Goal: Task Accomplishment & Management: Use online tool/utility

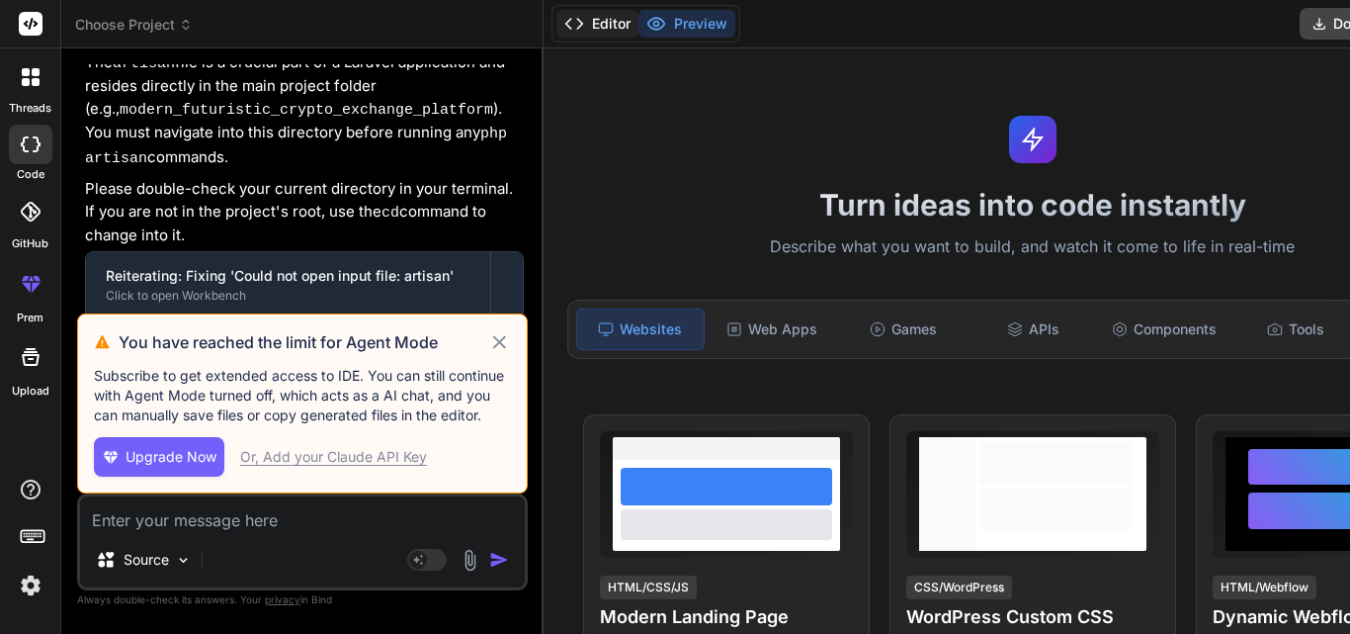
click at [577, 27] on polyline at bounding box center [579, 24] width 5 height 10
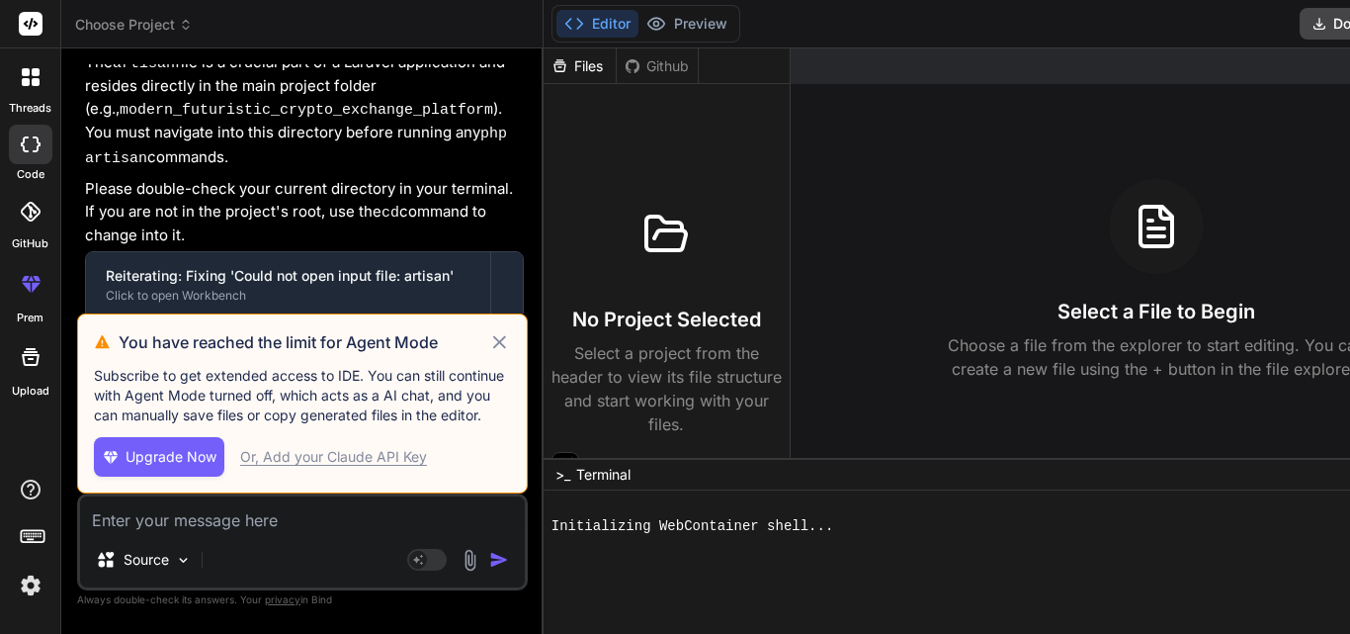
click at [488, 330] on icon at bounding box center [499, 342] width 23 height 24
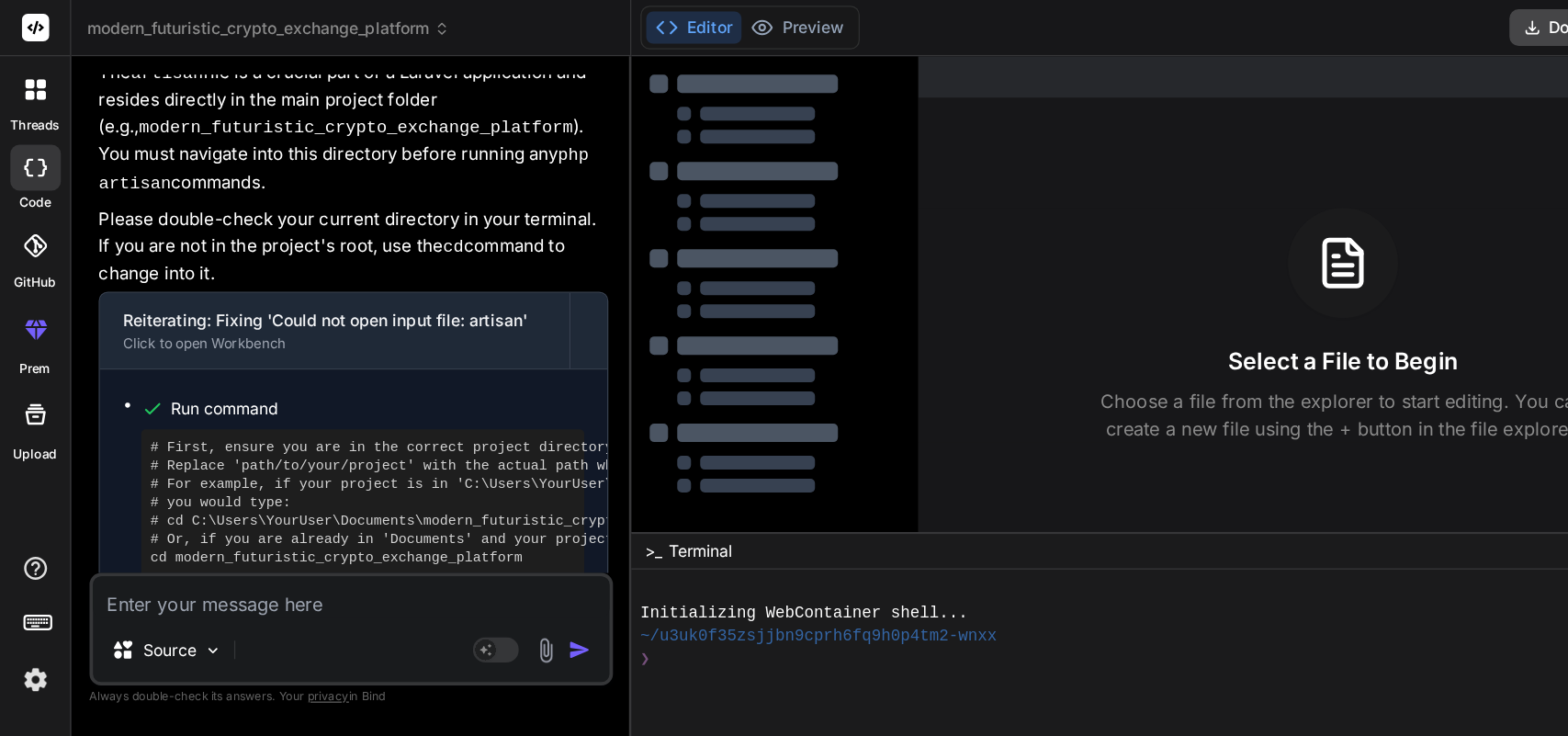
scroll to position [1823, 0]
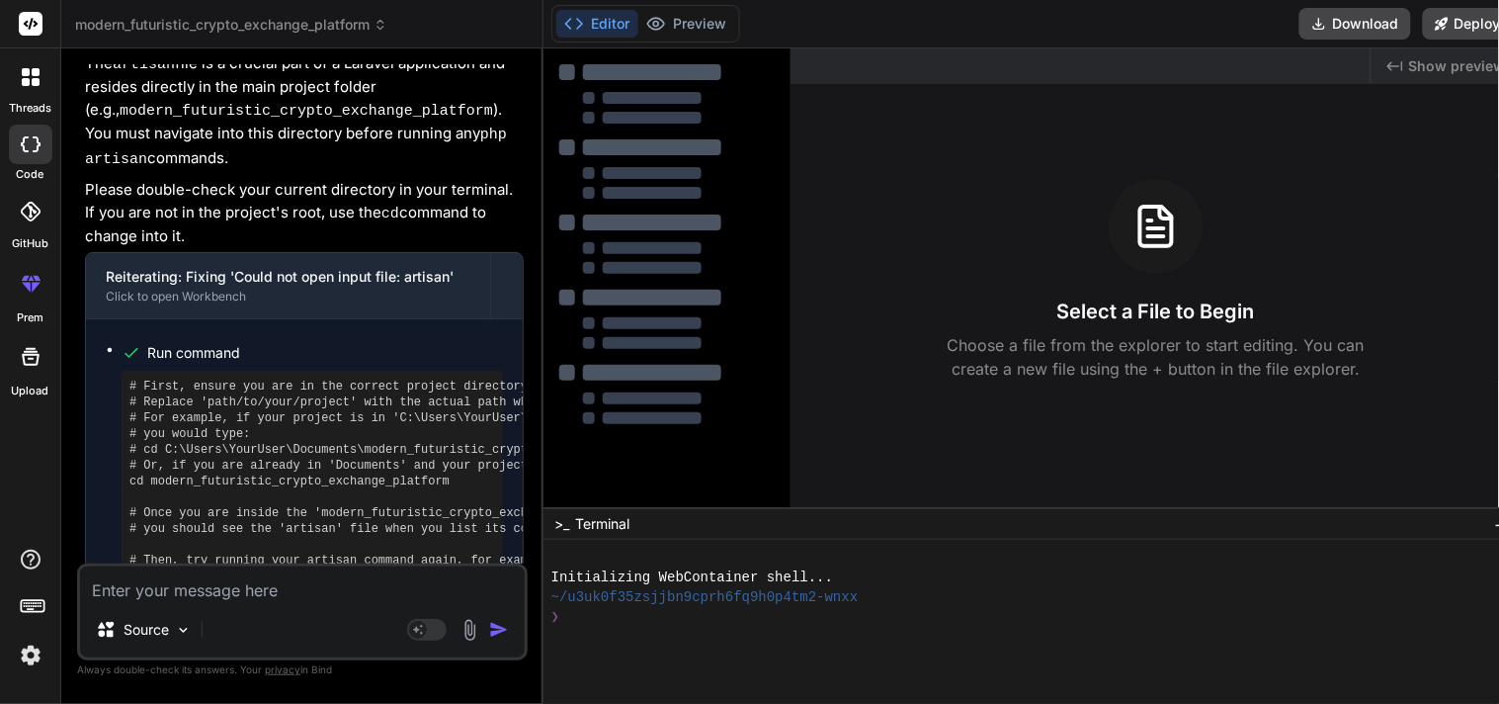
click at [1349, 536] on button "−" at bounding box center [1500, 524] width 19 height 32
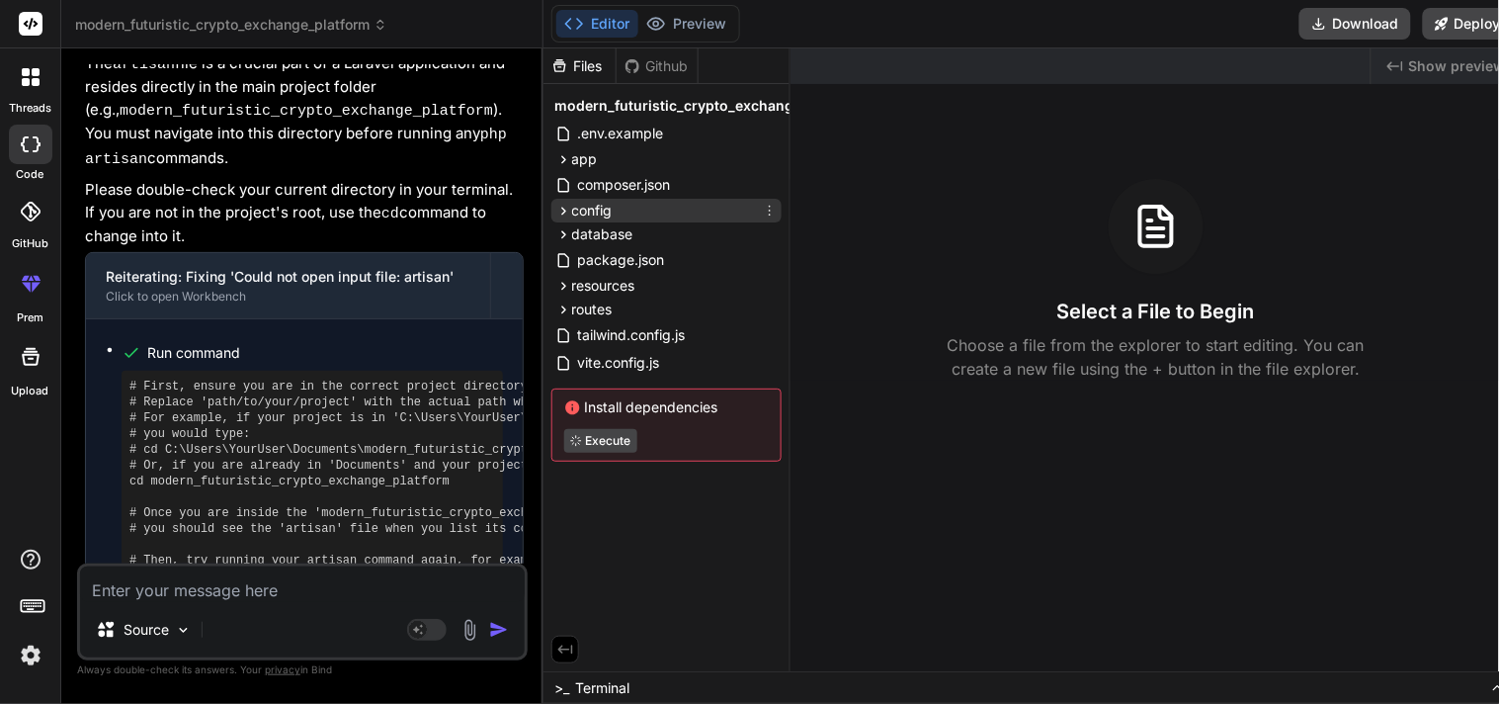
click at [605, 212] on span "config" at bounding box center [592, 211] width 41 height 20
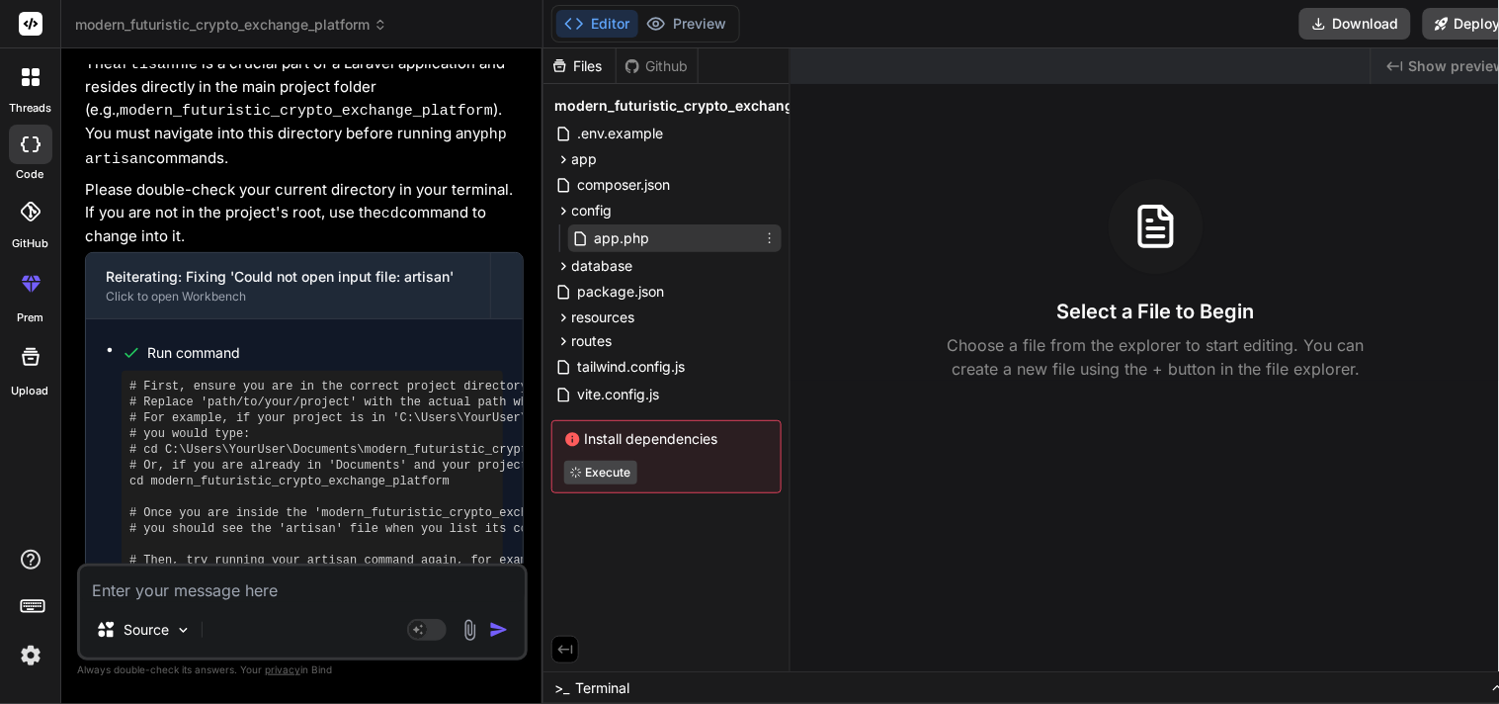
click at [642, 244] on span "app.php" at bounding box center [622, 238] width 59 height 24
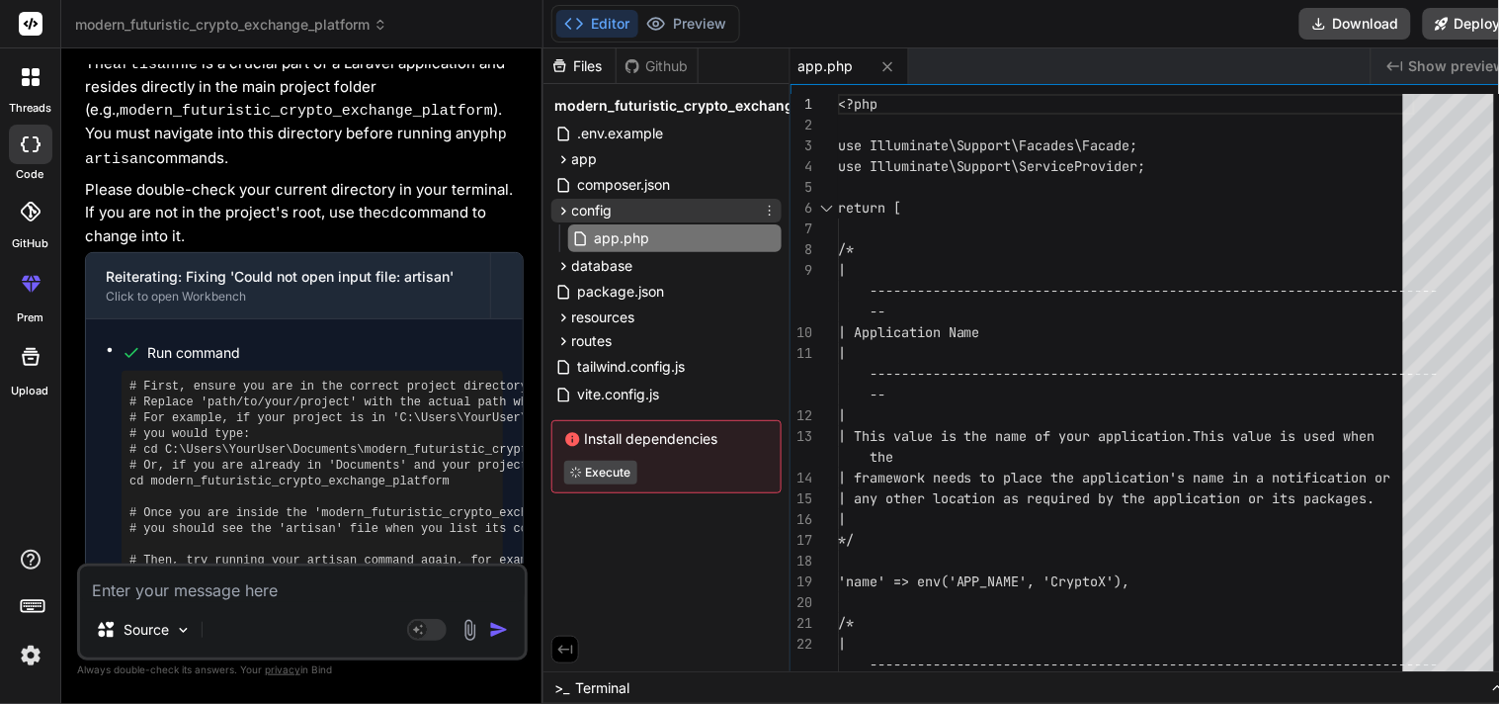
click at [572, 206] on span "config" at bounding box center [592, 211] width 41 height 20
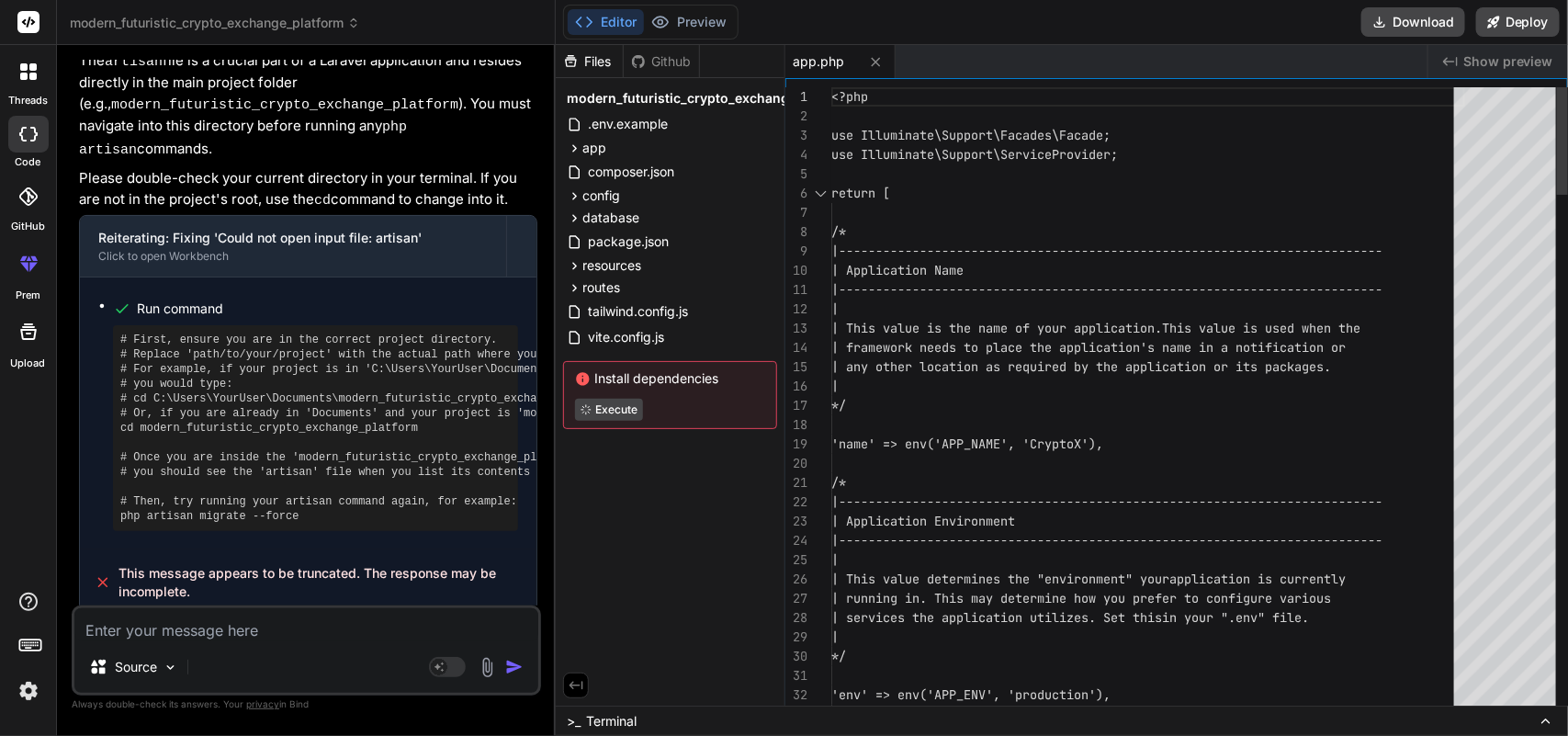
type textarea "x"
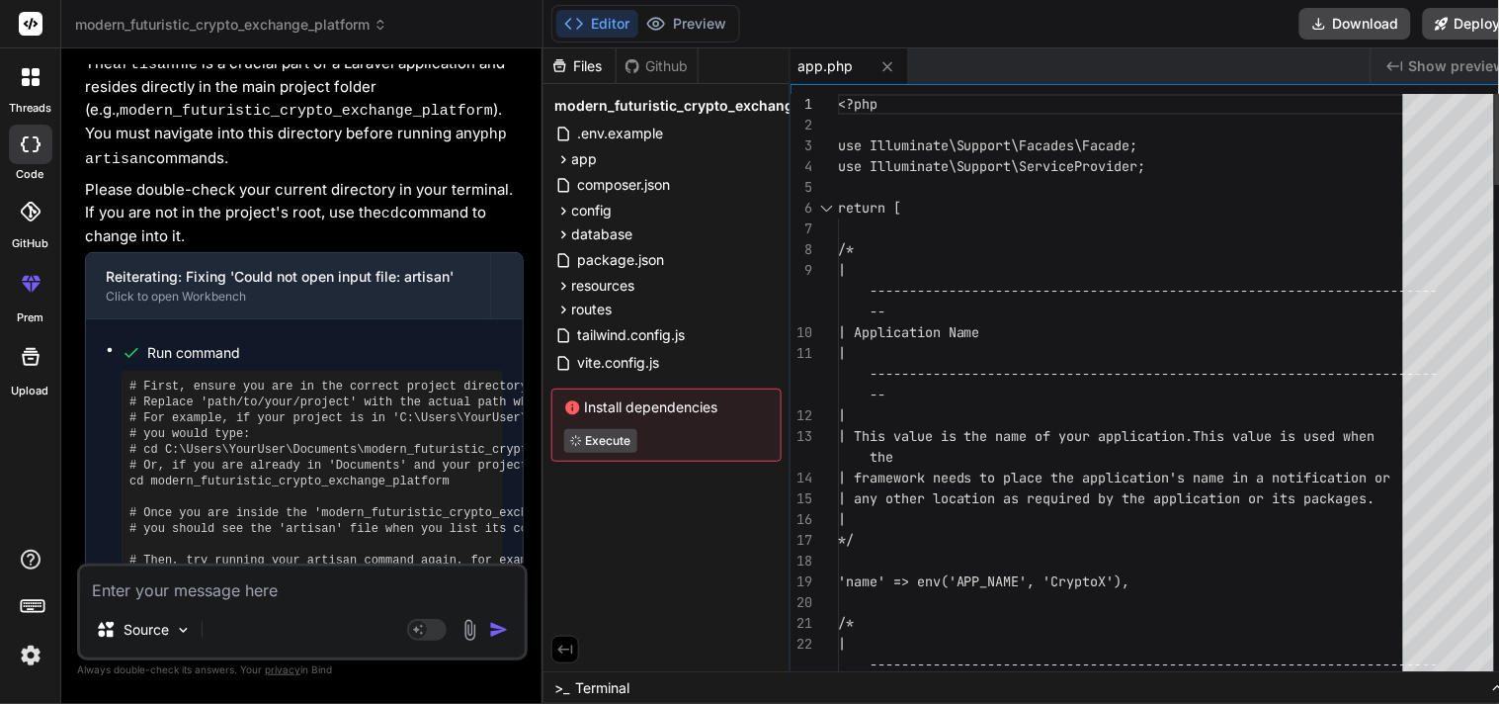
type textarea "| */ 'name' => env('APP_NAME', 'CryptoX'), /* |--------------------------------…"
click at [628, 500] on div "Files Github modern_futuristic_crypto_exchange_platform .env.example app Http C…" at bounding box center [667, 359] width 247 height 623
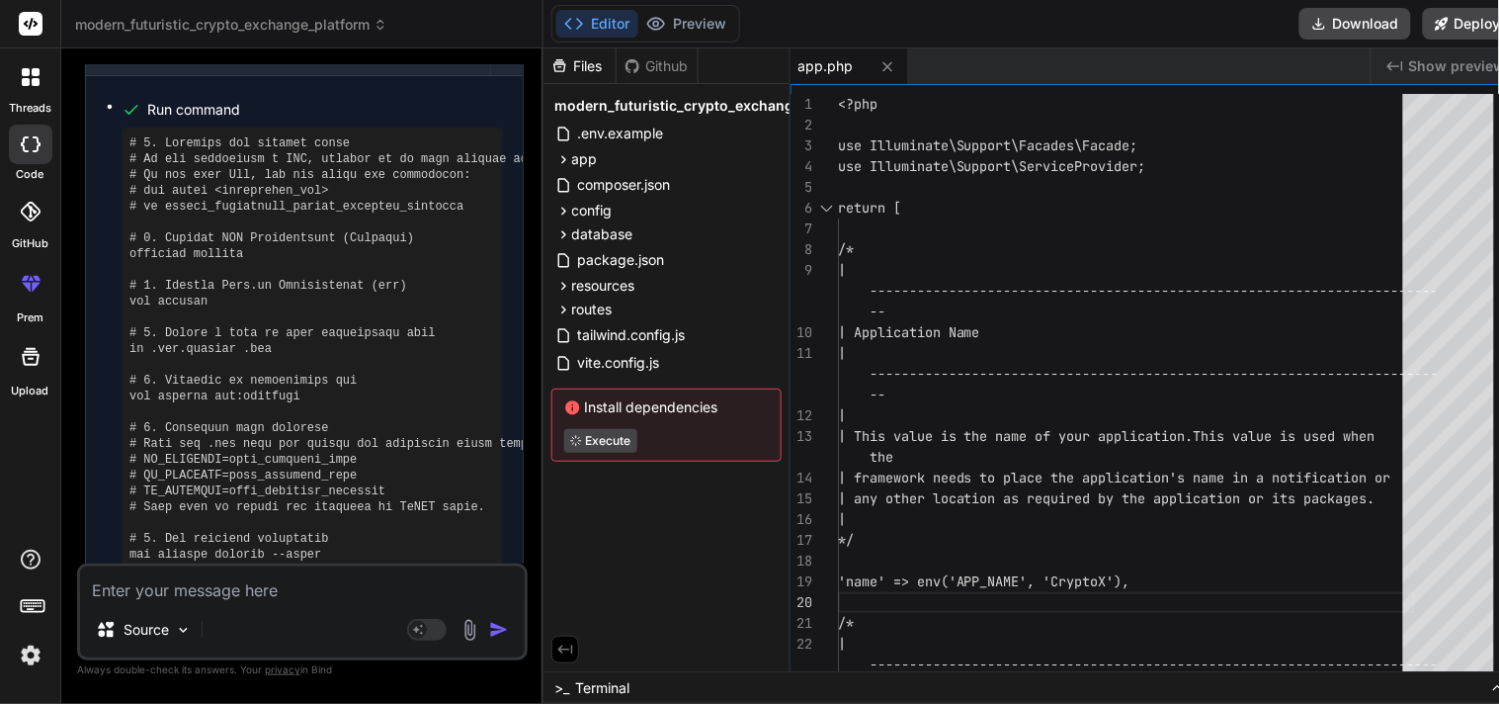
scroll to position [292, 0]
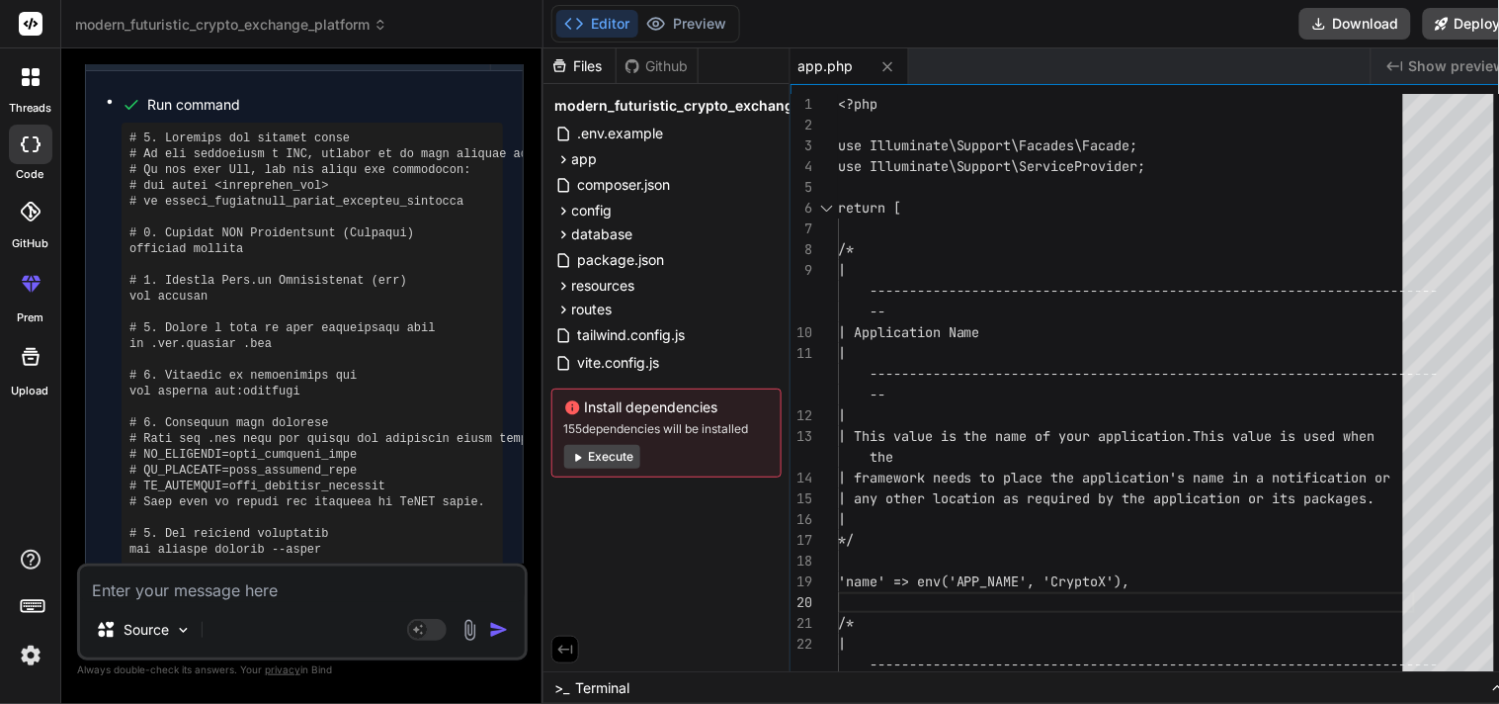
type textarea "x"
click at [659, 520] on div "Files Github modern_futuristic_crypto_exchange_platform .env.example app Http C…" at bounding box center [667, 359] width 247 height 623
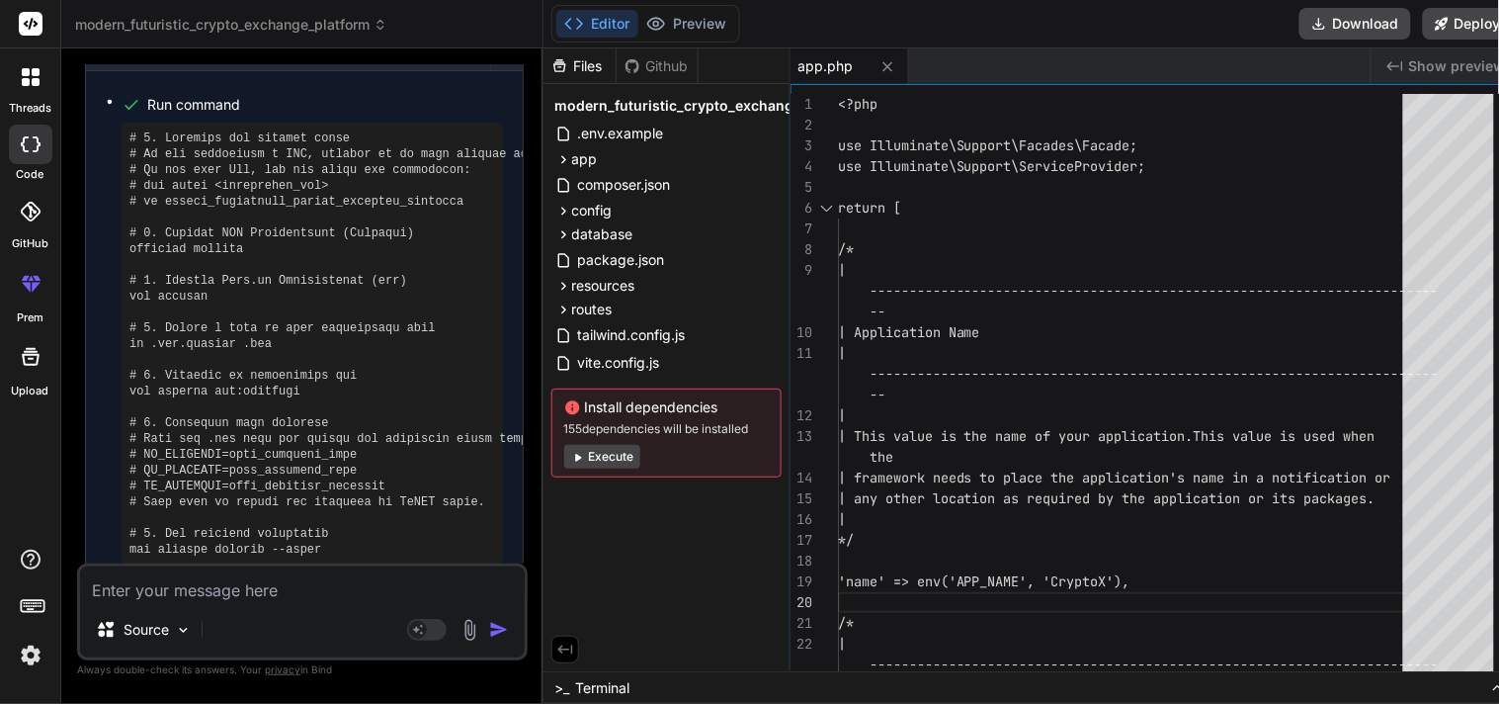
click at [659, 520] on div "Files Github modern_futuristic_crypto_exchange_platform .env.example app Http C…" at bounding box center [667, 359] width 247 height 623
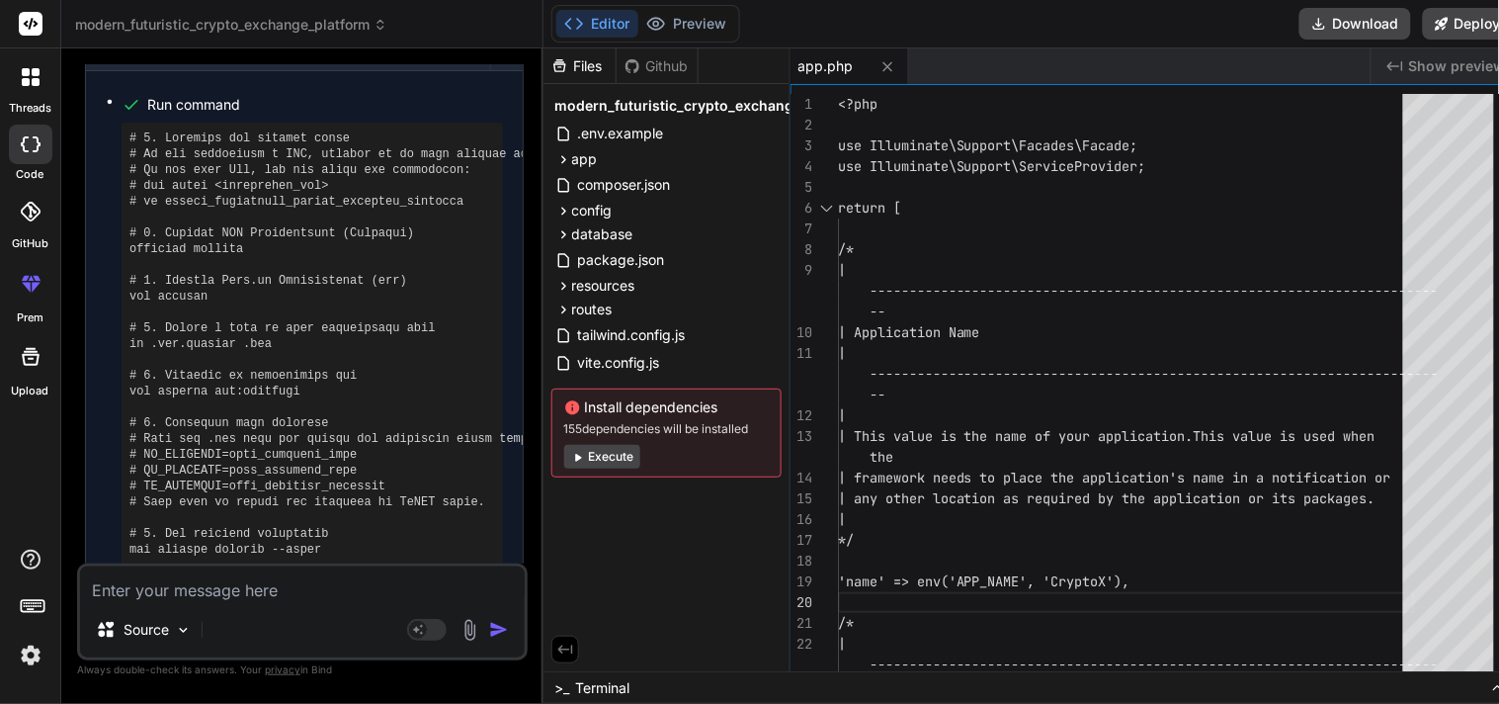
click at [659, 520] on div "Files Github modern_futuristic_crypto_exchange_platform .env.example app Http C…" at bounding box center [667, 359] width 247 height 623
click at [660, 504] on div "Files Github modern_futuristic_crypto_exchange_platform .env.example app Http C…" at bounding box center [667, 359] width 247 height 623
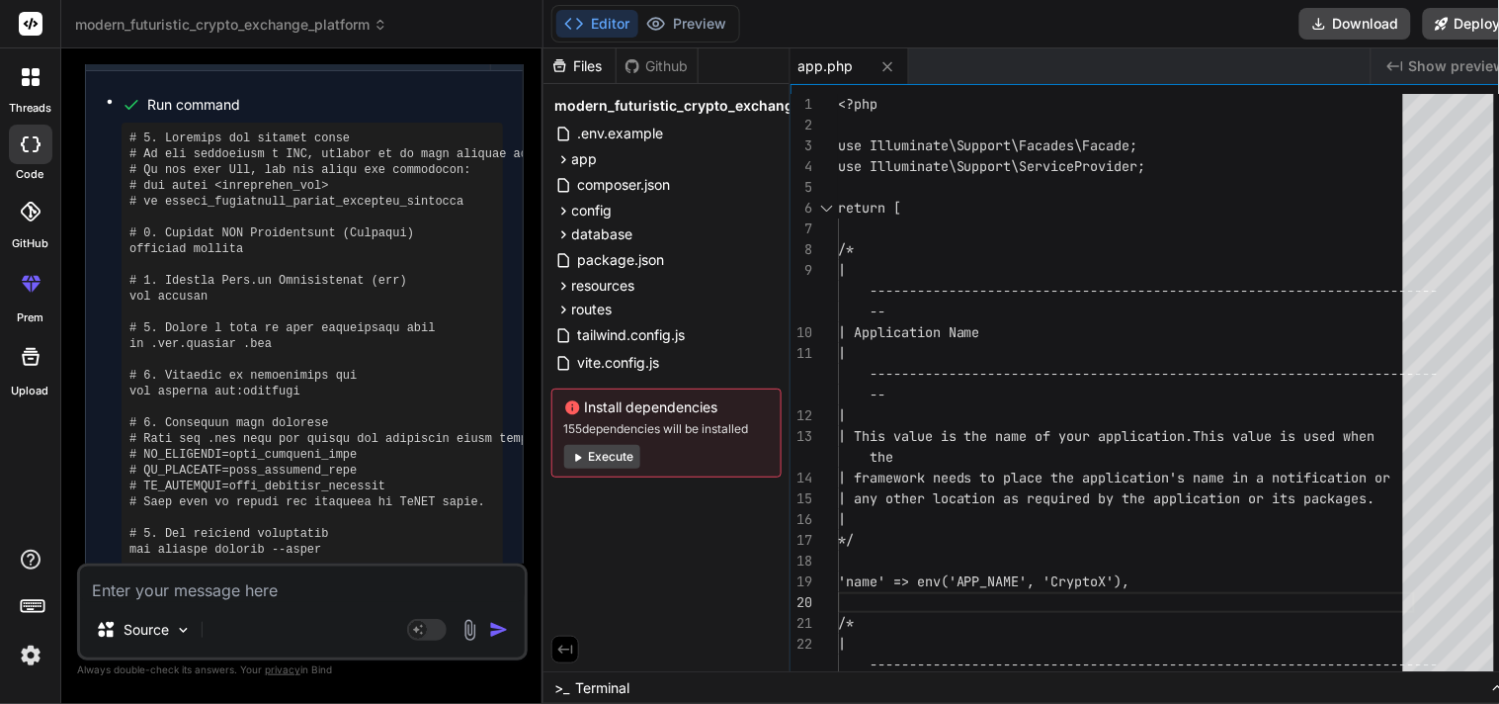
click at [662, 494] on div "Files Github modern_futuristic_crypto_exchange_platform .env.example app Http C…" at bounding box center [667, 359] width 247 height 623
click at [664, 558] on div "Files Github modern_futuristic_crypto_exchange_platform .env.example app Http C…" at bounding box center [667, 359] width 247 height 623
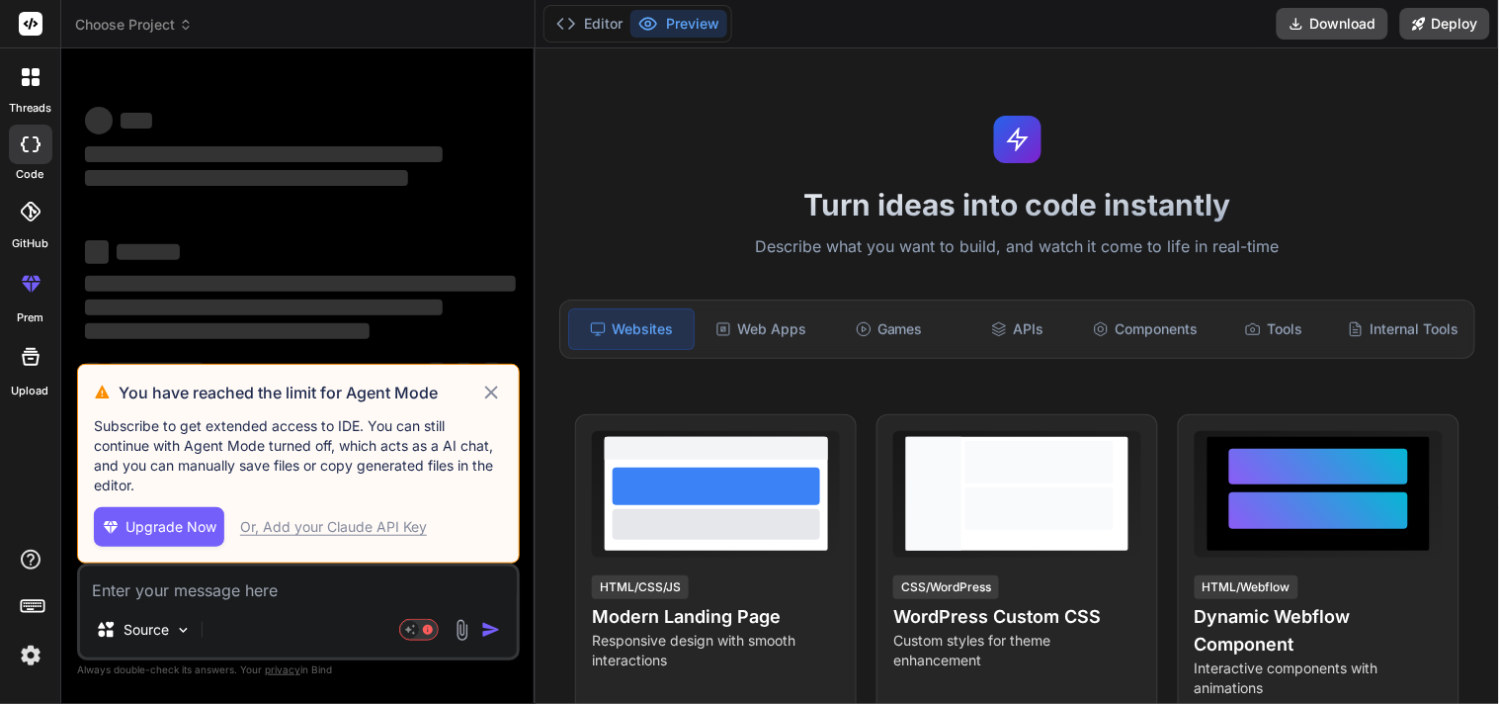
click at [15, 77] on div at bounding box center [31, 77] width 42 height 42
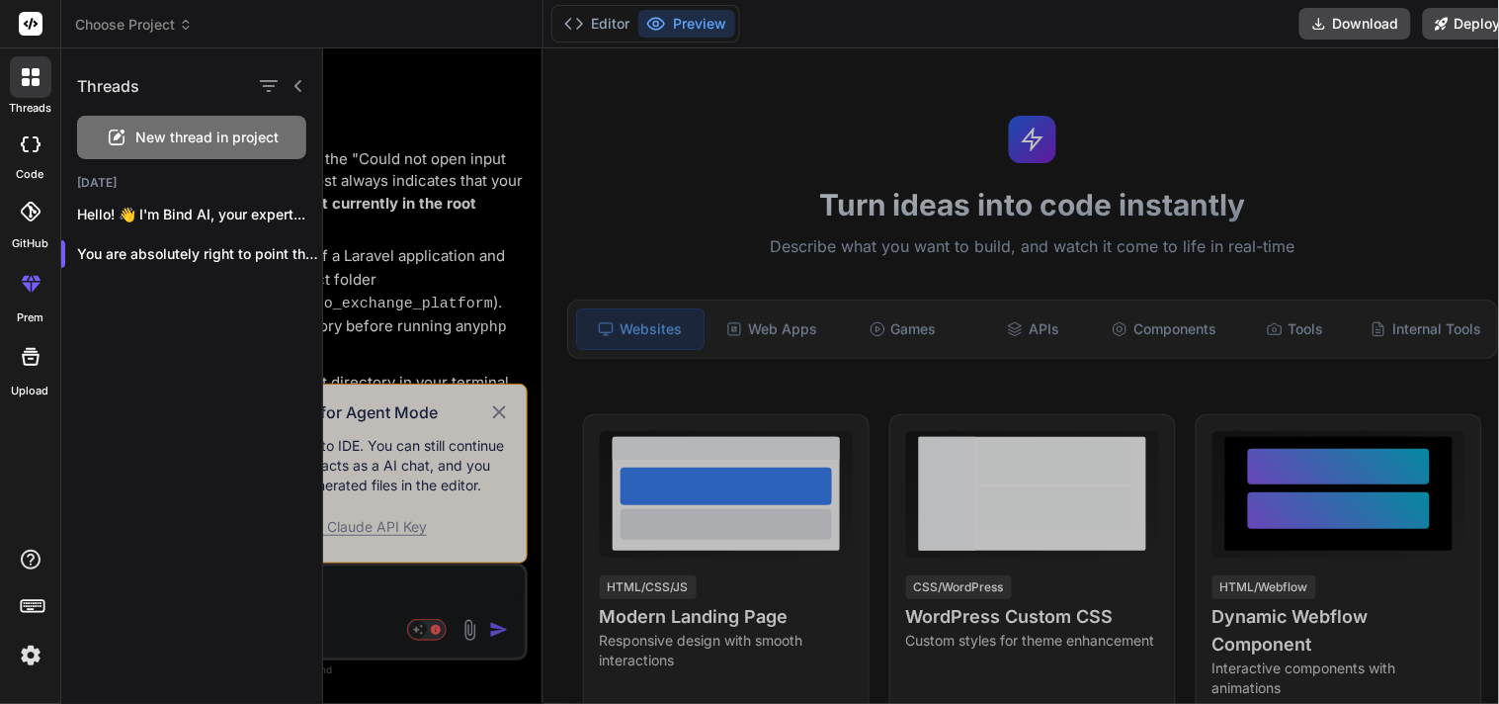
scroll to position [1821, 0]
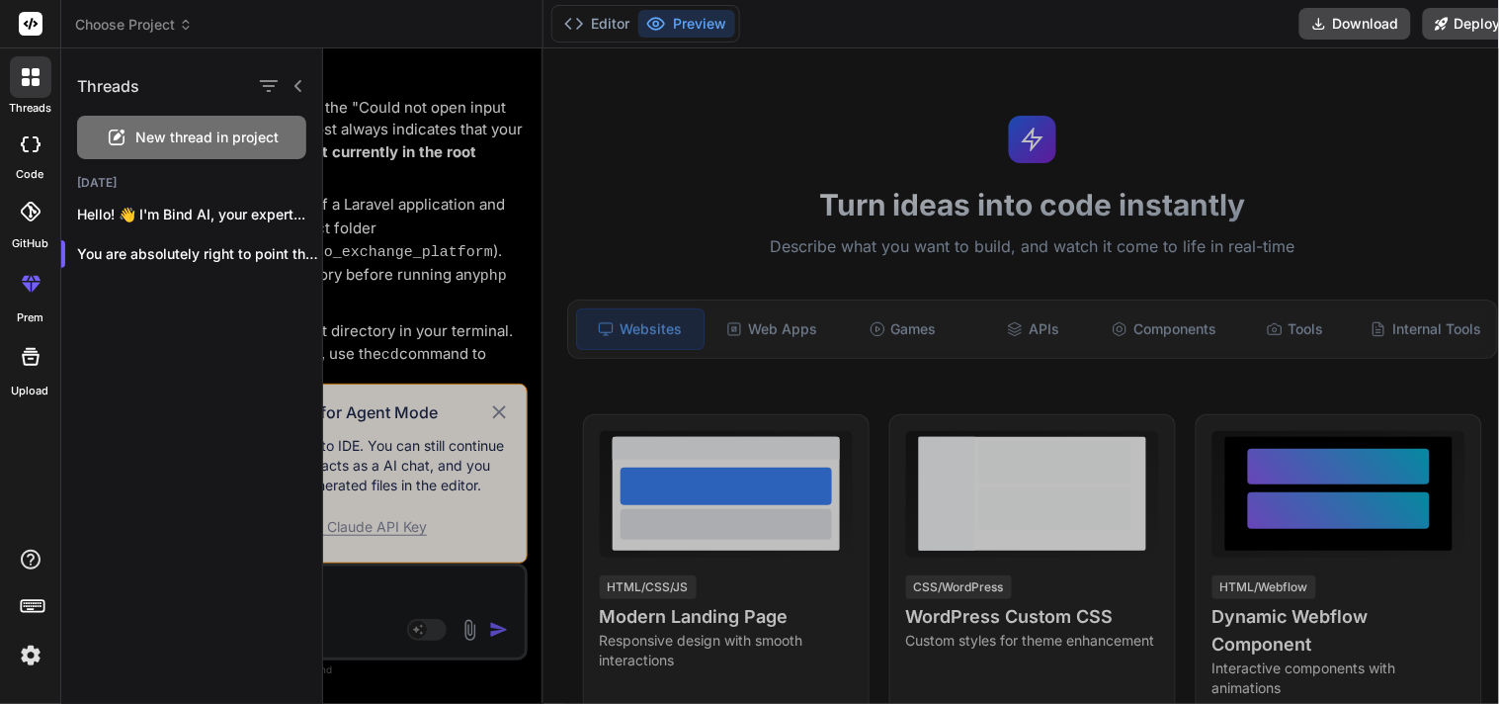
click at [298, 87] on icon at bounding box center [298, 86] width 7 height 12
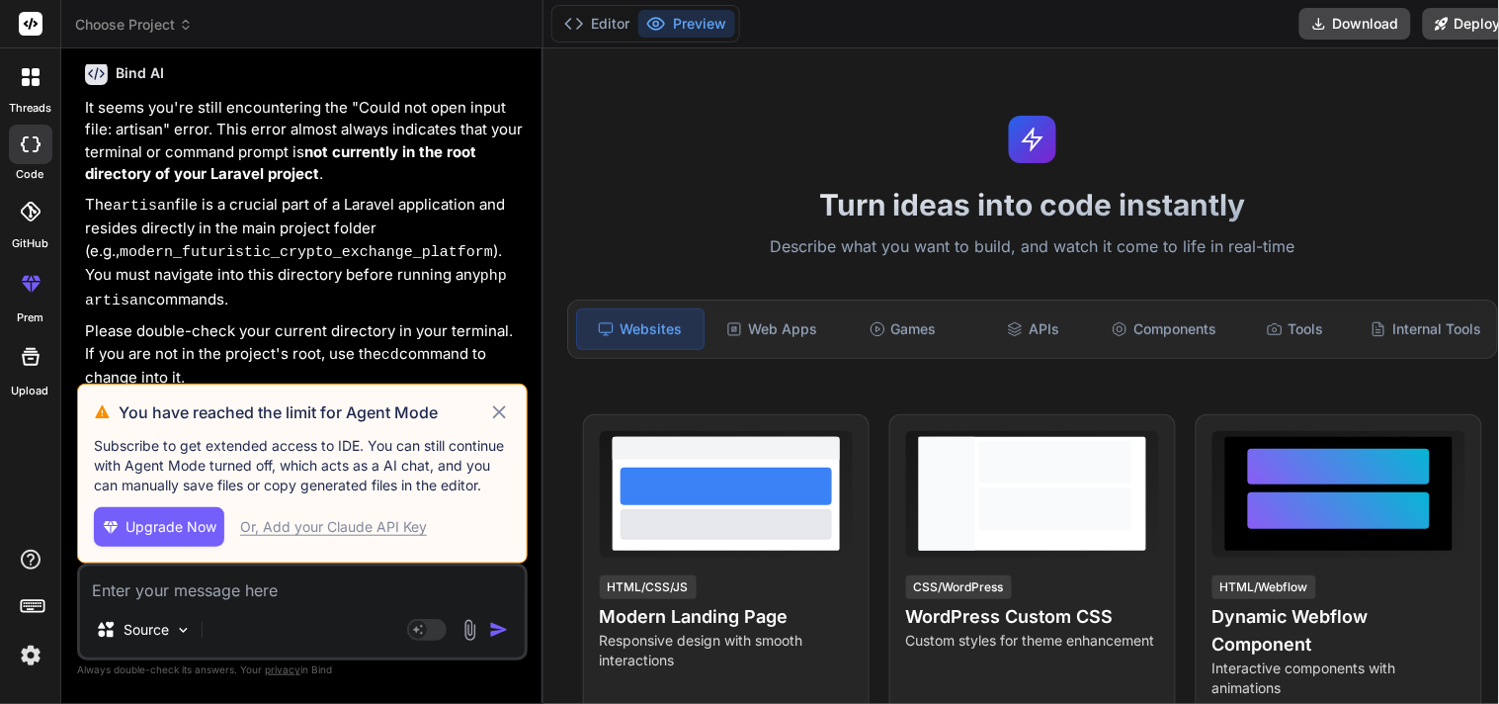
click at [493, 405] on icon at bounding box center [499, 411] width 13 height 13
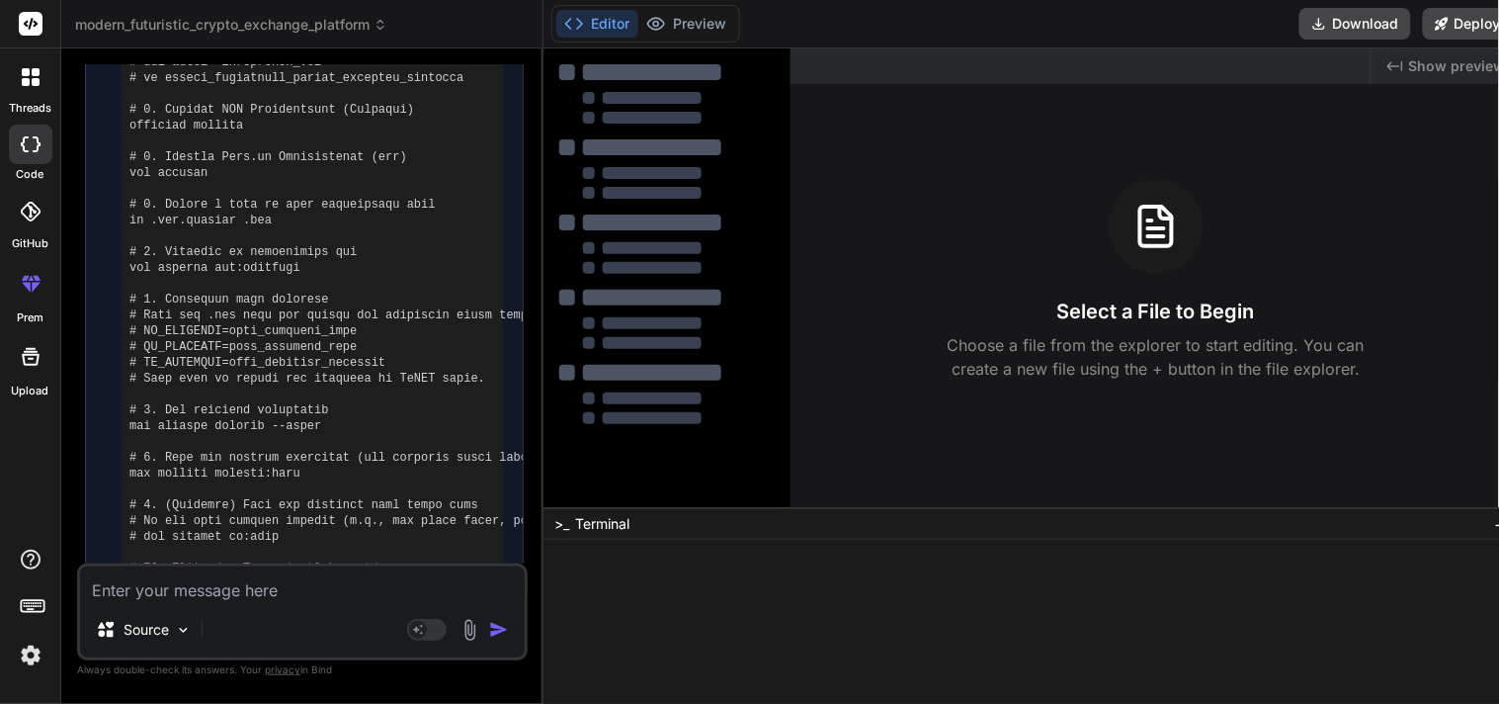
scroll to position [418, 0]
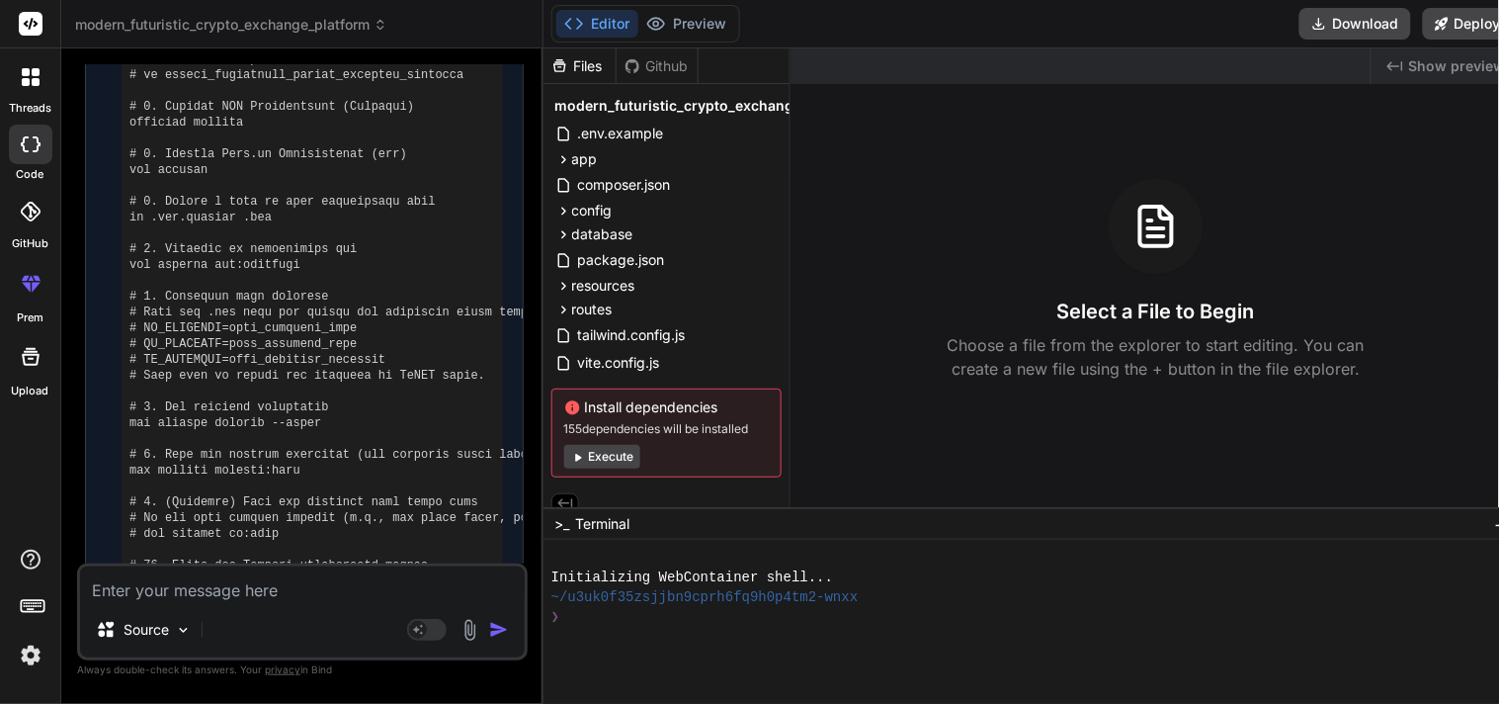
click at [1495, 526] on span "−" at bounding box center [1500, 524] width 11 height 20
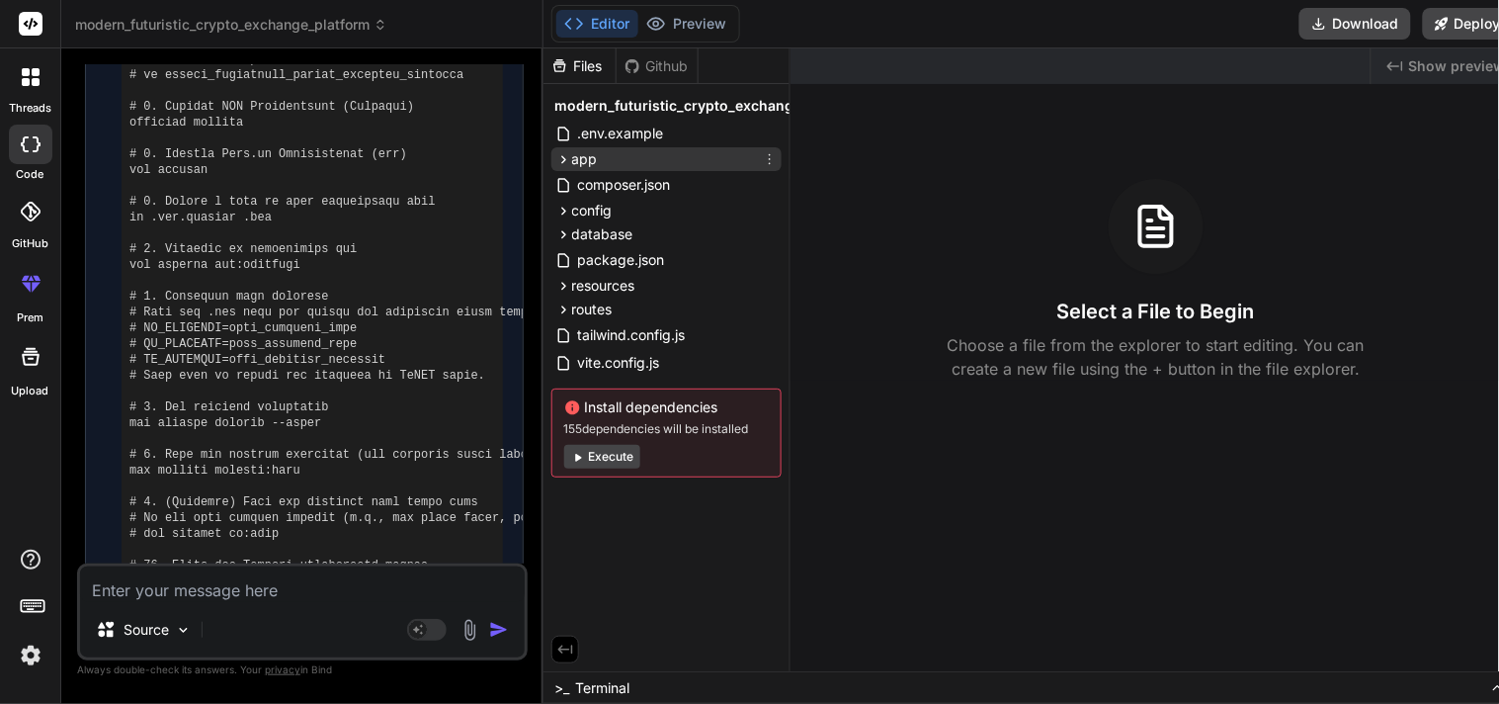
click at [583, 155] on span "app" at bounding box center [585, 159] width 26 height 20
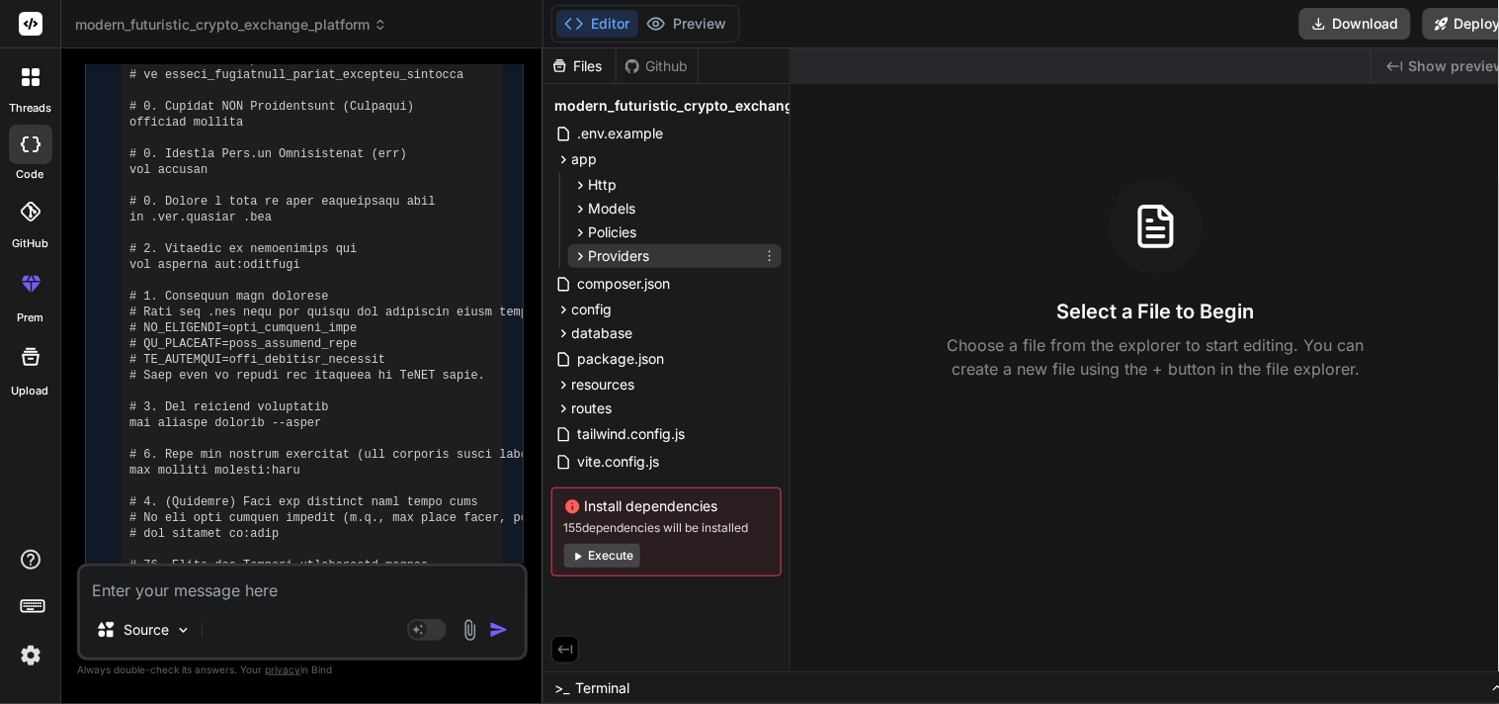
click at [639, 249] on span "Providers" at bounding box center [619, 256] width 61 height 20
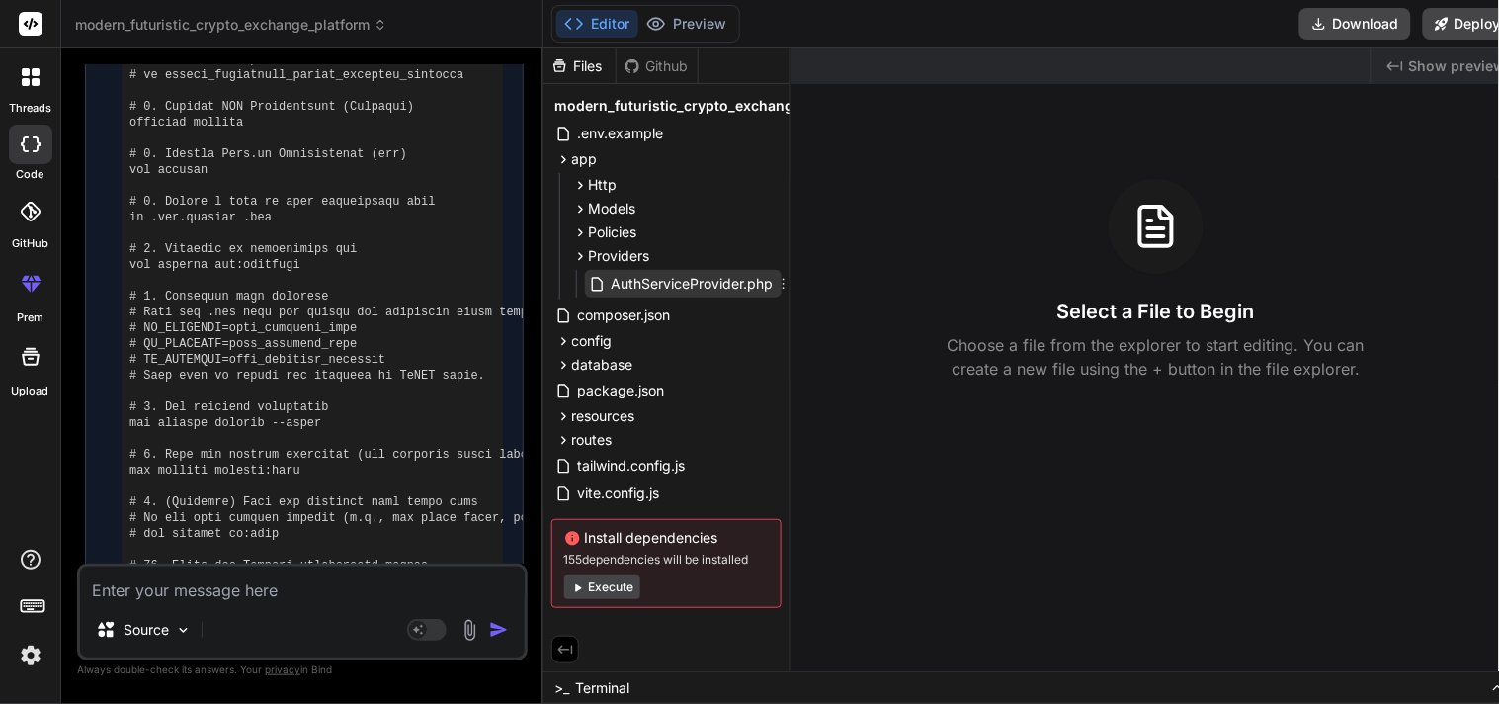
click at [657, 290] on span "AuthServiceProvider.php" at bounding box center [693, 284] width 166 height 24
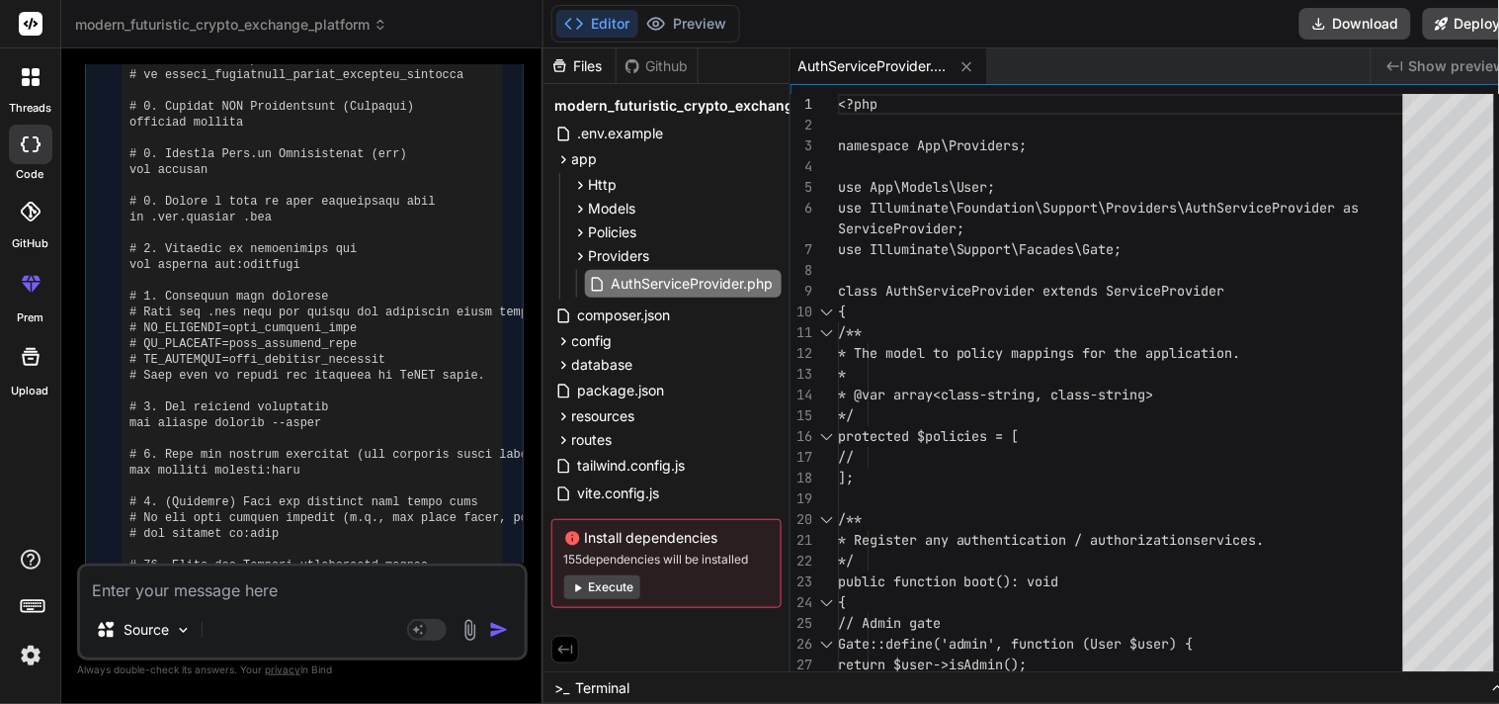
click at [271, 591] on textarea at bounding box center [302, 584] width 445 height 36
type textarea "x"
type textarea "t"
type textarea "x"
type textarea "thi"
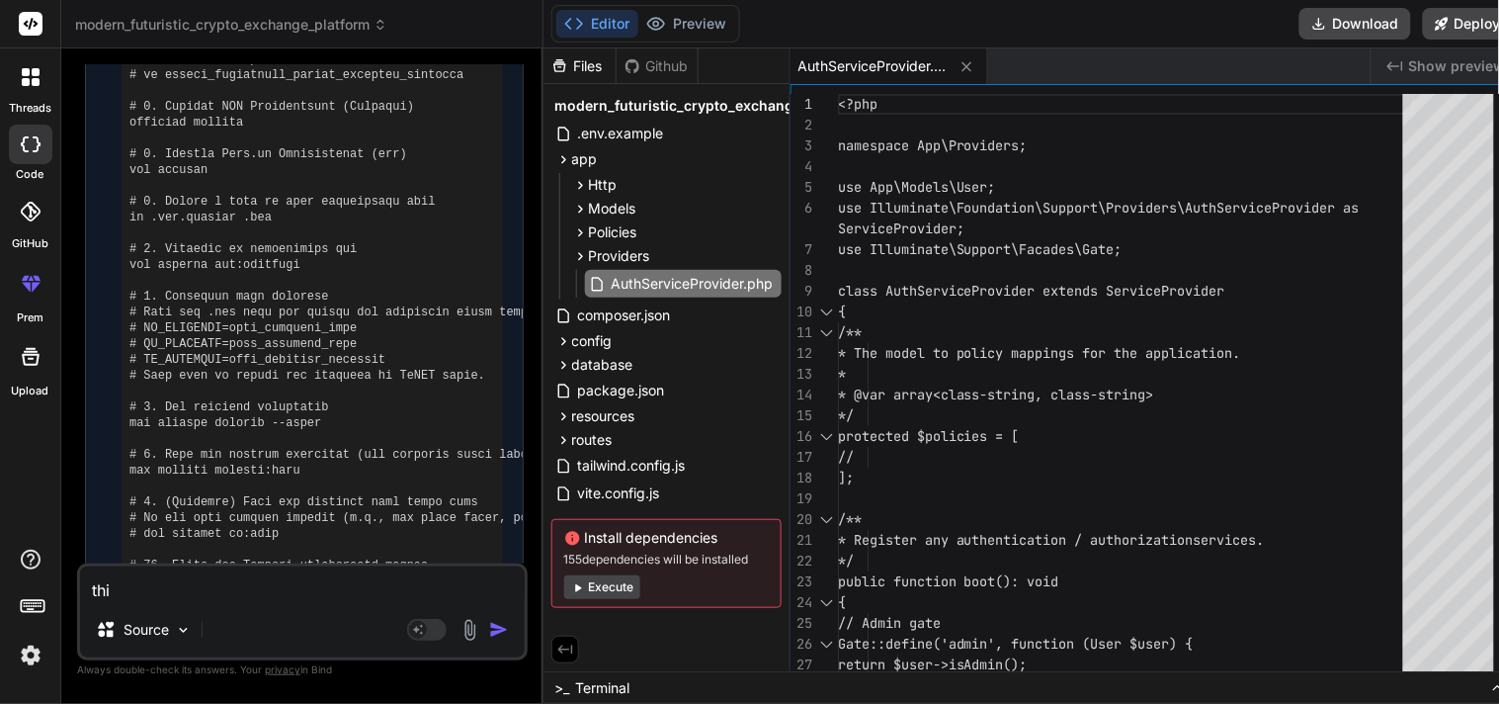
type textarea "x"
type textarea "this"
type textarea "x"
type textarea "this"
type textarea "x"
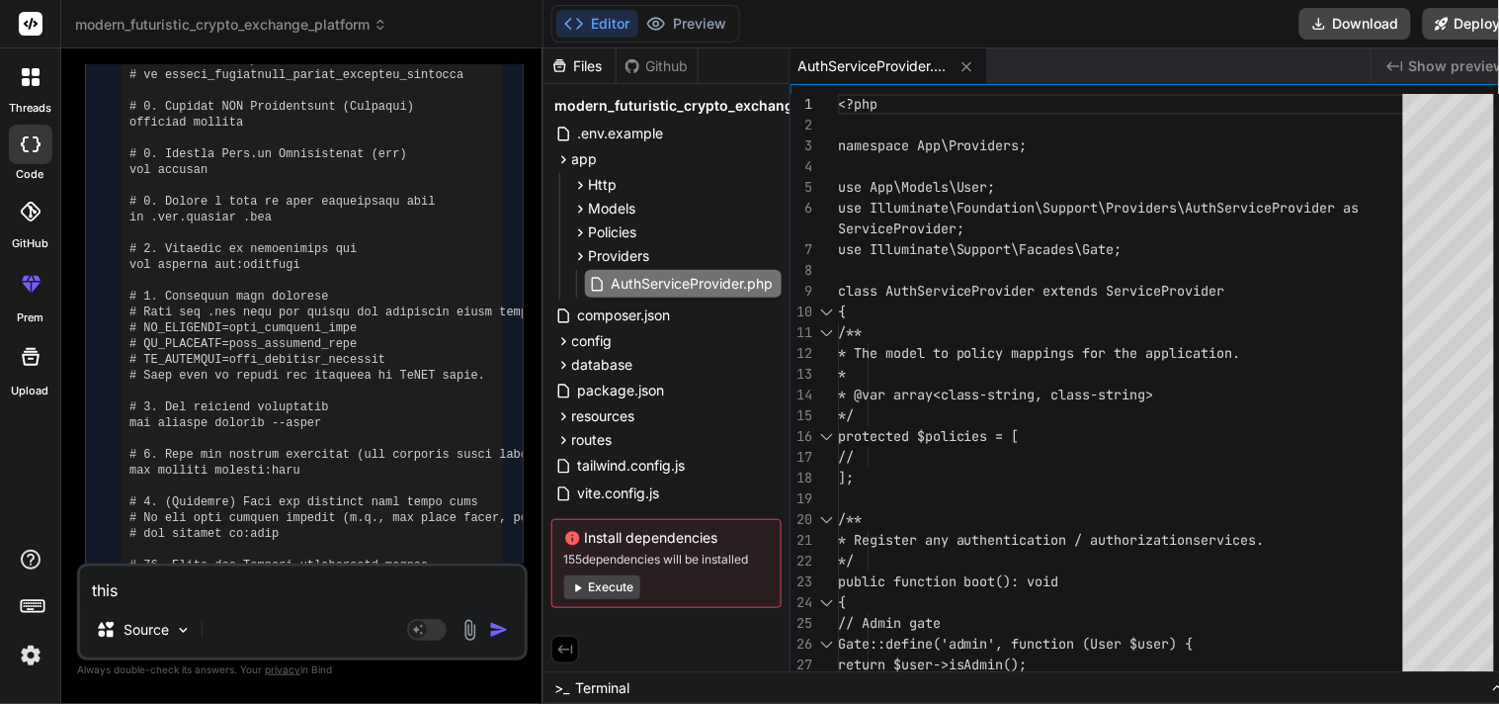
type textarea "this e"
type textarea "x"
type textarea "this er"
type textarea "x"
type textarea "this err"
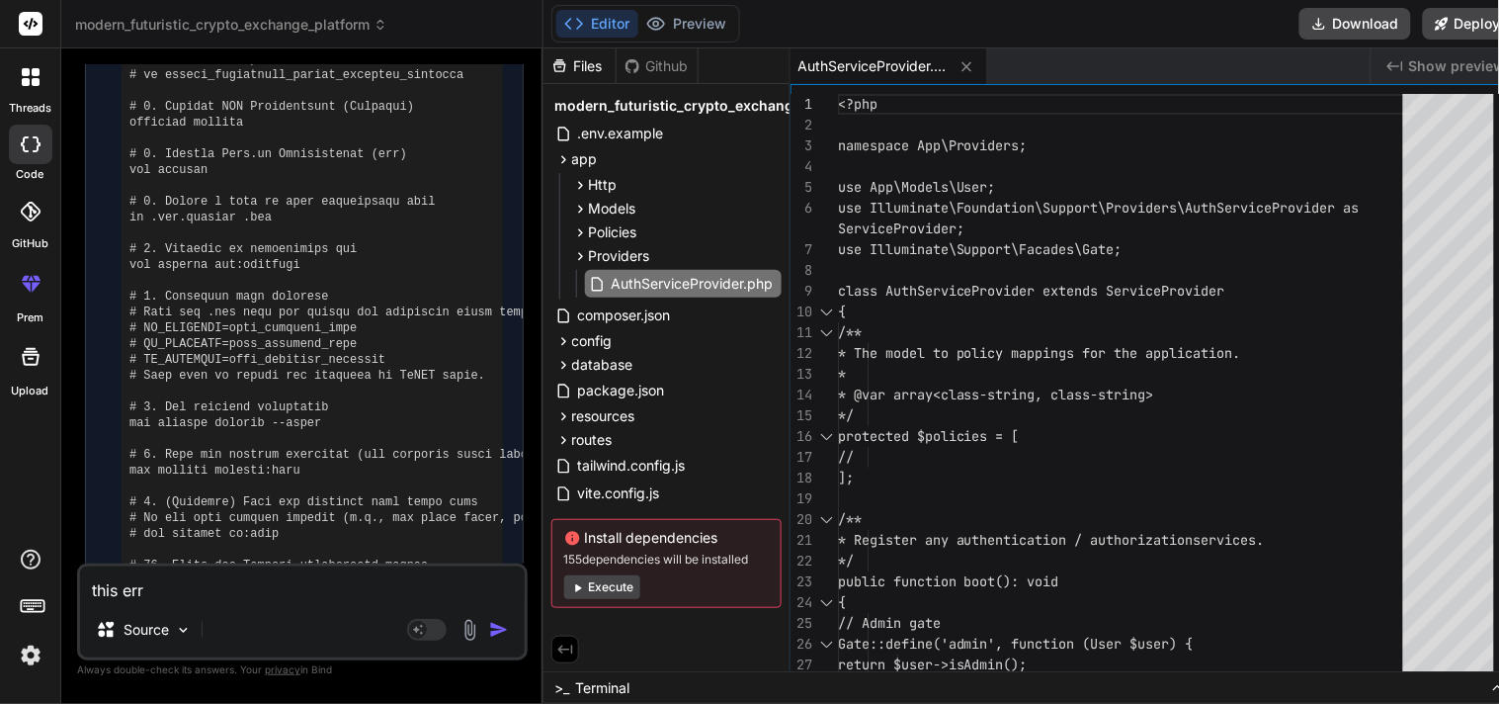
type textarea "x"
type textarea "this erri"
type textarea "x"
type textarea "this errir"
type textarea "x"
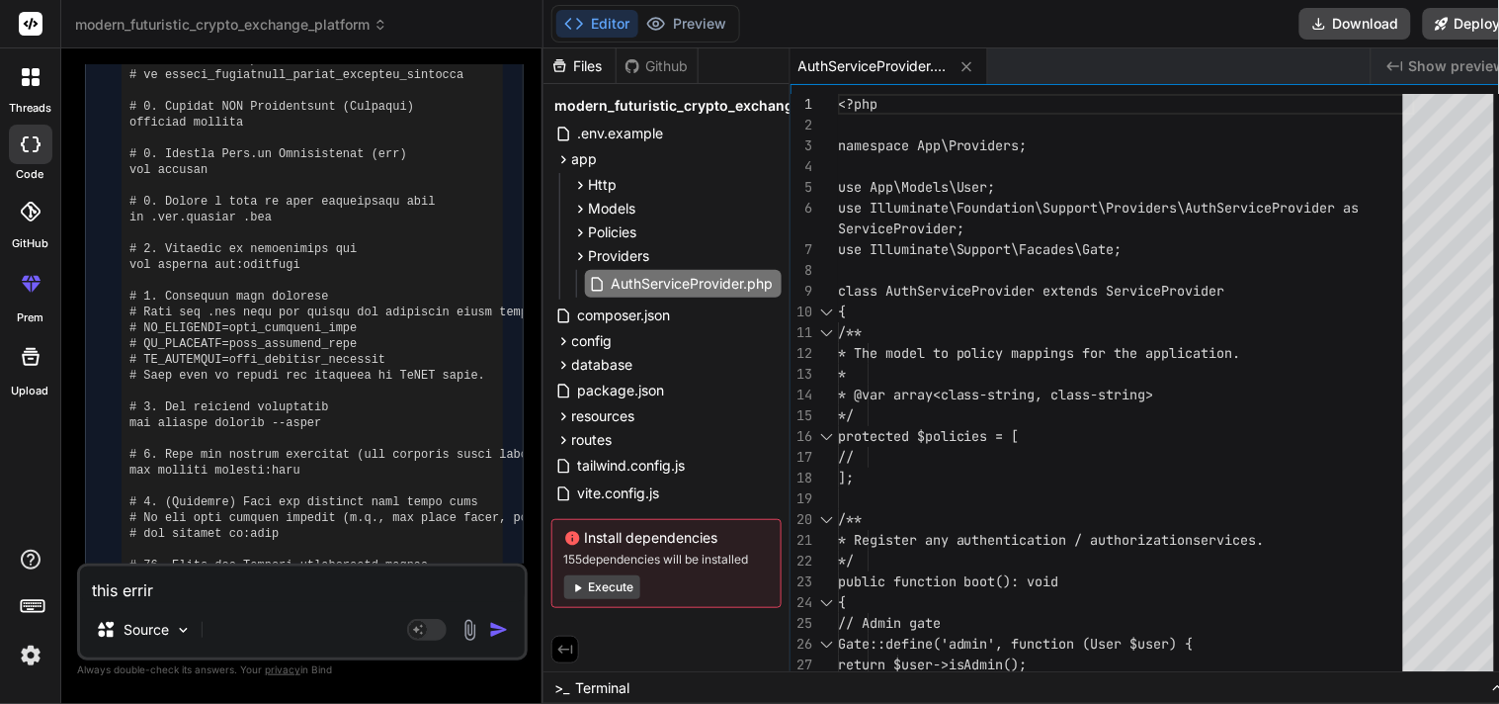
type textarea "this erri"
type textarea "x"
type textarea "this err"
type textarea "x"
type textarea "this er"
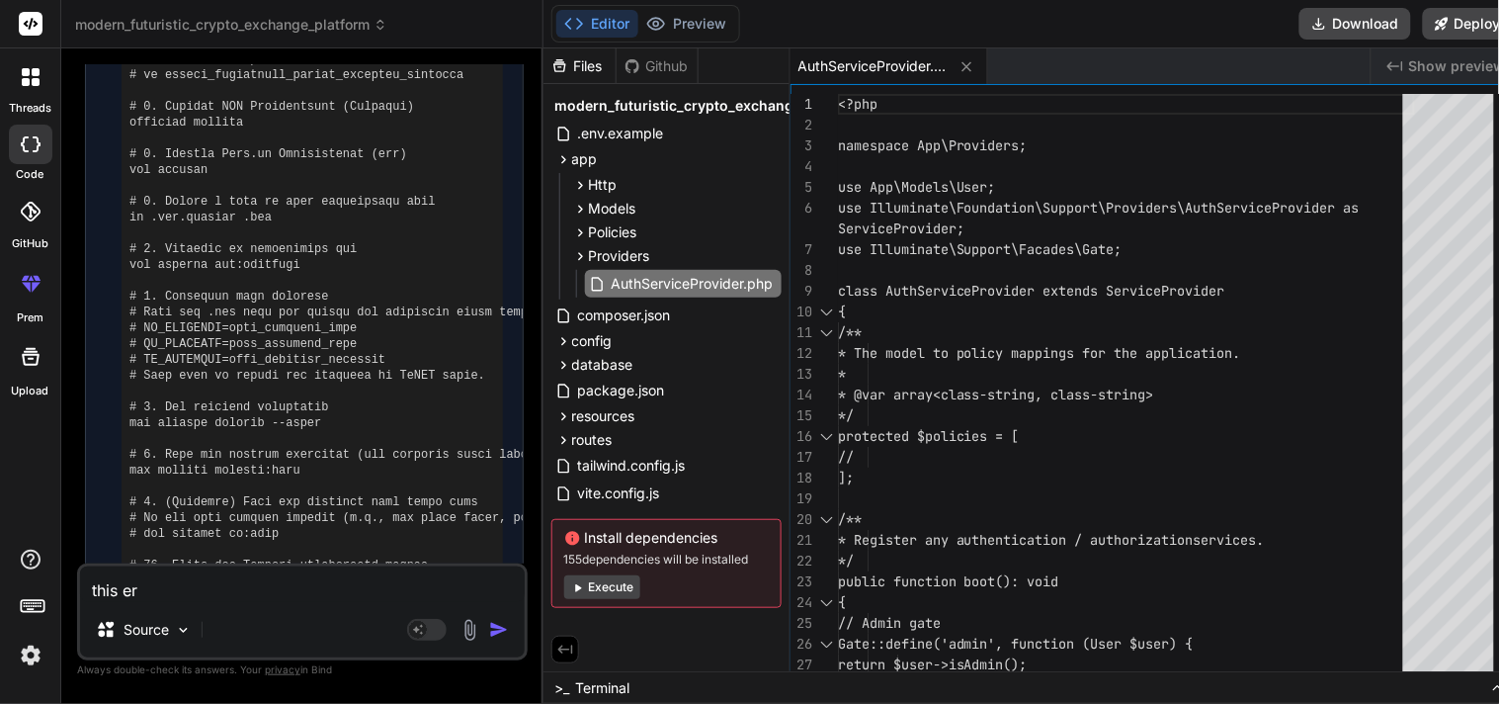
type textarea "x"
type textarea "this ero"
type textarea "x"
type textarea "this eror"
type textarea "x"
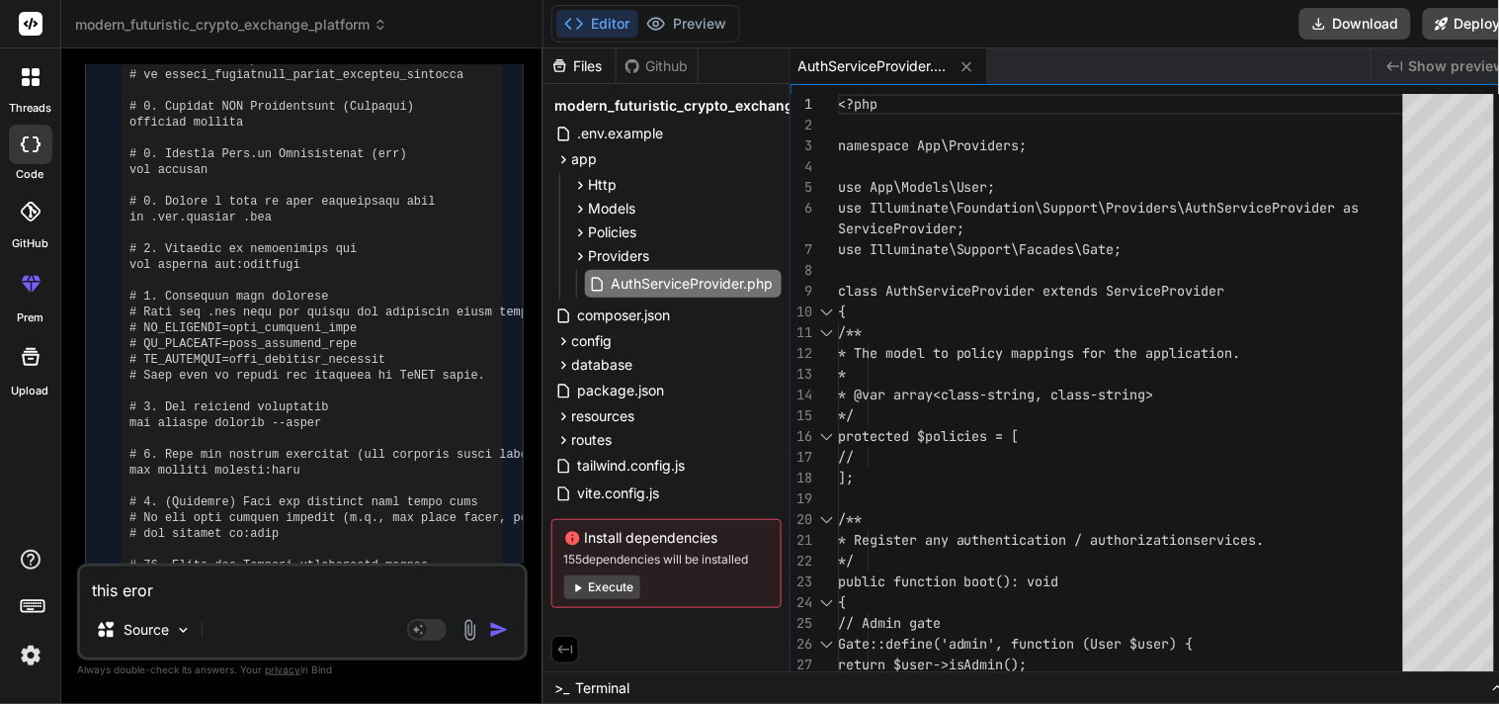
type textarea "this eror"
type textarea "x"
type textarea "this eror i"
type textarea "x"
type textarea "this eror is"
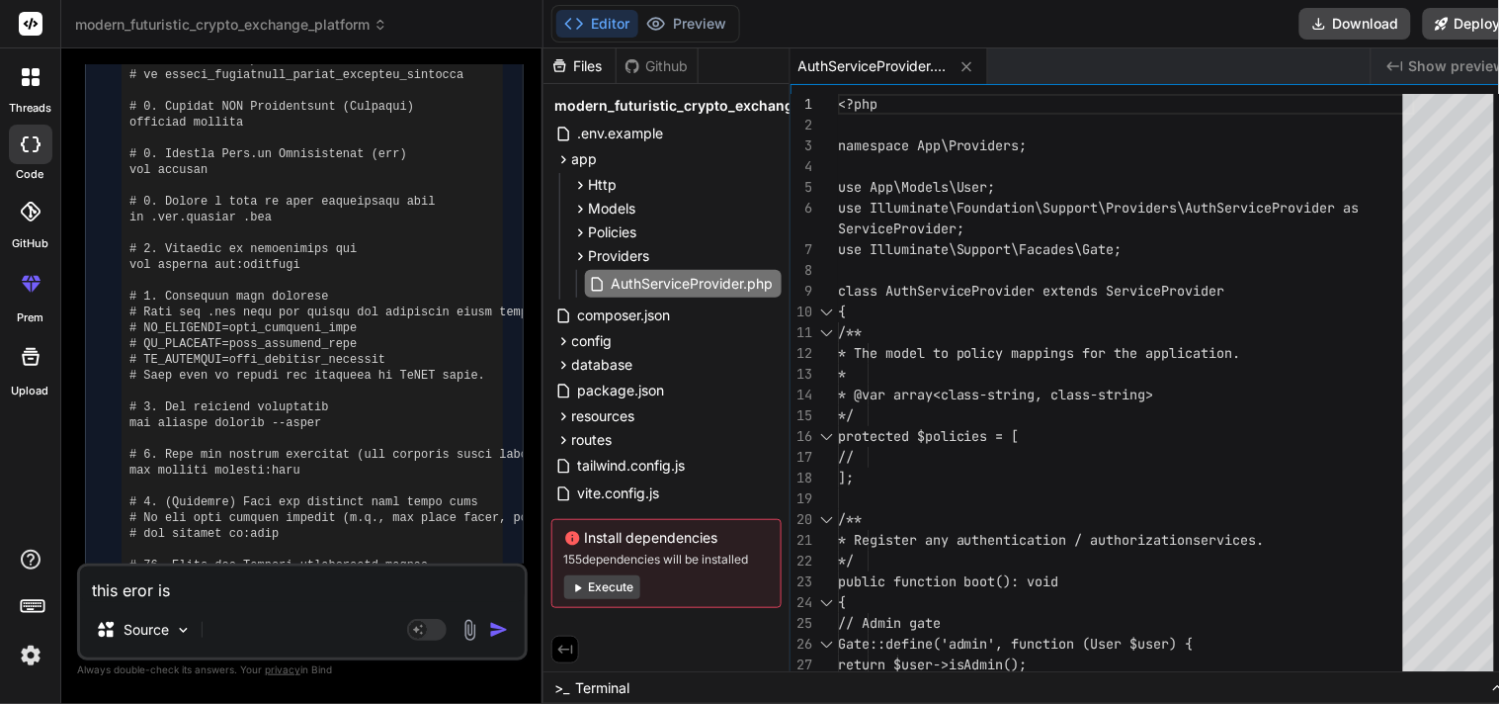
type textarea "x"
type textarea "this eror is"
type textarea "x"
type textarea "this eror is w"
type textarea "x"
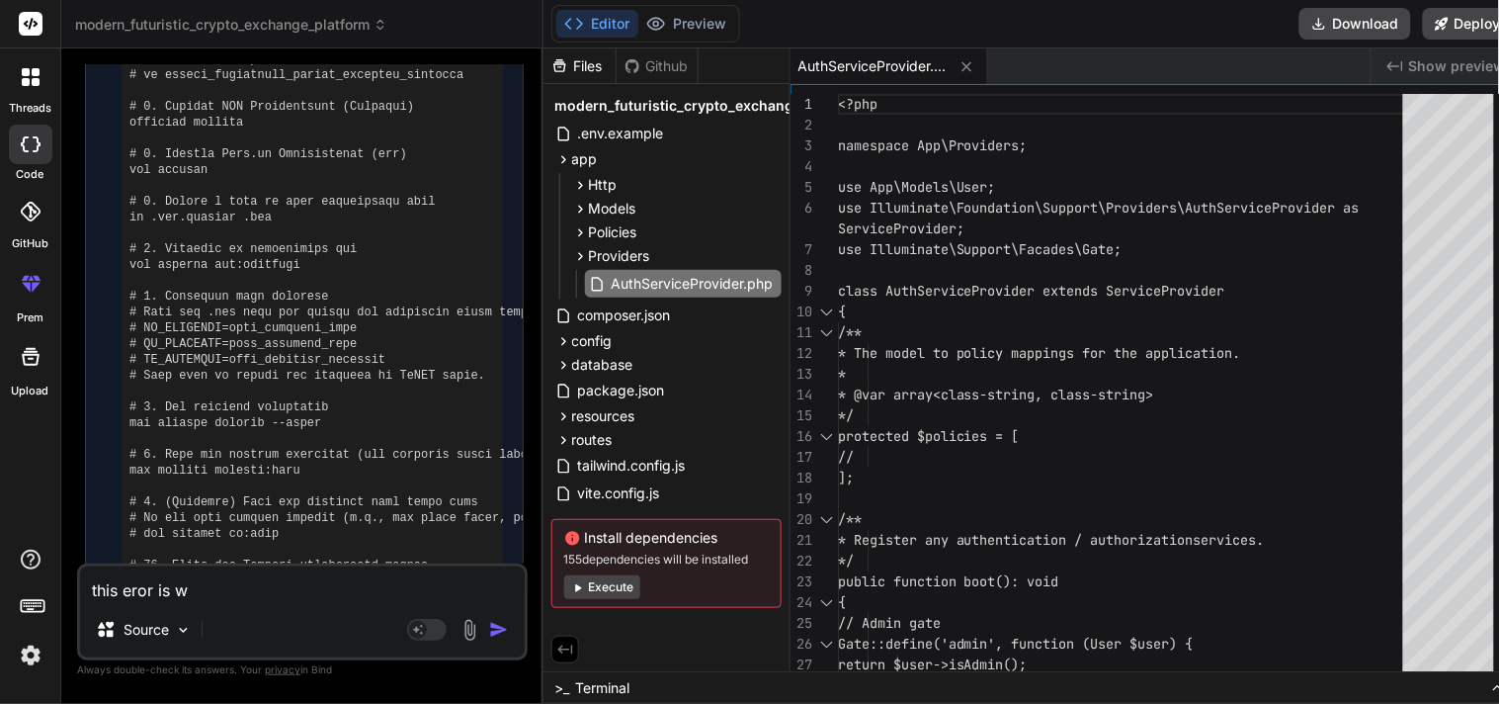
type textarea "this eror is wh"
type textarea "x"
type textarea "this eror is who"
type textarea "x"
type textarea "this eror is whow"
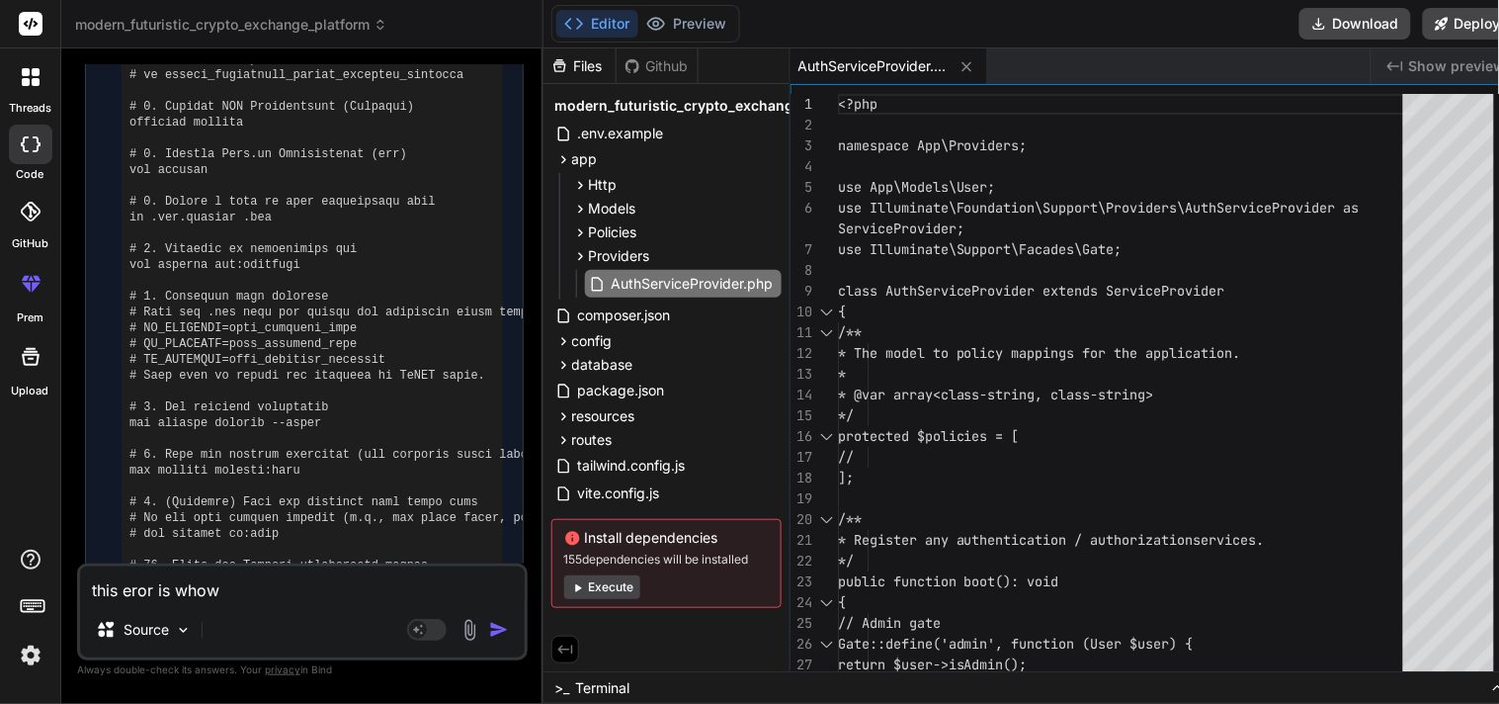
type textarea "x"
type textarea "this eror is whowi"
type textarea "x"
type textarea "this eror is whowin"
type textarea "x"
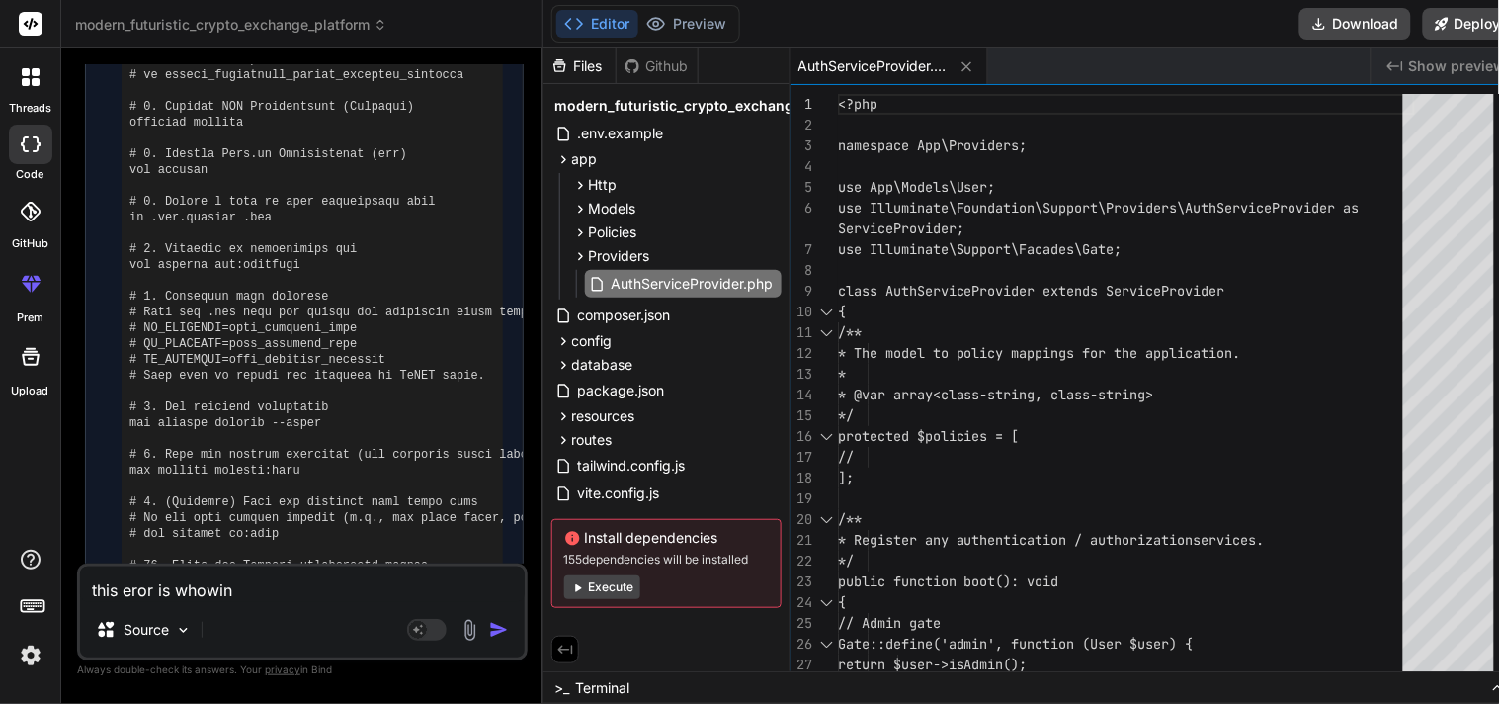
type textarea "this eror is whowing"
type textarea "x"
type textarea "this eror is whowin"
type textarea "x"
type textarea "this eror is whowi"
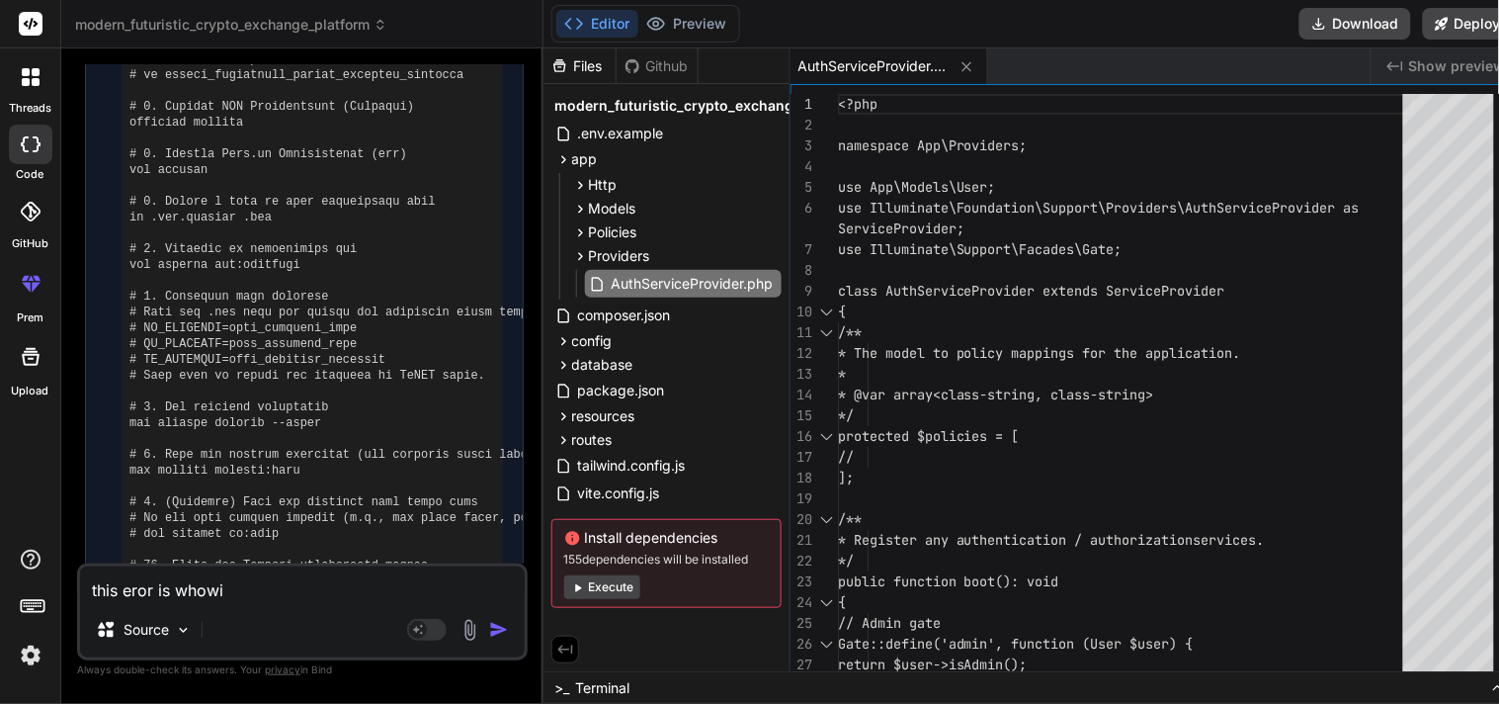
type textarea "x"
type textarea "this eror is whow"
type textarea "x"
type textarea "this eror is who"
type textarea "x"
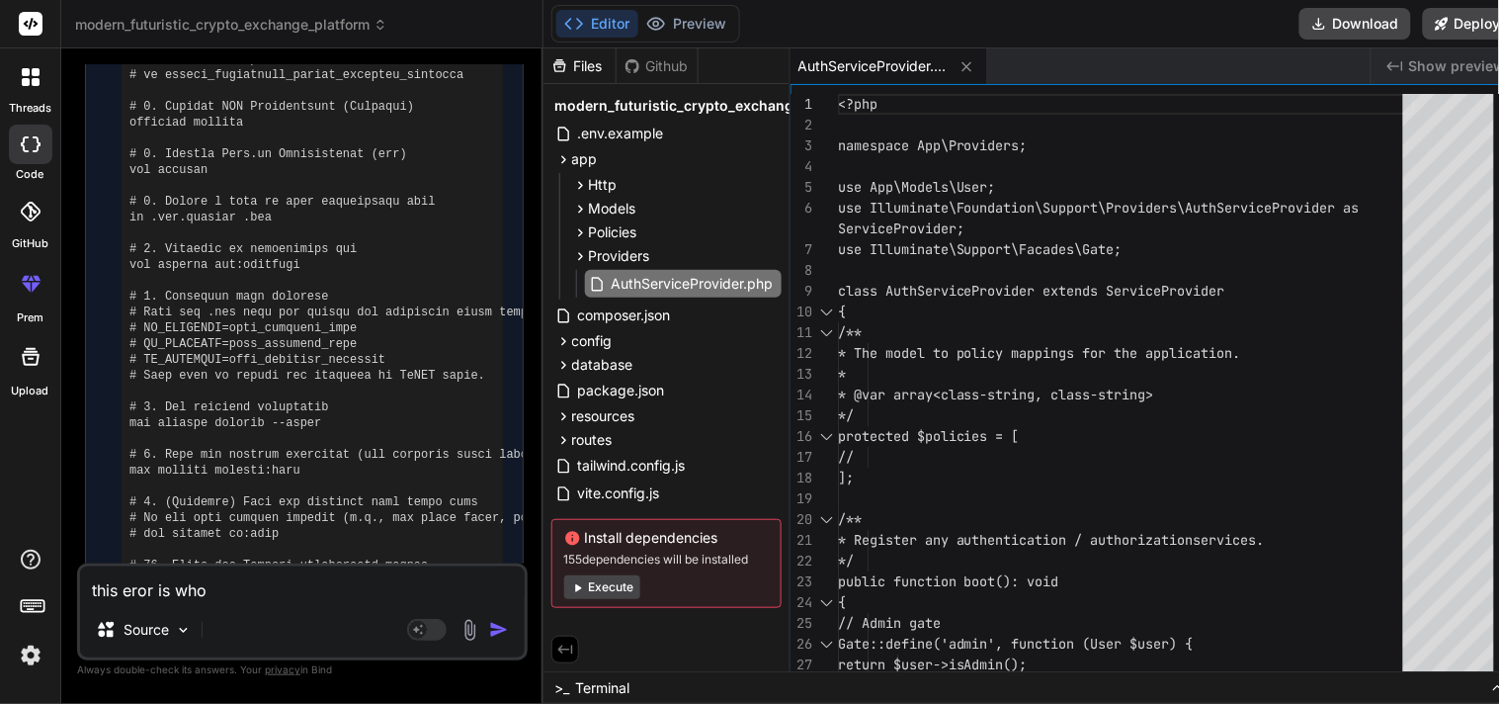
type textarea "this eror is wh"
type textarea "x"
type textarea "this eror is w"
type textarea "x"
type textarea "this eror is"
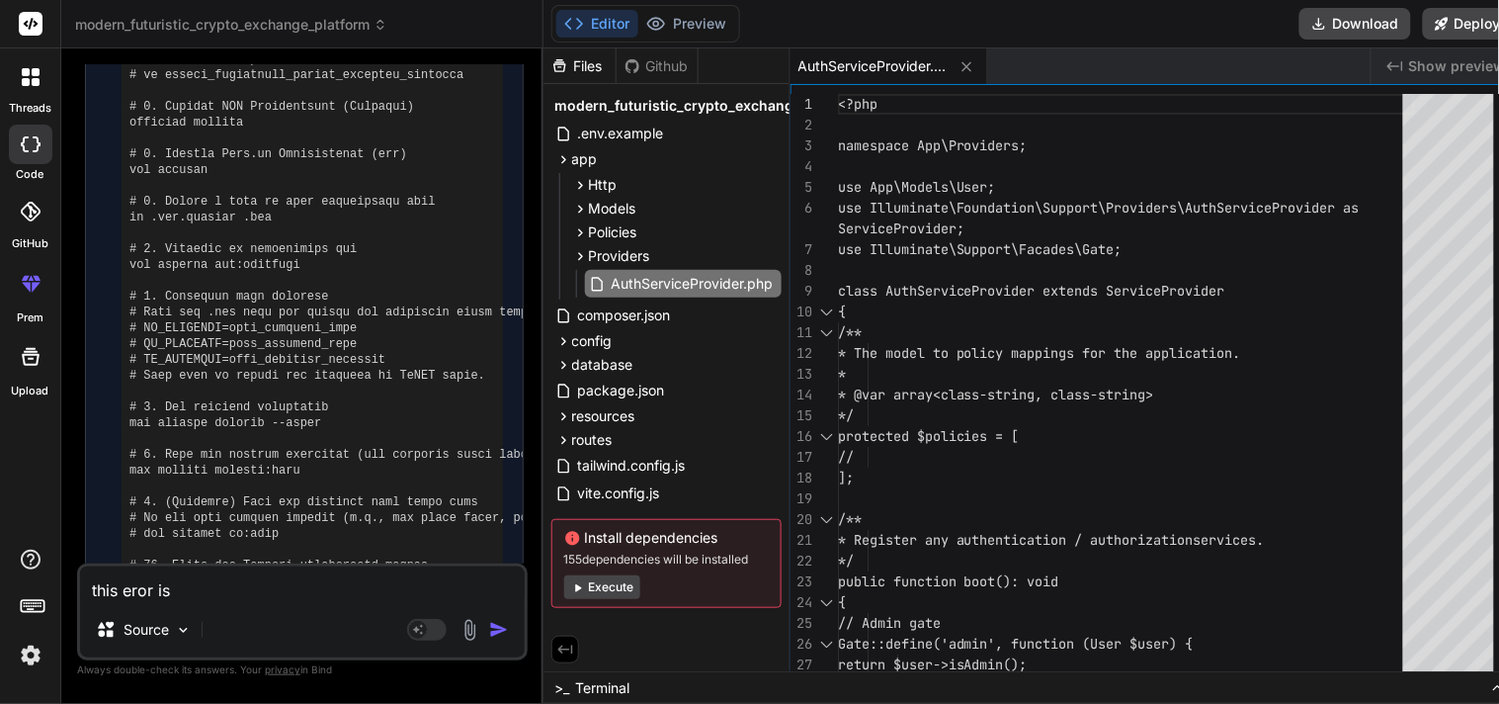
type textarea "x"
type textarea "this eror is s"
type textarea "x"
type textarea "this eror is sh"
type textarea "x"
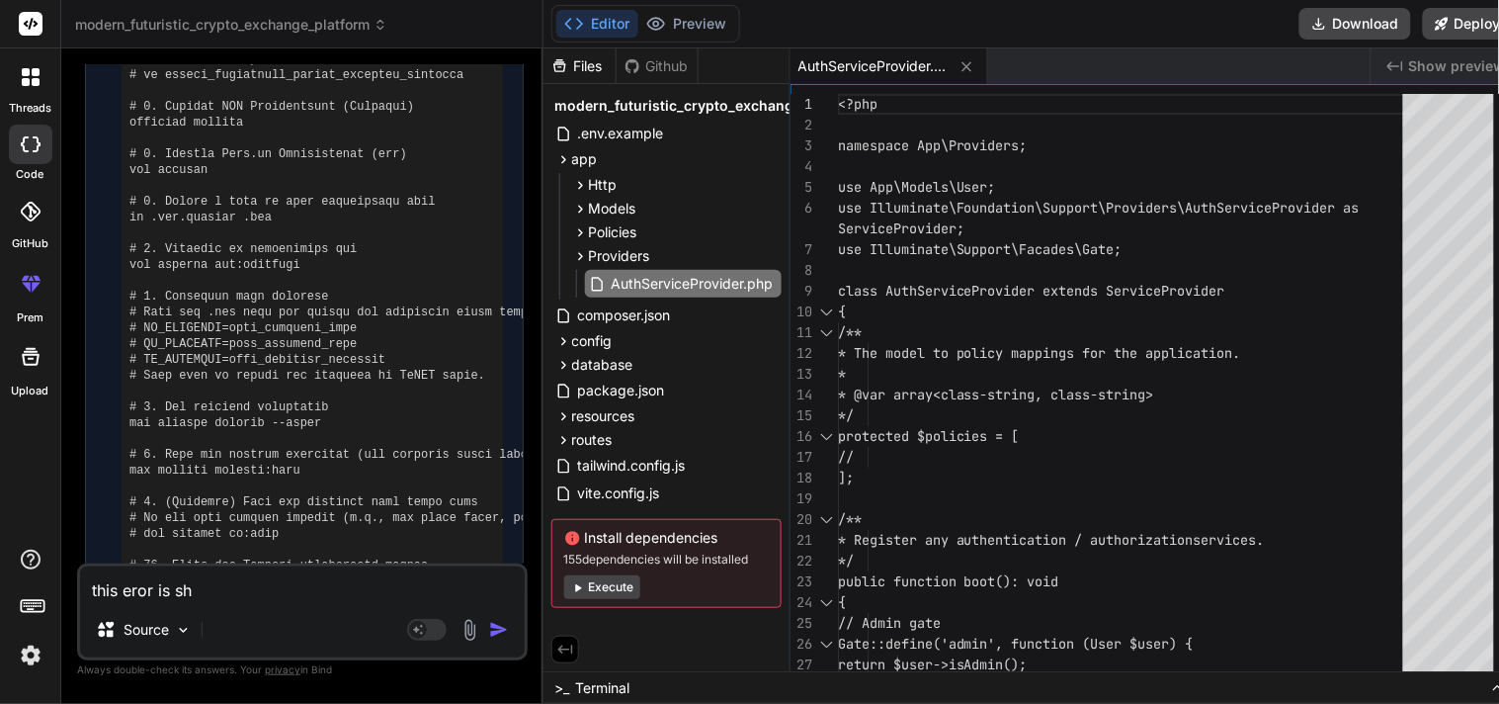
type textarea "this eror is sho"
type textarea "x"
type textarea "this eror is show"
type textarea "x"
type textarea "this eror is showi"
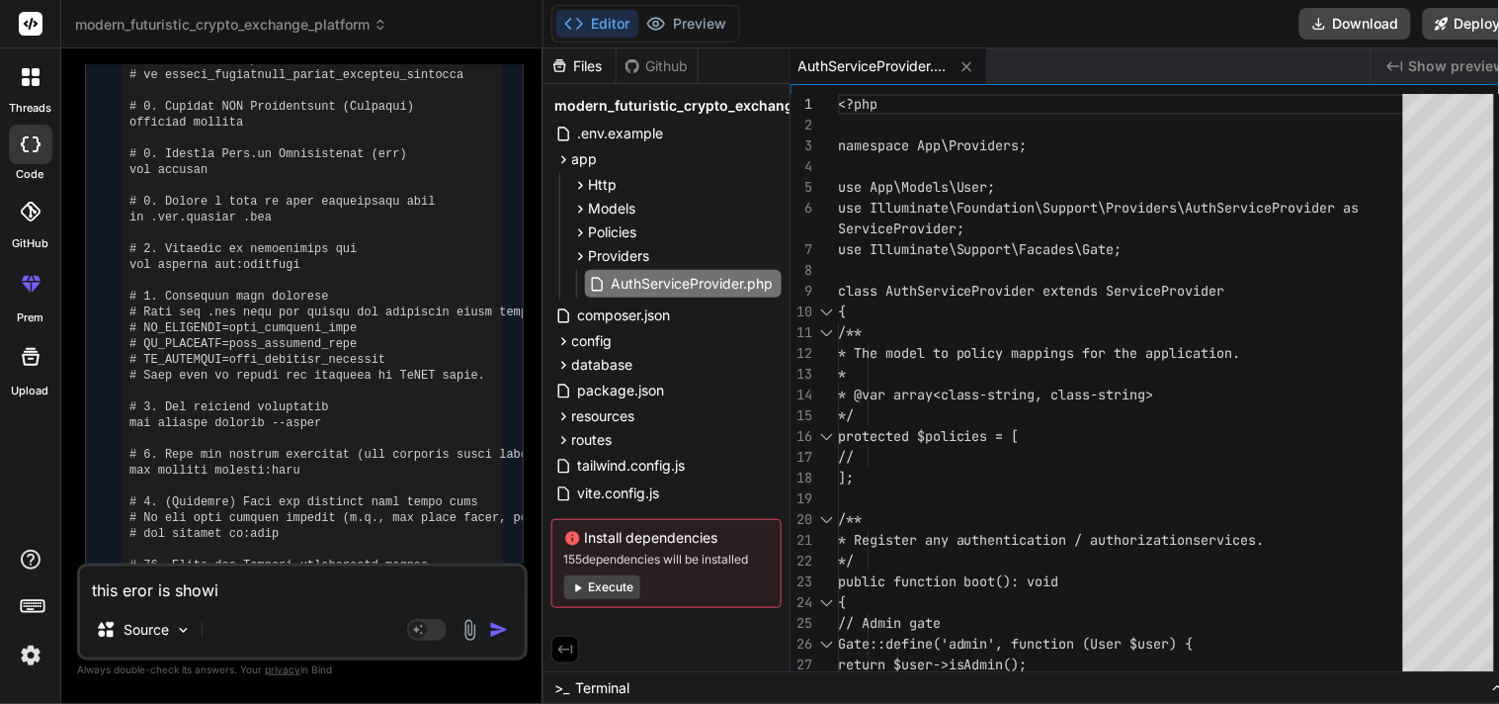
type textarea "x"
type textarea "this eror is showin"
type textarea "x"
type textarea "this eror is showing"
type textarea "x"
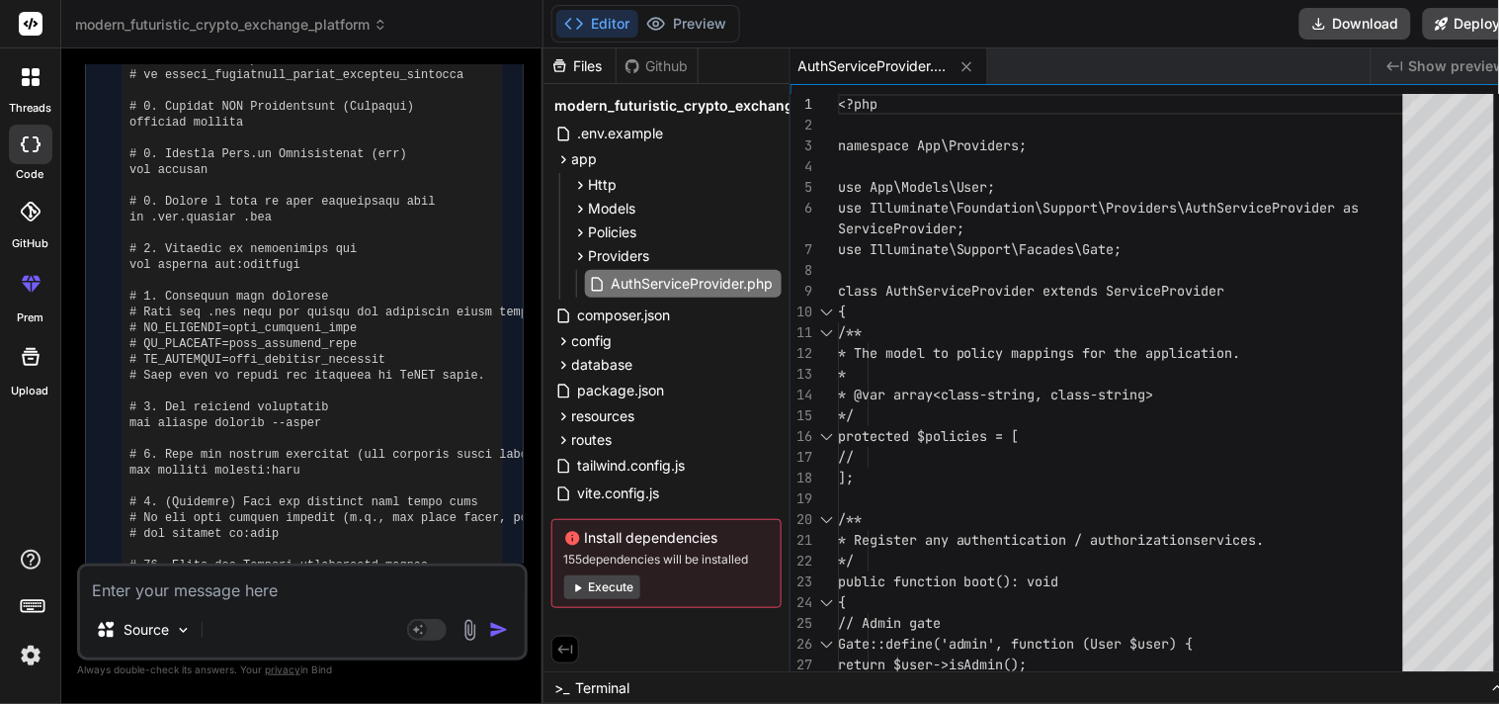
scroll to position [5084, 0]
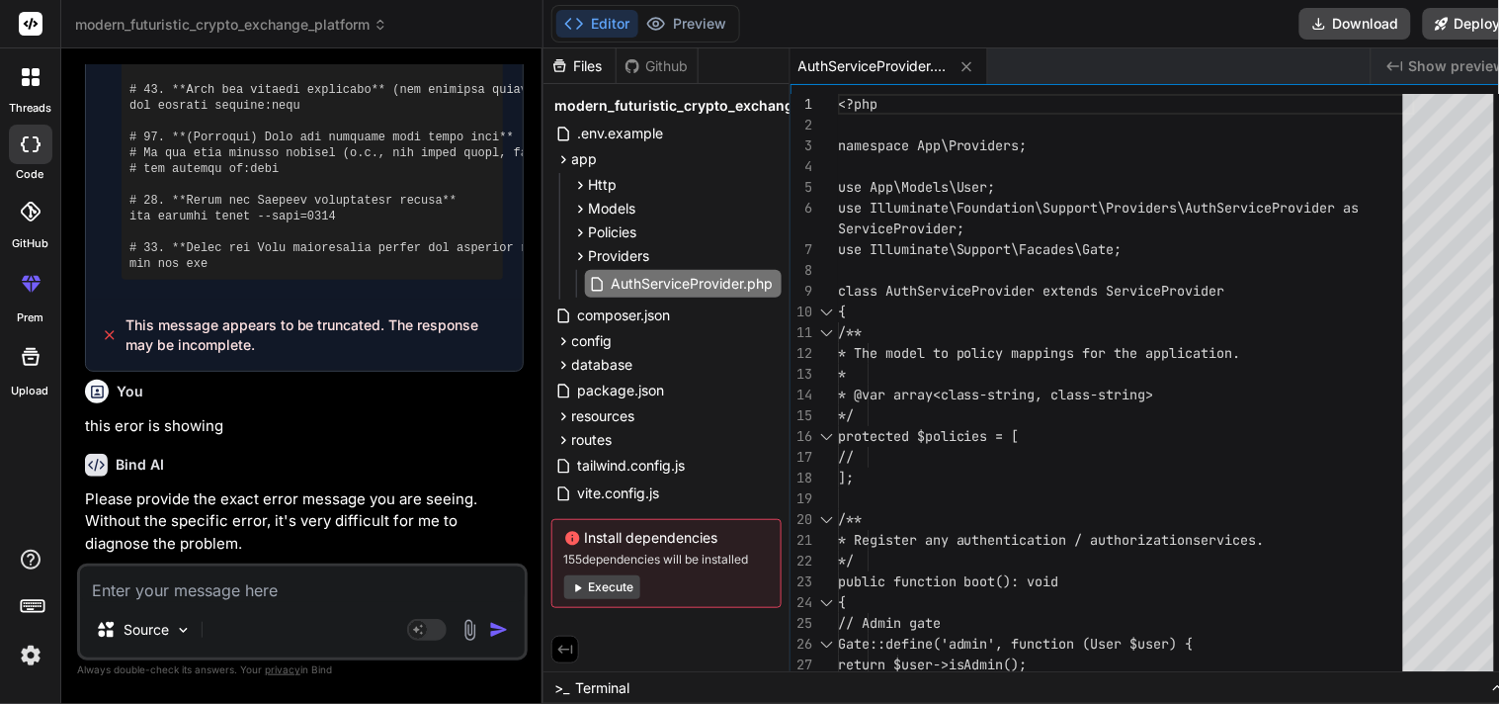
click at [273, 357] on div "This message appears to be truncated. The response may be incomplete." at bounding box center [304, 334] width 437 height 71
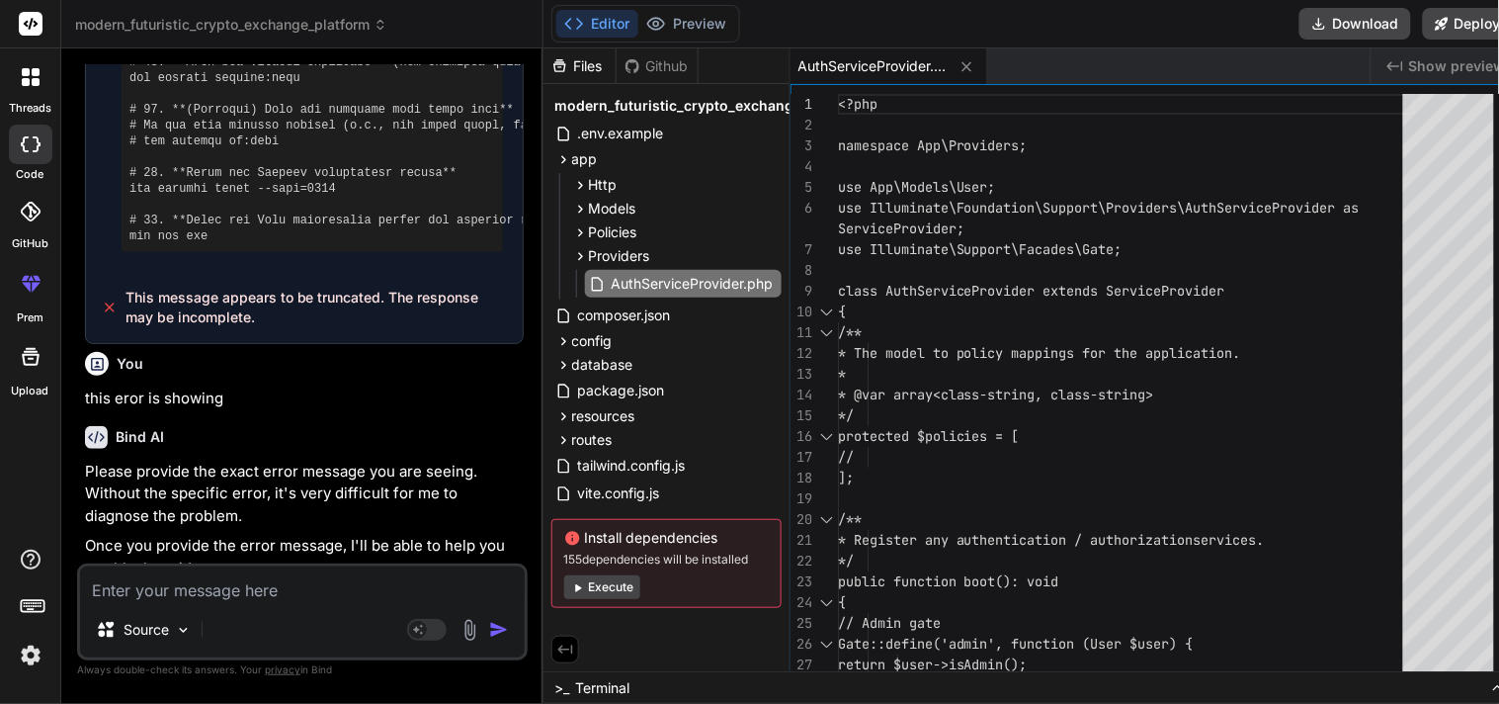
scroll to position [5118, 0]
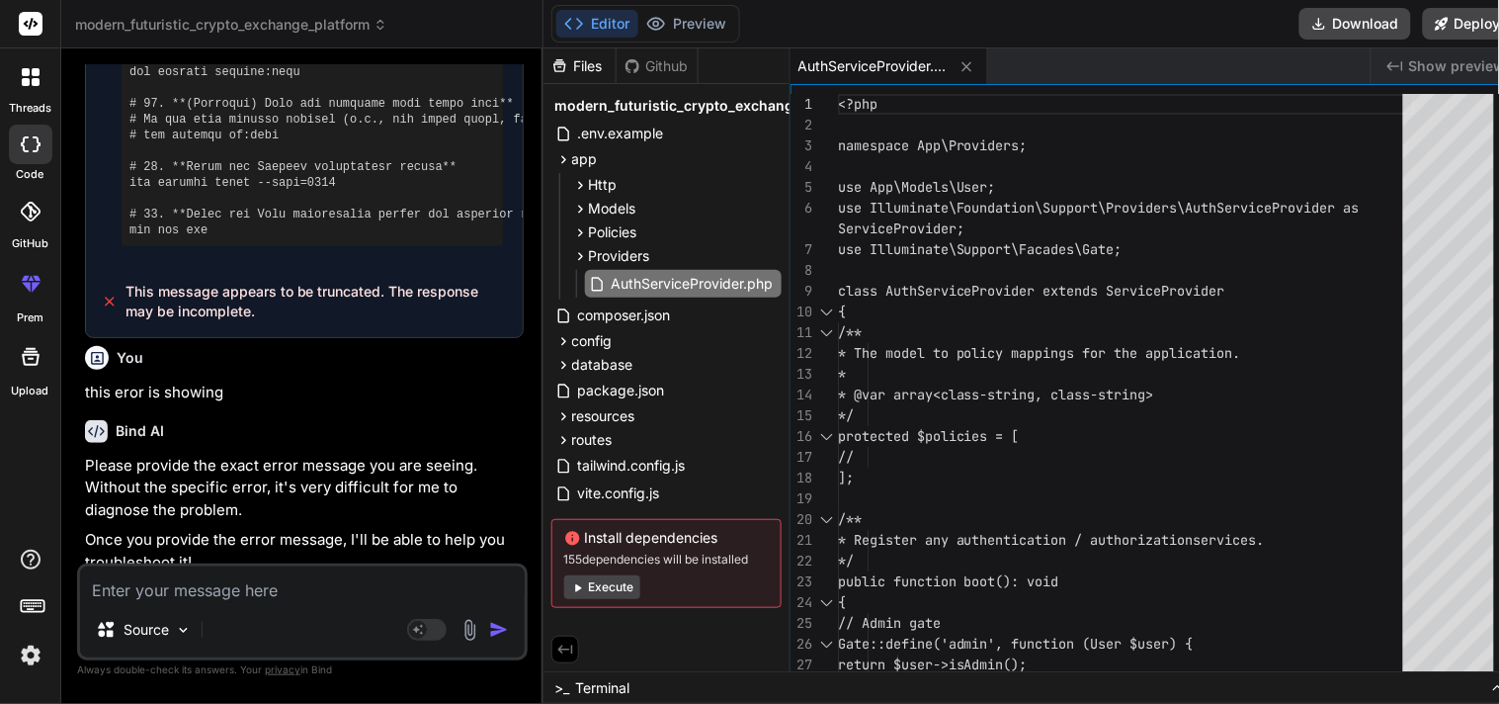
click at [250, 600] on textarea at bounding box center [302, 584] width 445 height 36
paste textarea "$ composer install Installing dependencies from lock file (including require-de…"
type textarea "x"
type textarea "$ composer install Installing dependencies from lock file (including require-de…"
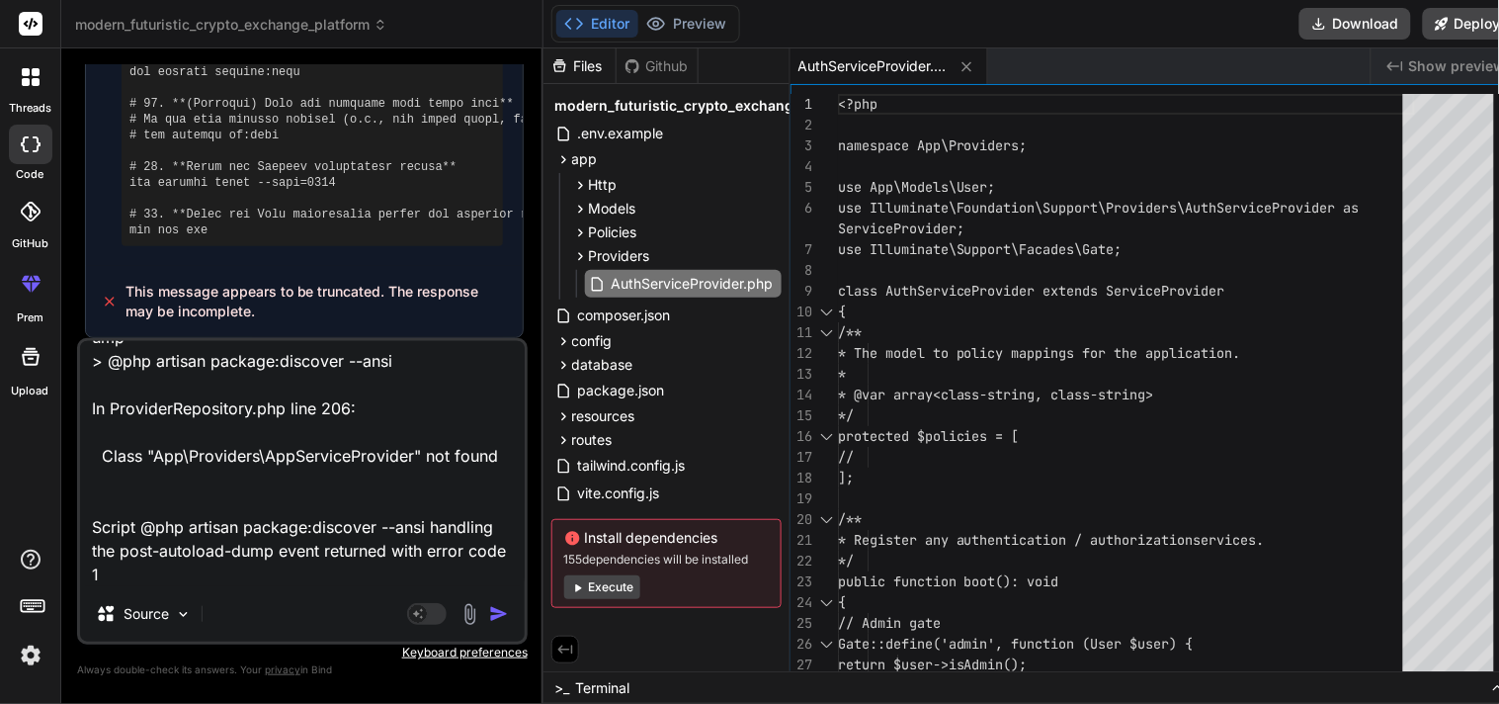
type textarea "x"
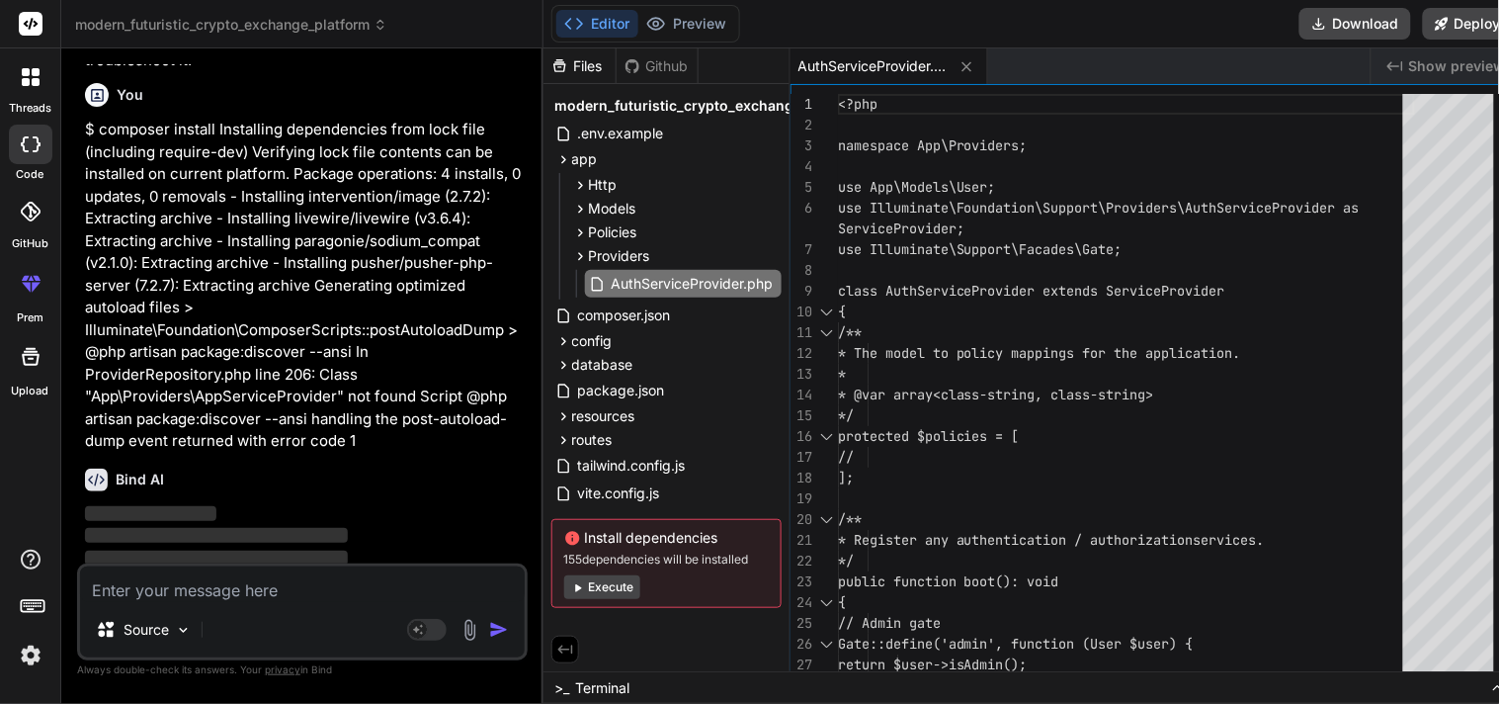
scroll to position [5620, 0]
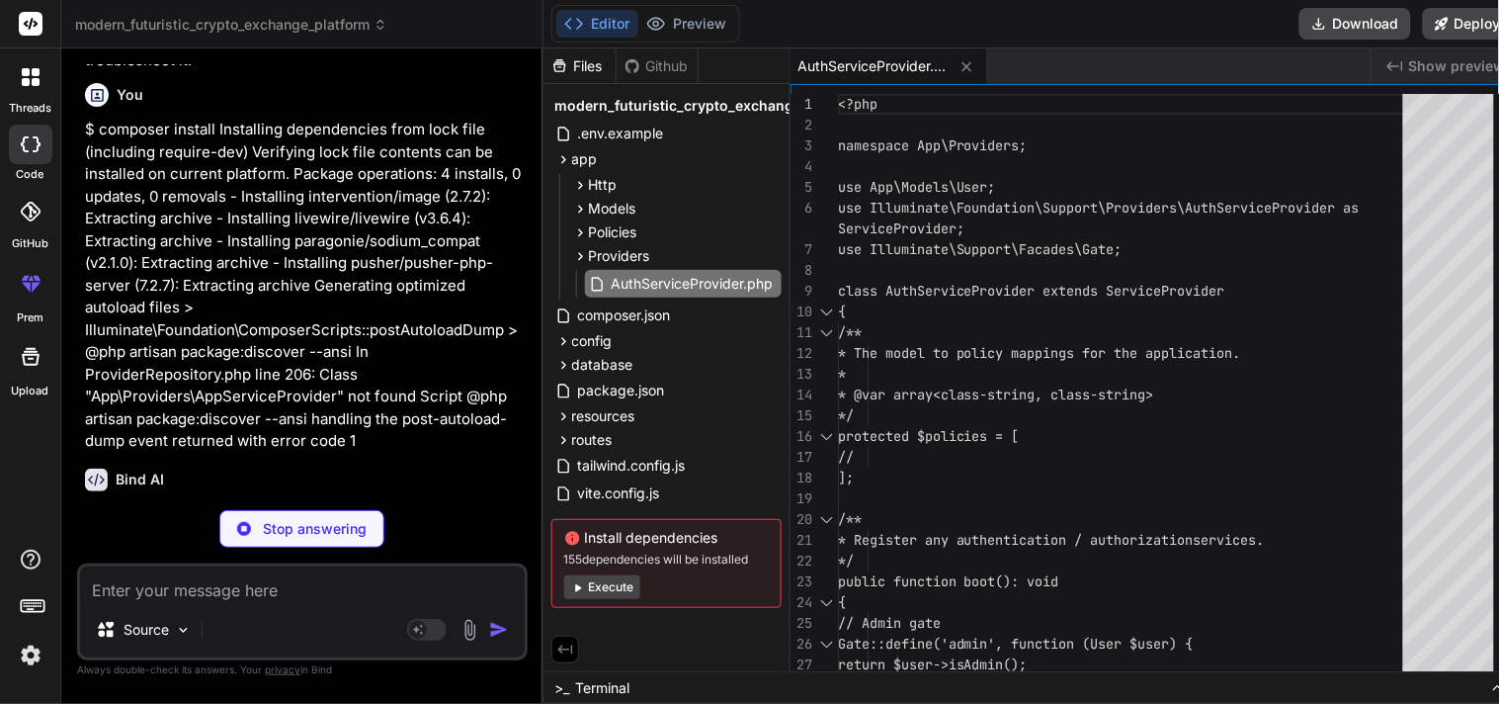
type textarea "x"
type textarea "{ // } }"
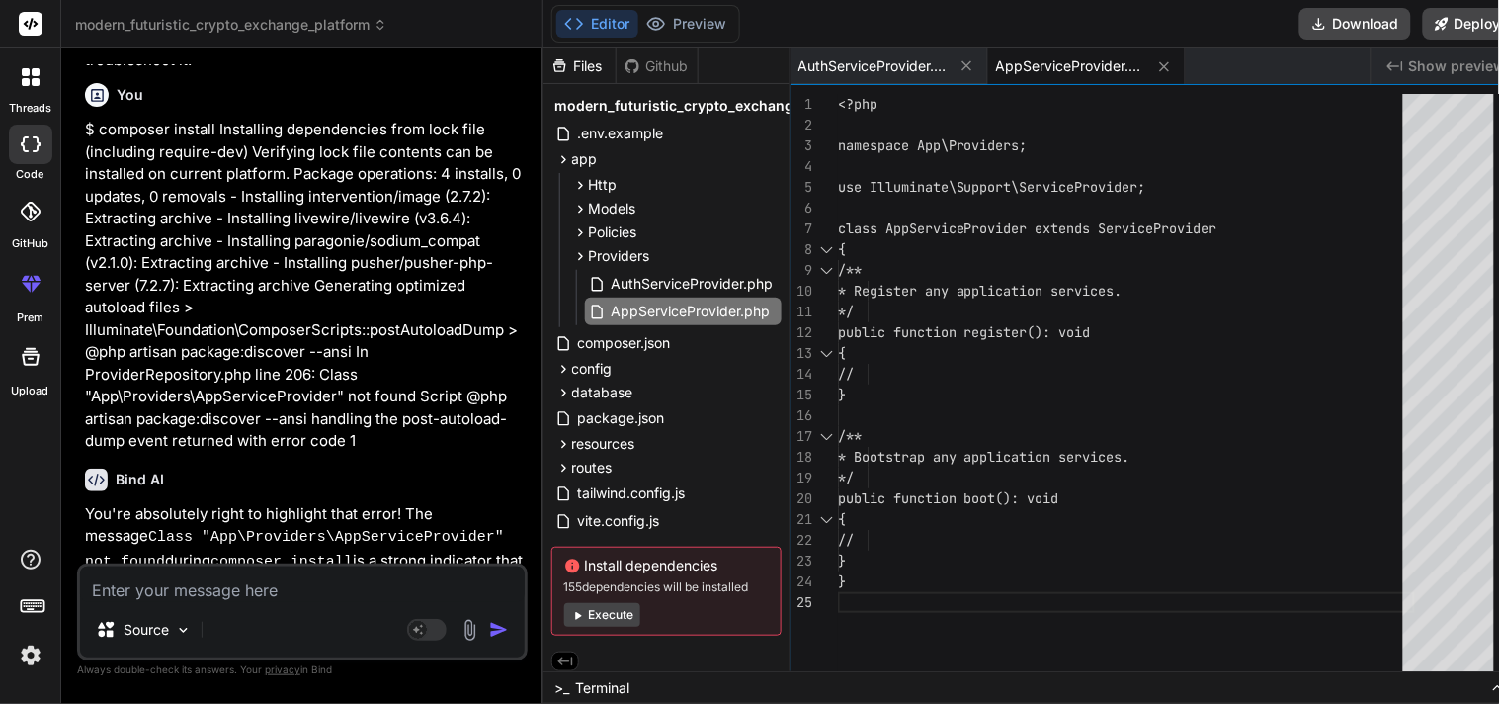
type textarea "x"
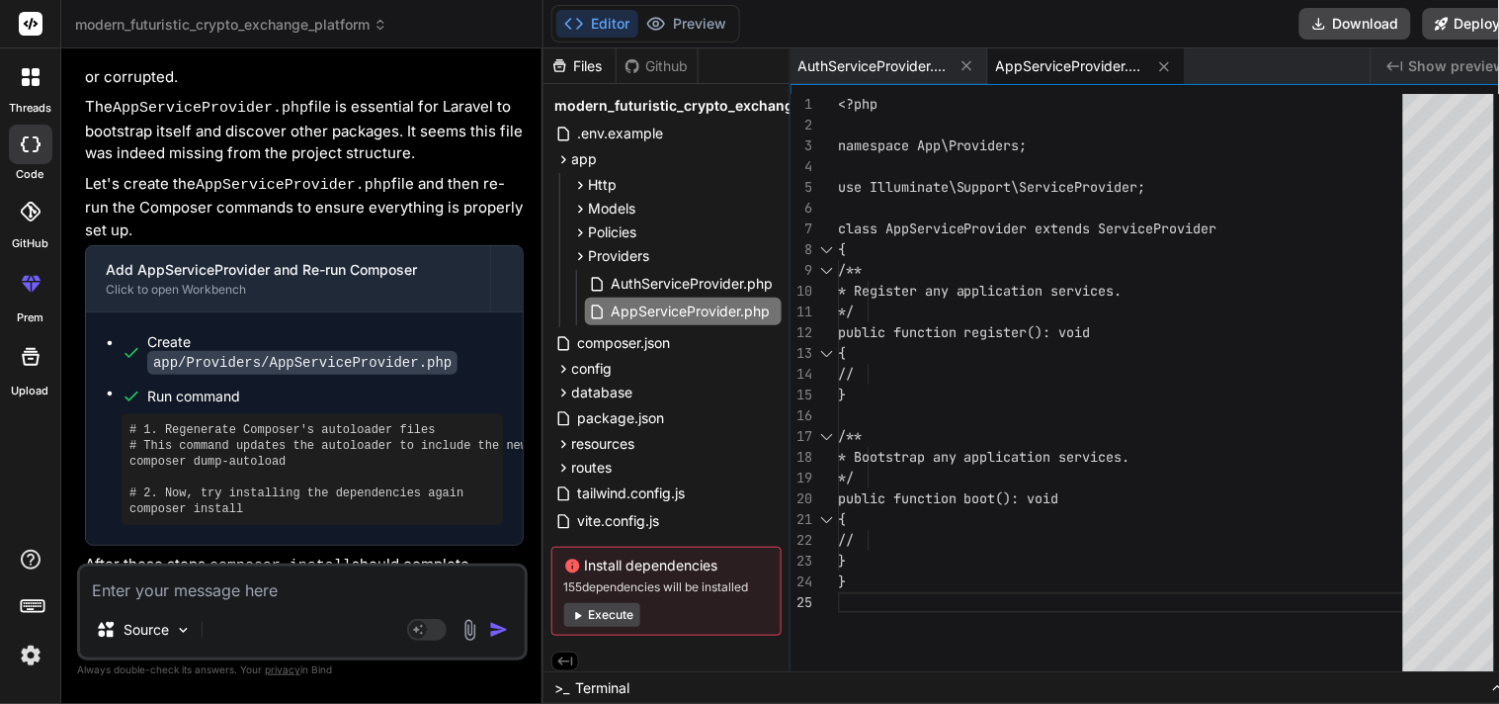
scroll to position [6152, 0]
click at [1045, 54] on div "AppServiceProvider.php" at bounding box center [1087, 66] width 198 height 36
click at [692, 283] on span "AuthServiceProvider.php" at bounding box center [693, 284] width 166 height 24
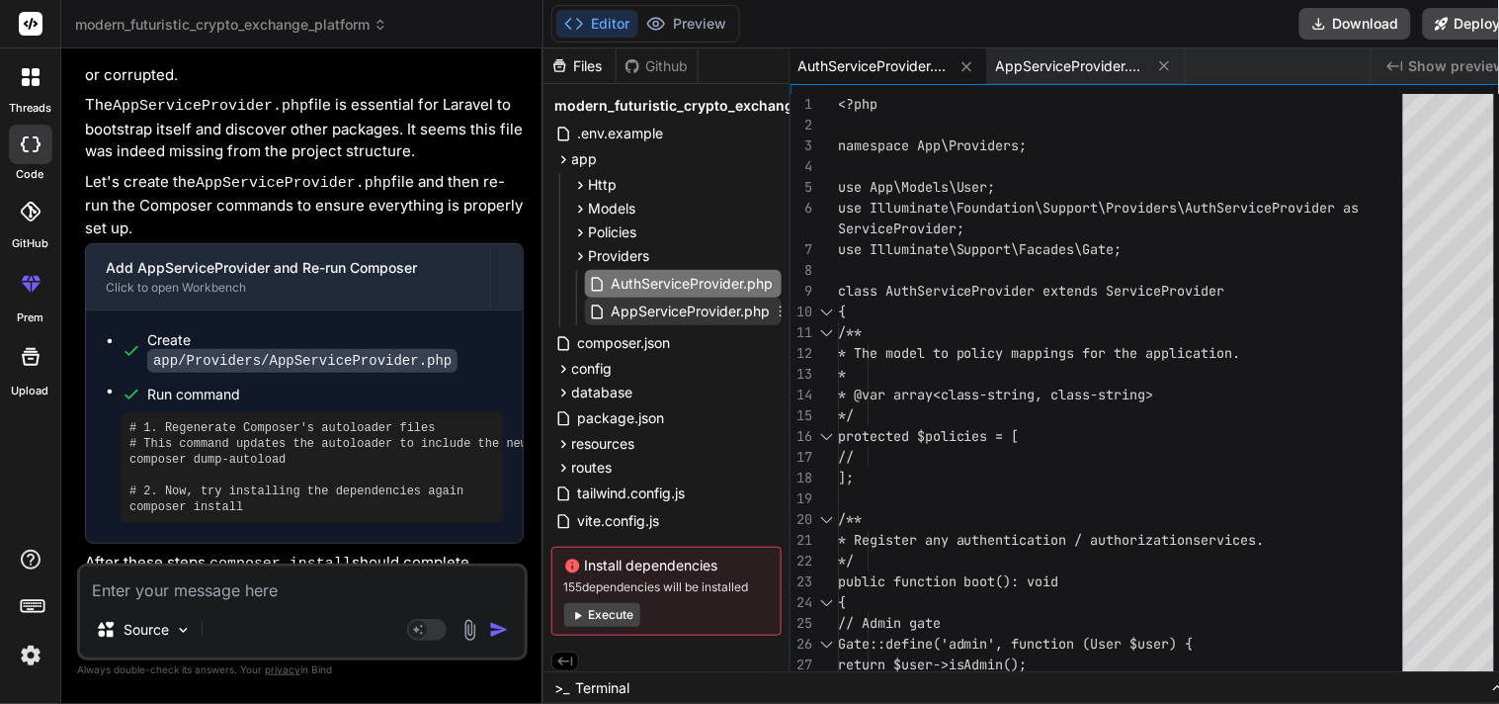
click at [724, 313] on span "AppServiceProvider.php" at bounding box center [691, 311] width 163 height 24
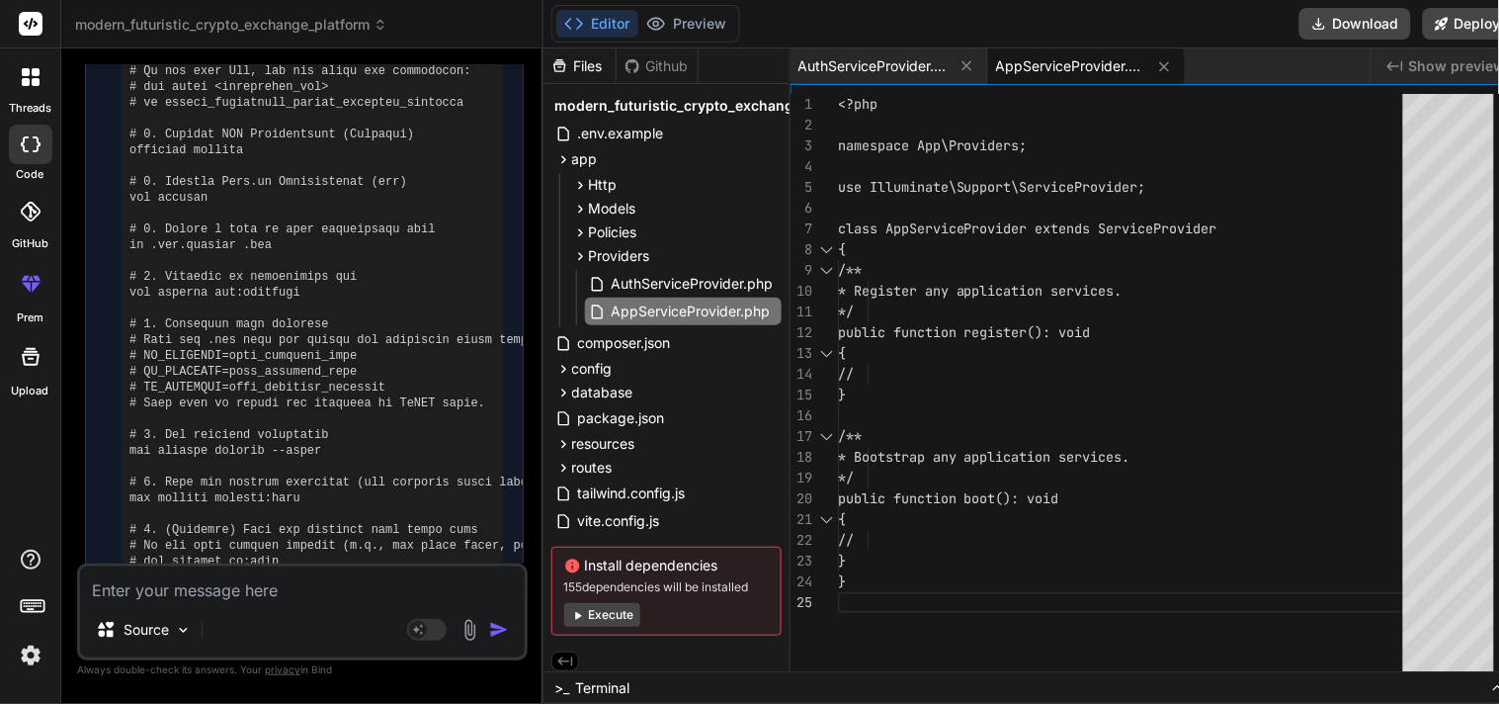
scroll to position [392, 0]
drag, startPoint x: 292, startPoint y: 492, endPoint x: 129, endPoint y: 500, distance: 162.3
click at [129, 500] on pre at bounding box center [312, 346] width 366 height 633
copy pre "php artisan storage:link"
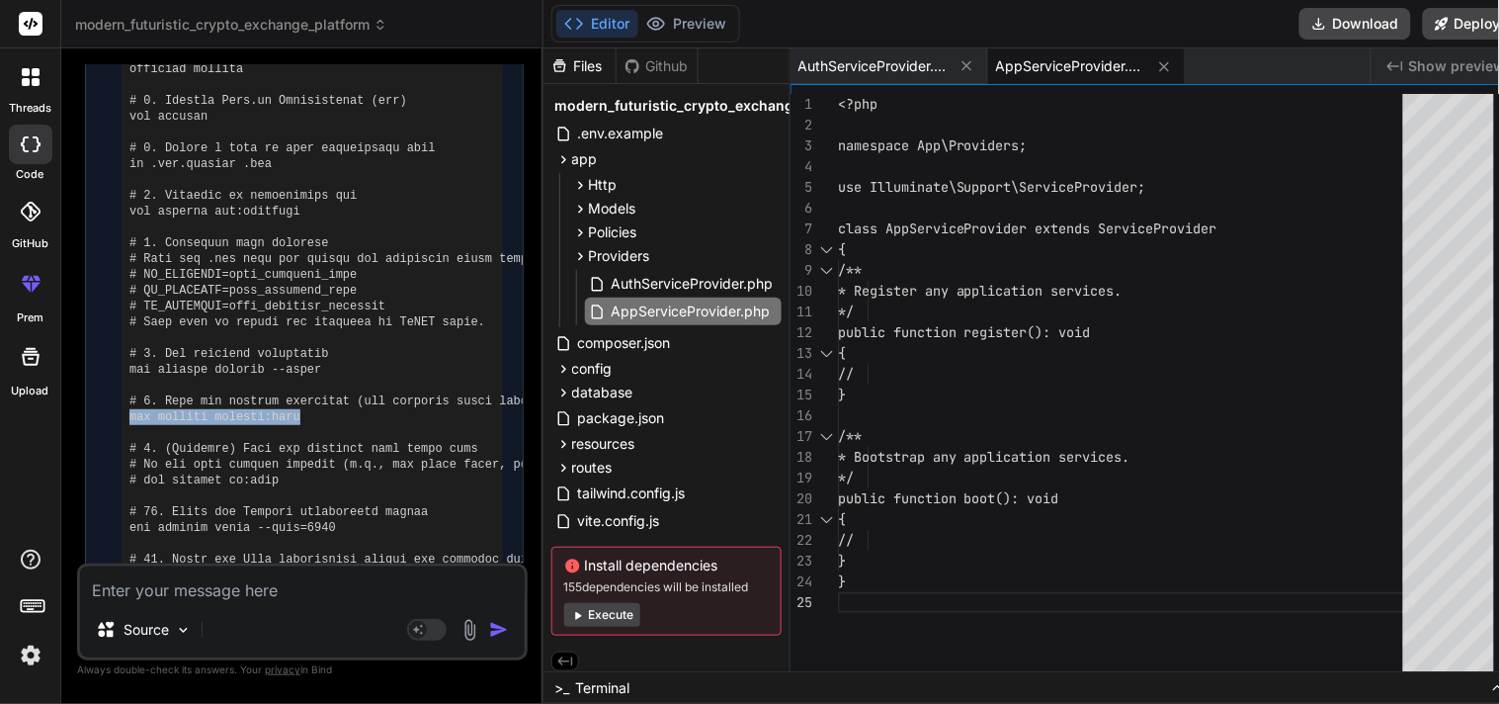
scroll to position [478, 0]
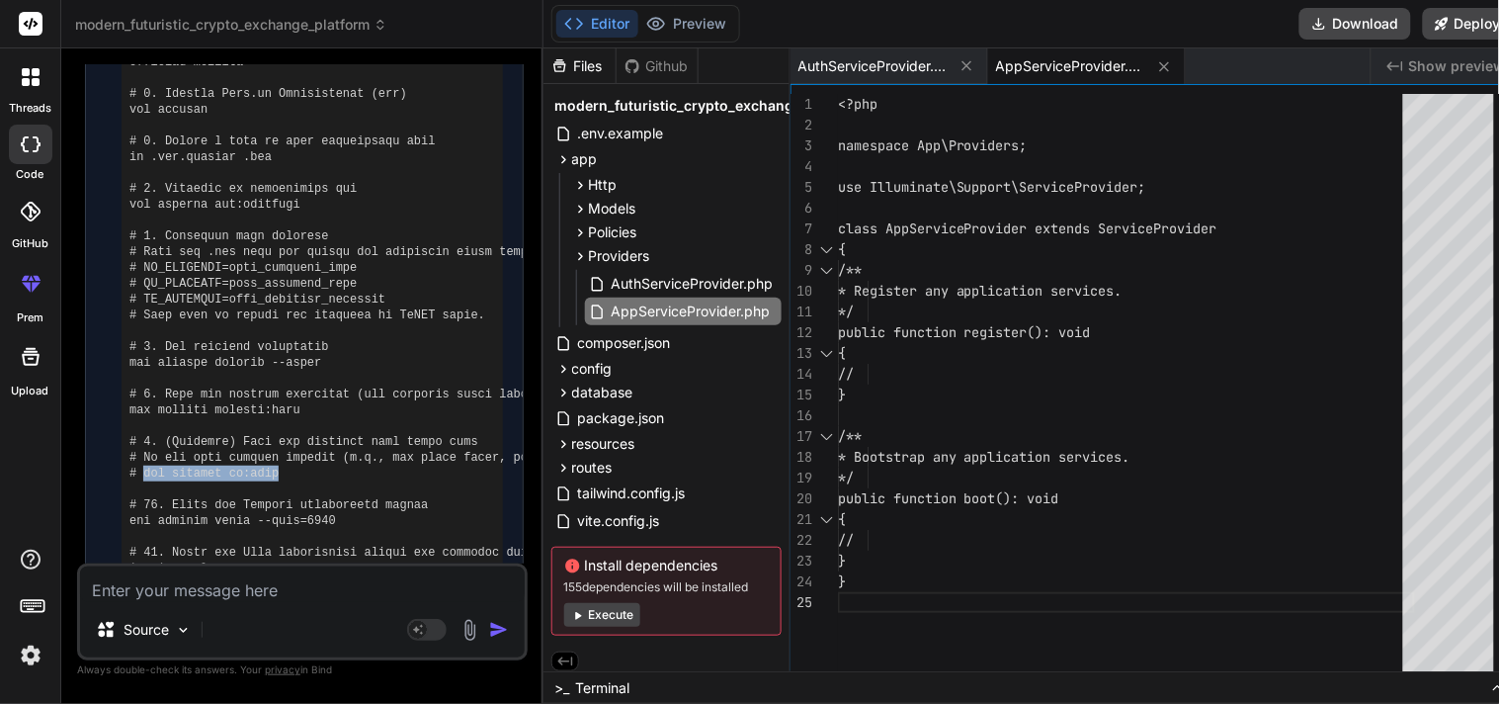
drag, startPoint x: 285, startPoint y: 471, endPoint x: 143, endPoint y: 474, distance: 141.4
click at [143, 474] on pre at bounding box center [312, 260] width 366 height 633
copy pre "php artisan db:seed"
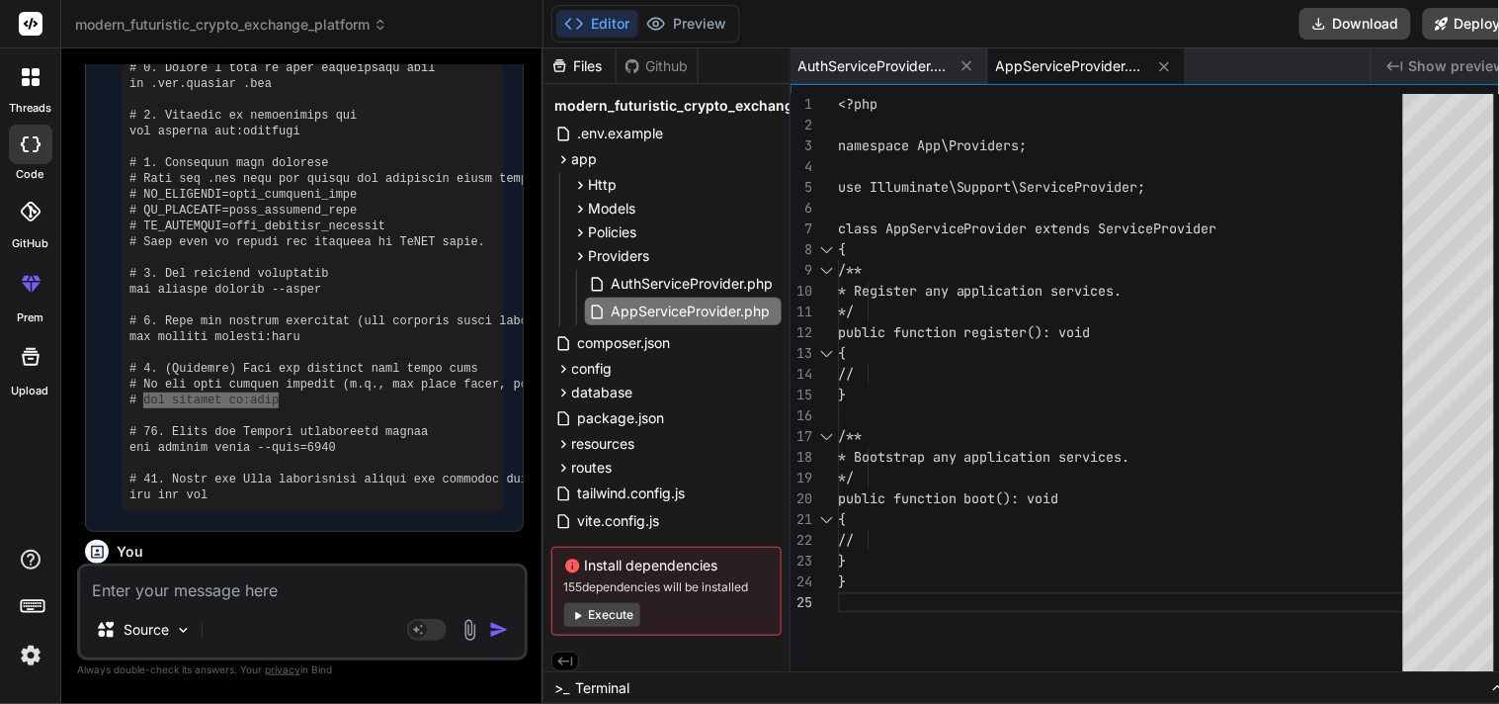
scroll to position [557, 0]
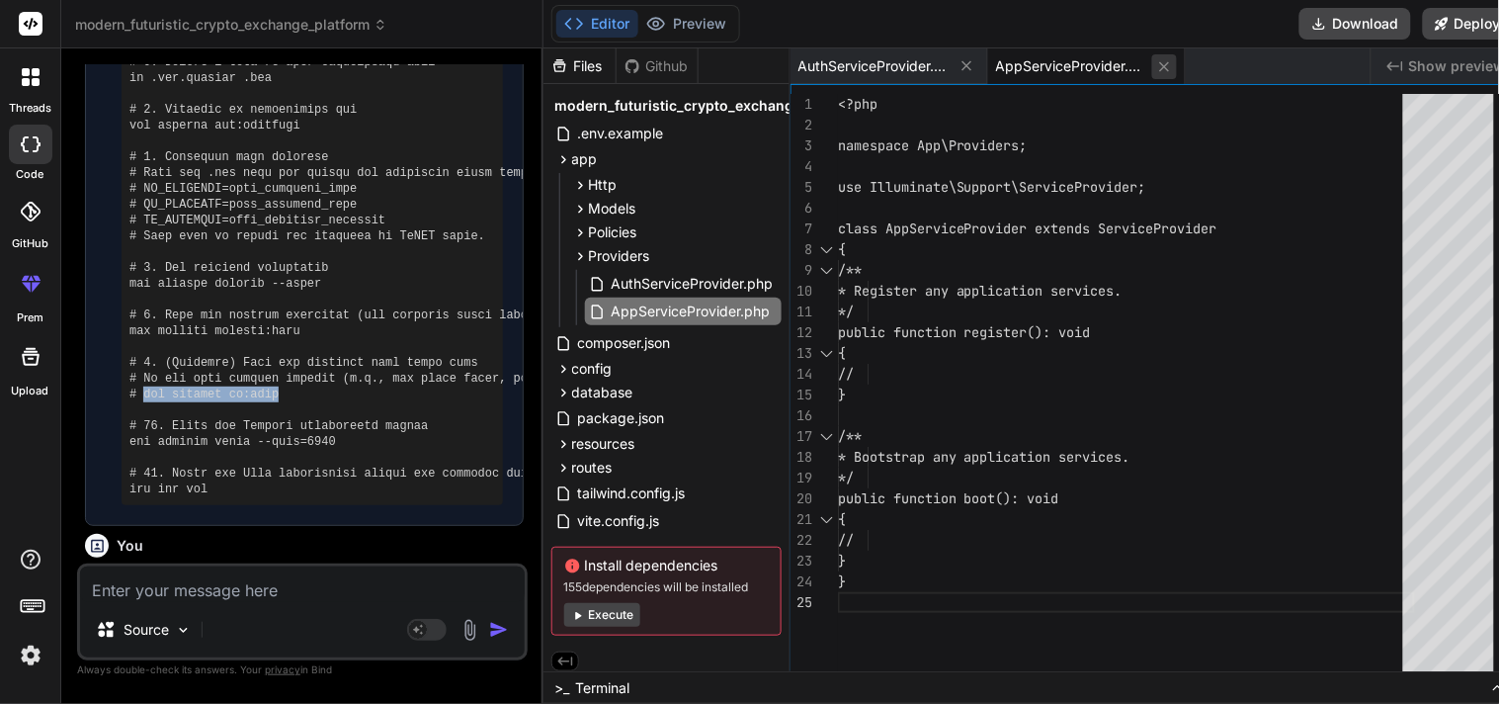
click at [1162, 69] on icon at bounding box center [1164, 66] width 17 height 17
type textarea "}"
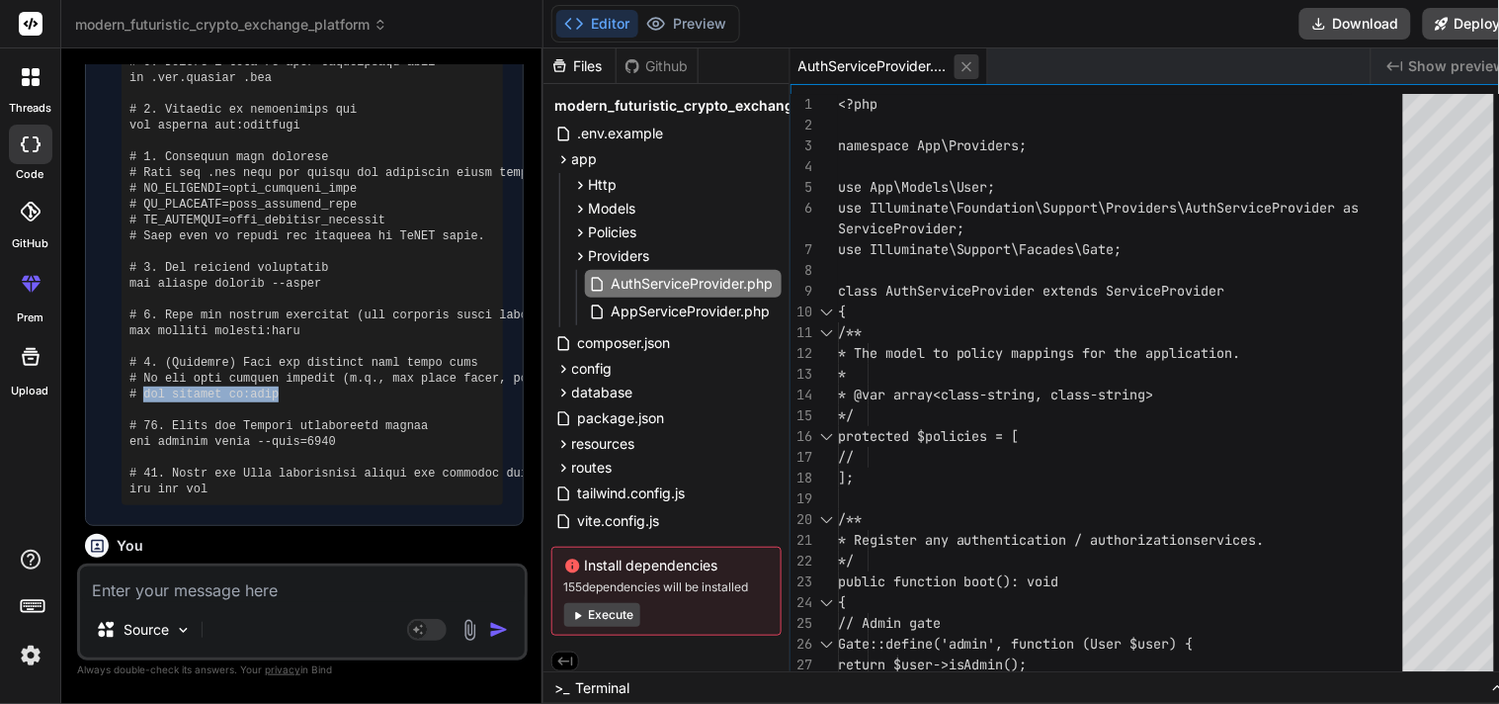
click at [964, 72] on icon at bounding box center [967, 66] width 17 height 17
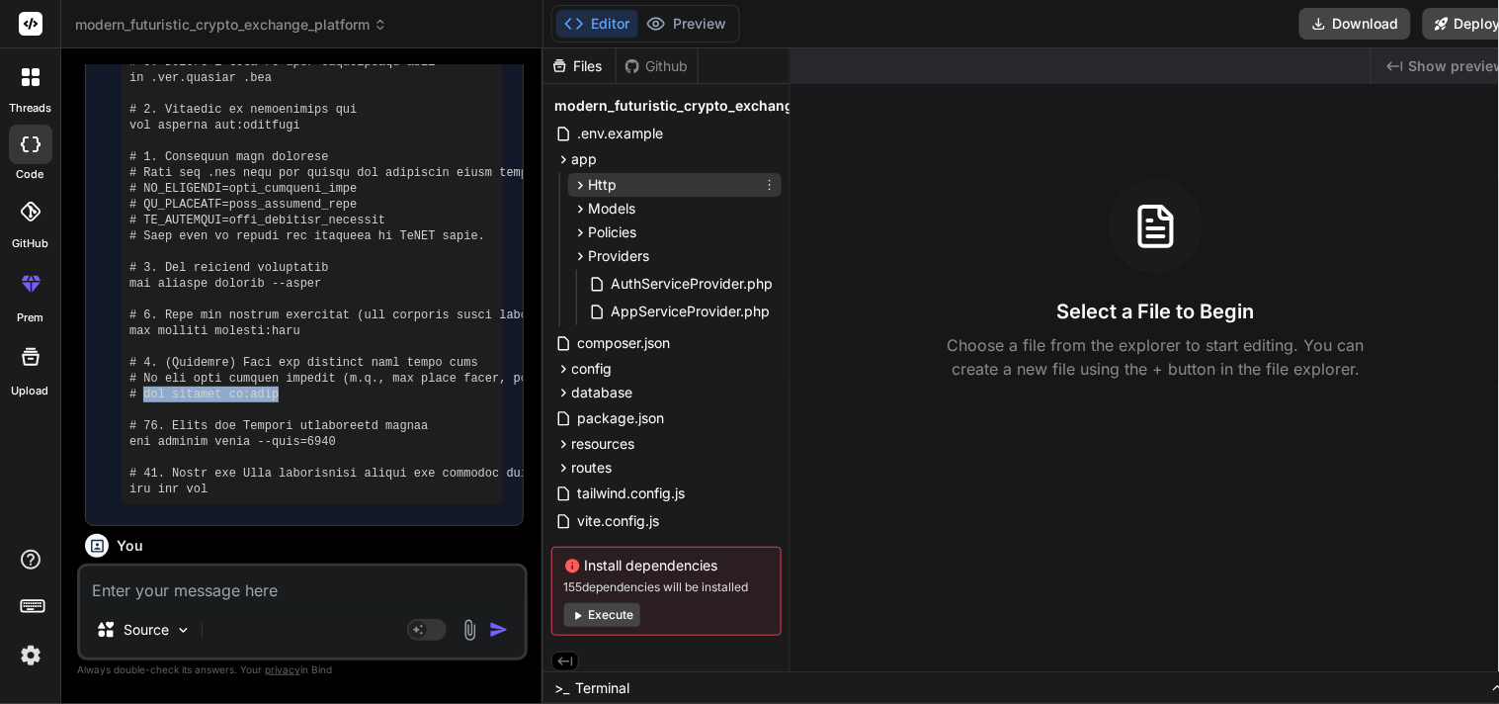
click at [668, 180] on div "Http" at bounding box center [674, 185] width 213 height 24
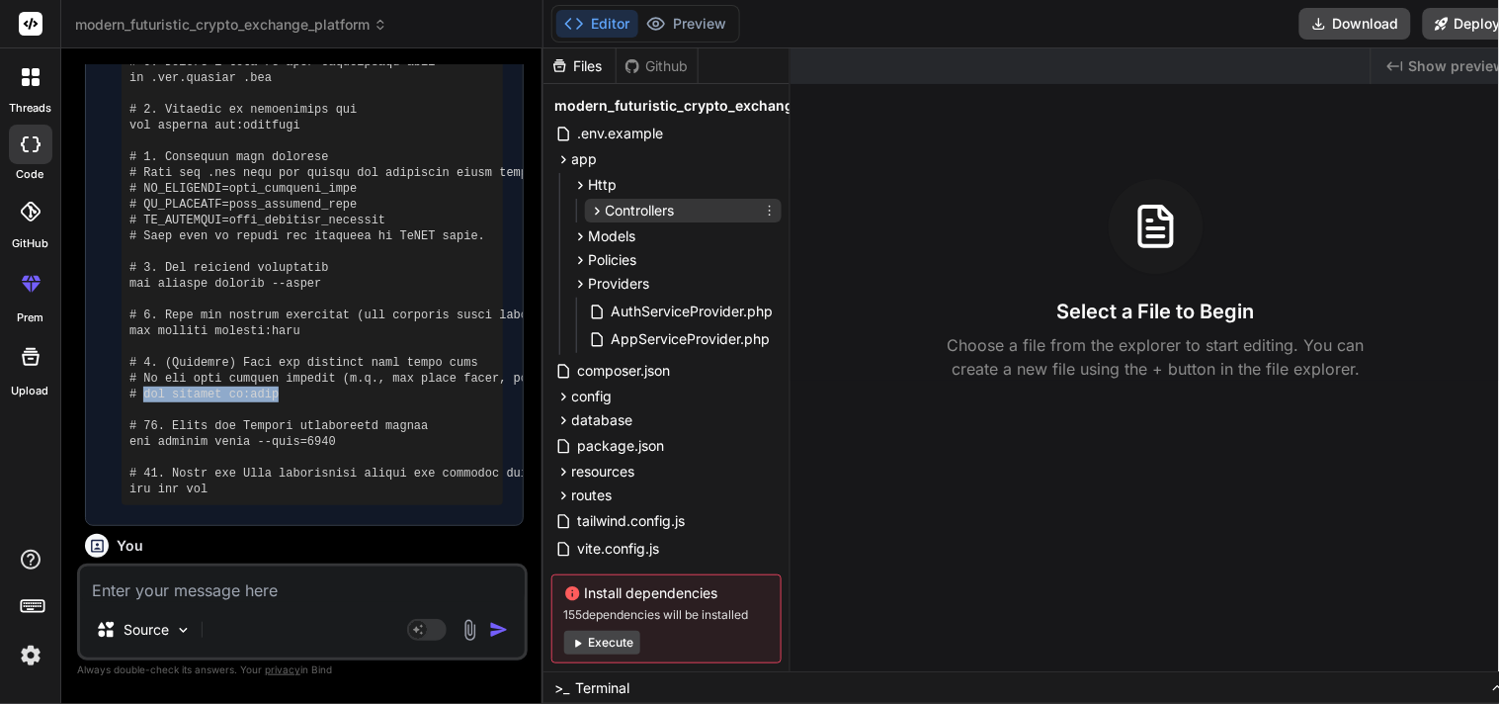
click at [668, 201] on span "Controllers" at bounding box center [640, 211] width 69 height 20
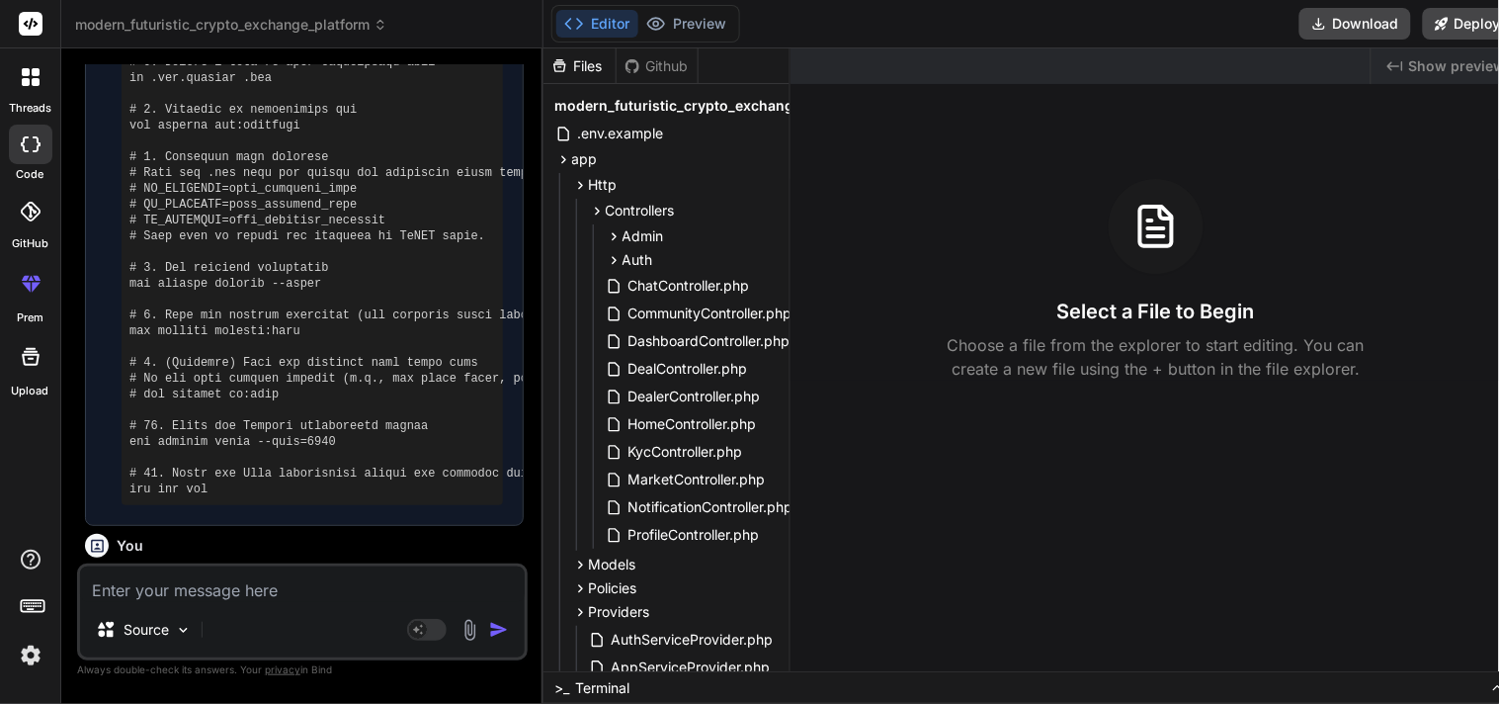
click at [300, 595] on textarea at bounding box center [302, 584] width 445 height 36
type textarea "x"
type textarea "t"
type textarea "x"
type textarea "th"
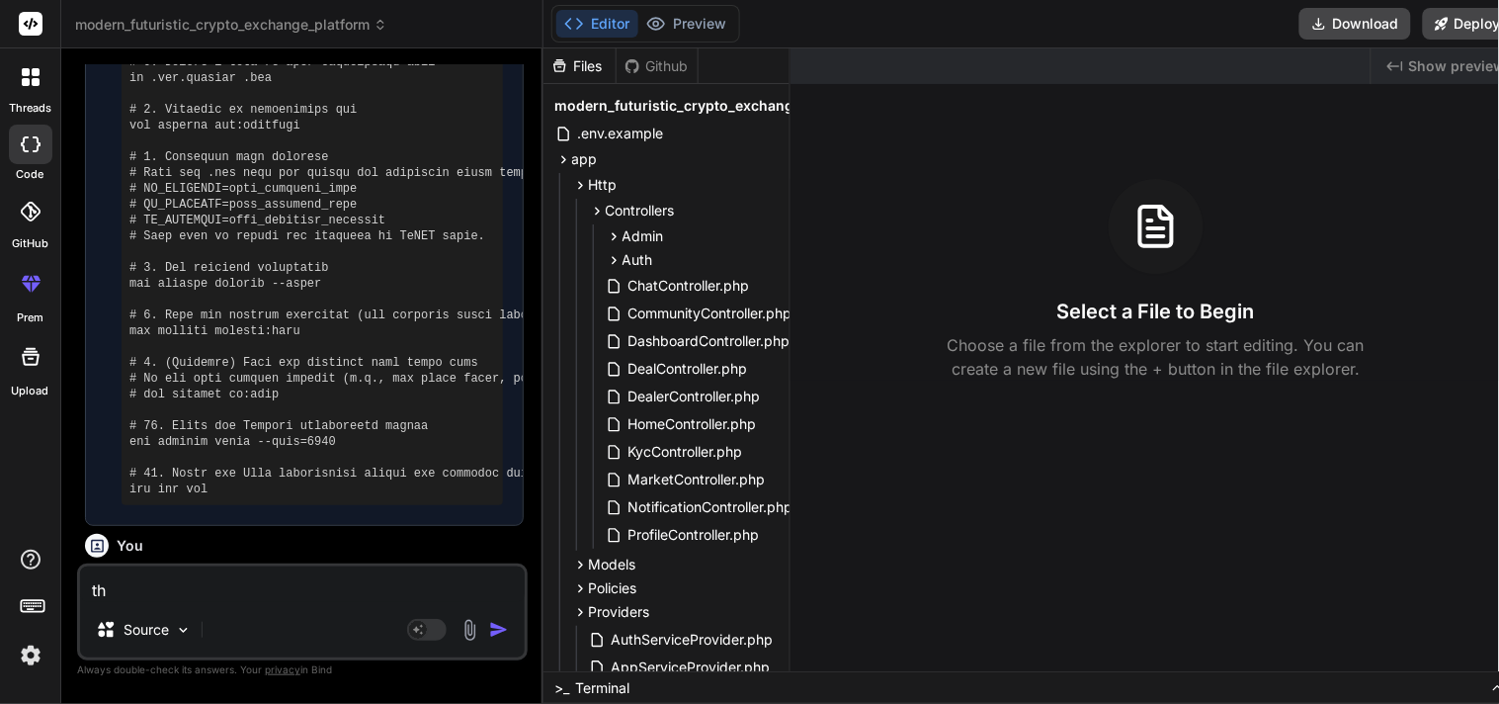
type textarea "x"
type textarea "thi"
type textarea "x"
type textarea "this"
type textarea "x"
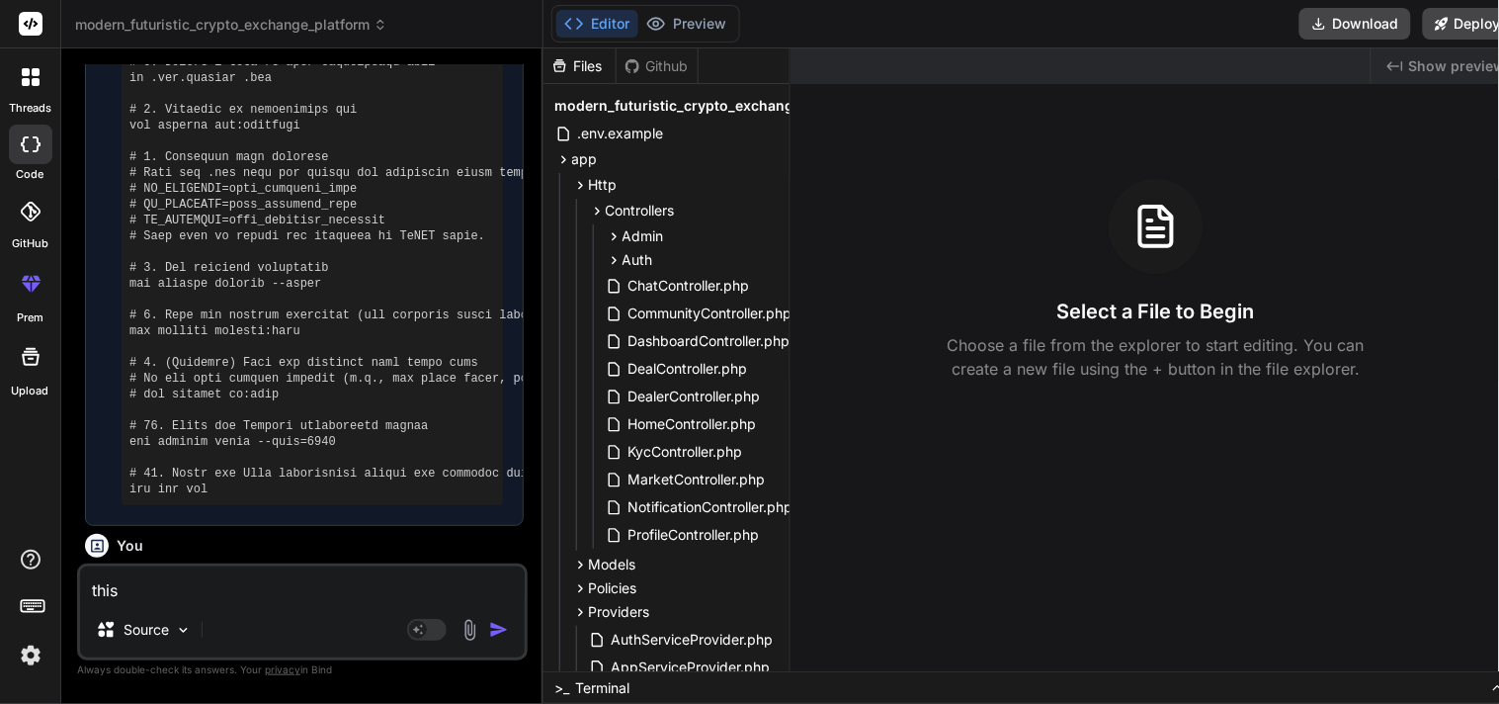
type textarea "this"
type textarea "x"
type textarea "this e"
type textarea "x"
type textarea "this er"
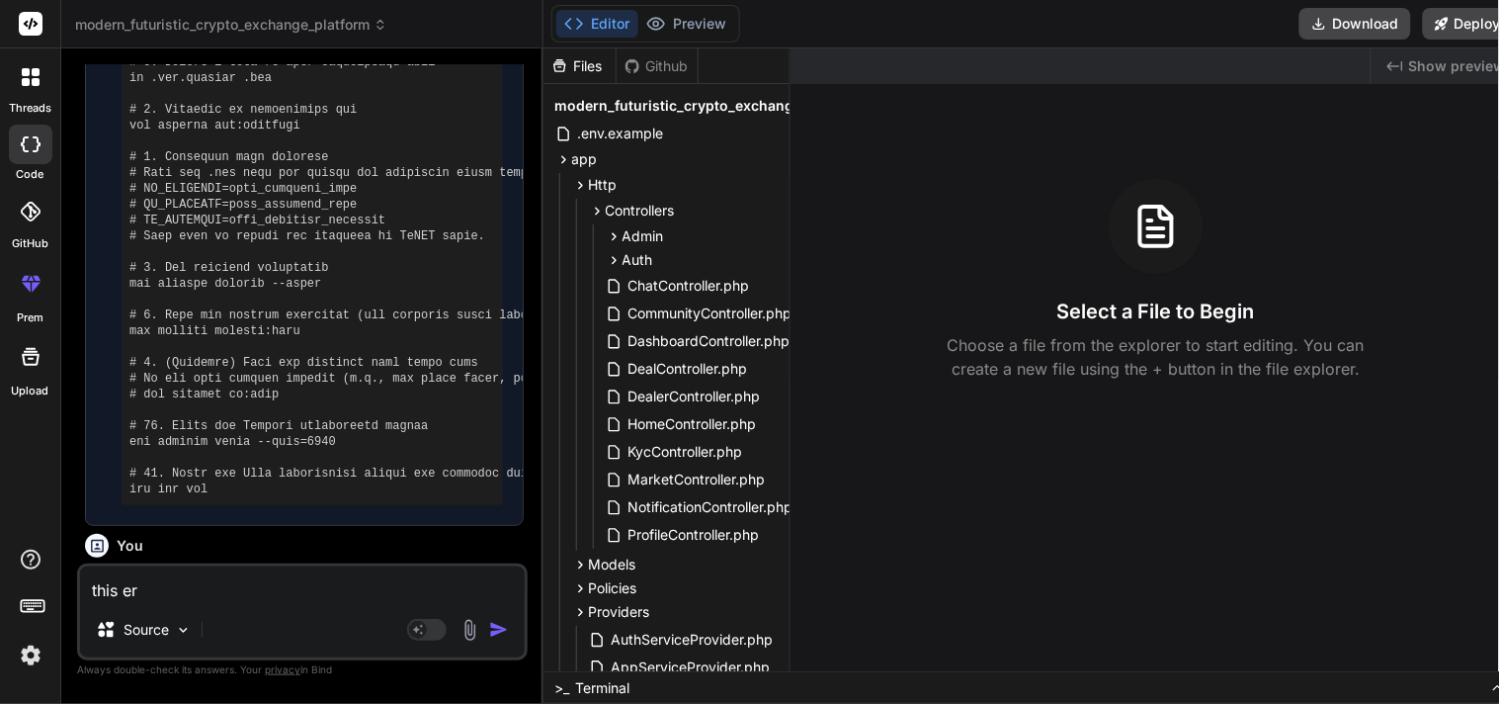
type textarea "x"
type textarea "this erro"
type textarea "x"
type textarea "this error"
type textarea "x"
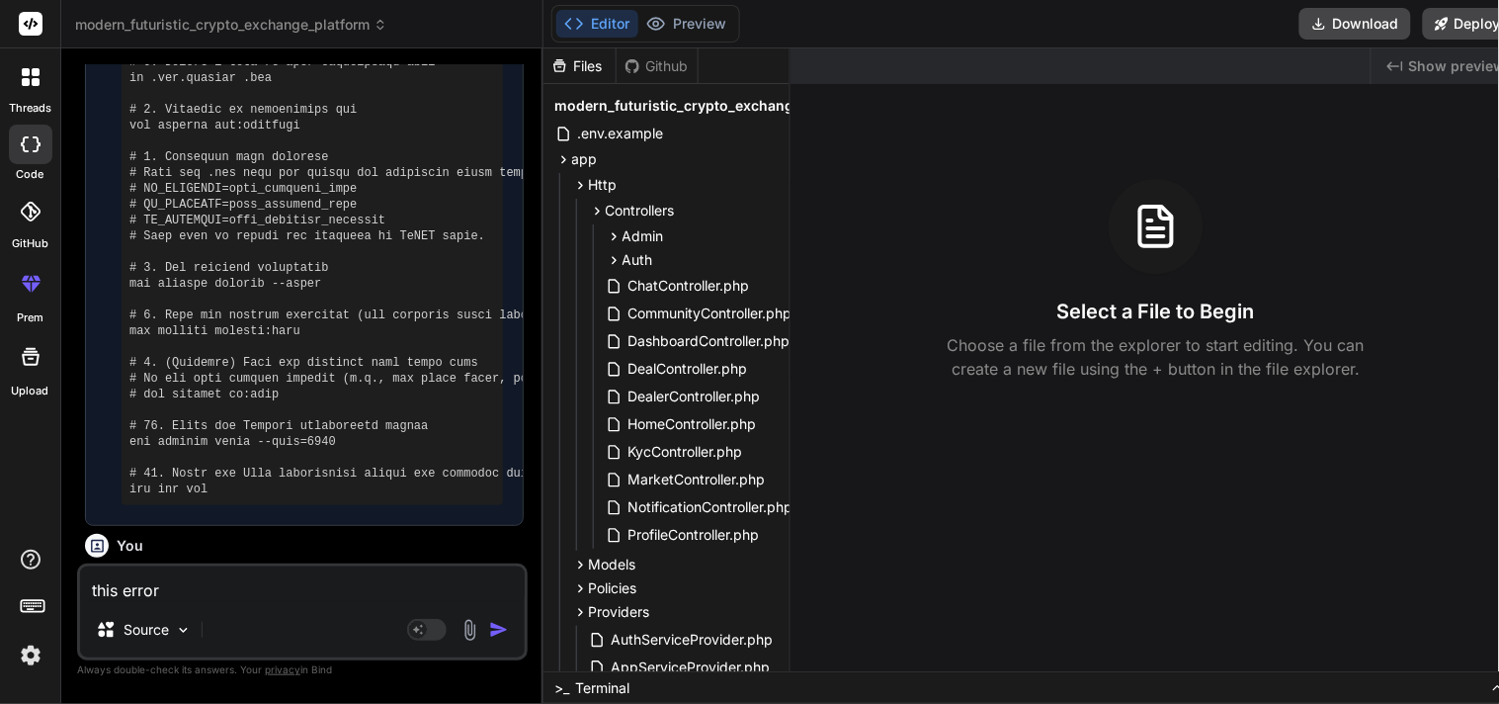
type textarea "this error"
type textarea "x"
type textarea "this error a"
type textarea "x"
type textarea "this error af"
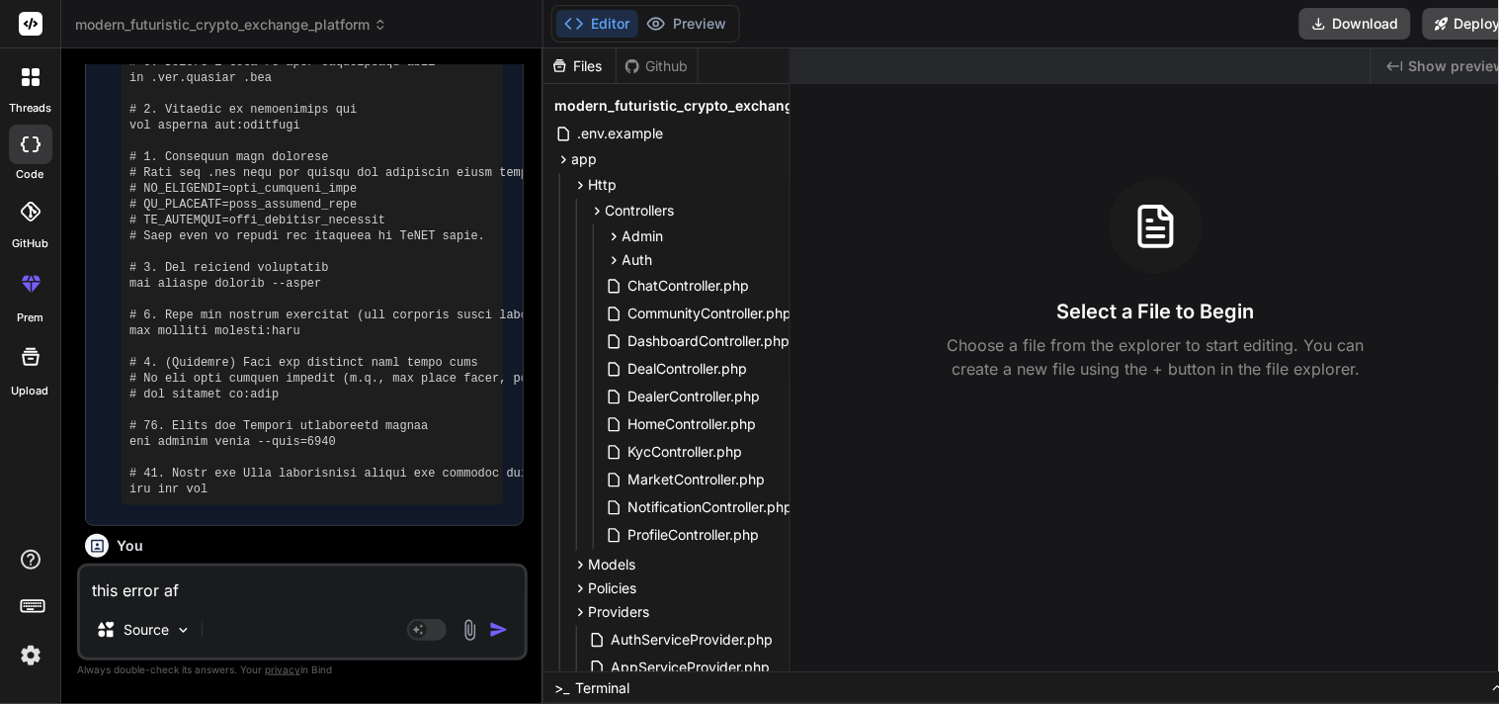
type textarea "x"
type textarea "this error aft"
type textarea "x"
type textarea "this error after"
type textarea "x"
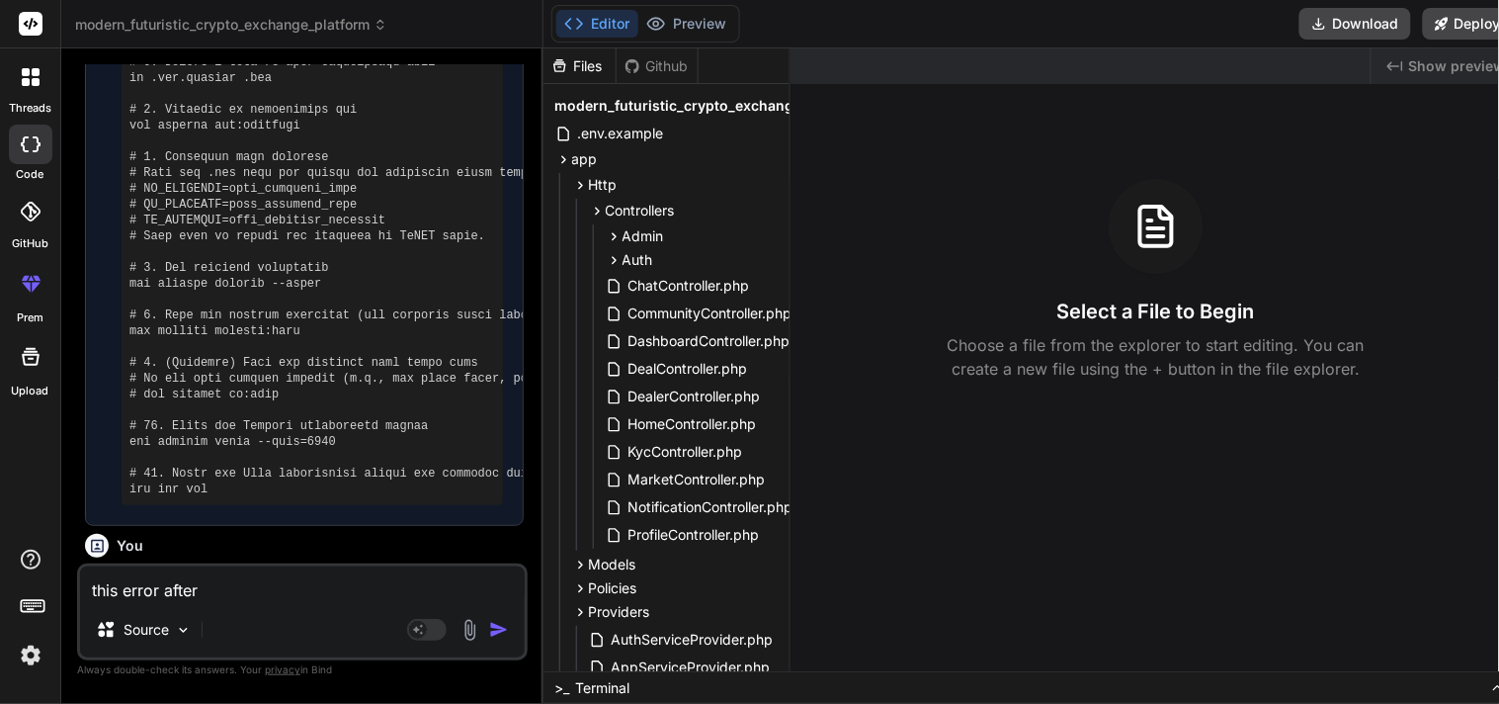
type textarea "this error aftere"
type textarea "x"
type textarea "this error aftere"
type textarea "x"
type textarea "this error aftere i"
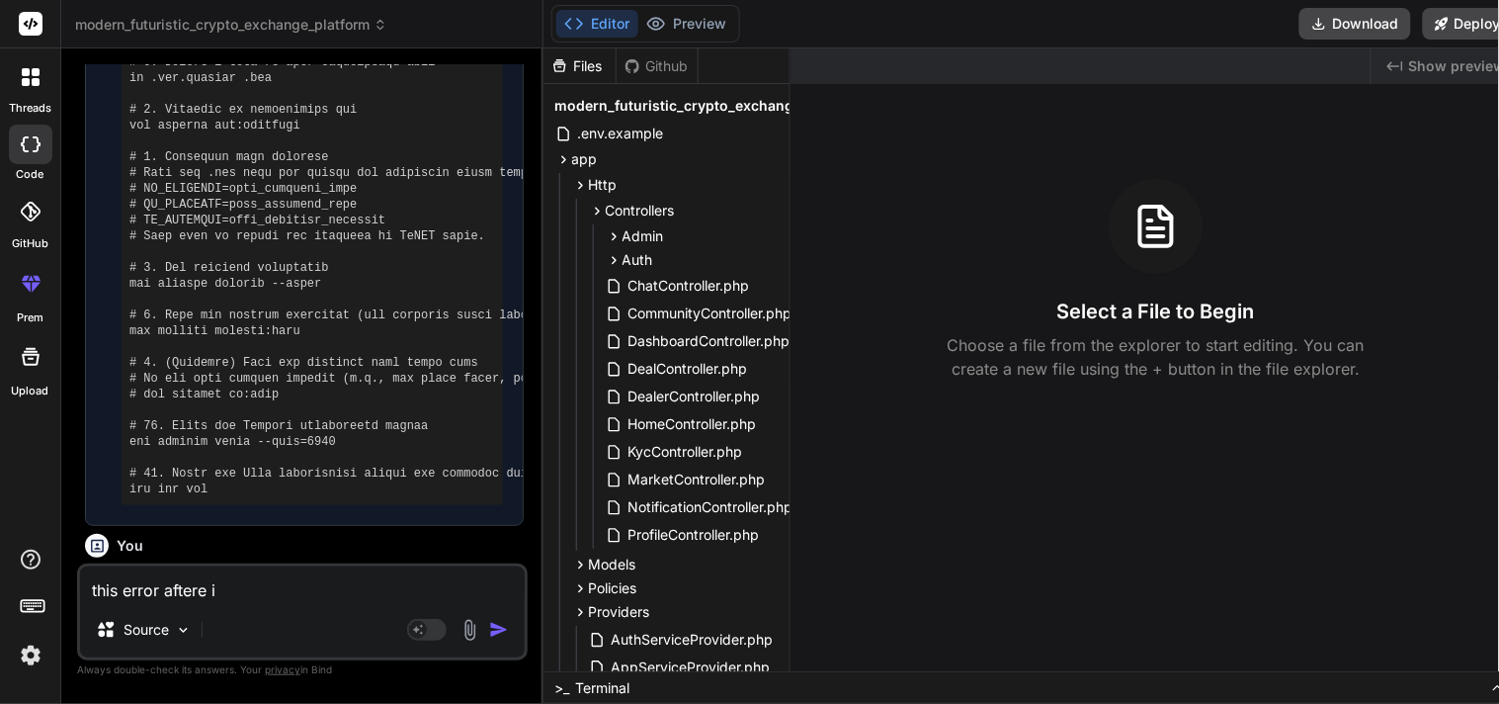
type textarea "x"
type textarea "this error aftere i"
type textarea "x"
type textarea "this error aftere i t"
type textarea "x"
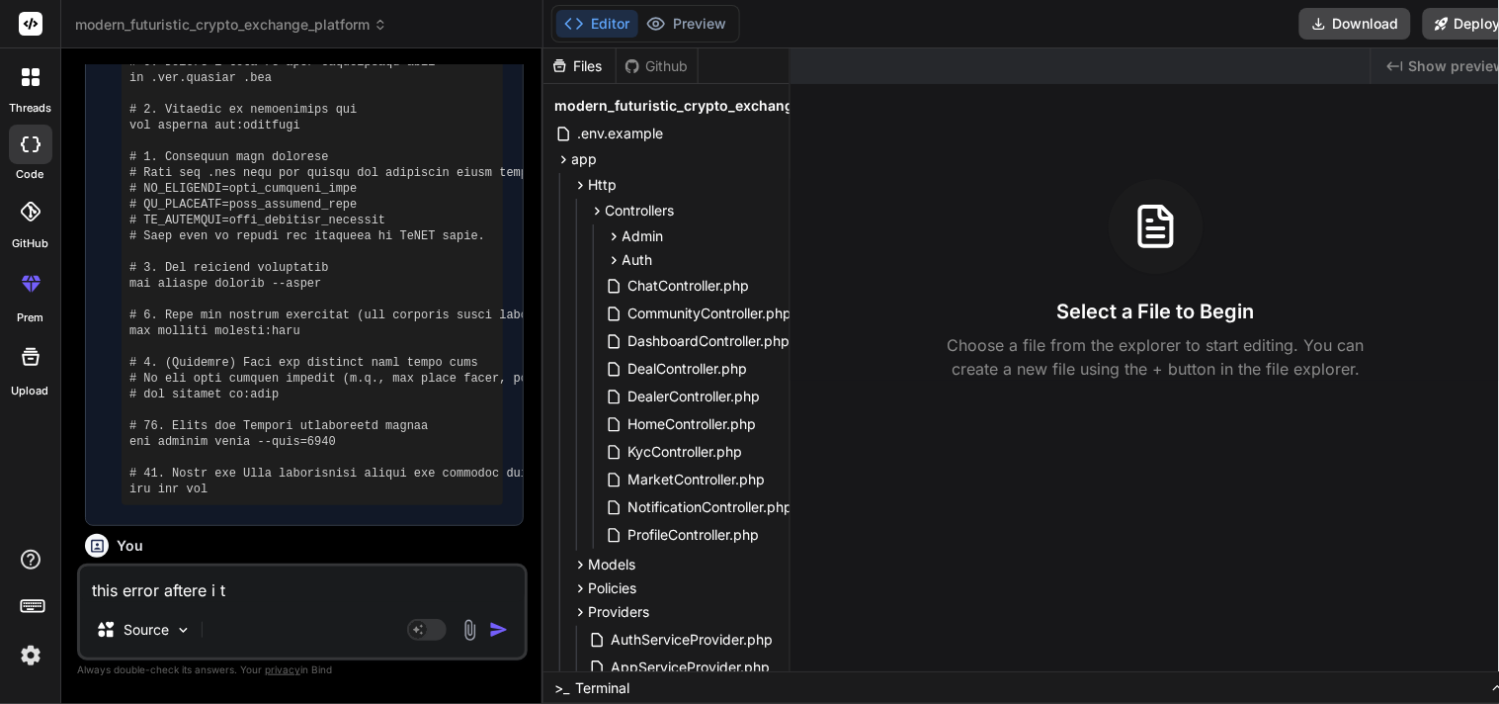
type textarea "this error aftere i ty"
type textarea "x"
type textarea "this error aftere i typ"
type textarea "x"
type textarea "this error aftere i typ"
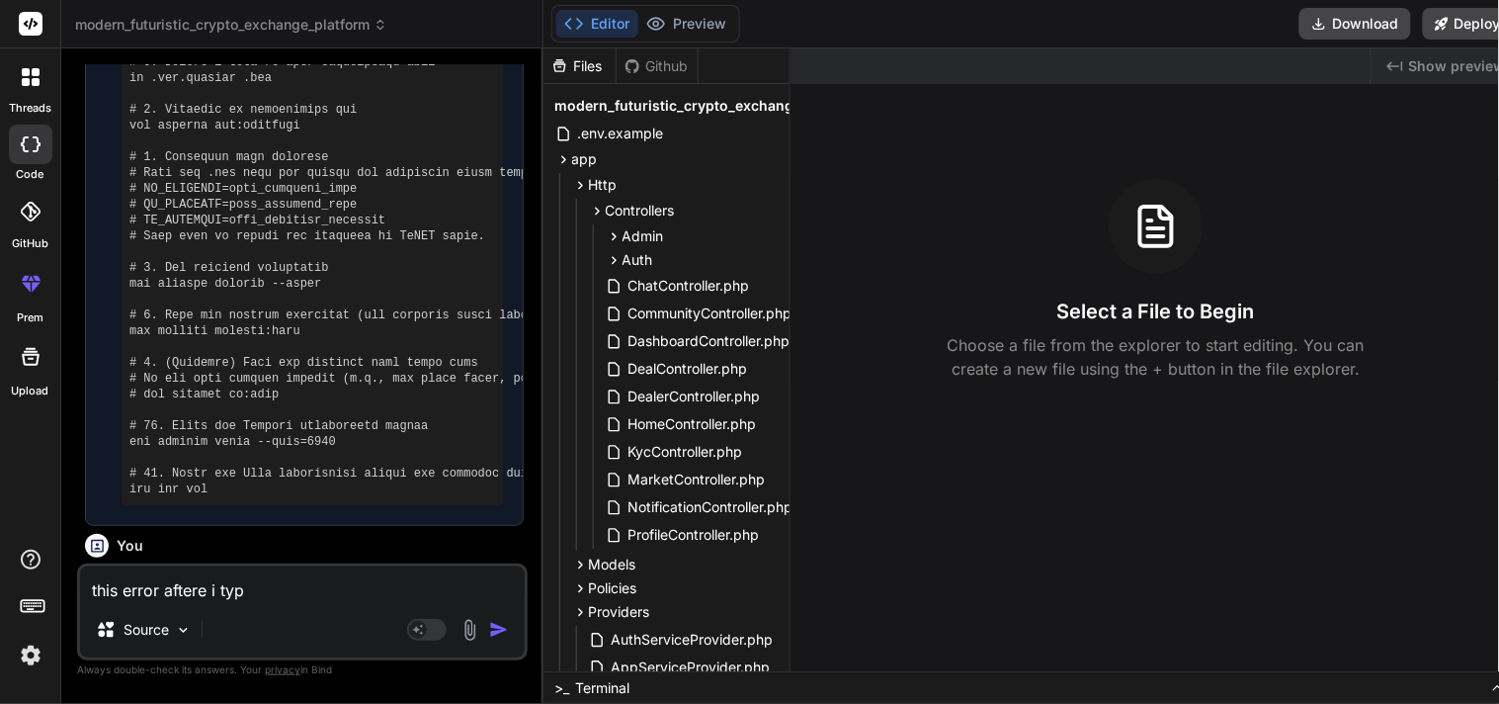
type textarea "x"
type textarea "this error aftere i typ"
type textarea "x"
type textarea "this error aftere i type"
type textarea "x"
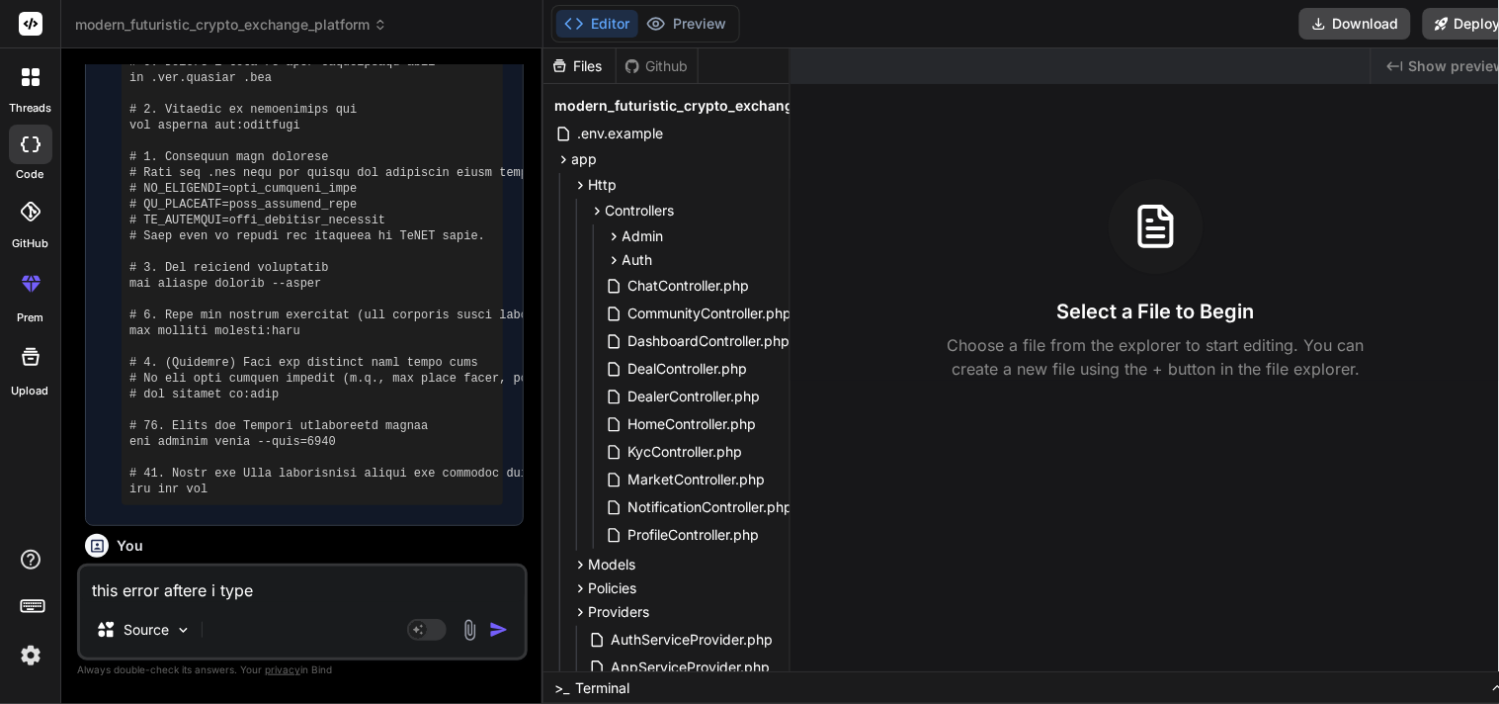
type textarea "this error aftere i typey"
type textarea "x"
type textarea "this error aftere i typeyd"
type textarea "x"
type textarea "this error aftere i typey"
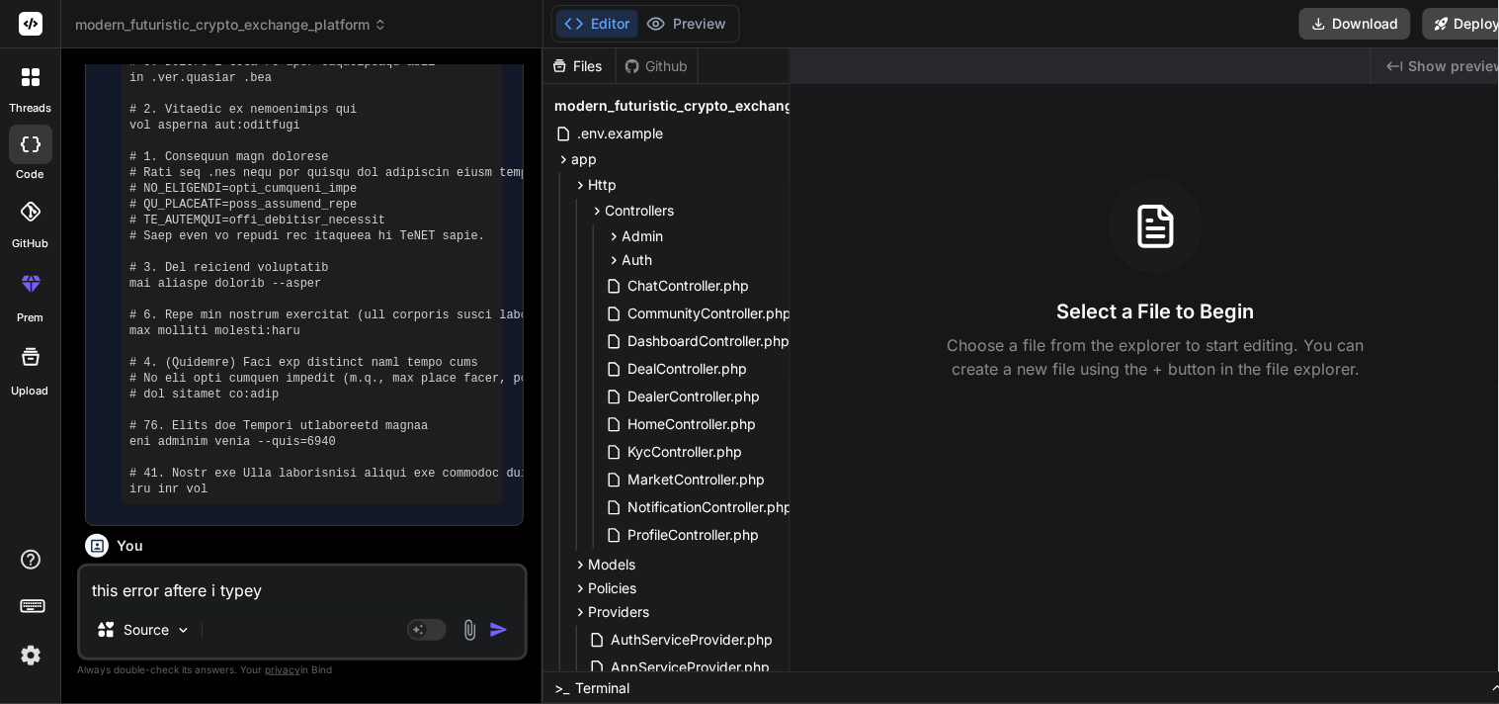
type textarea "x"
type textarea "this error aftere i type"
type textarea "x"
type textarea "this error aftere i typ"
type textarea "x"
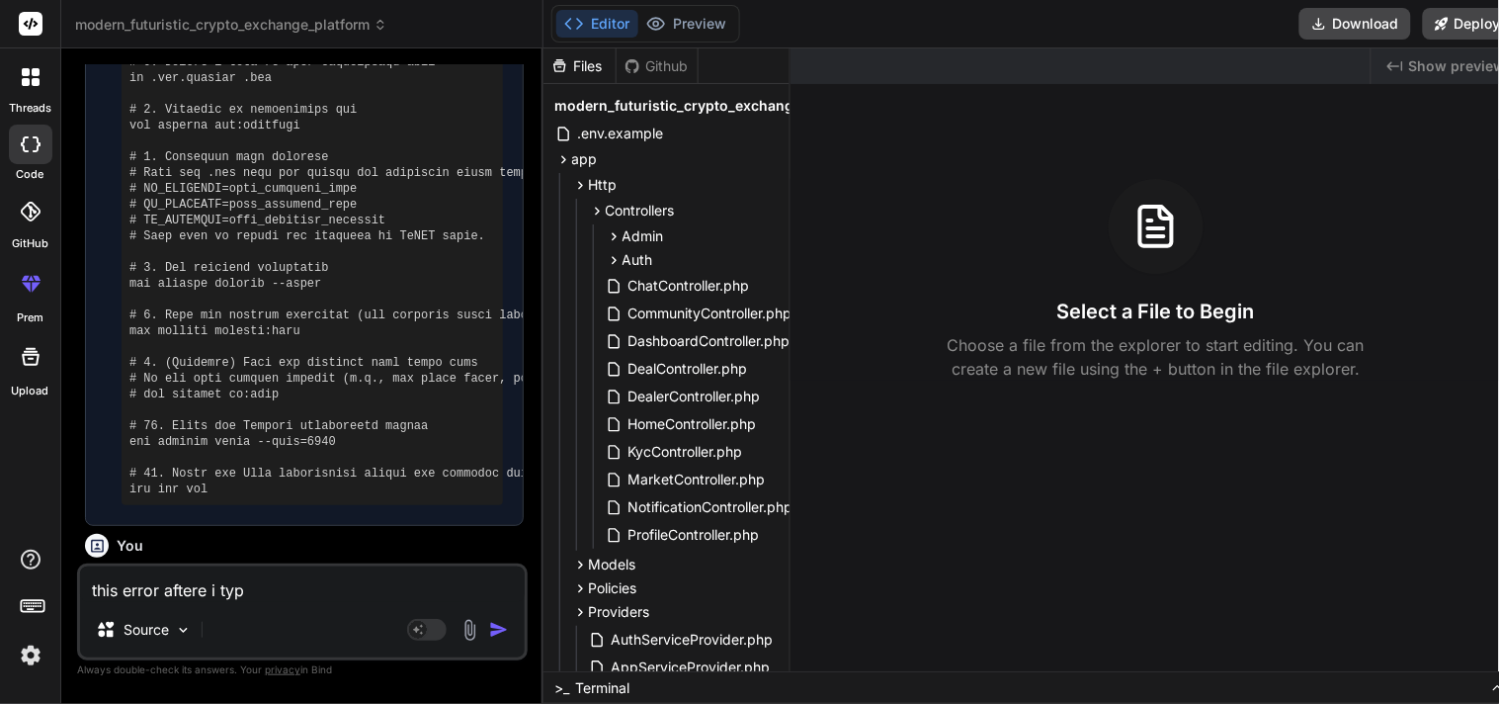
type textarea "this error aftere i type"
type textarea "x"
type textarea "this error aftere i typed"
type textarea "x"
type textarea "this error aftere i typed"
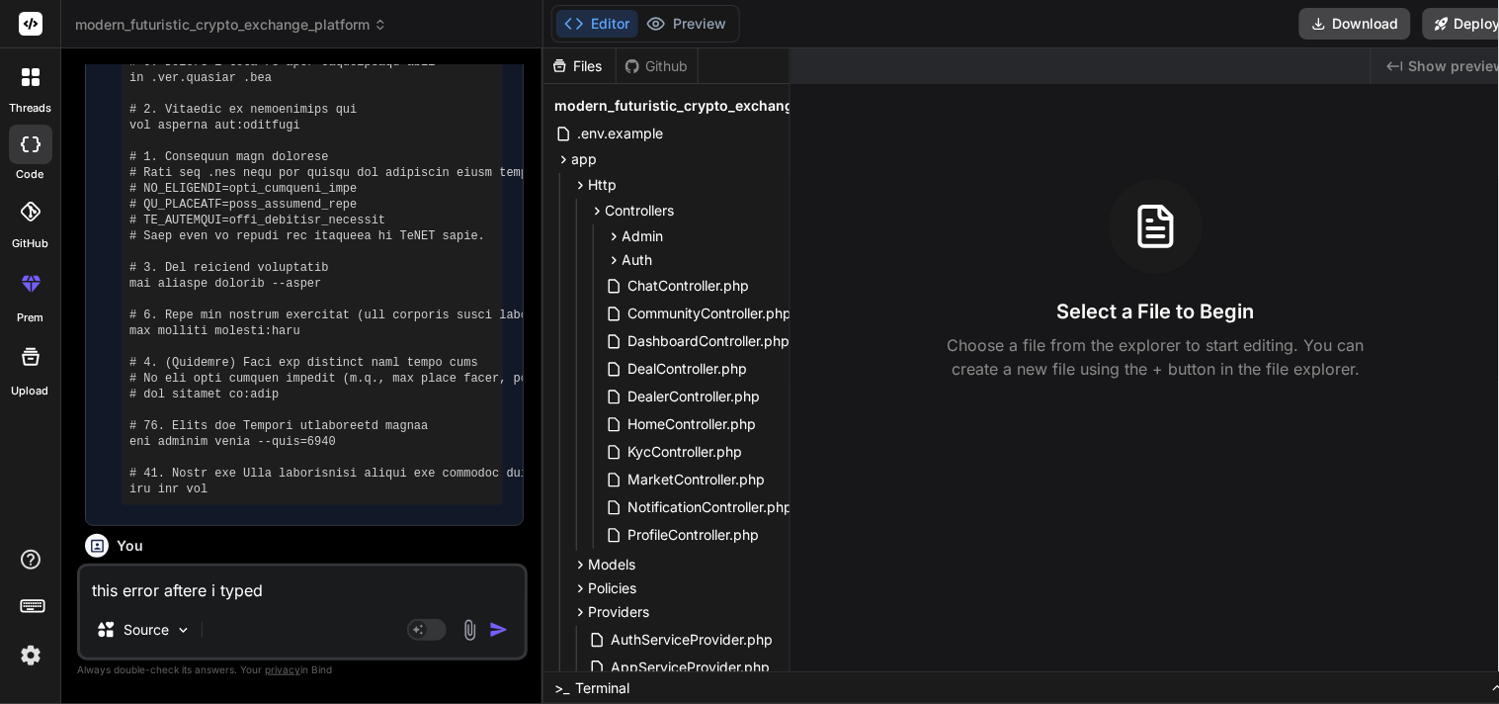
type textarea "x"
type textarea "this error aftere i typed p"
type textarea "x"
type textarea "this error aftere i typed ph"
type textarea "x"
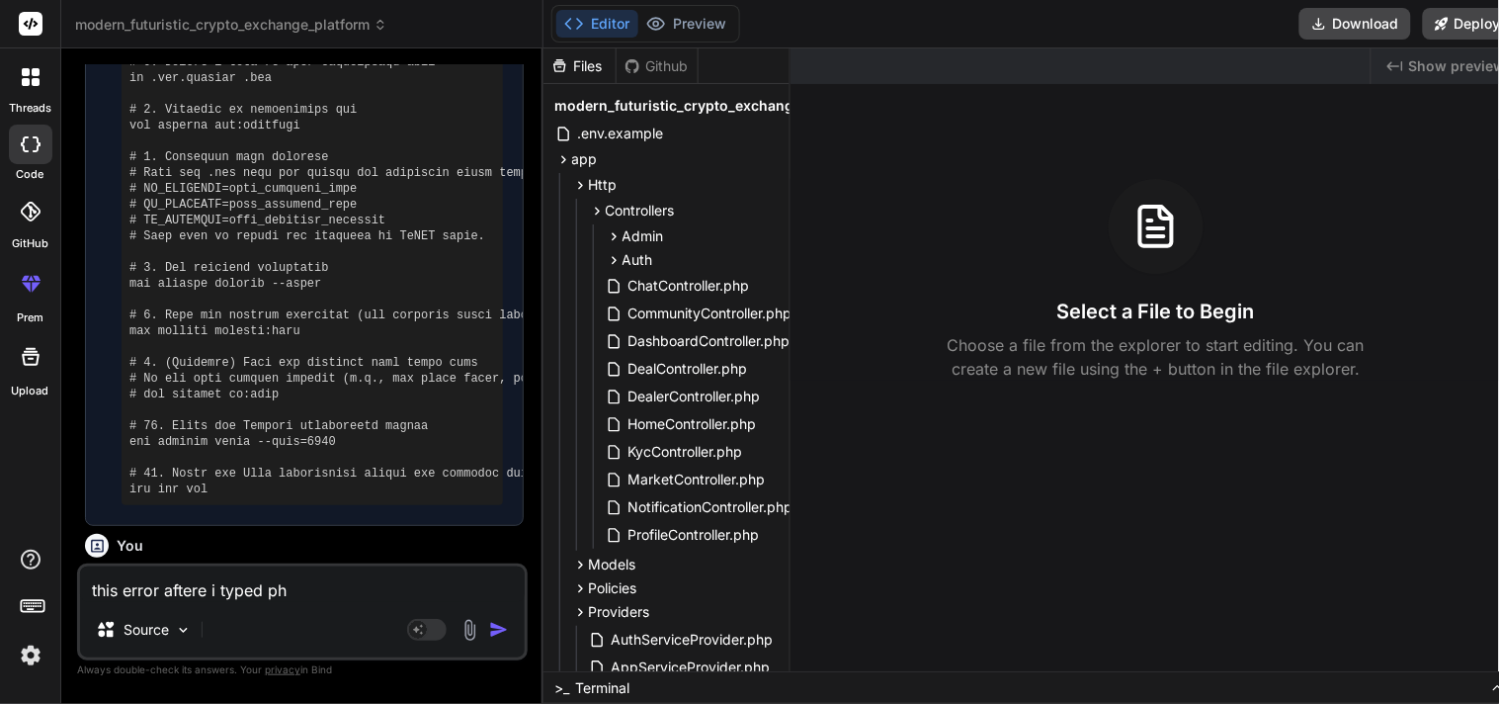
type textarea "this error aftere i typed php"
type textarea "x"
type textarea "this error aftere i typed php"
type textarea "x"
type textarea "this error aftere i typed php a"
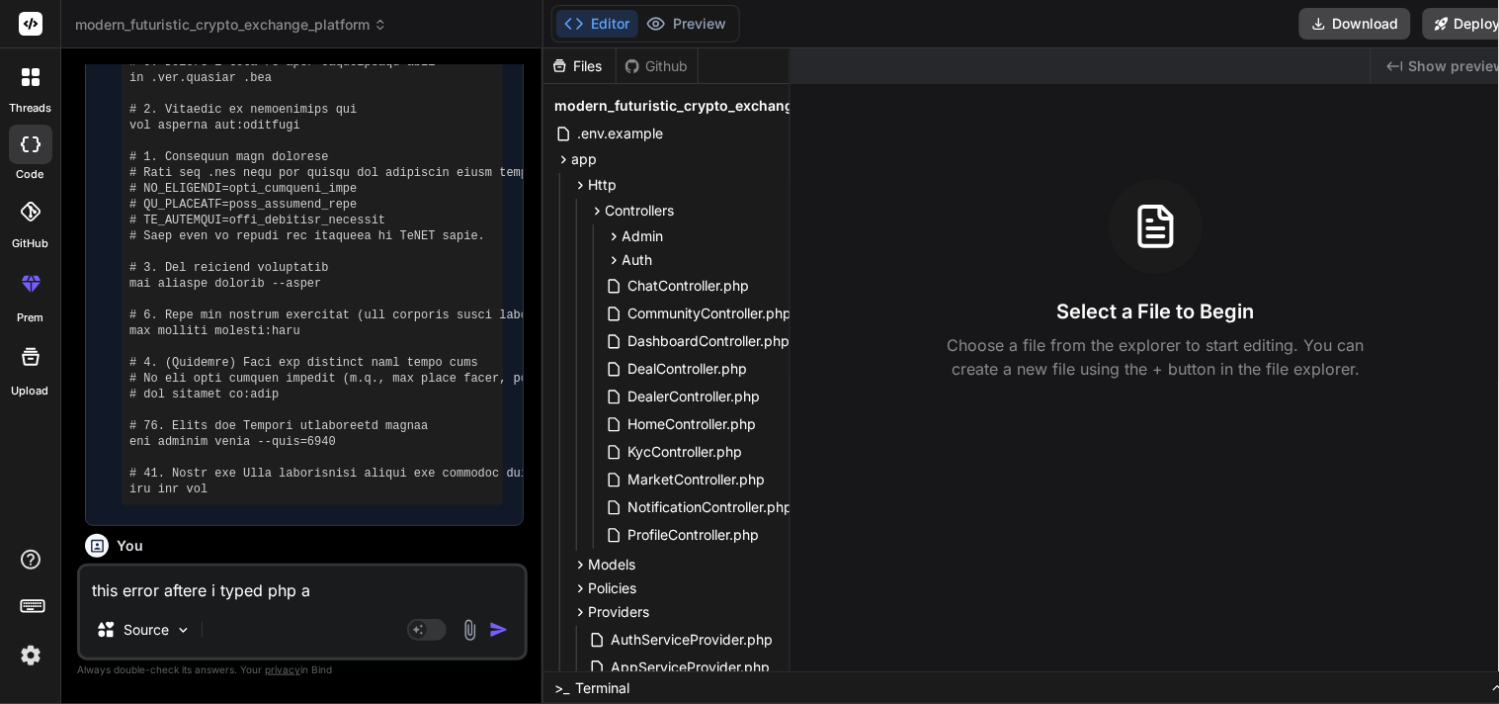
type textarea "x"
type textarea "this error aftere i typed php ar"
type textarea "x"
type textarea "this error aftere i typed php art"
type textarea "x"
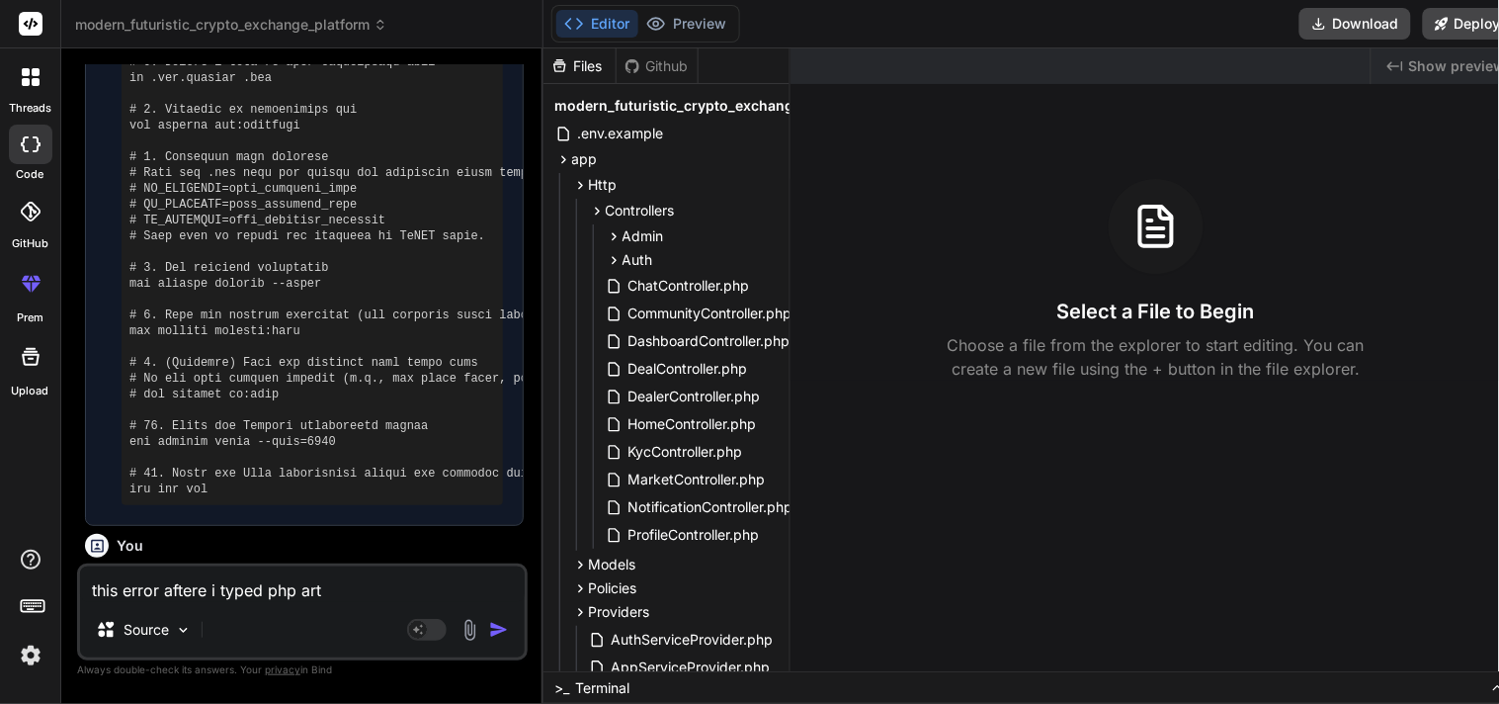
type textarea "this error aftere i typed php arti"
type textarea "x"
type textarea "this error aftere i typed php [PERSON_NAME]"
type textarea "x"
type textarea "this error aftere i typed php artisa"
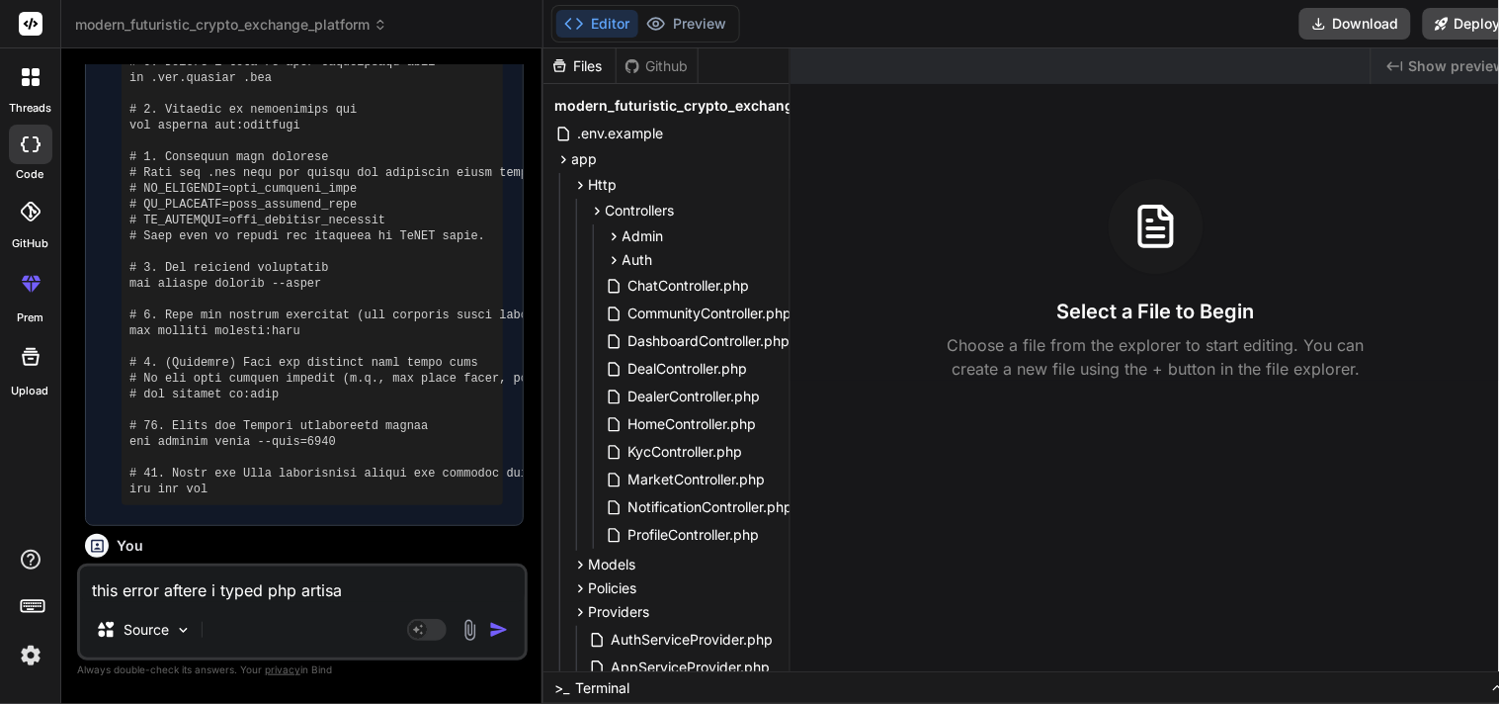
type textarea "x"
type textarea "this error aftere i typed php artisan"
type textarea "x"
type textarea "this error aftere i typed php artisan"
type textarea "x"
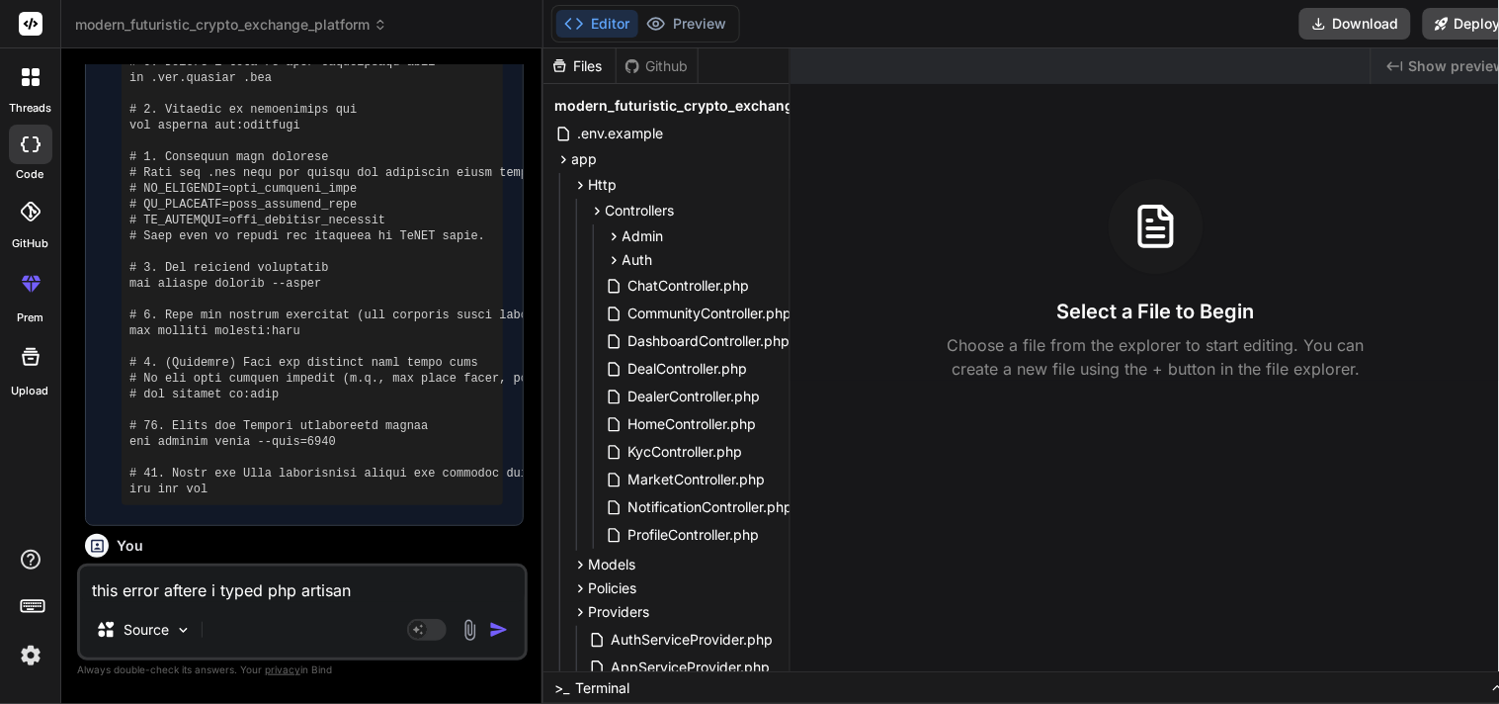
type textarea "this error aftere i typed php artisan s"
type textarea "x"
type textarea "this error aftere i typed php artisan se"
type textarea "x"
type textarea "this error aftere i typed php artisan ser"
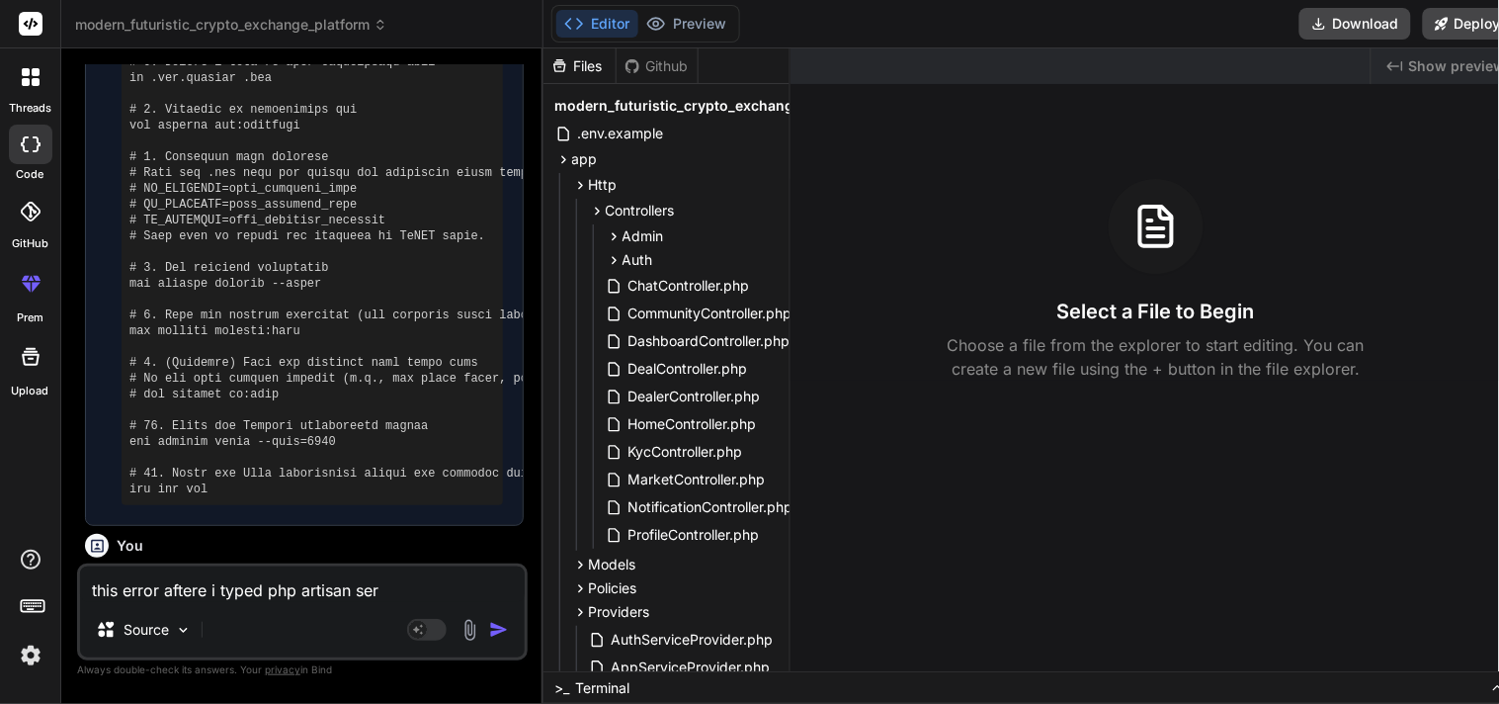
type textarea "x"
type textarea "this error aftere i typed php artisan serv"
type textarea "x"
type textarea "this error aftere i typed php artisan serve"
type textarea "x"
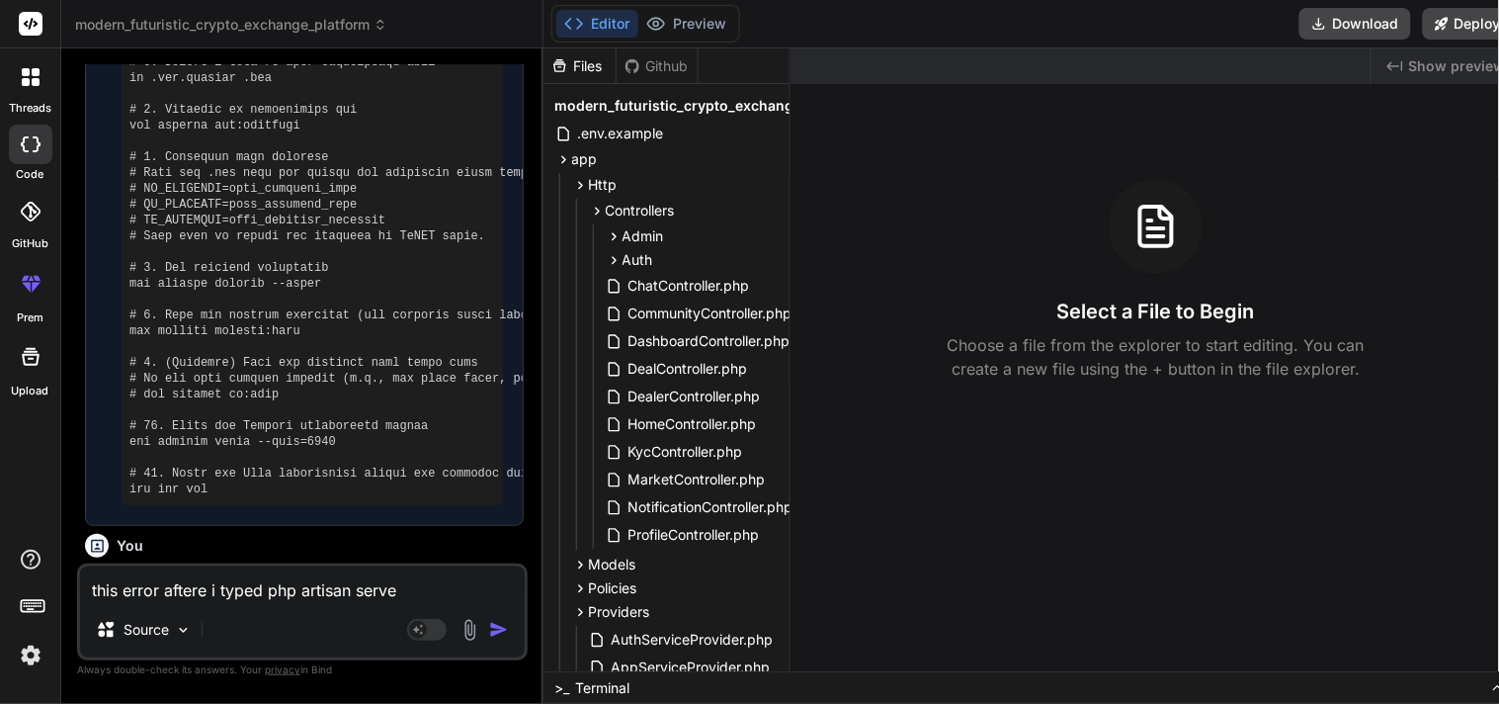
type textarea "this error aftere i typed php artisan serve"
type textarea "x"
type textarea "this error aftere i typed php artisan serve ""
type textarea "x"
type textarea "this error aftere i typed php artisan serve """
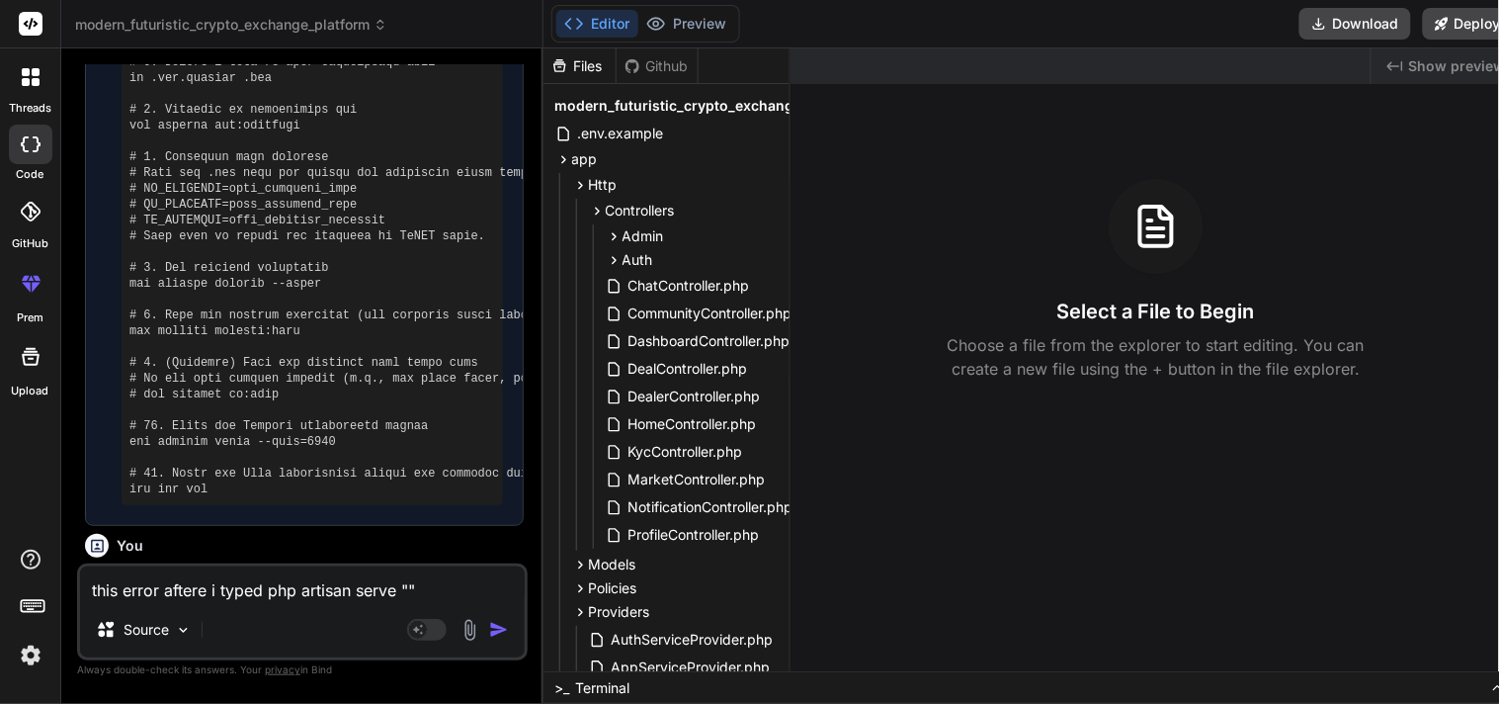
paste textarea "Class "App\Http\Controllers\Controller" not found"
type textarea "x"
type textarea "this error aftere i typed php artisan serve "Class "App\Http\Controllers\Contro…"
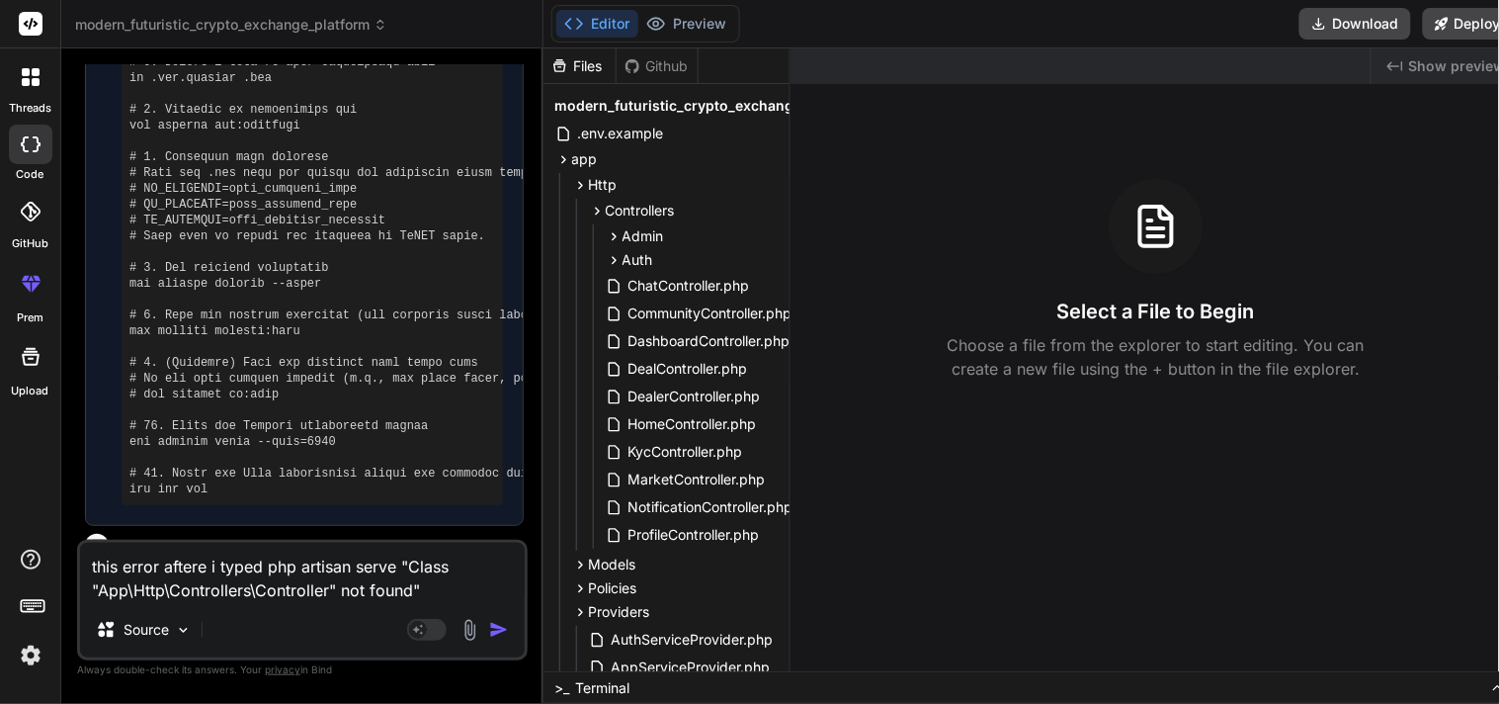
type textarea "x"
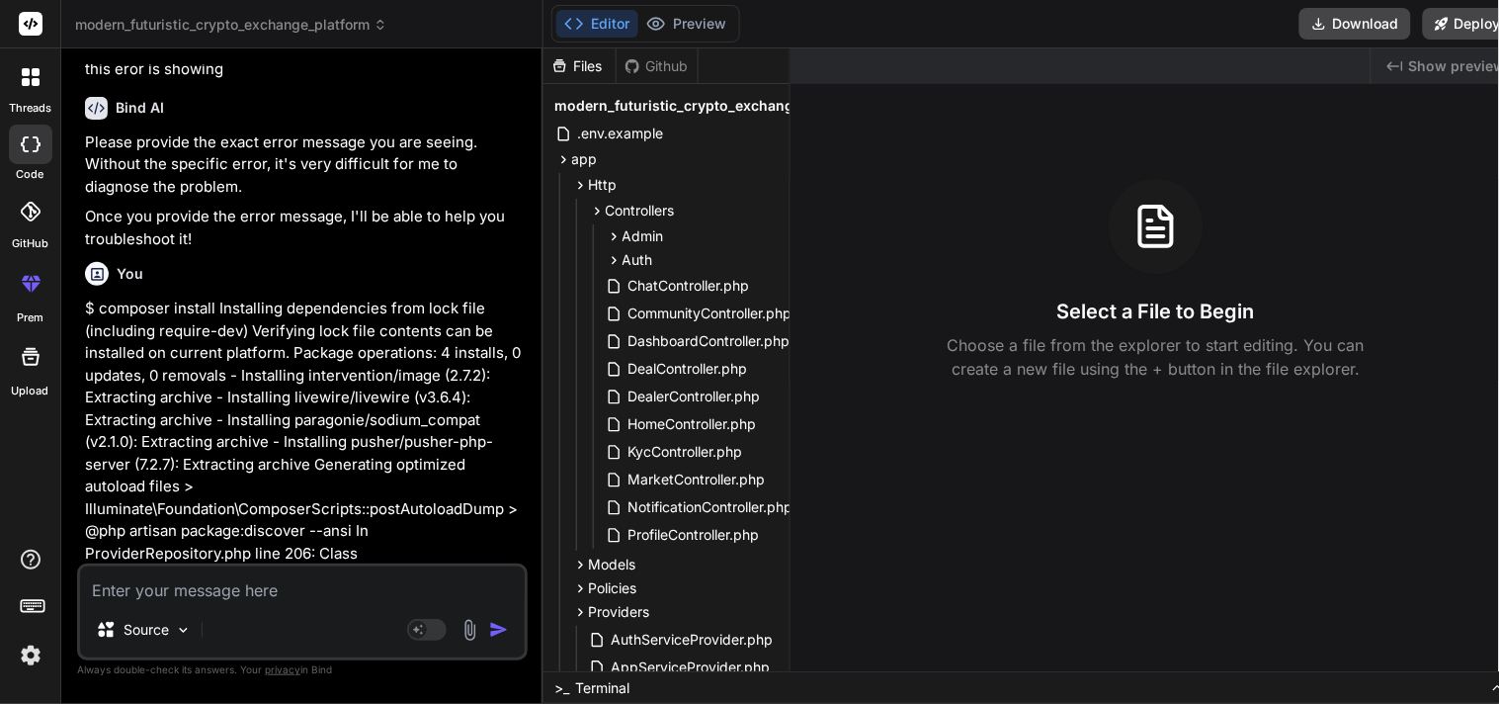
scroll to position [6427, 0]
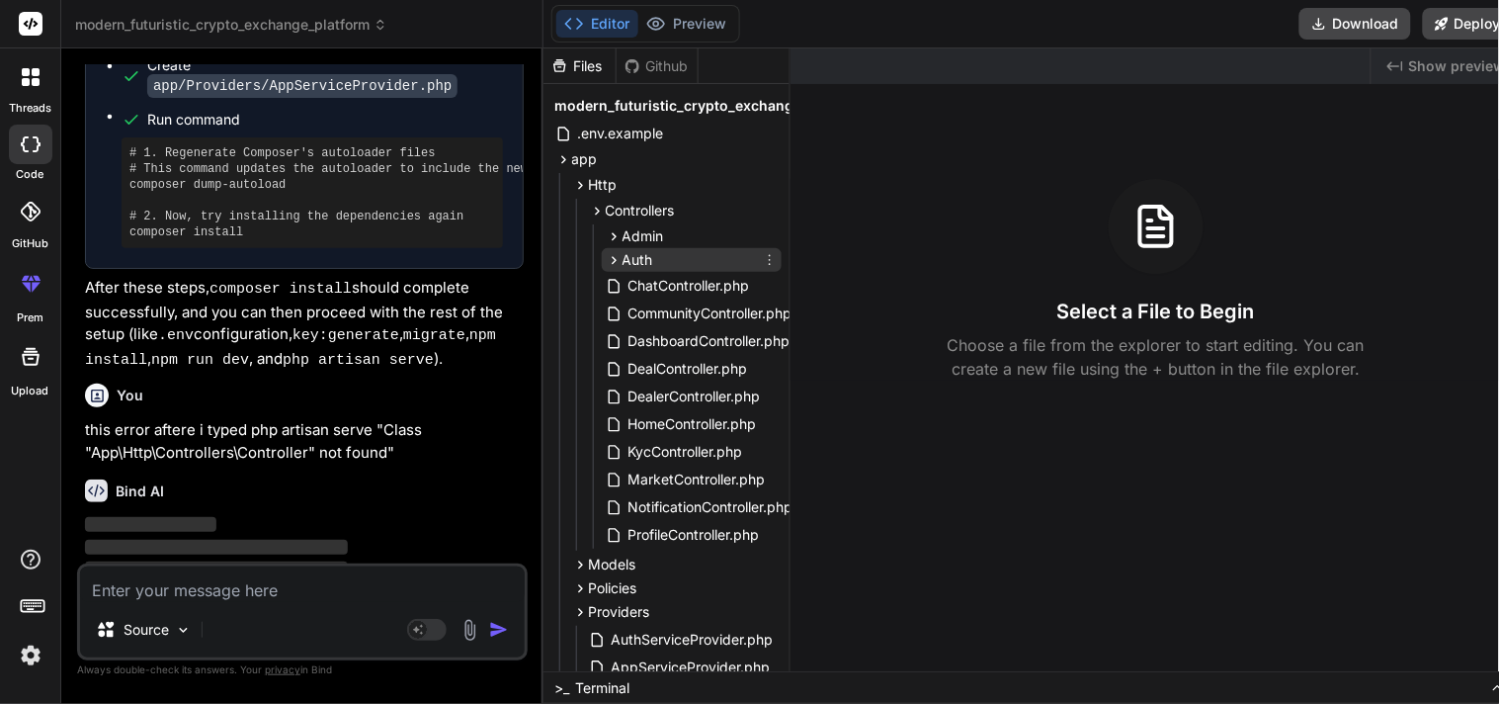
click at [648, 255] on div "Auth" at bounding box center [692, 260] width 180 height 24
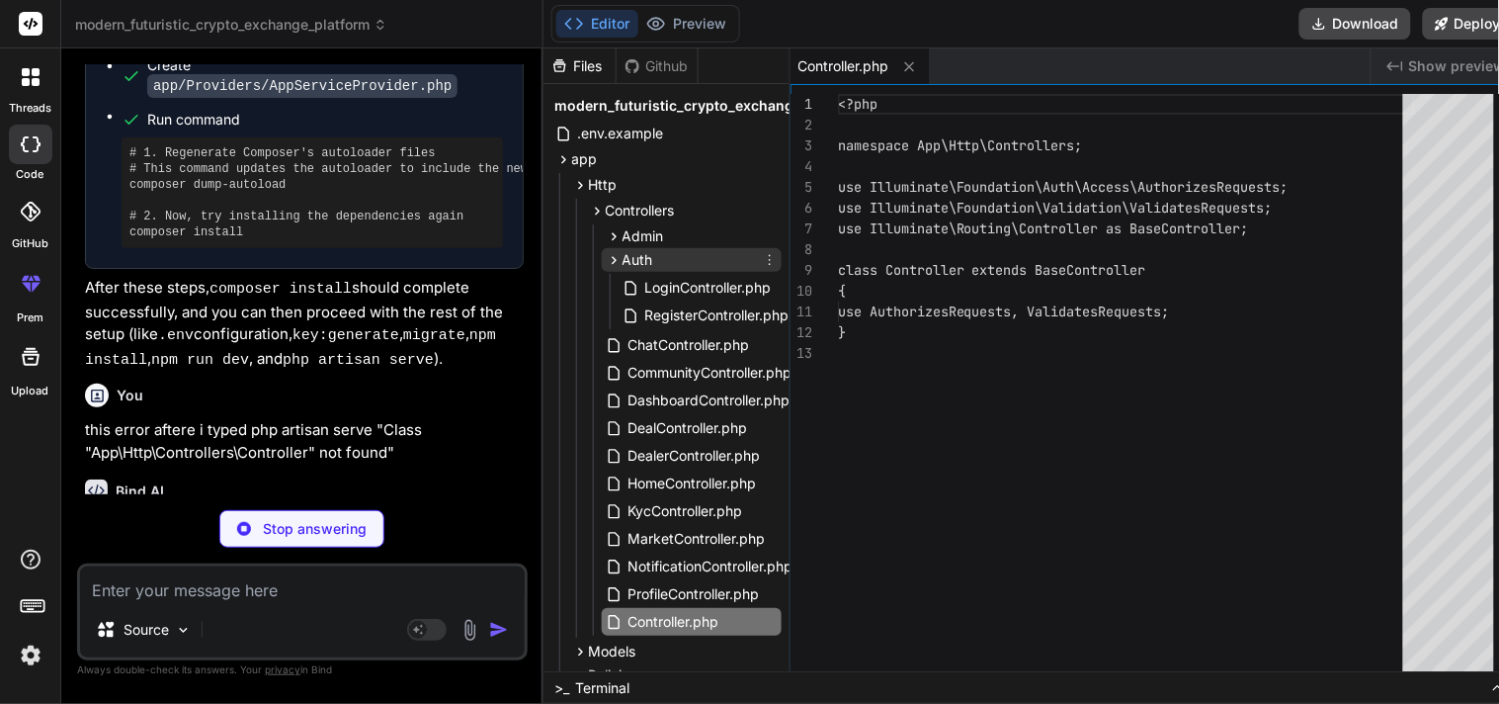
type textarea "x"
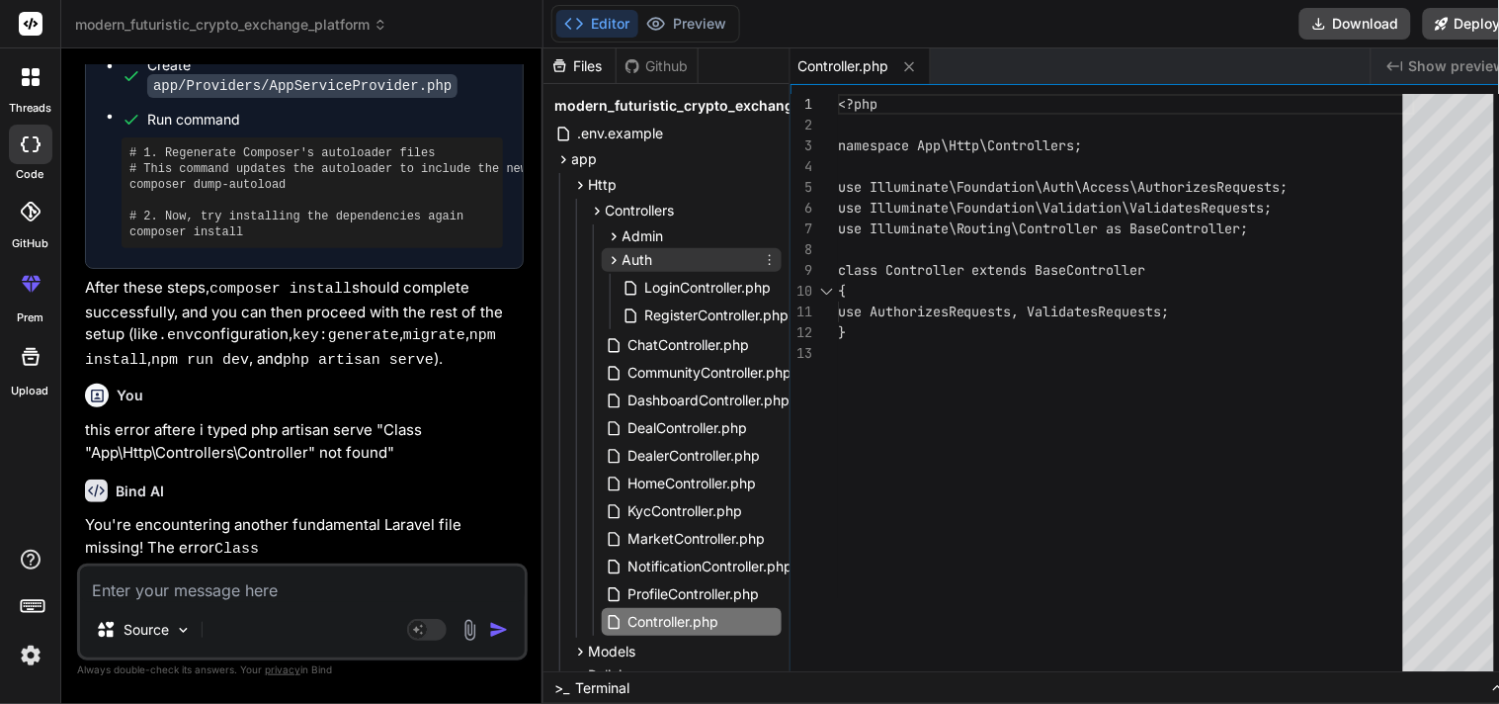
click at [648, 255] on div "Auth" at bounding box center [692, 260] width 180 height 24
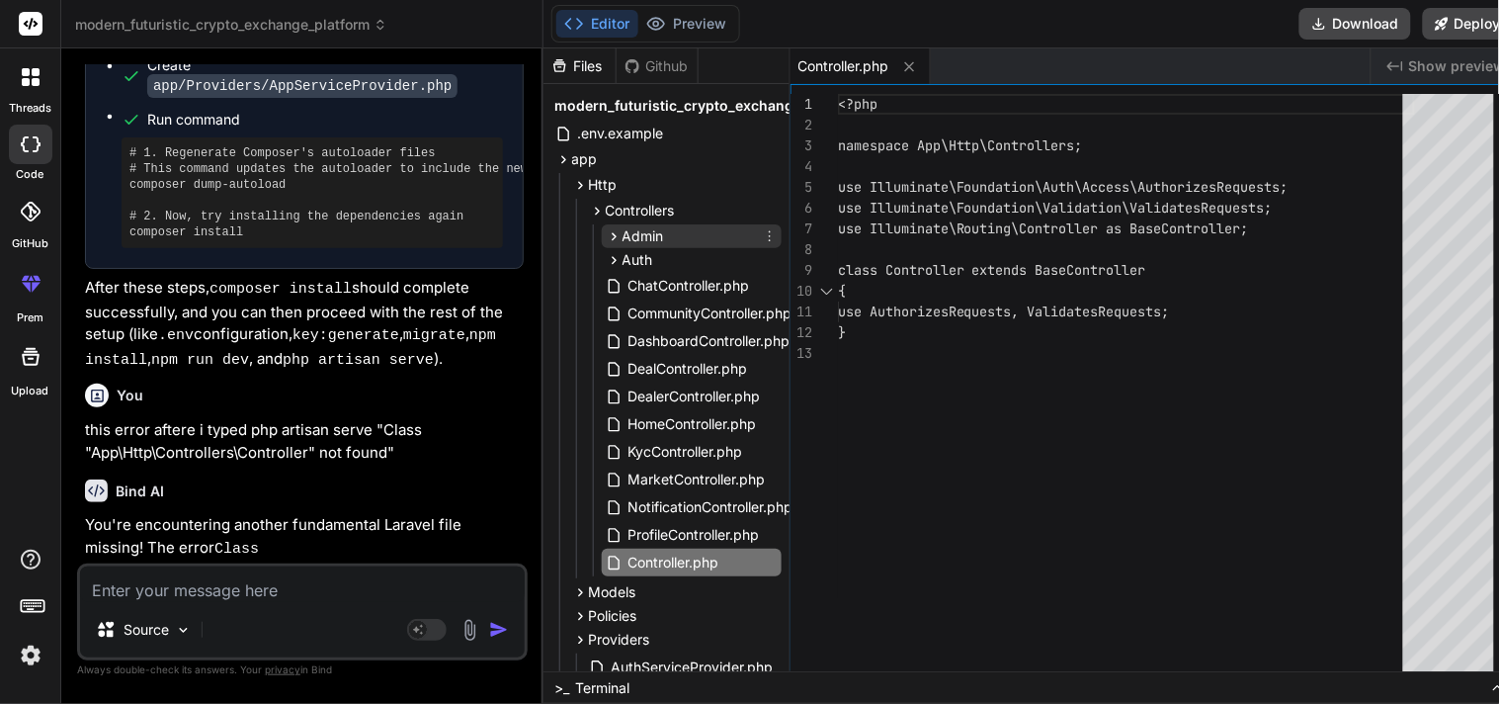
click at [645, 235] on span "Admin" at bounding box center [644, 236] width 42 height 20
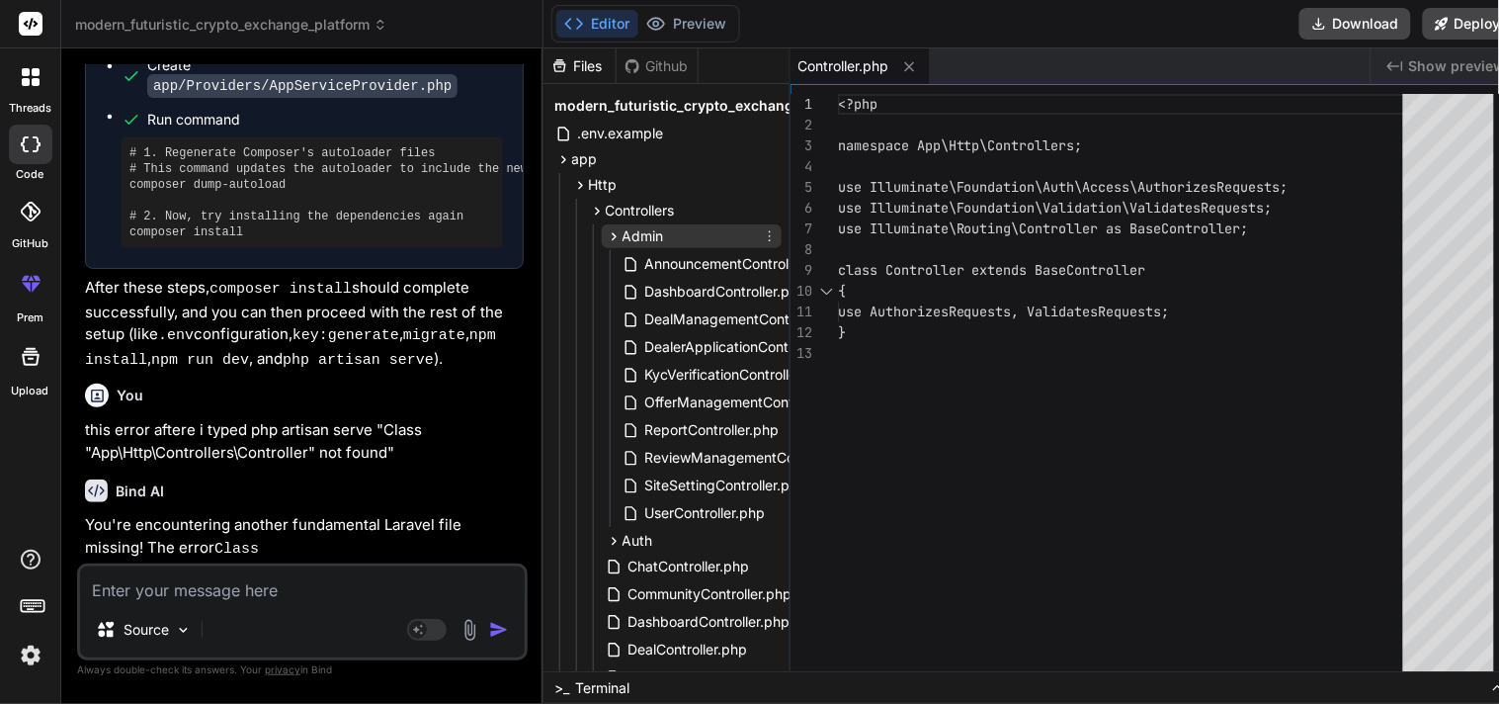
click at [645, 235] on span "Admin" at bounding box center [644, 236] width 42 height 20
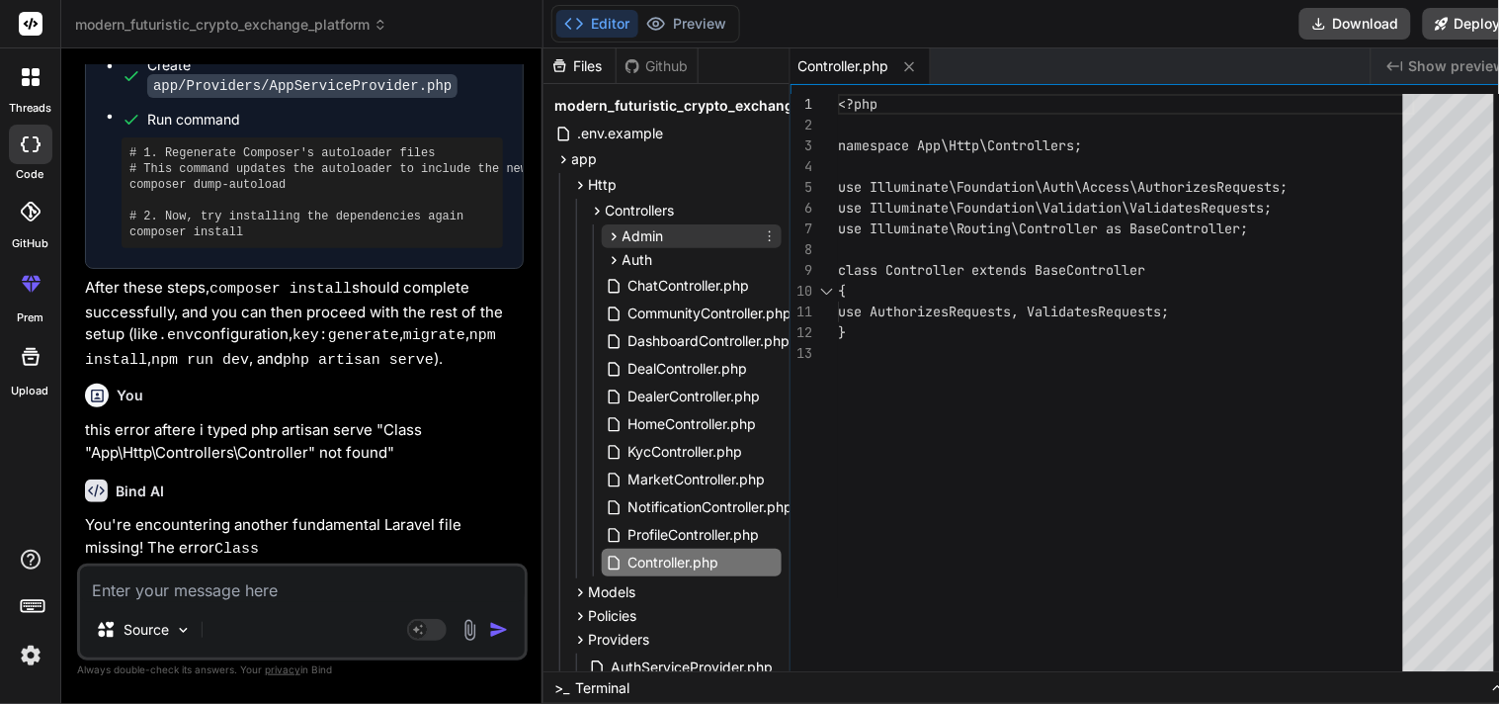
click at [645, 235] on span "Admin" at bounding box center [644, 236] width 42 height 20
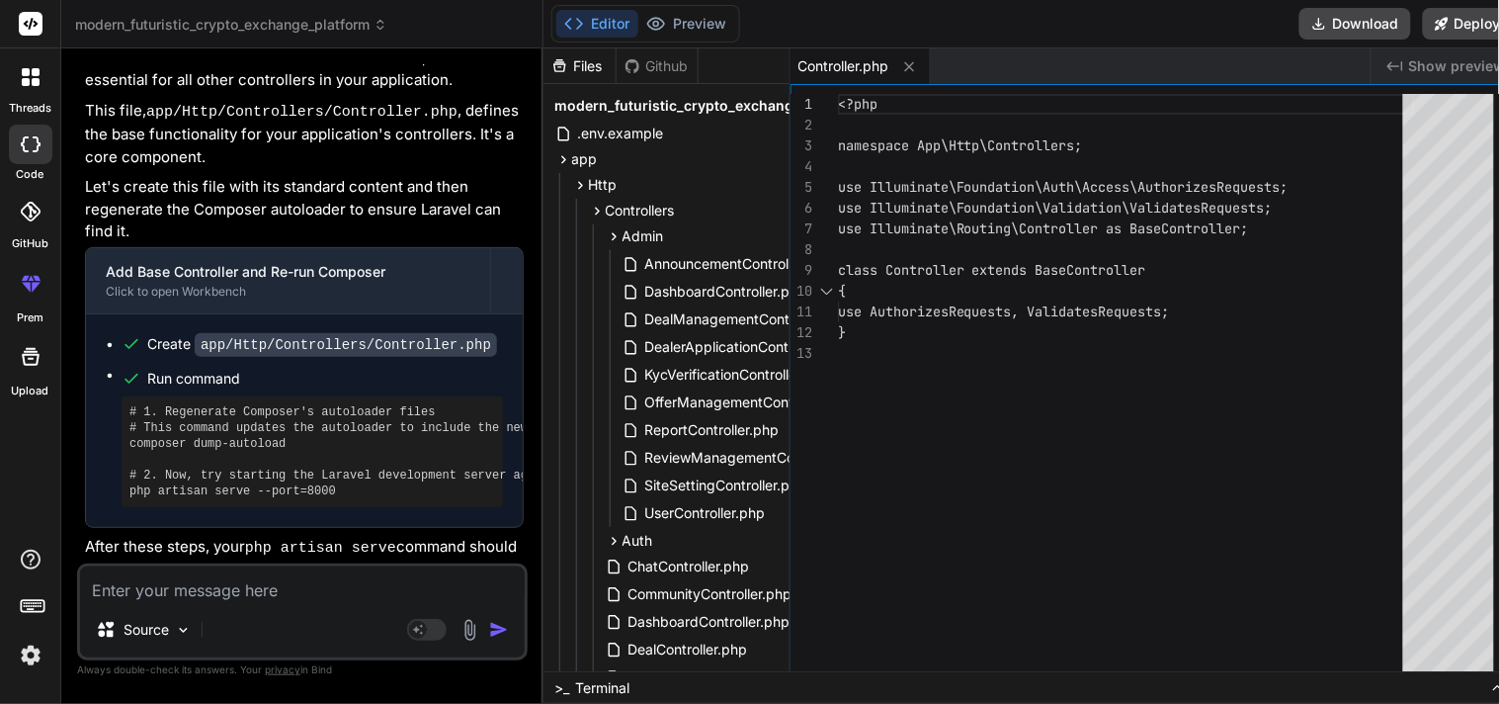
scroll to position [0, 0]
type textarea "<?php namespace App\Http\Controllers; use Illuminate\Foundation\Auth\Access\Aut…"
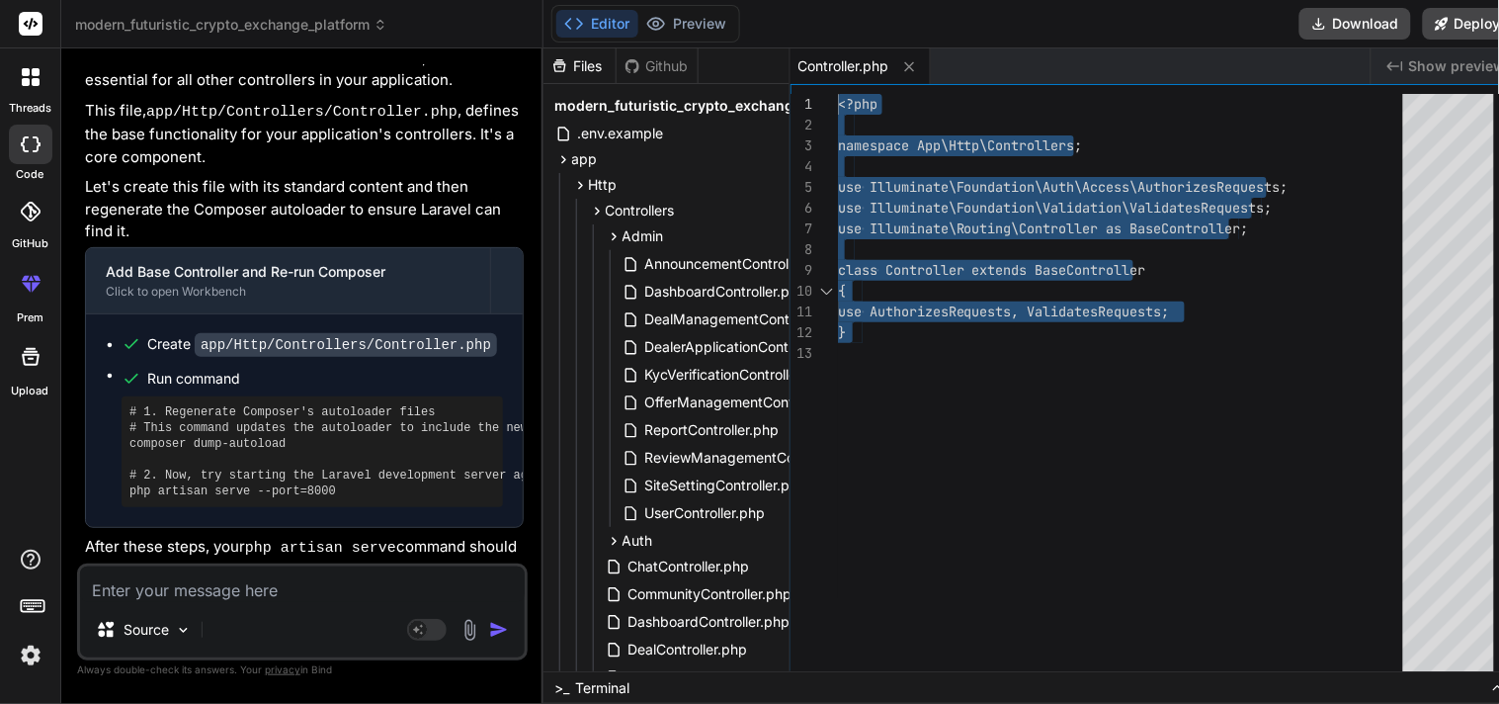
drag, startPoint x: 895, startPoint y: 373, endPoint x: 779, endPoint y: 53, distance: 339.9
click at [838, 94] on div "<?php namespace App\Http\Controllers; use Illuminate\Foundation\Auth\Access\Aut…" at bounding box center [1126, 387] width 577 height 587
click at [270, 585] on textarea at bounding box center [302, 584] width 445 height 36
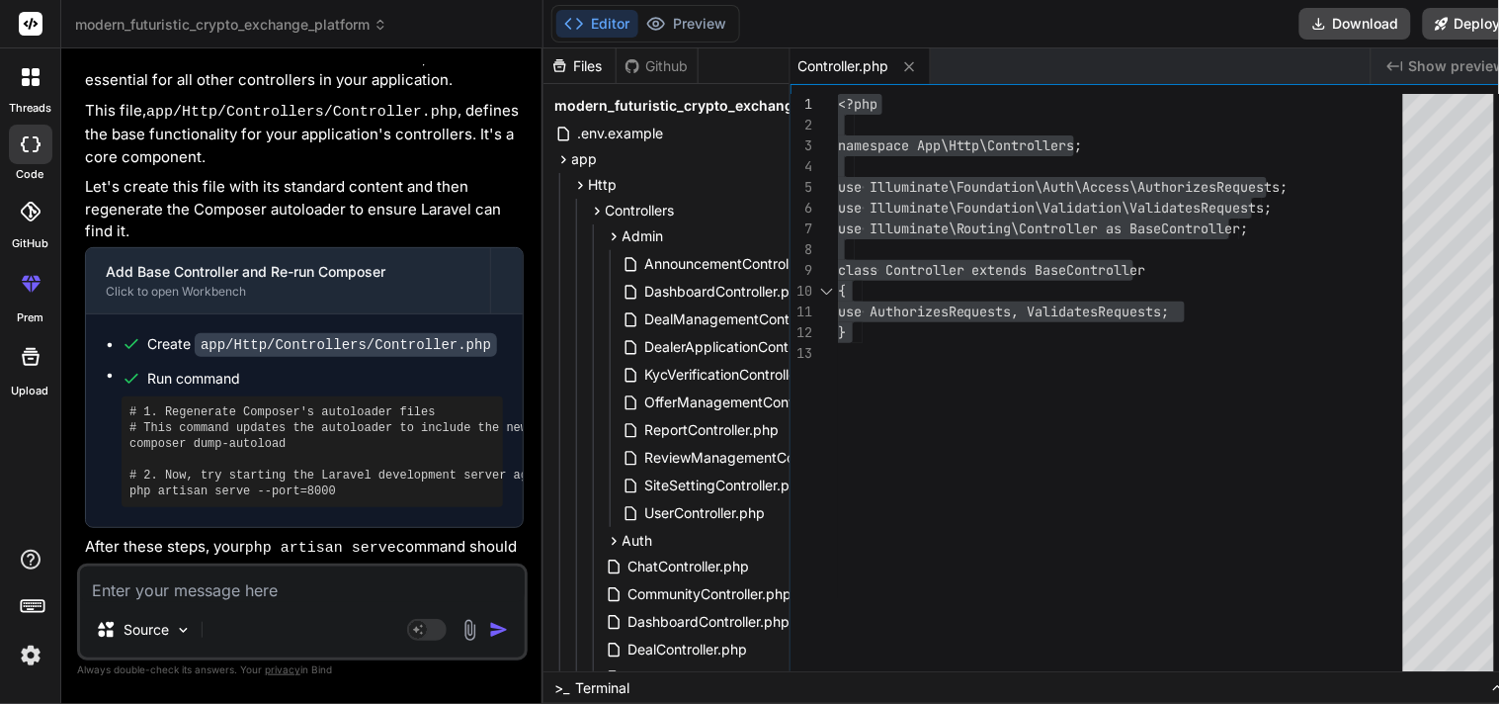
type textarea "x"
type textarea "t"
paste textarea "3:27:15 PM [vite] Internal server error: Failed to resolve import "laravel-echo…"
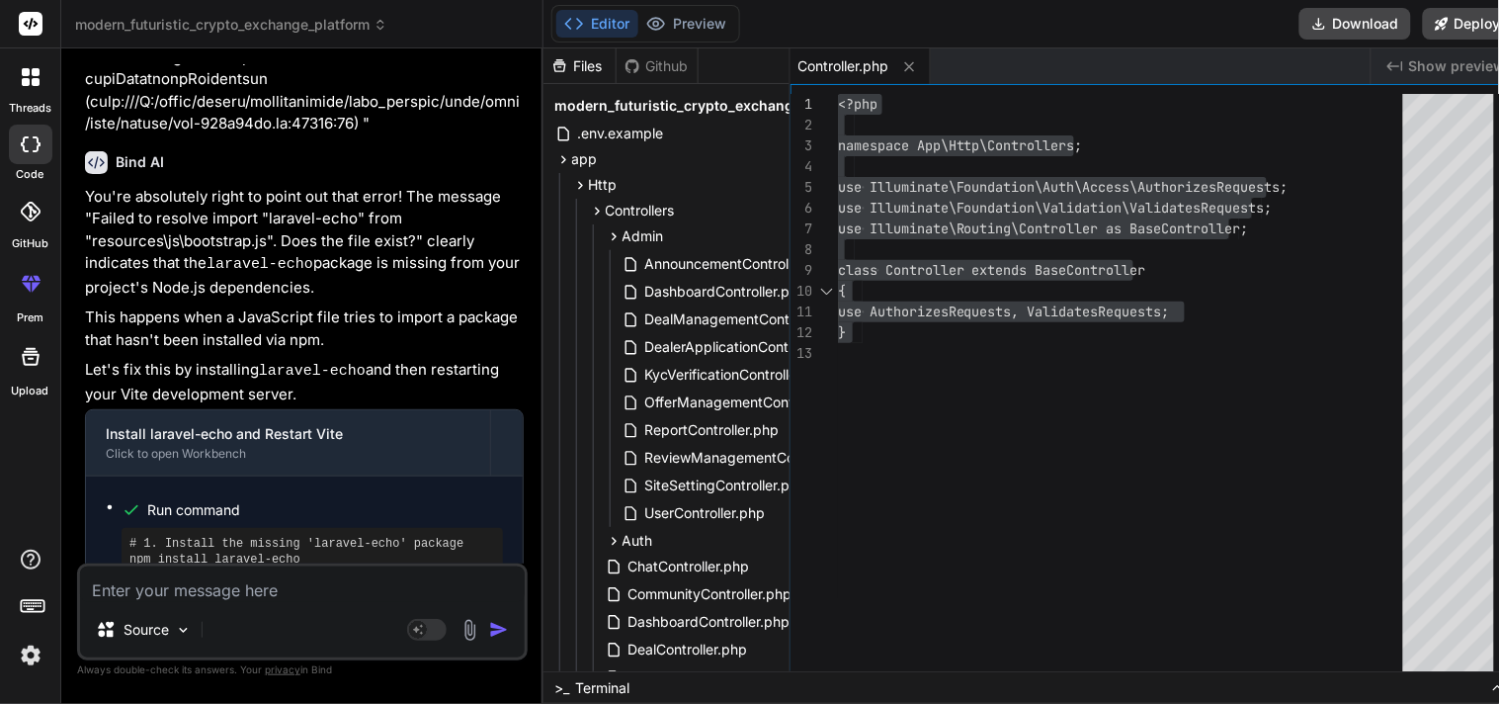
scroll to position [8127, 0]
drag, startPoint x: 287, startPoint y: 510, endPoint x: 129, endPoint y: 515, distance: 157.2
click at [129, 535] on pre "# 1. Install the missing 'laravel-echo' package npm install laravel-echo # 2. R…" at bounding box center [312, 574] width 366 height 79
copy pre "npm install laravel-echo"
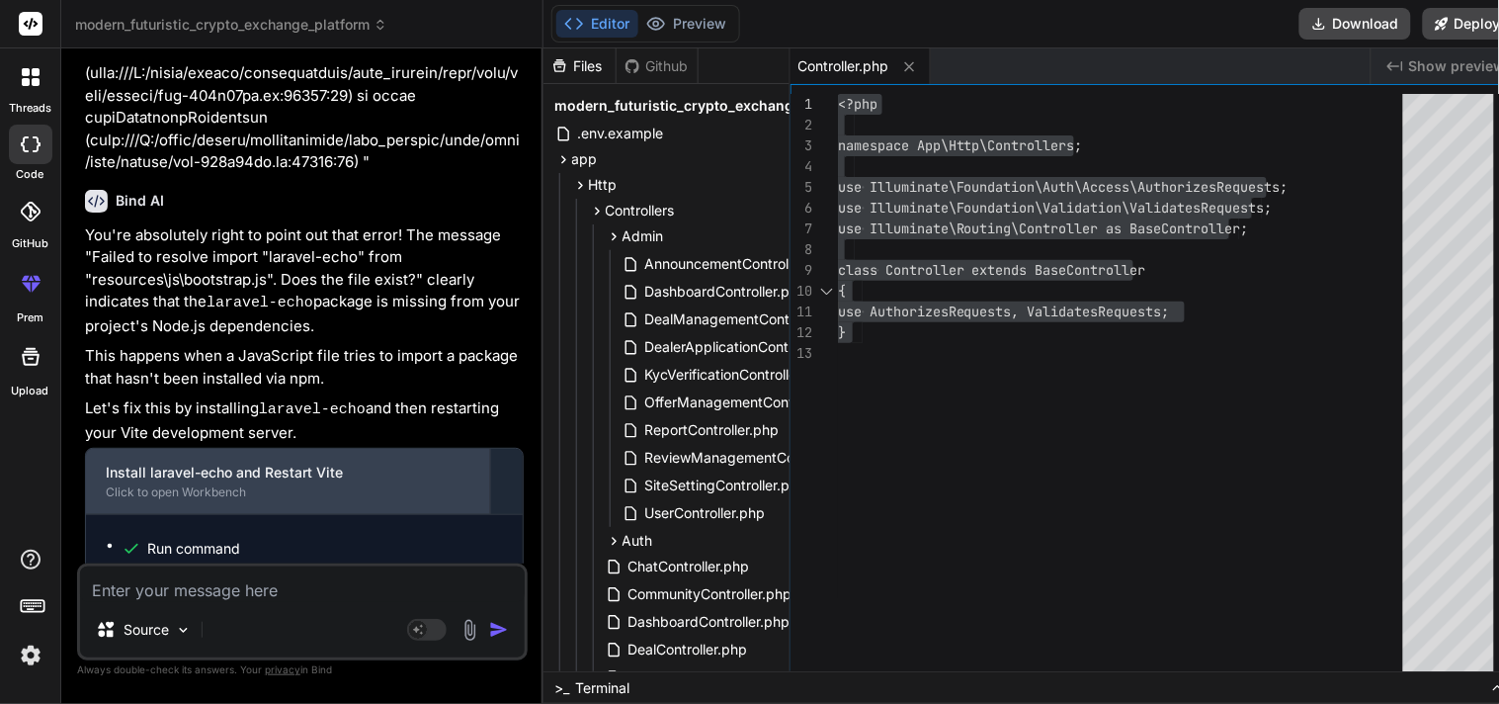
scroll to position [8238, 0]
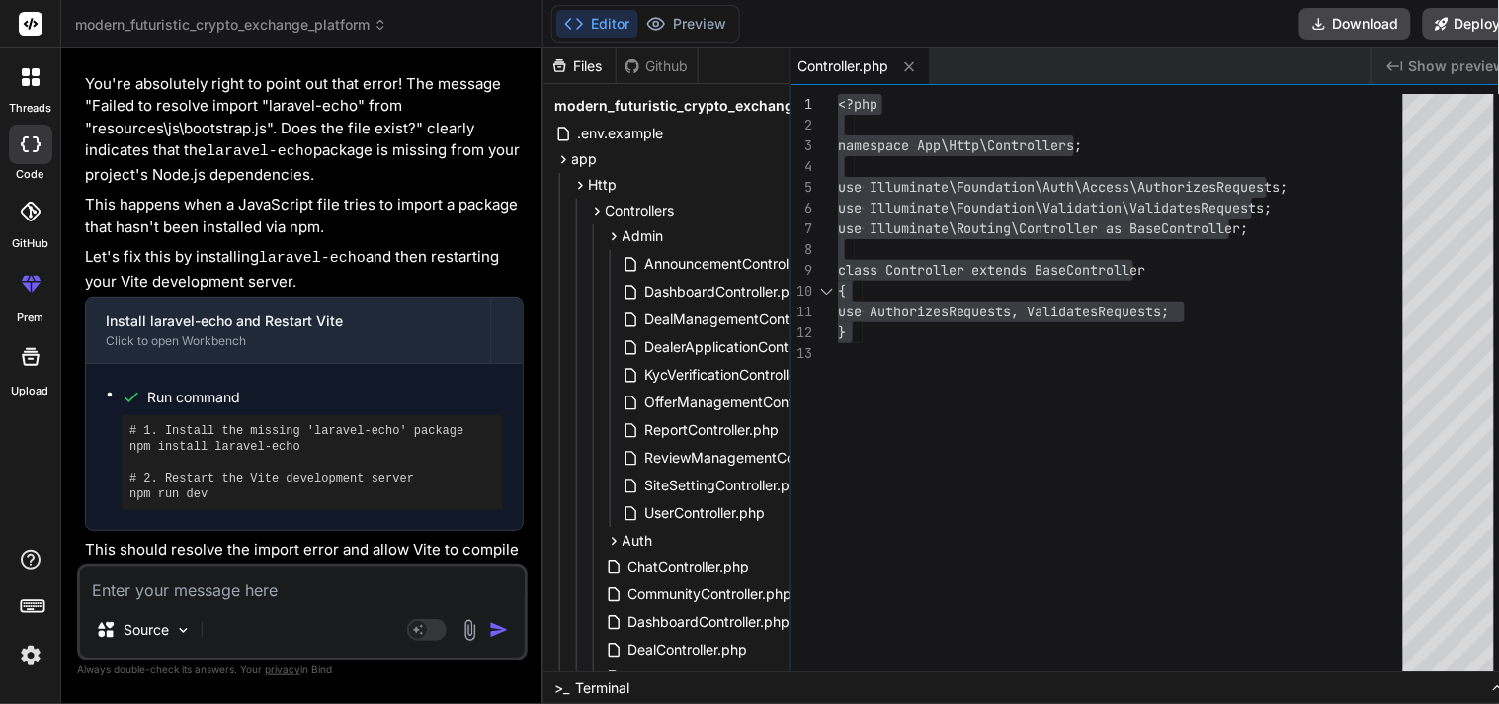
click at [337, 591] on textarea at bounding box center [302, 584] width 445 height 36
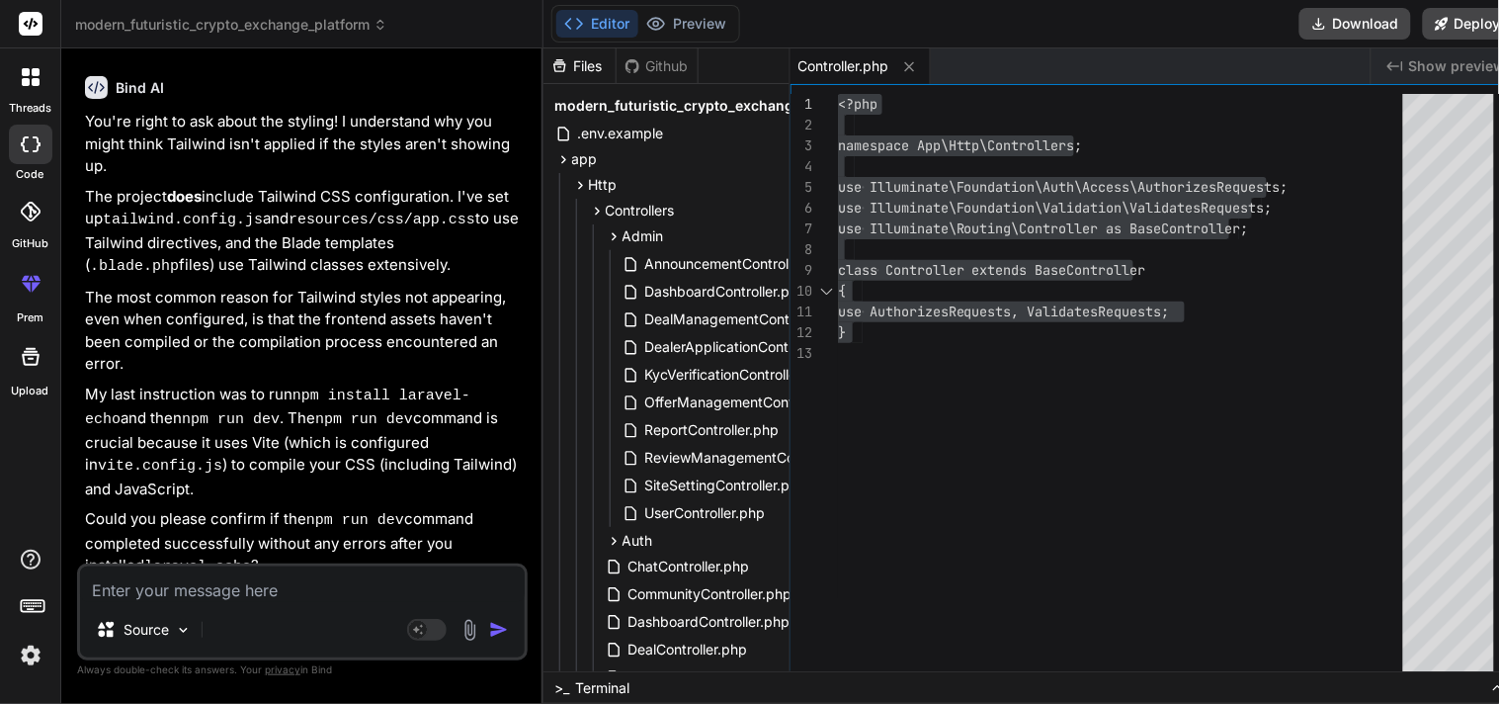
scroll to position [8896, 0]
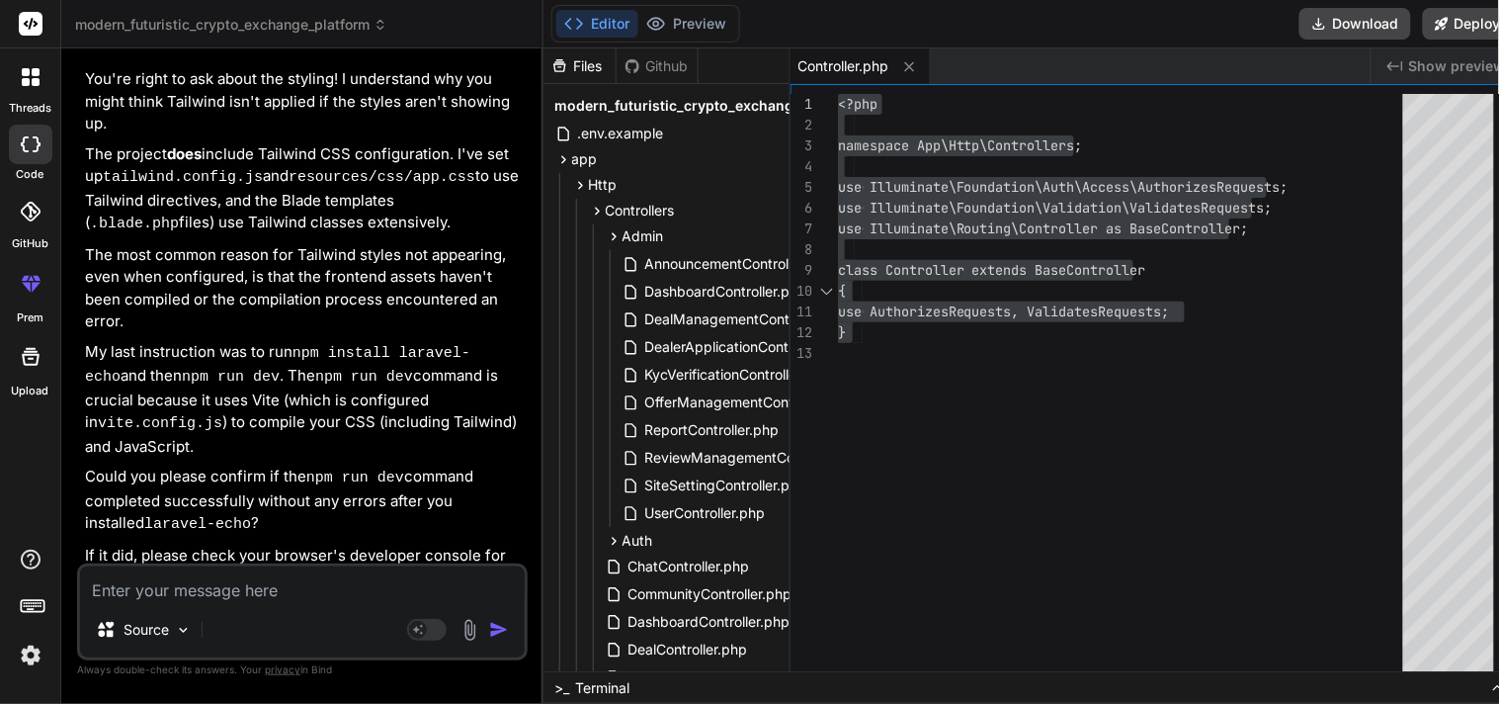
click at [336, 574] on textarea at bounding box center [302, 584] width 445 height 36
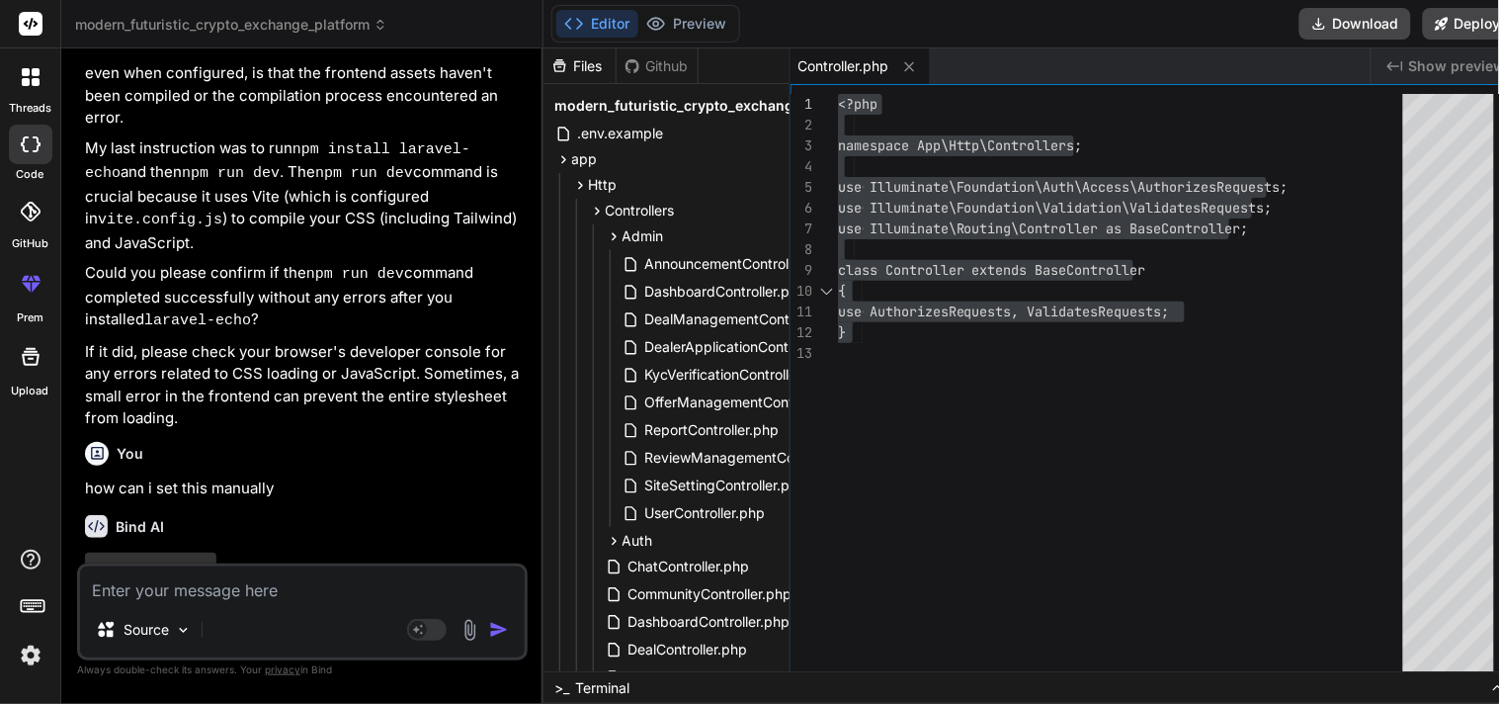
scroll to position [9099, 0]
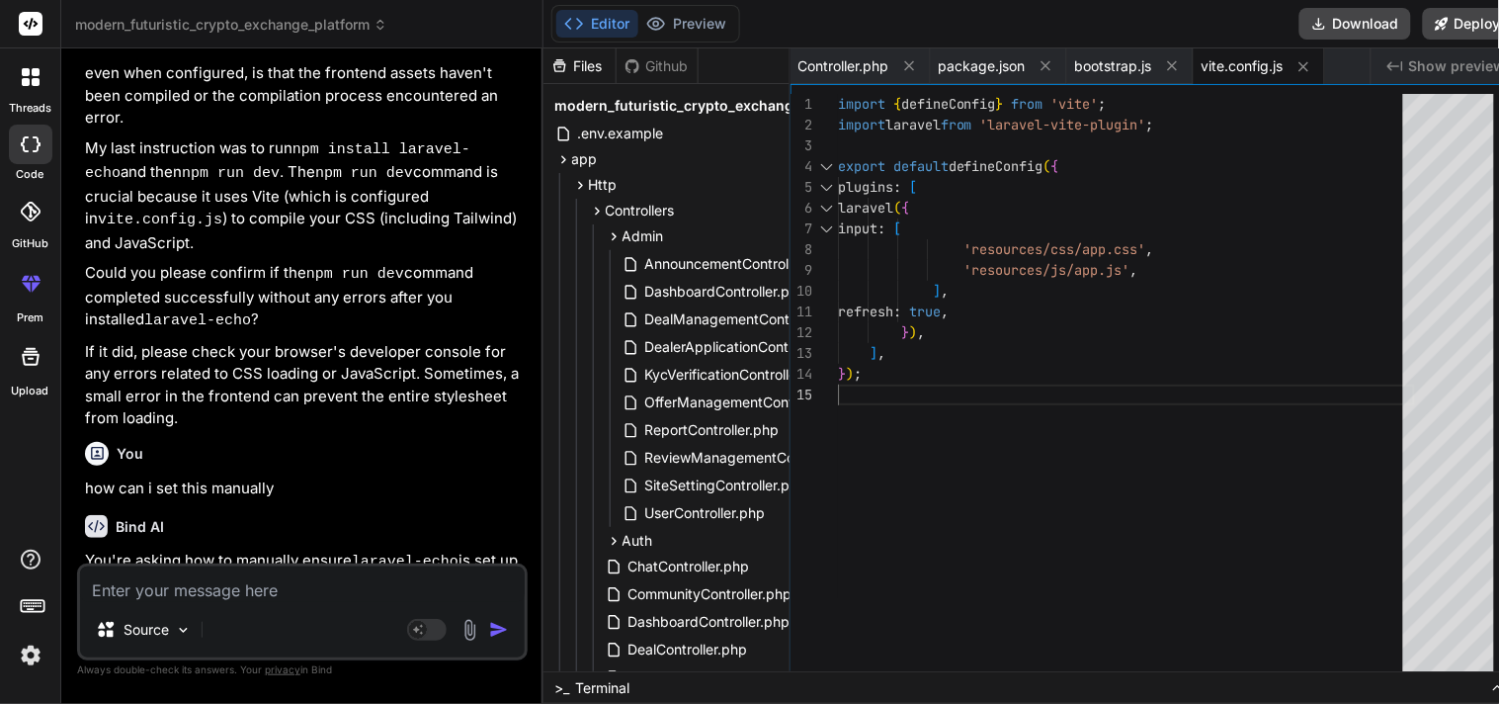
click at [979, 532] on div "import { defineConfig } from 'vite' ; import laravel from 'laravel-vite-plugin'…" at bounding box center [1126, 387] width 577 height 587
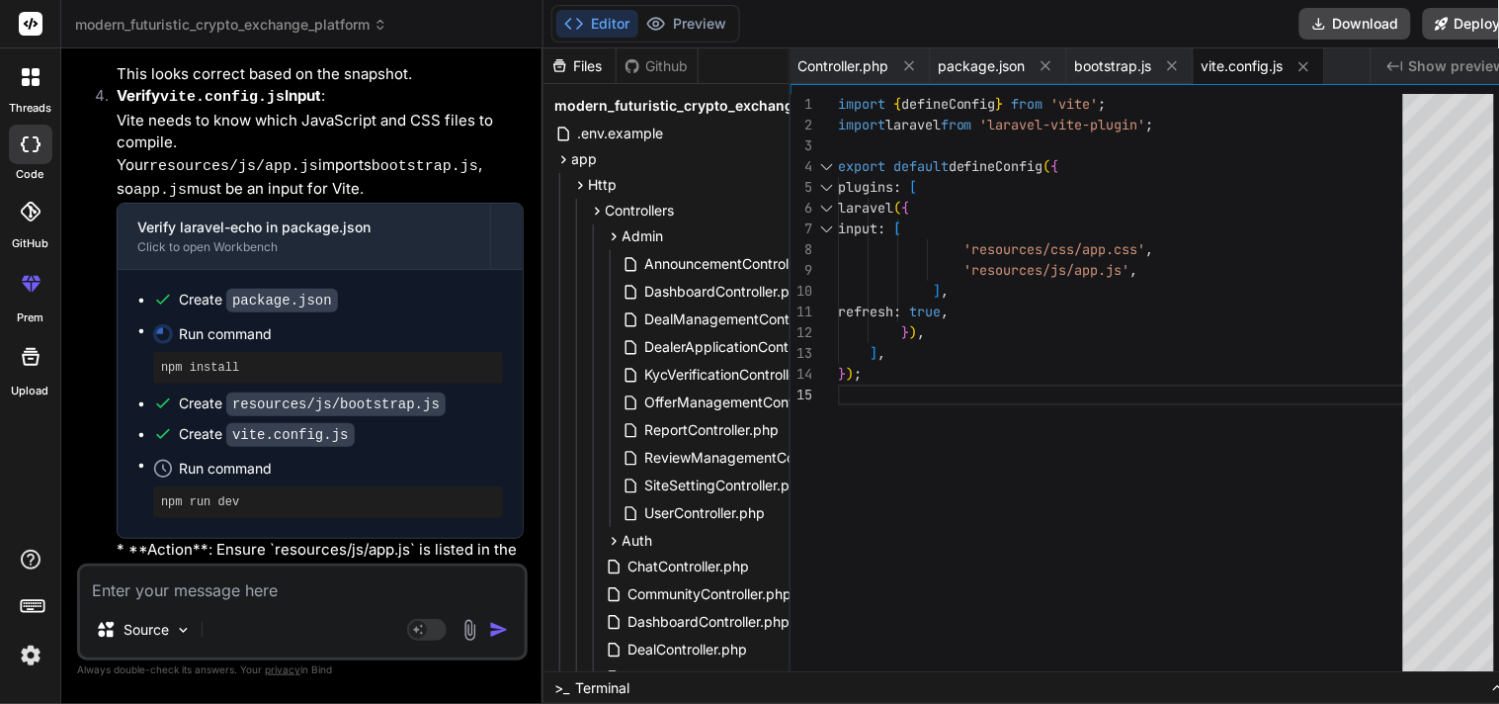
scroll to position [11154, 0]
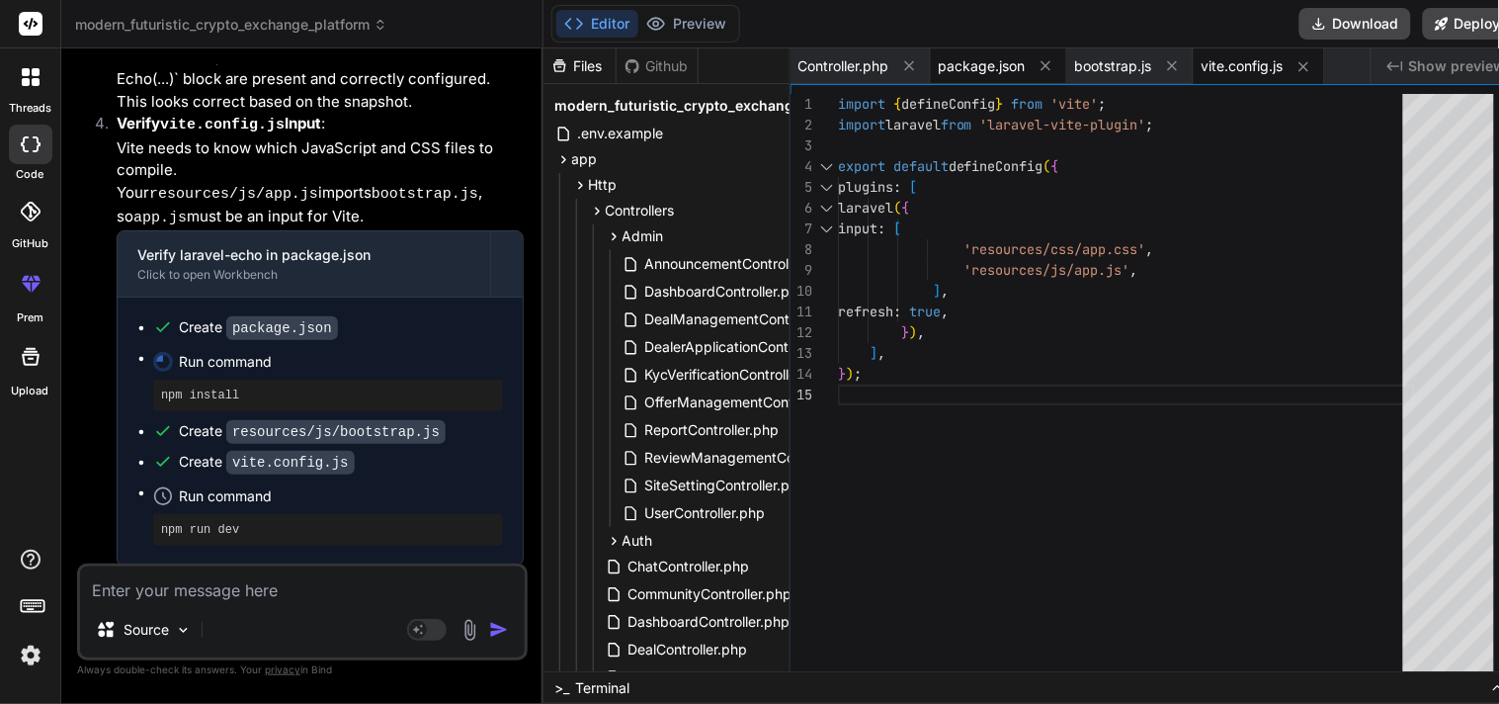
click at [974, 56] on span "package.json" at bounding box center [982, 66] width 87 height 20
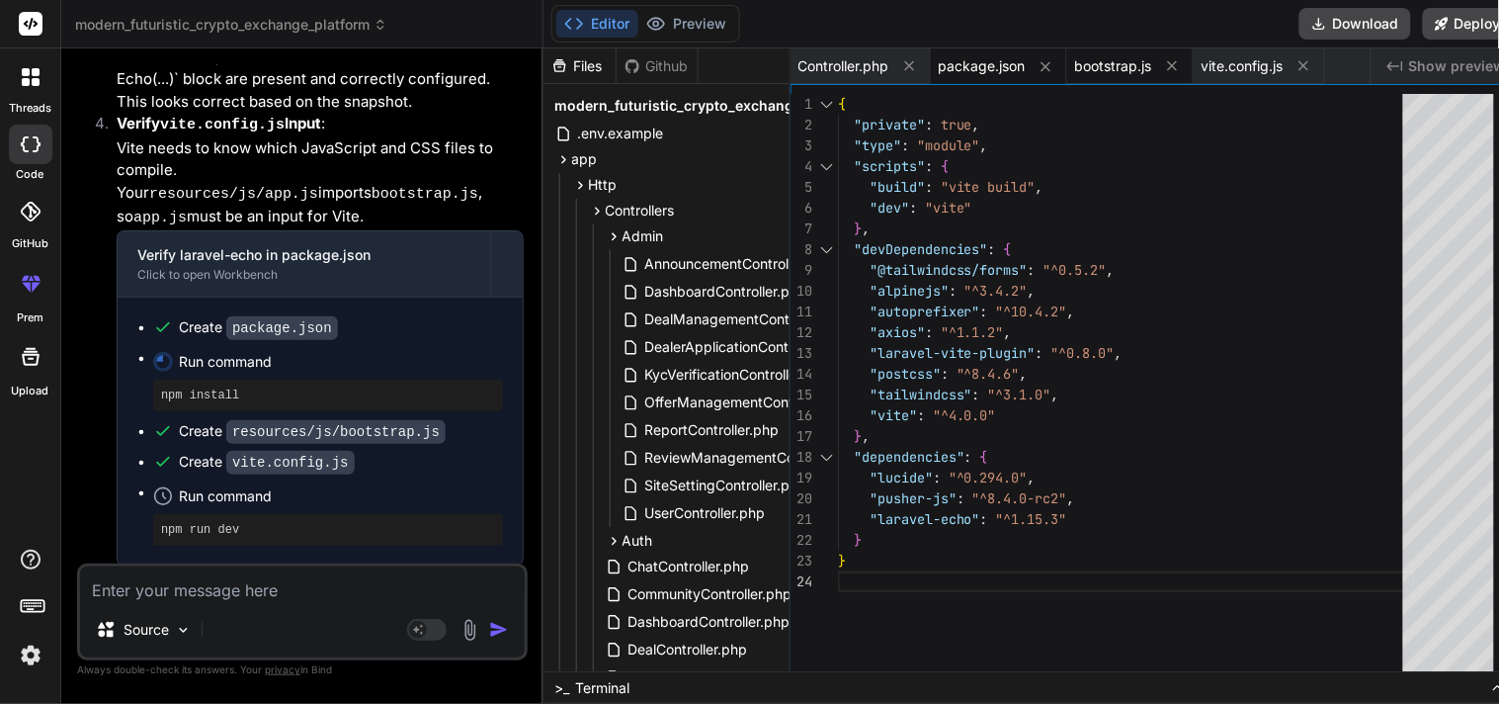
click at [1114, 67] on span "bootstrap.js" at bounding box center [1113, 66] width 77 height 20
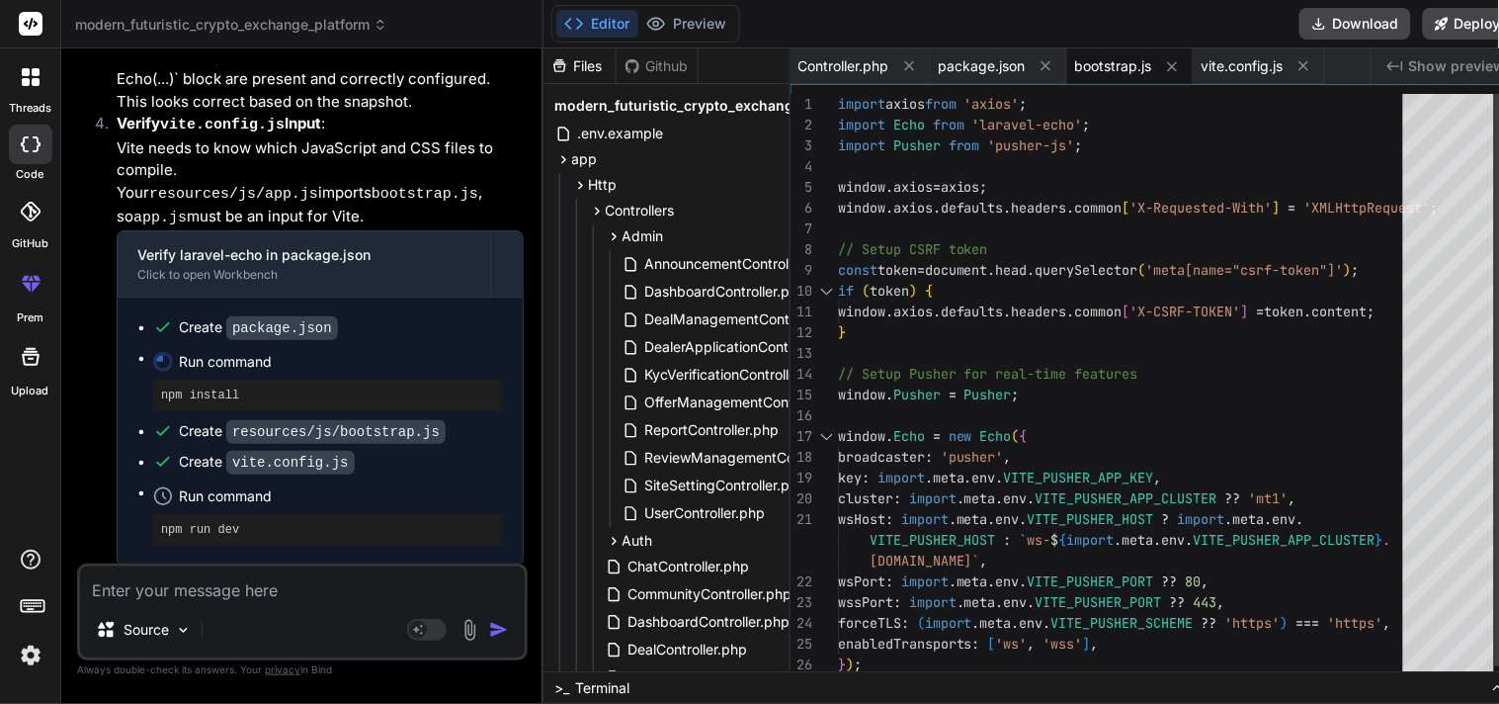
click at [1084, 174] on div "import axios from 'axios' ; import Echo from 'laravel-echo' ; import Pusher fro…" at bounding box center [1126, 395] width 577 height 602
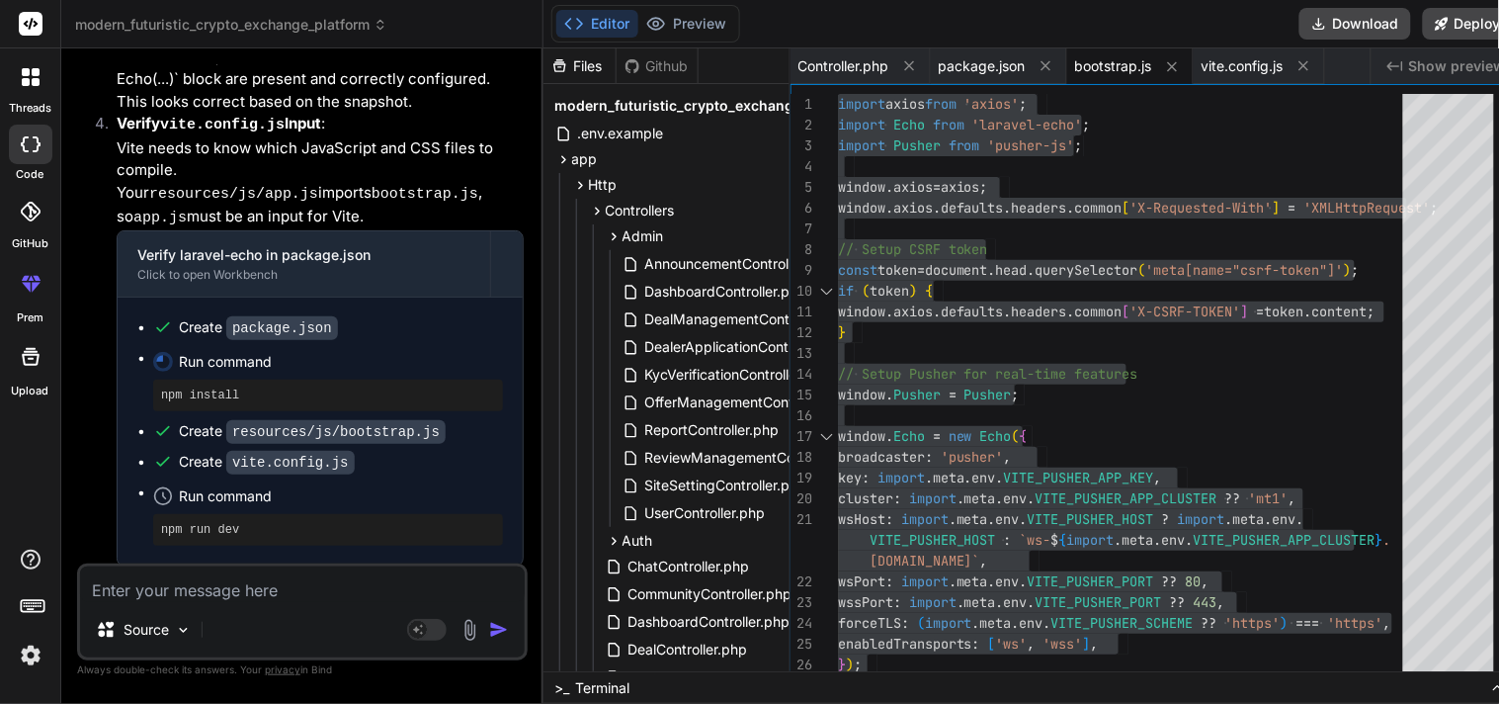
click at [1123, 69] on span "bootstrap.js" at bounding box center [1113, 66] width 77 height 20
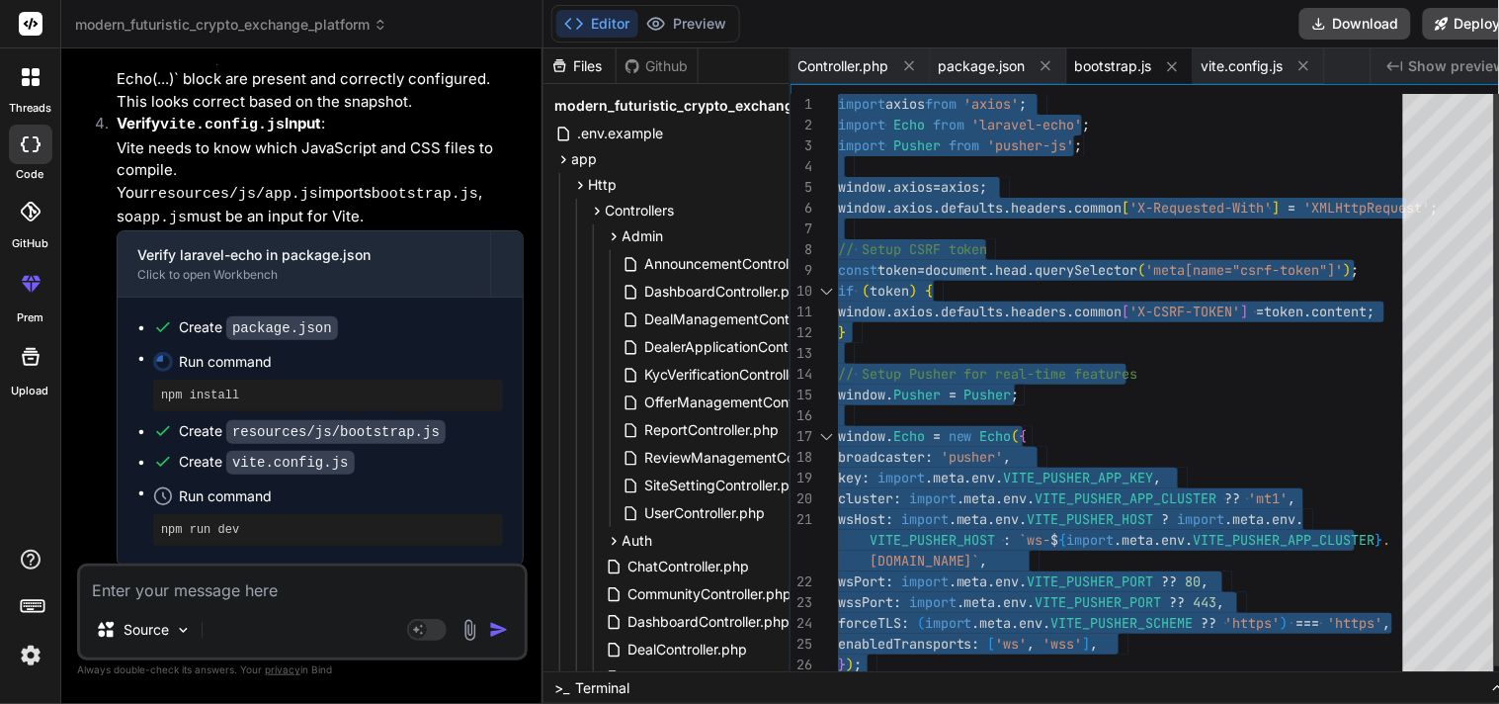
click at [1122, 467] on div "import axios from 'axios' ; import Echo from 'laravel-echo' ; import Pusher fro…" at bounding box center [1126, 395] width 577 height 602
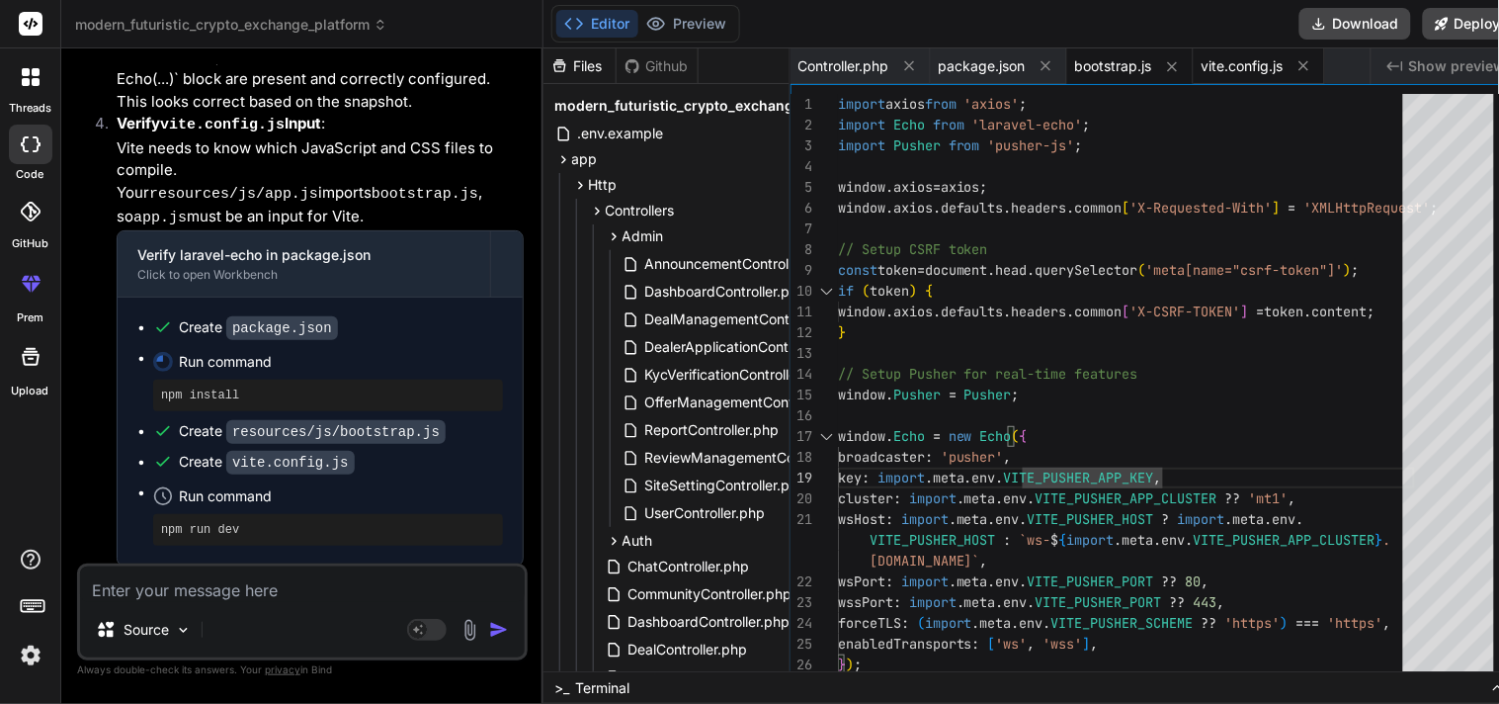
click at [1219, 69] on span "vite.config.js" at bounding box center [1243, 66] width 82 height 20
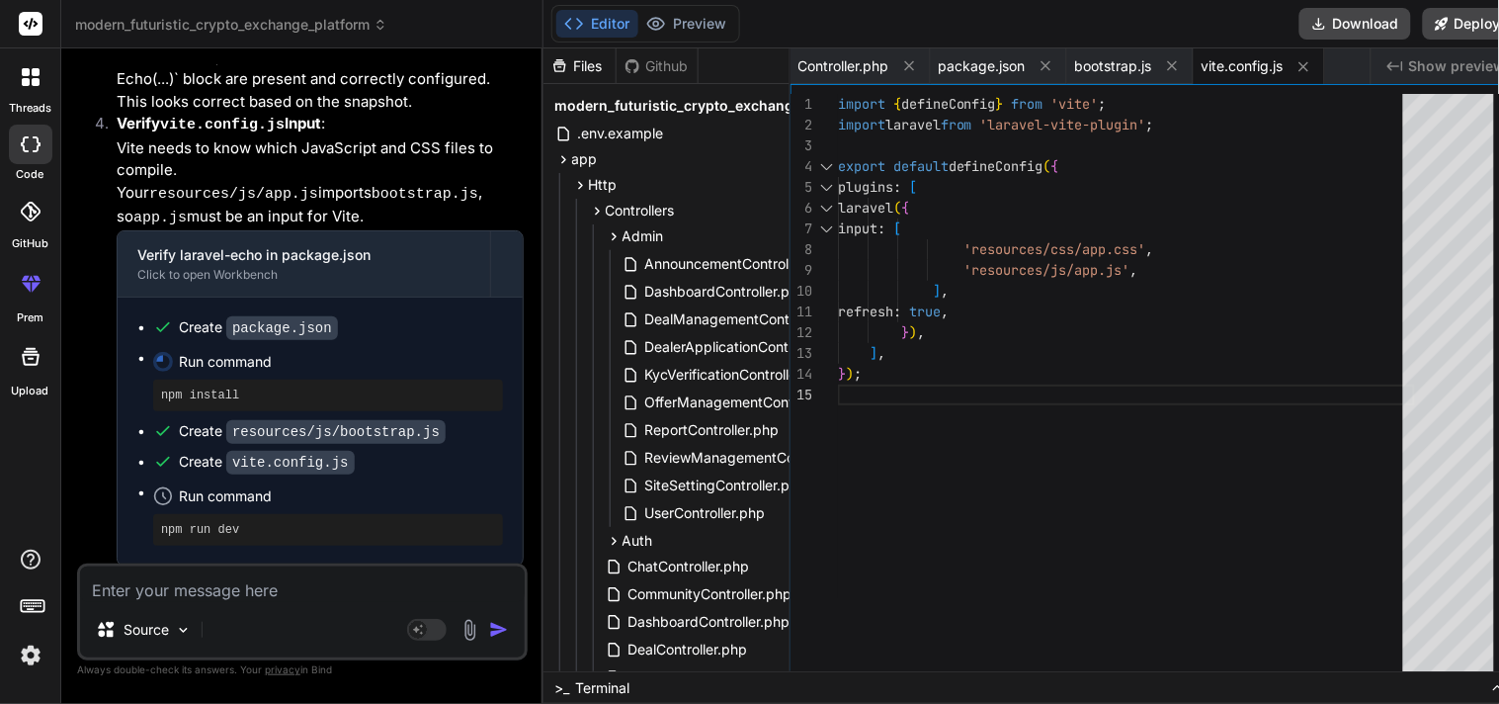
click at [991, 435] on div "import { defineConfig } from 'vite' ; import laravel from 'laravel-vite-plugin'…" at bounding box center [1126, 387] width 577 height 587
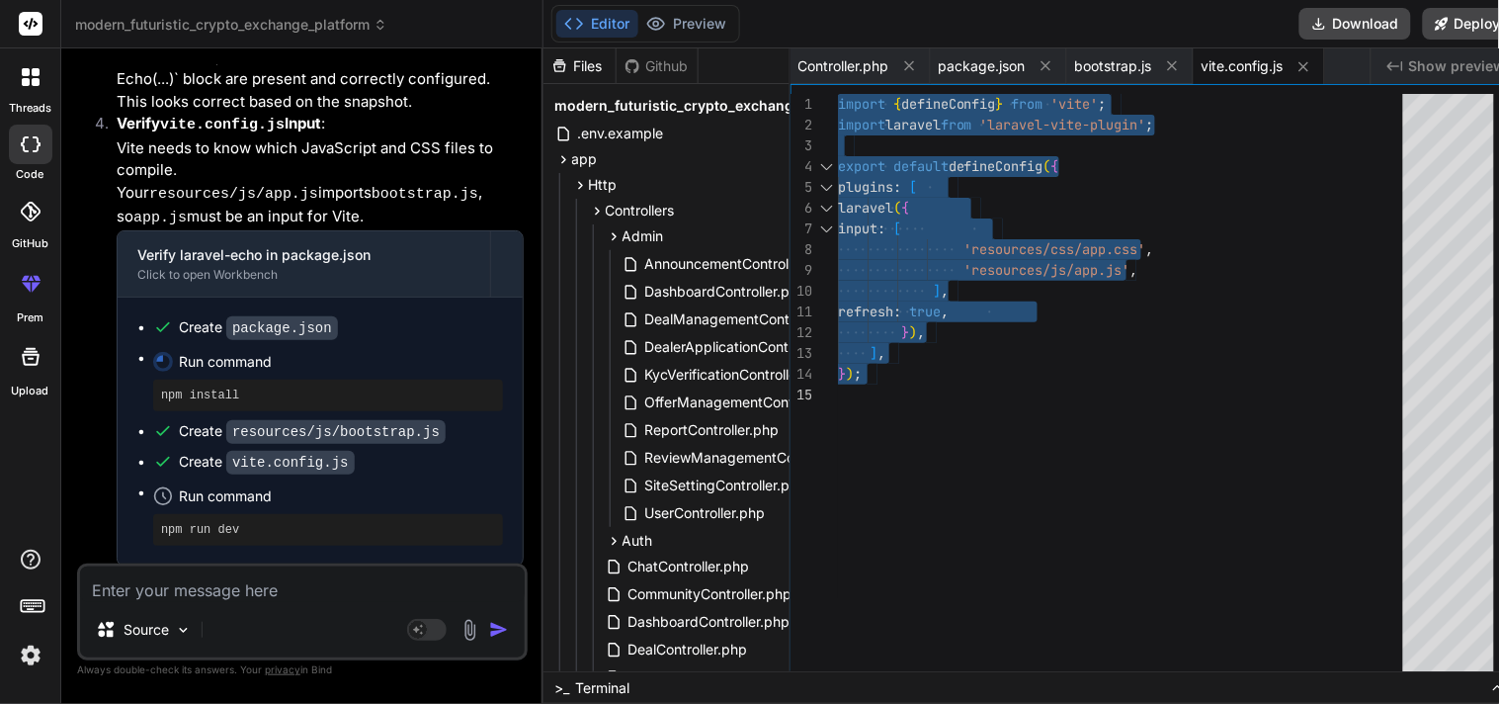
click at [875, 469] on div "import { defineConfig } from 'vite' ; import laravel from 'laravel-vite-plugin'…" at bounding box center [1126, 387] width 577 height 587
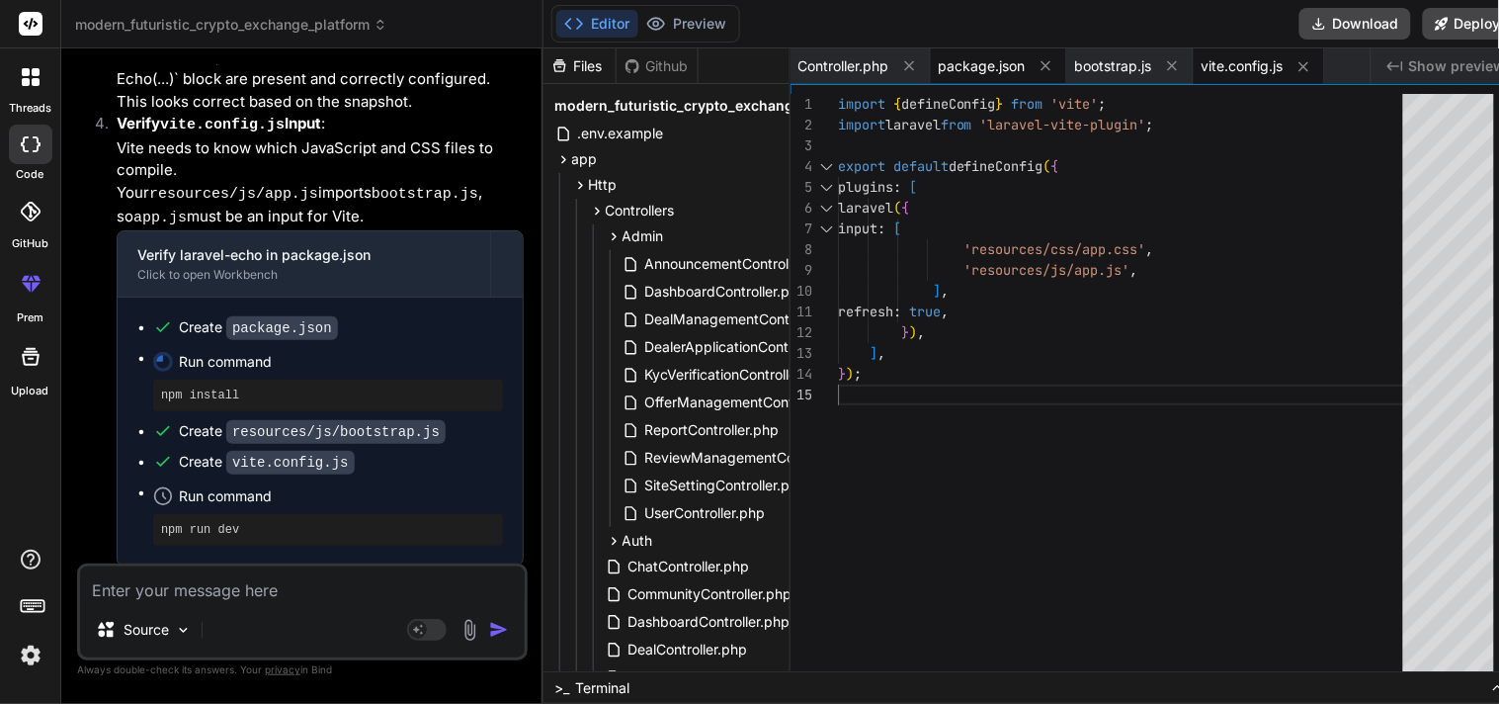
click at [965, 59] on span "package.json" at bounding box center [982, 66] width 87 height 20
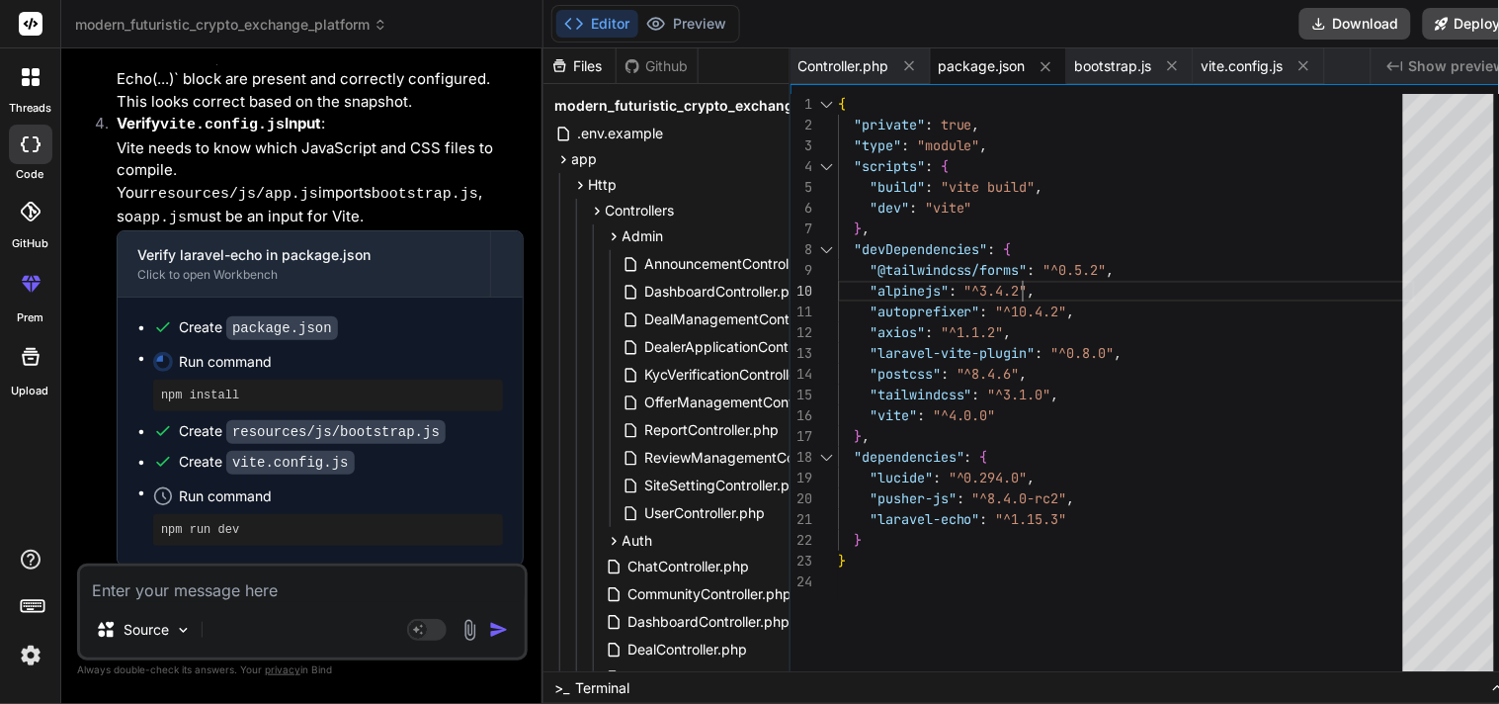
click at [1222, 274] on div "{ "private" : true , "type" : "module" , "scripts" : { "build" : "vite build" ,…" at bounding box center [1126, 387] width 577 height 587
click at [1250, 74] on span "vite.config.js" at bounding box center [1243, 66] width 82 height 20
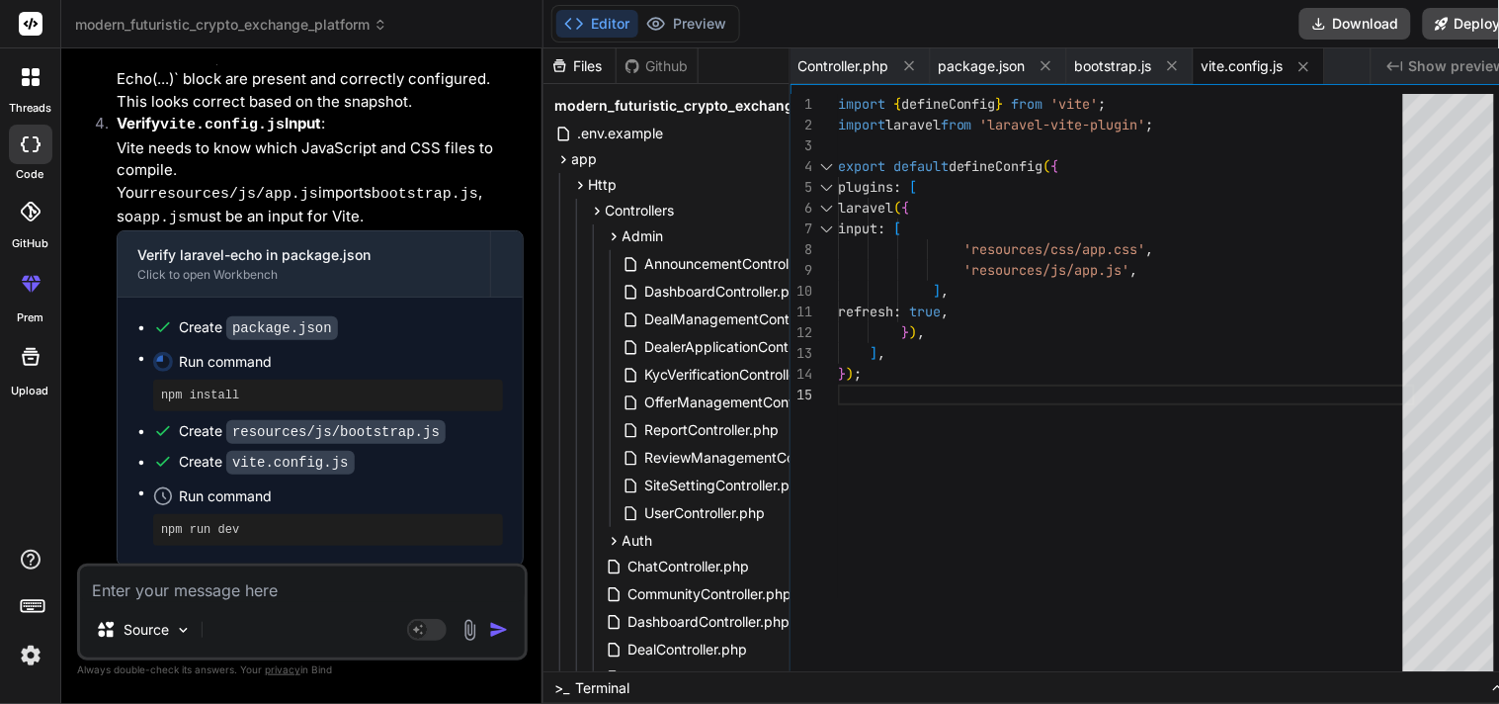
click at [820, 45] on div "Editor Preview Download Deploy" at bounding box center [1033, 24] width 979 height 48
click at [836, 56] on span "Controller.php" at bounding box center [844, 66] width 91 height 20
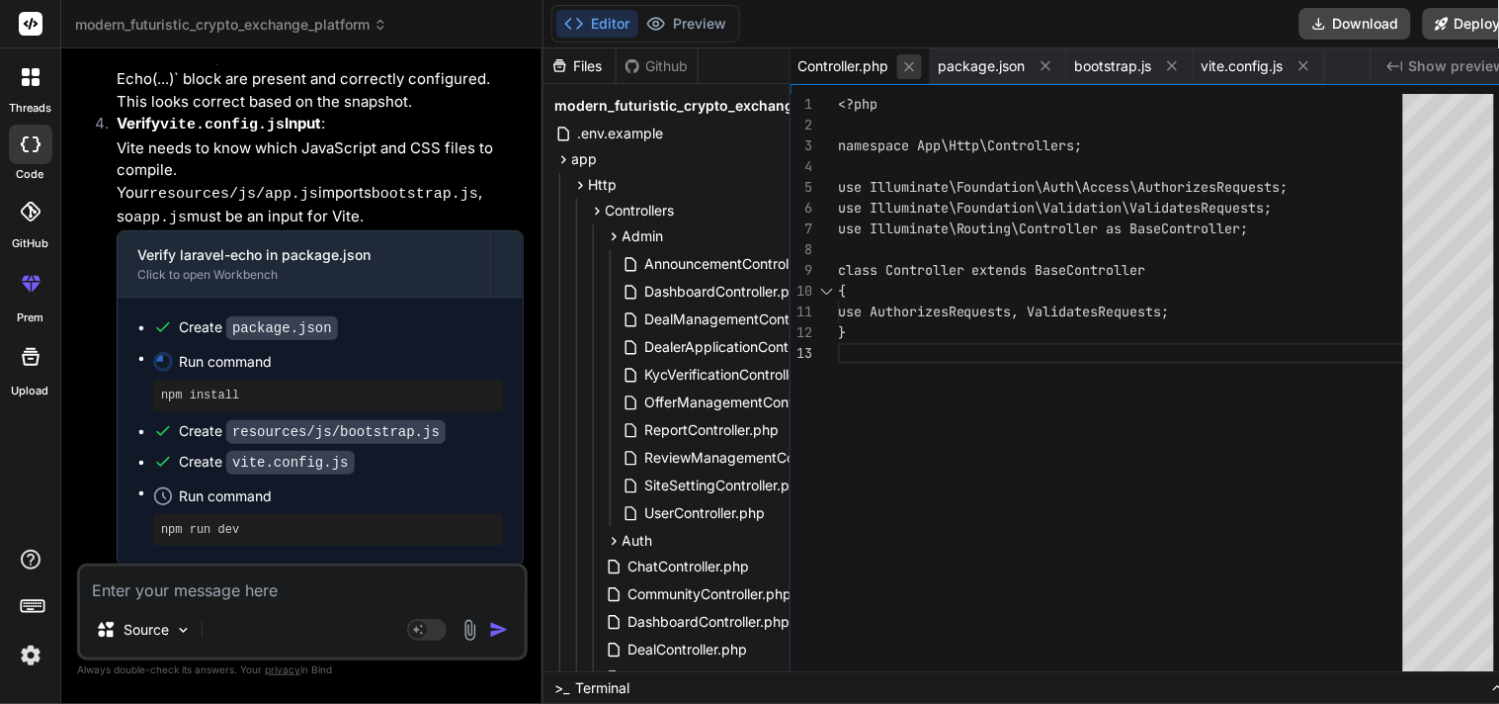
click at [901, 61] on icon at bounding box center [909, 66] width 17 height 17
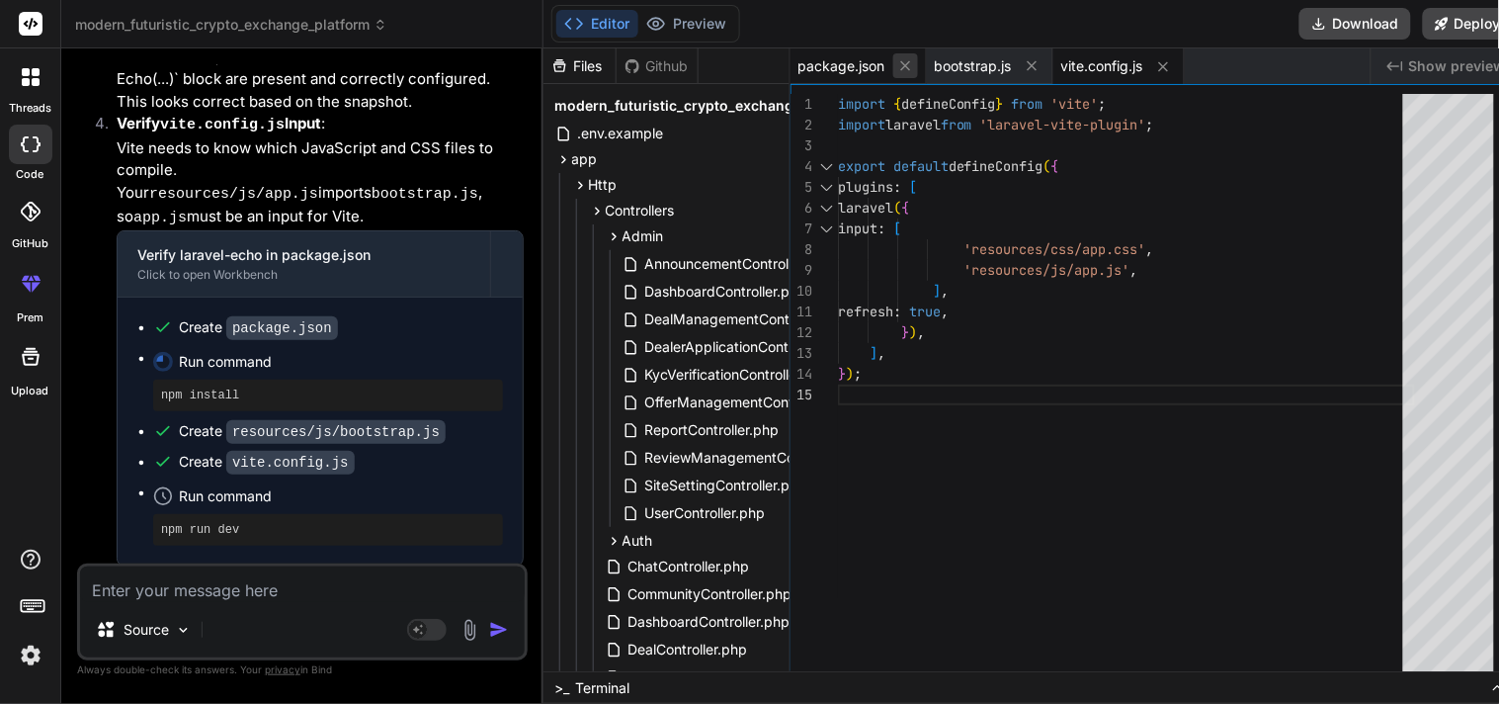
click at [897, 63] on icon at bounding box center [905, 65] width 17 height 17
click at [893, 63] on icon at bounding box center [896, 65] width 17 height 17
click at [895, 63] on icon at bounding box center [900, 66] width 10 height 10
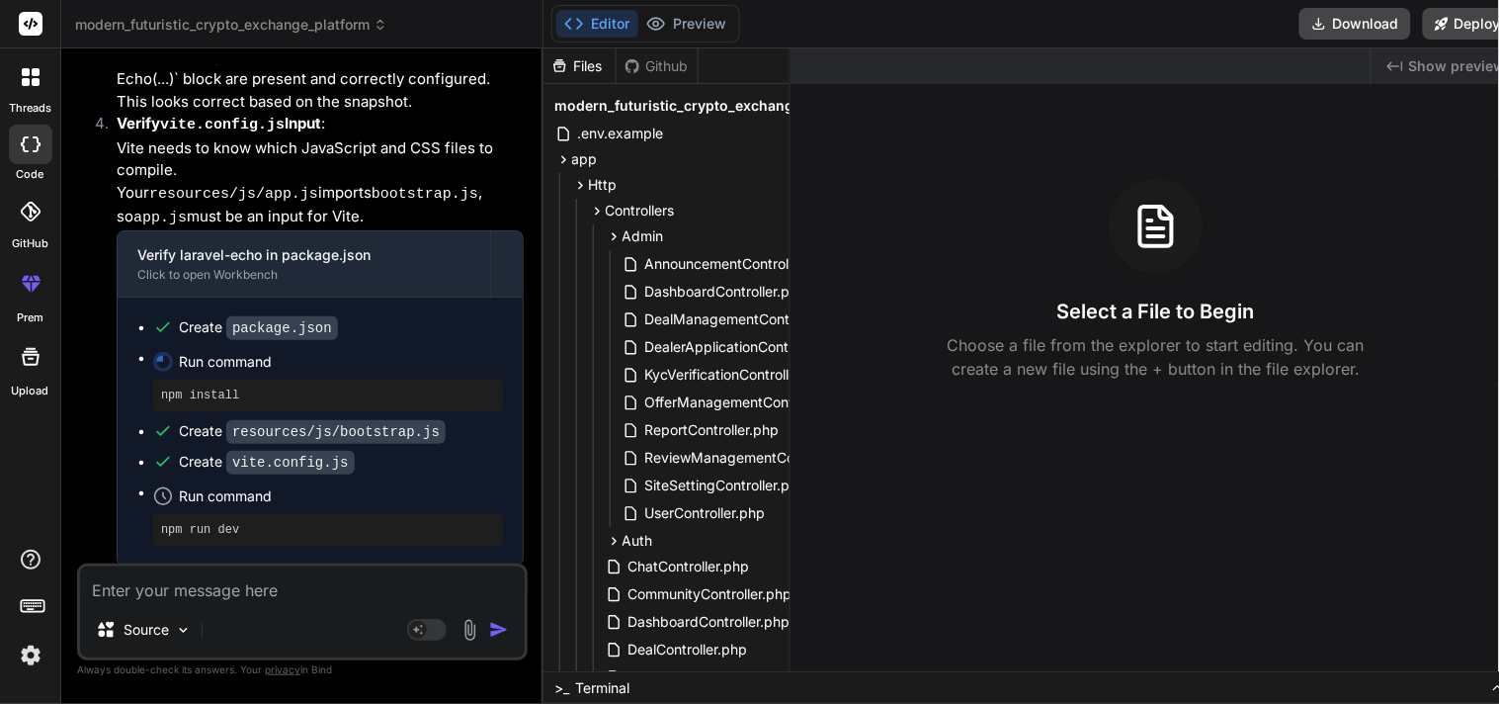
click at [282, 575] on textarea at bounding box center [302, 584] width 445 height 36
click at [271, 586] on textarea at bounding box center [302, 584] width 445 height 36
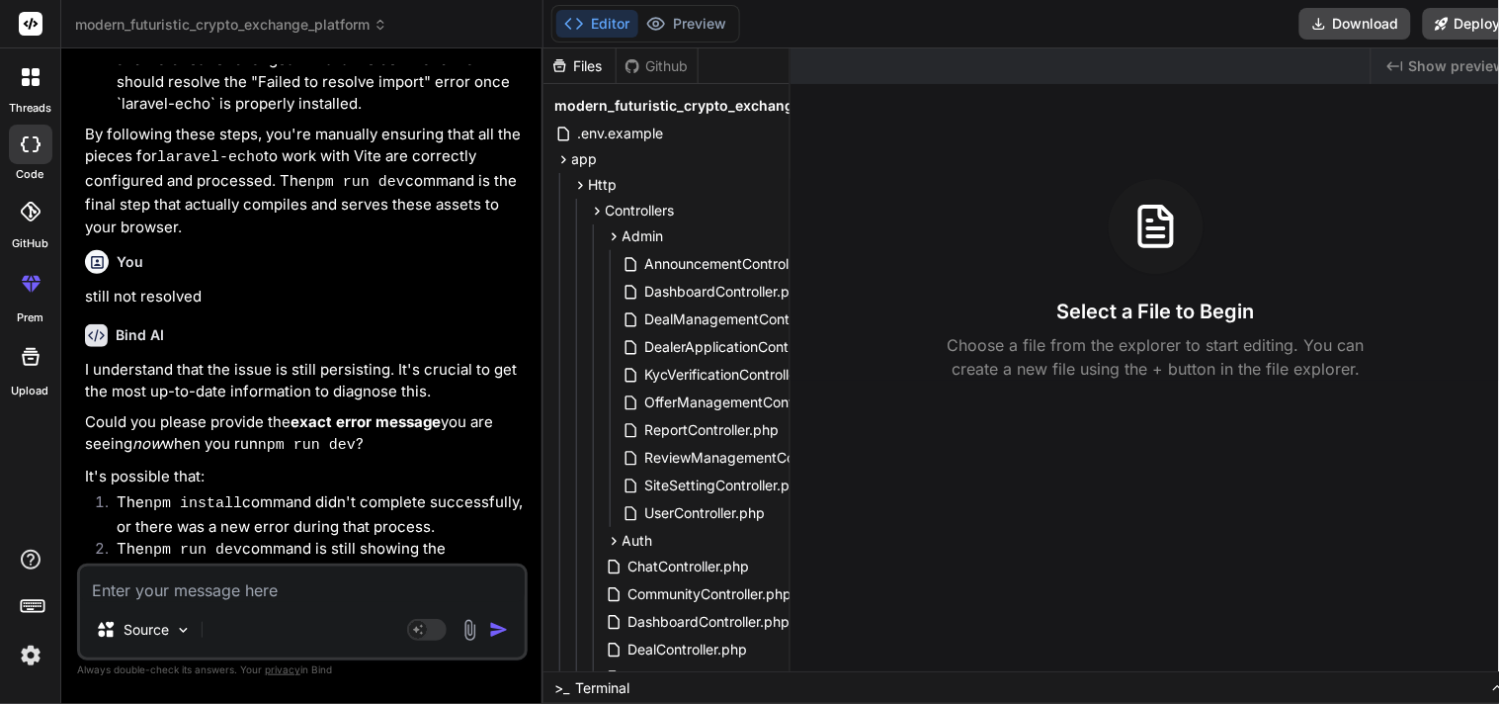
scroll to position [12198, 0]
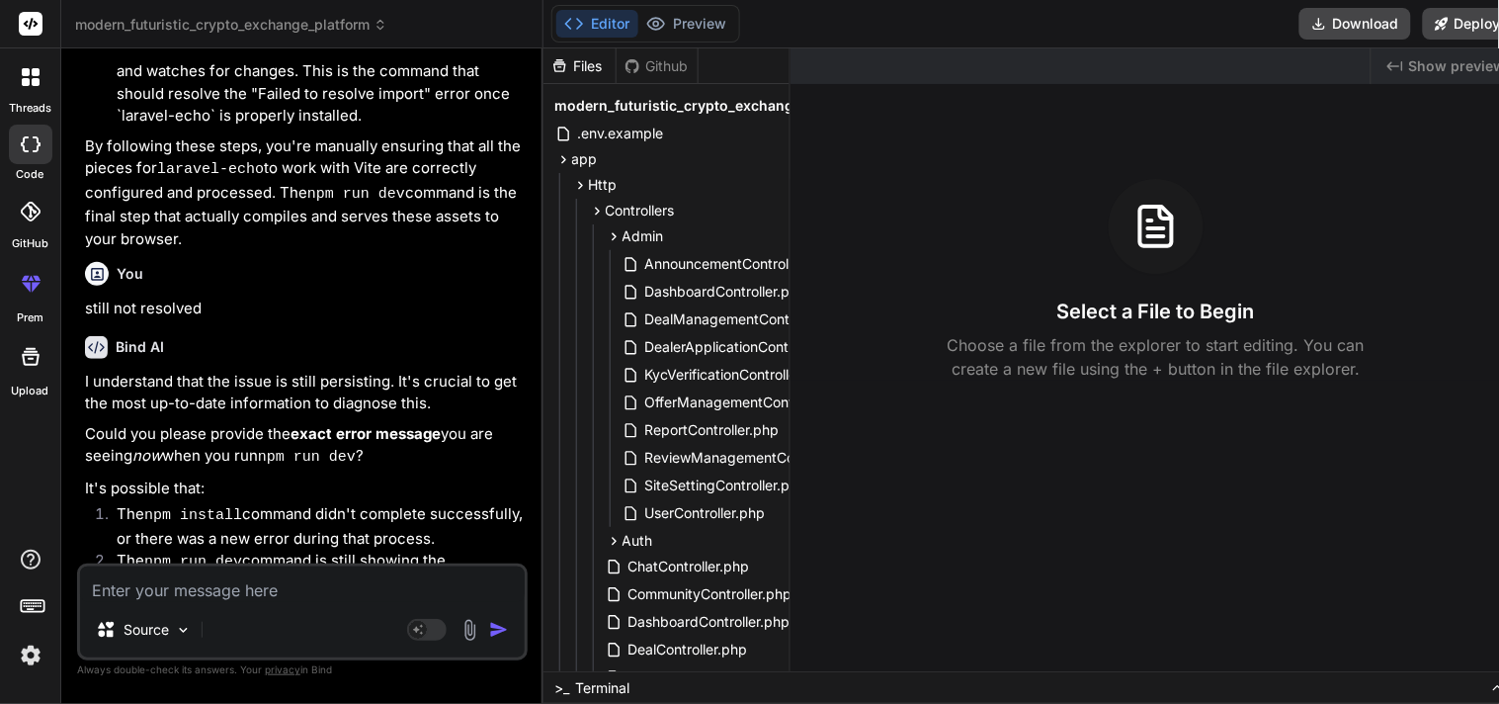
click at [292, 550] on li "The npm run dev command is still showing the same laravel-echo error, which wou…" at bounding box center [312, 585] width 423 height 71
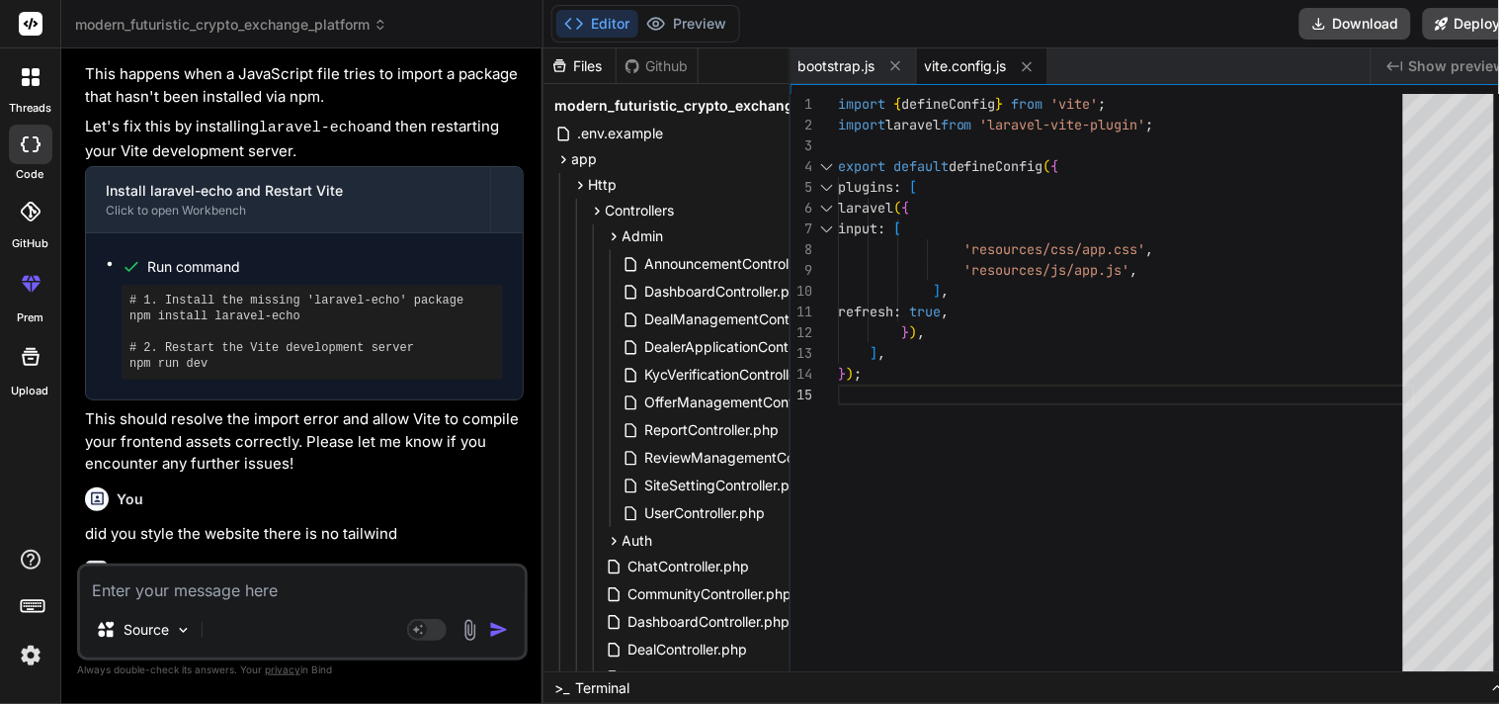
scroll to position [8367, 0]
drag, startPoint x: 288, startPoint y: 272, endPoint x: 134, endPoint y: 280, distance: 153.4
click at [117, 281] on ul "Run command # 1. Install the missing 'laravel-echo' package npm install laravel…" at bounding box center [304, 318] width 397 height 127
copy pre "npm install laravel-echo"
click at [290, 594] on textarea at bounding box center [302, 584] width 445 height 36
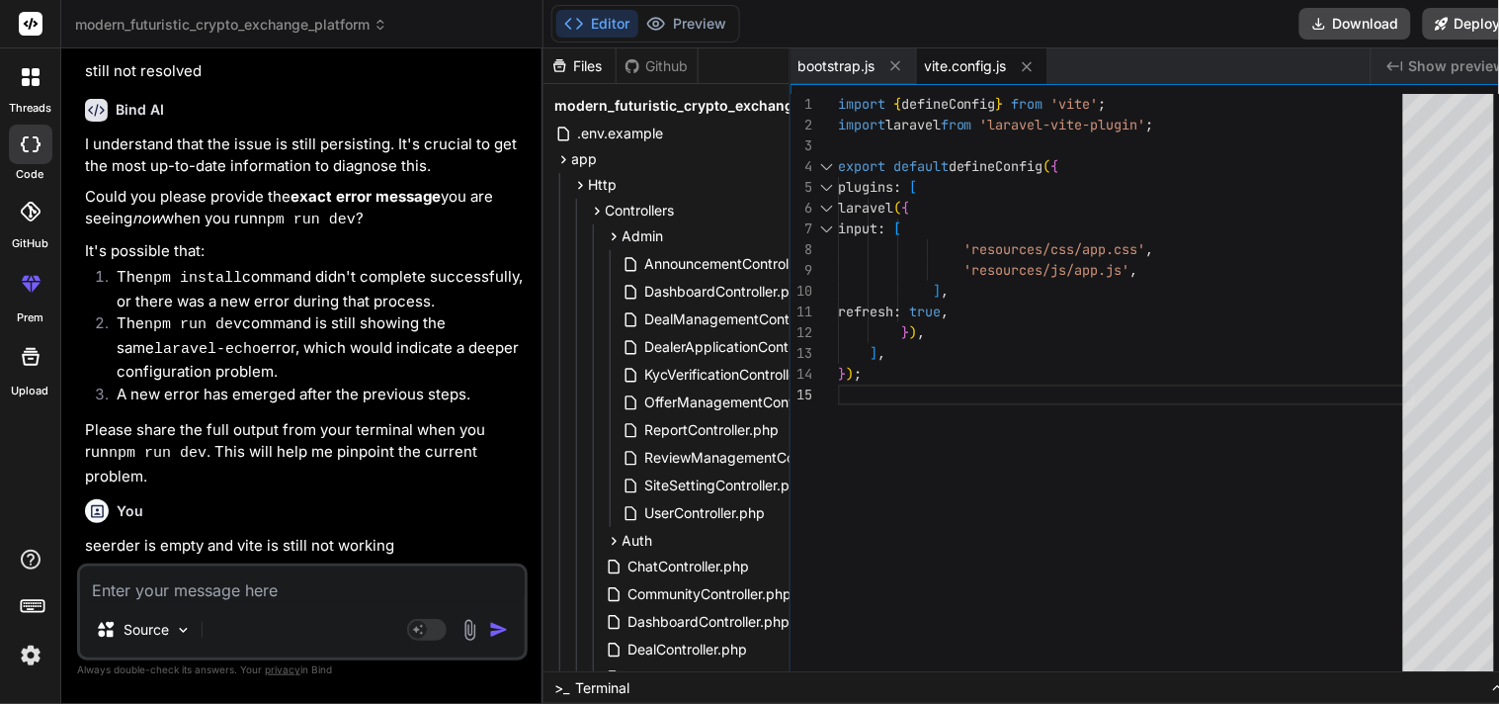
scroll to position [12438, 0]
click at [900, 524] on div "import { defineConfig } from 'vite' ; import laravel from 'laravel-vite-plugin'…" at bounding box center [1126, 387] width 577 height 587
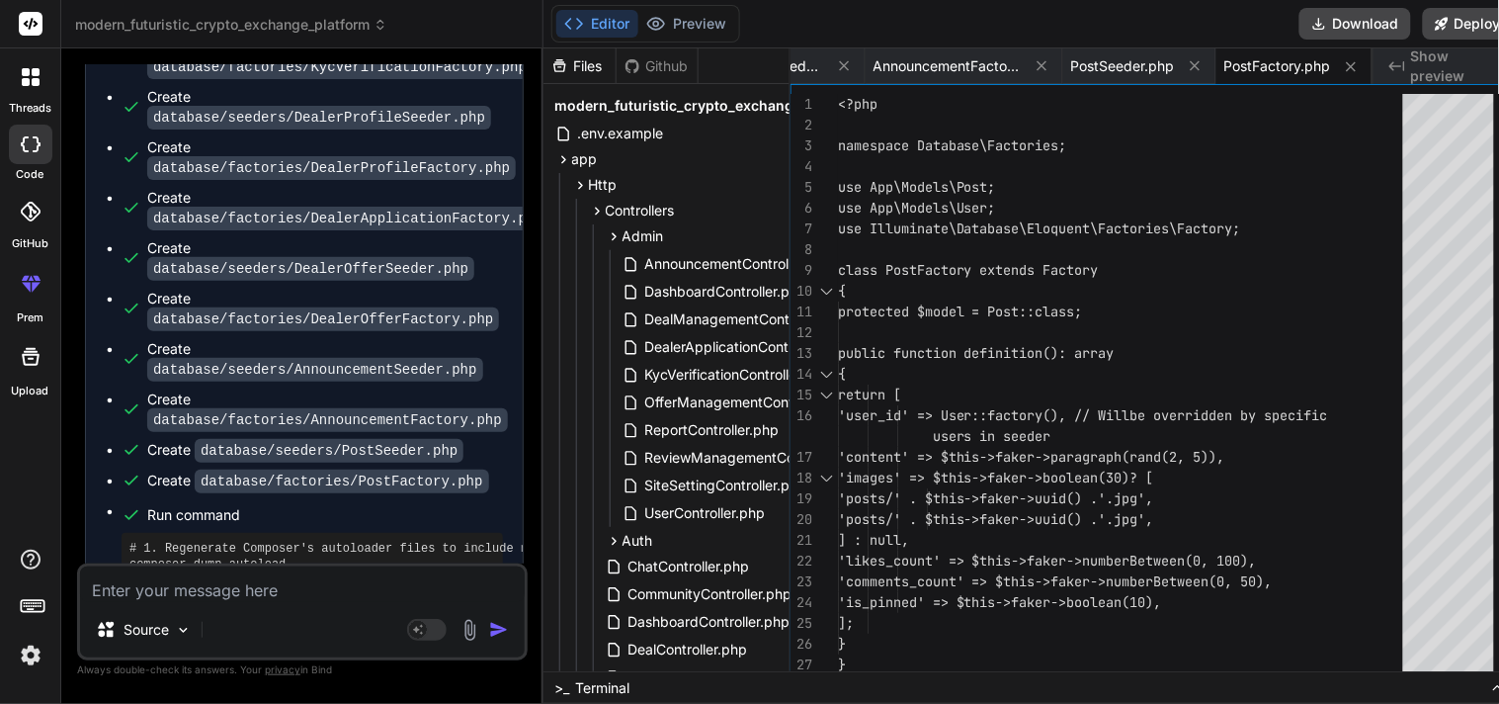
scroll to position [13539, 0]
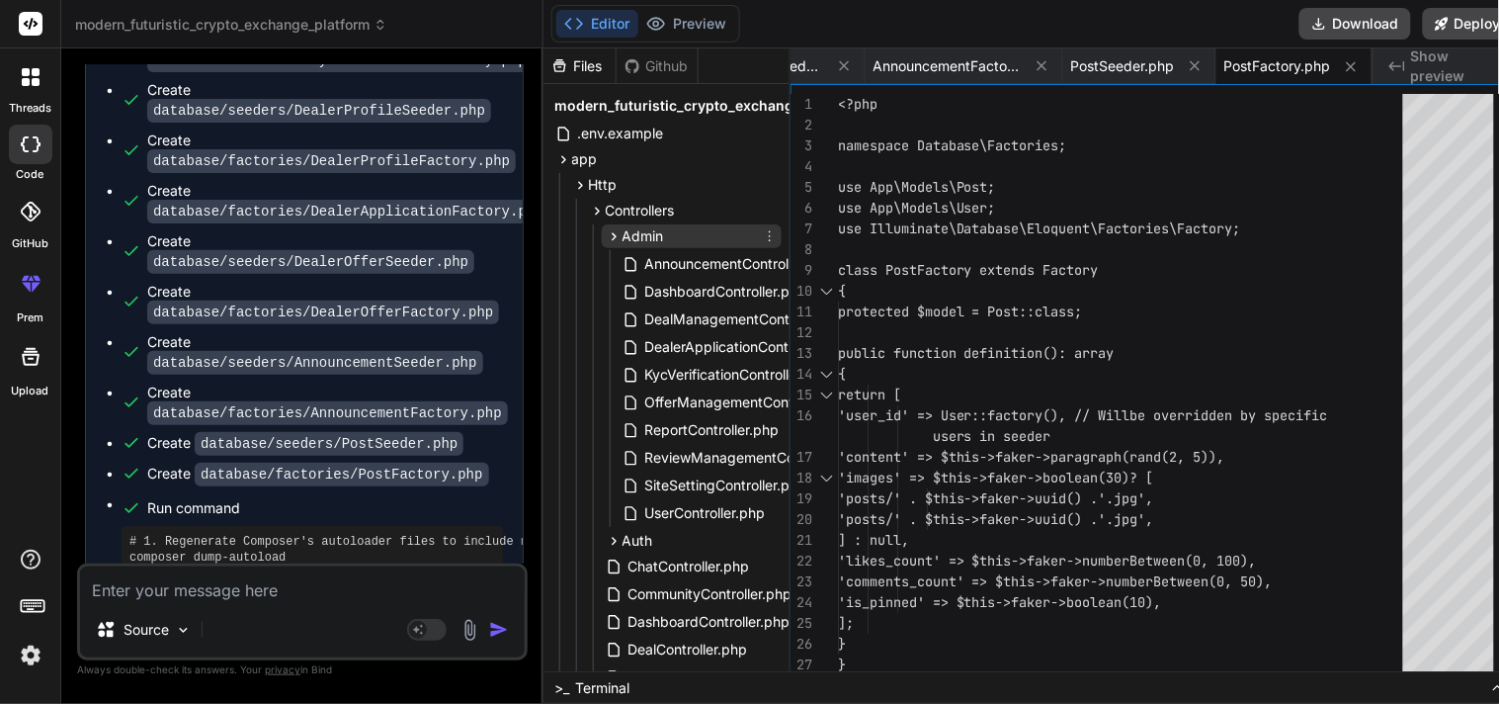
drag, startPoint x: 652, startPoint y: 238, endPoint x: 633, endPoint y: 237, distance: 19.8
click at [633, 237] on span "Admin" at bounding box center [644, 236] width 42 height 20
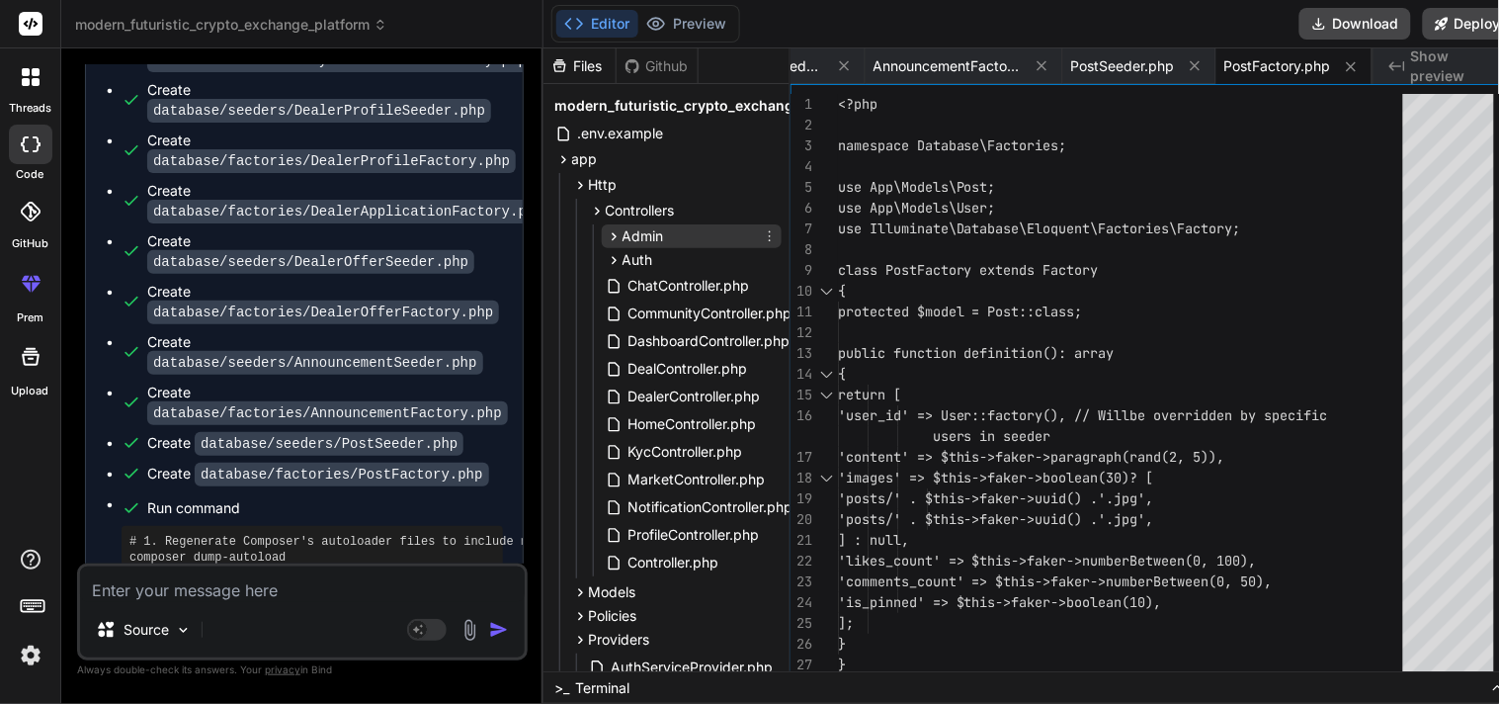
click at [762, 237] on icon at bounding box center [770, 236] width 16 height 16
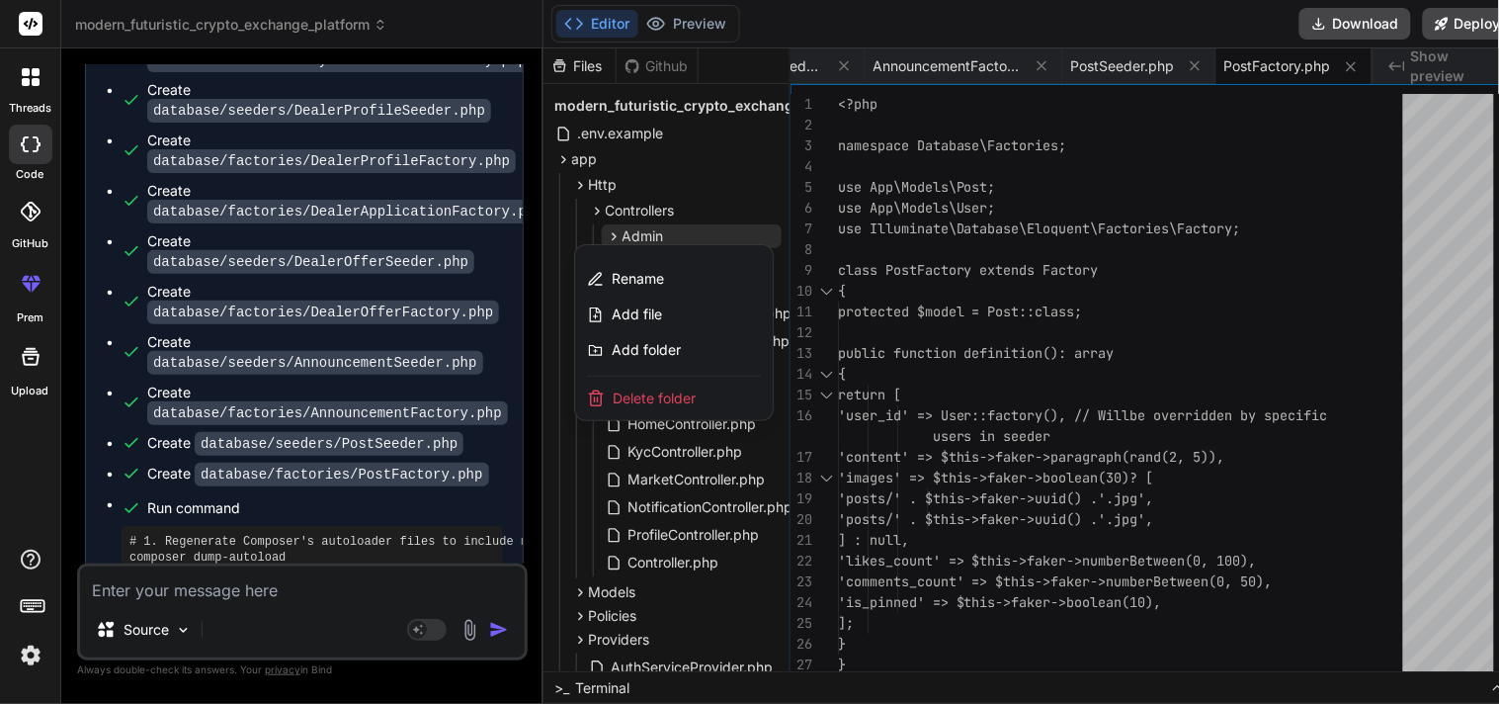
click at [706, 227] on div at bounding box center [1033, 375] width 979 height 655
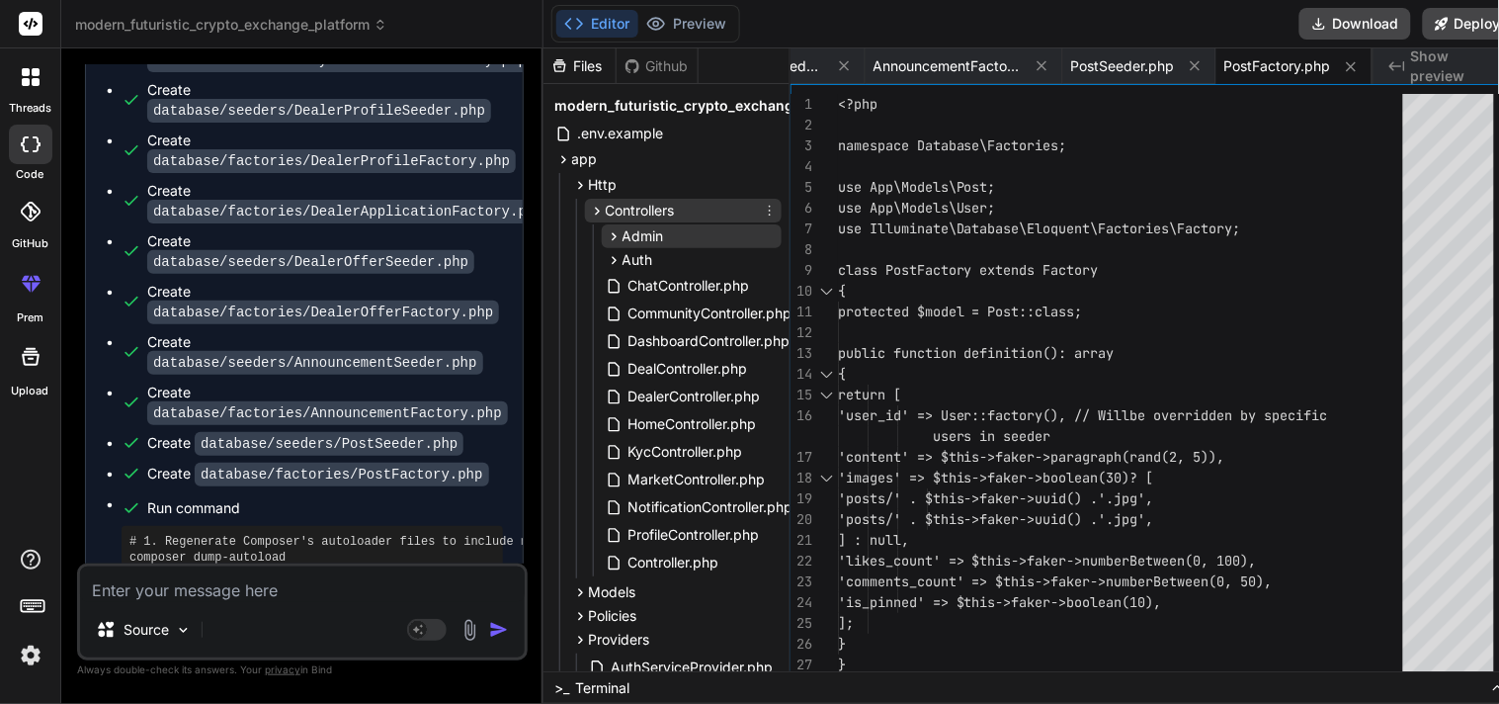
click at [667, 213] on span "Controllers" at bounding box center [640, 211] width 69 height 20
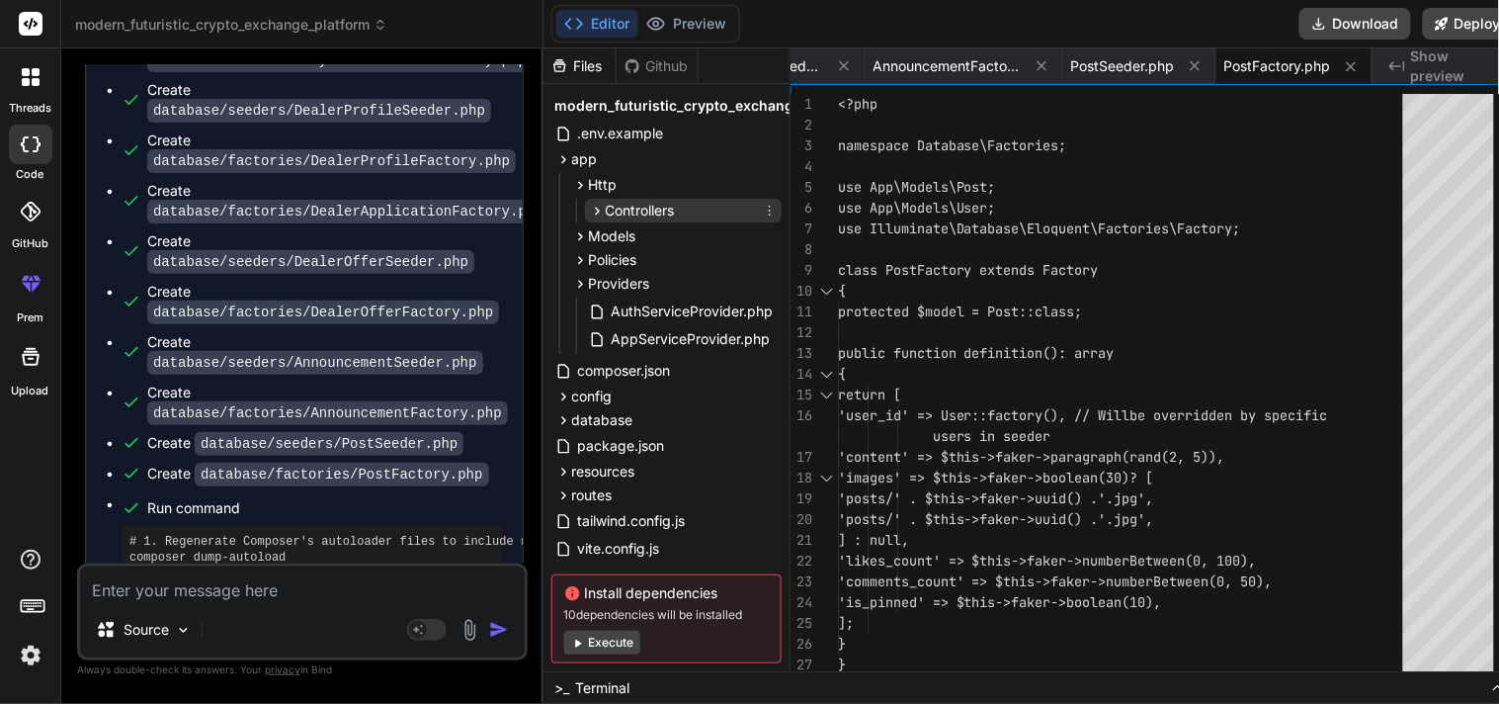
click at [667, 213] on span "Controllers" at bounding box center [640, 211] width 69 height 20
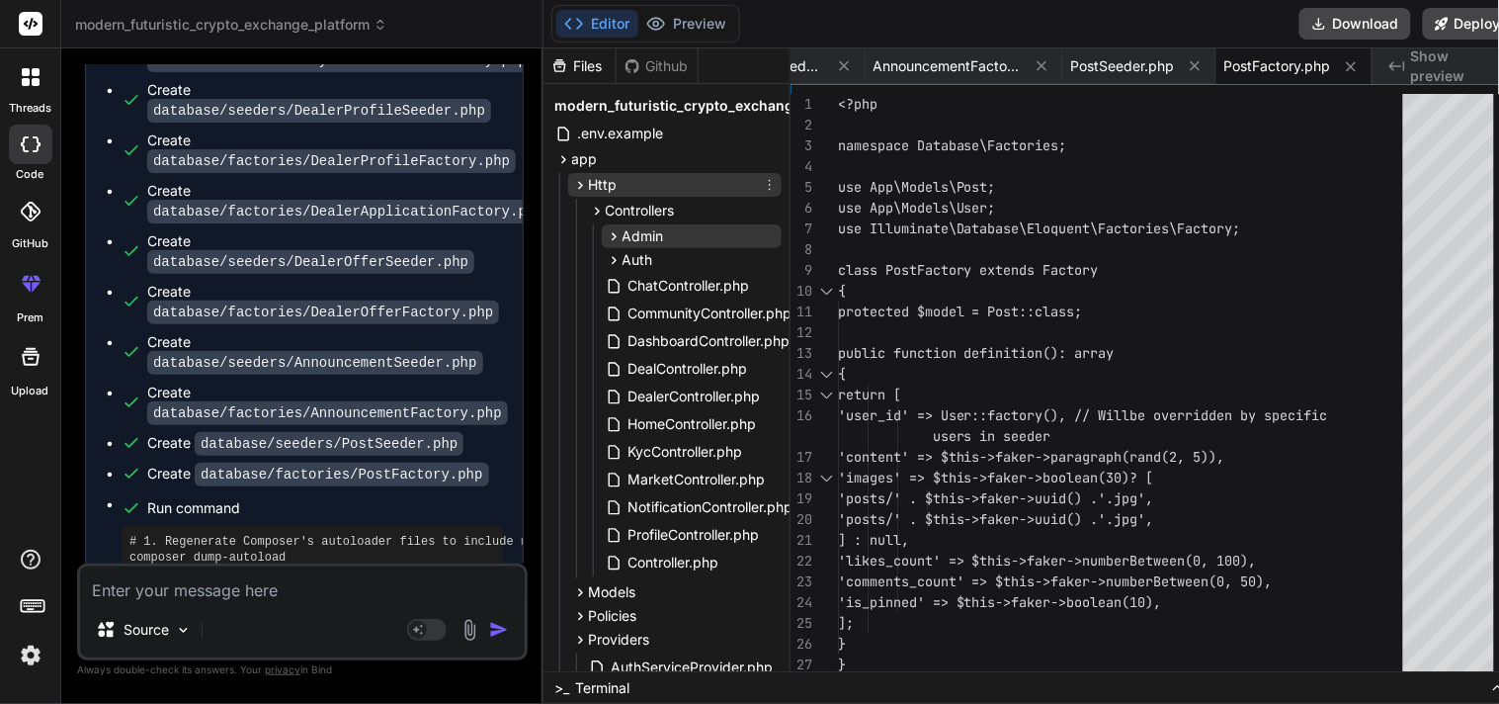
click at [628, 190] on div "Http" at bounding box center [674, 185] width 213 height 24
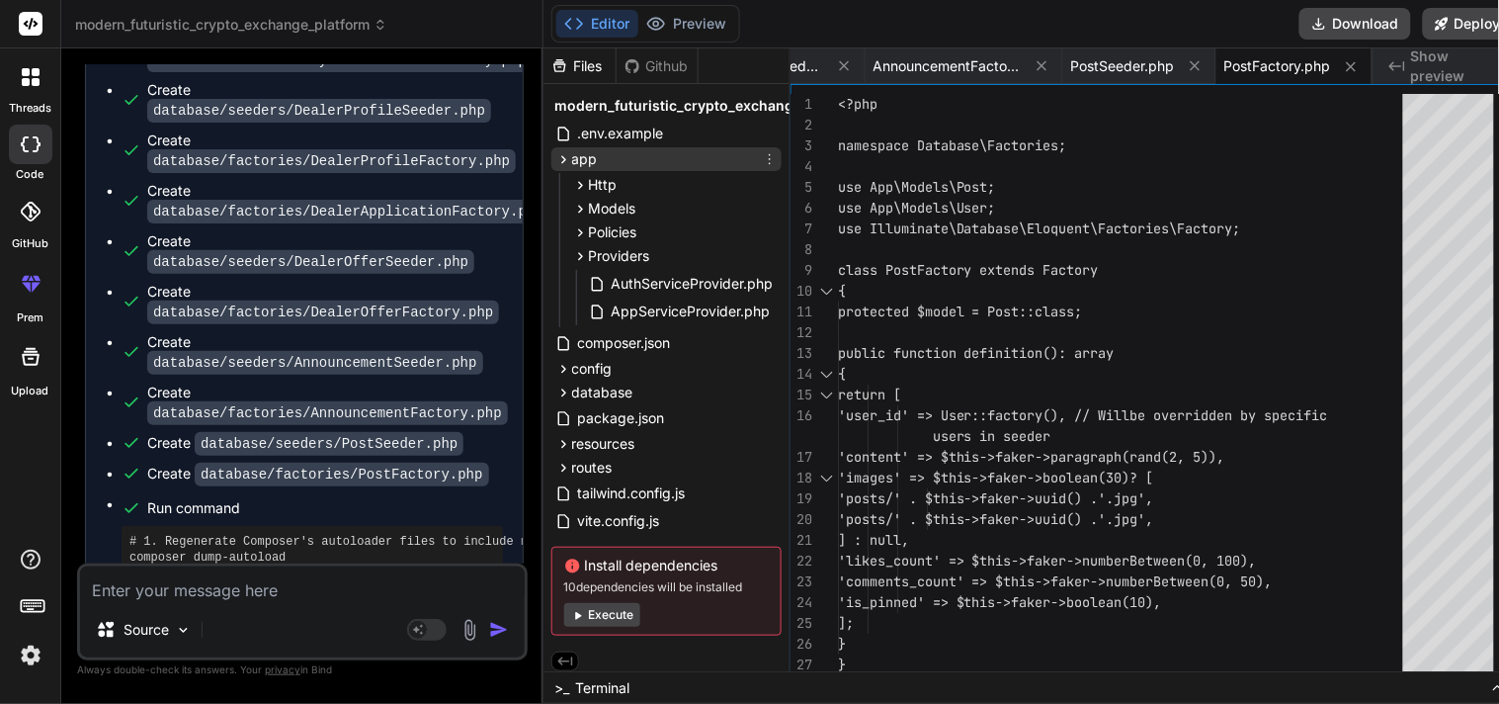
click at [575, 155] on span "app" at bounding box center [585, 159] width 26 height 20
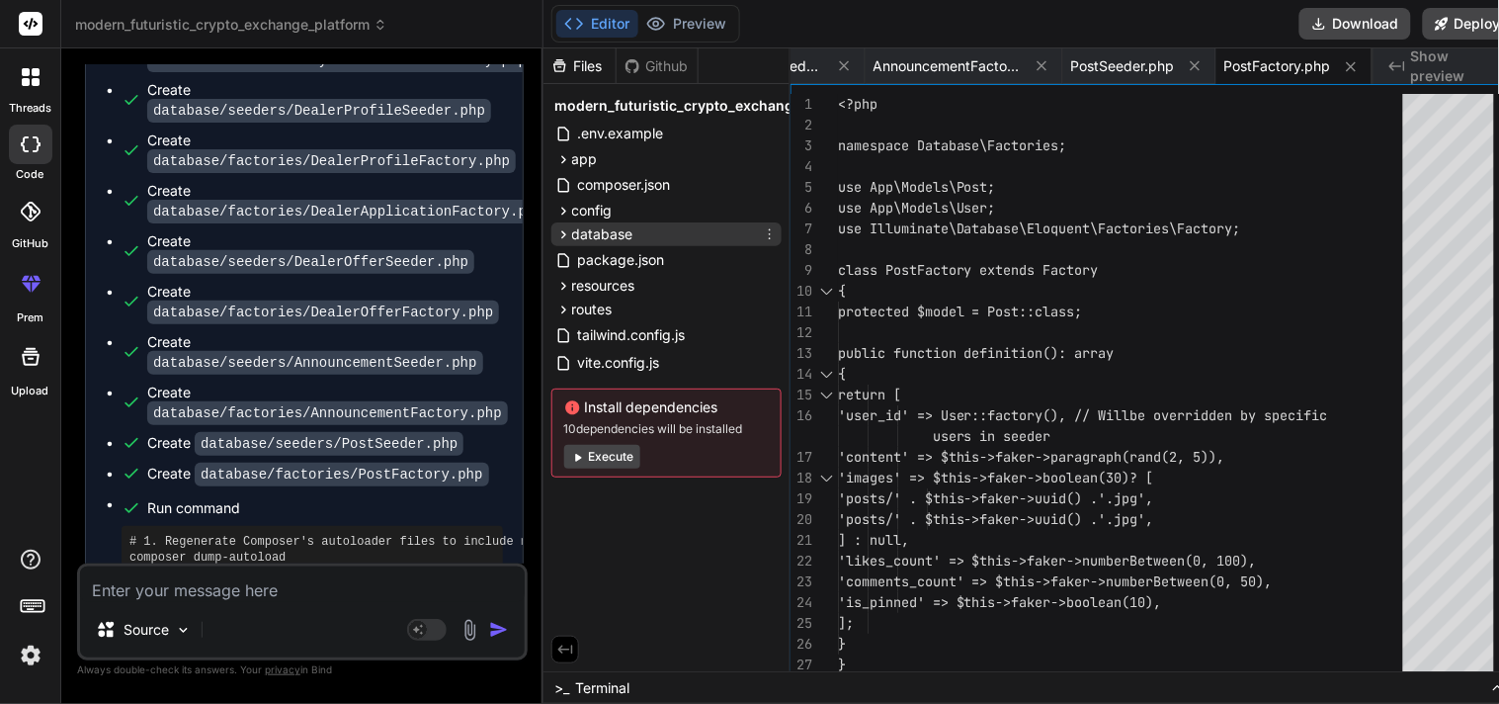
click at [615, 234] on span "database" at bounding box center [602, 234] width 61 height 20
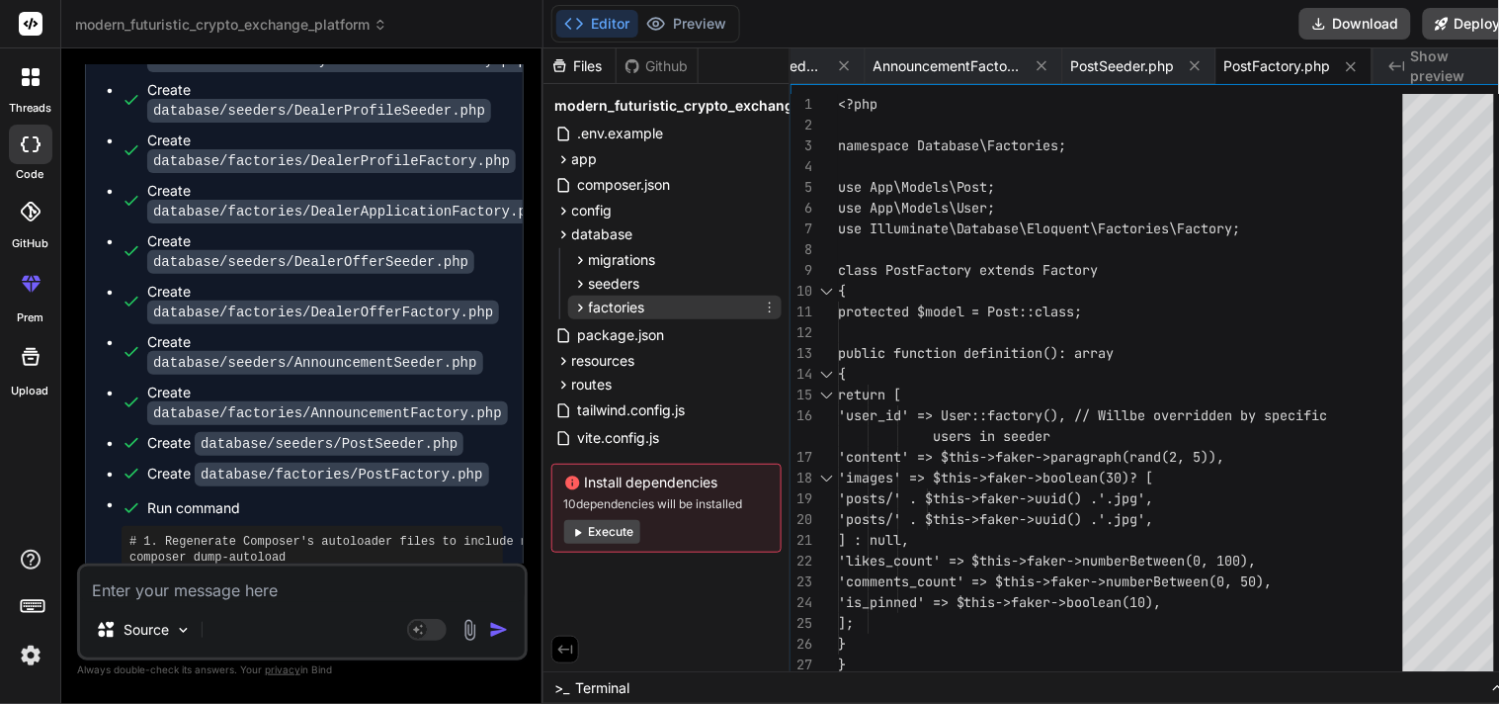
click at [642, 298] on div "factories" at bounding box center [674, 308] width 213 height 24
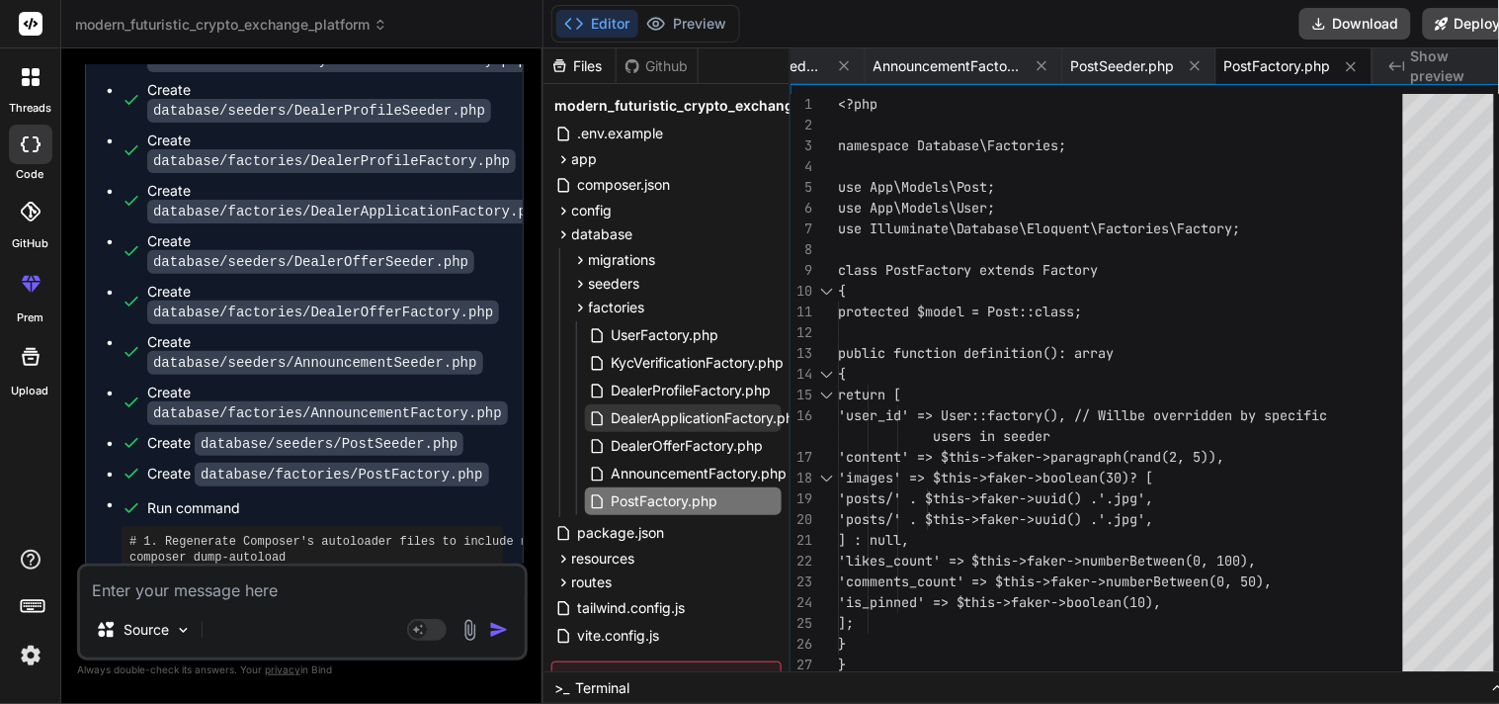
click at [658, 428] on span "DealerApplicationFactory.php" at bounding box center [708, 418] width 196 height 24
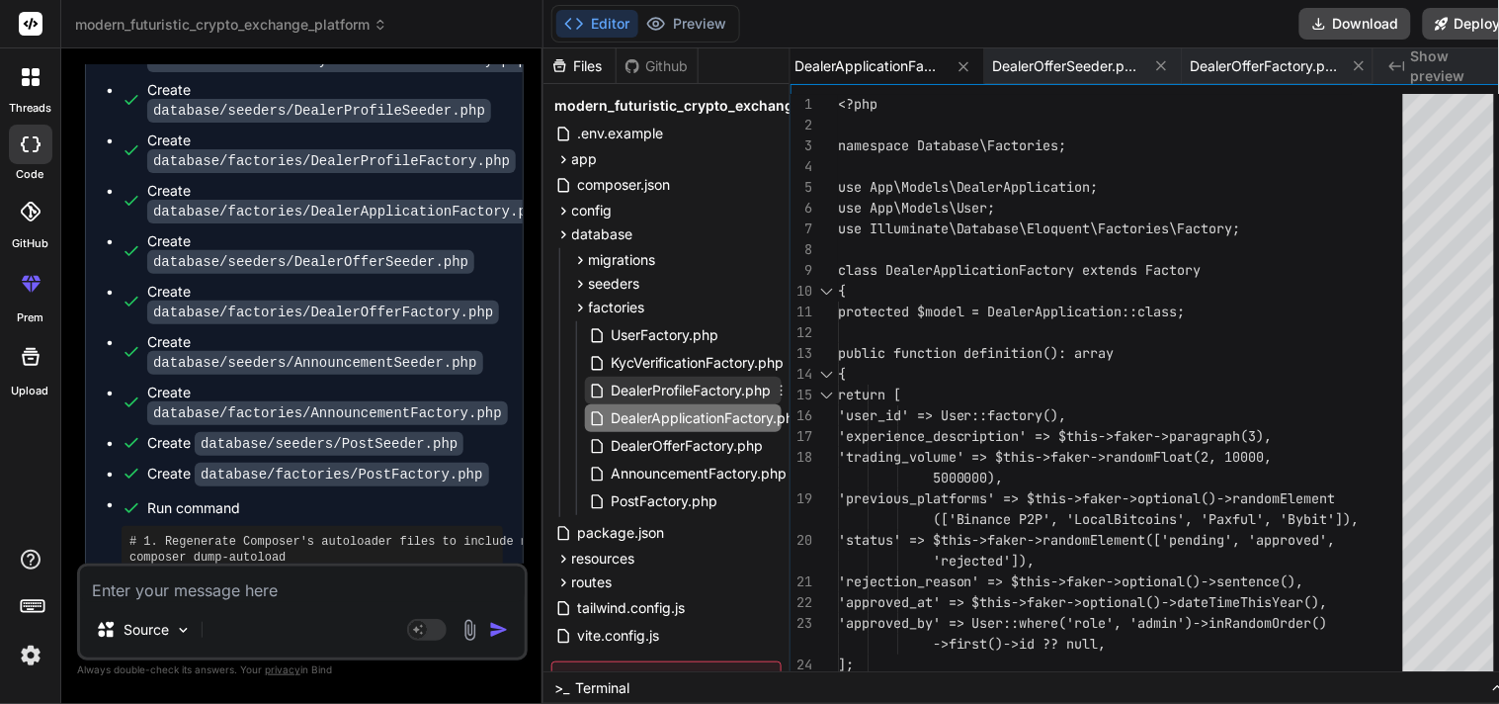
click at [646, 396] on span "DealerProfileFactory.php" at bounding box center [692, 391] width 164 height 24
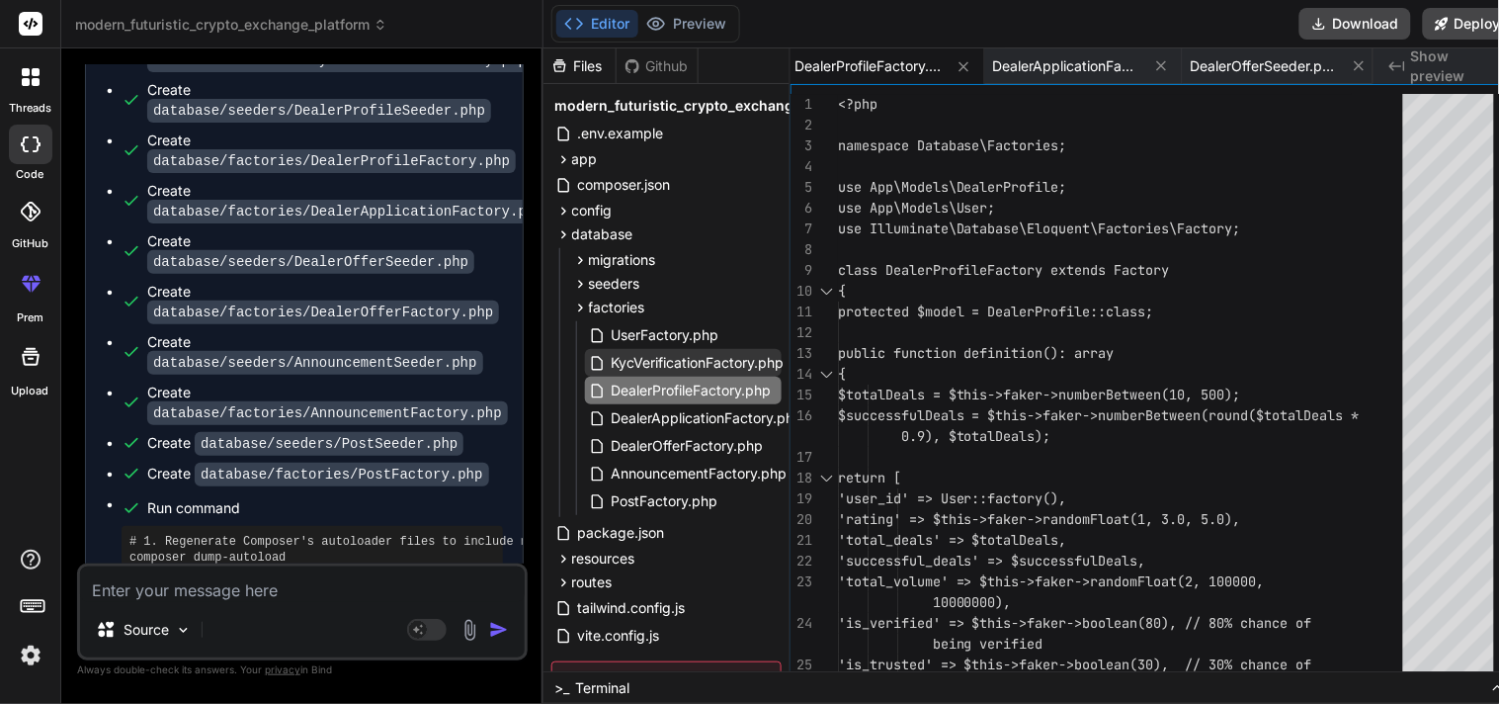
click at [637, 363] on span "KycVerificationFactory.php" at bounding box center [698, 363] width 177 height 24
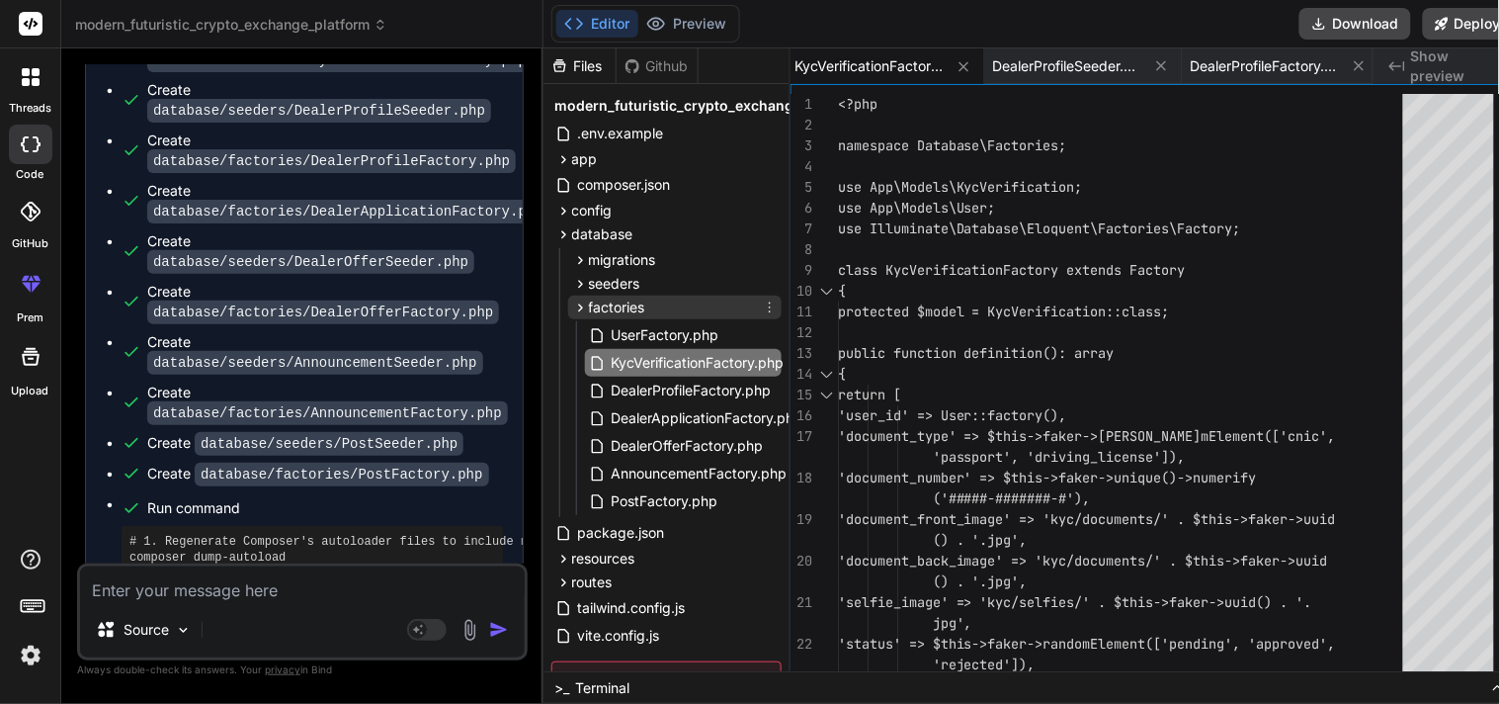
click at [613, 310] on span "factories" at bounding box center [617, 308] width 56 height 20
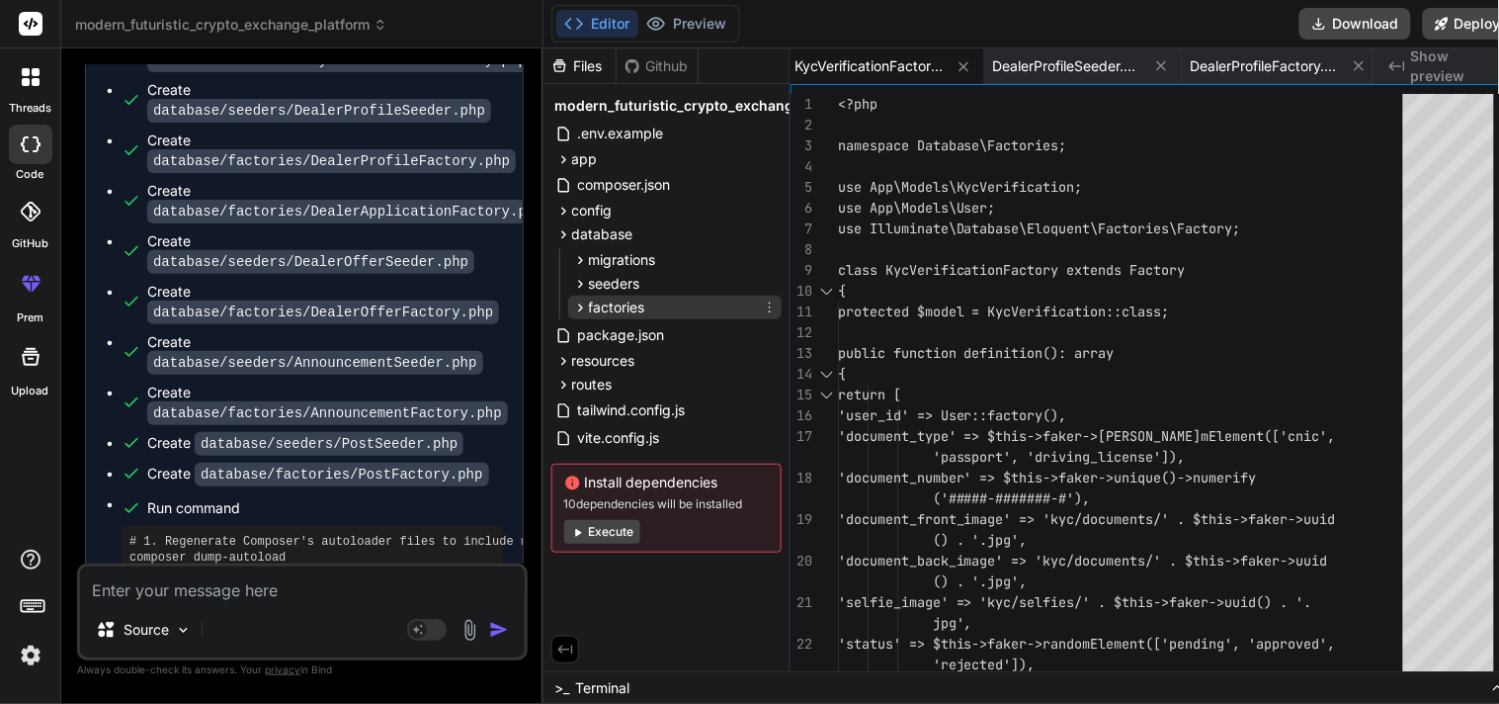
click at [613, 310] on span "factories" at bounding box center [617, 308] width 56 height 20
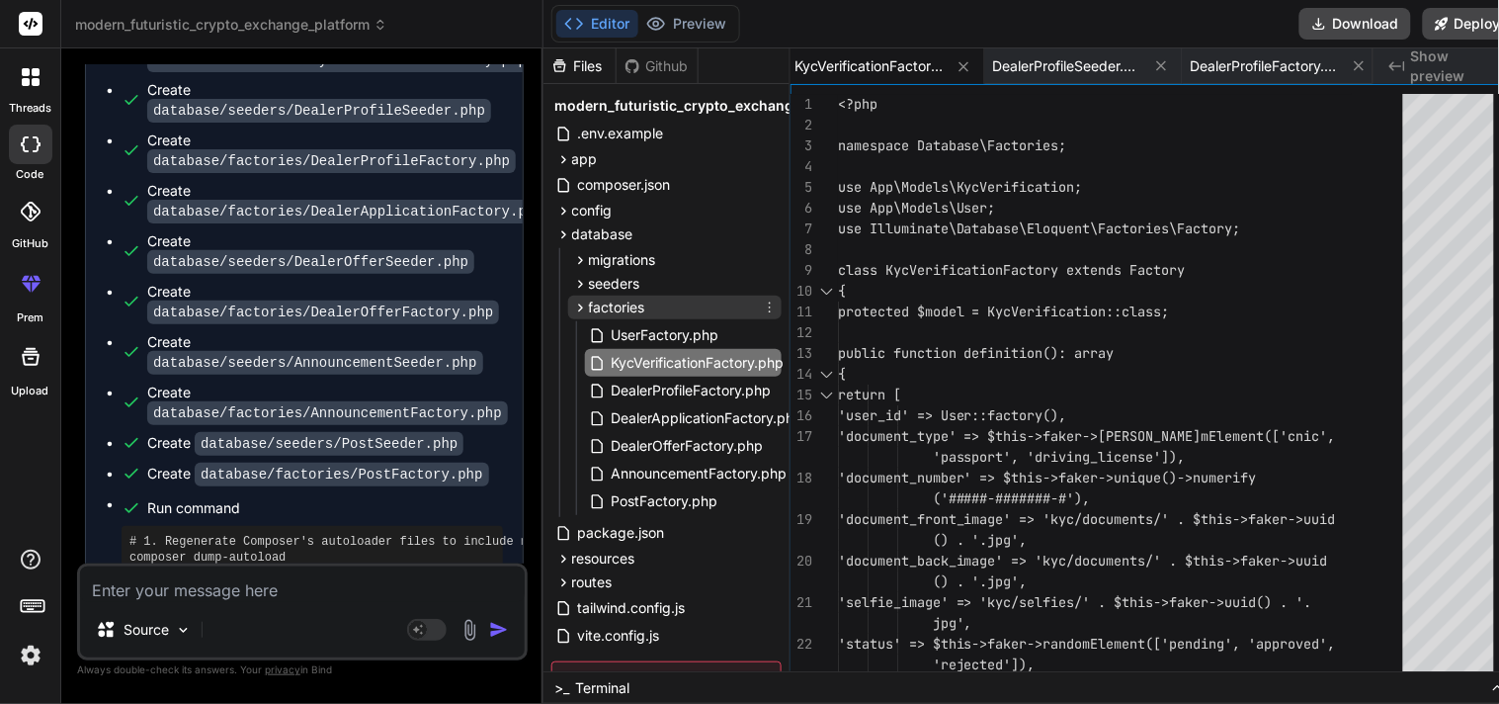
click at [589, 307] on span "factories" at bounding box center [617, 308] width 56 height 20
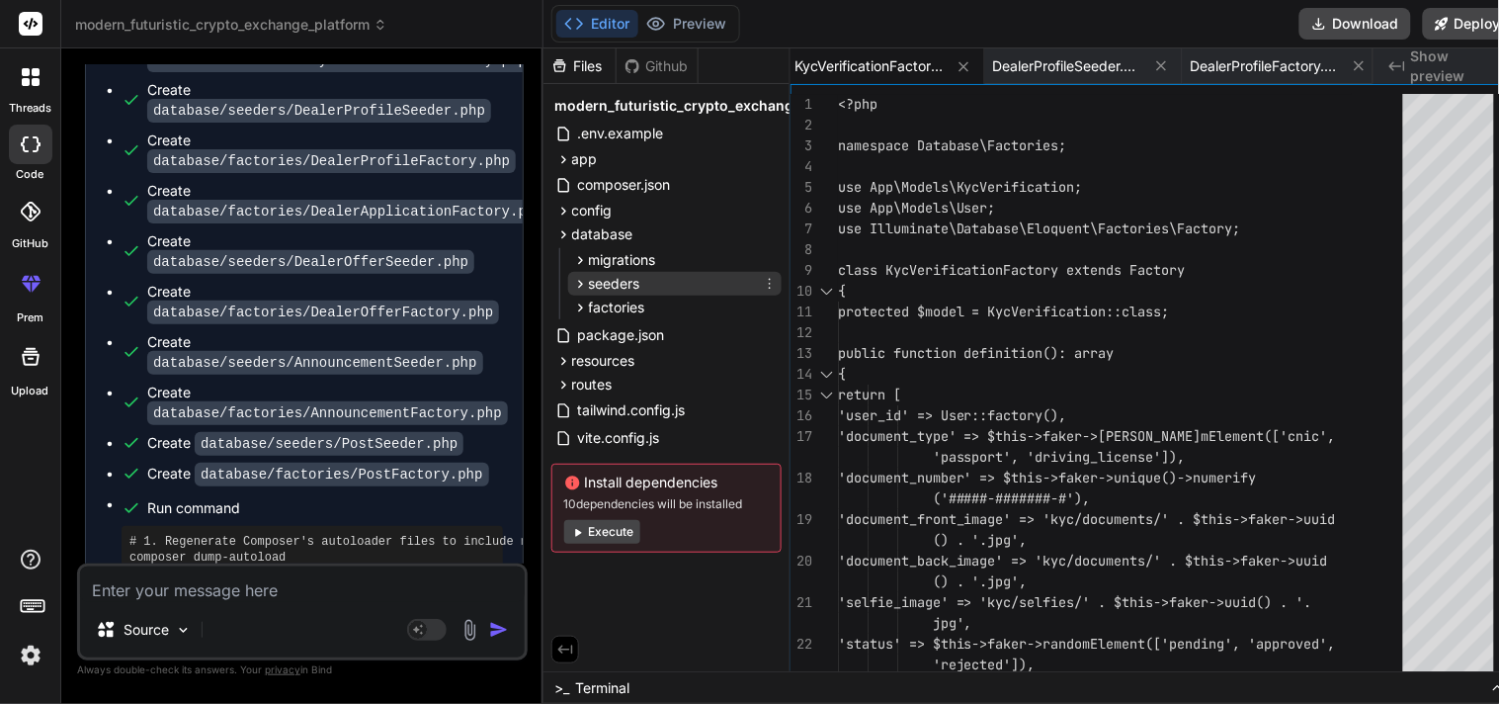
click at [607, 281] on span "seeders" at bounding box center [614, 284] width 51 height 20
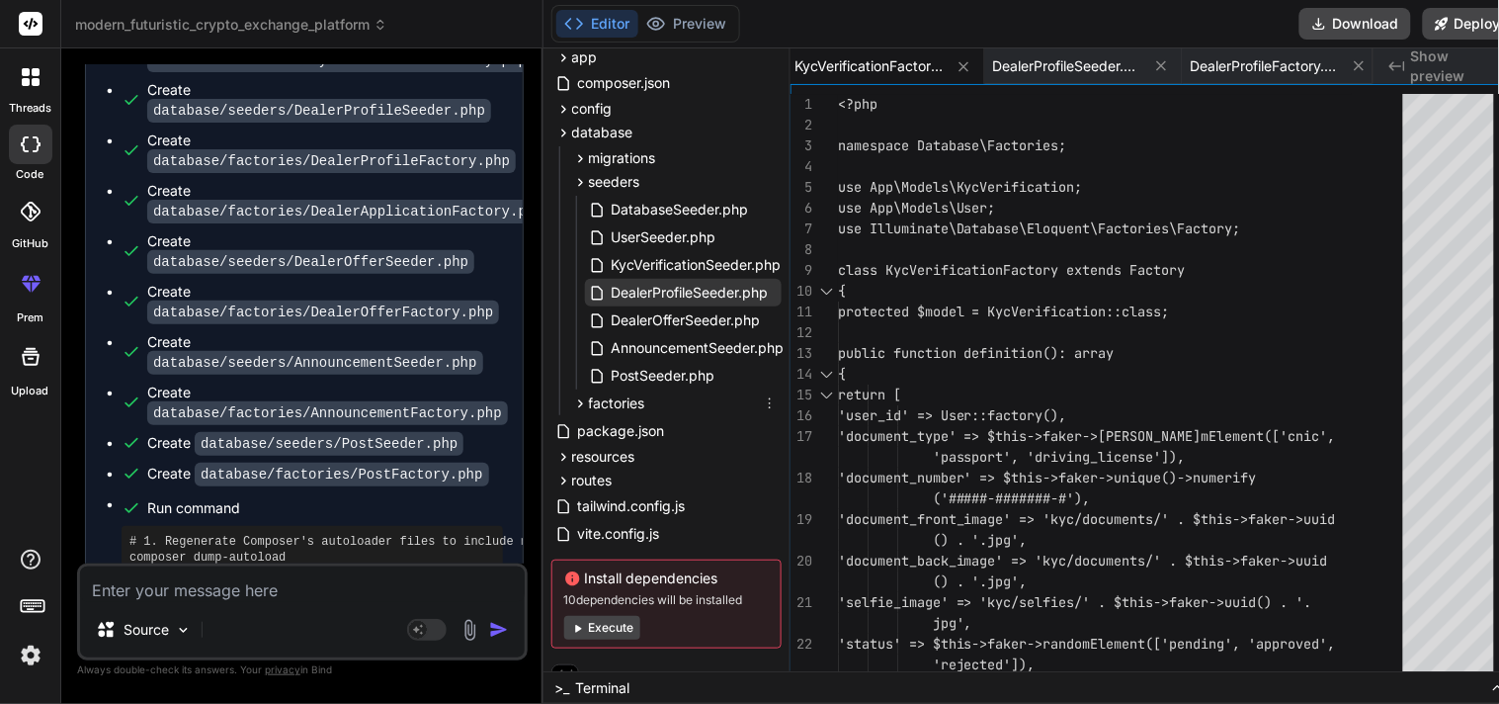
scroll to position [86, 0]
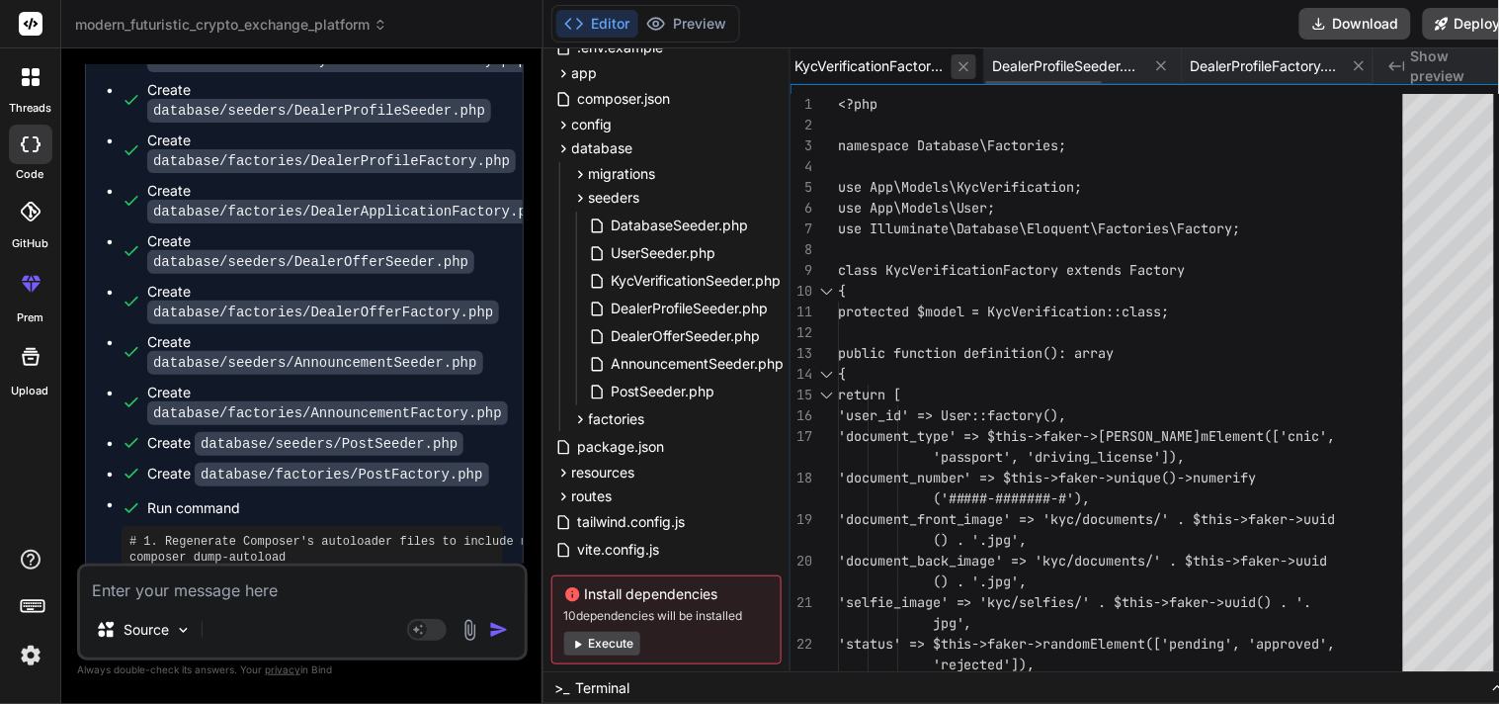
click at [959, 69] on icon at bounding box center [964, 66] width 17 height 17
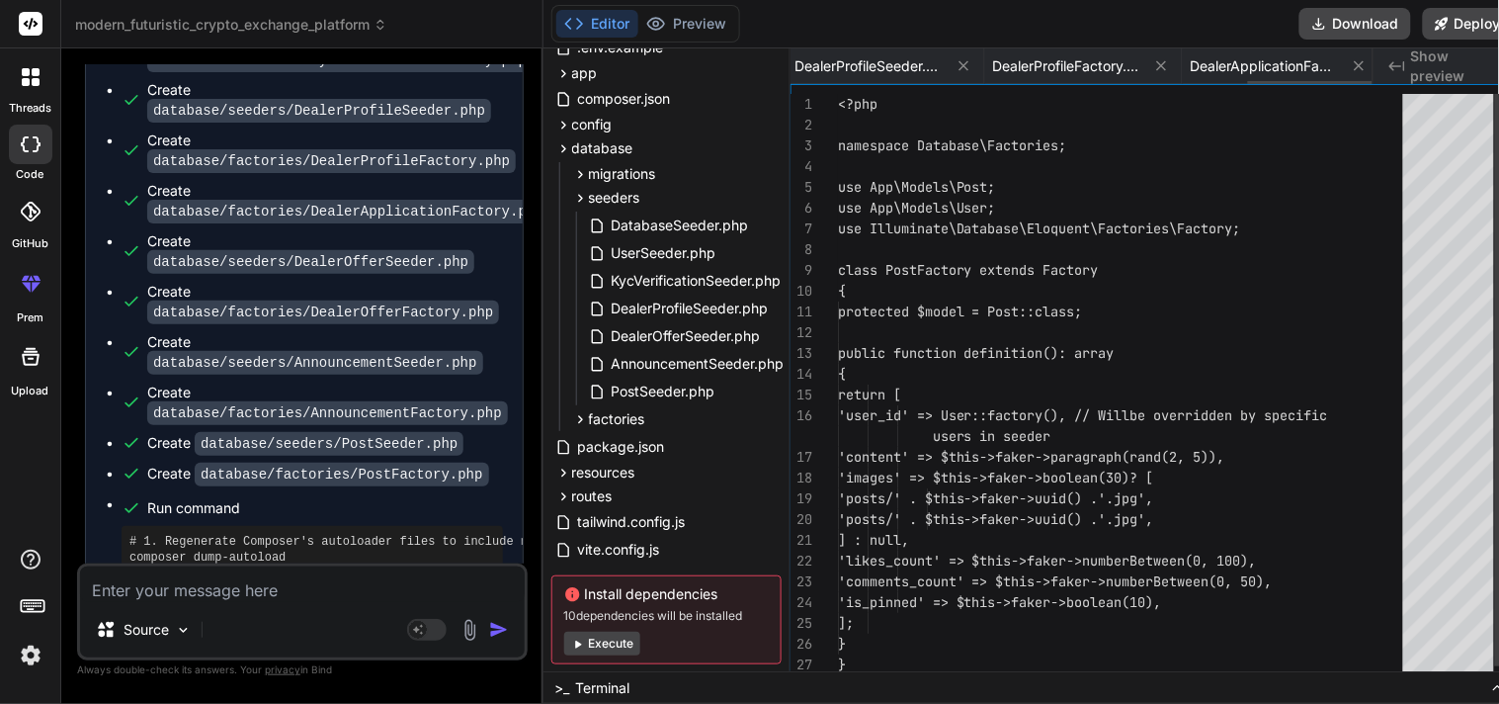
scroll to position [0, 2083]
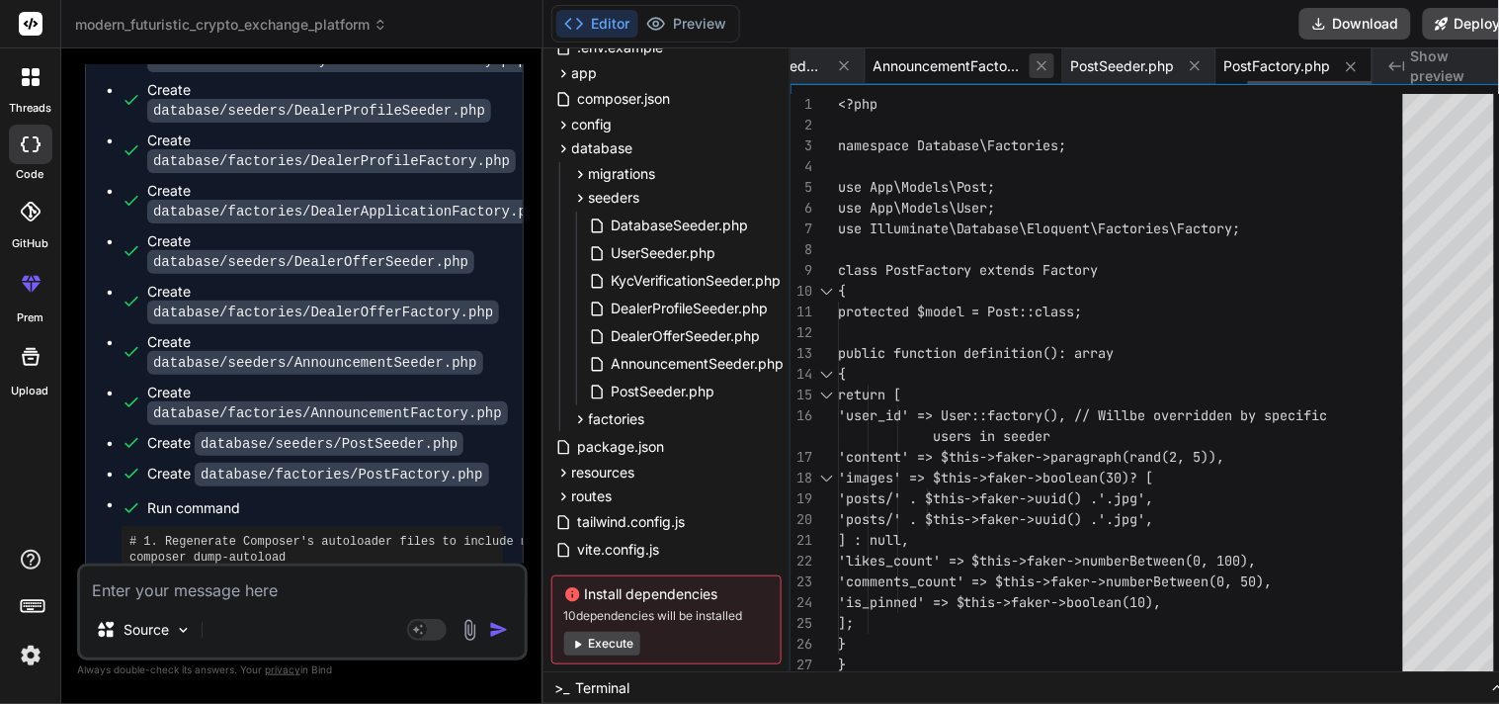
click at [1034, 62] on icon at bounding box center [1042, 65] width 17 height 17
click at [832, 54] on button at bounding box center [844, 65] width 25 height 25
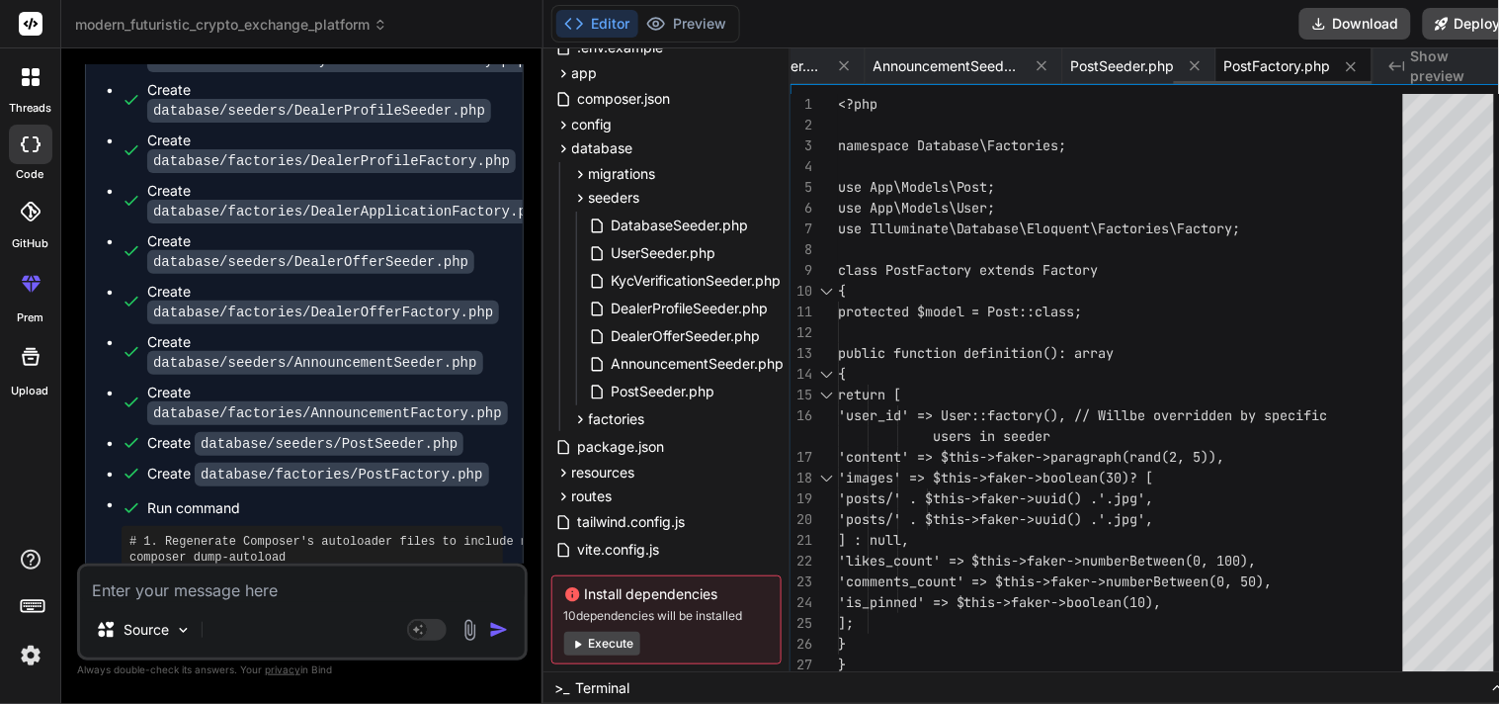
click at [832, 54] on button at bounding box center [844, 65] width 25 height 25
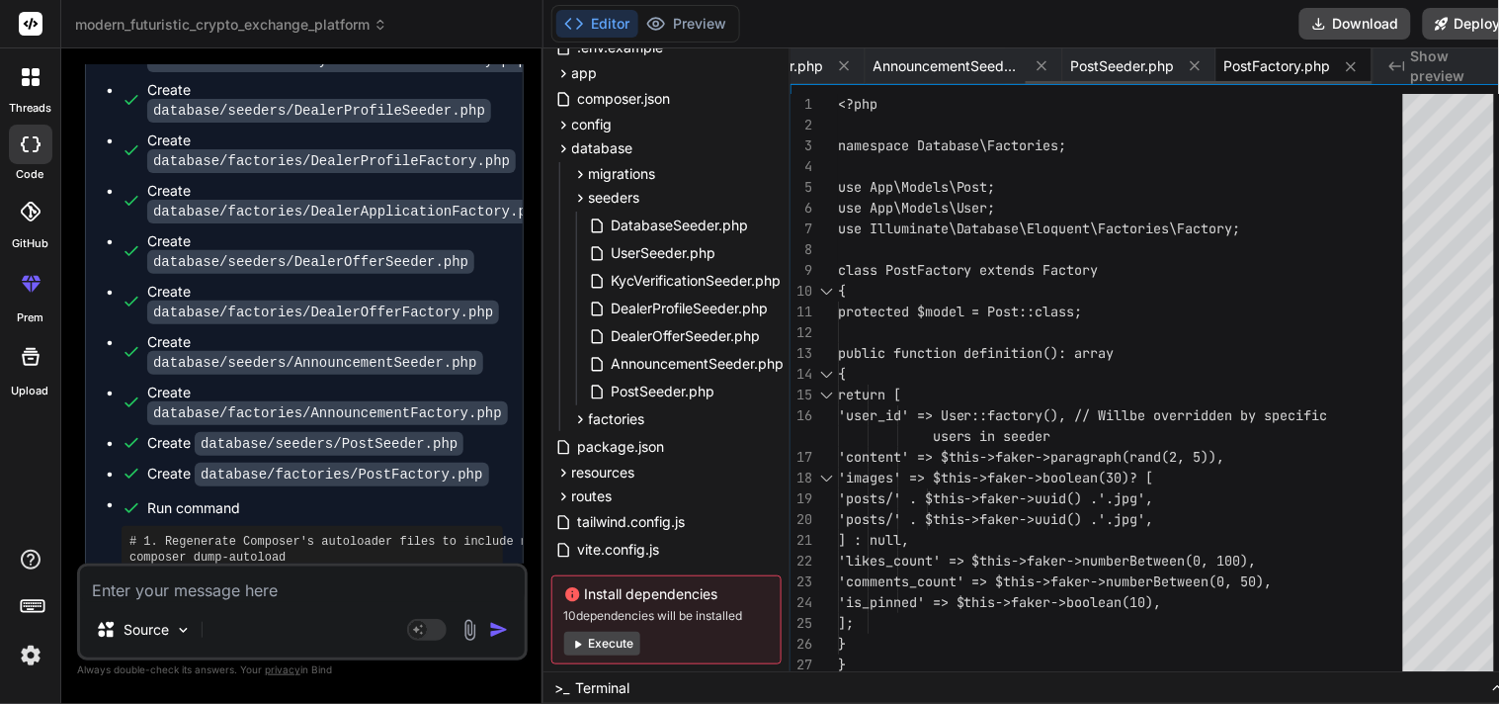
click at [670, 54] on button at bounding box center [657, 65] width 25 height 25
click at [832, 54] on button at bounding box center [844, 65] width 25 height 25
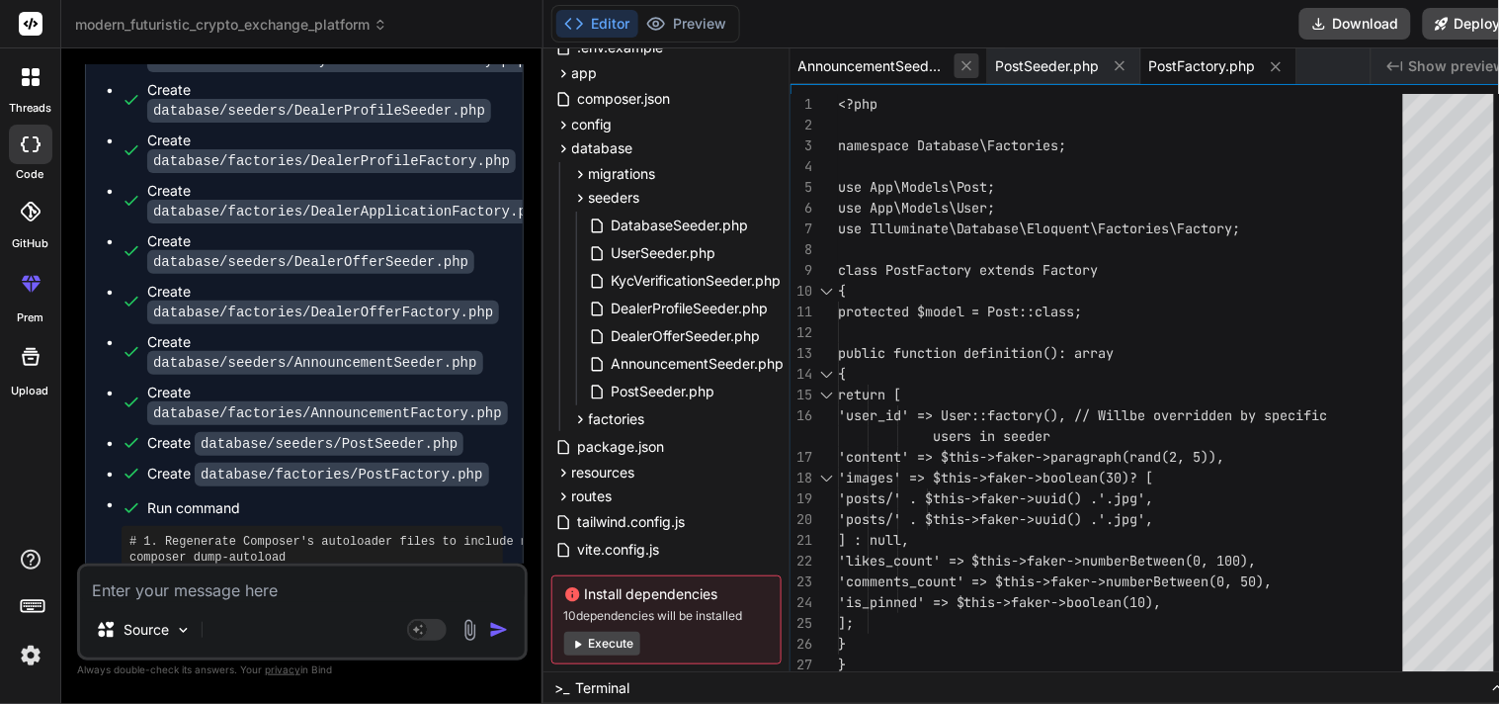
click at [961, 53] on button at bounding box center [967, 65] width 25 height 25
click at [1070, 64] on icon at bounding box center [1078, 66] width 17 height 17
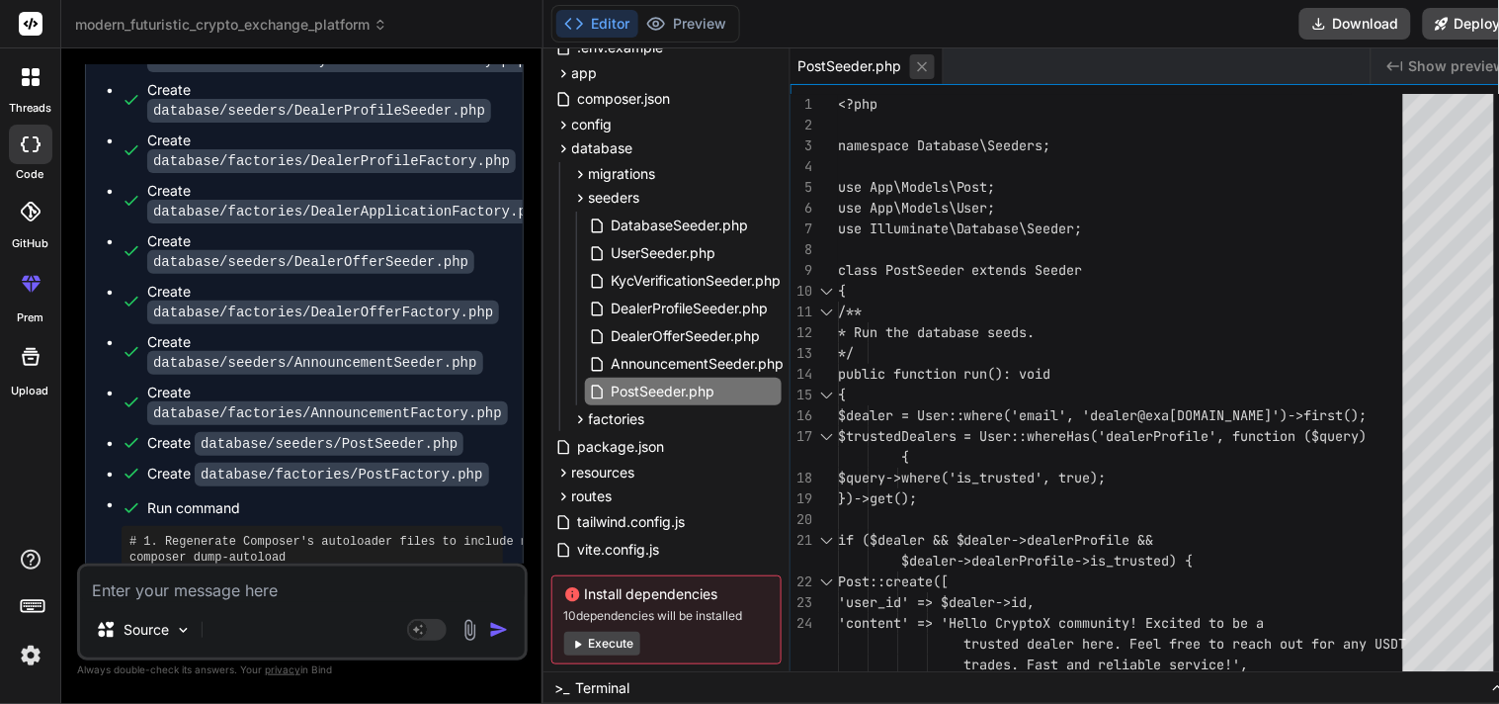
click at [917, 66] on icon at bounding box center [922, 66] width 10 height 10
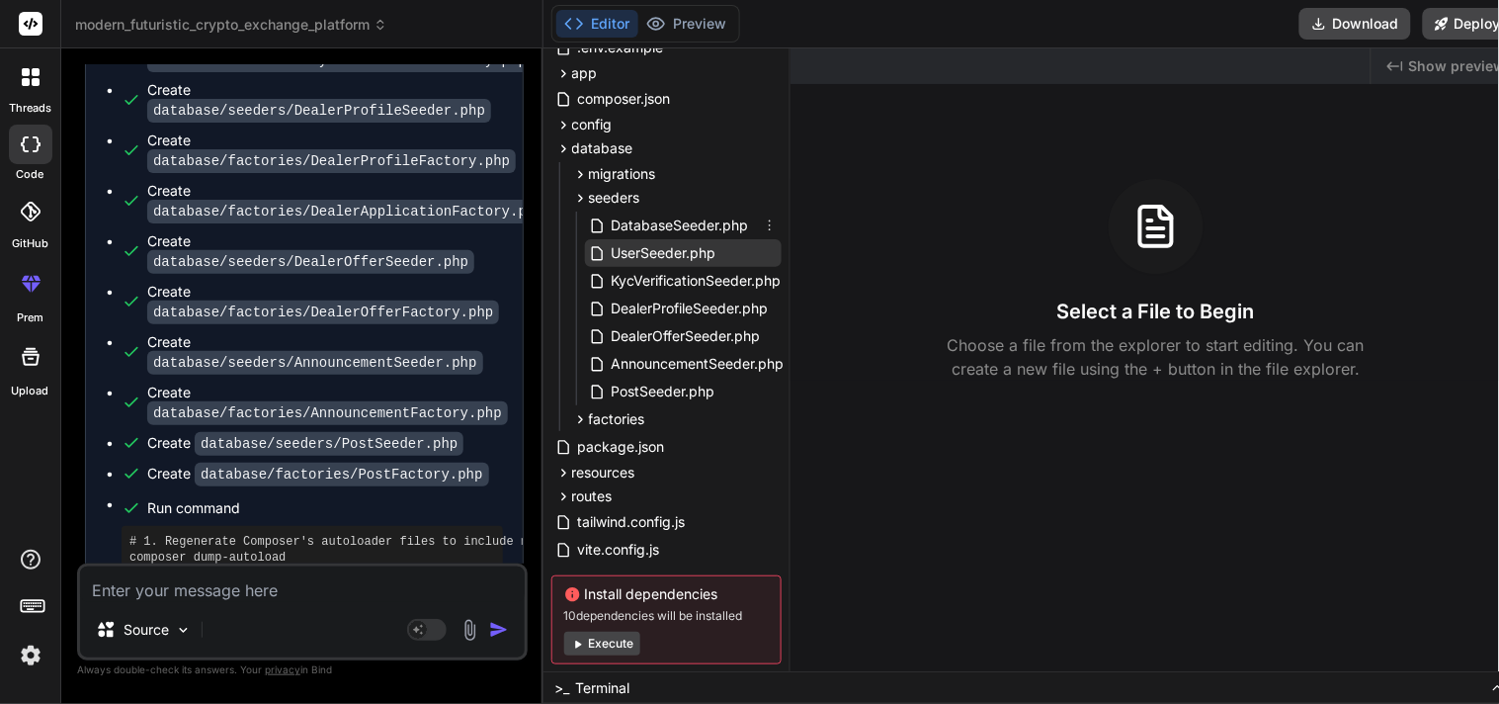
drag, startPoint x: 611, startPoint y: 213, endPoint x: 586, endPoint y: 241, distance: 37.1
click at [589, 241] on div "UserSeeder.php" at bounding box center [653, 253] width 129 height 24
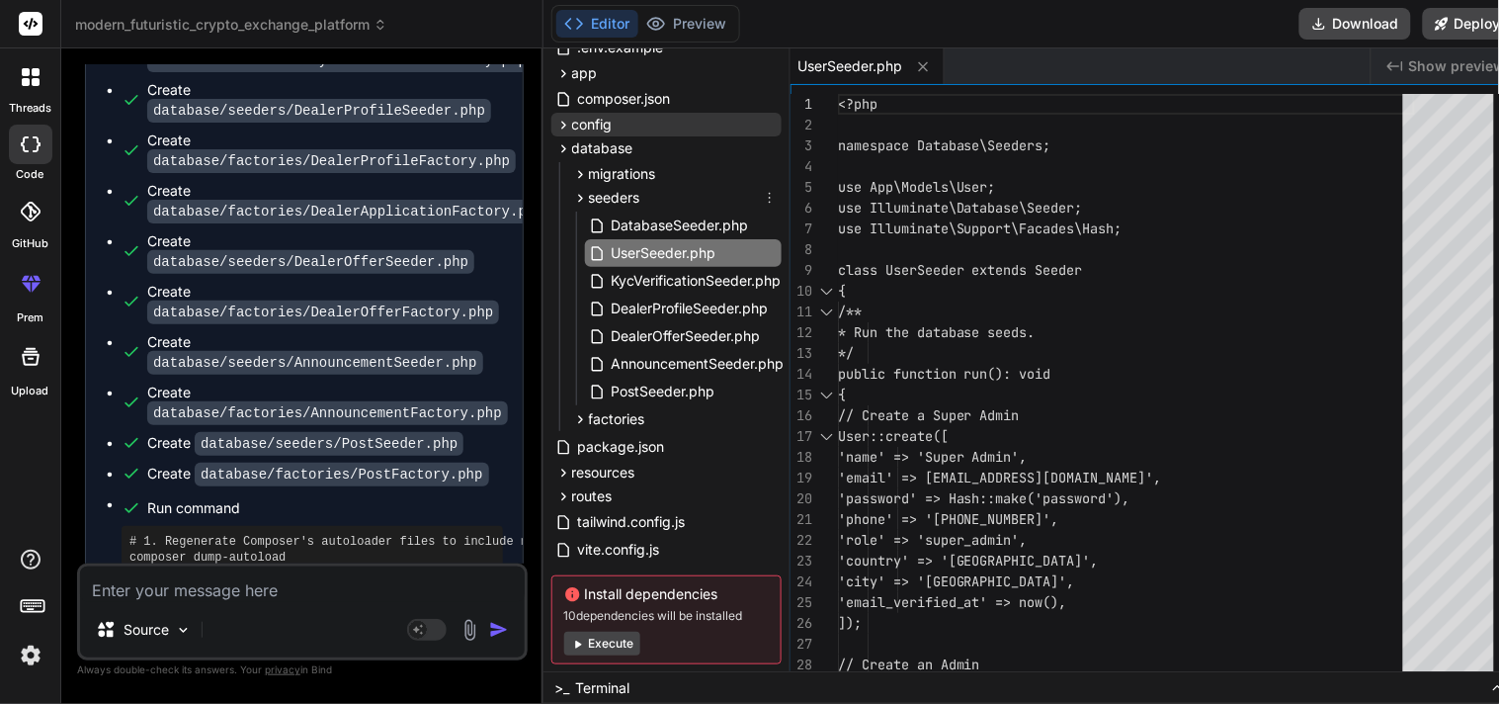
click at [607, 200] on span "seeders" at bounding box center [614, 198] width 51 height 20
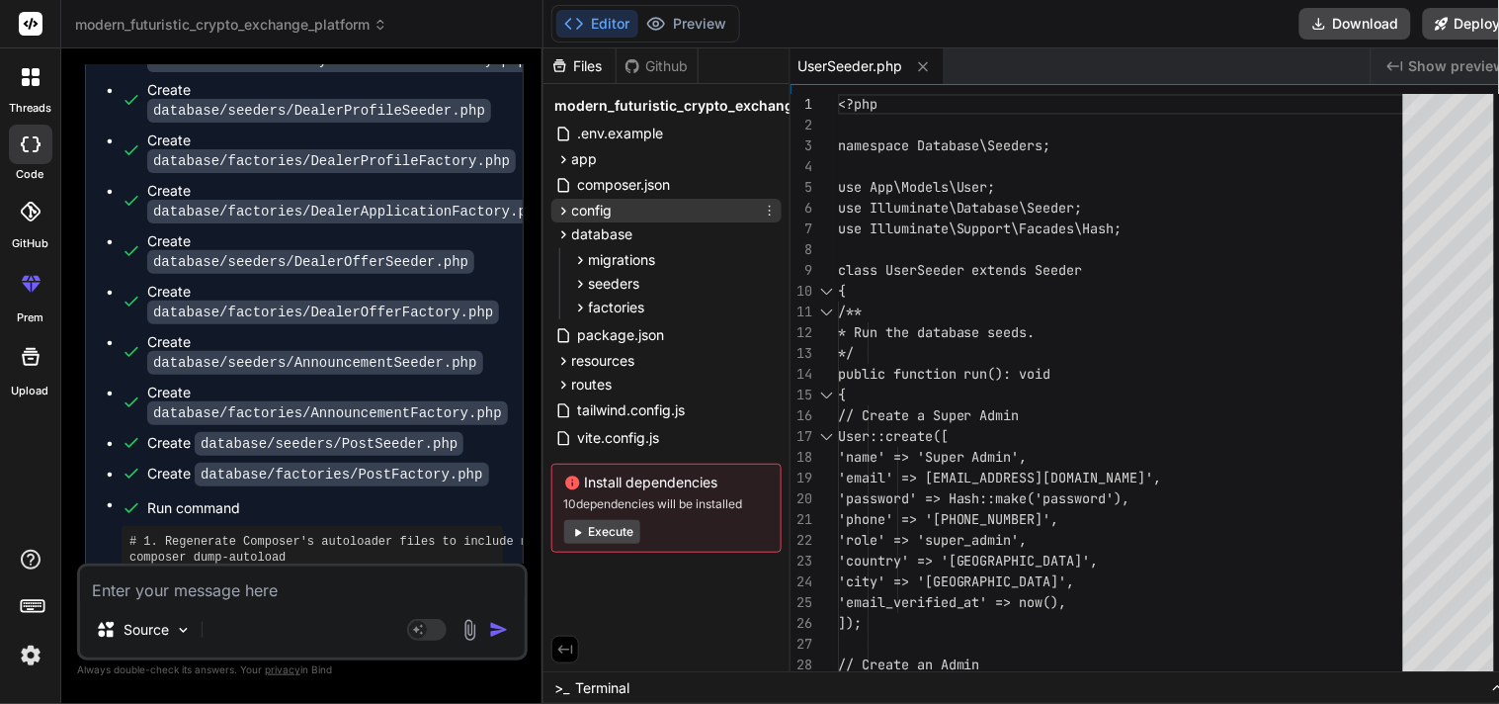
click at [607, 200] on div "config" at bounding box center [667, 211] width 230 height 24
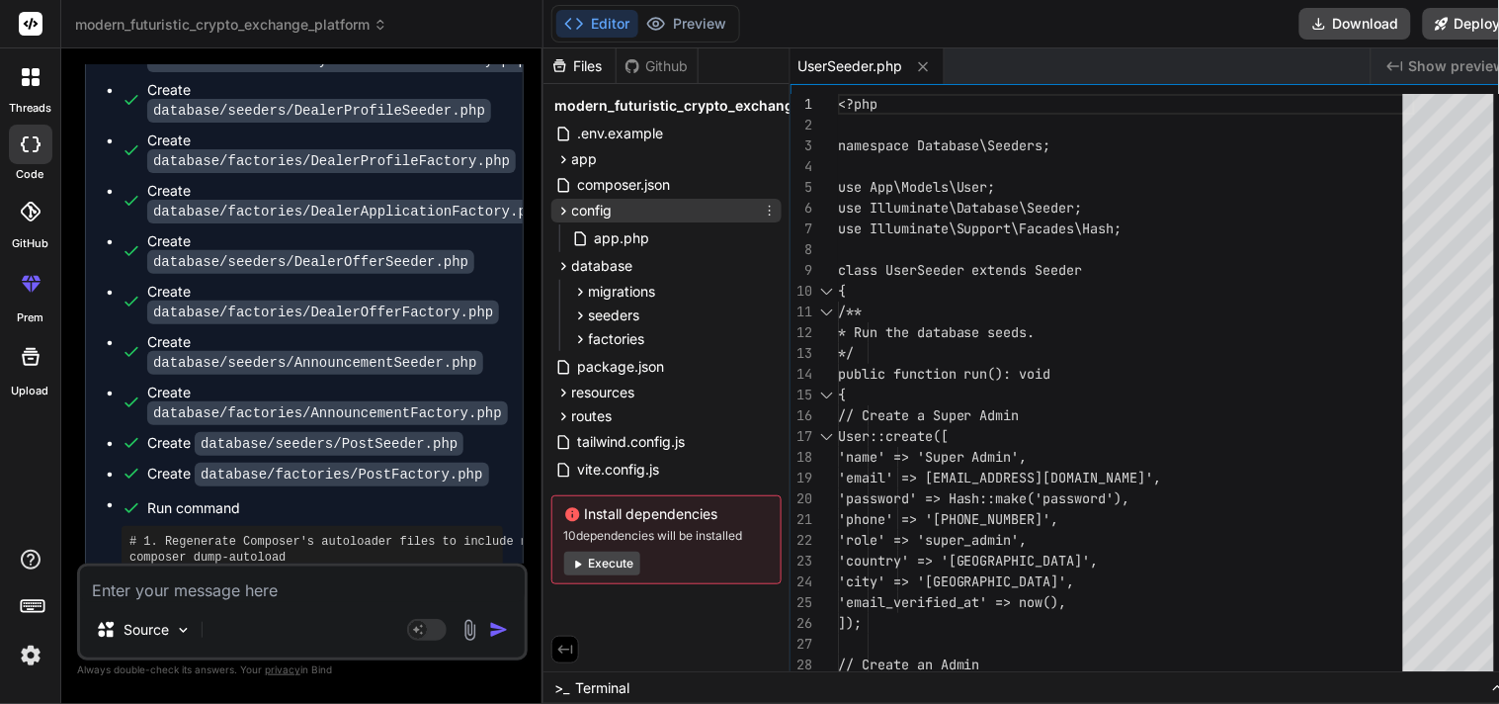
click at [607, 200] on div "config" at bounding box center [667, 211] width 230 height 24
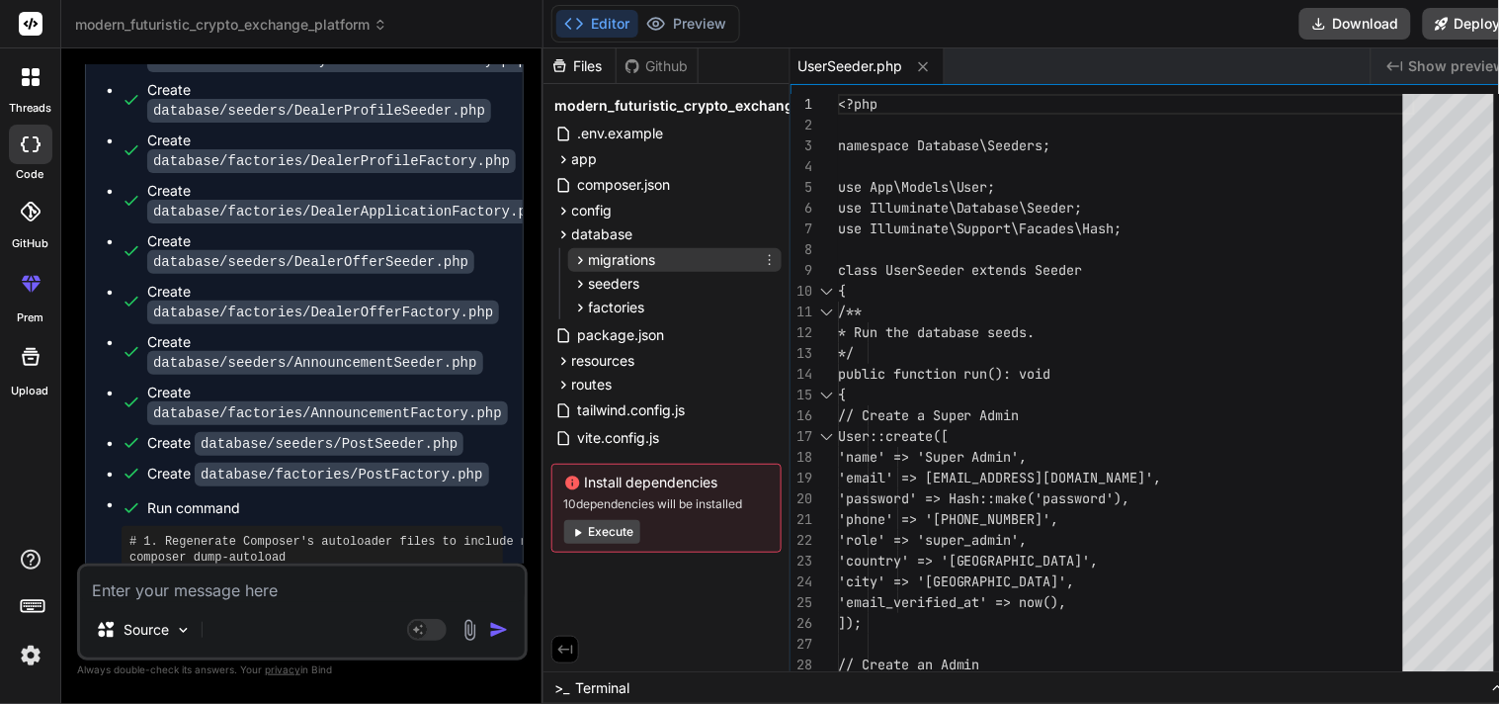
click at [630, 251] on span "migrations" at bounding box center [622, 260] width 67 height 20
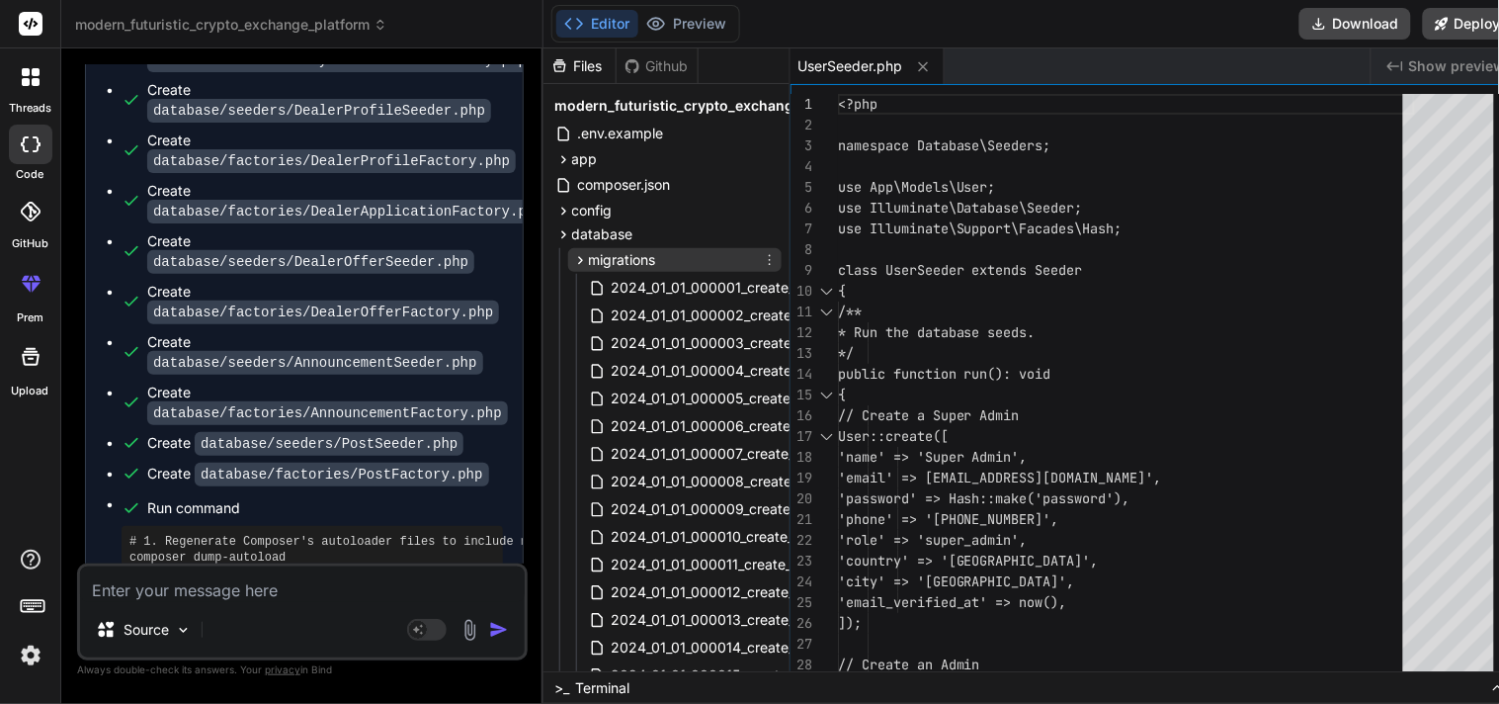
click at [630, 251] on span "migrations" at bounding box center [622, 260] width 67 height 20
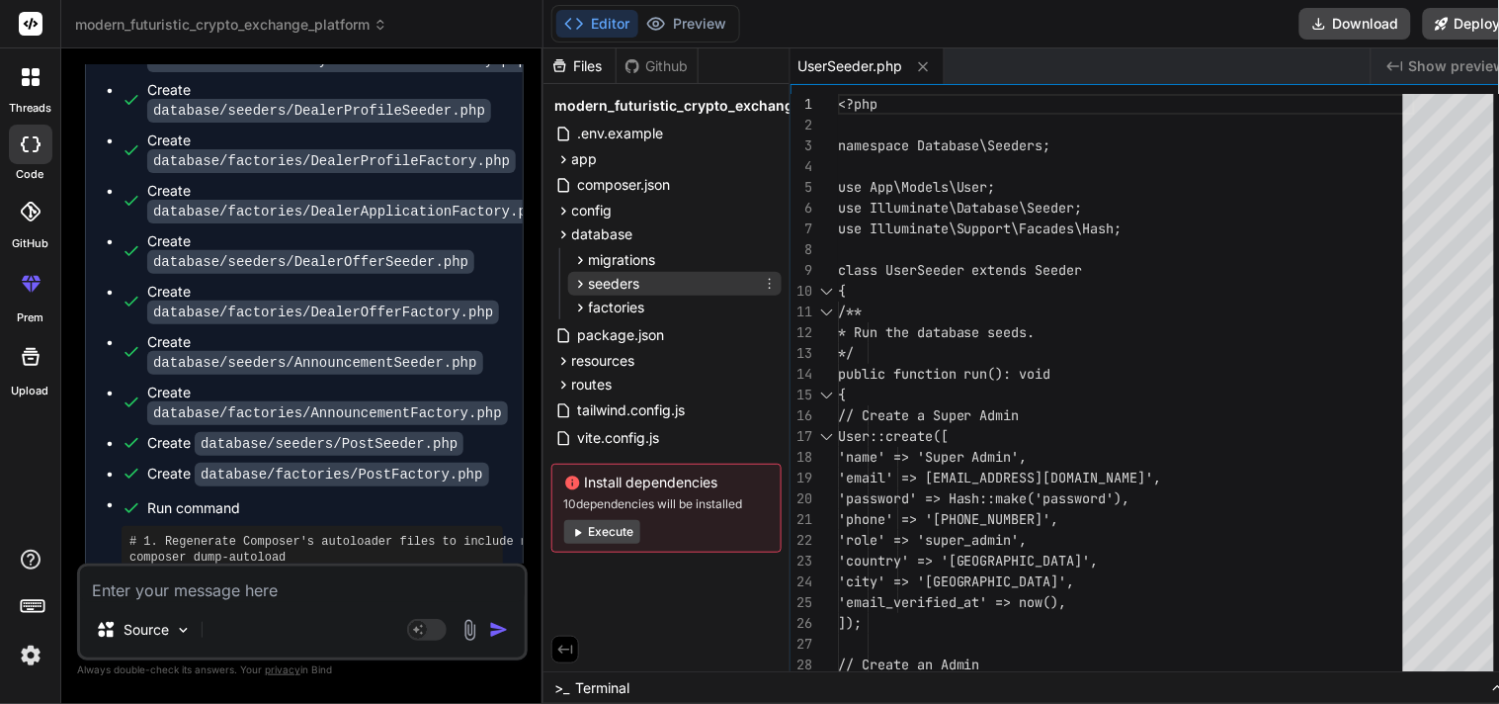
click at [644, 275] on div "seeders" at bounding box center [674, 284] width 213 height 24
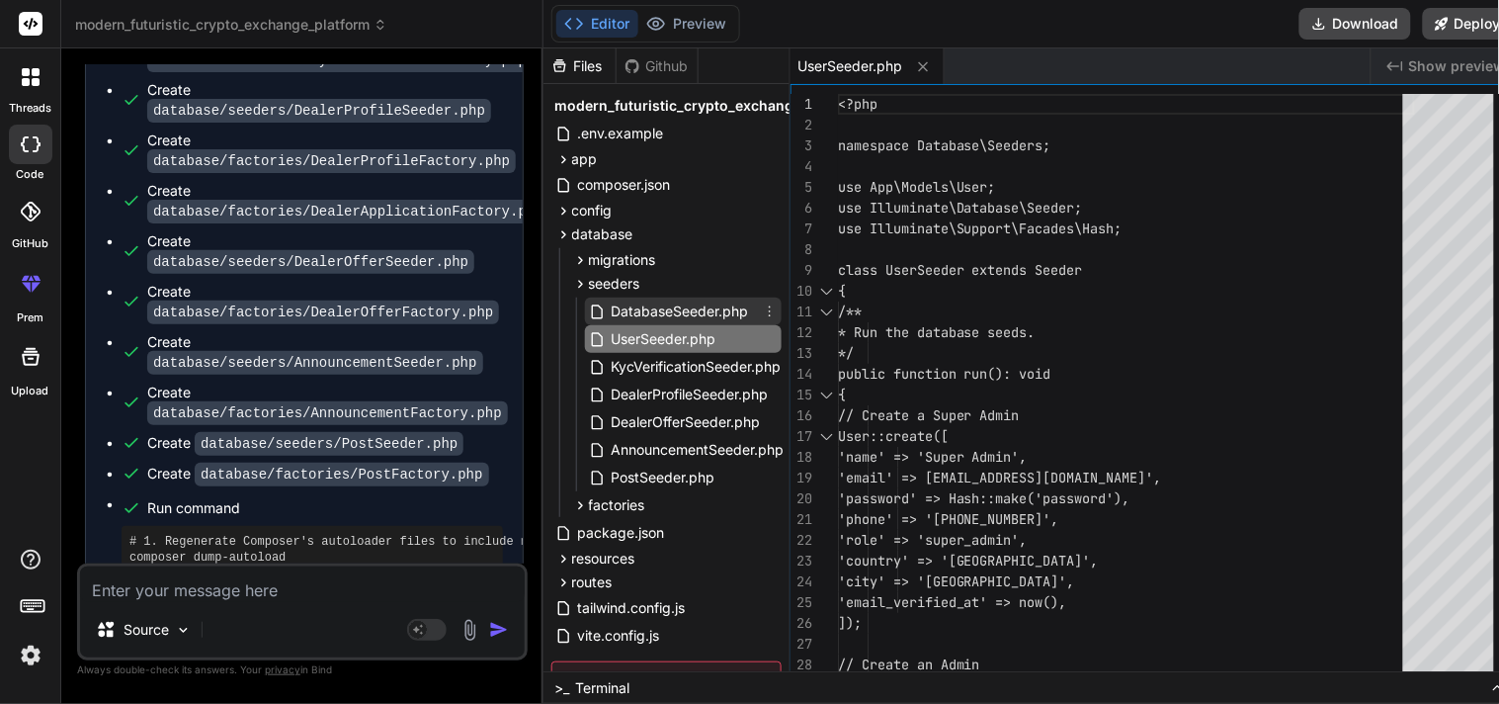
drag, startPoint x: 742, startPoint y: 309, endPoint x: 626, endPoint y: 307, distance: 116.6
click at [626, 307] on span "DatabaseSeeder.php" at bounding box center [680, 311] width 141 height 24
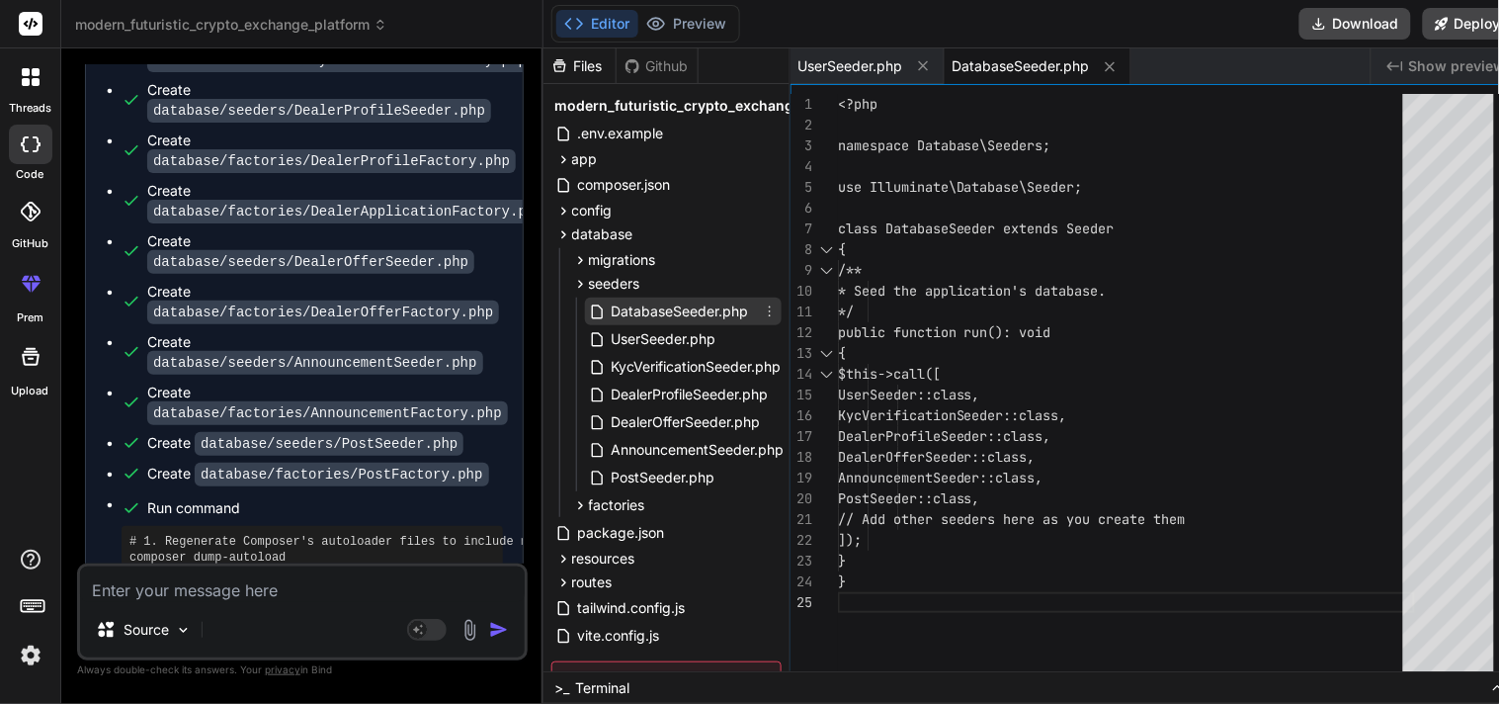
click at [638, 307] on span "DatabaseSeeder.php" at bounding box center [680, 311] width 141 height 24
click at [942, 549] on div "<?php namespace Database\Seeders; use Illuminate\Database\Seeder; class Databas…" at bounding box center [1126, 387] width 577 height 587
drag, startPoint x: 974, startPoint y: 61, endPoint x: 967, endPoint y: 69, distance: 10.5
click at [967, 69] on span "DatabaseSeeder.php" at bounding box center [1019, 66] width 132 height 20
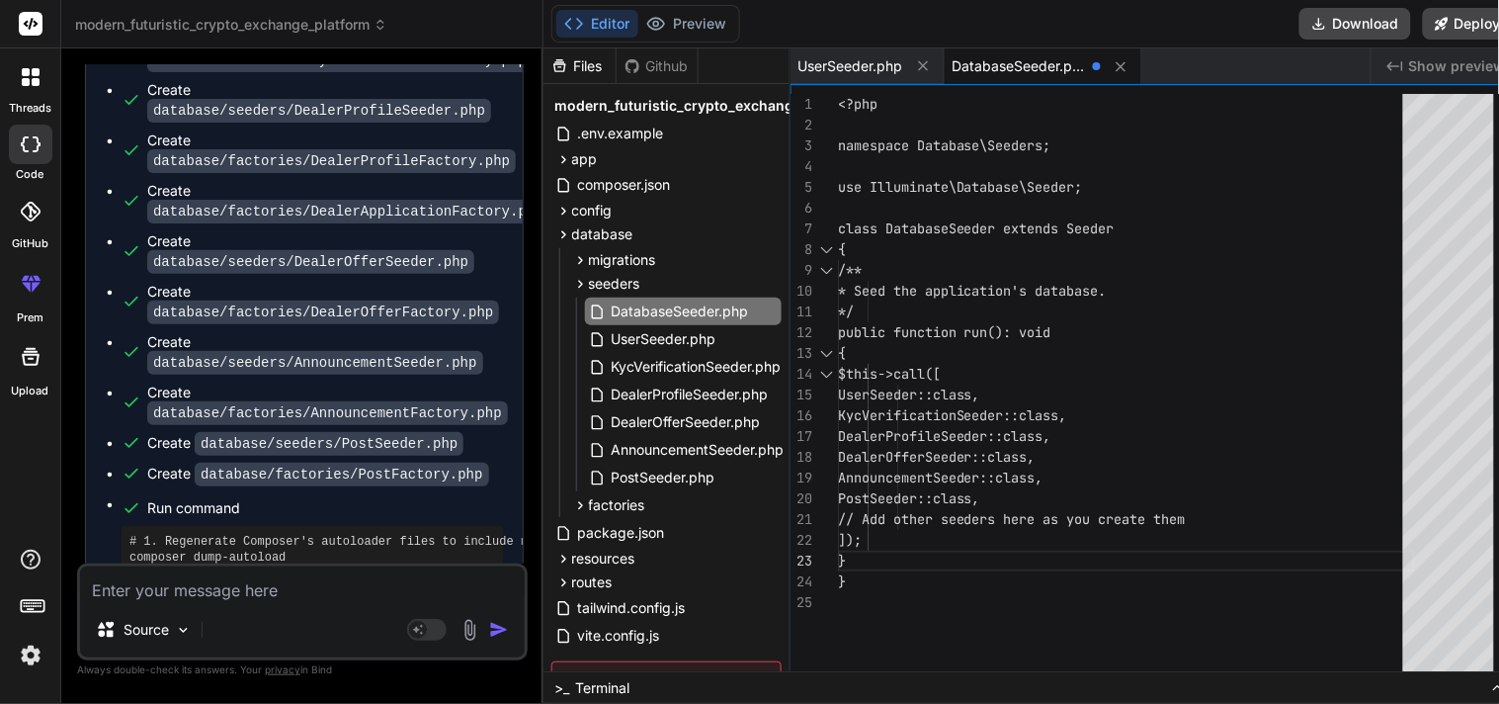
click at [988, 61] on span "DatabaseSeeder.php" at bounding box center [1019, 66] width 132 height 20
drag, startPoint x: 1065, startPoint y: 72, endPoint x: 995, endPoint y: 65, distance: 70.5
click at [995, 65] on span "DatabaseSeeder.php" at bounding box center [1019, 66] width 132 height 20
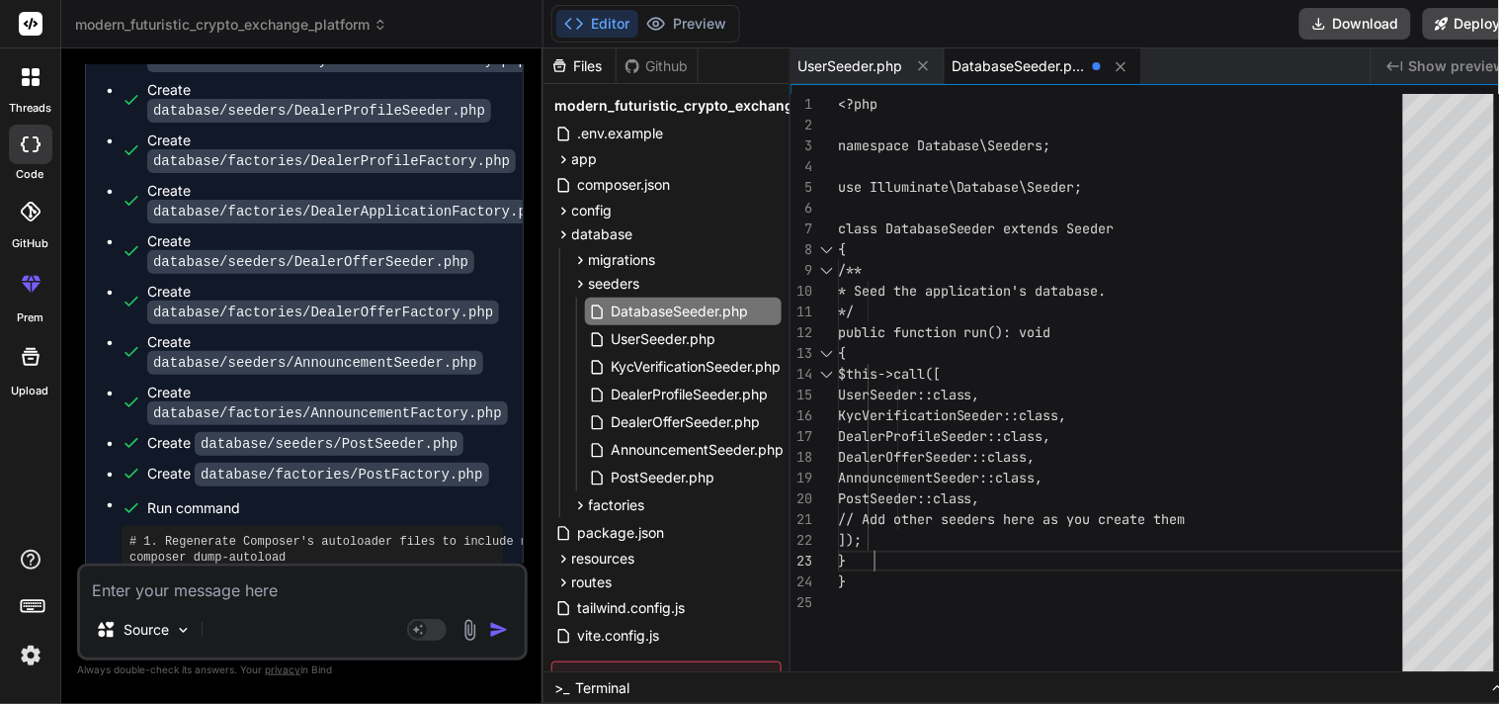
drag, startPoint x: 990, startPoint y: 63, endPoint x: 923, endPoint y: 557, distance: 498.7
click at [923, 557] on div "<?php namespace Database\Seeders; use Illuminate\Database\Seeder; class Databas…" at bounding box center [1126, 387] width 577 height 587
click at [944, 610] on div "<?php namespace Database\Seeders; use Illuminate\Database\Seeder; class Databas…" at bounding box center [1126, 387] width 577 height 587
click at [663, 306] on span "DatabaseSeeder.php" at bounding box center [680, 311] width 141 height 24
click at [977, 419] on div "<?php namespace Database\Seeders; use Illuminate\Database\Seeder; class Databas…" at bounding box center [1126, 387] width 577 height 587
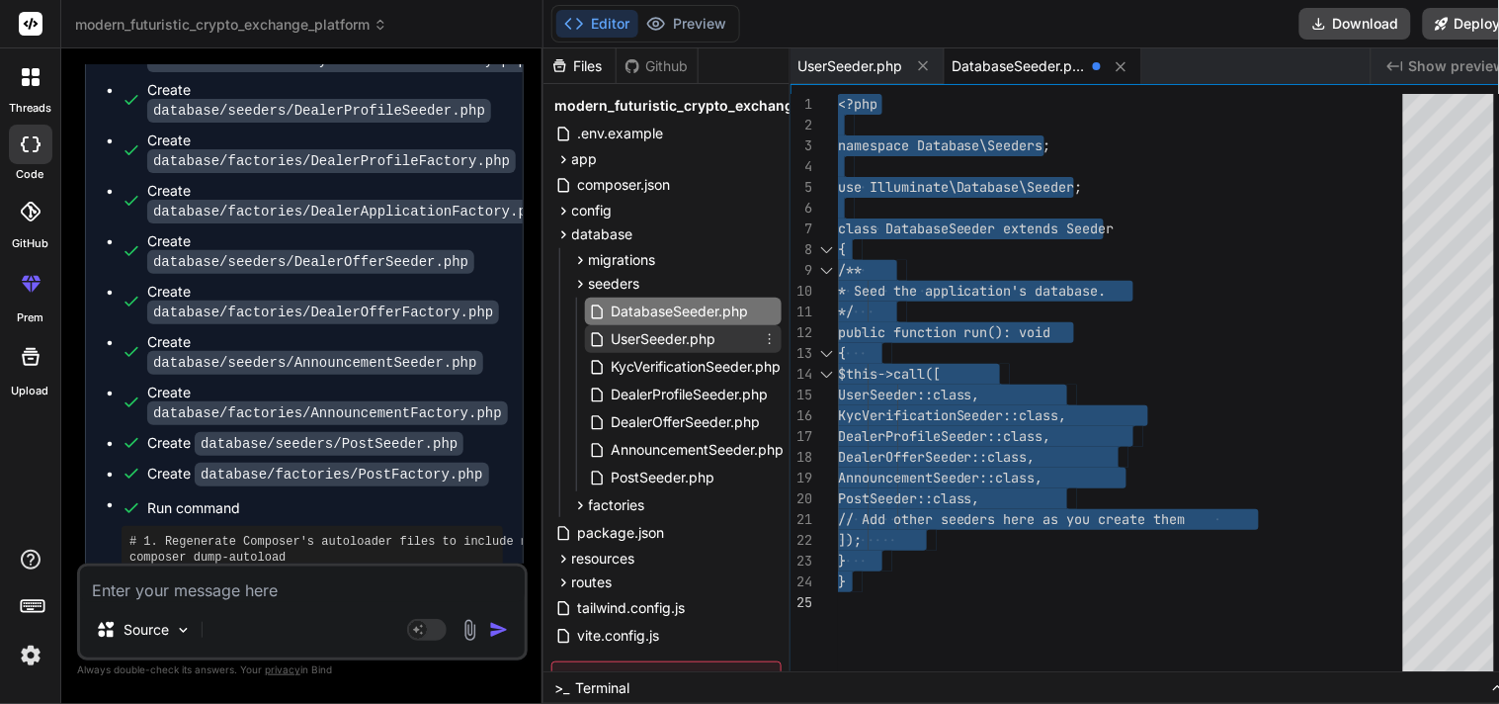
click at [614, 336] on span "UserSeeder.php" at bounding box center [664, 339] width 109 height 24
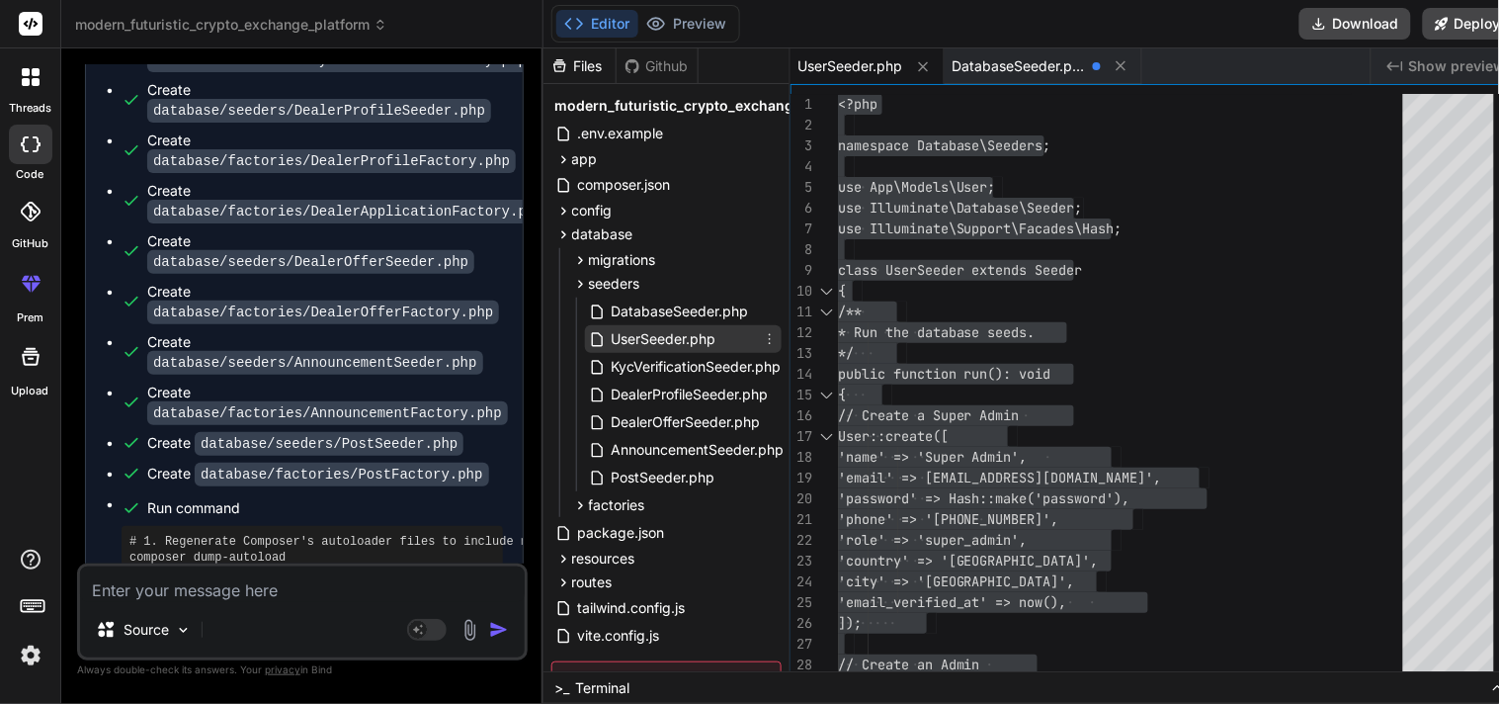
click at [655, 346] on span "UserSeeder.php" at bounding box center [664, 339] width 109 height 24
click at [664, 357] on span "KycVerificationSeeder.php" at bounding box center [697, 367] width 174 height 24
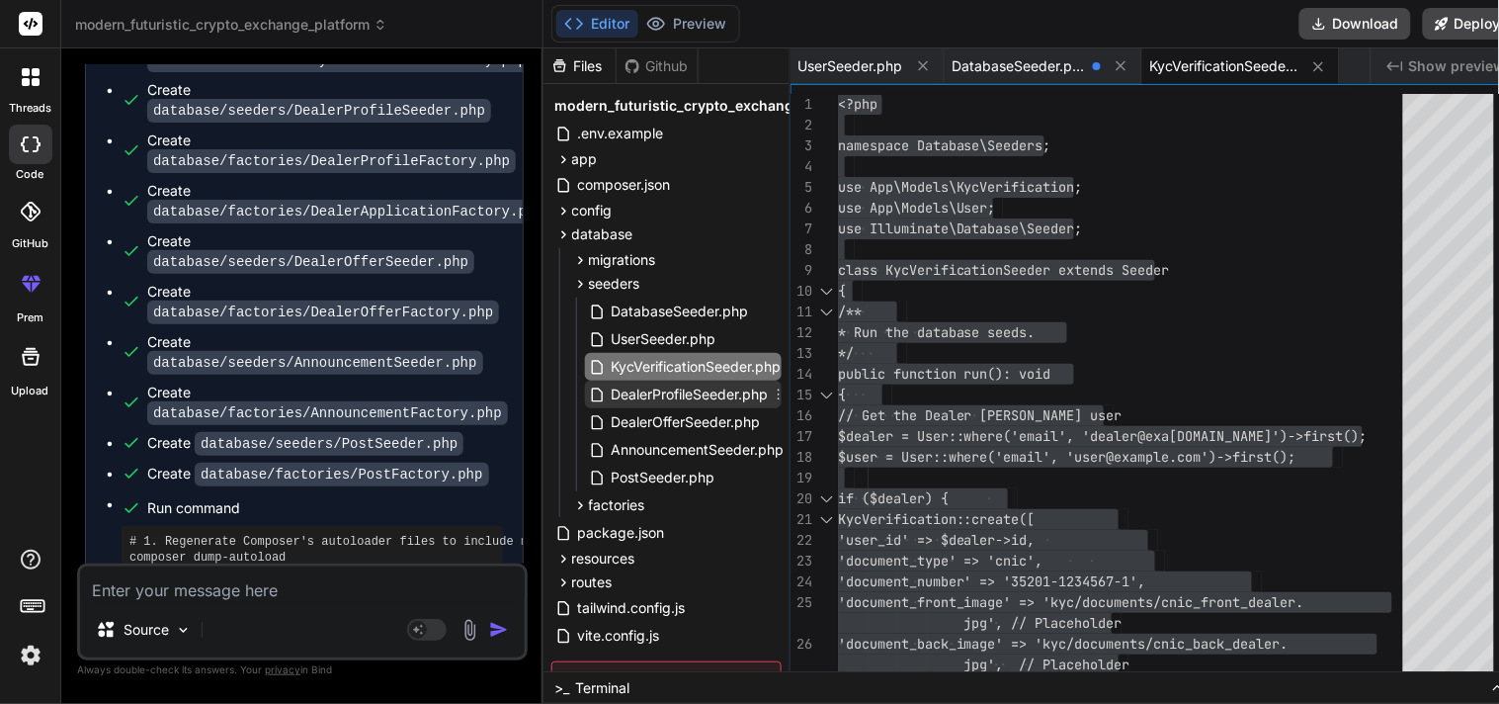
click at [666, 398] on span "DealerProfileSeeder.php" at bounding box center [690, 395] width 161 height 24
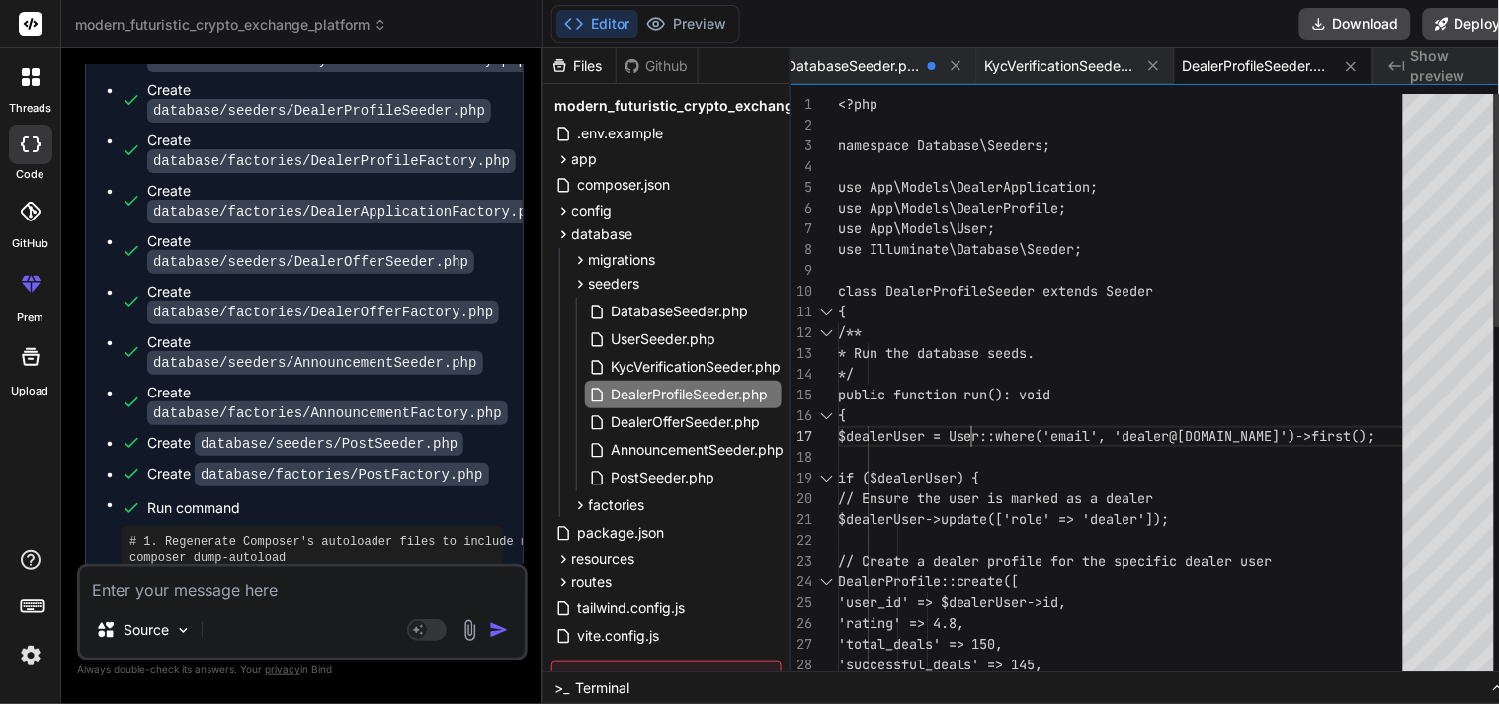
scroll to position [20, 0]
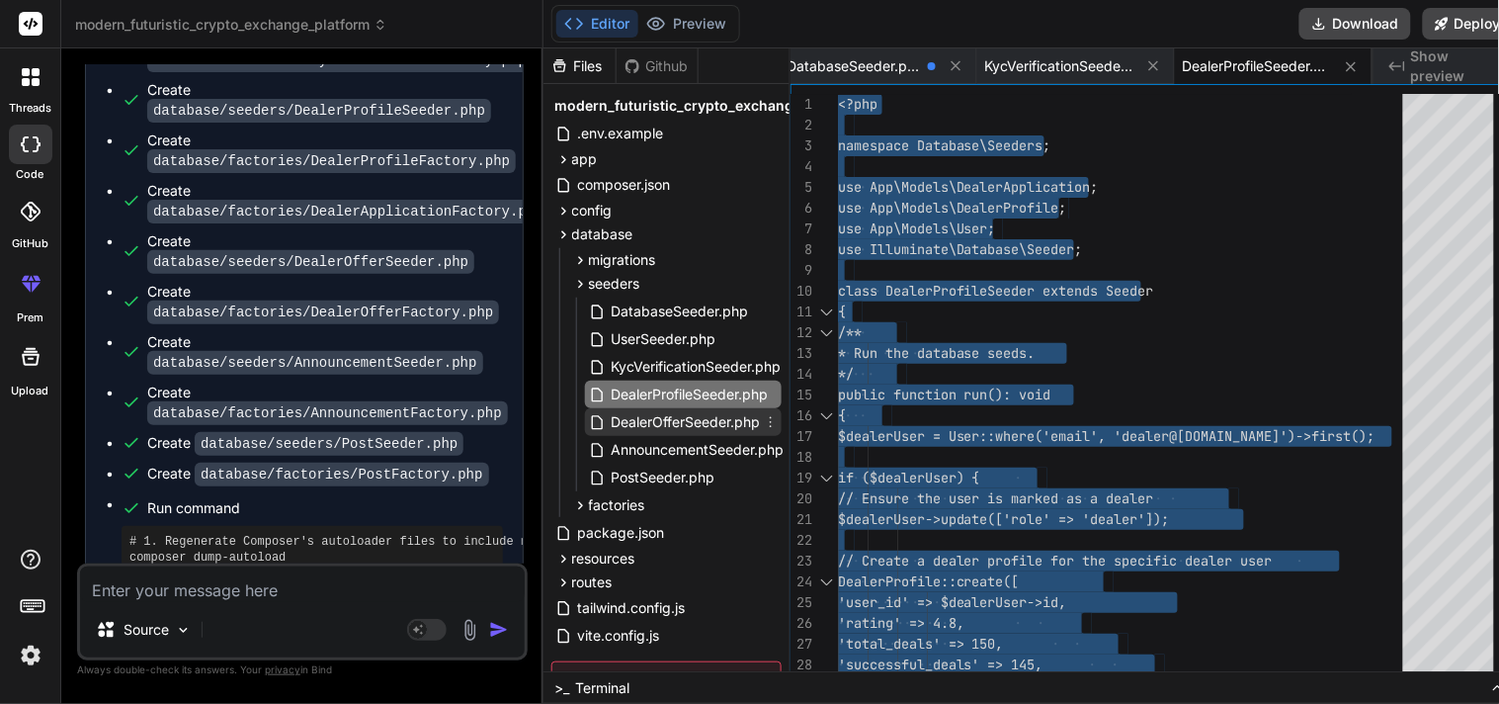
click at [648, 421] on span "DealerOfferSeeder.php" at bounding box center [686, 422] width 153 height 24
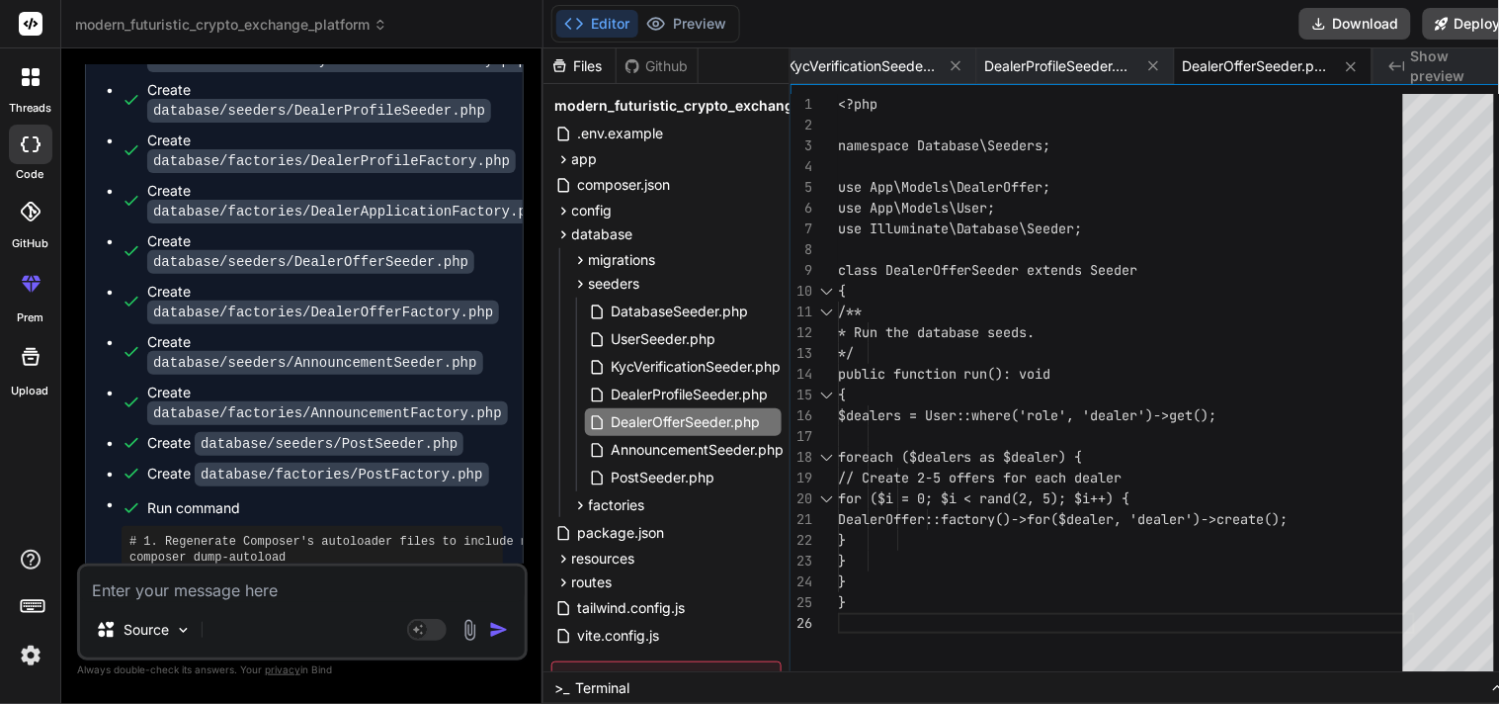
click at [975, 366] on div "<?php namespace Database\Seeders; use App\Models\DealerOffer; use App\Models\Us…" at bounding box center [1126, 387] width 577 height 587
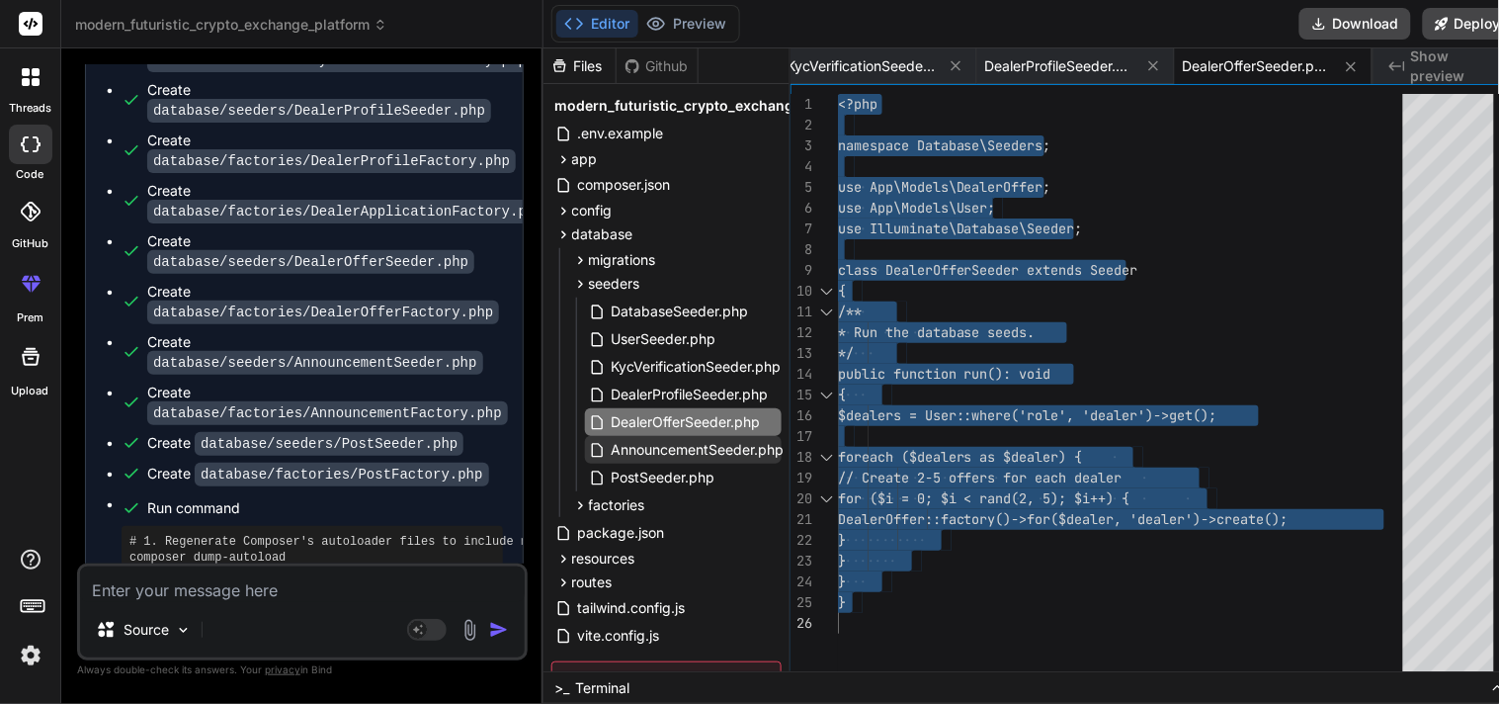
click at [657, 452] on span "AnnouncementSeeder.php" at bounding box center [698, 450] width 177 height 24
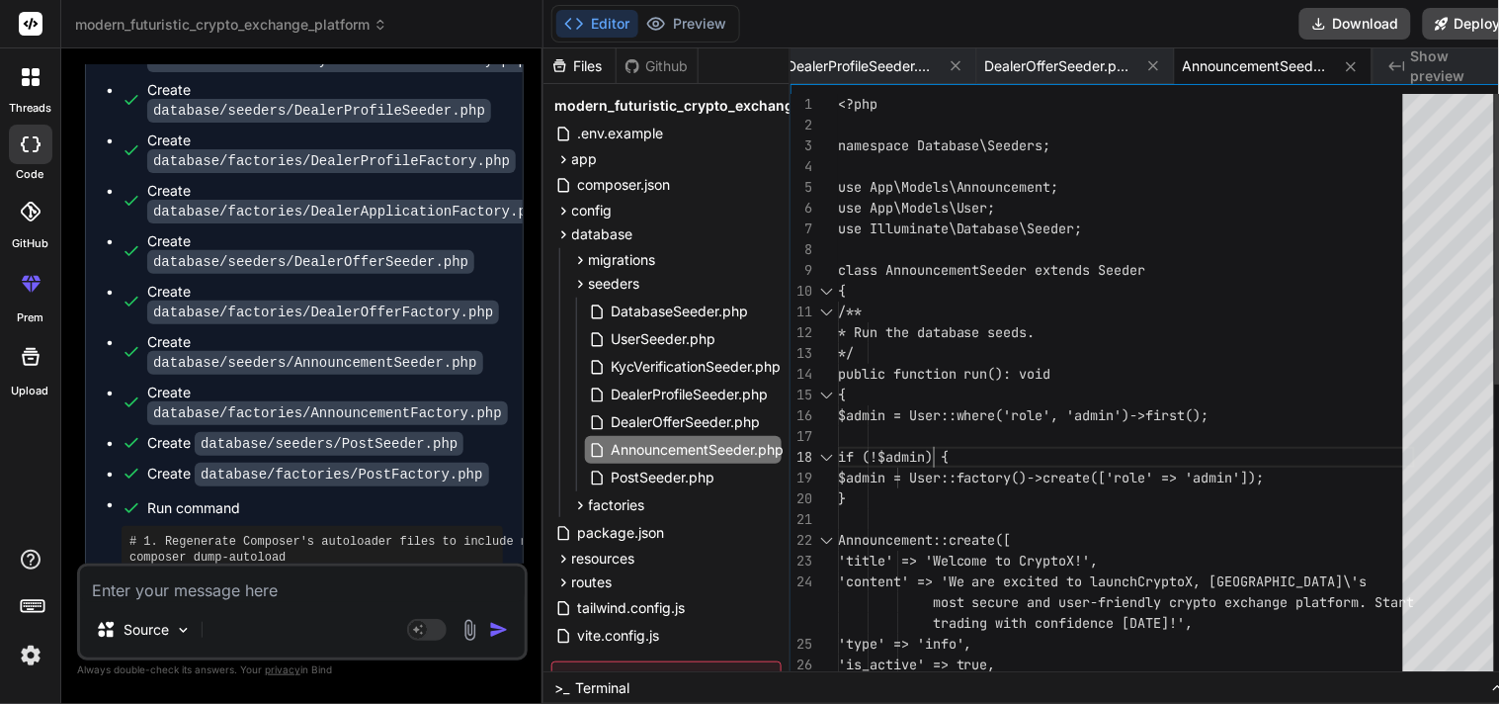
click at [923, 456] on div "<?php namespace Database\Seeders; use App\Models\Announcement; use App\Models\U…" at bounding box center [1126, 685] width 577 height 1183
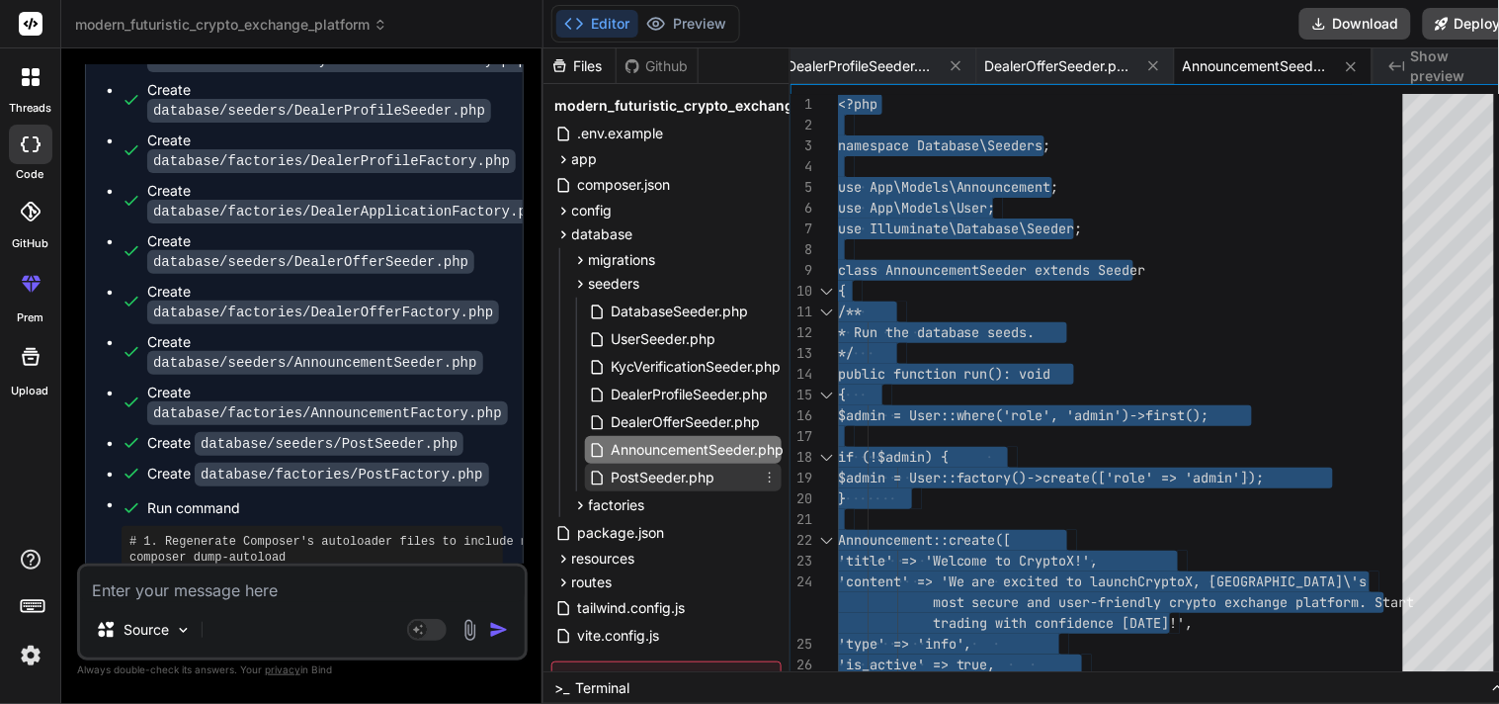
click at [658, 475] on span "PostSeeder.php" at bounding box center [664, 478] width 108 height 24
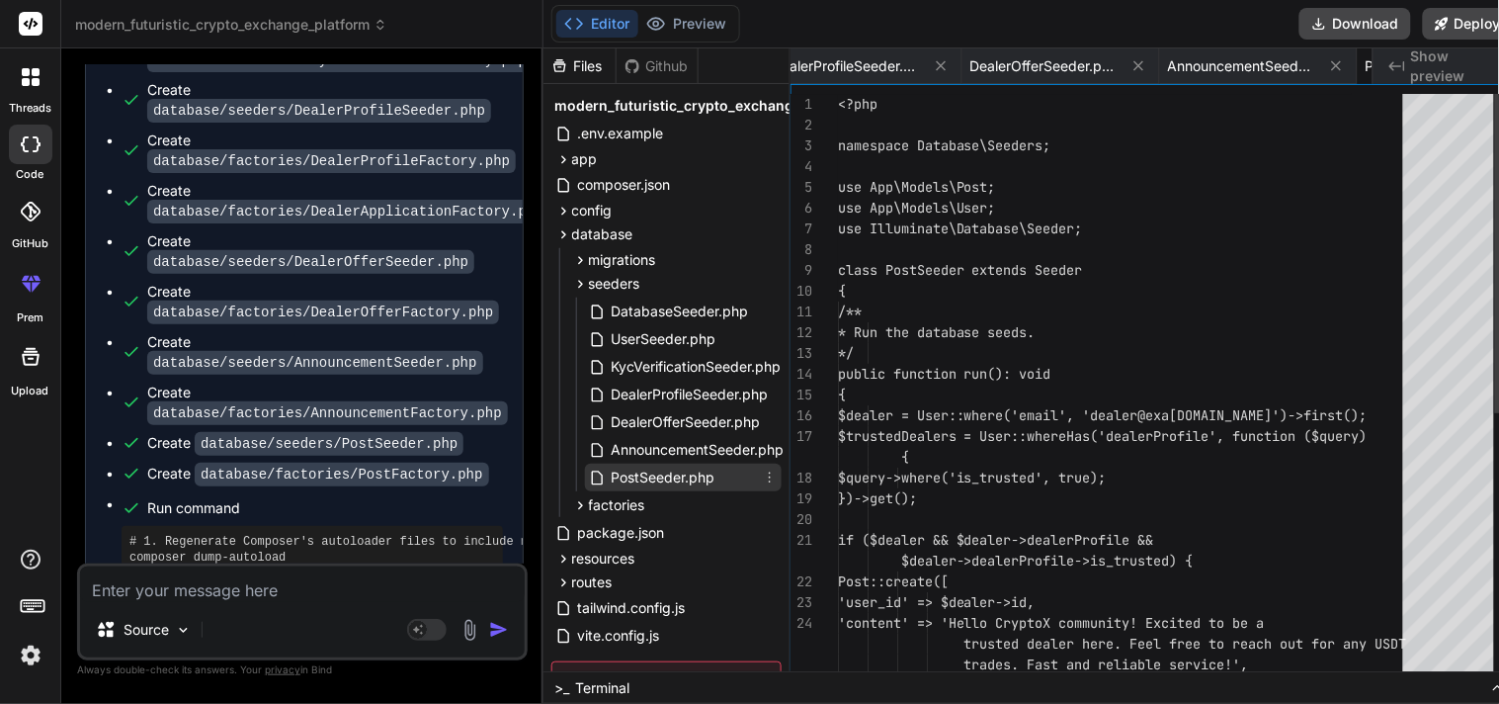
scroll to position [0, 728]
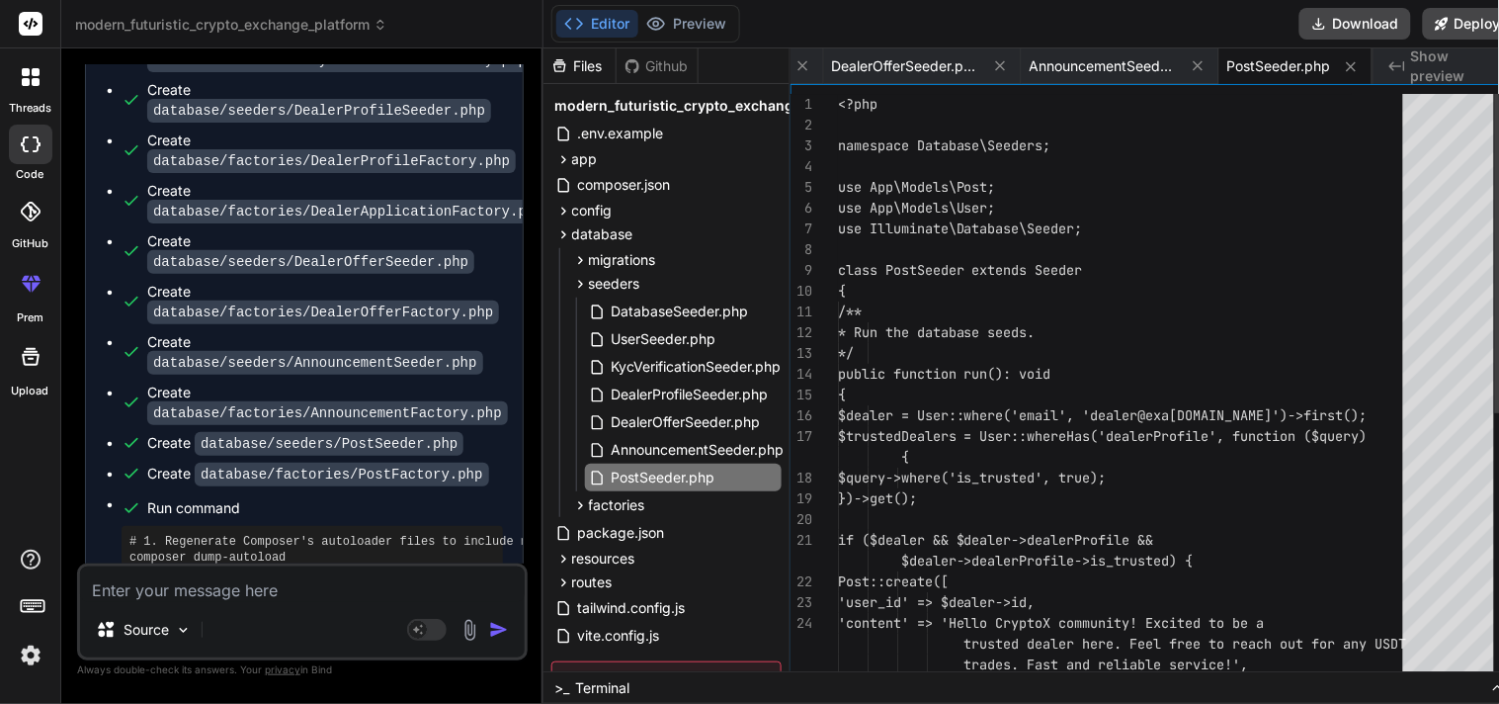
click at [955, 453] on div "<?php namespace Database\Seeders; use App\Models\Post; use App\Models\User; use…" at bounding box center [1126, 633] width 577 height 1079
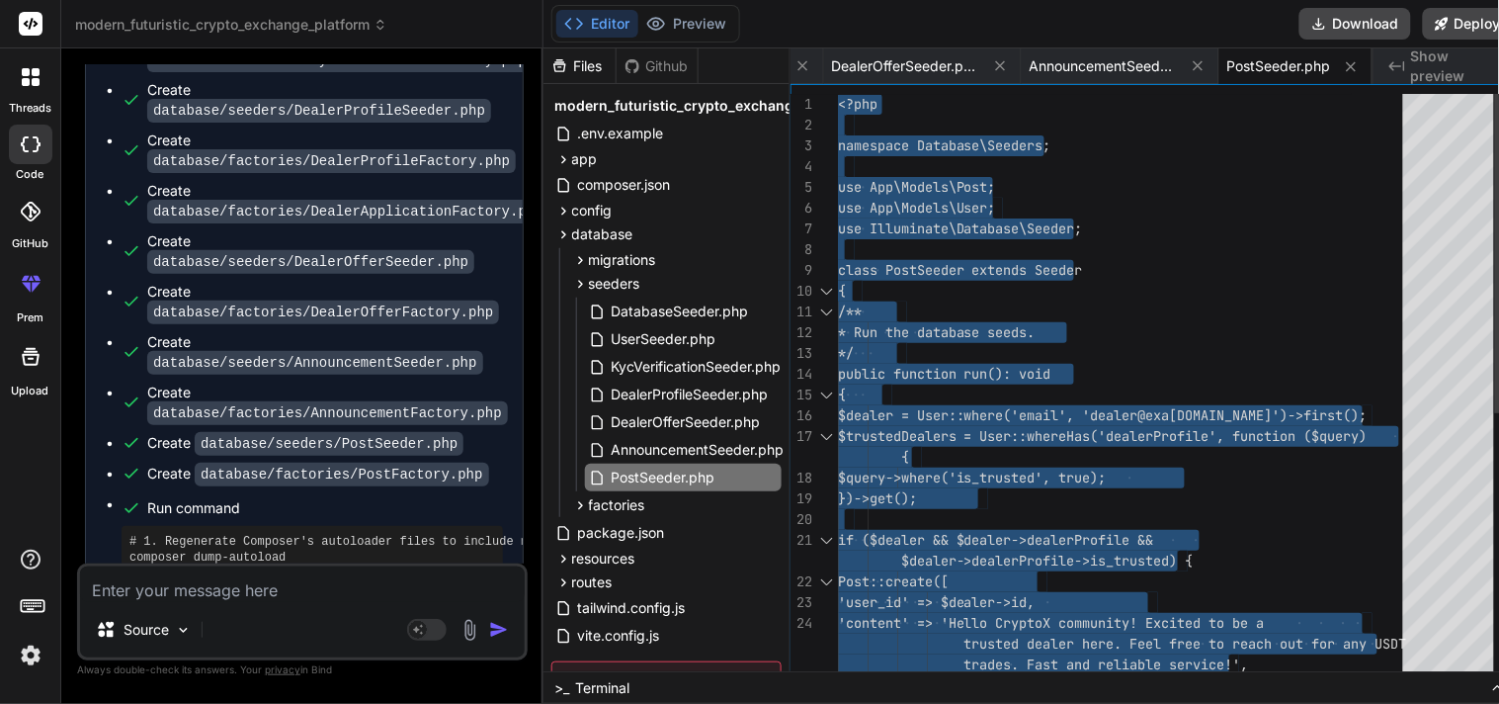
click at [945, 596] on div "<?php namespace Database\Seeders; use App\Models\Post; use App\Models\User; use…" at bounding box center [1126, 633] width 577 height 1079
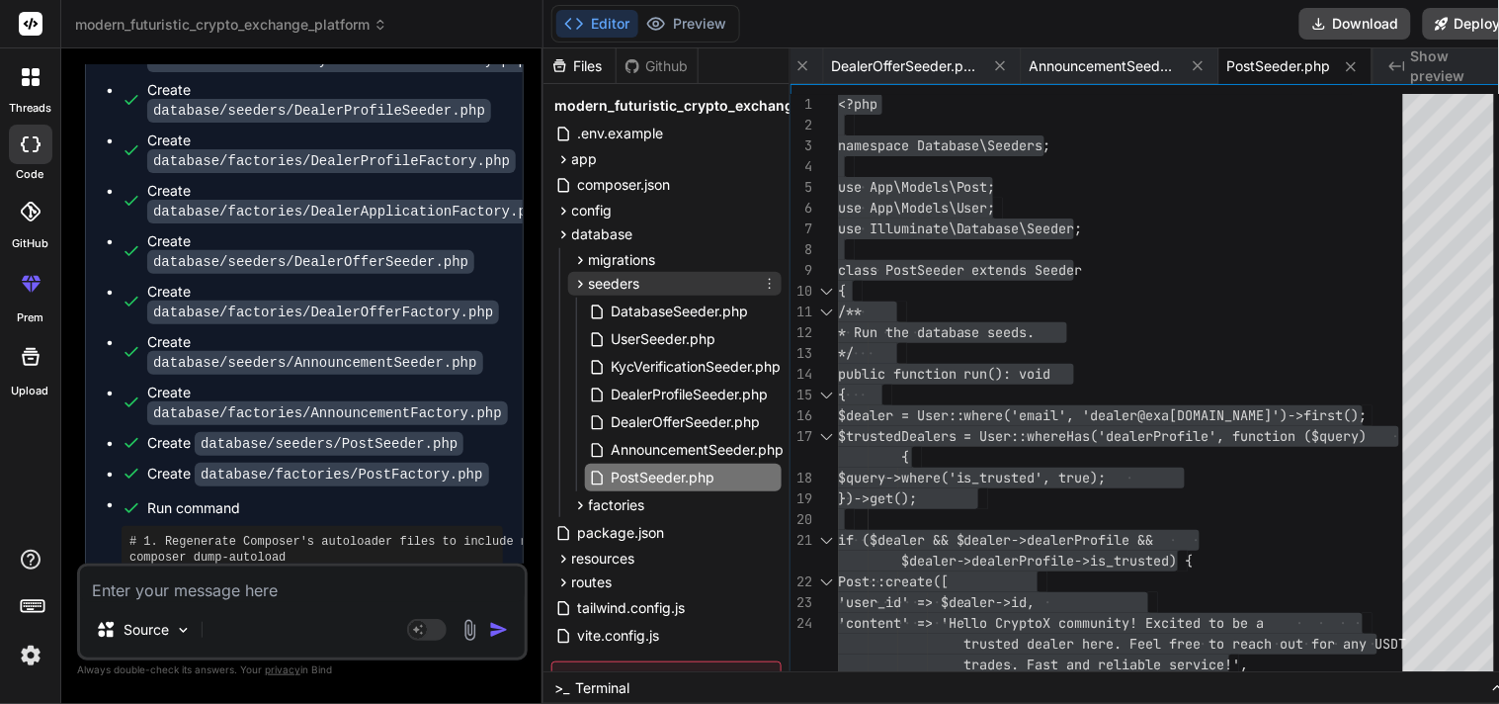
click at [636, 280] on div "seeders" at bounding box center [674, 284] width 213 height 24
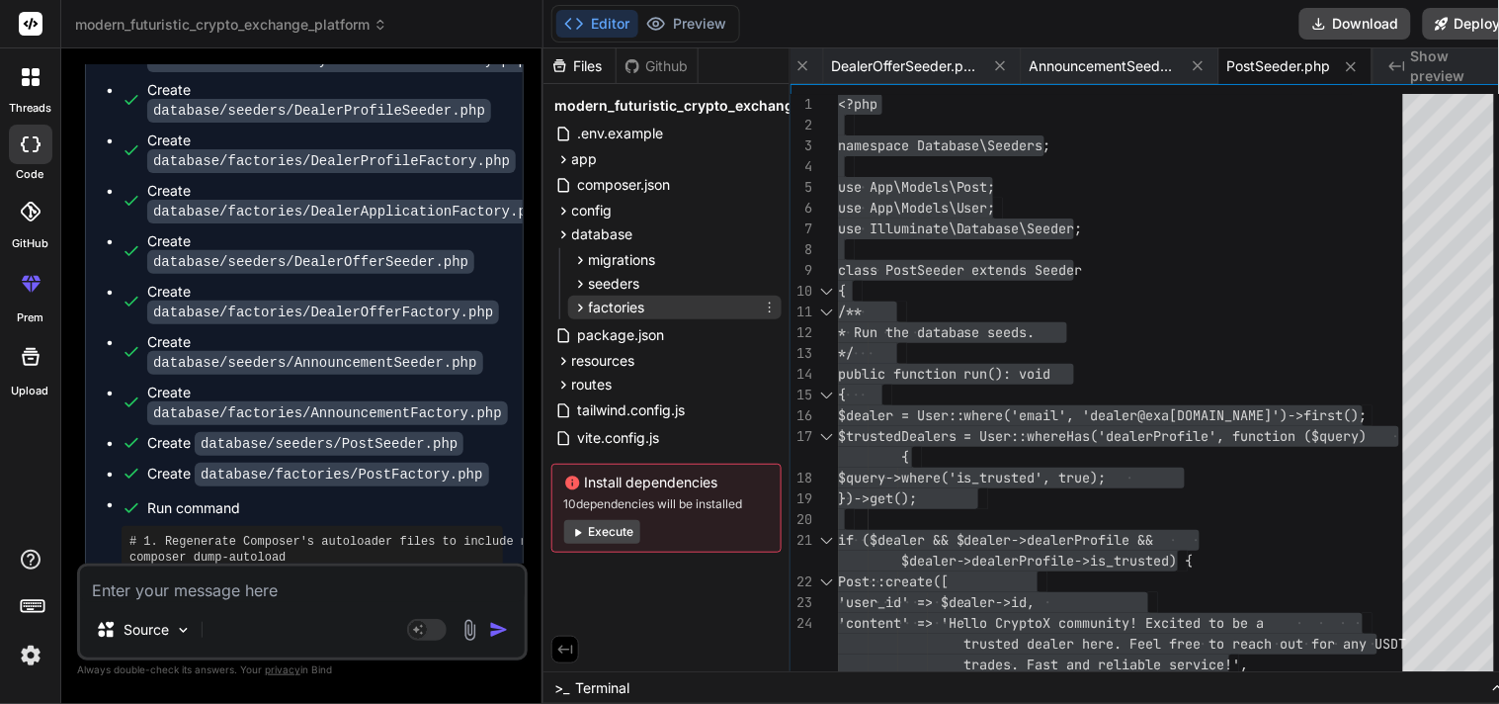
click at [629, 308] on span "factories" at bounding box center [617, 308] width 56 height 20
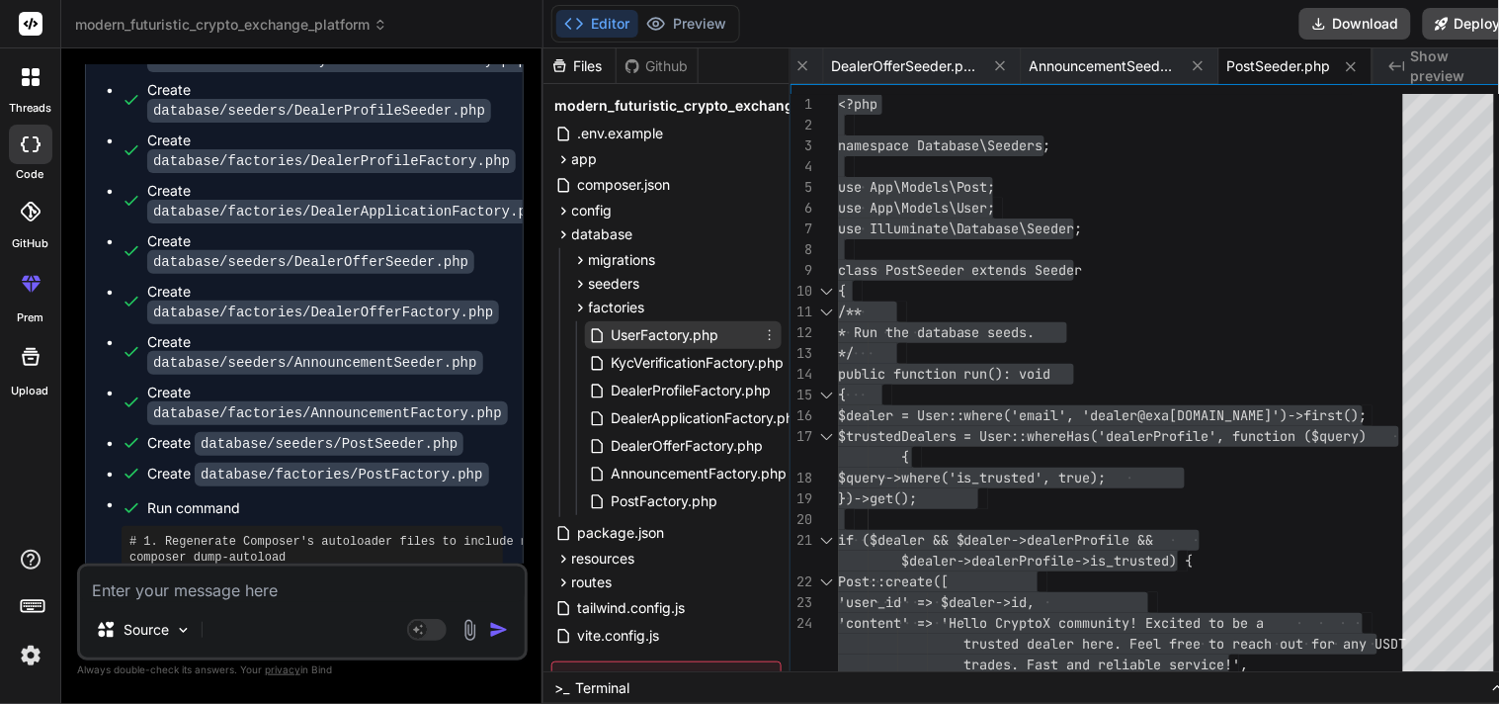
click at [679, 343] on span "UserFactory.php" at bounding box center [666, 335] width 112 height 24
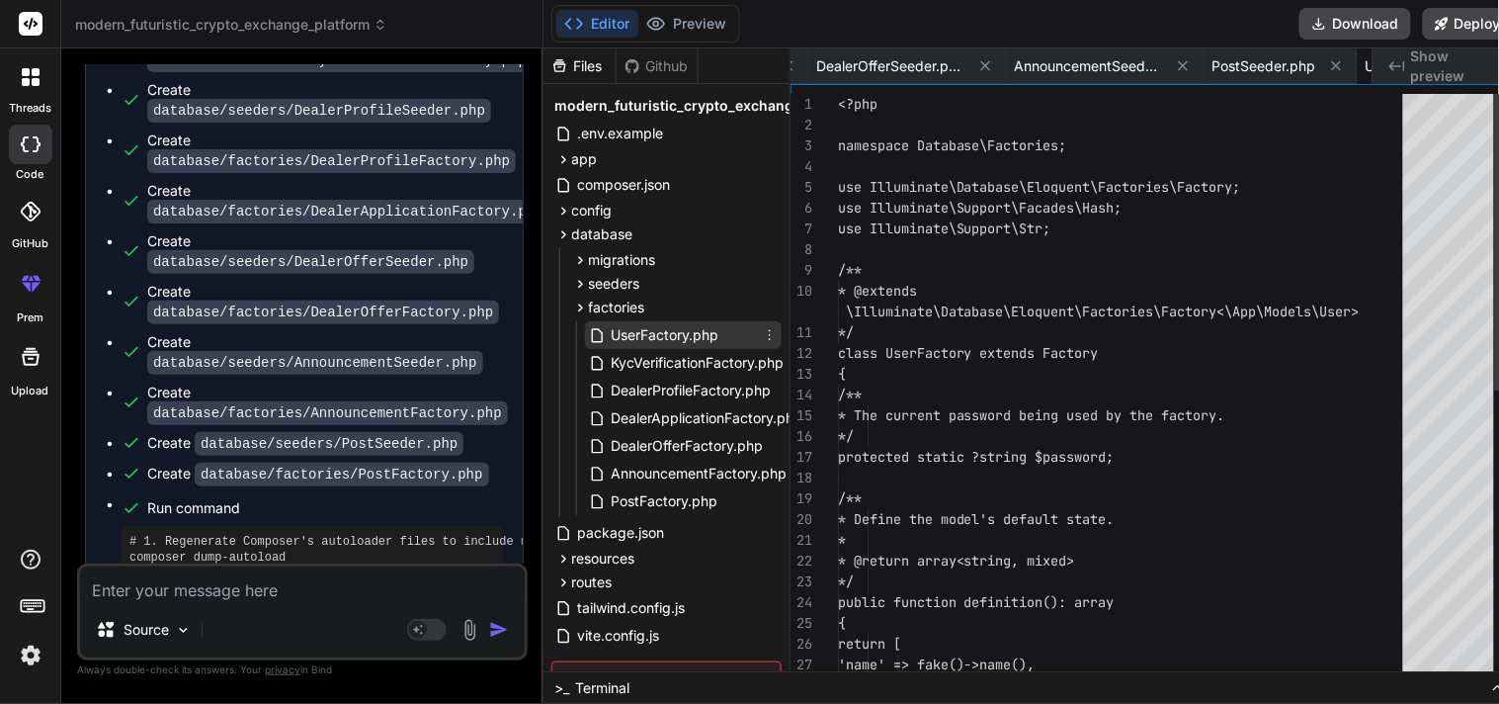
scroll to position [0, 887]
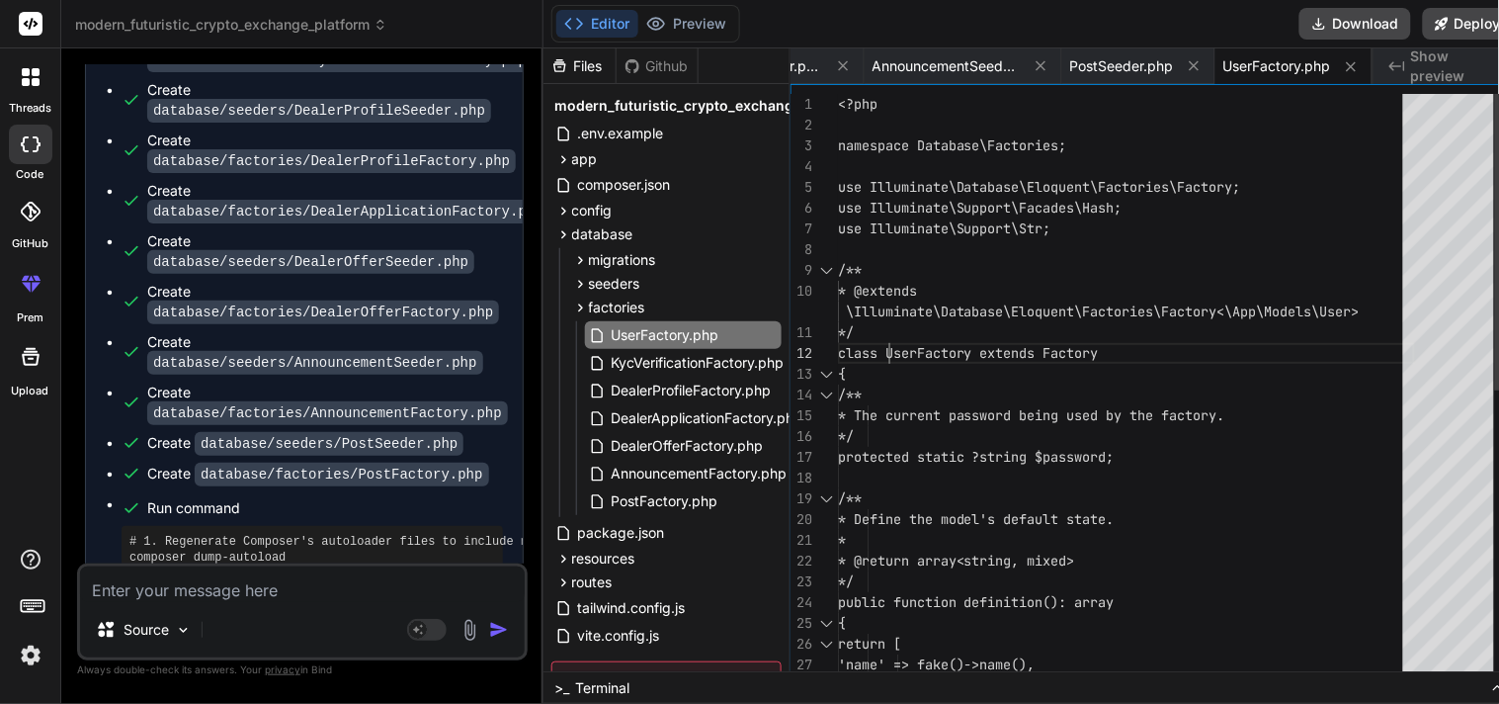
click at [882, 334] on div "<?php namespace Database\Factories; use Illuminate\Database\Eloquent\Factories\…" at bounding box center [1126, 675] width 577 height 1162
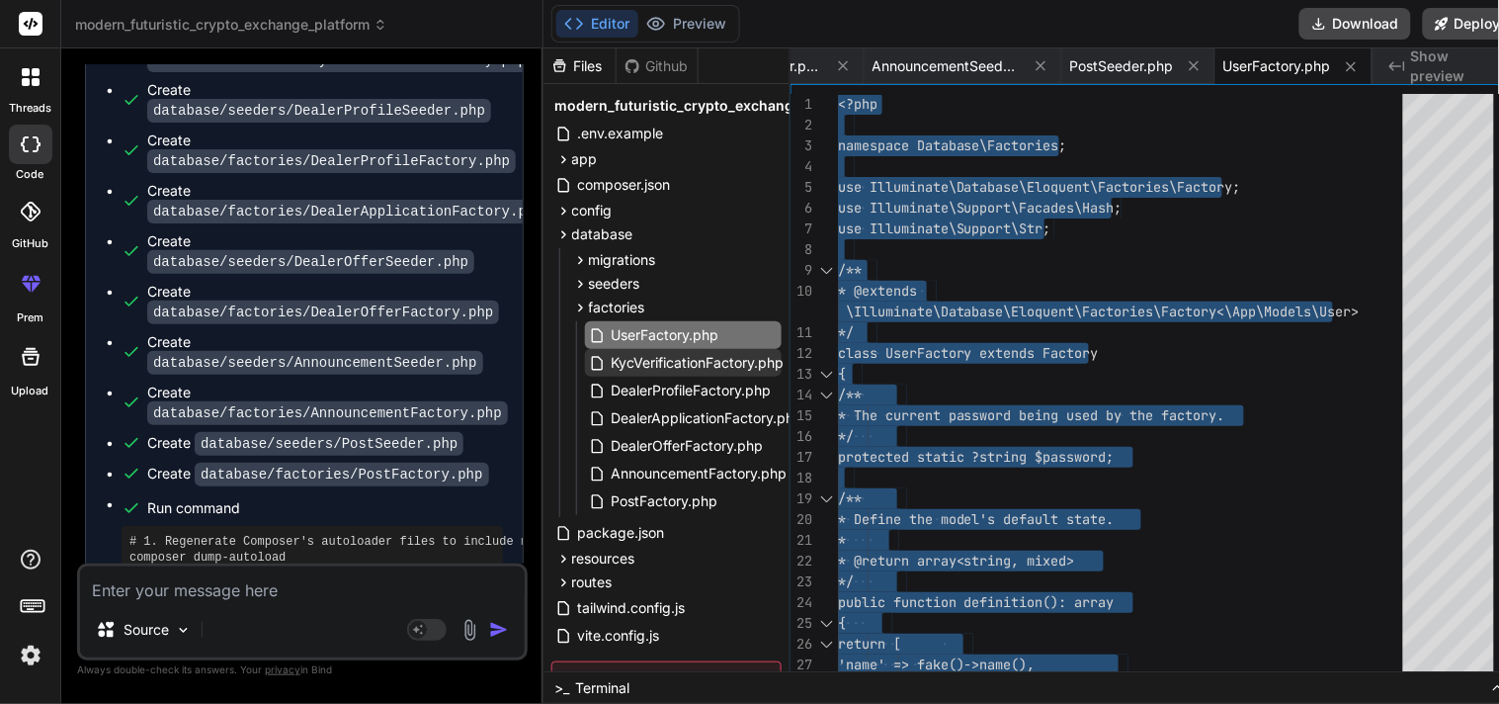
click at [628, 364] on span "KycVerificationFactory.php" at bounding box center [698, 363] width 177 height 24
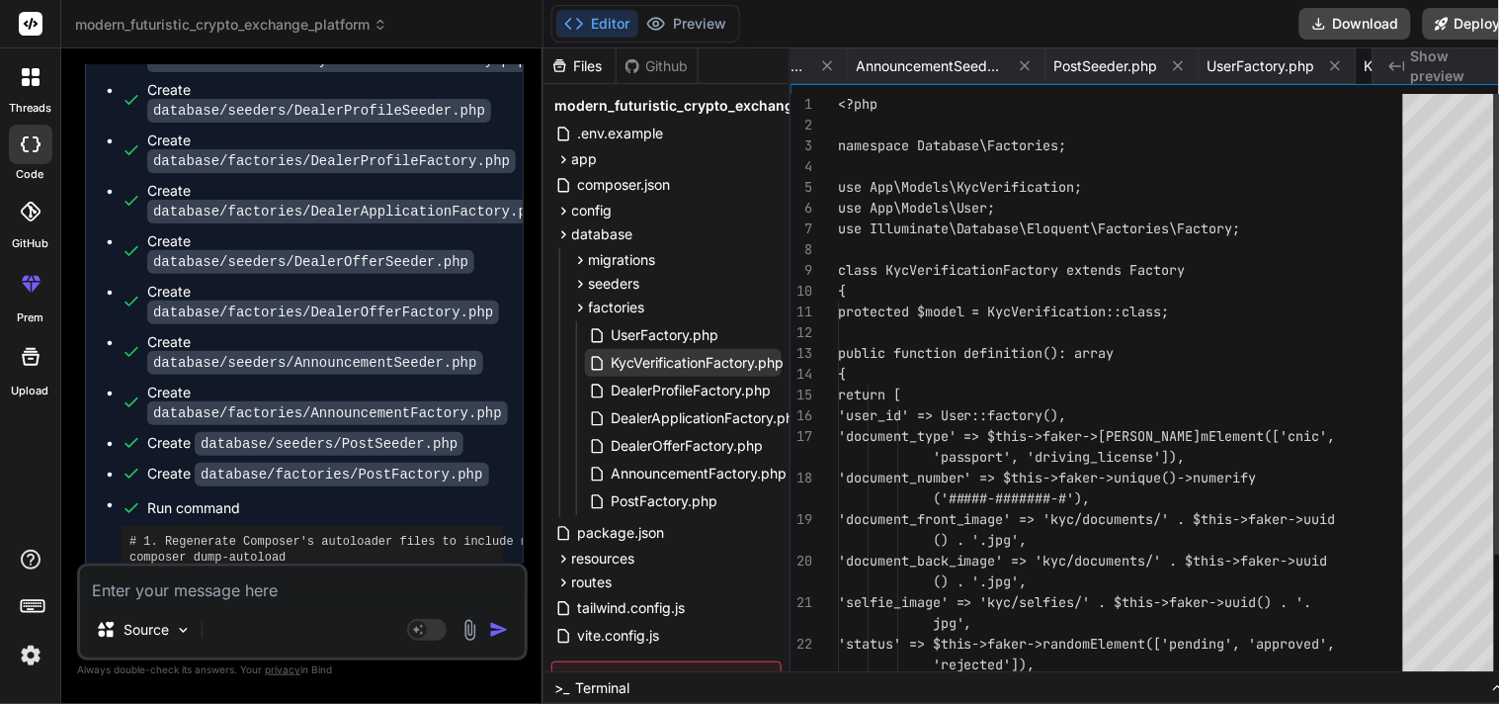
scroll to position [0, 1084]
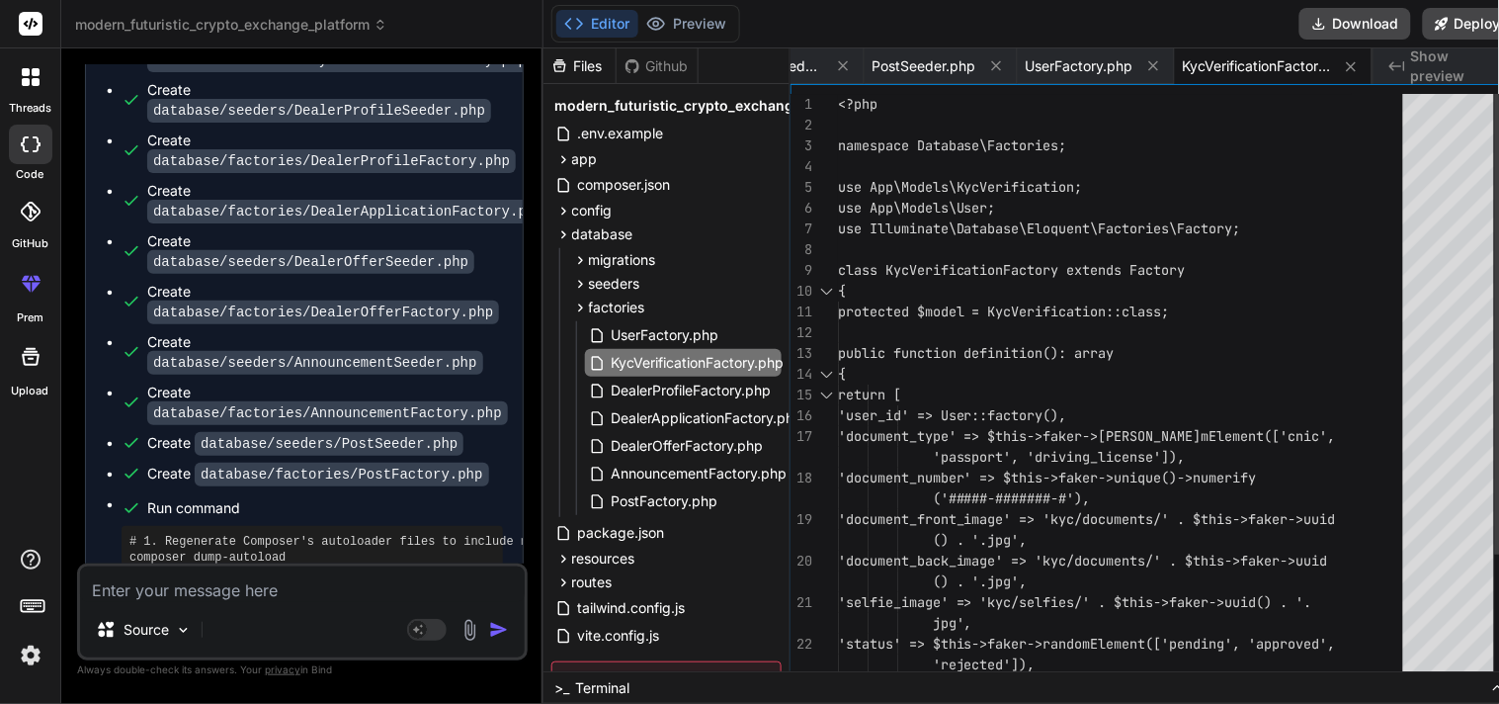
click at [874, 392] on div "<?php namespace Database\Factories; use App\Models\KycVerification; use App\Mod…" at bounding box center [1126, 467] width 577 height 747
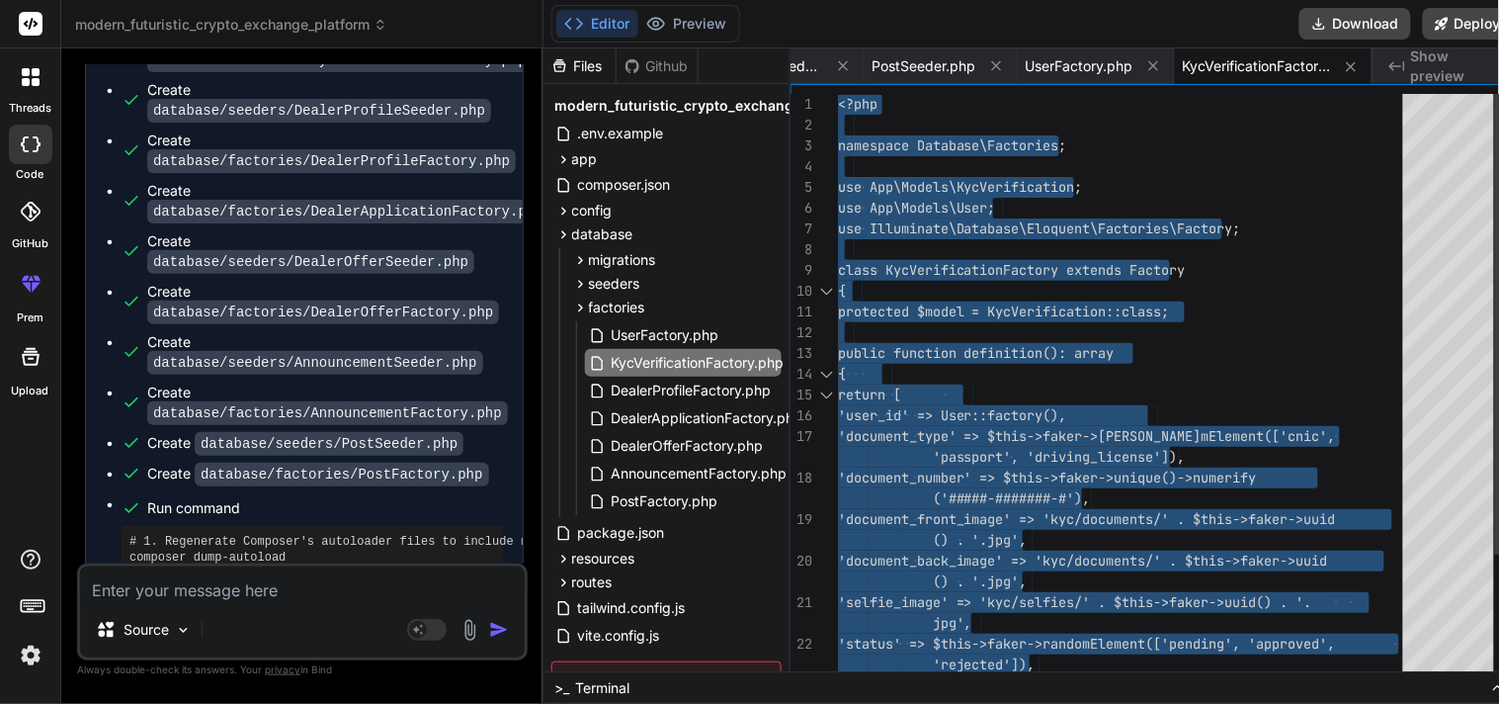
click at [947, 393] on div "<?php namespace Database\Factories; use App\Models\KycVerification; use App\Mod…" at bounding box center [1126, 467] width 577 height 747
click at [656, 390] on span "DealerProfileFactory.php" at bounding box center [692, 391] width 164 height 24
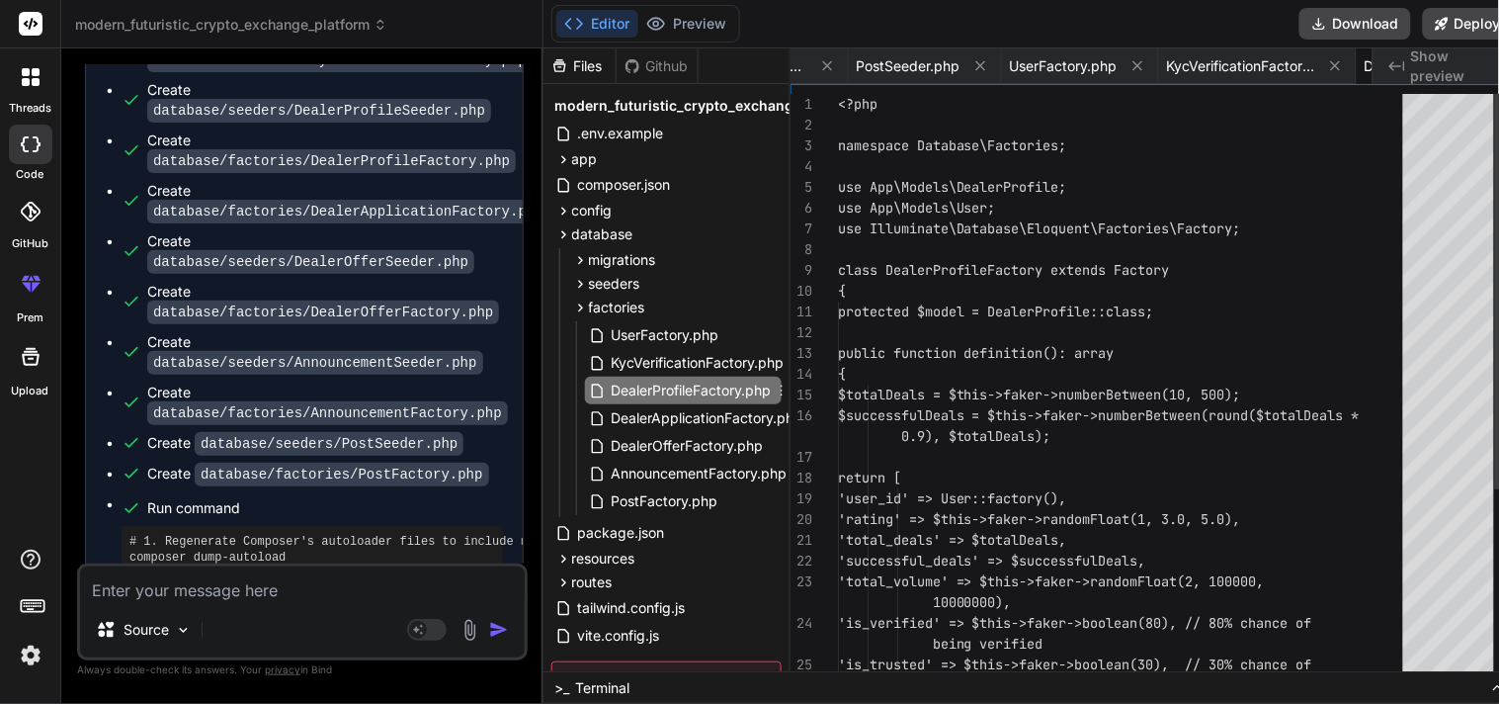
scroll to position [0, 1282]
click at [871, 406] on div "<?php namespace Database\Factories; use App\Models\DealerProfile; use App\Model…" at bounding box center [1126, 530] width 577 height 872
click at [936, 416] on div "<?php namespace Database\Factories; use App\Models\DealerProfile; use App\Model…" at bounding box center [1126, 530] width 577 height 872
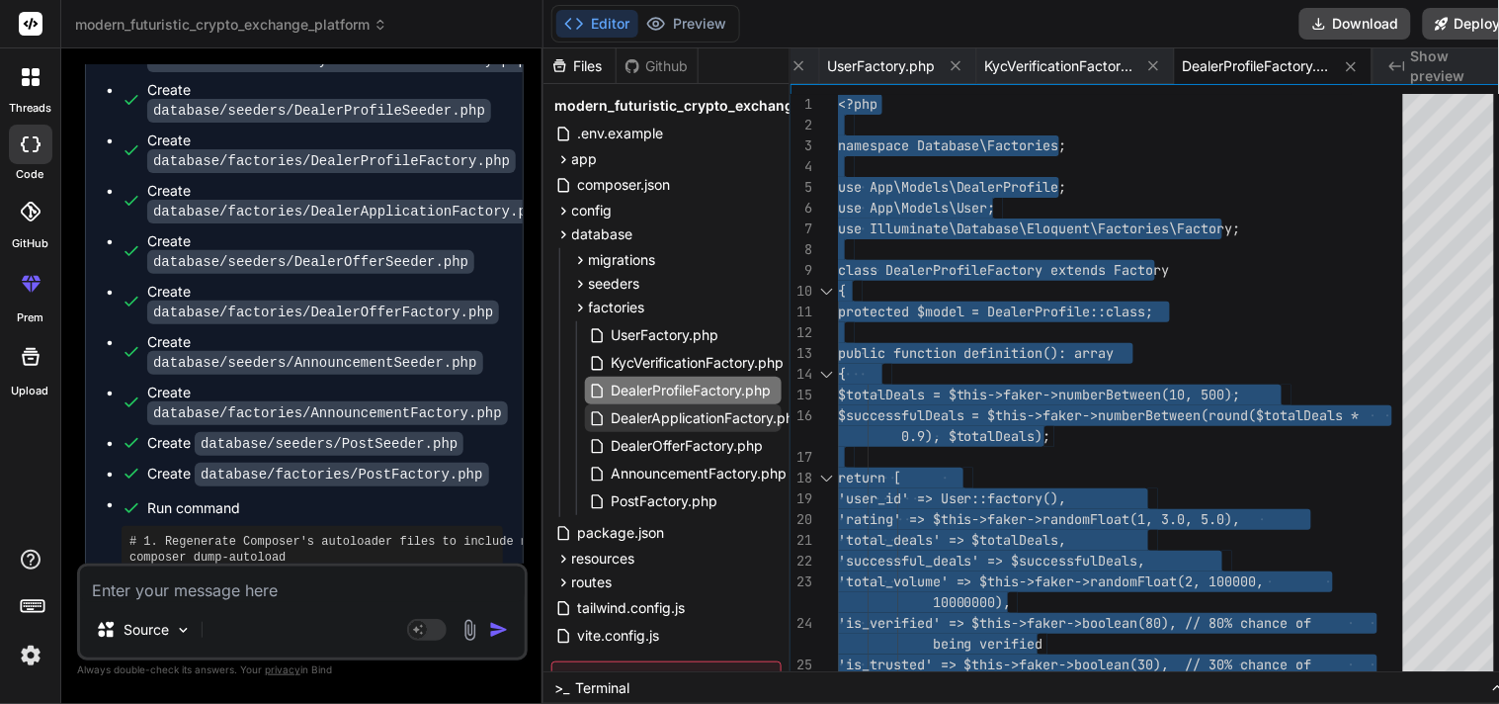
click at [635, 421] on span "DealerApplicationFactory.php" at bounding box center [708, 418] width 196 height 24
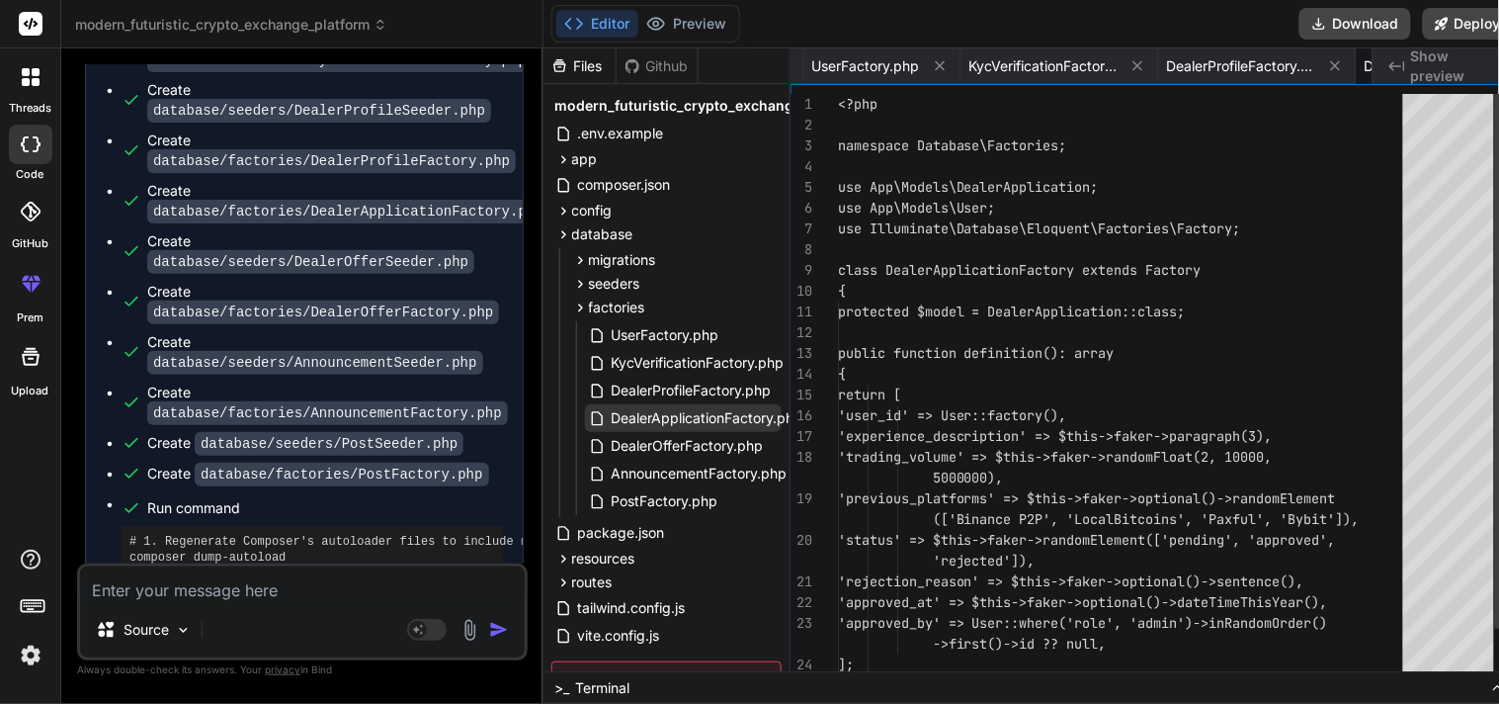
scroll to position [0, 1480]
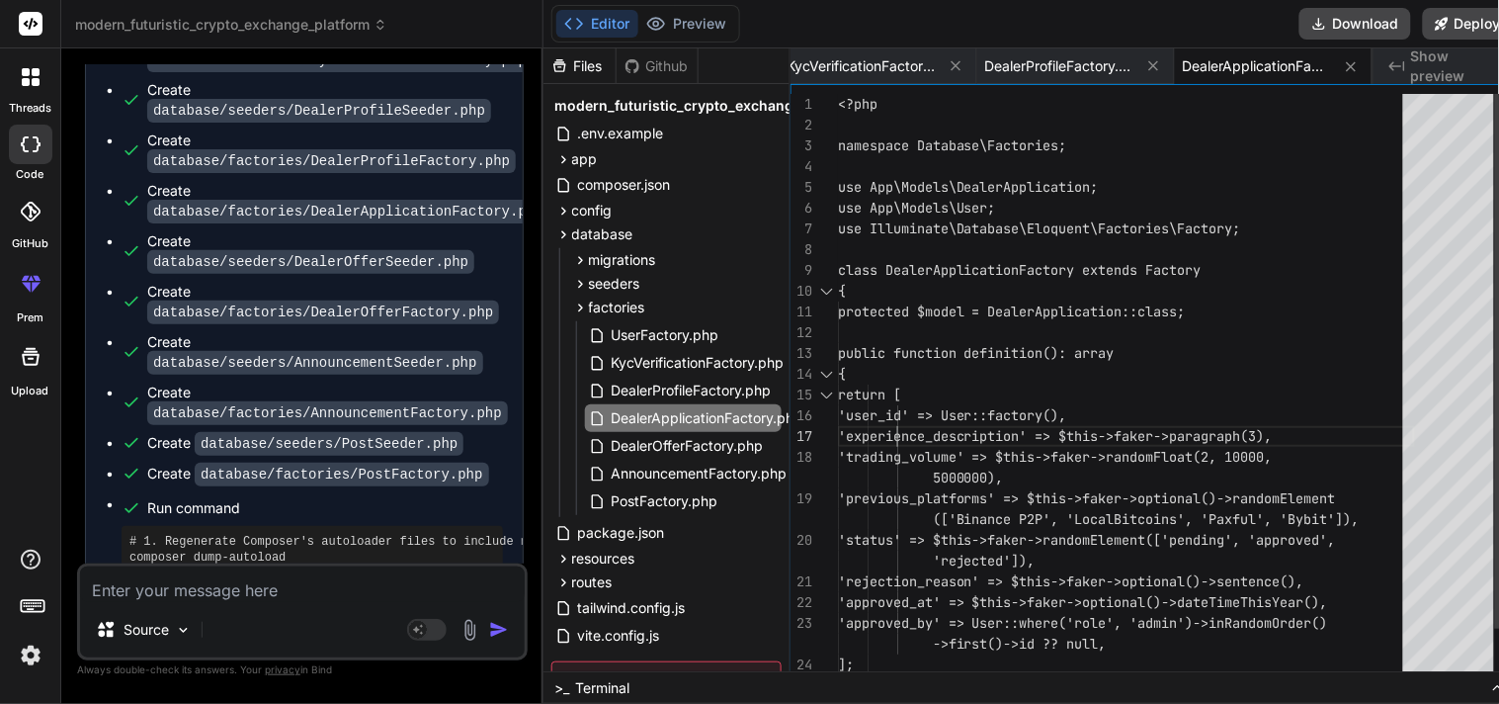
click at [892, 419] on div "<?php namespace Database\Factories; use App\Models\DealerApplication; use App\M…" at bounding box center [1126, 415] width 577 height 643
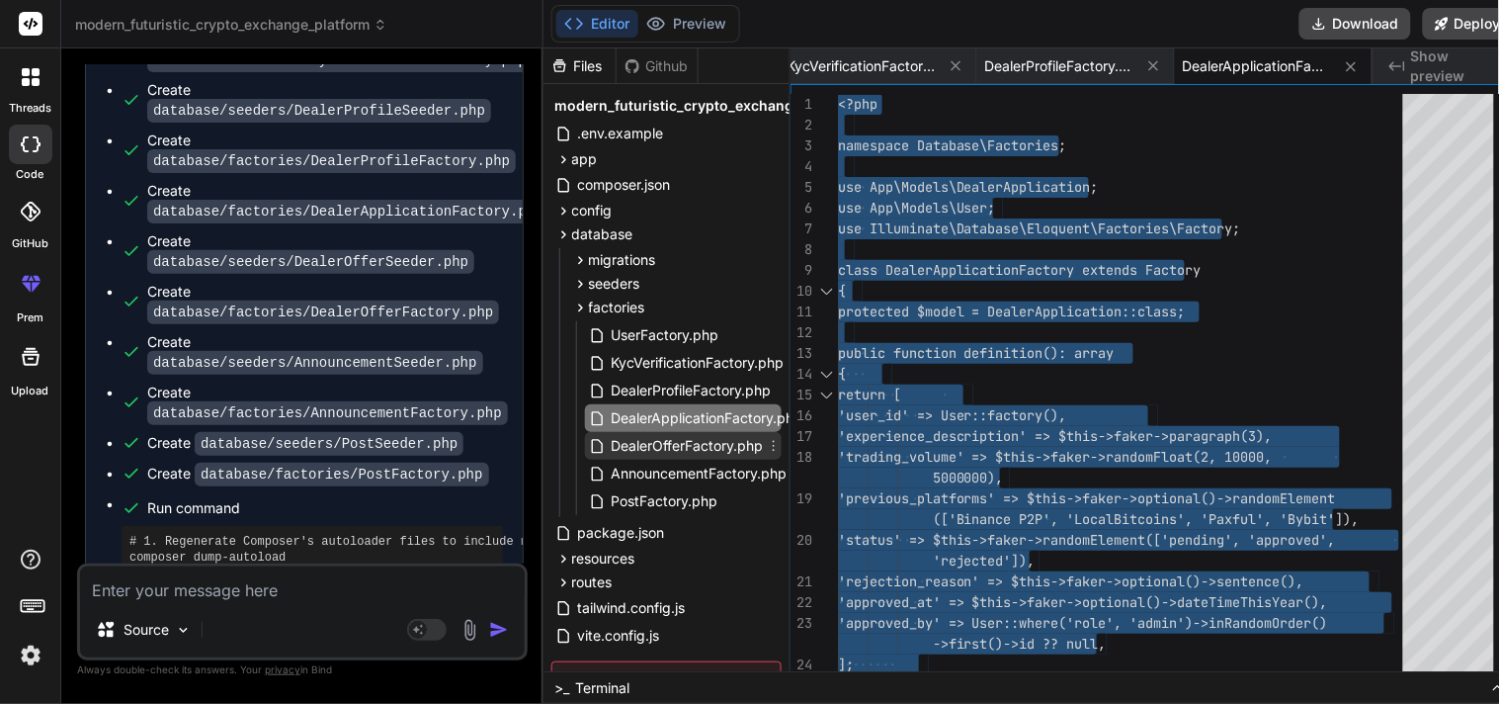
click at [660, 447] on span "DealerOfferFactory.php" at bounding box center [688, 446] width 156 height 24
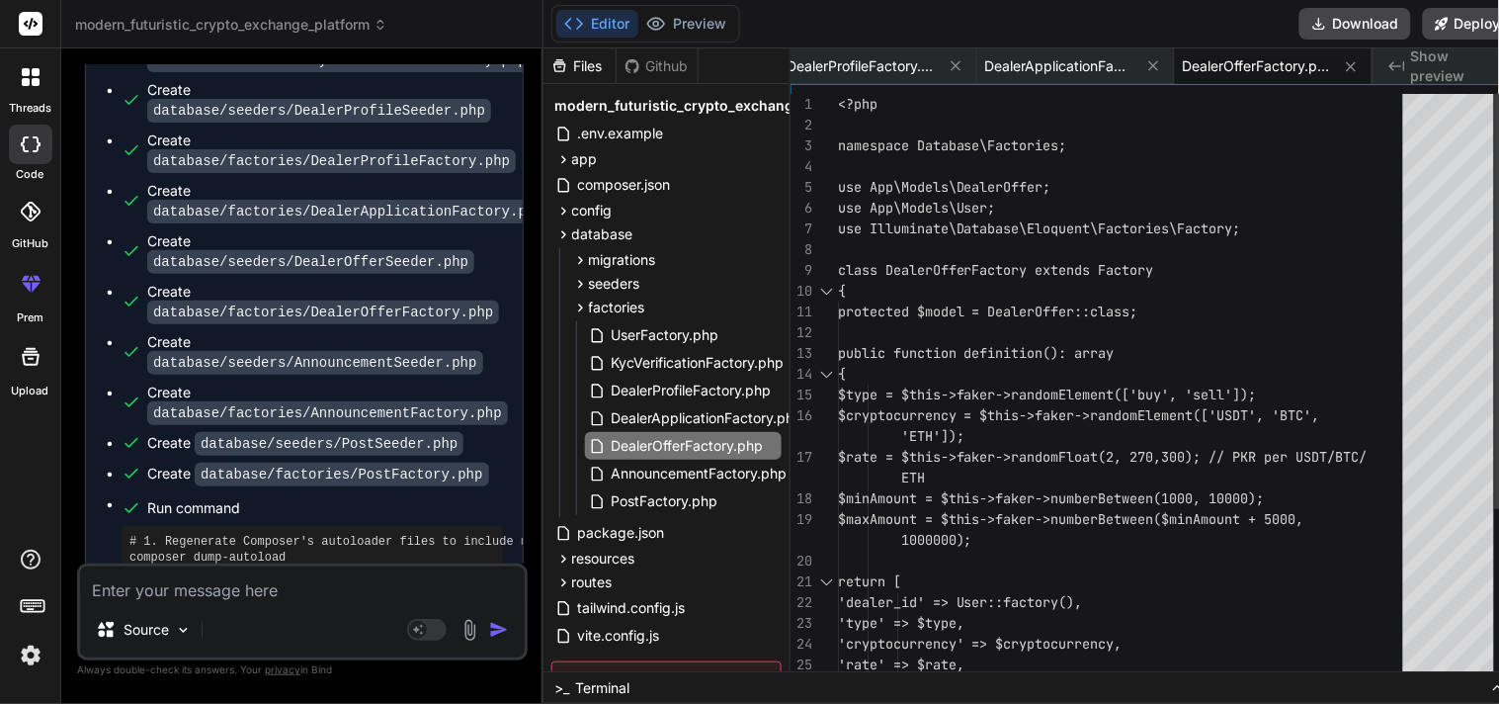
click at [1031, 422] on div "<?php namespace Database\Factories; use App\Models\DealerOffer; use App\Models\…" at bounding box center [1126, 509] width 577 height 830
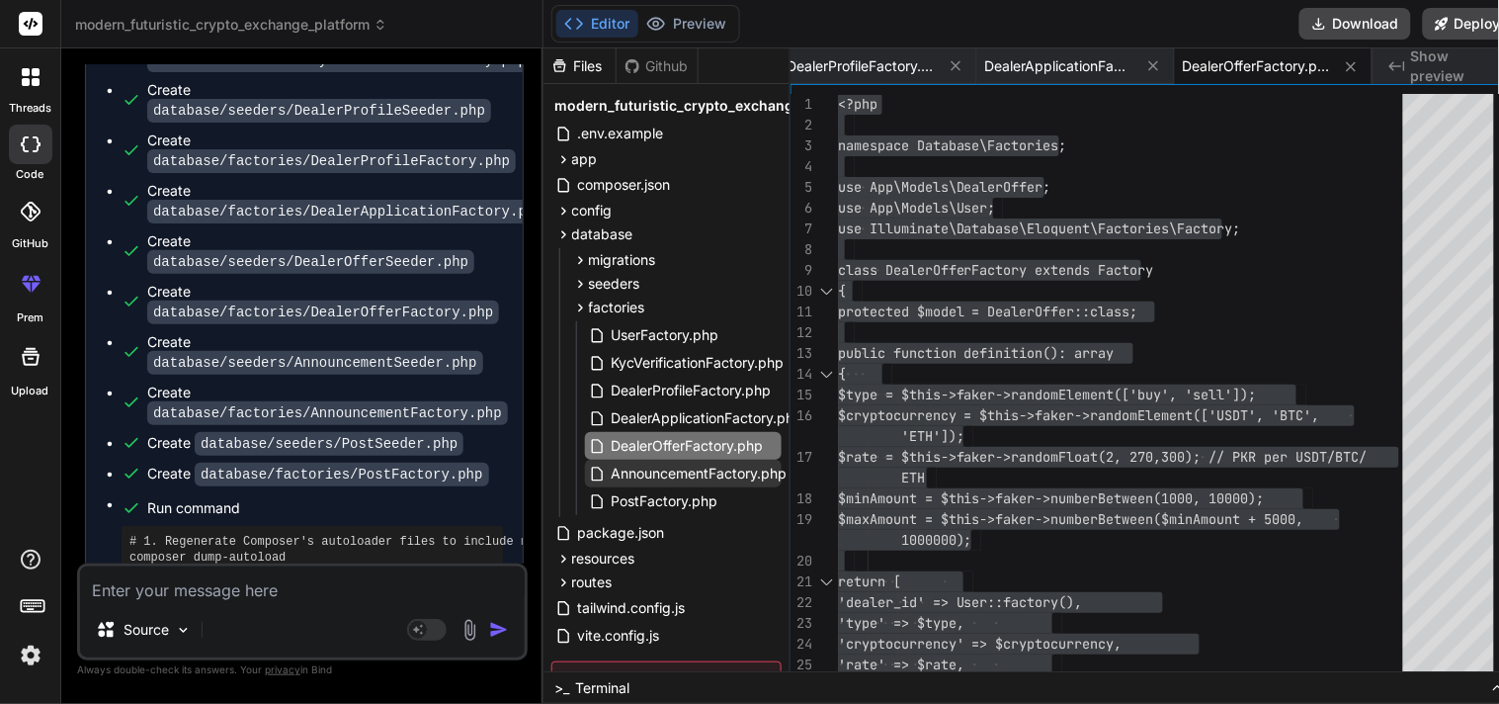
click at [670, 465] on span "AnnouncementFactory.php" at bounding box center [700, 474] width 180 height 24
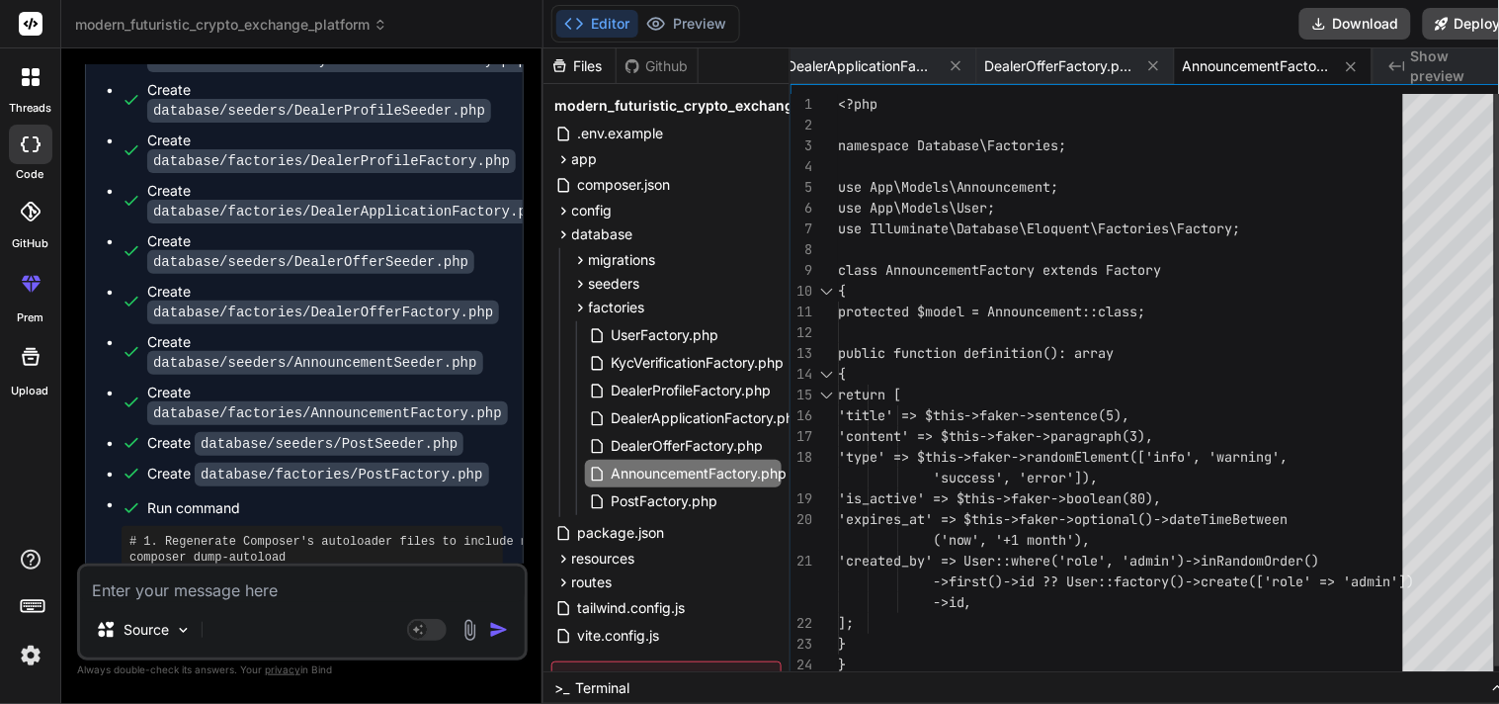
click at [885, 442] on div "<?php namespace Database\Factories; use App\Models\Announcement; use App\Models…" at bounding box center [1126, 395] width 577 height 602
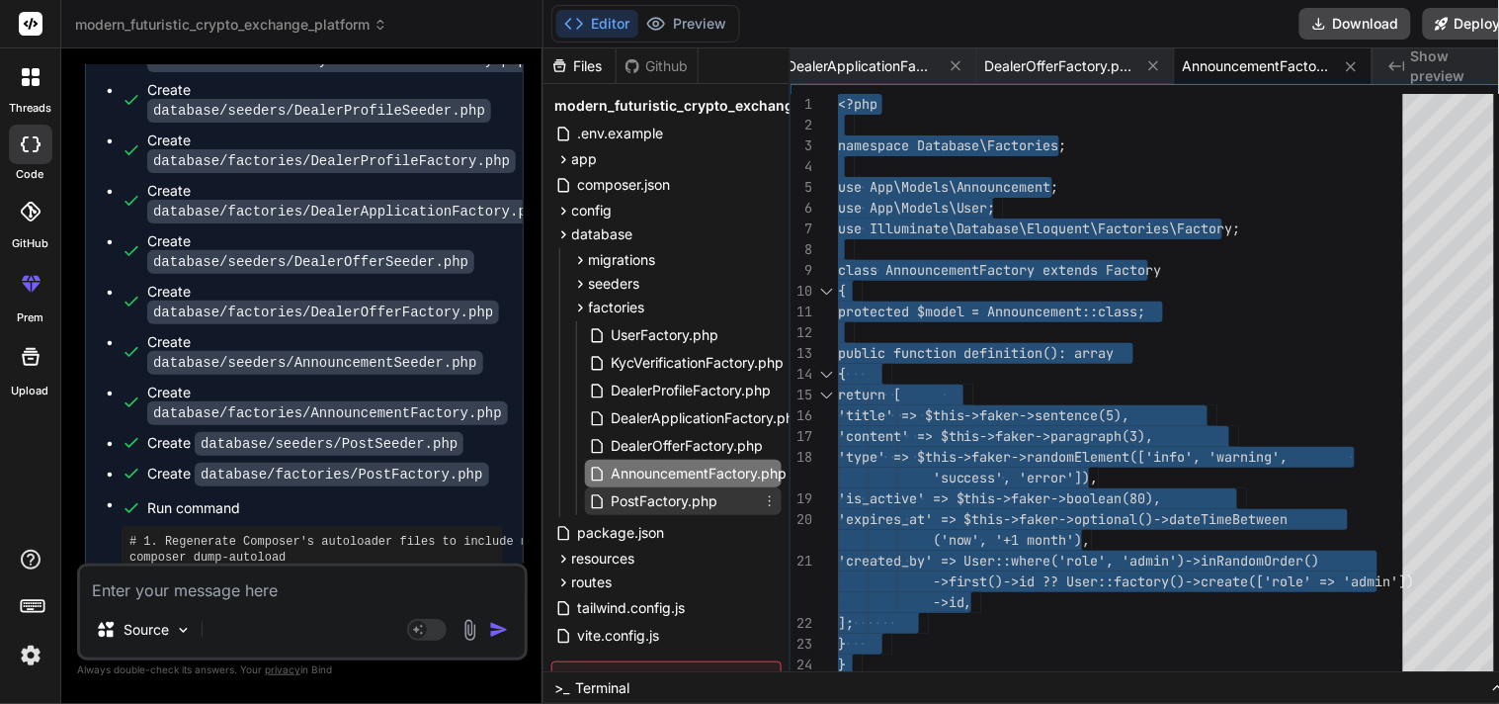
click at [662, 500] on span "PostFactory.php" at bounding box center [665, 501] width 111 height 24
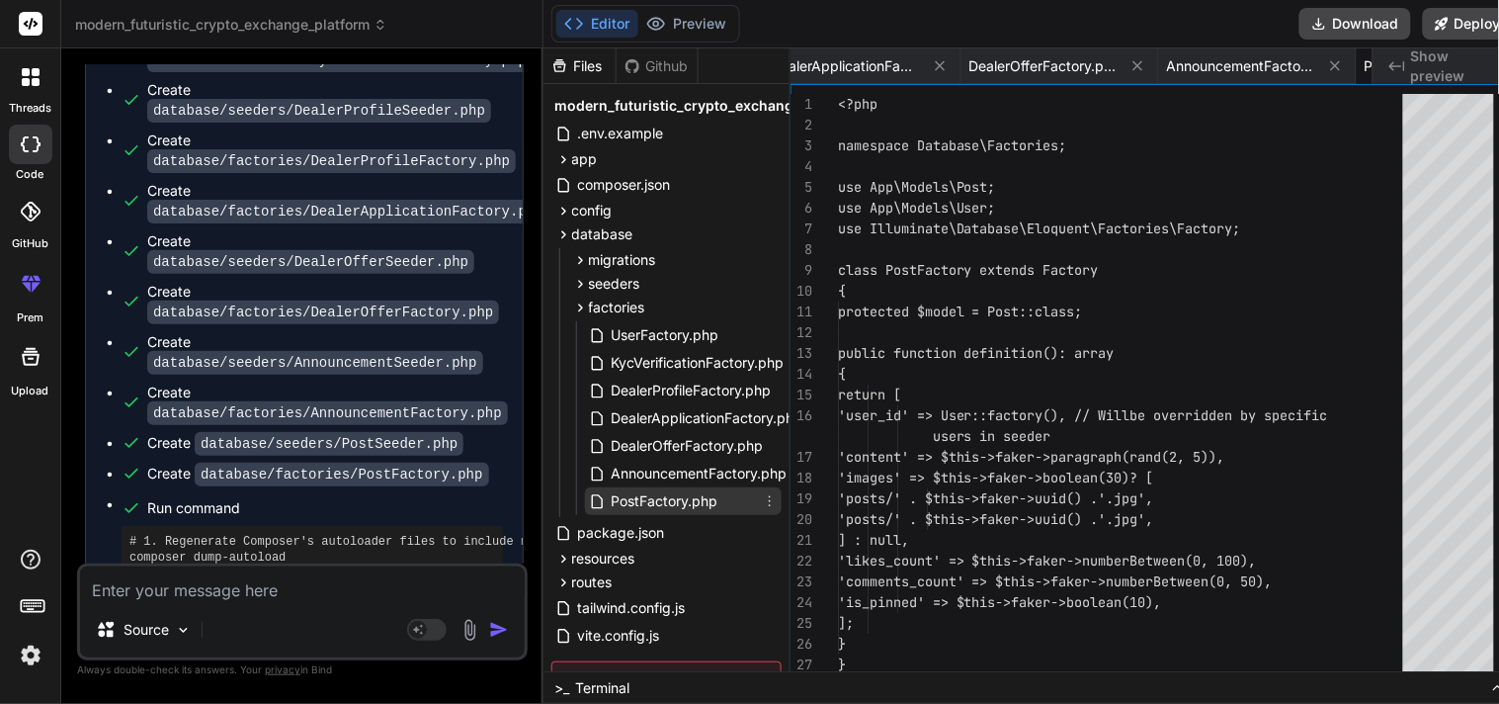
scroll to position [0, 2032]
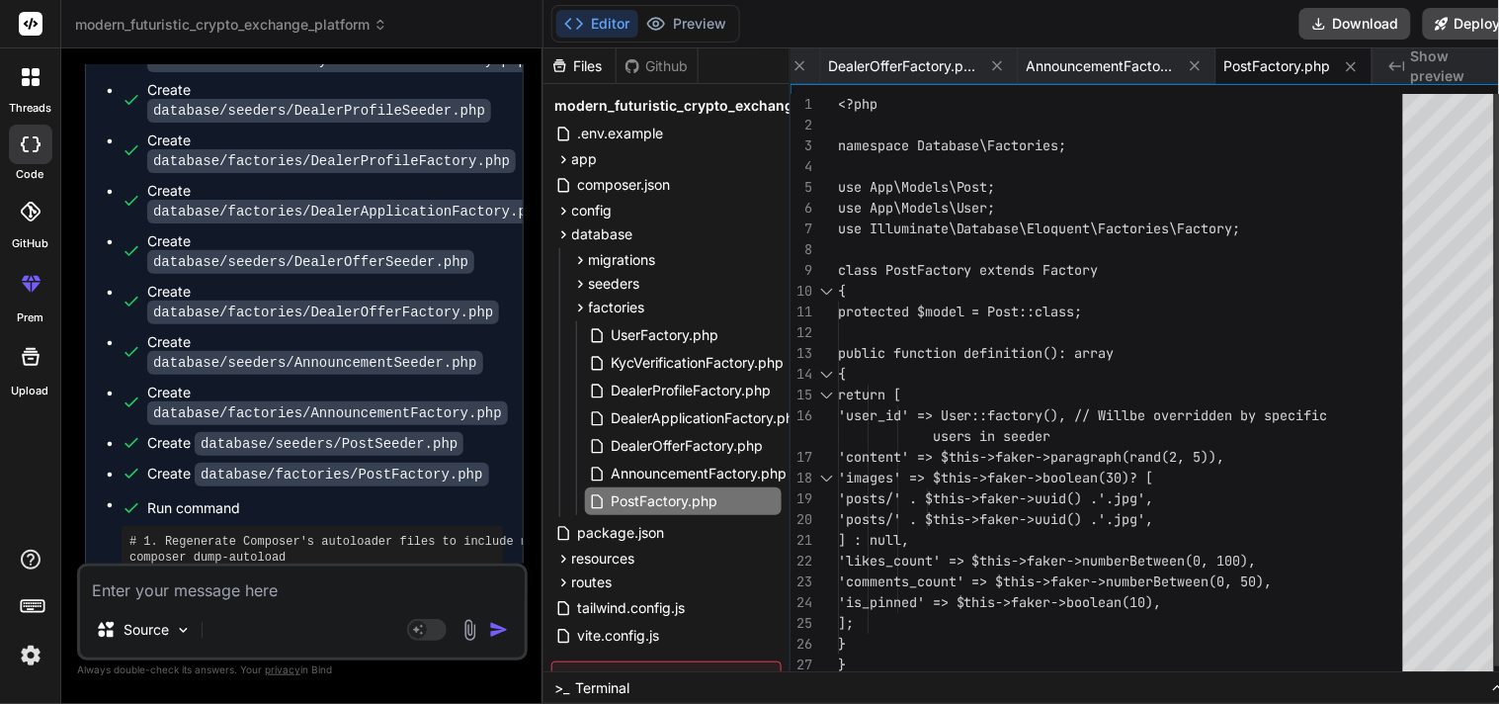
click at [940, 508] on div "<?php namespace Database\Factories; use App\Models\Post; use App\Models\User; u…" at bounding box center [1126, 395] width 577 height 602
click at [936, 531] on div "<?php namespace Database\Factories; use App\Models\Post; use App\Models\User; u…" at bounding box center [1126, 395] width 577 height 602
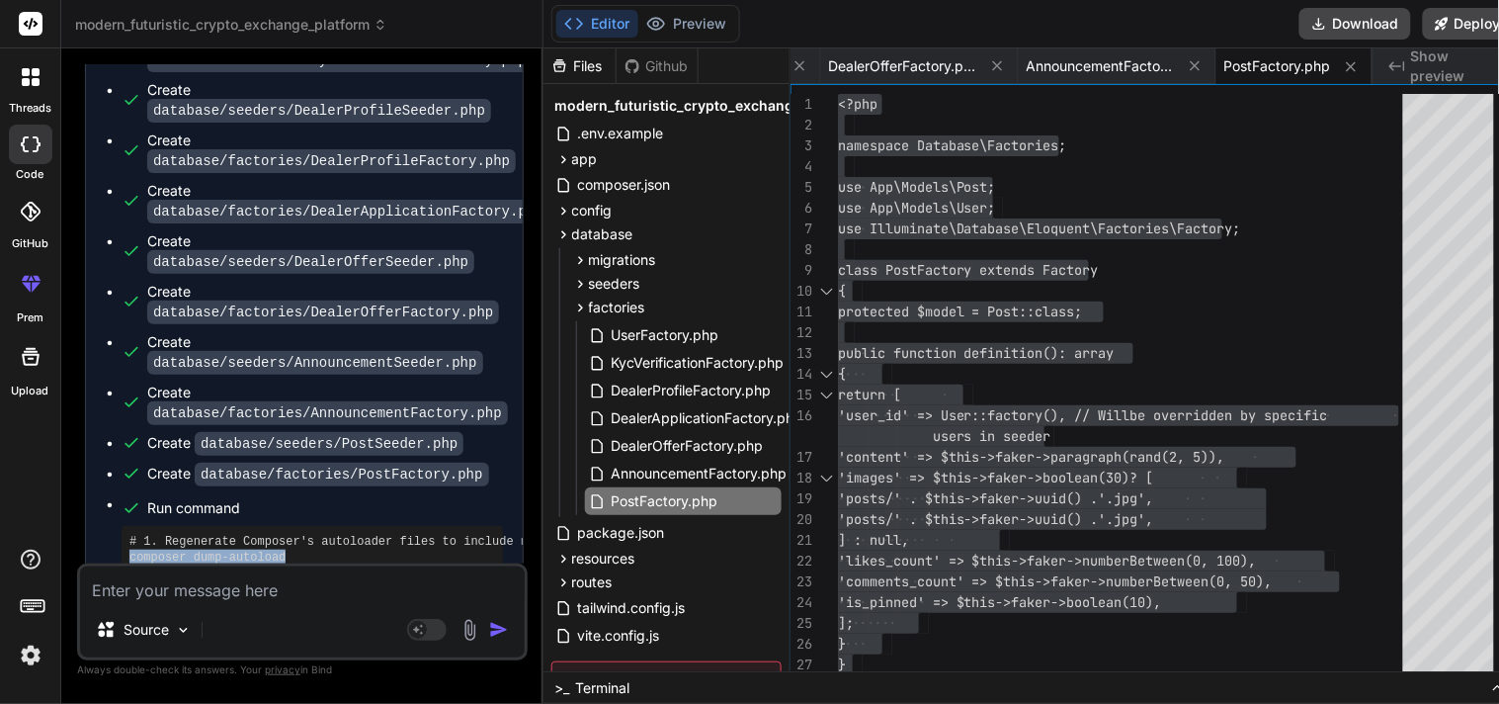
drag, startPoint x: 280, startPoint y: 433, endPoint x: 129, endPoint y: 438, distance: 150.3
click at [129, 534] on pre "# 1. Regenerate Composer's autoloader files to include new seeders and factorie…" at bounding box center [312, 589] width 366 height 111
copy pre "composer dump-autoload"
click at [347, 534] on pre "# 1. Regenerate Composer's autoloader files to include new seeders and factorie…" at bounding box center [312, 589] width 366 height 111
drag, startPoint x: 347, startPoint y: 516, endPoint x: 133, endPoint y: 515, distance: 213.5
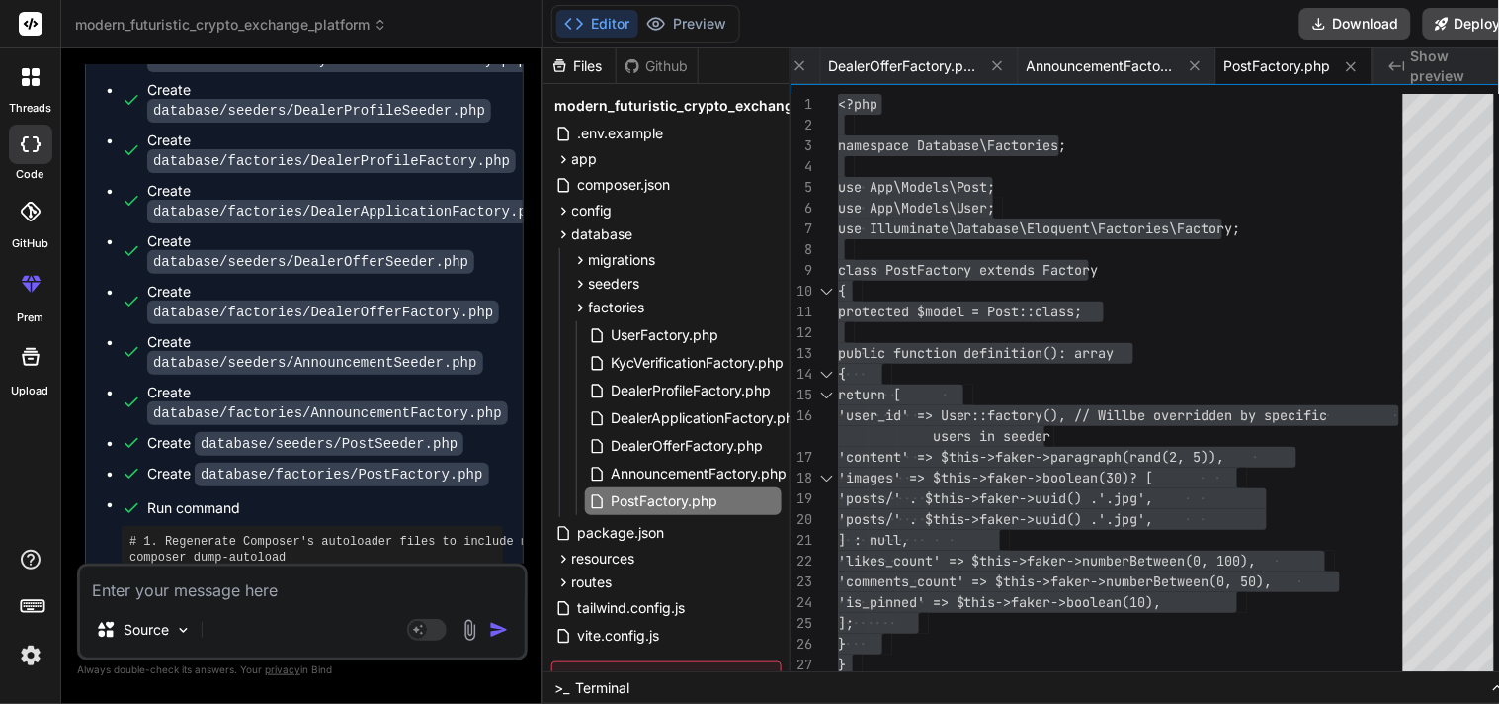
click at [133, 534] on pre "# 1. Regenerate Composer's autoloader files to include new seeders and factorie…" at bounding box center [312, 589] width 366 height 111
copy div "php artisan migrate:fresh --seed"
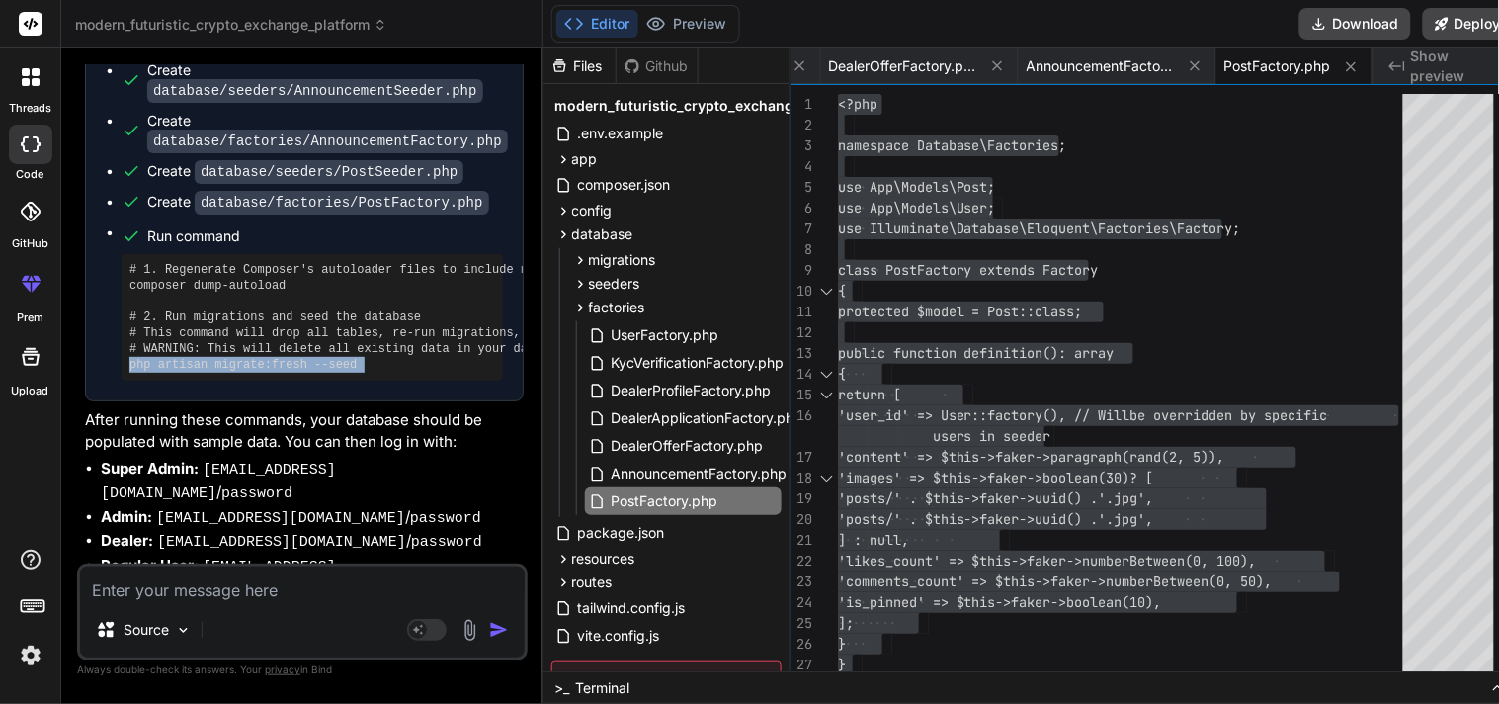
scroll to position [13832, 0]
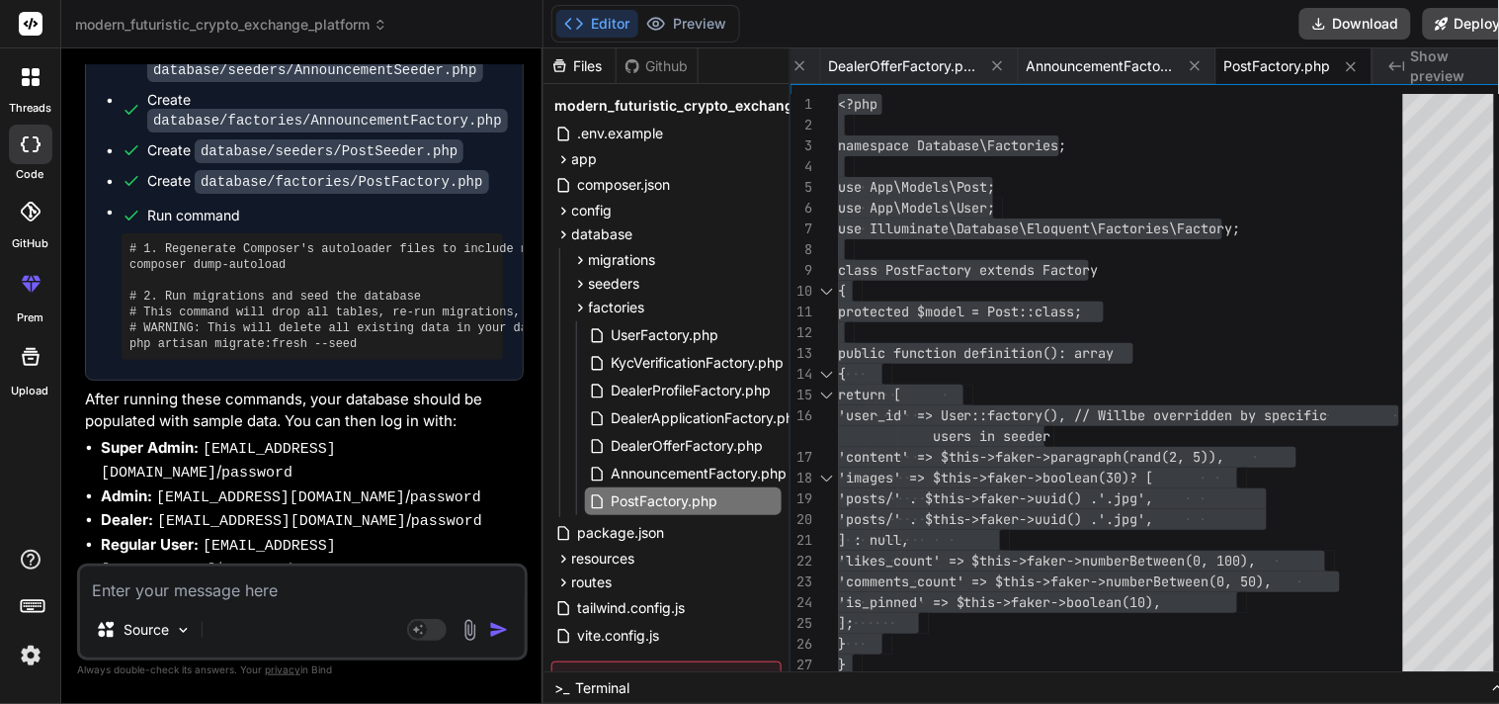
click at [283, 583] on textarea at bounding box center [302, 584] width 445 height 36
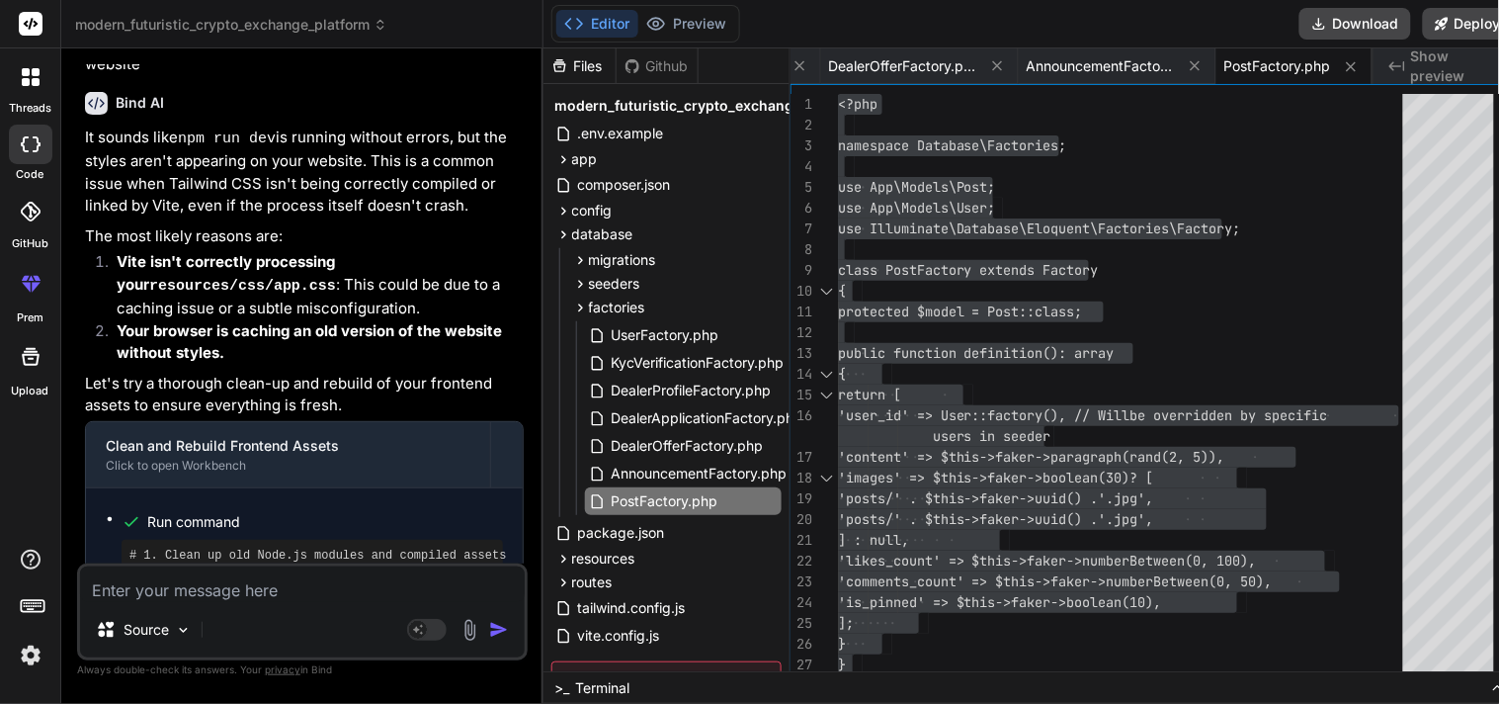
scroll to position [14584, 0]
drag, startPoint x: 260, startPoint y: 406, endPoint x: 130, endPoint y: 411, distance: 129.6
click at [130, 546] on pre "# 1. Clean up old Node.js modules and compiled assets # This ensures we start w…" at bounding box center [312, 641] width 366 height 190
copy pre "rm -rf node_modules"
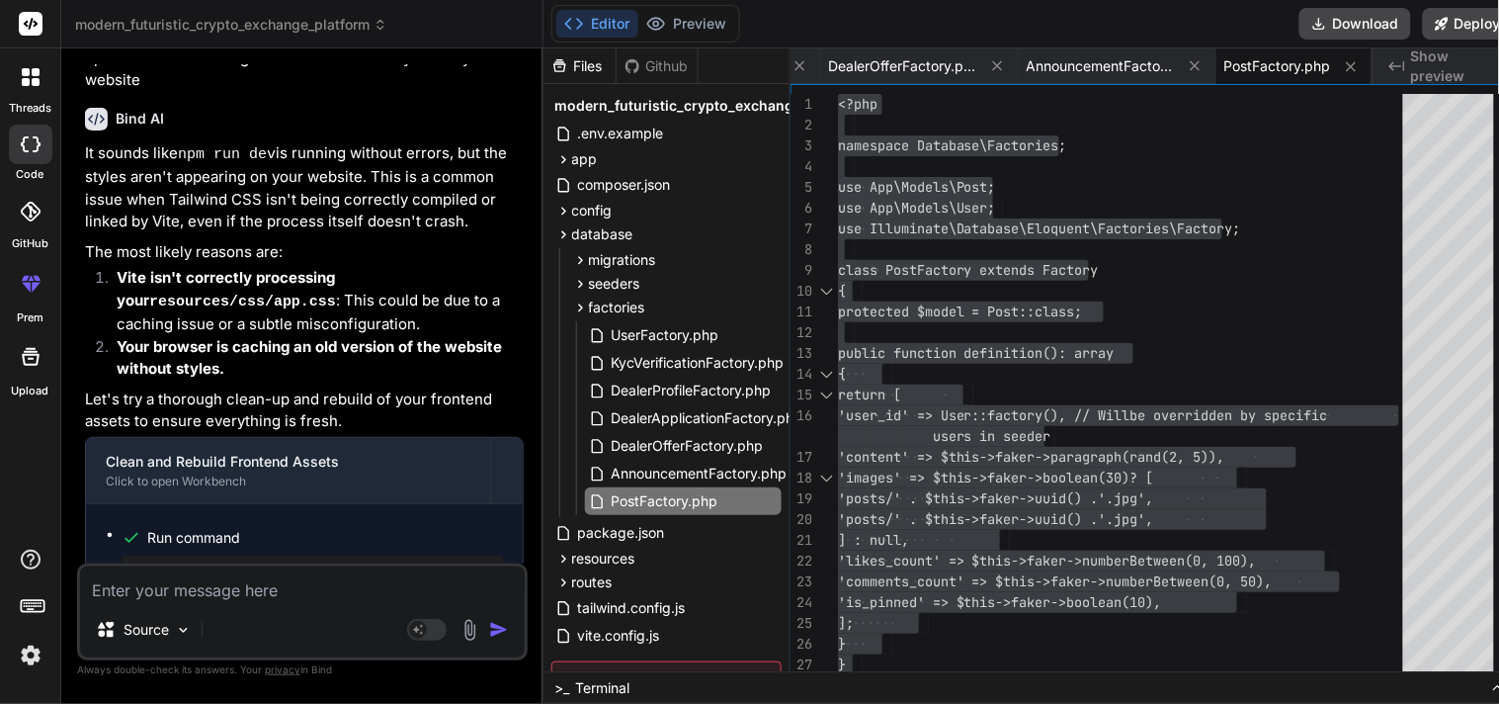
scroll to position [14553, 0]
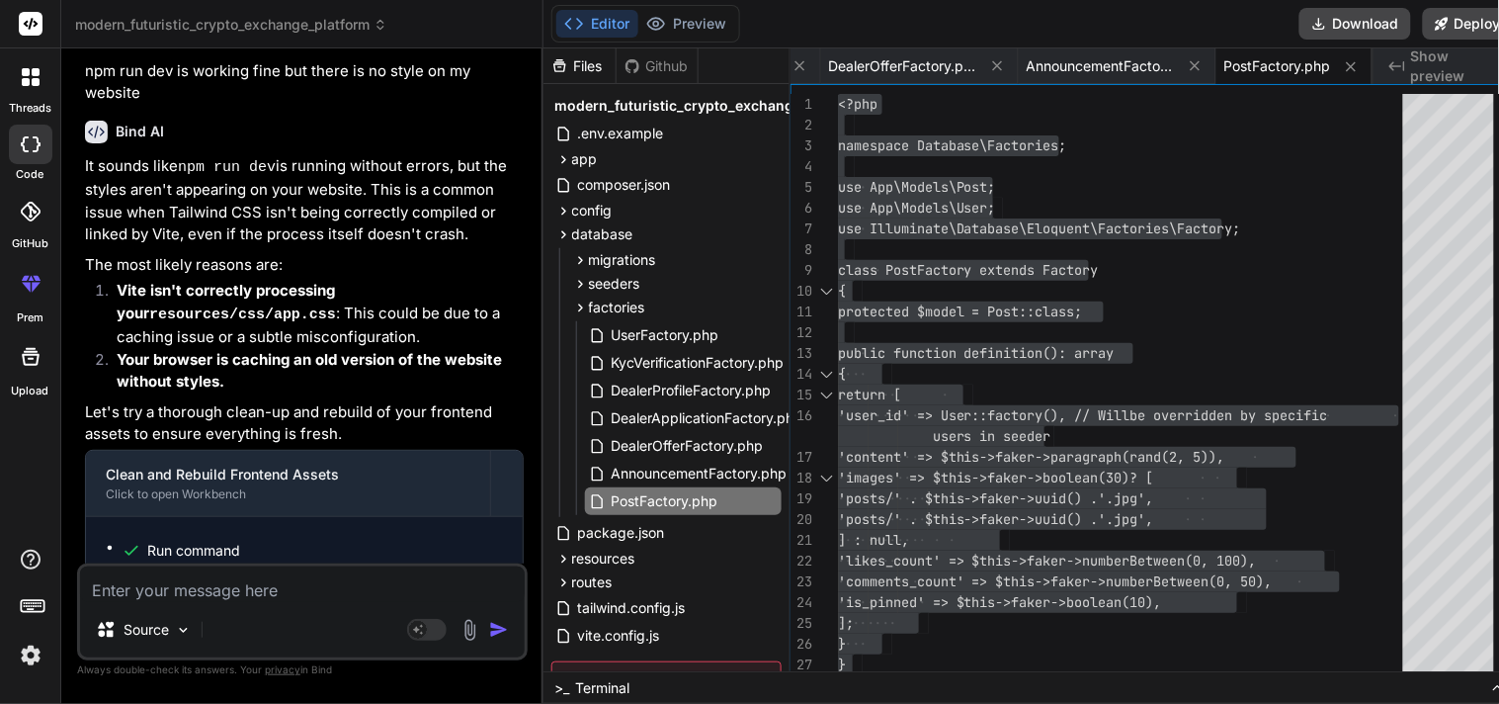
drag, startPoint x: 254, startPoint y: 456, endPoint x: 125, endPoint y: 455, distance: 129.5
click at [125, 568] on div "# 1. Clean up old Node.js modules and compiled assets # This ensures we start w…" at bounding box center [313, 671] width 382 height 206
copy pre "rm -rf public/build"
click at [263, 576] on pre "# 1. Clean up old Node.js modules and compiled assets # This ensures we start w…" at bounding box center [312, 671] width 366 height 190
drag, startPoint x: 212, startPoint y: 520, endPoint x: 128, endPoint y: 520, distance: 83.0
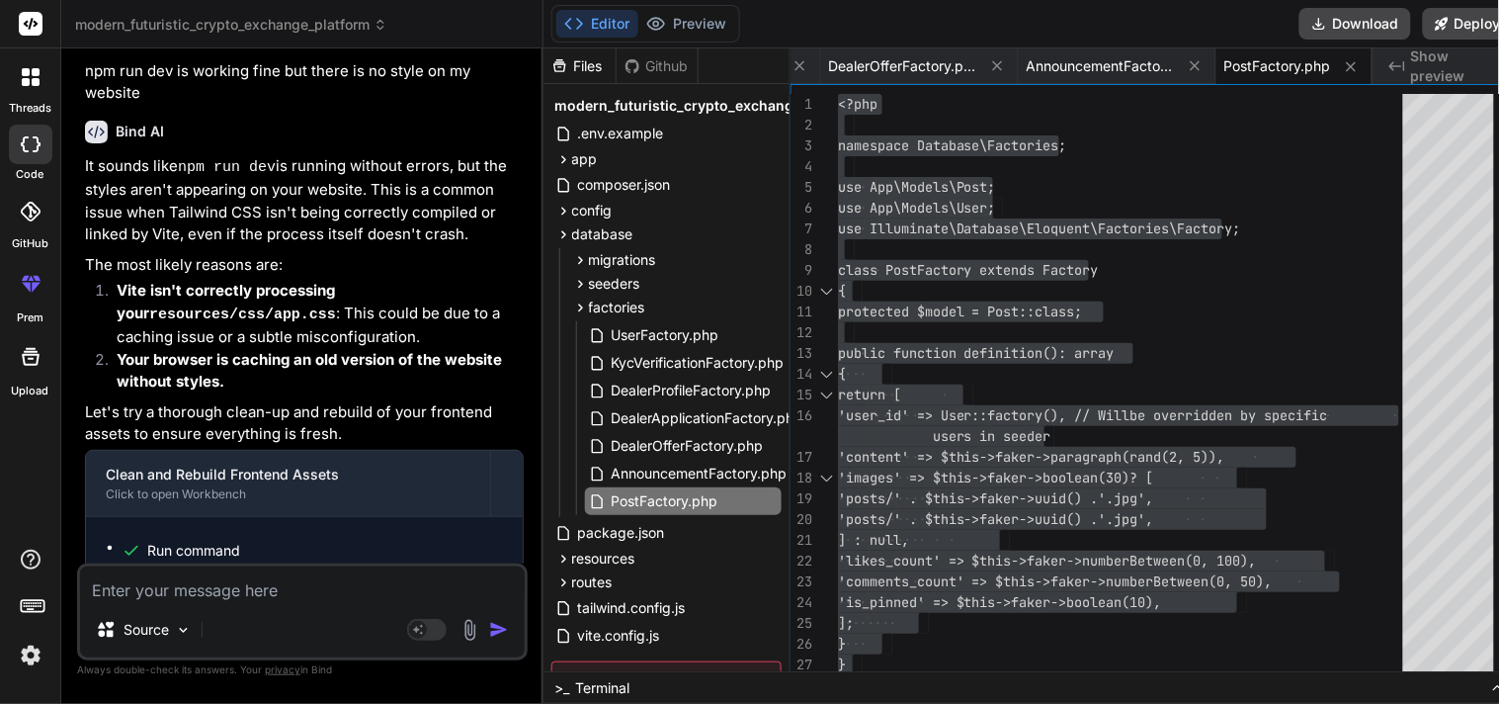
click at [129, 576] on pre "# 1. Clean up old Node.js modules and compiled assets # This ensures we start w…" at bounding box center [312, 671] width 366 height 190
click at [380, 576] on pre "# 1. Clean up old Node.js modules and compiled assets # This ensures we start w…" at bounding box center [312, 671] width 366 height 190
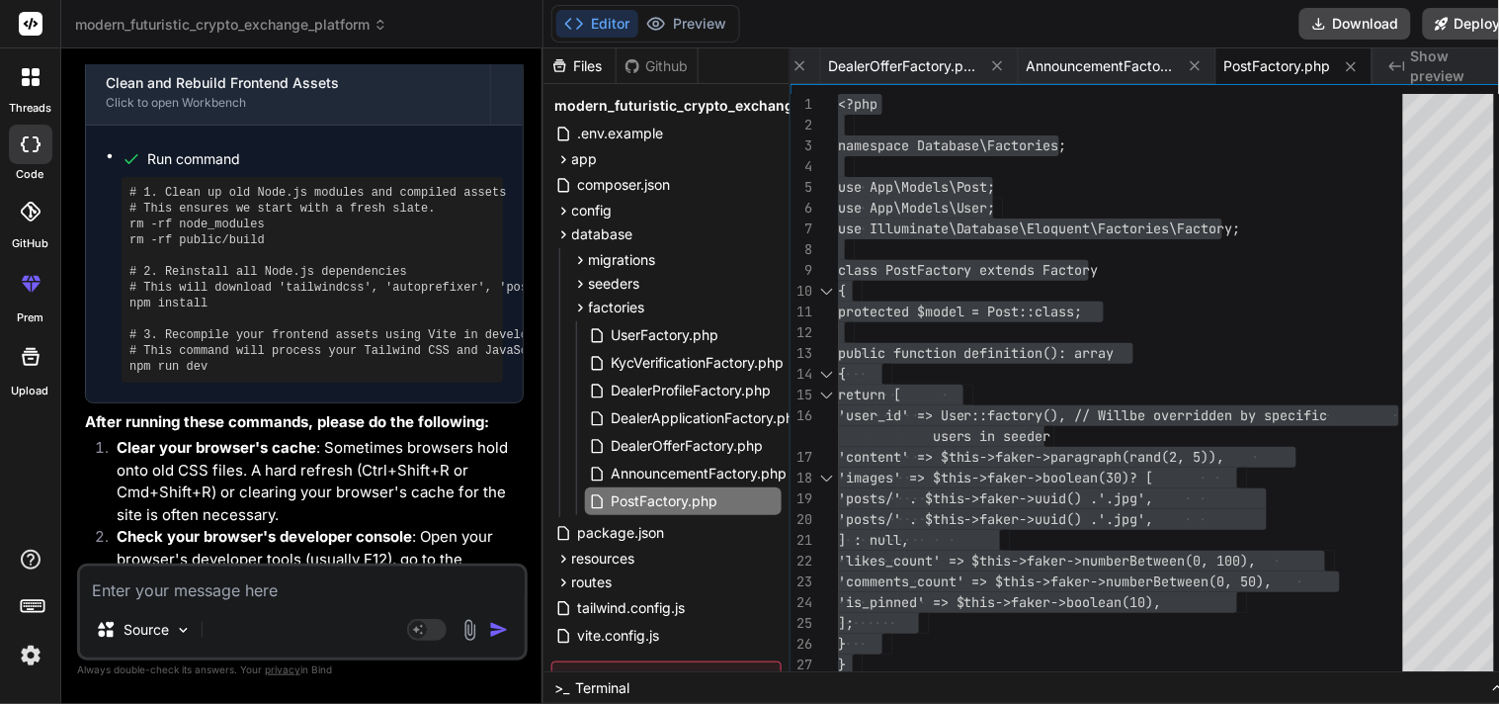
scroll to position [14947, 0]
click at [980, 639] on div "<?php namespace Database\Factories; use App\Models\Post; use App\Models\User; u…" at bounding box center [1126, 395] width 577 height 602
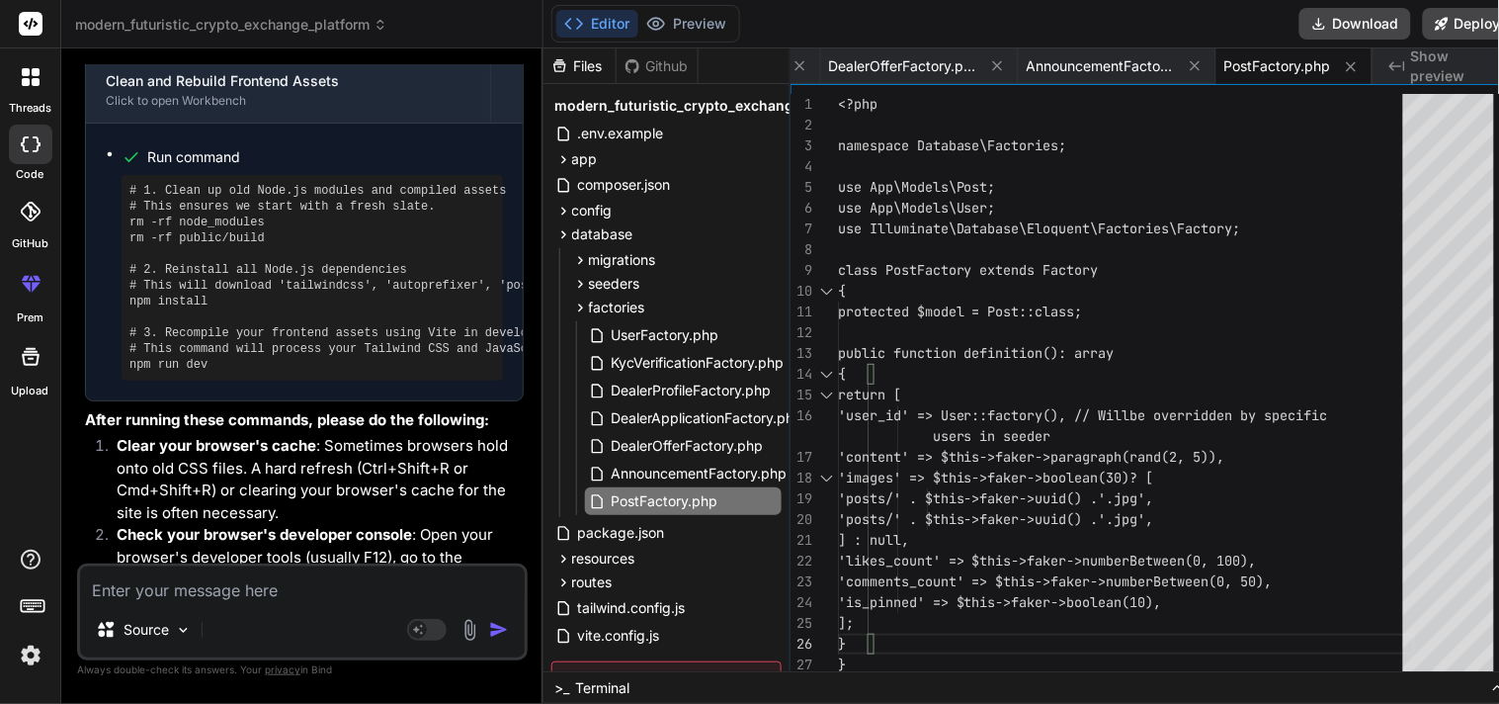
click at [334, 576] on textarea at bounding box center [302, 584] width 445 height 36
paste textarea "WebSocket connection to 'wss://[DOMAIN_NAME][URL]' failed:"
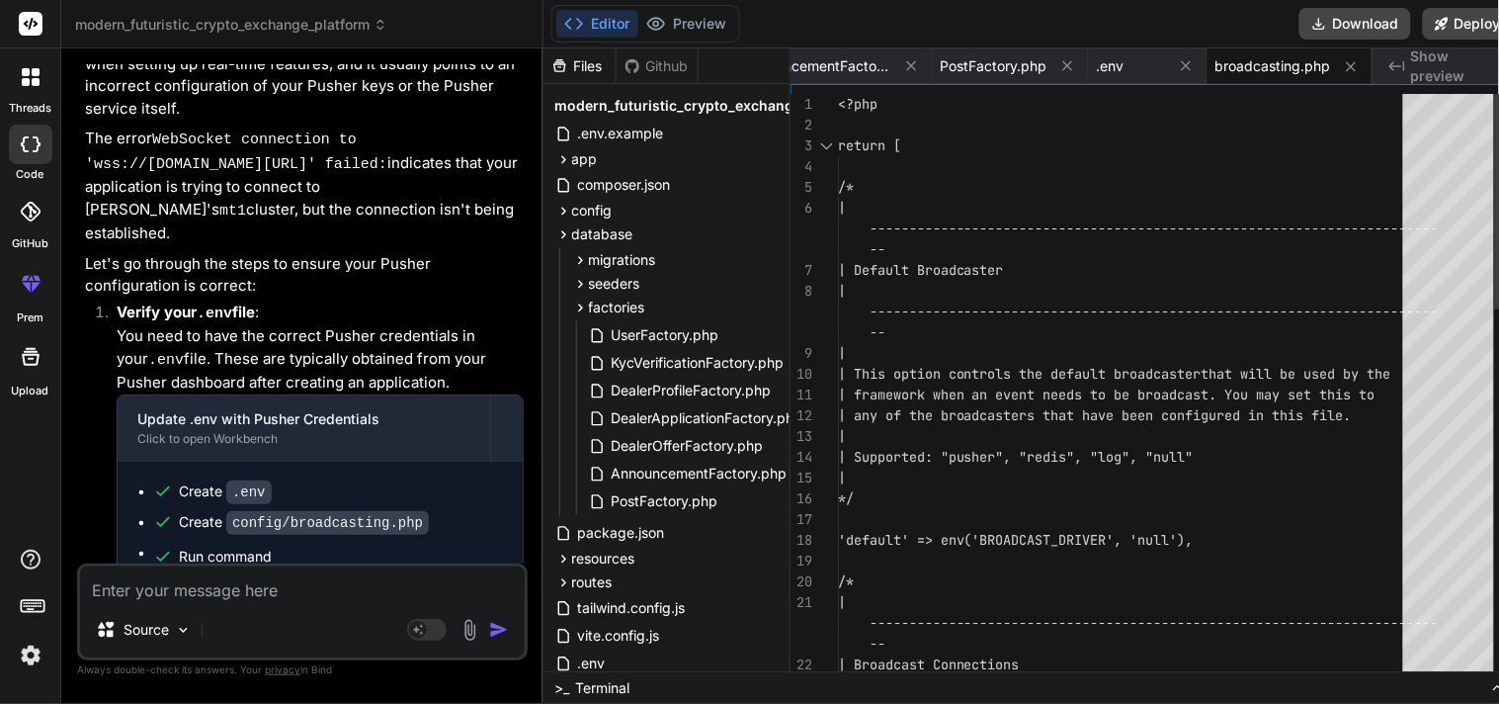
scroll to position [20, 0]
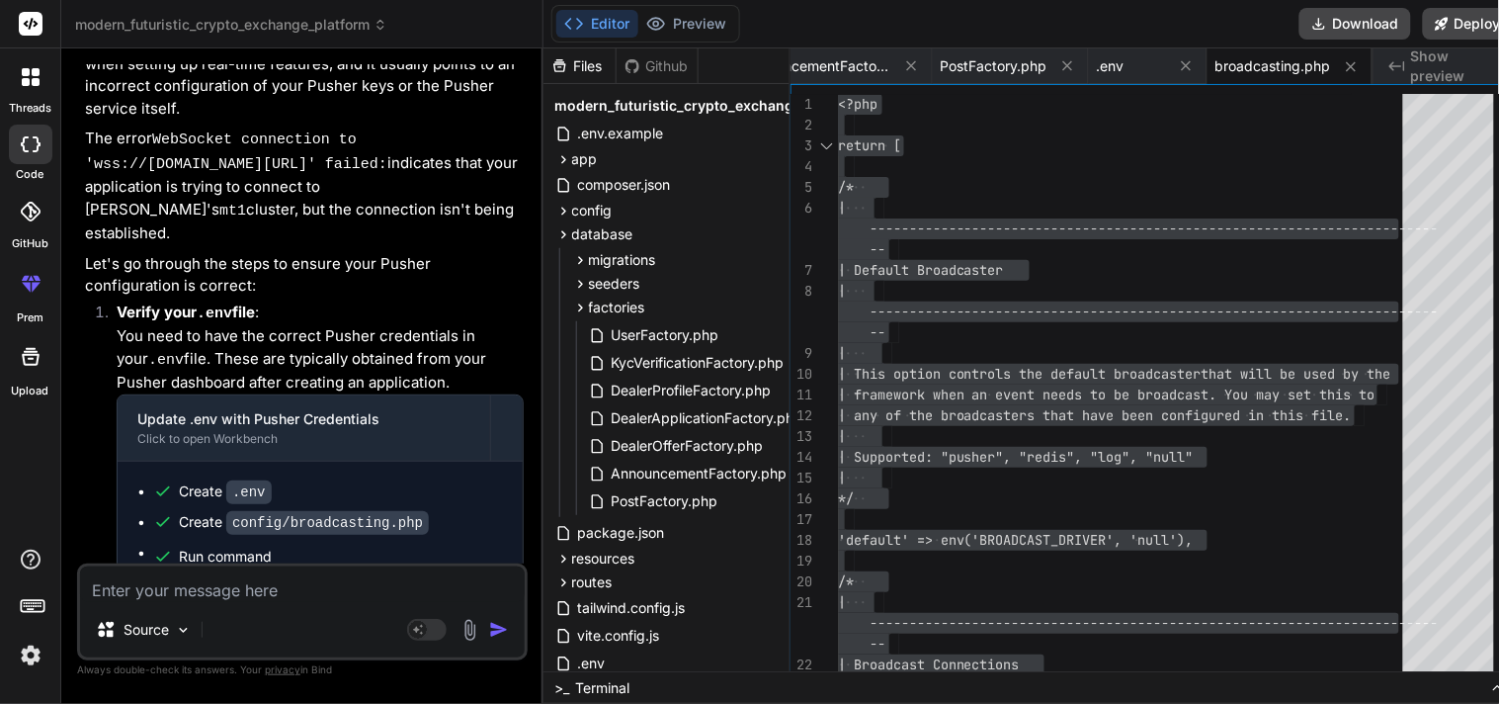
drag, startPoint x: 329, startPoint y: 450, endPoint x: 156, endPoint y: 455, distance: 173.0
click at [156, 574] on div "php artisan config:clear" at bounding box center [328, 590] width 350 height 32
copy pre "php artisan config:clear"
click at [423, 620] on span "Run command" at bounding box center [341, 630] width 324 height 20
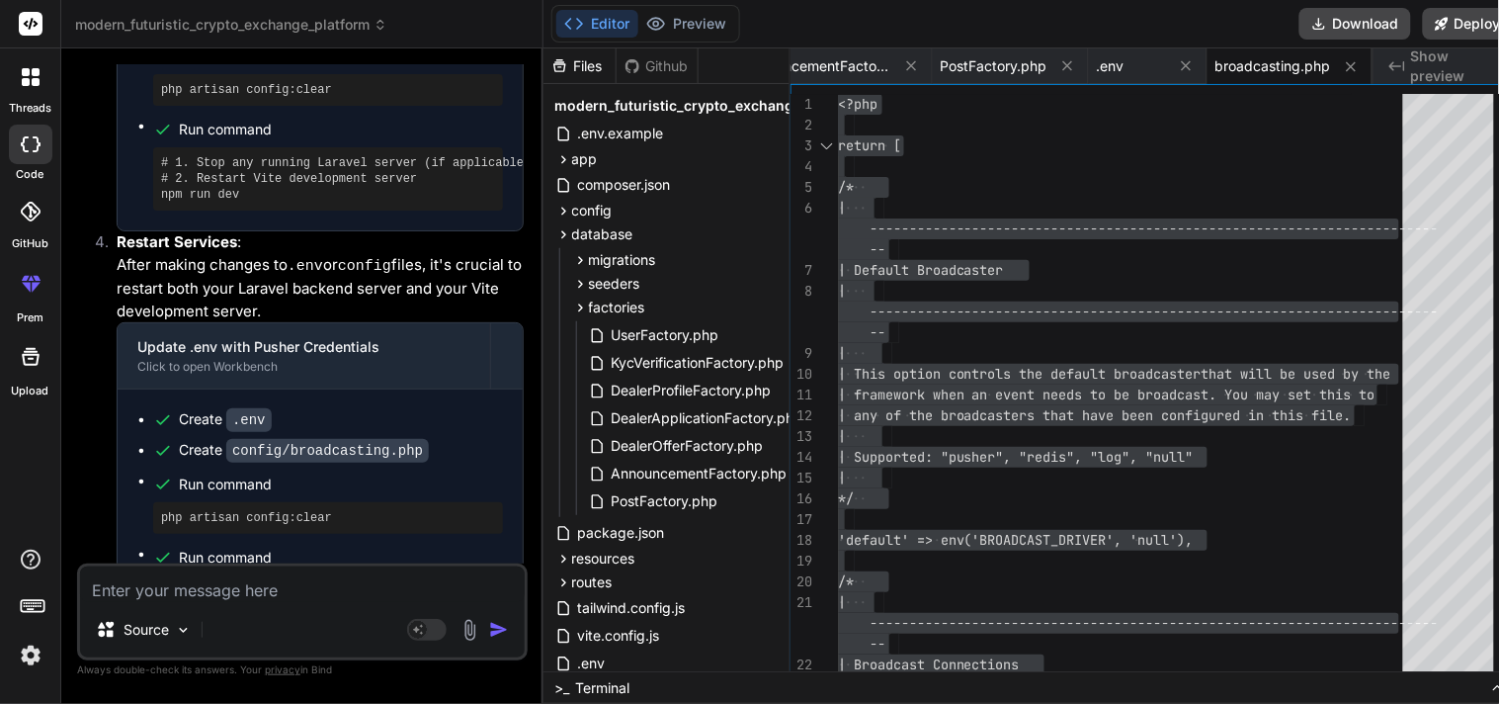
scroll to position [17478, 0]
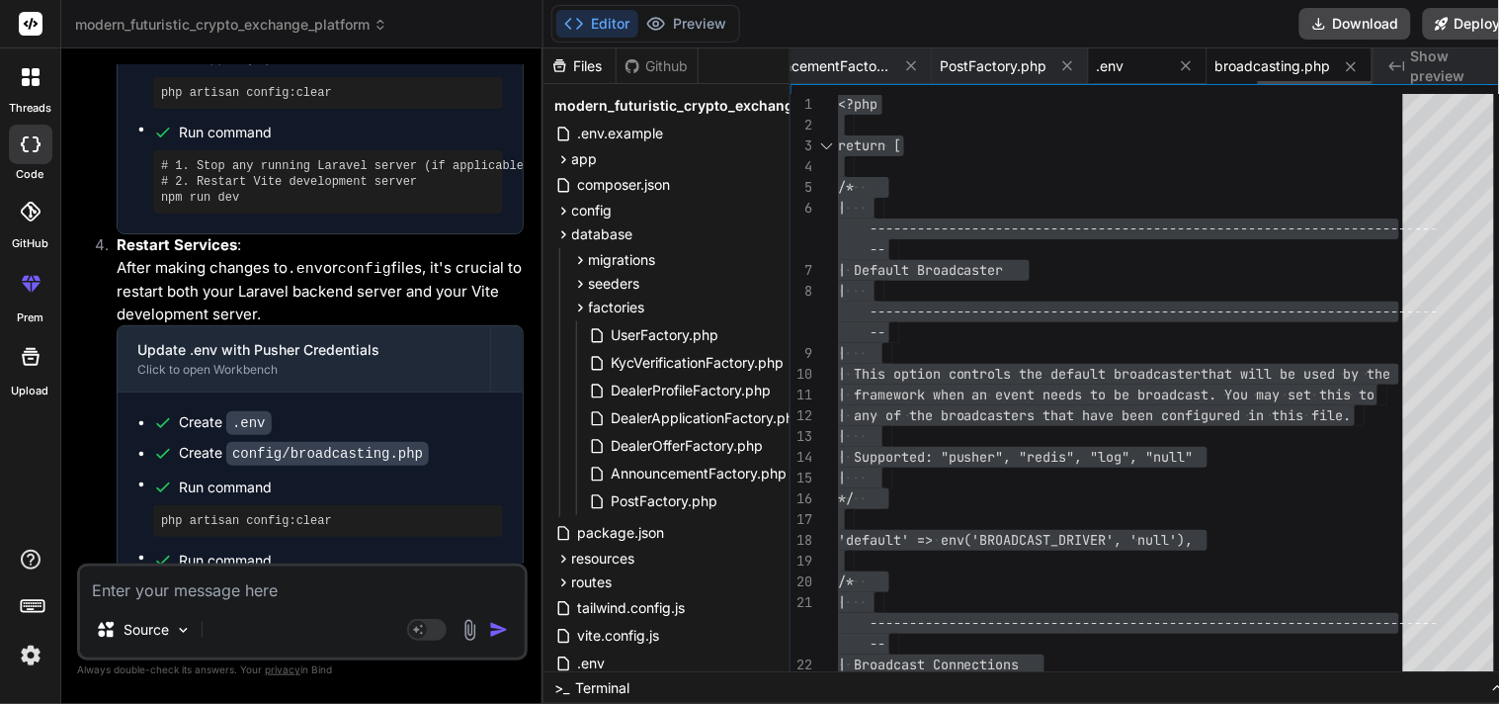
click at [1097, 66] on span ".env" at bounding box center [1111, 66] width 28 height 20
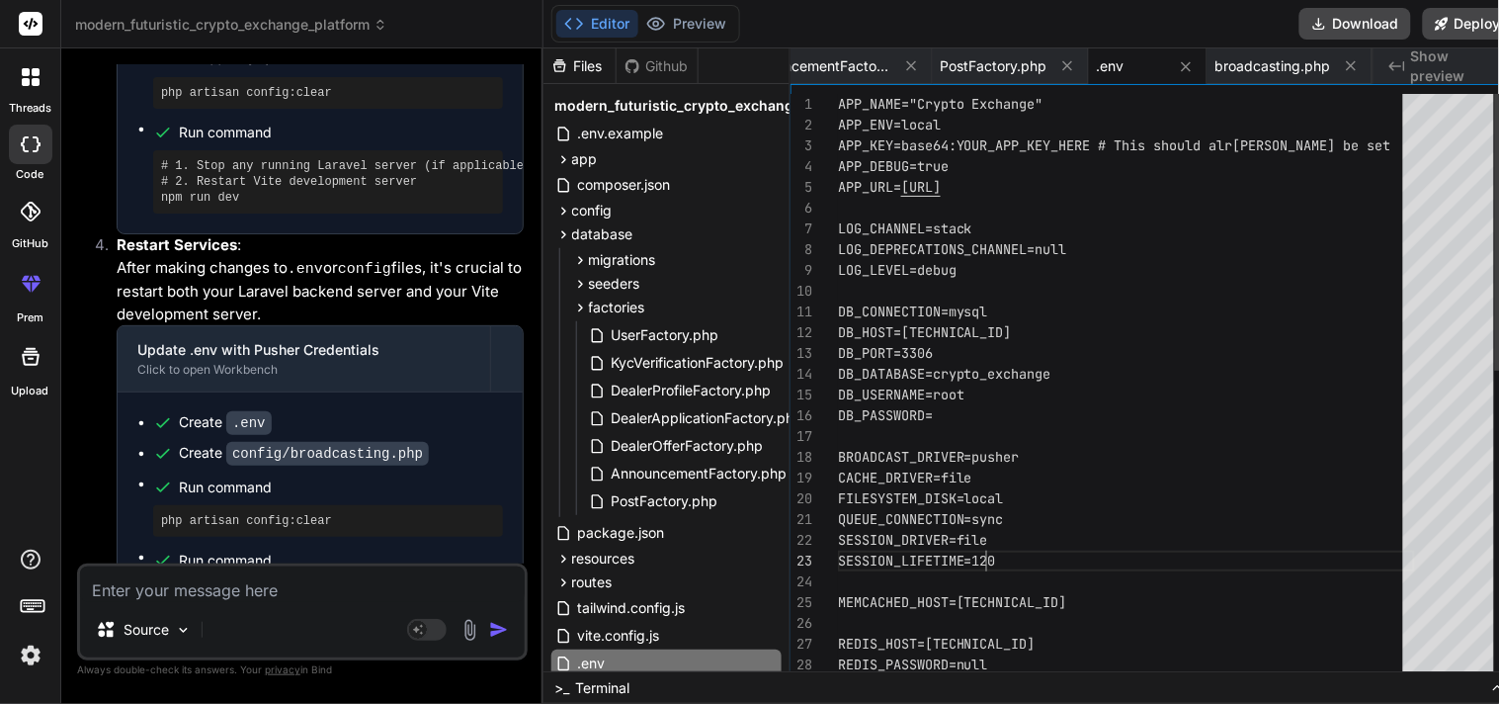
scroll to position [20, 0]
click at [998, 560] on div "APP_NAME="Crypto Exchange" APP_ENV=local APP_KEY=base64:YOUR_APP_KEY_HERE # Thi…" at bounding box center [1126, 716] width 577 height 1245
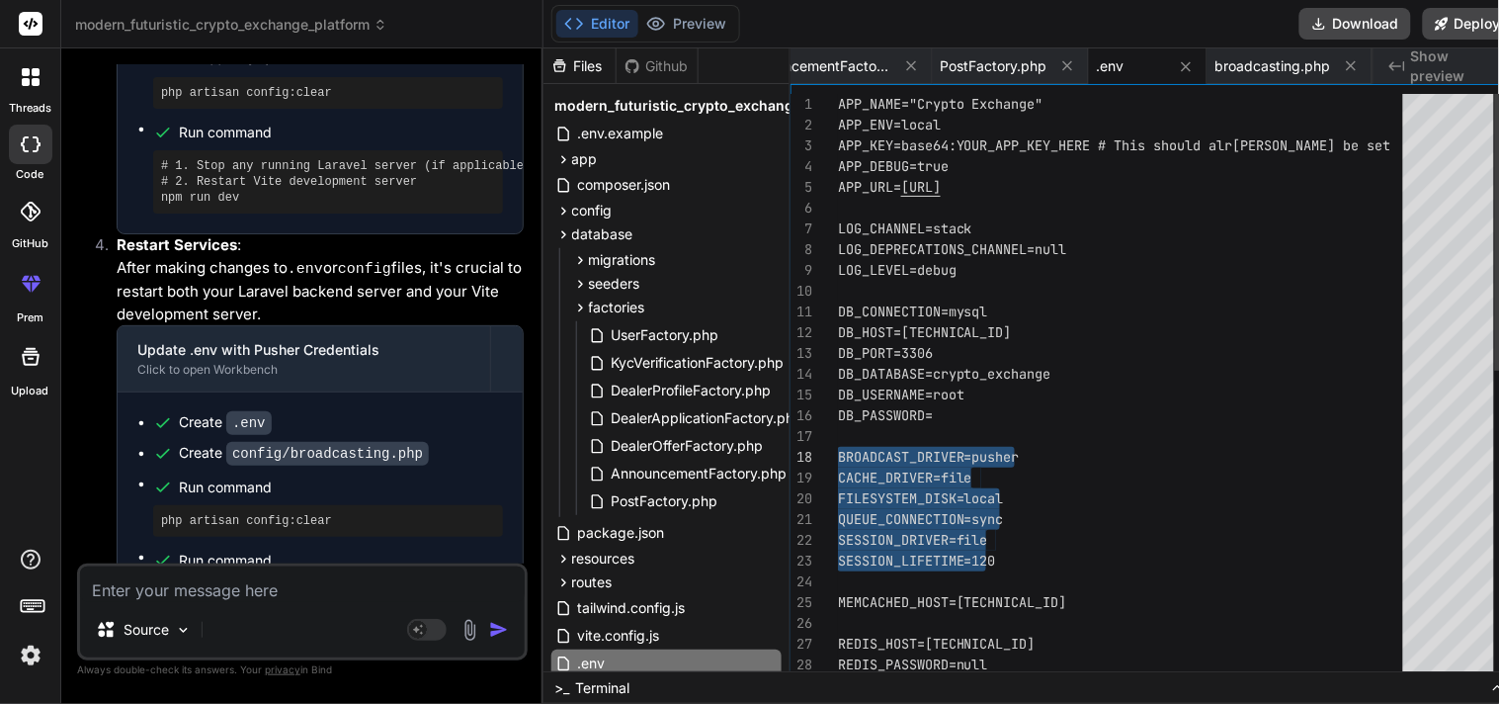
drag, startPoint x: 998, startPoint y: 560, endPoint x: 824, endPoint y: 453, distance: 204.6
click at [838, 453] on div "APP_NAME="Crypto Exchange" APP_ENV=local APP_KEY=base64:YOUR_APP_KEY_HERE # Thi…" at bounding box center [1126, 716] width 577 height 1245
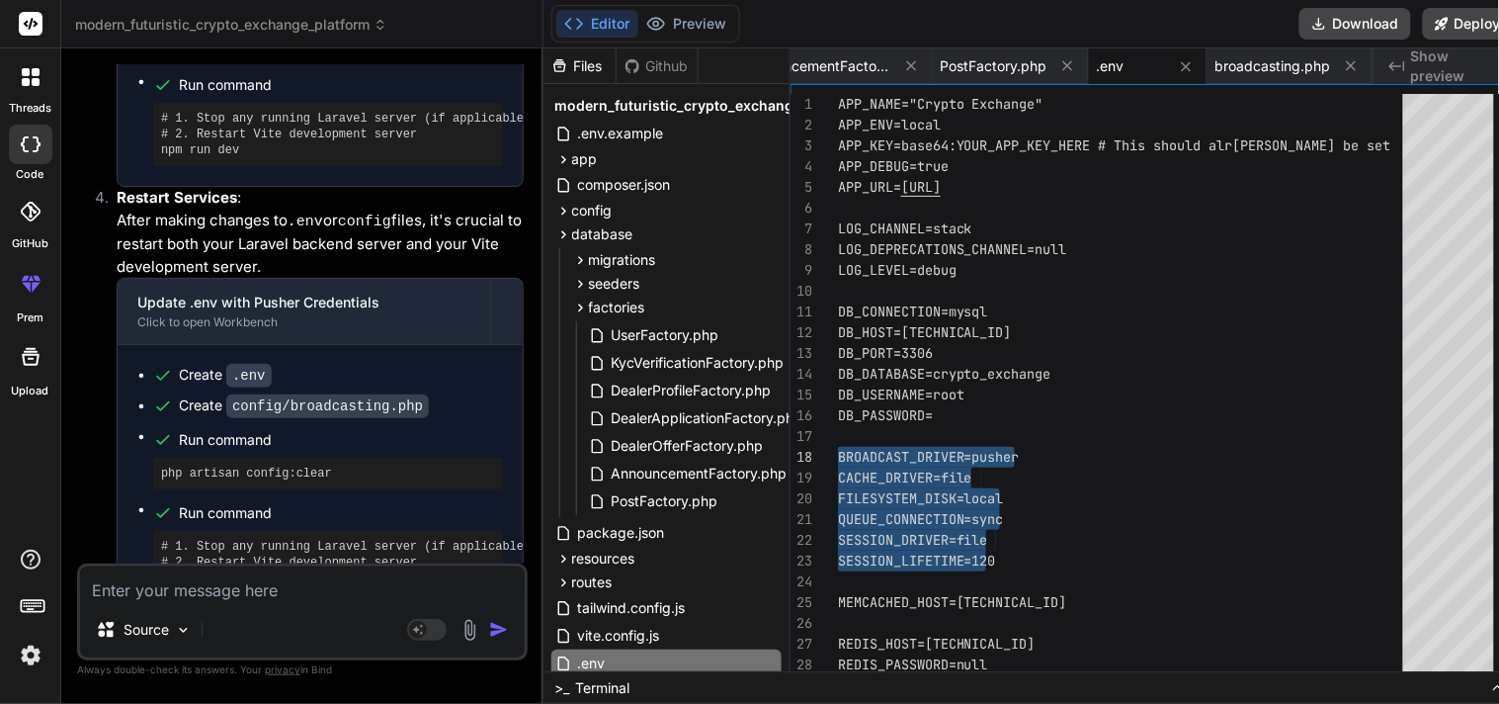
scroll to position [17546, 0]
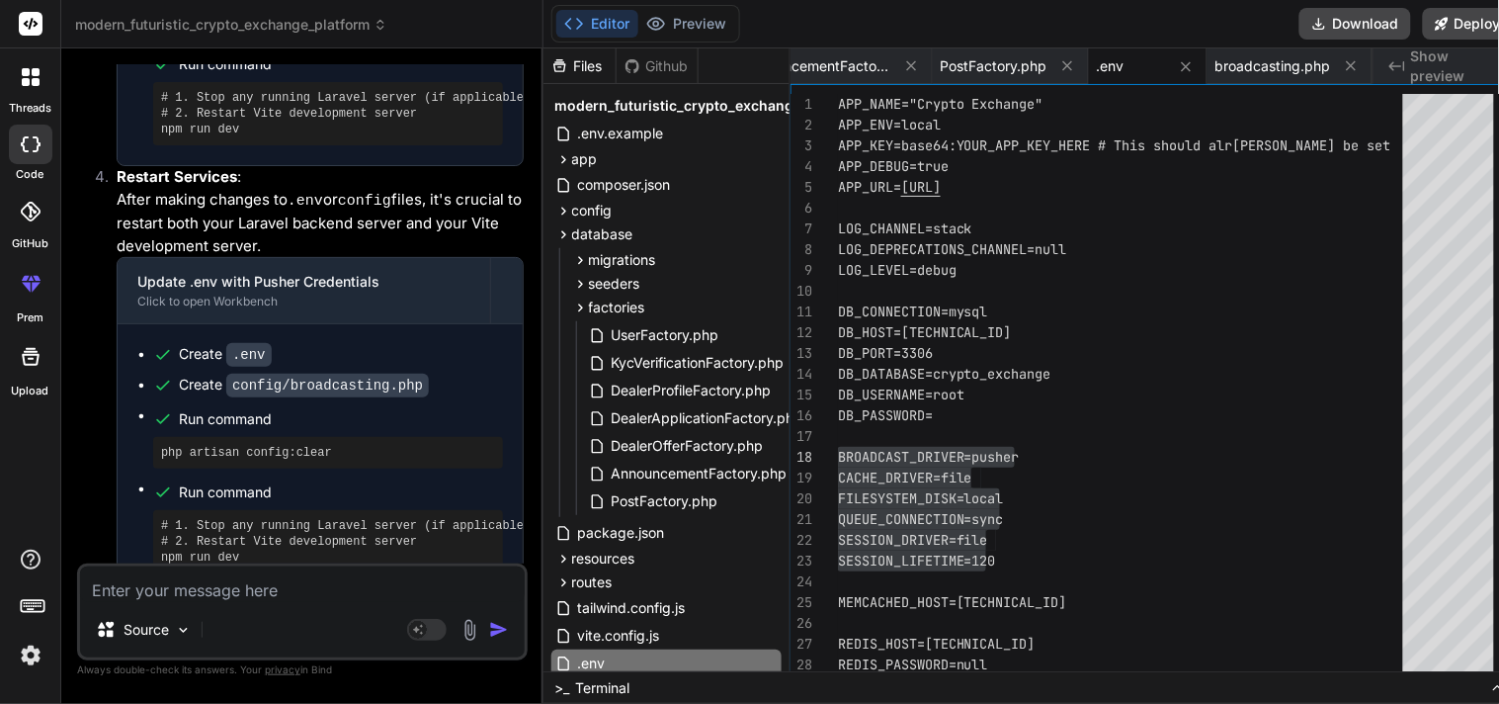
click at [369, 597] on textarea at bounding box center [302, 584] width 445 height 36
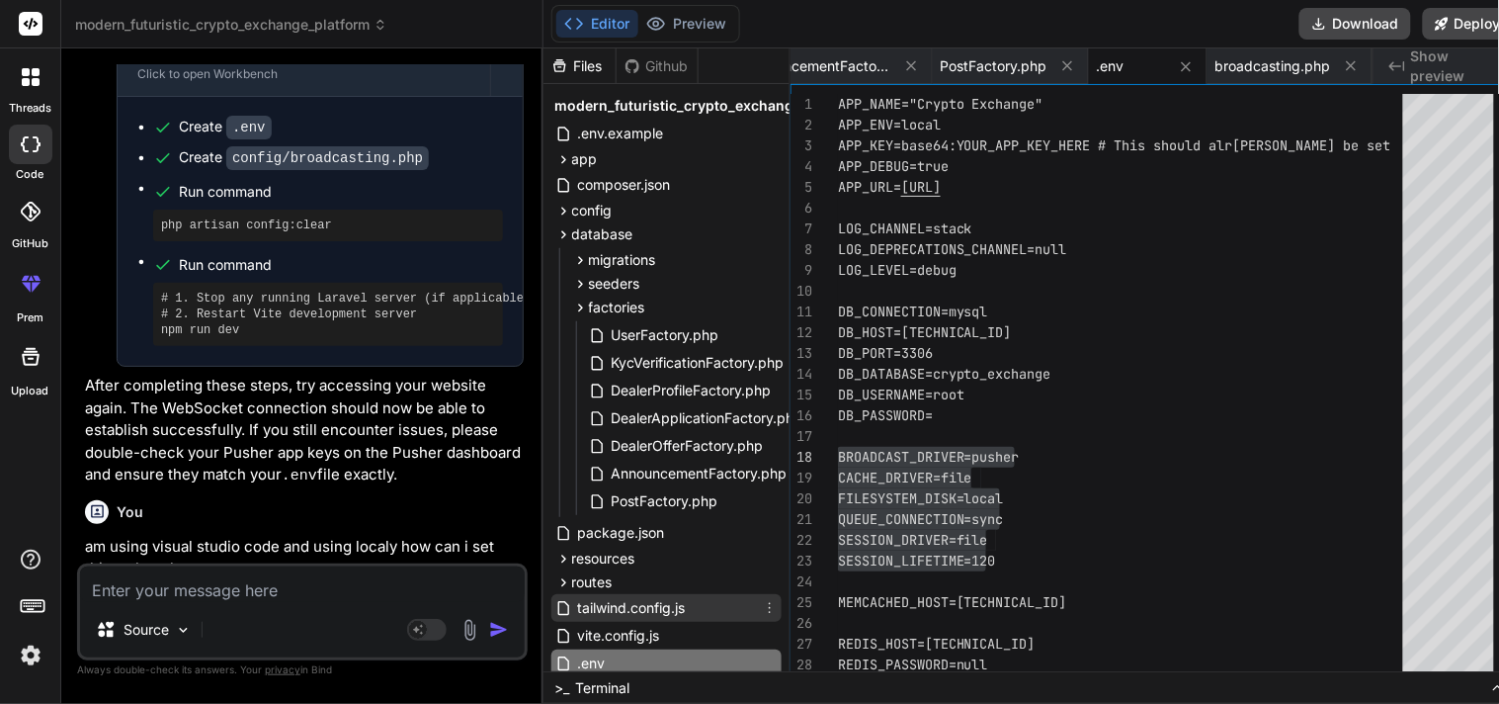
click at [608, 603] on span "tailwind.config.js" at bounding box center [632, 608] width 112 height 24
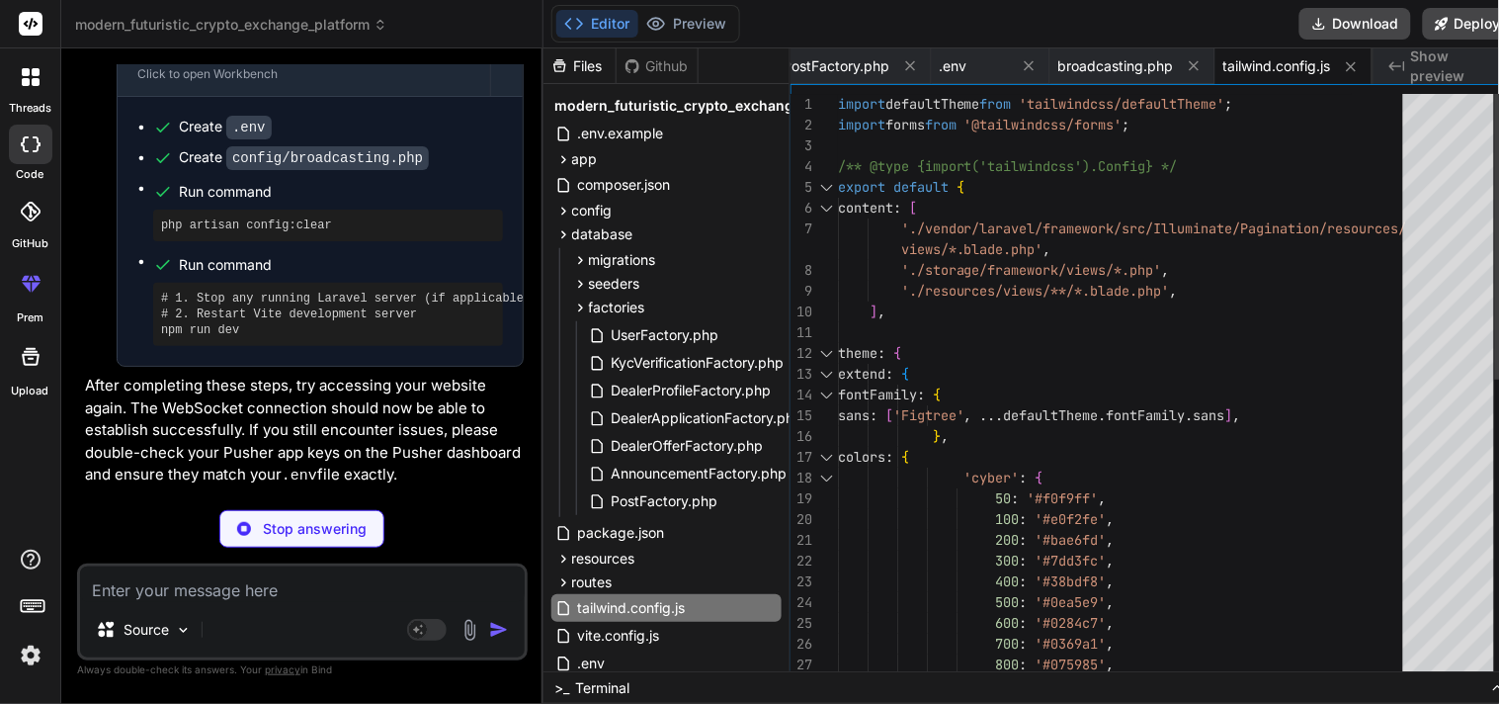
scroll to position [20, 0]
click at [876, 496] on div "import defaultTheme from 'tailwindcss/defaultTheme' ; import forms from '@tailw…" at bounding box center [1126, 696] width 577 height 1204
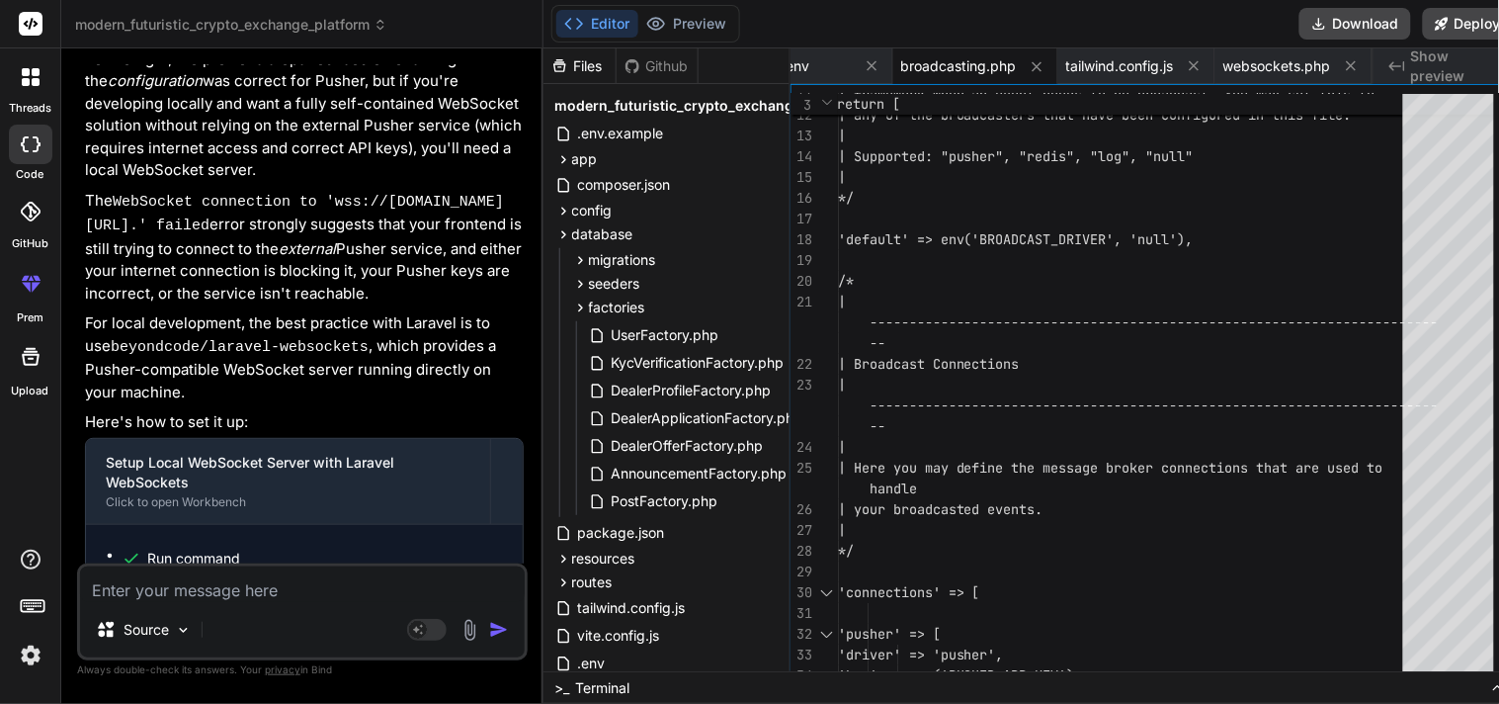
scroll to position [18407, 0]
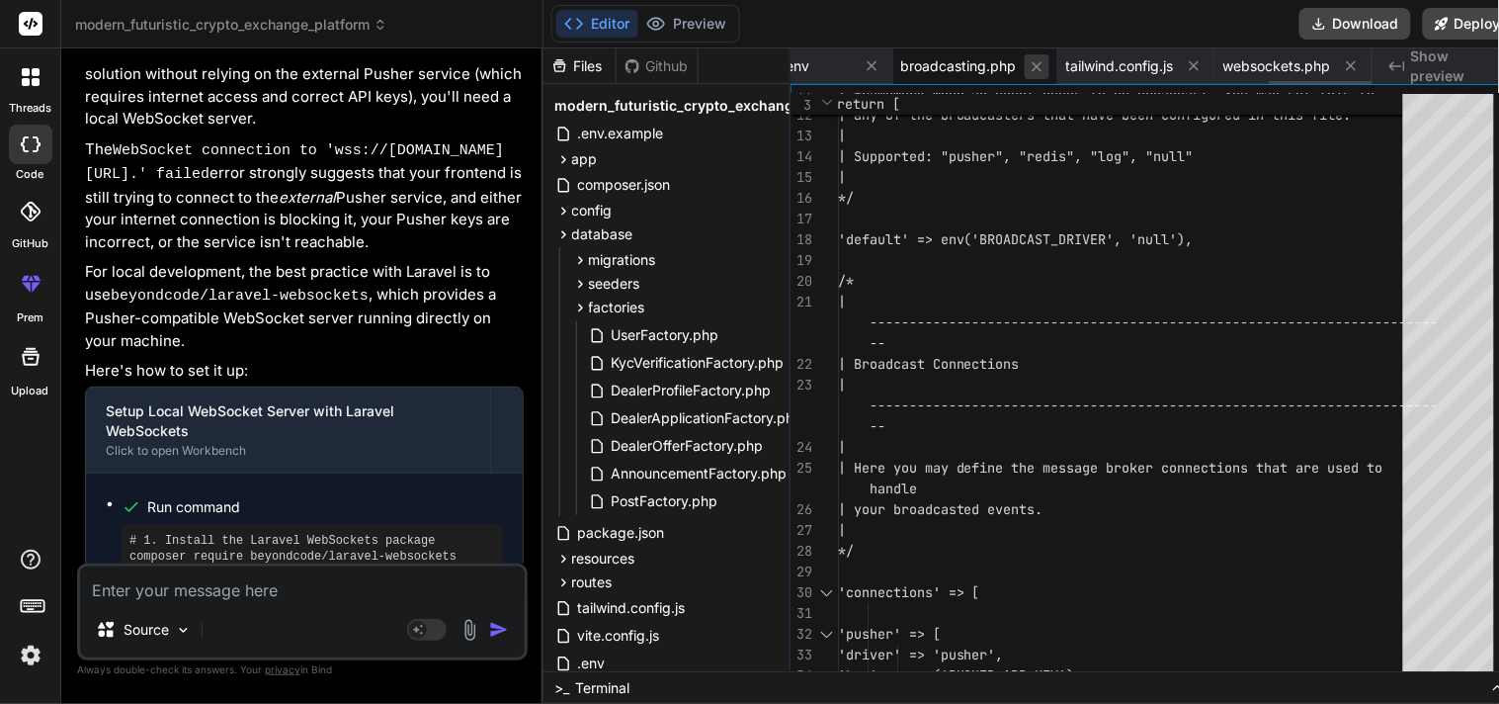
click at [1029, 67] on icon at bounding box center [1037, 66] width 17 height 17
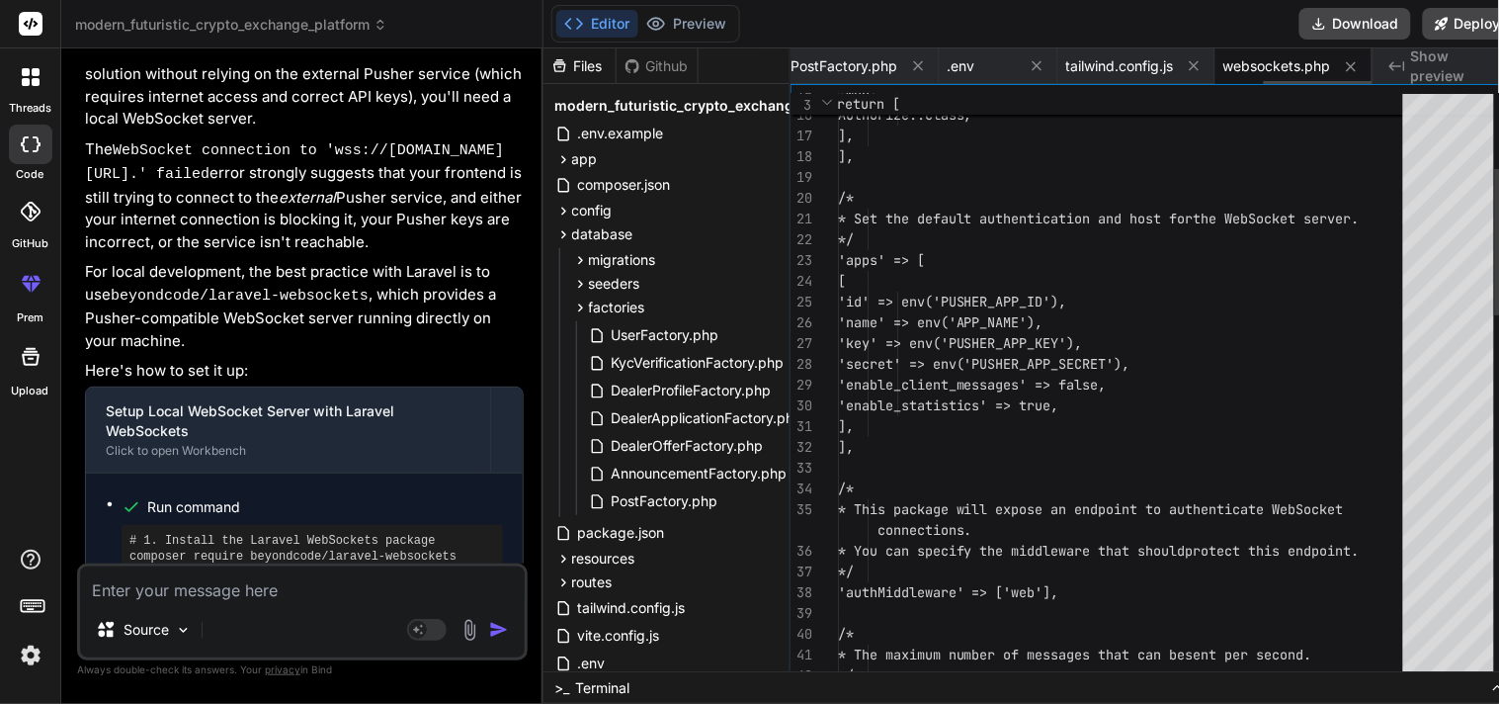
scroll to position [0, 2467]
click at [913, 65] on icon at bounding box center [918, 66] width 10 height 10
click at [919, 65] on icon at bounding box center [923, 65] width 17 height 17
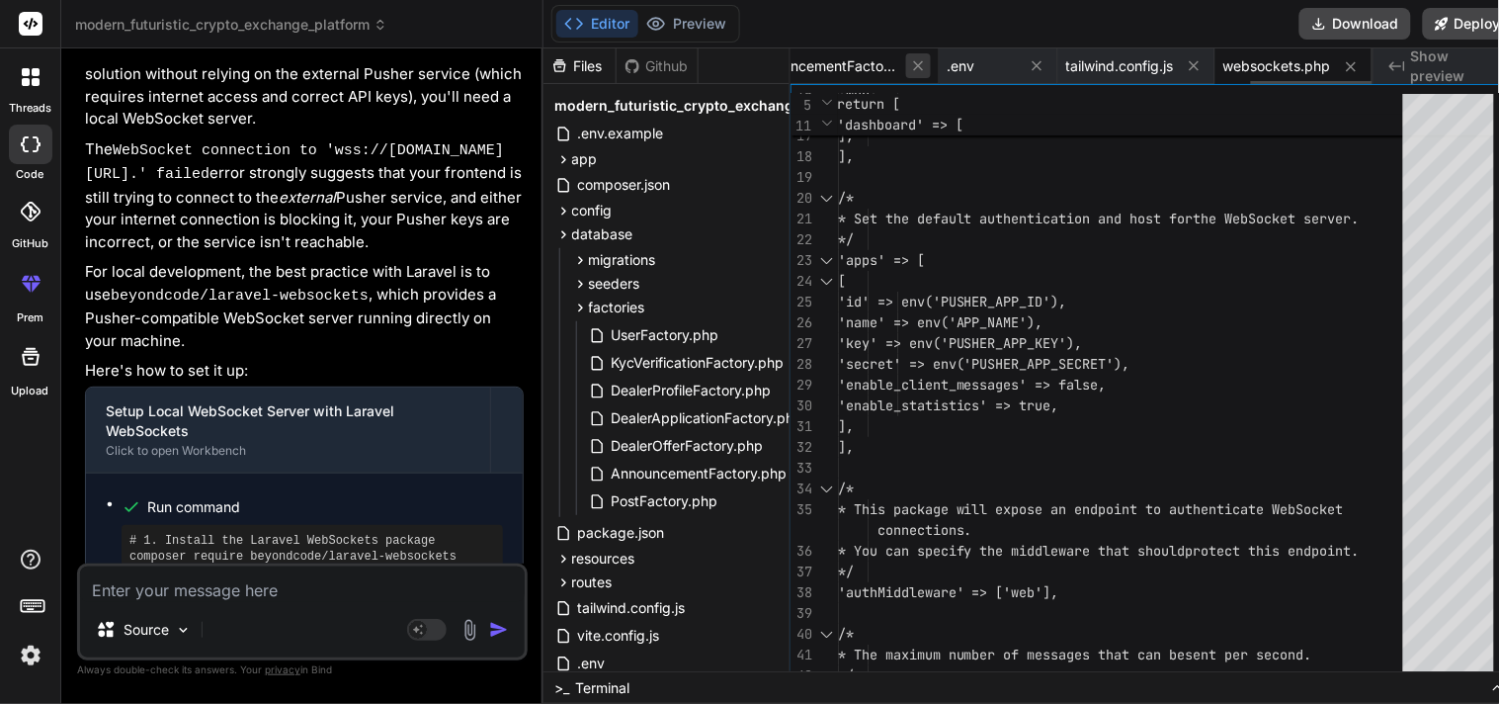
click at [910, 65] on icon at bounding box center [918, 65] width 17 height 17
click at [913, 63] on icon at bounding box center [918, 66] width 10 height 10
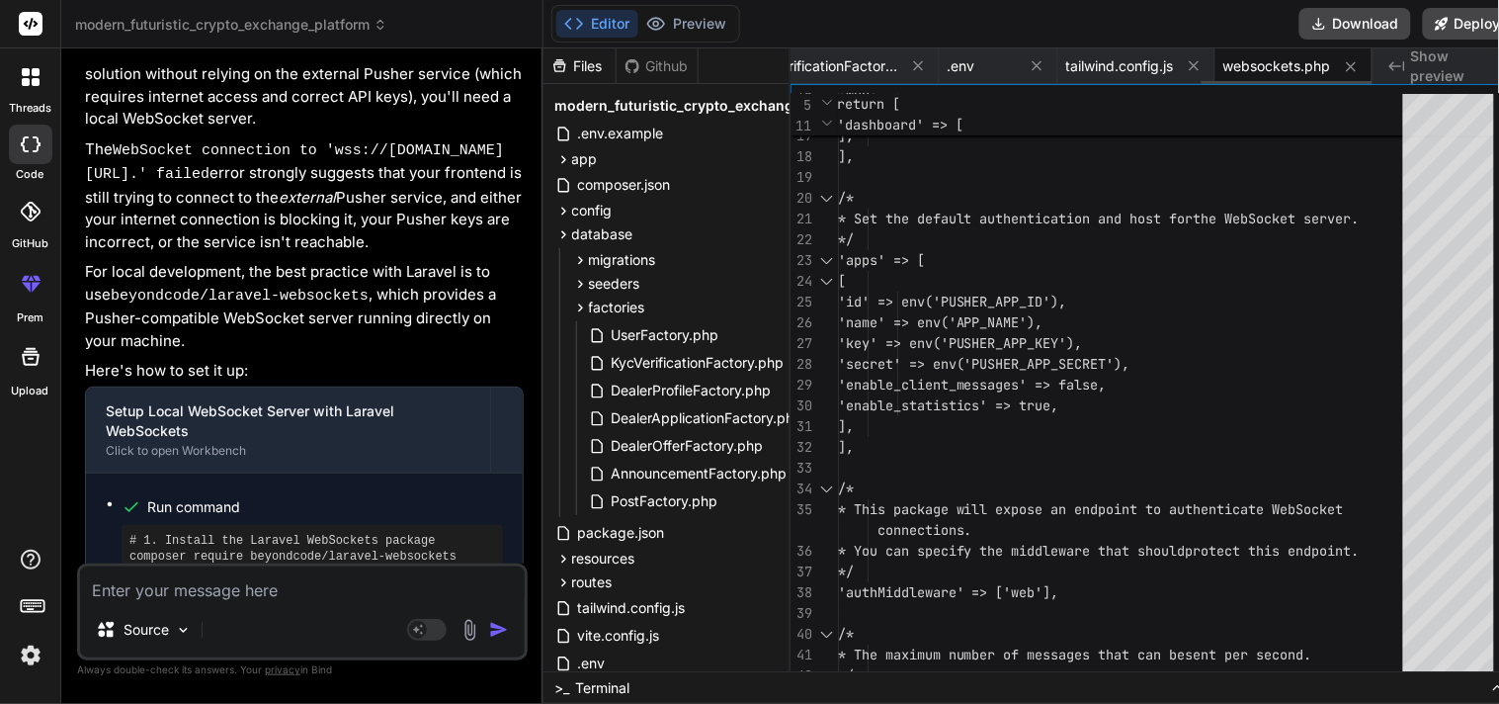
click at [913, 63] on icon at bounding box center [918, 66] width 10 height 10
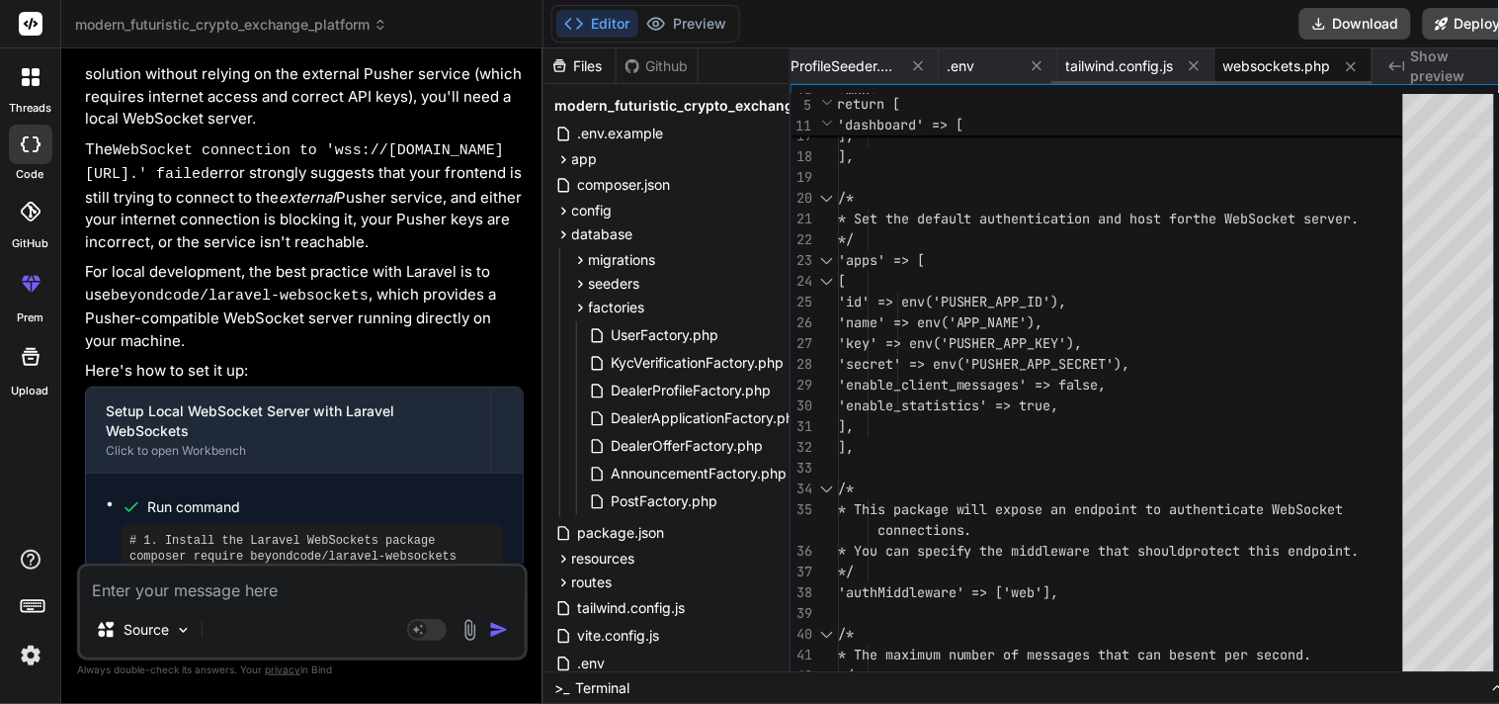
click at [913, 63] on icon at bounding box center [918, 66] width 10 height 10
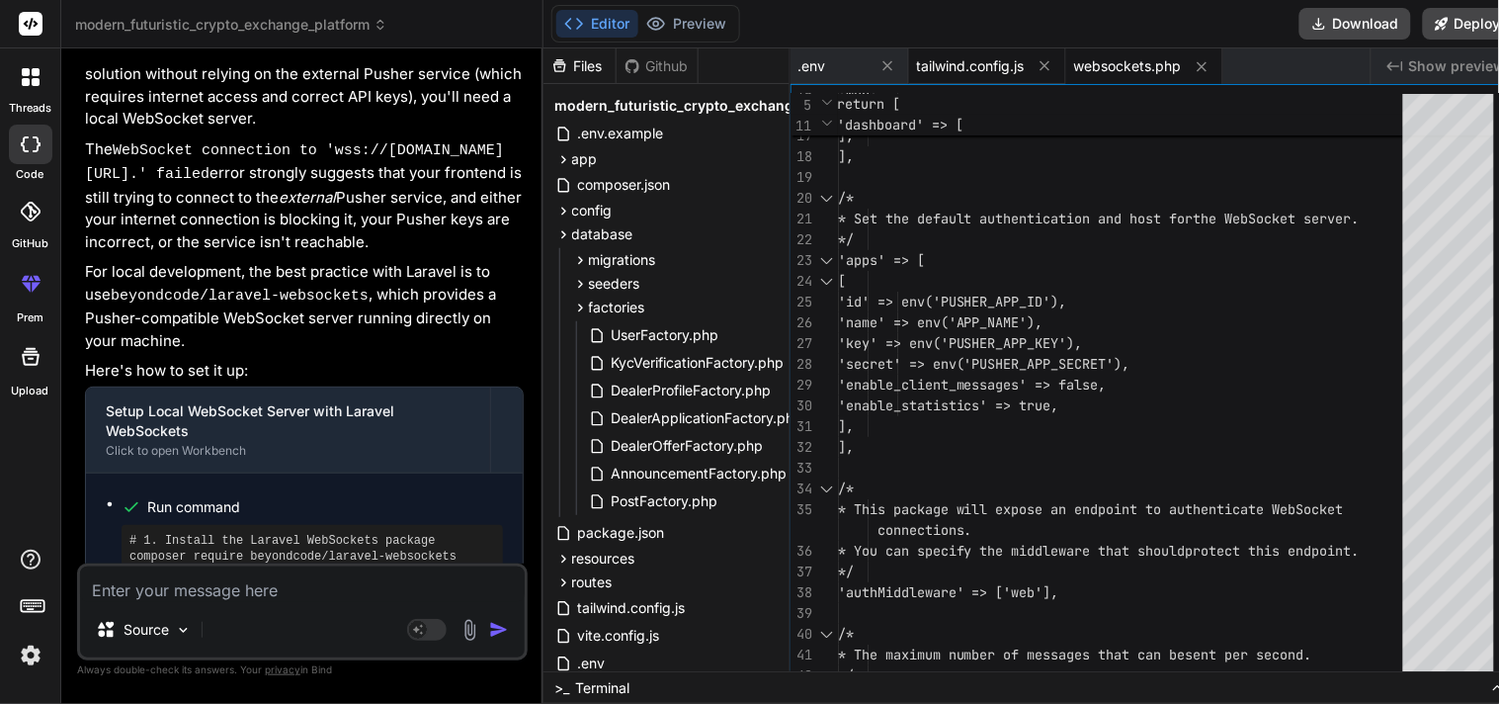
click at [959, 65] on span "tailwind.config.js" at bounding box center [971, 66] width 108 height 20
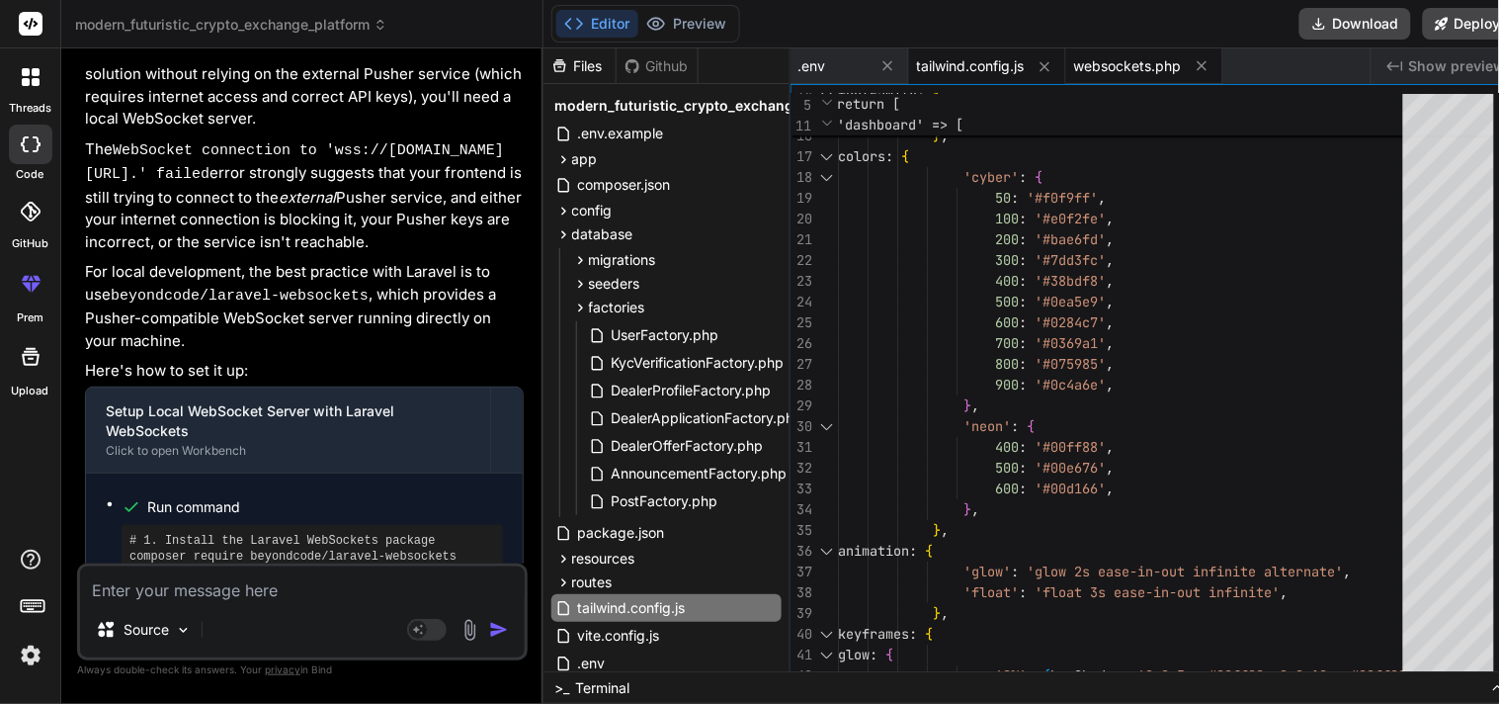
click at [1092, 64] on span "websockets.php" at bounding box center [1128, 66] width 108 height 20
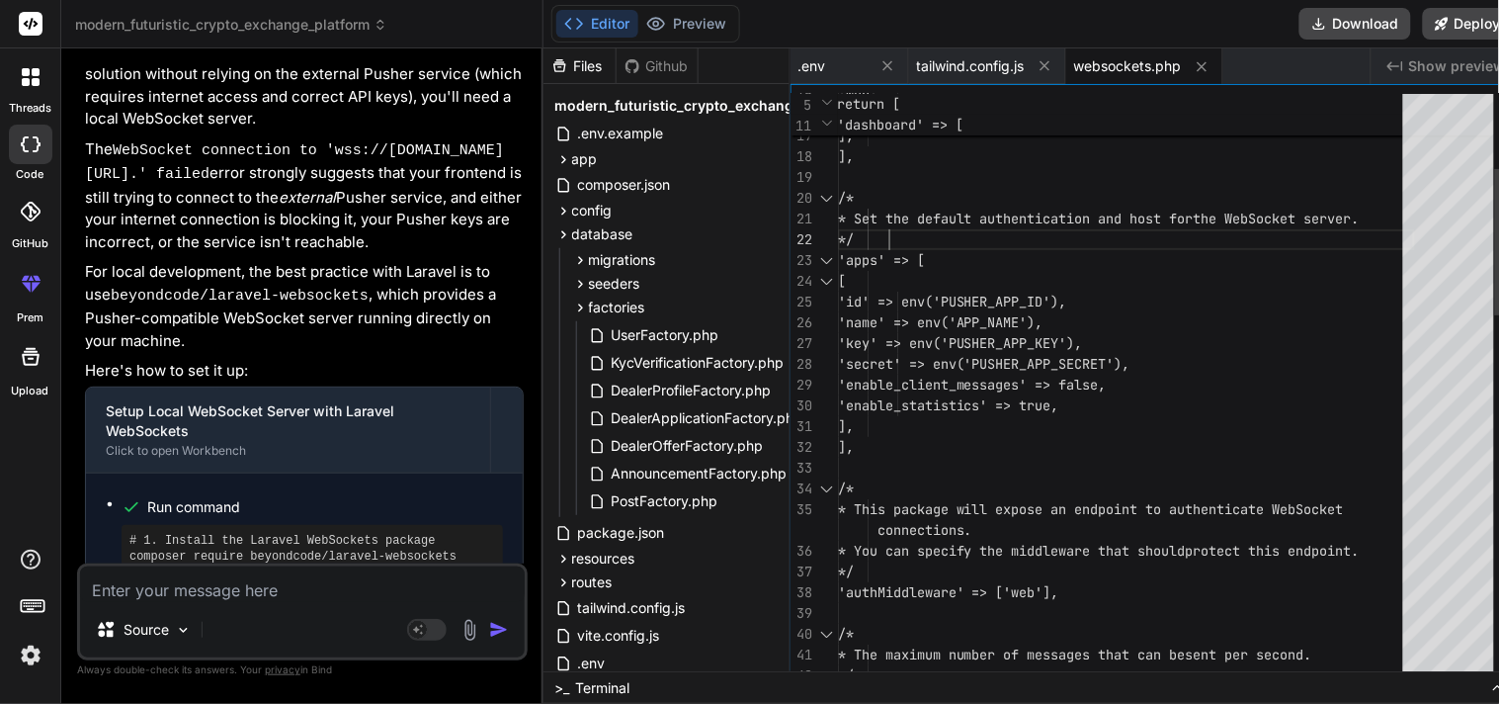
click at [639, 241] on div "database" at bounding box center [667, 234] width 230 height 24
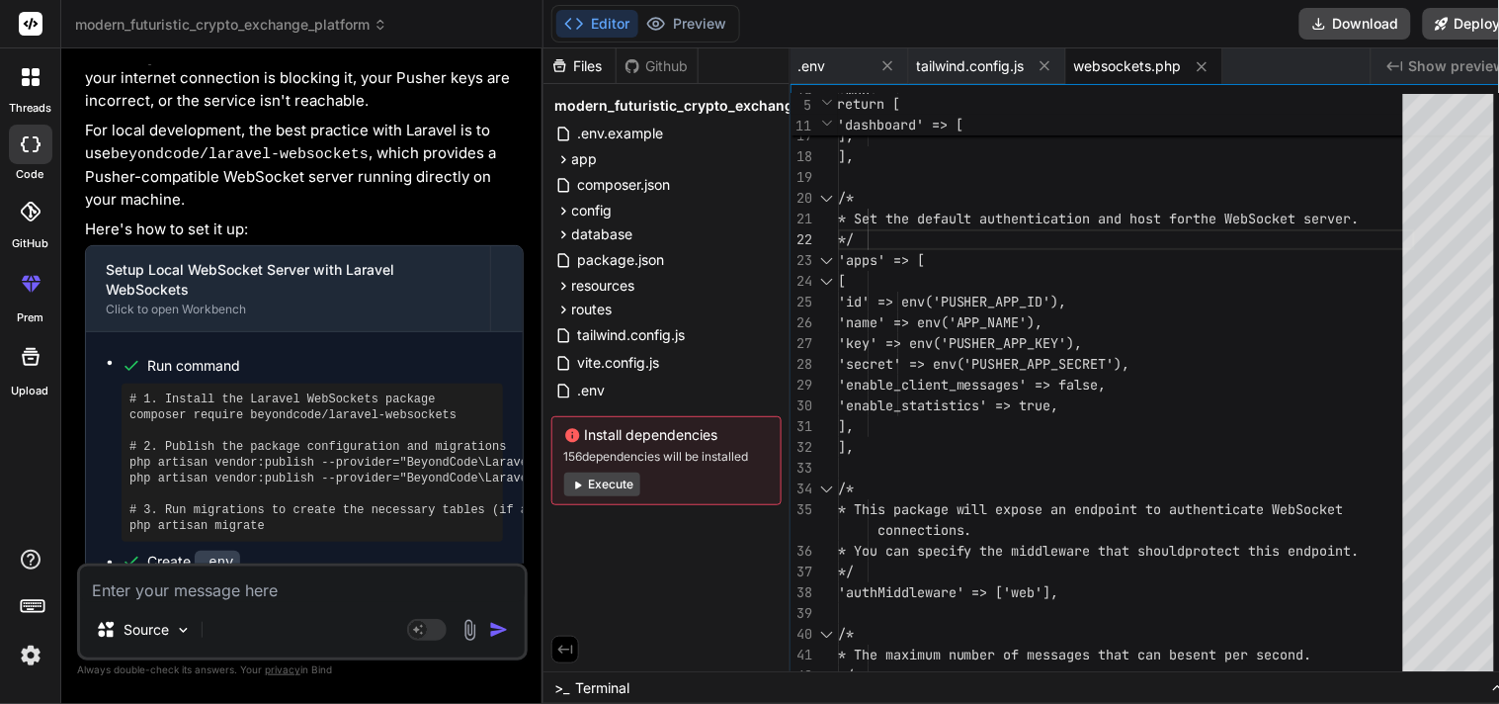
scroll to position [18550, 0]
click at [813, 69] on span ".env" at bounding box center [813, 66] width 28 height 20
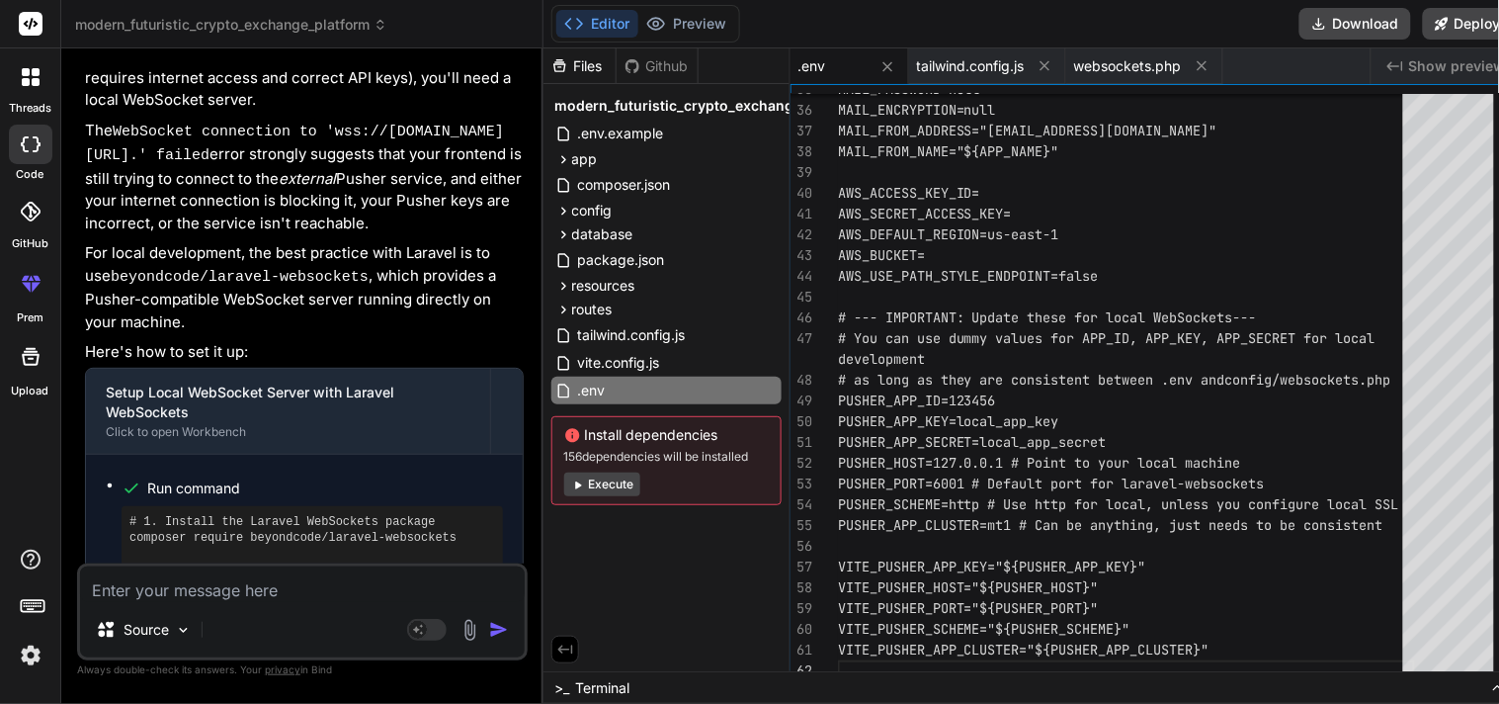
scroll to position [18411, 0]
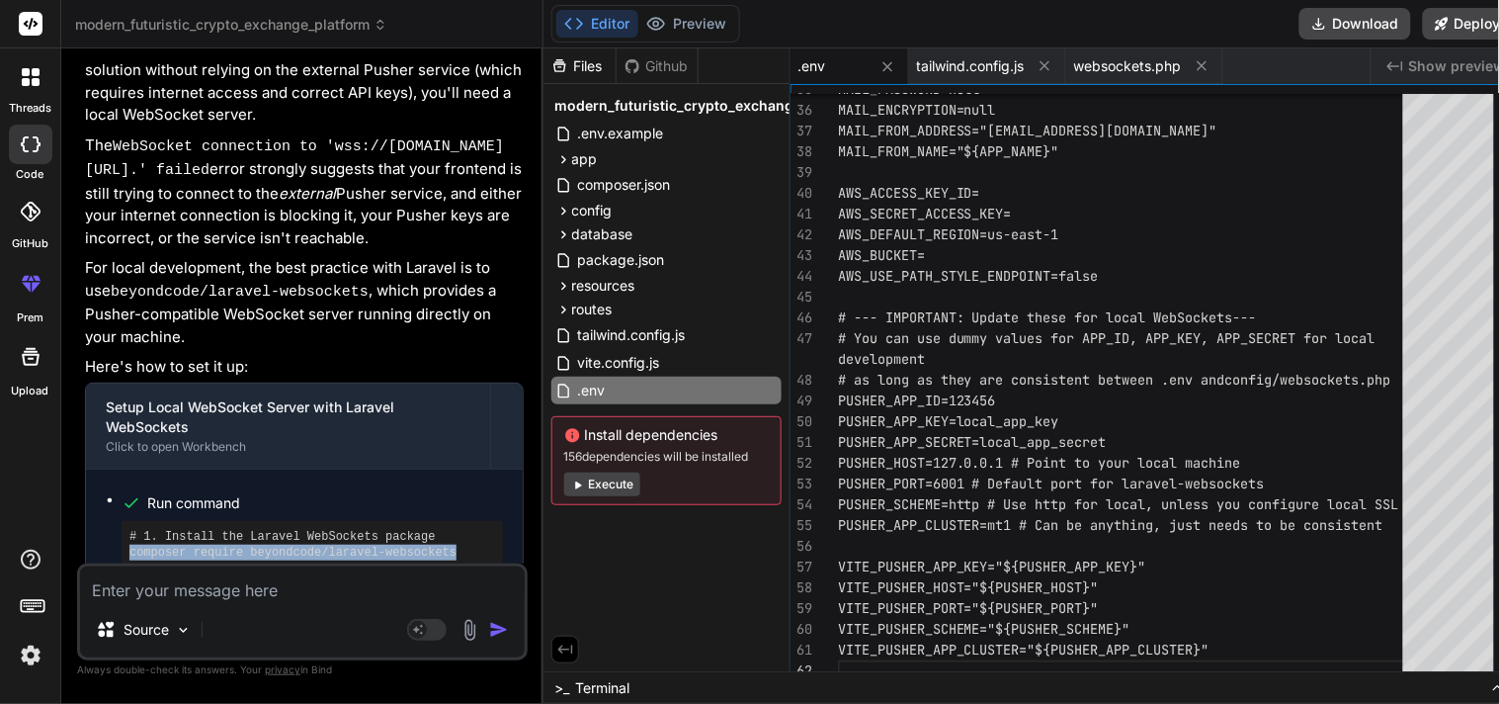
drag, startPoint x: 429, startPoint y: 395, endPoint x: 101, endPoint y: 389, distance: 328.2
copy pre "composer require beyondcode/laravel-websockets"
click at [449, 529] on pre "# 1. Install the Laravel WebSockets package composer require beyondcode/laravel…" at bounding box center [312, 600] width 366 height 142
click at [419, 529] on pre "# 1. Install the Laravel WebSockets package composer require beyondcode/laravel…" at bounding box center [312, 600] width 366 height 142
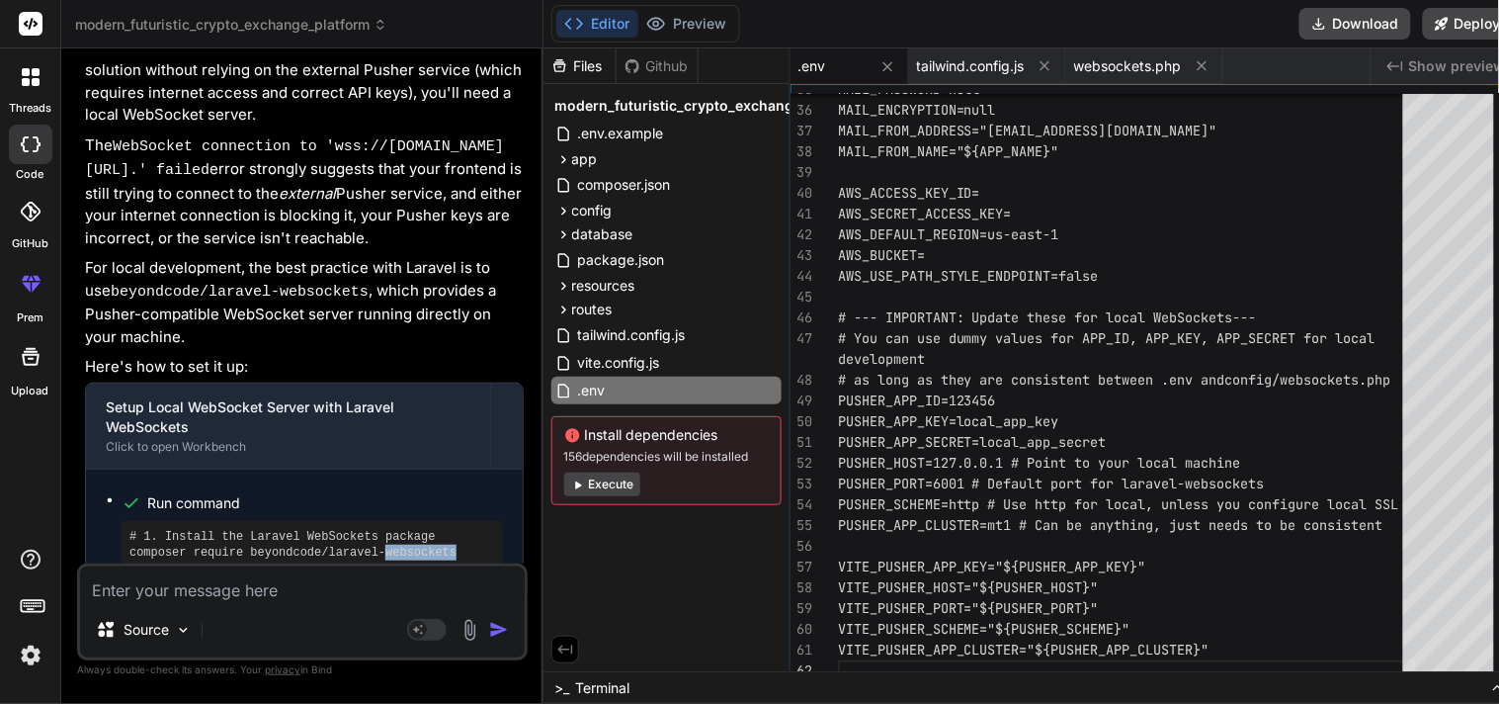
click at [419, 529] on pre "# 1. Install the Laravel WebSockets package composer require beyondcode/laravel…" at bounding box center [312, 600] width 366 height 142
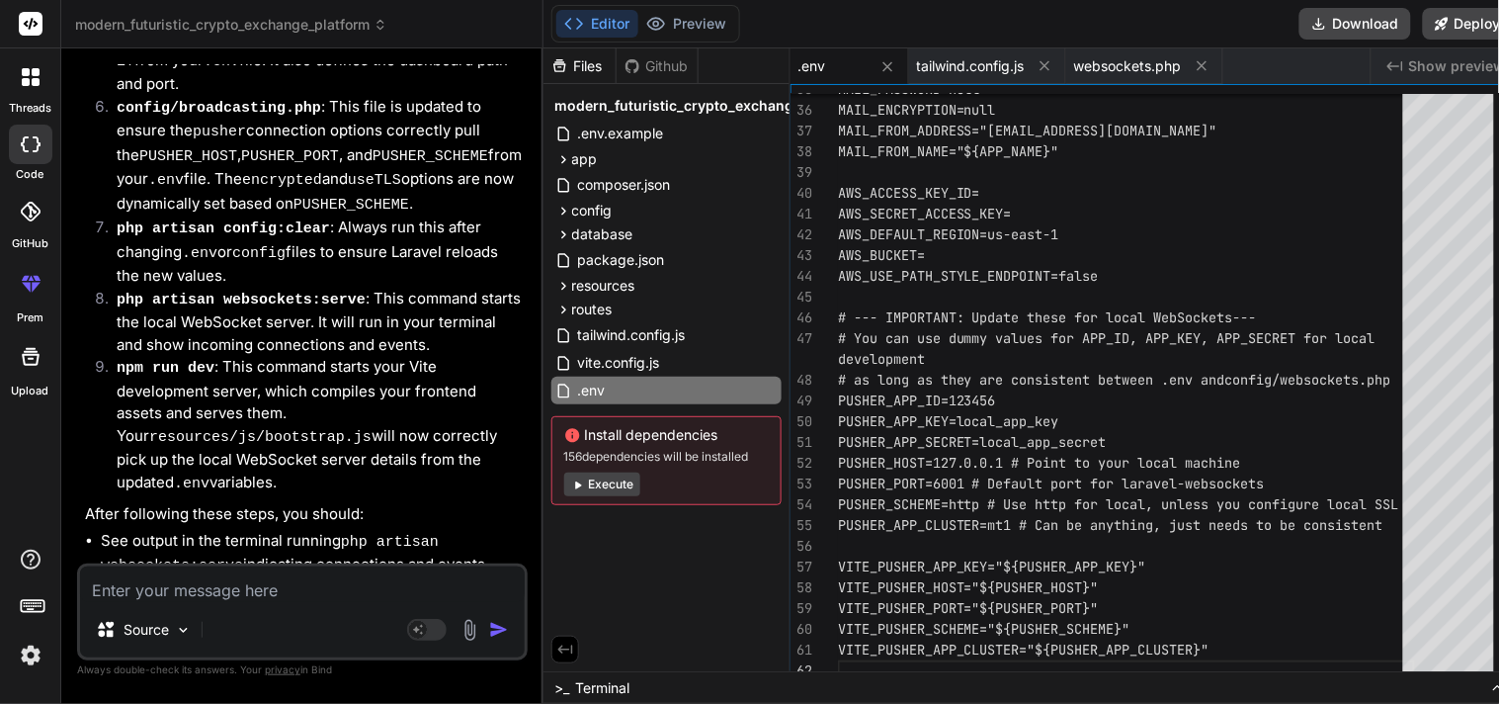
scroll to position [20137, 0]
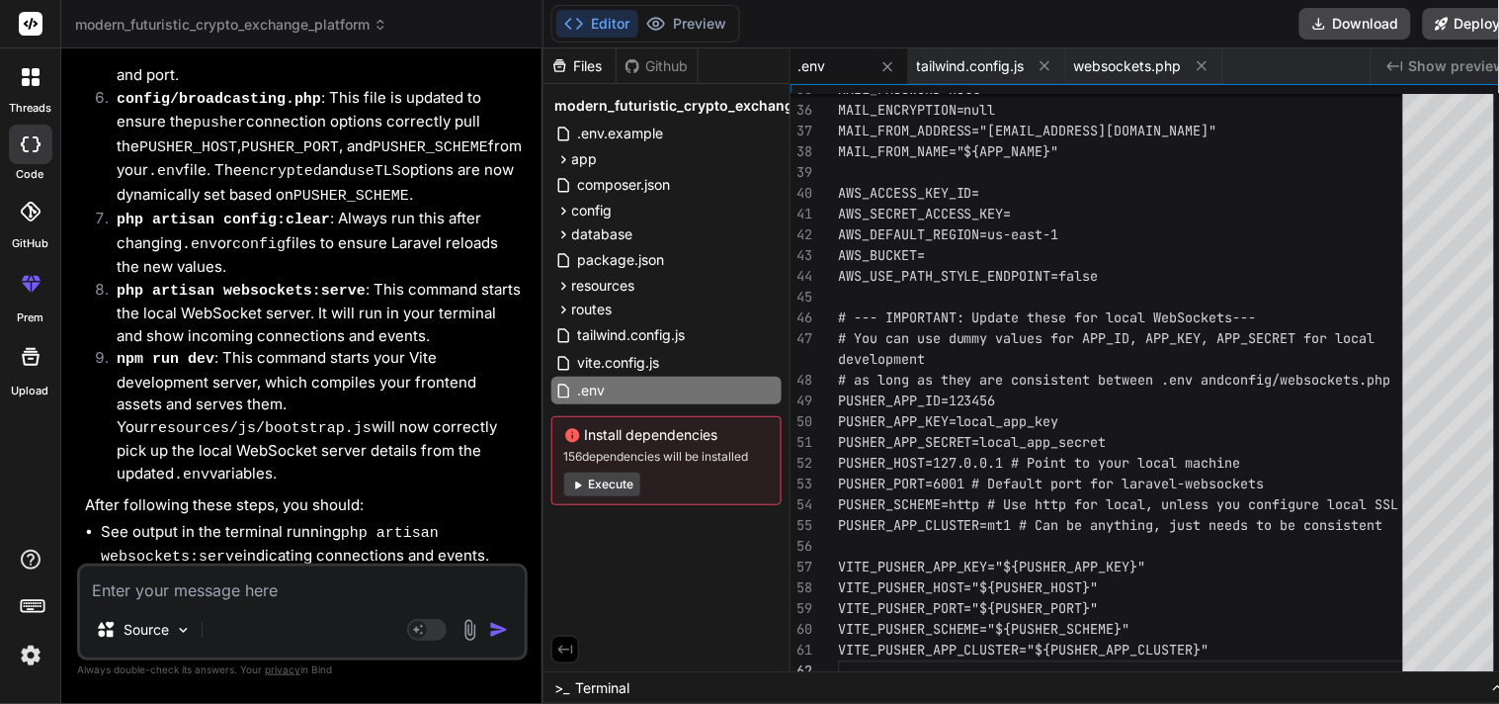
click at [261, 570] on textarea at bounding box center [302, 584] width 445 height 36
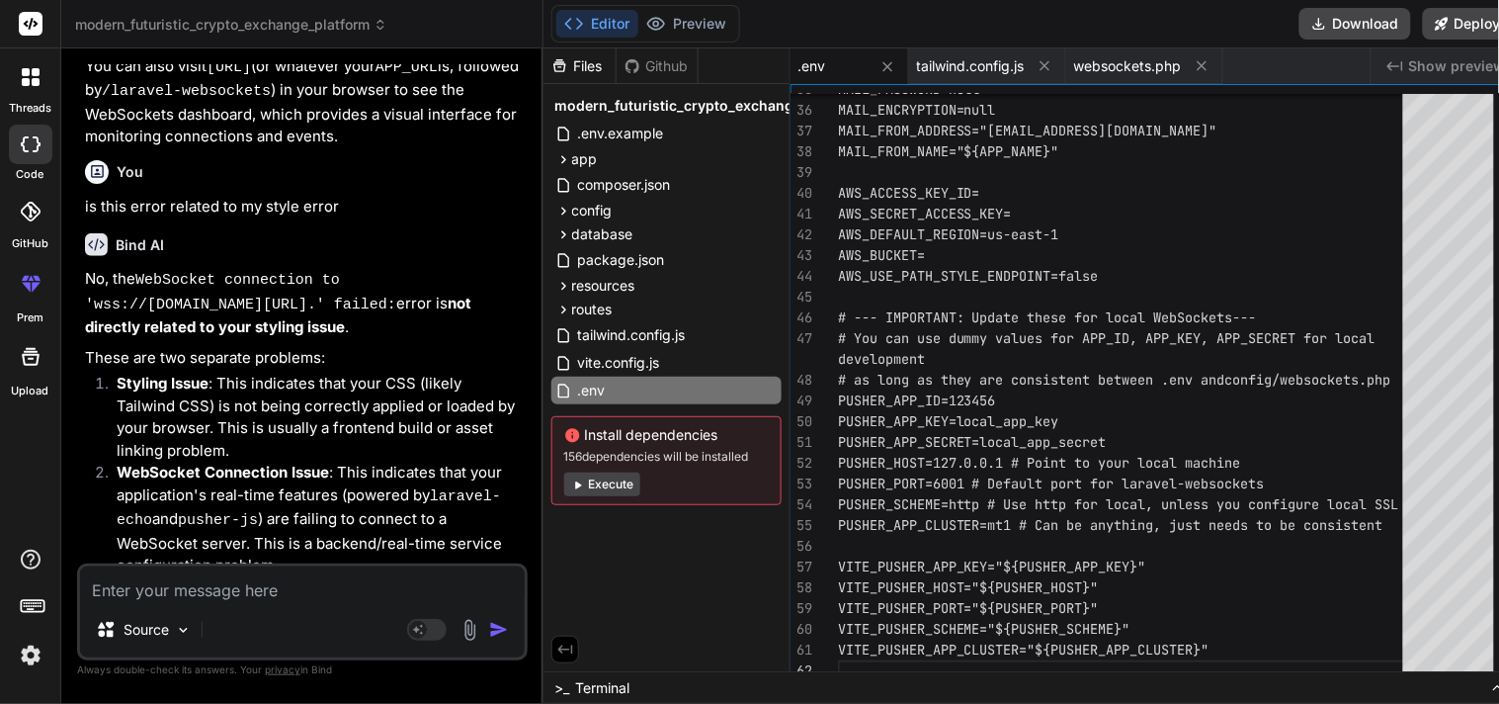
scroll to position [20834, 0]
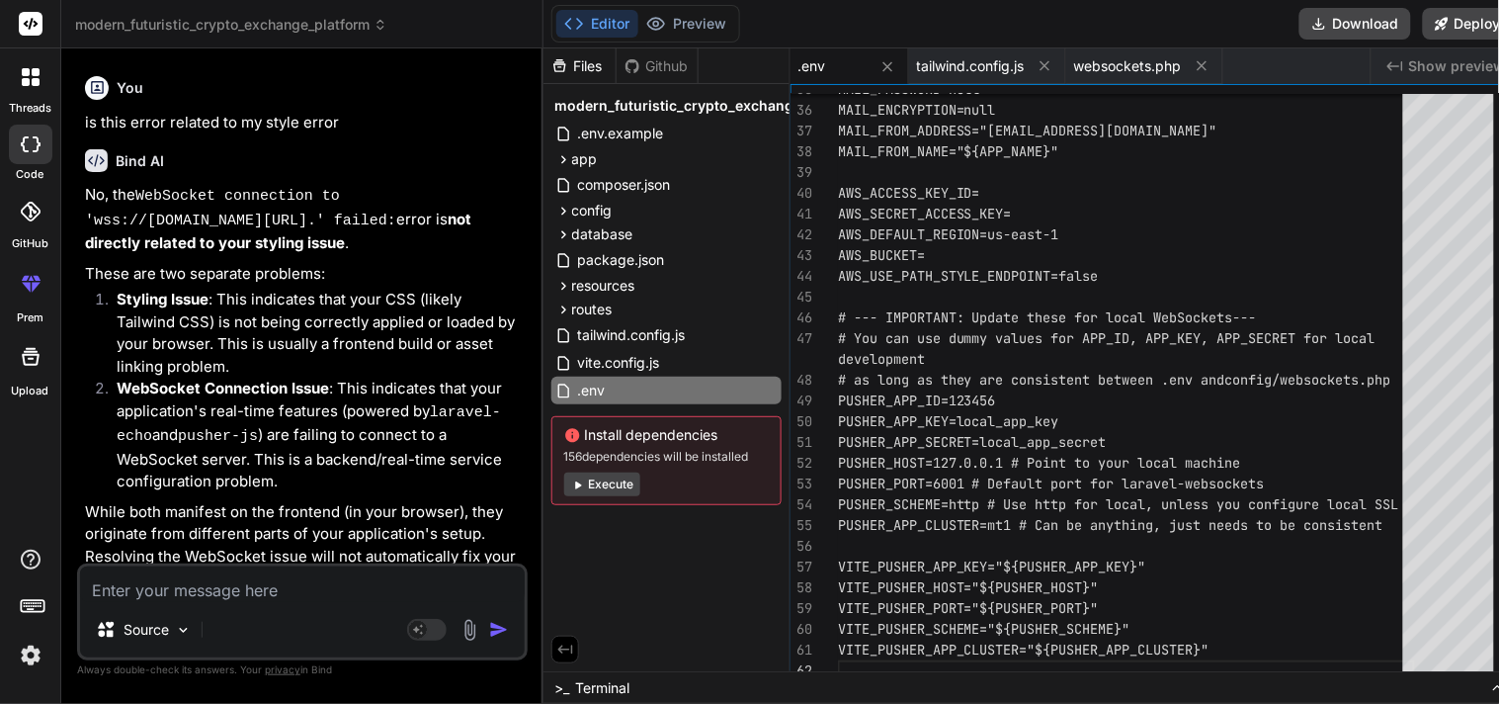
click at [281, 575] on textarea at bounding box center [302, 584] width 445 height 36
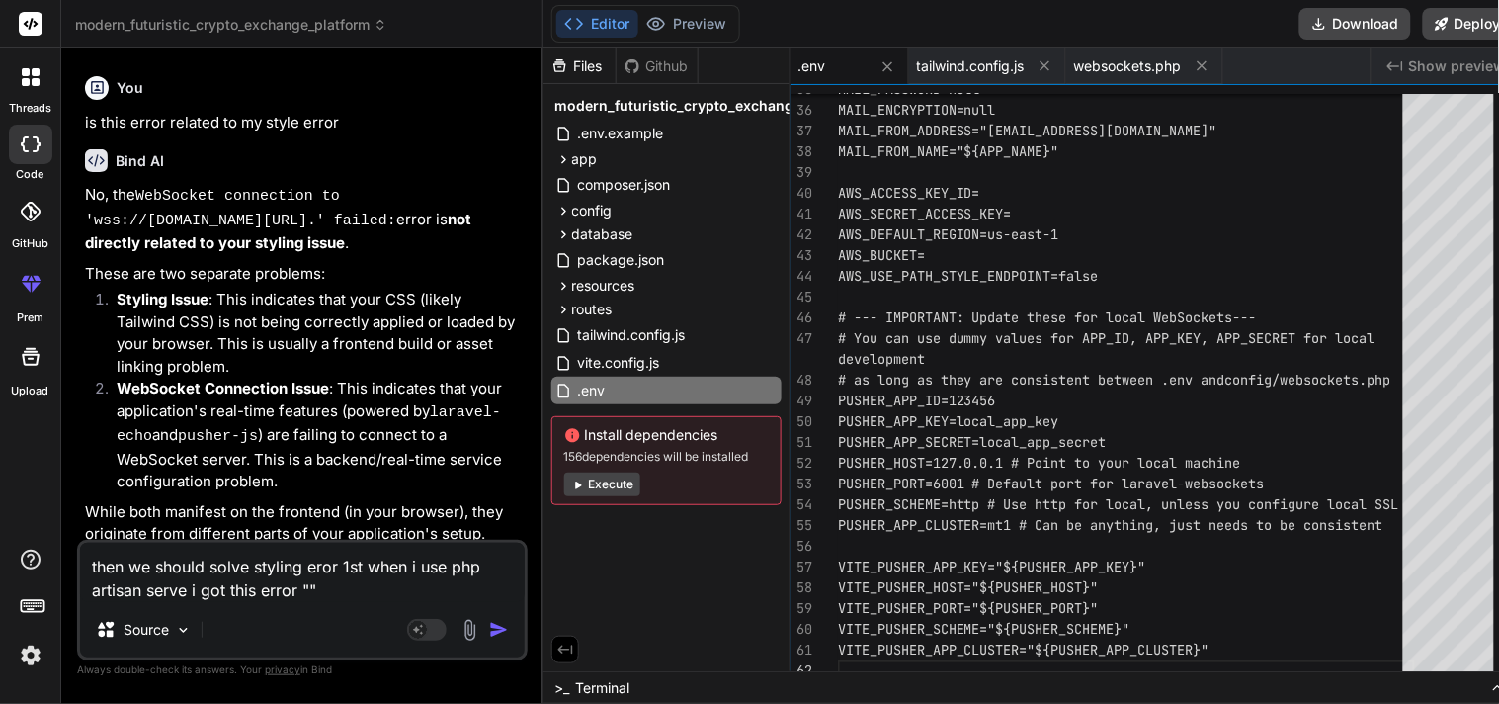
paste textarea "Vite manifest not found at: C:\xampp\htdocs\localexchange\public\build/manifest…"
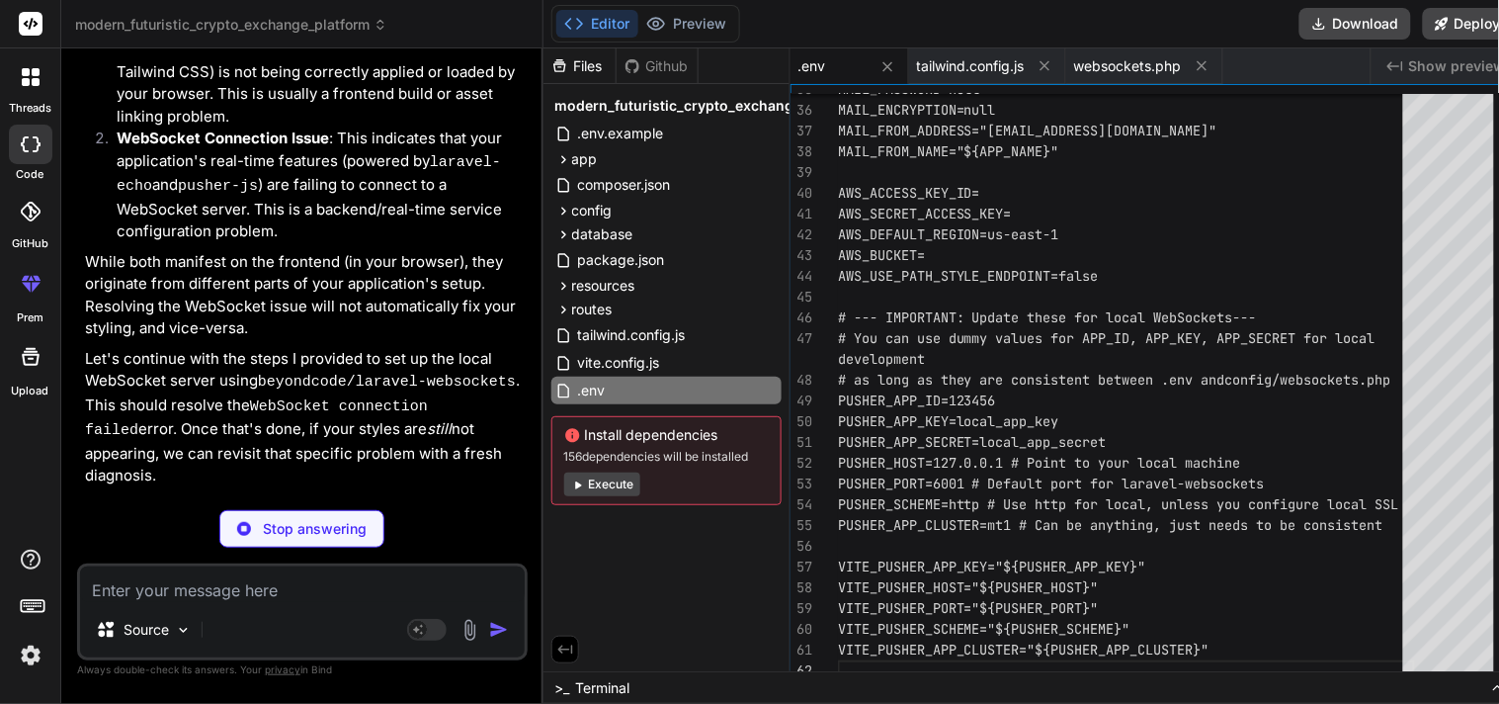
scroll to position [21084, 0]
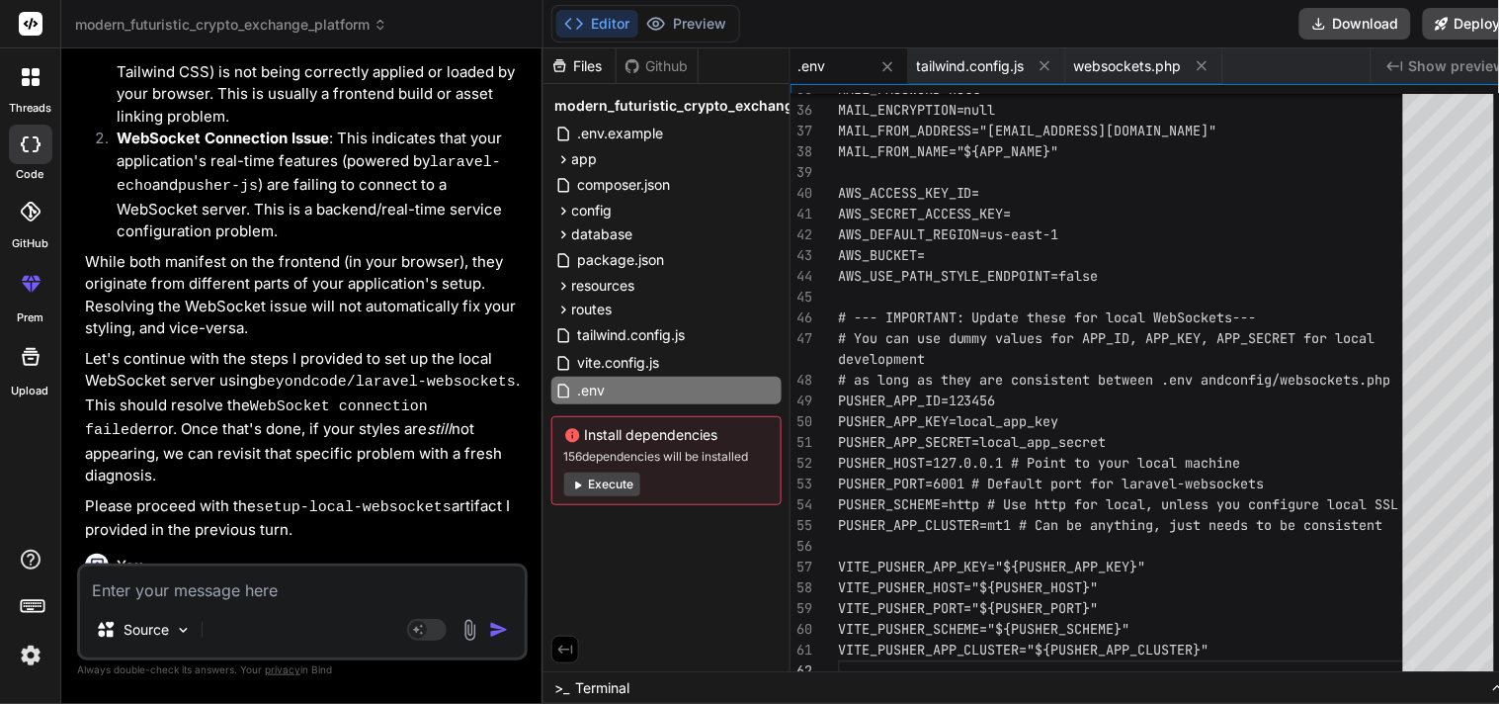
click at [314, 495] on p "Please proceed with the setup-local-websockets artifact I provided in the previ…" at bounding box center [304, 518] width 439 height 46
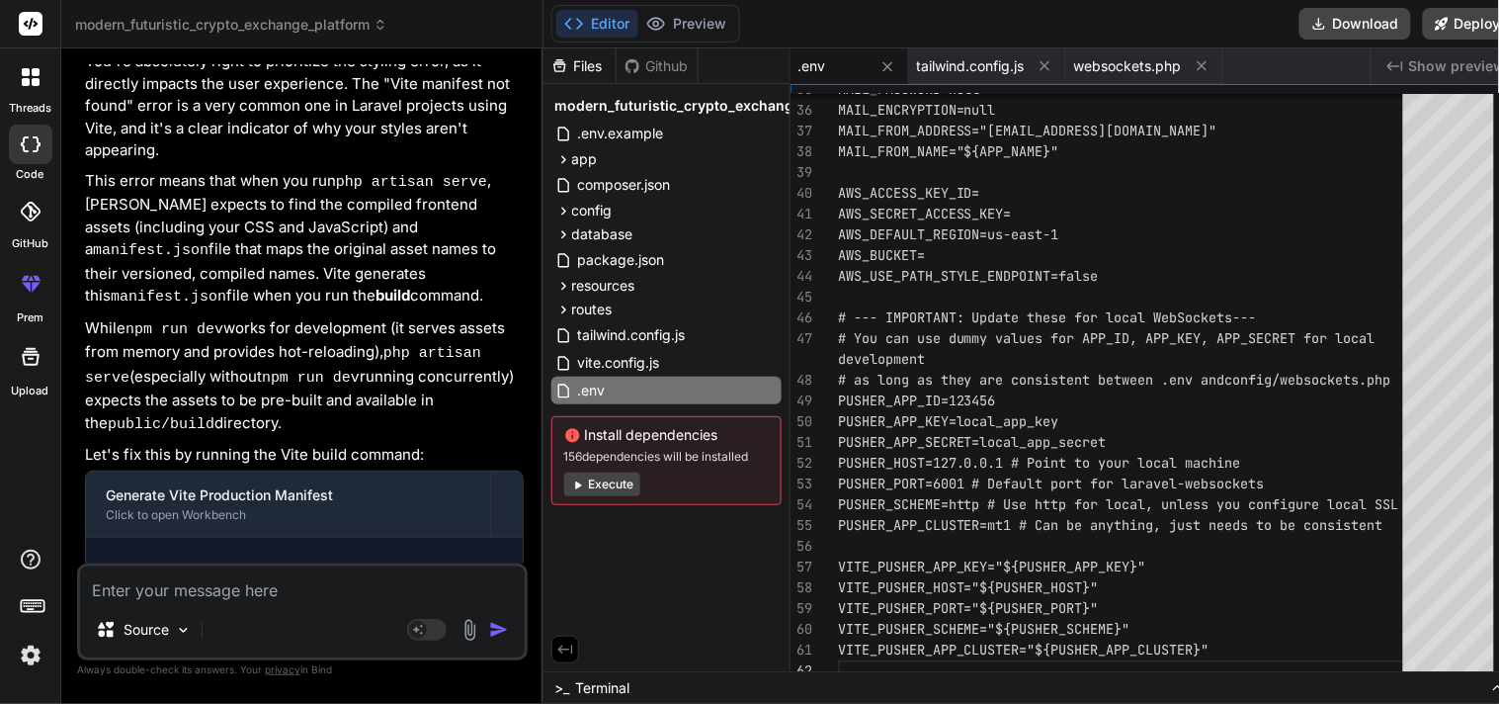
scroll to position [21740, 0]
drag, startPoint x: 255, startPoint y: 393, endPoint x: 119, endPoint y: 398, distance: 136.5
click at [119, 556] on ul "Run command # 1. Clean up any existing build artifacts # This ensures a fresh b…" at bounding box center [304, 659] width 397 height 206
drag, startPoint x: 230, startPoint y: 458, endPoint x: 120, endPoint y: 468, distance: 111.1
click at [120, 556] on ul "Run command # 1. Clean up any existing build artifacts # This ensures a fresh b…" at bounding box center [304, 659] width 397 height 206
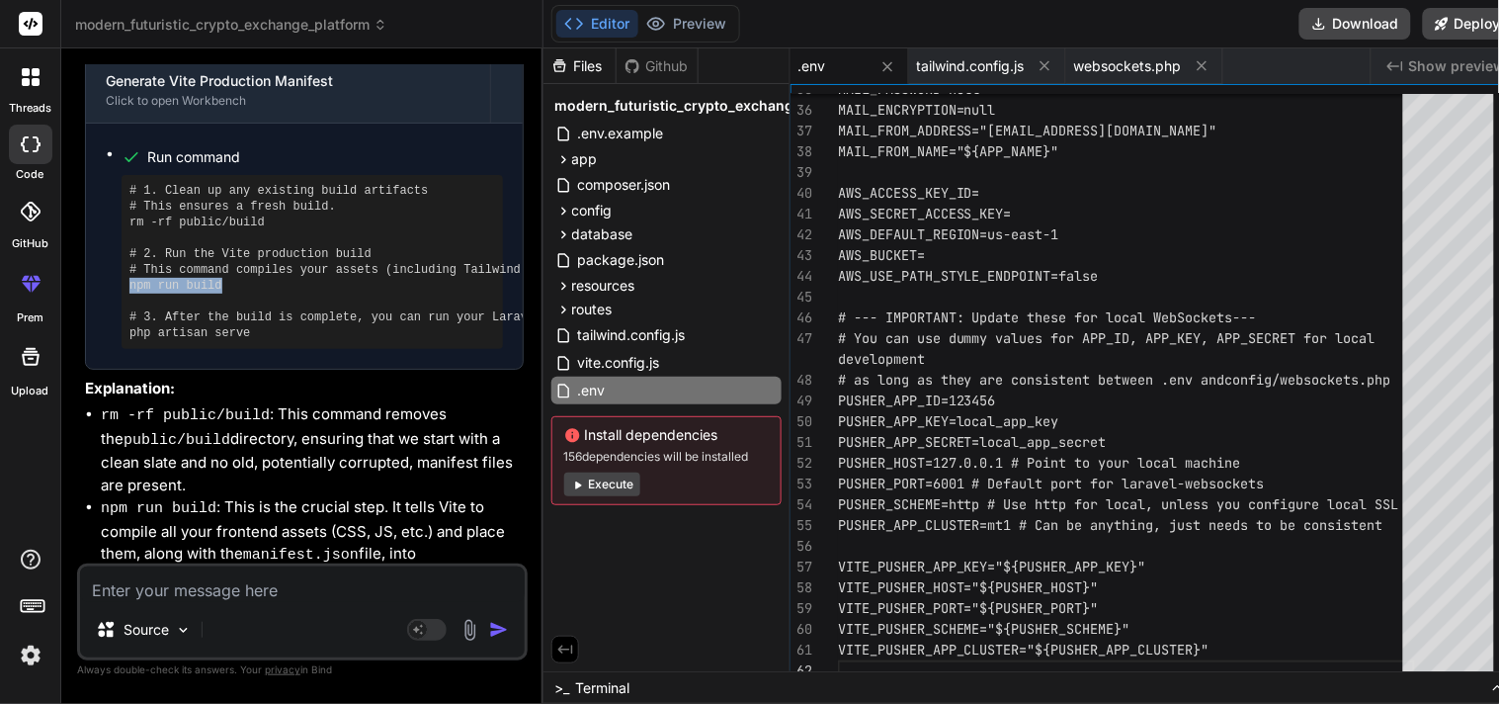
scroll to position [22156, 0]
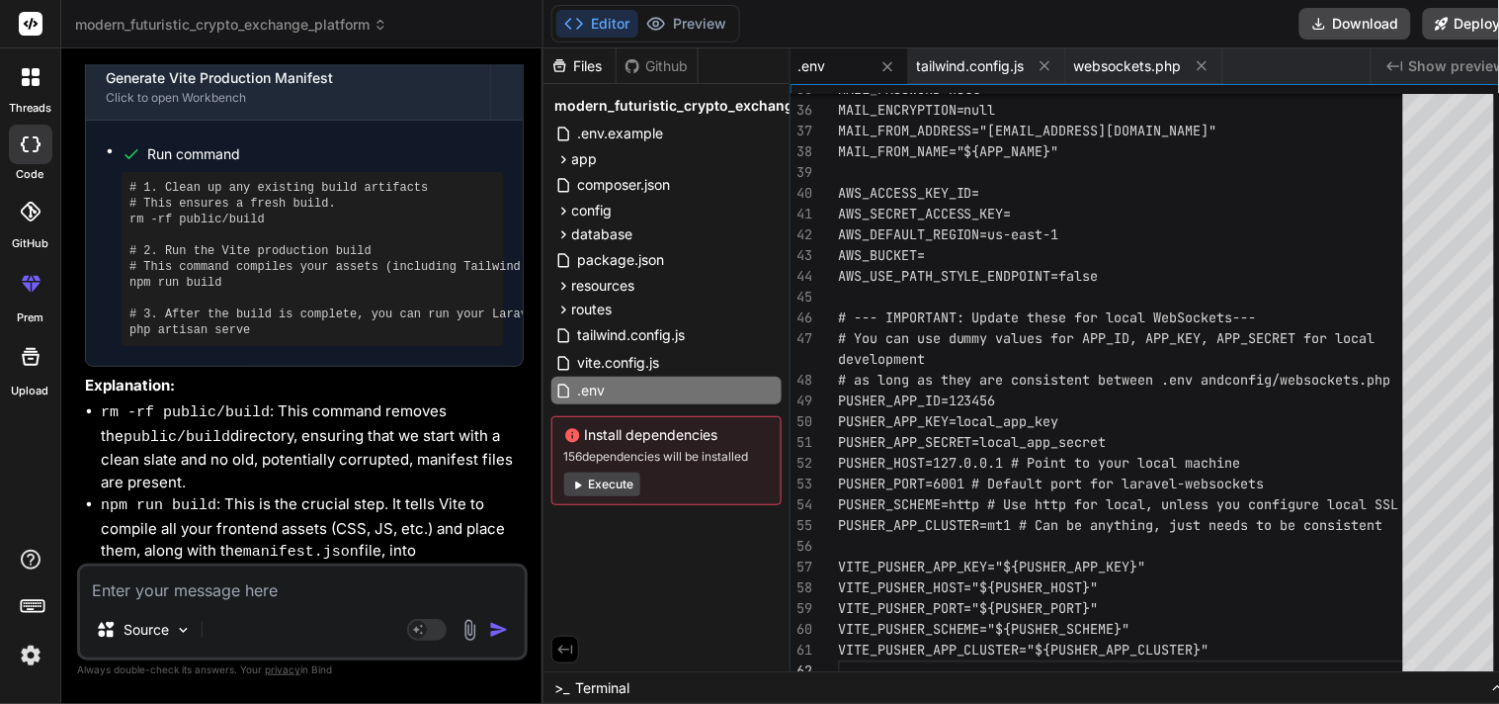
click at [244, 588] on textarea at bounding box center [302, 584] width 445 height 36
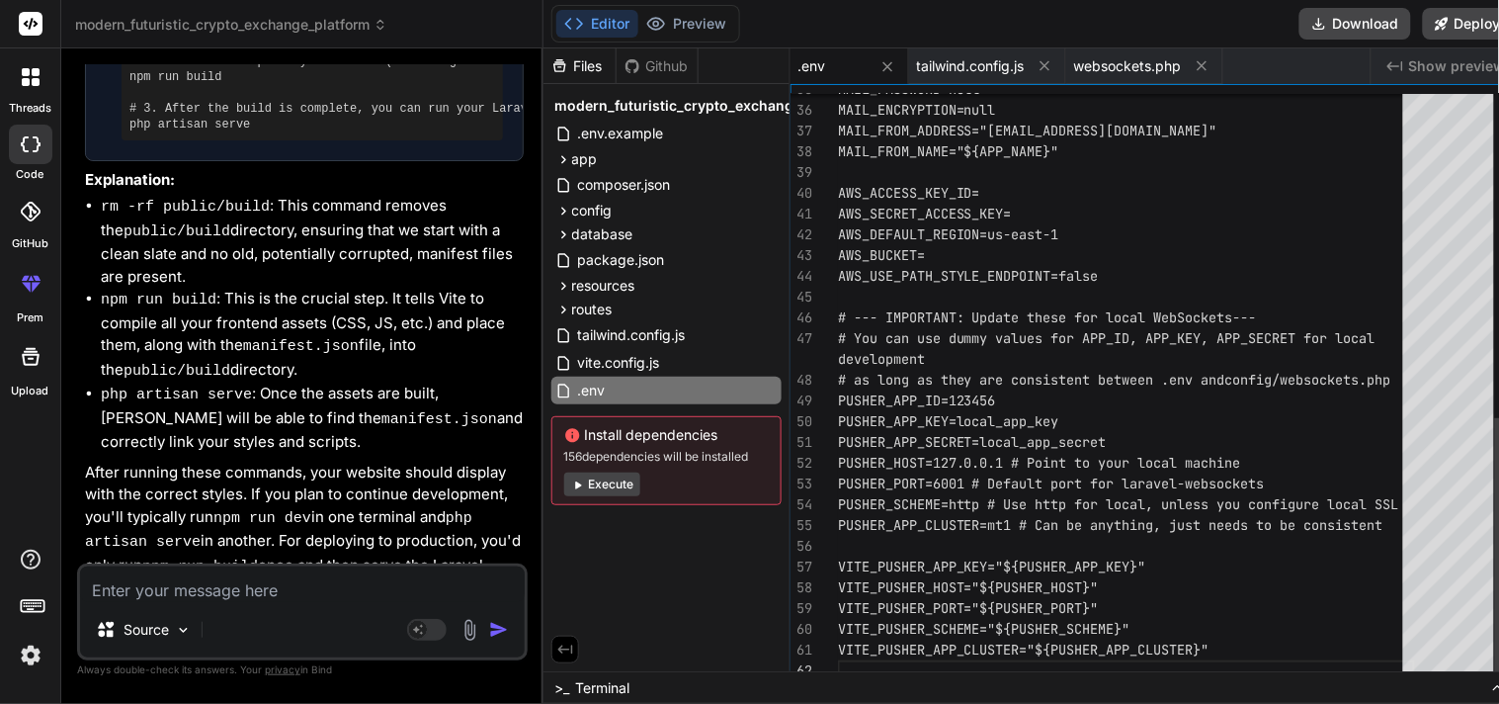
scroll to position [22362, 0]
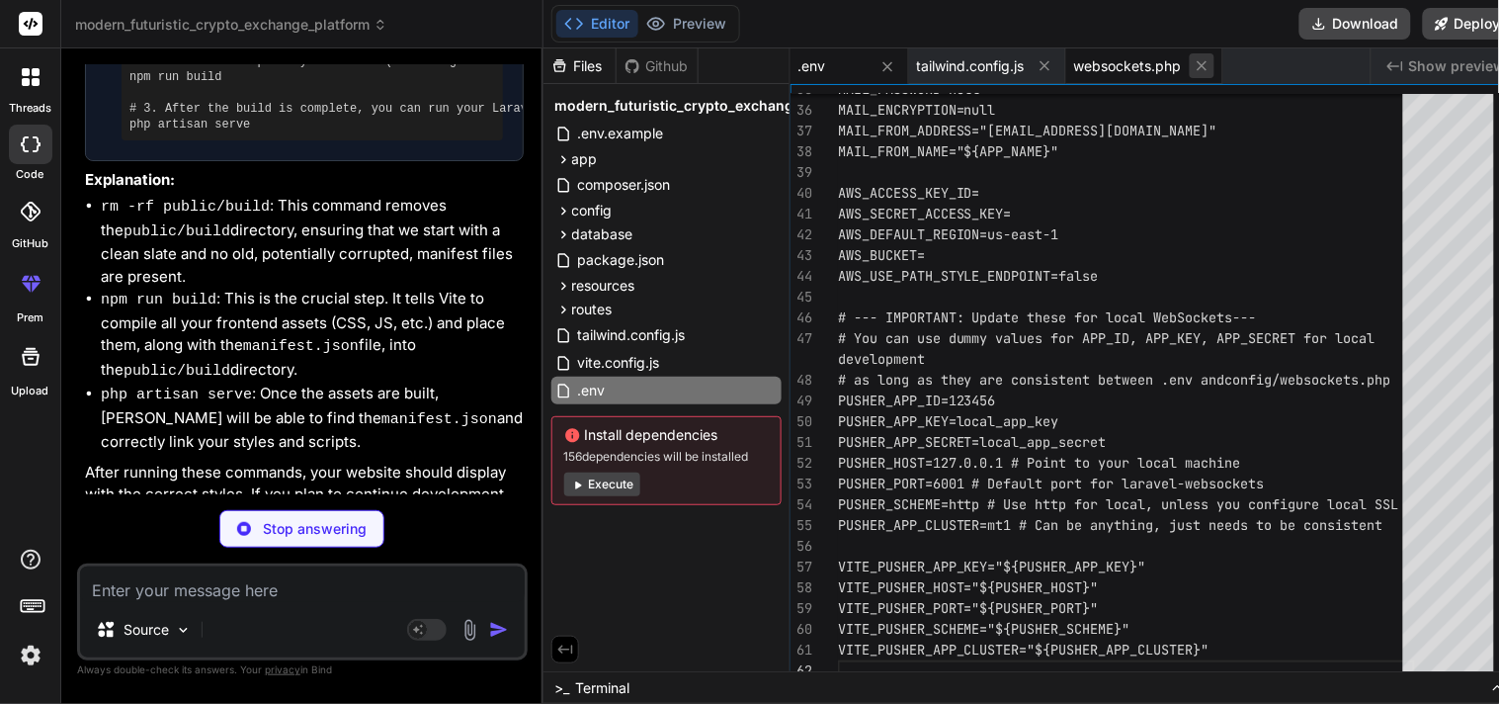
click at [1203, 63] on icon at bounding box center [1202, 65] width 17 height 17
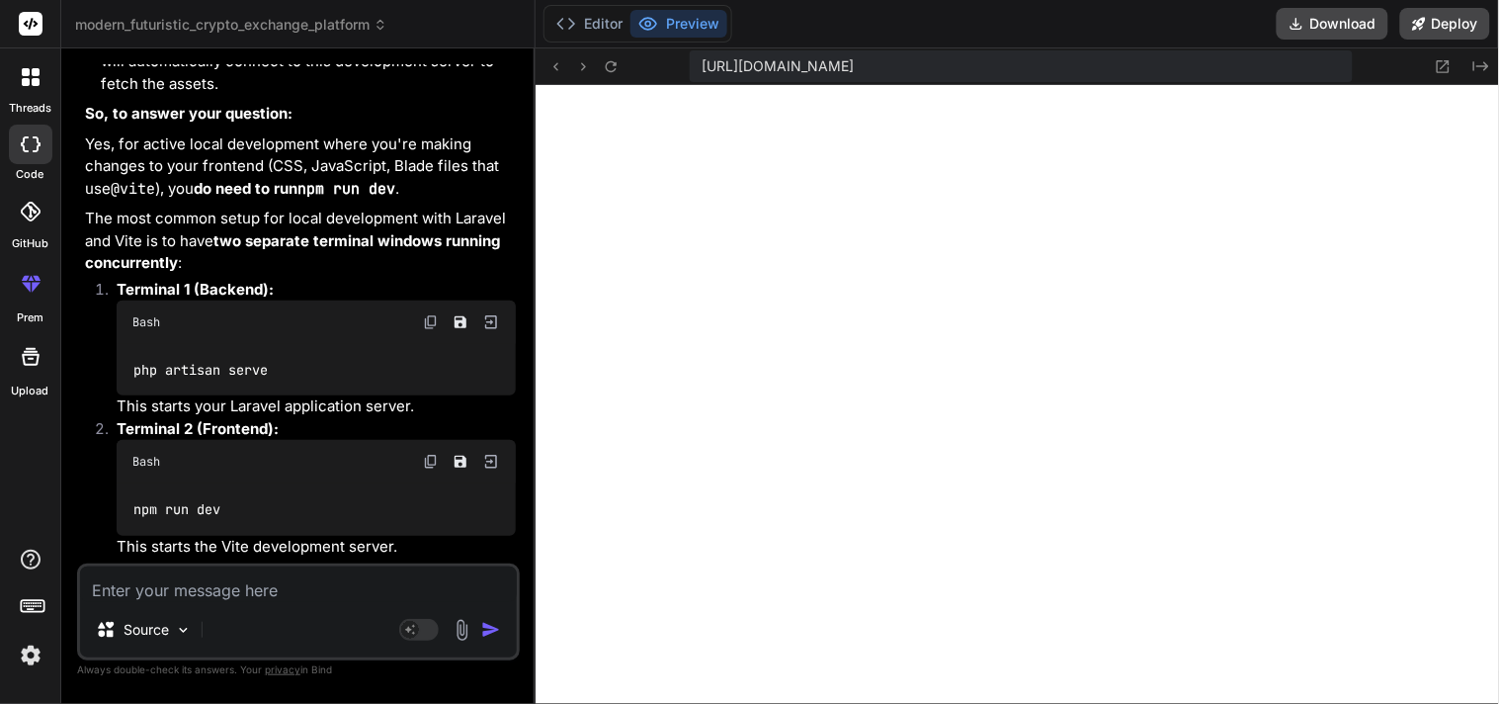
scroll to position [23264, 0]
click at [611, 31] on button "Editor" at bounding box center [590, 24] width 82 height 28
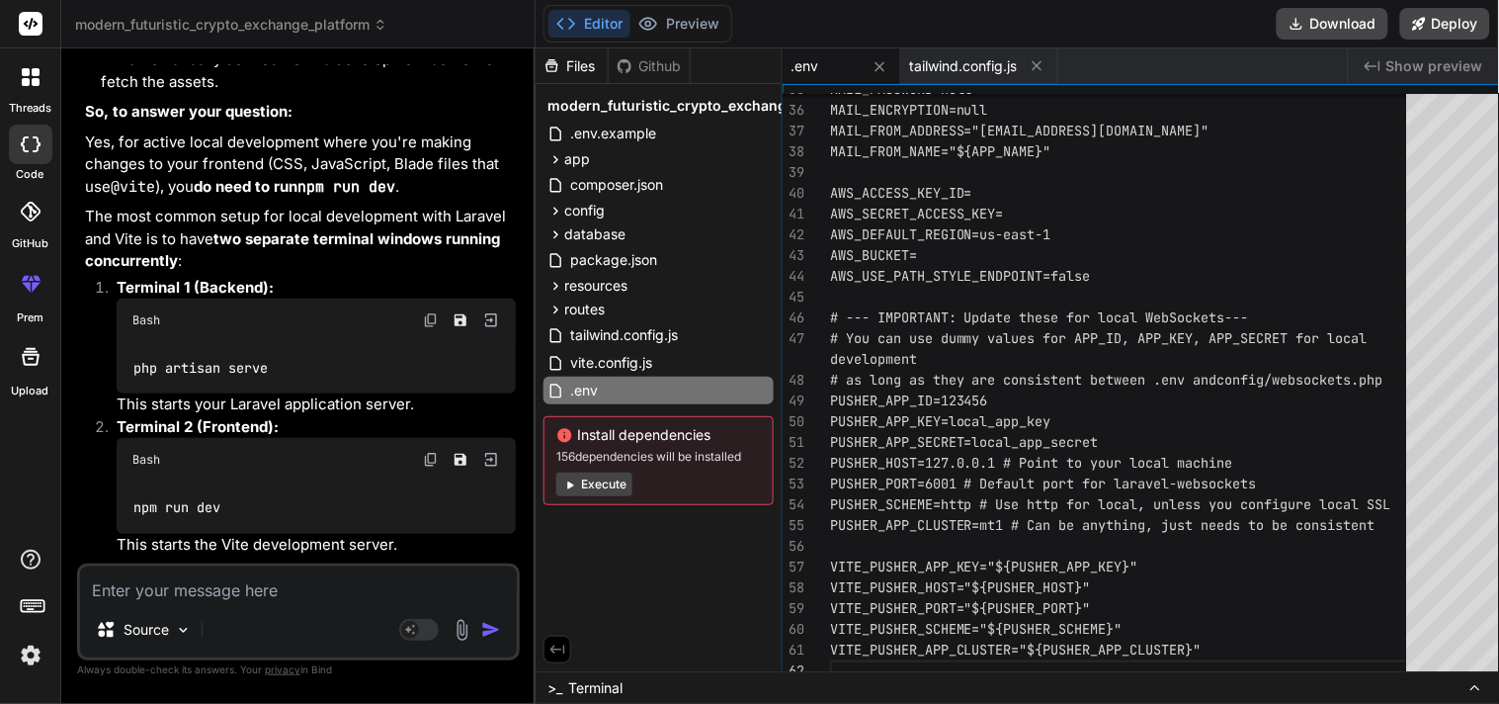
click at [655, 616] on div "Files Github modern_futuristic_crypto_exchange_platform .env.example app Http C…" at bounding box center [659, 359] width 247 height 623
click at [887, 65] on icon at bounding box center [880, 66] width 17 height 17
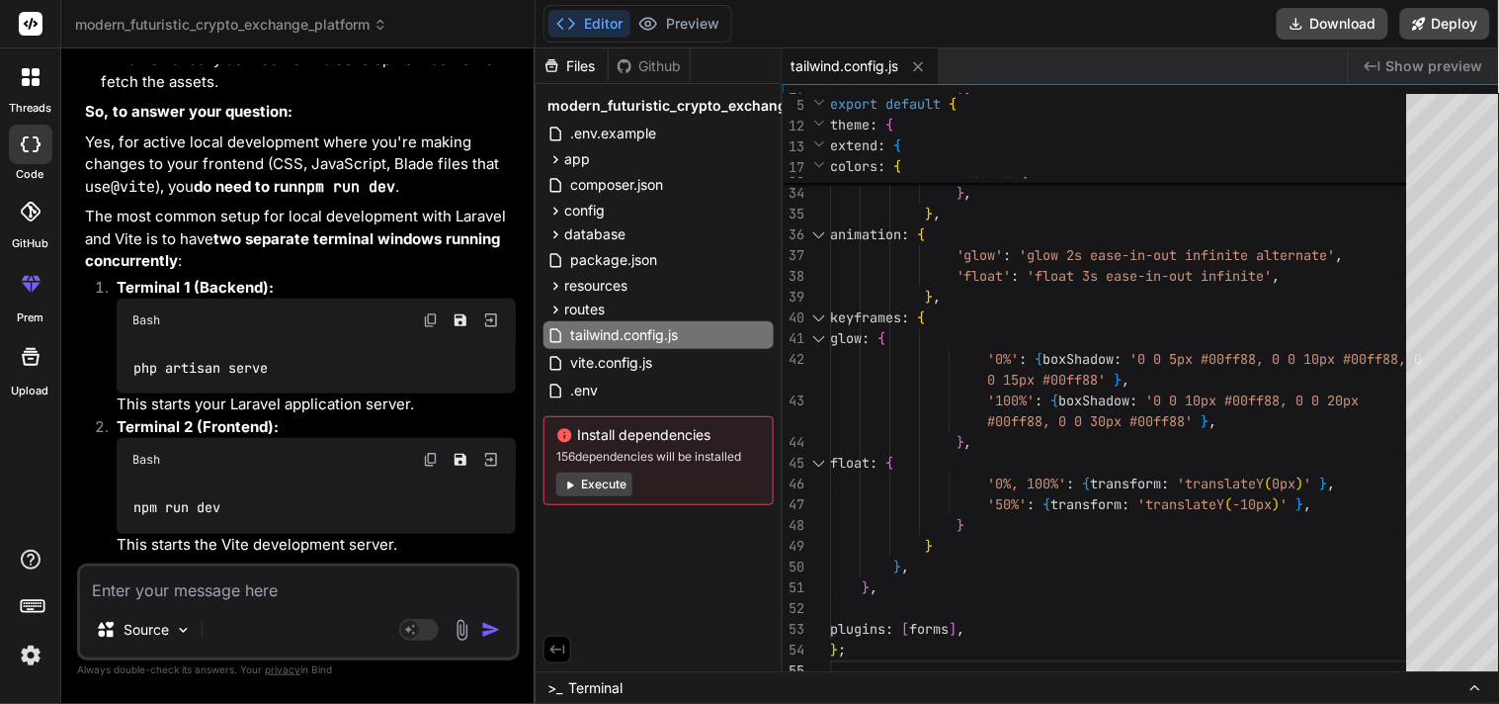
click at [836, 64] on span "tailwind.config.js" at bounding box center [845, 66] width 108 height 20
click at [878, 360] on div "} , animation : { 'glow' : 'glow 2s ease-in-out infinite alternate' , 'float' :…" at bounding box center [1124, 79] width 589 height 1204
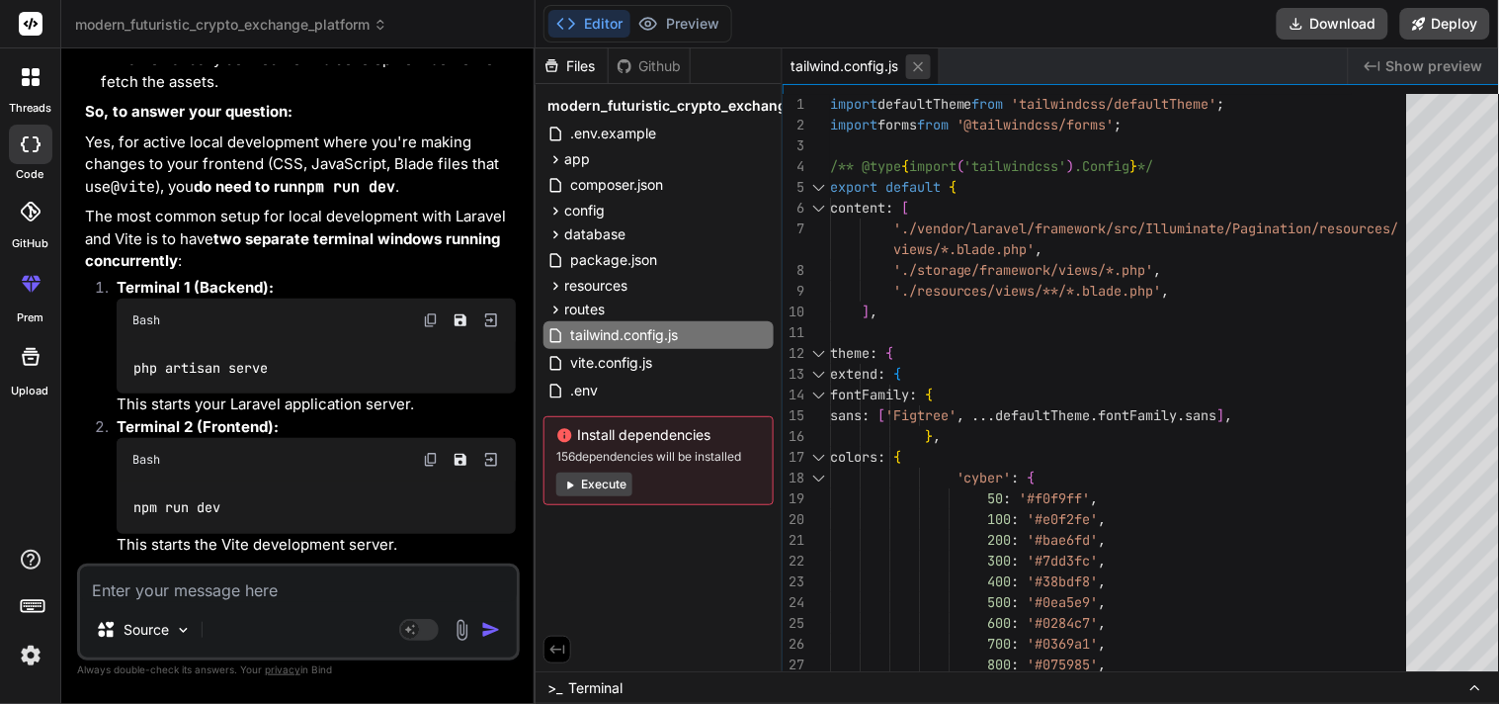
click at [924, 64] on icon at bounding box center [919, 66] width 10 height 10
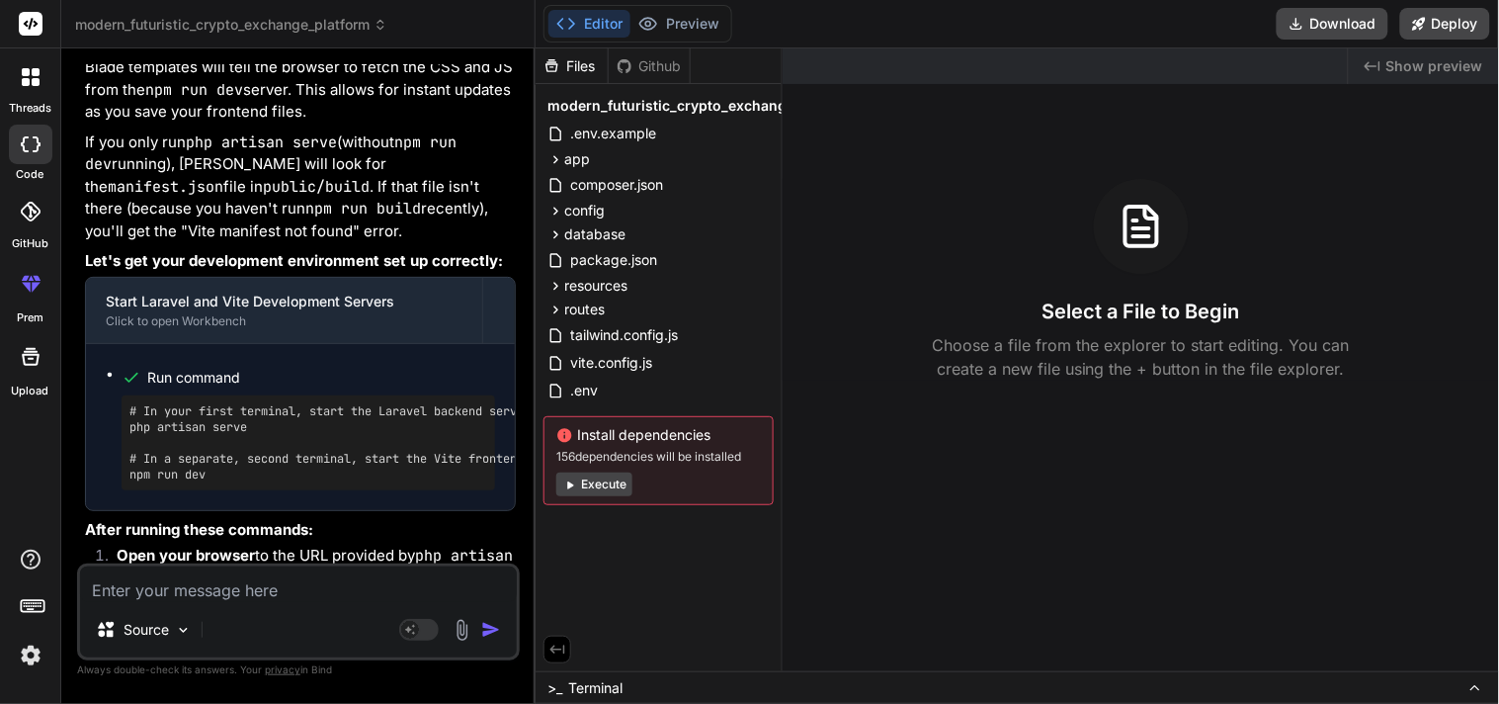
scroll to position [23828, 0]
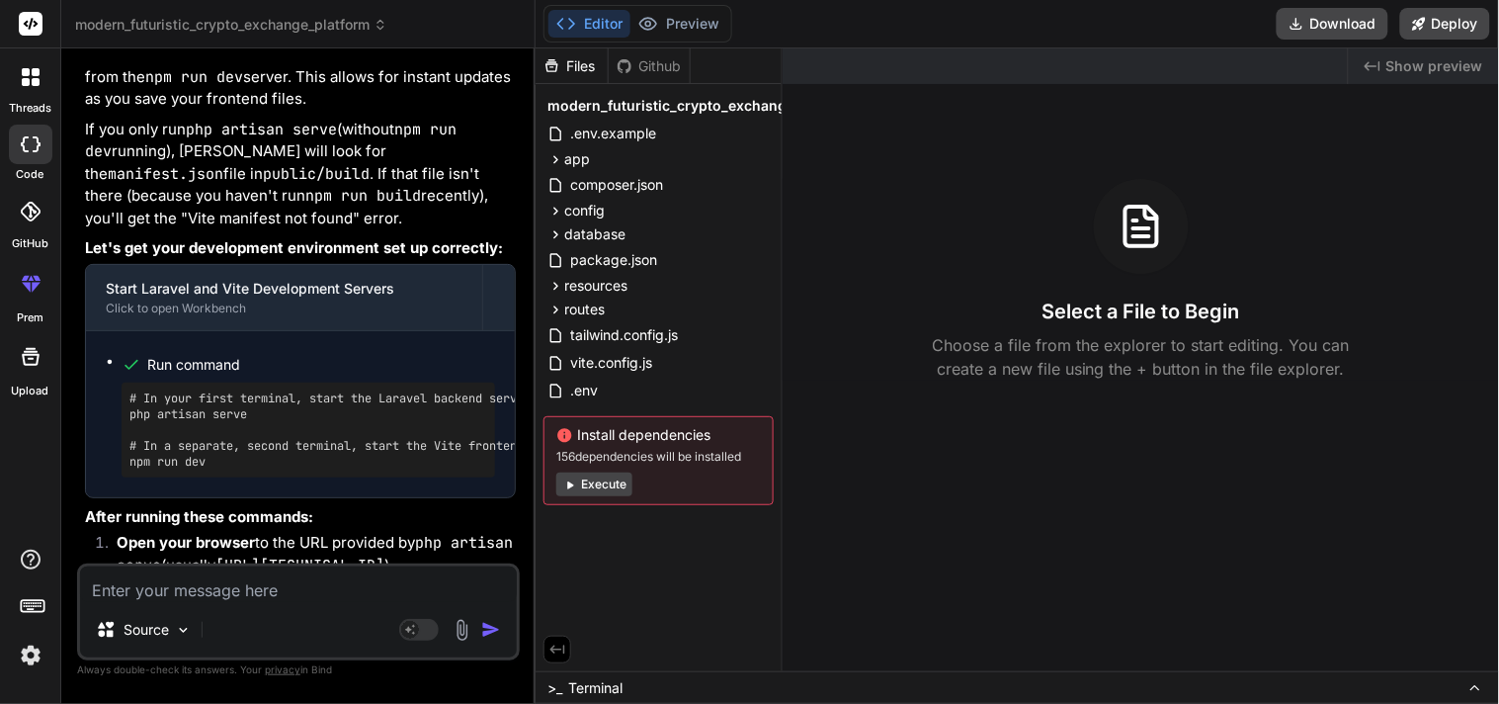
click at [241, 577] on textarea at bounding box center [298, 584] width 437 height 36
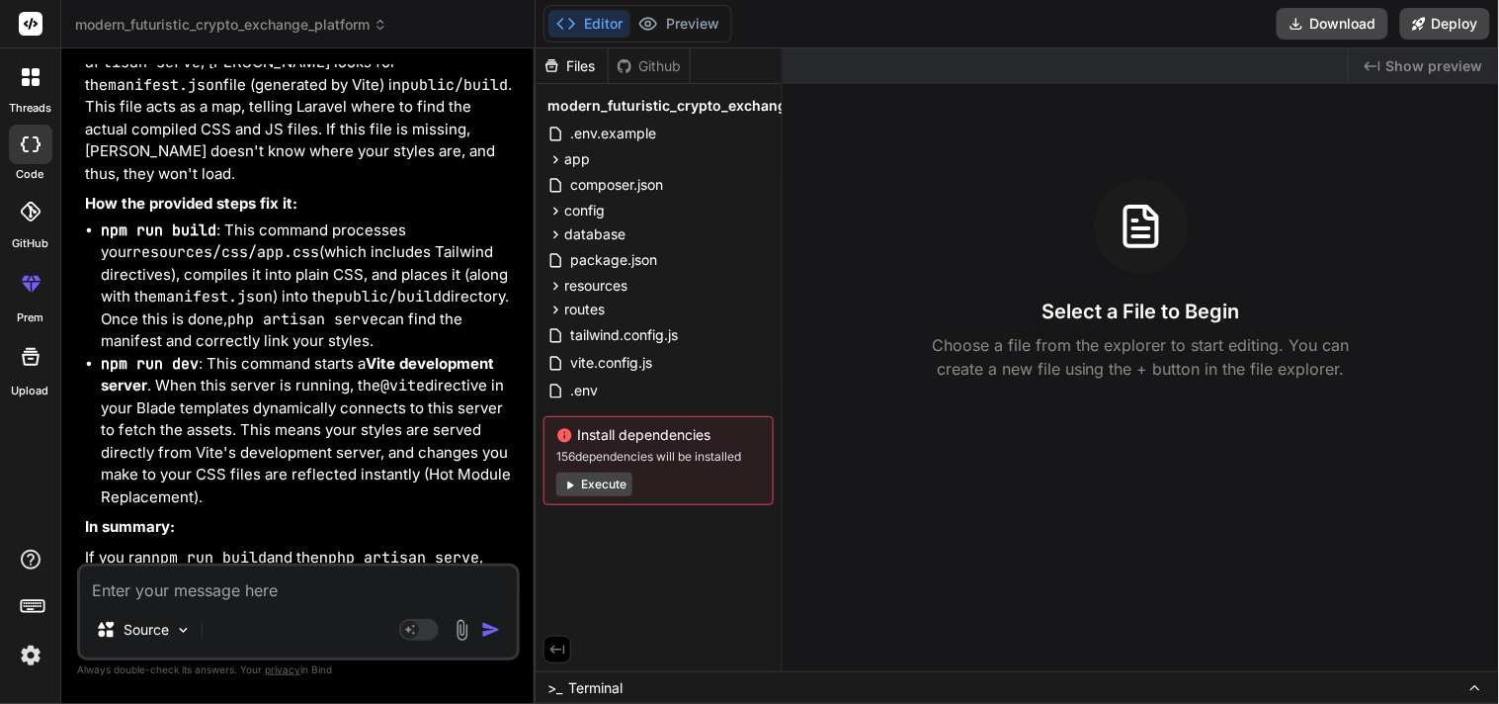
scroll to position [25079, 0]
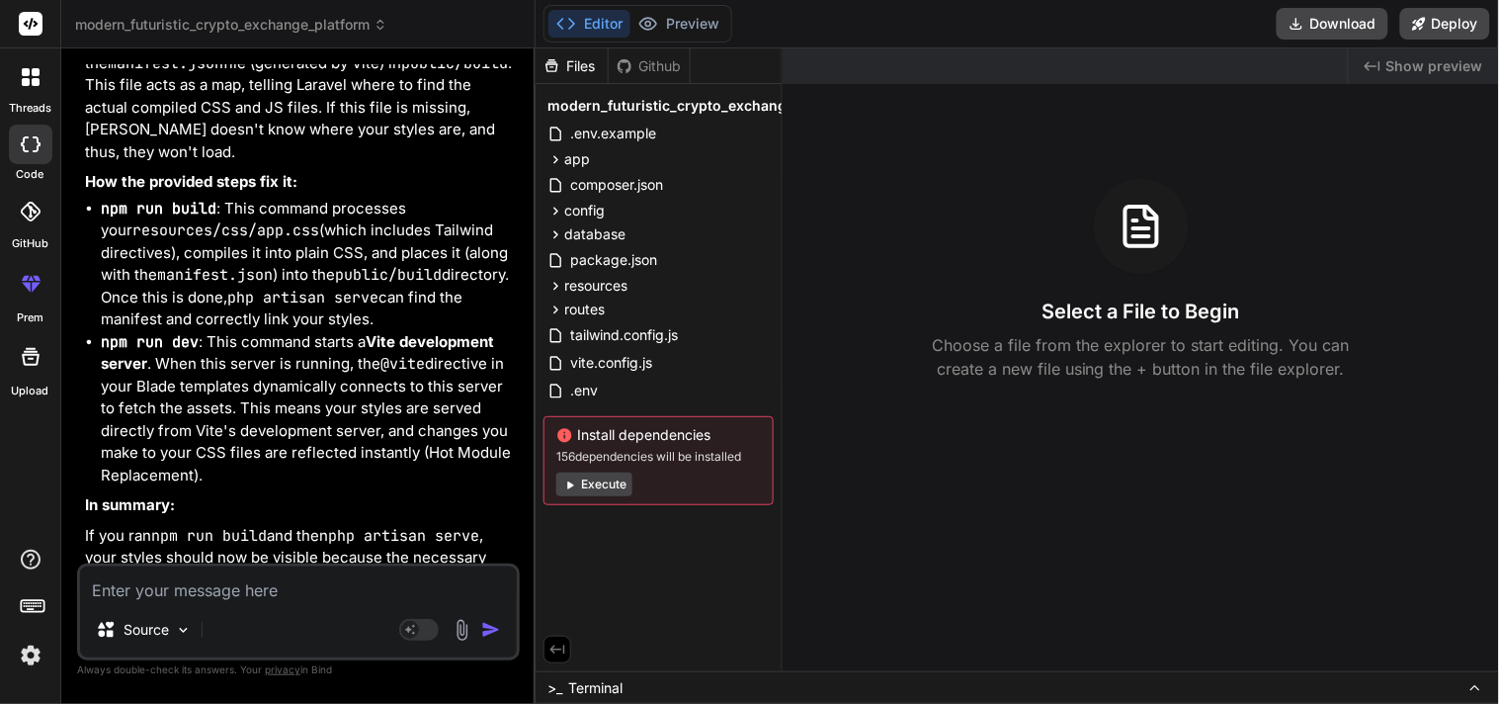
click at [262, 609] on div "Source Agent Mode. When this toggle is activated, AI automatically makes decisi…" at bounding box center [298, 611] width 443 height 97
click at [261, 599] on textarea at bounding box center [298, 584] width 437 height 36
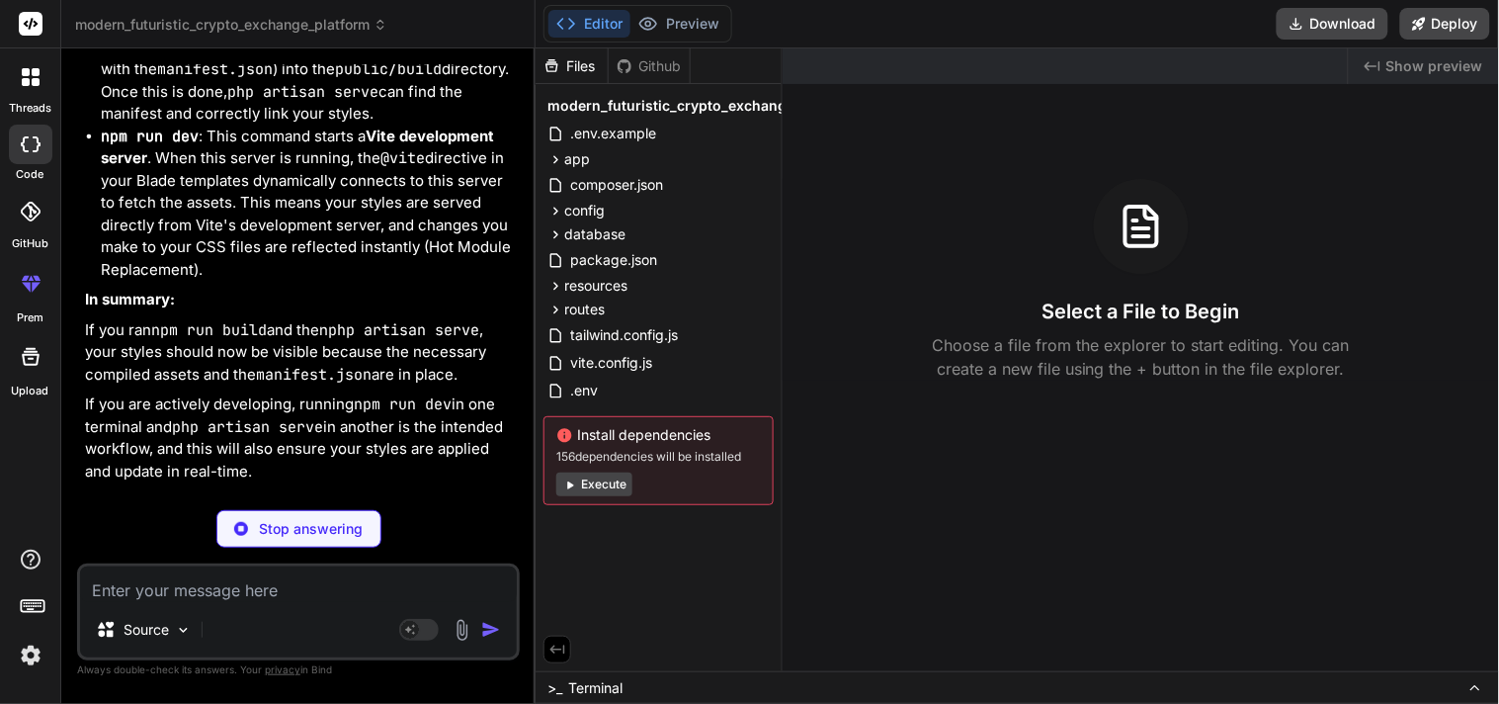
scroll to position [25284, 0]
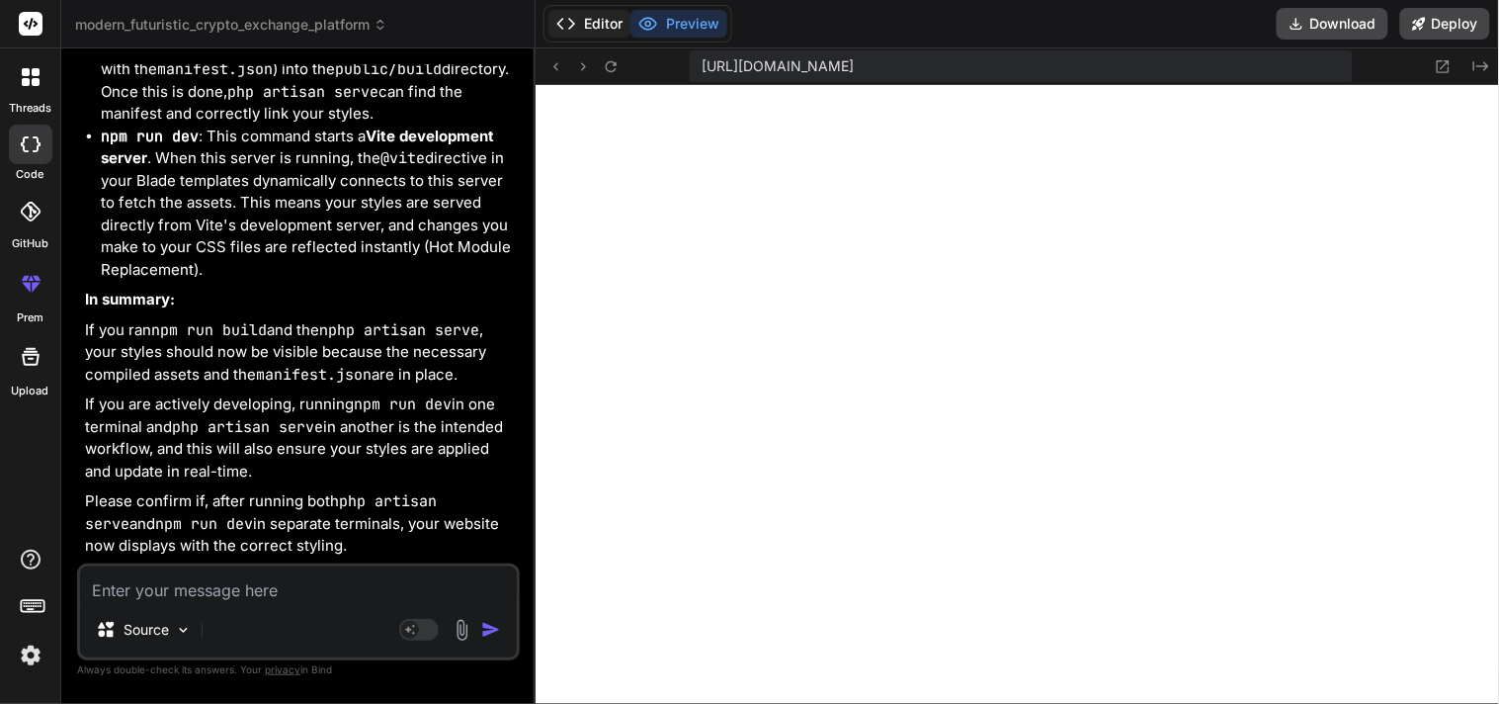
click at [575, 34] on button "Editor" at bounding box center [590, 24] width 82 height 28
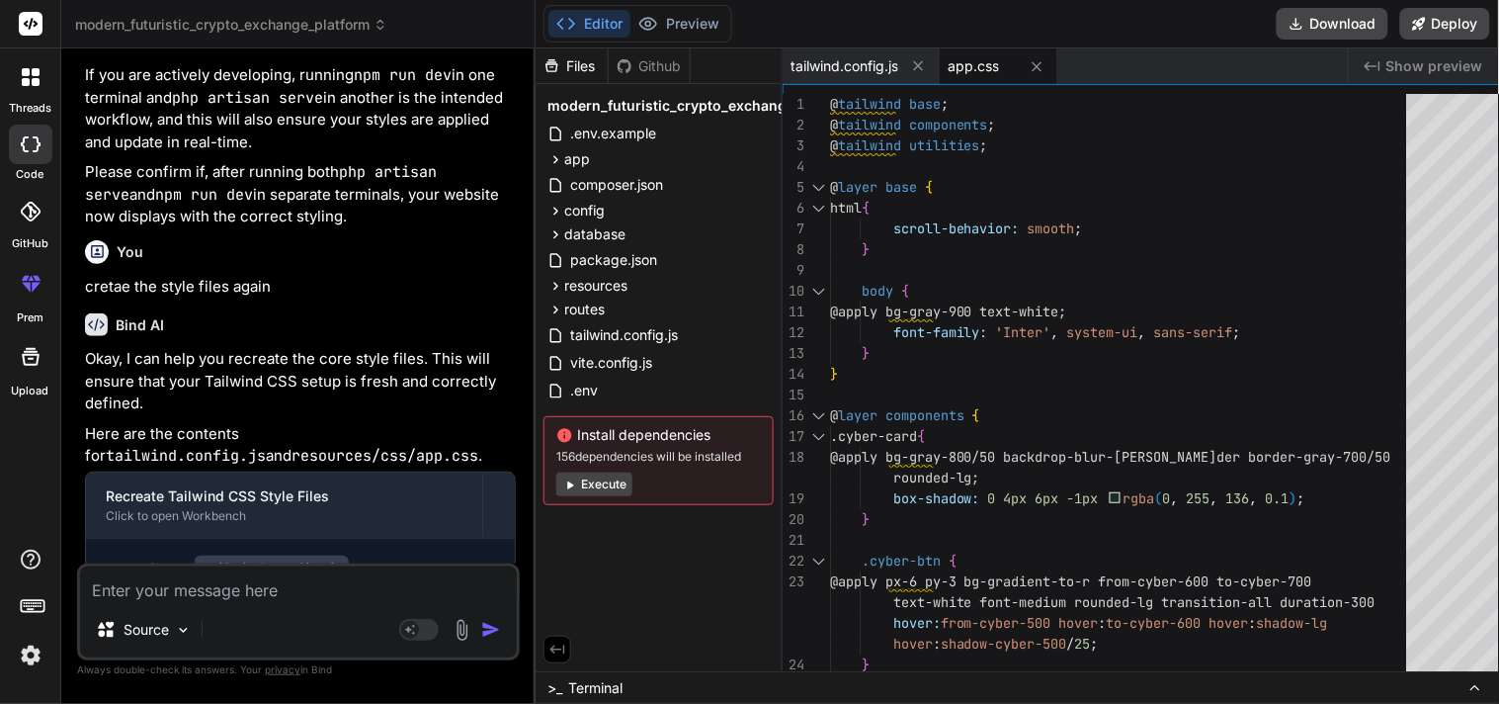
scroll to position [25614, 0]
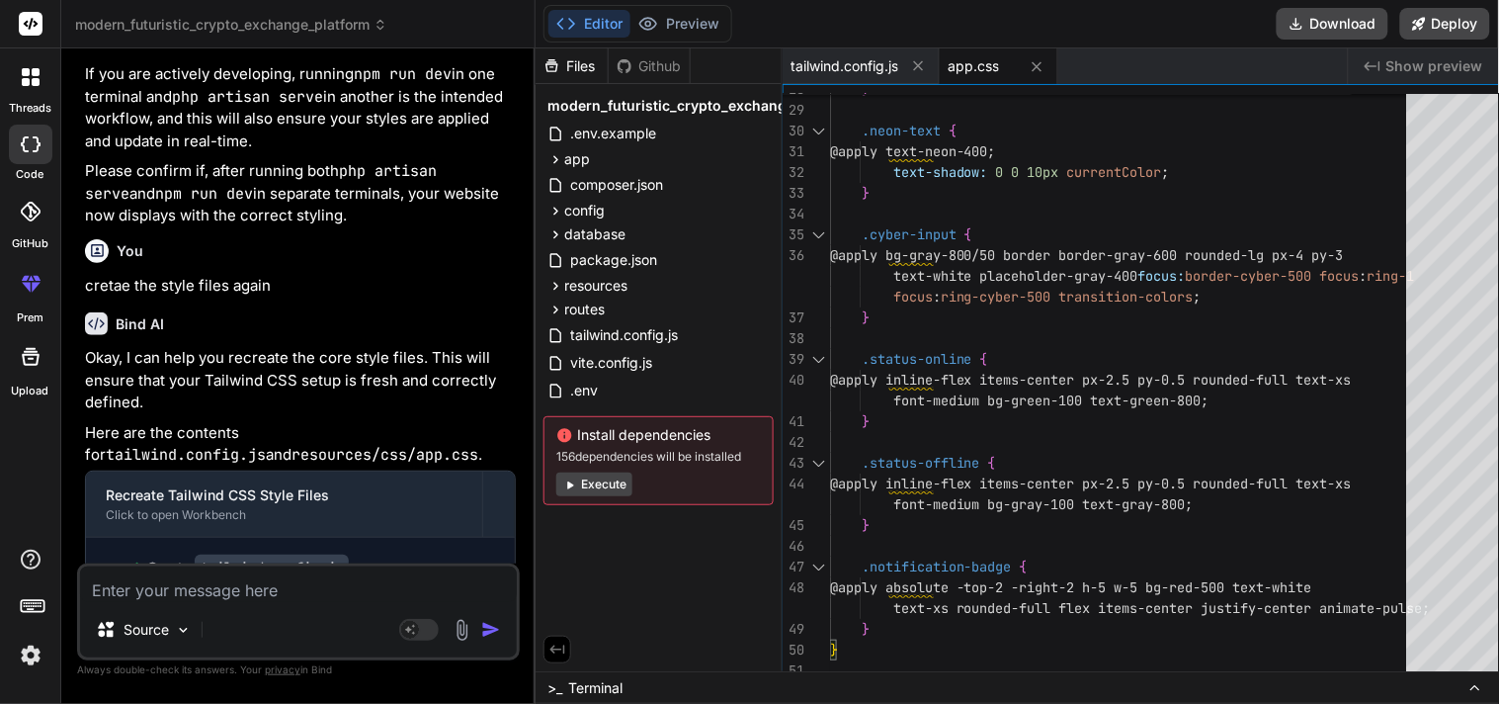
click at [981, 64] on span "app.css" at bounding box center [973, 66] width 51 height 20
click at [980, 69] on span "app.css" at bounding box center [973, 66] width 51 height 20
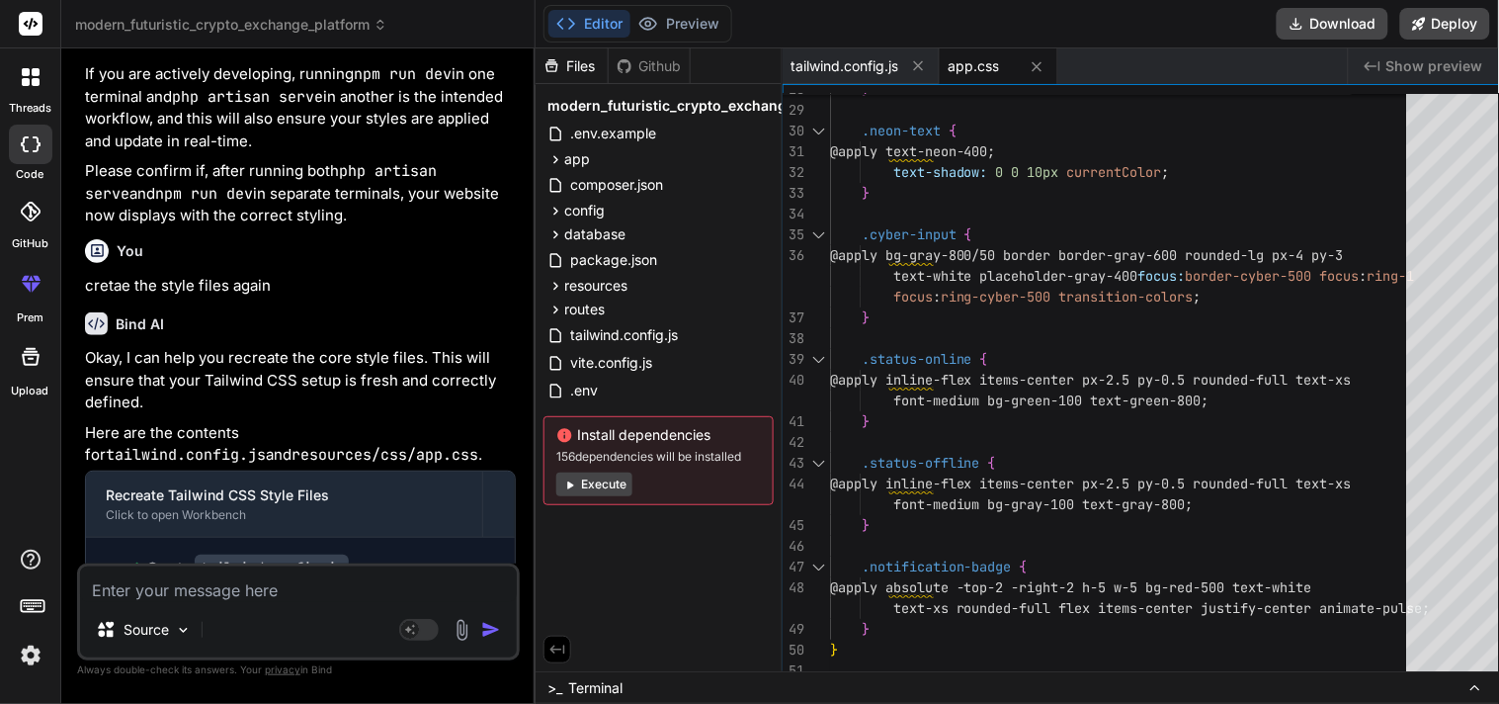
click at [1009, 368] on div "} .neon-text { @apply text-neon-400; text-shadow: 0 0 10px currentColor ; } .cy…" at bounding box center [1124, 27] width 589 height 1308
click at [861, 65] on span "tailwind.config.js" at bounding box center [845, 66] width 108 height 20
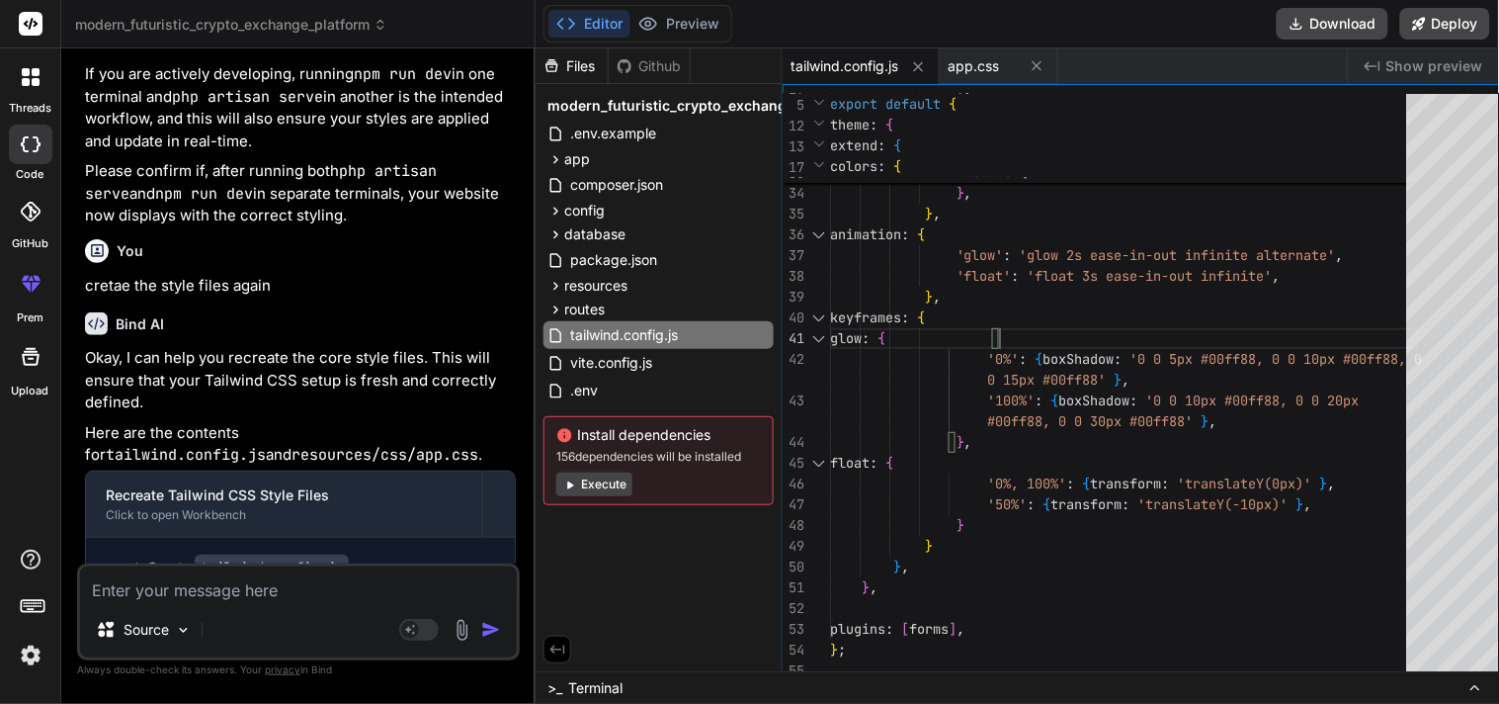
click at [1019, 333] on div "} , 'neon' : { 400 : '#00ff88' , 500 : '#00e676' , 600 : '#00d166' , } , } , an…" at bounding box center [1124, 79] width 589 height 1204
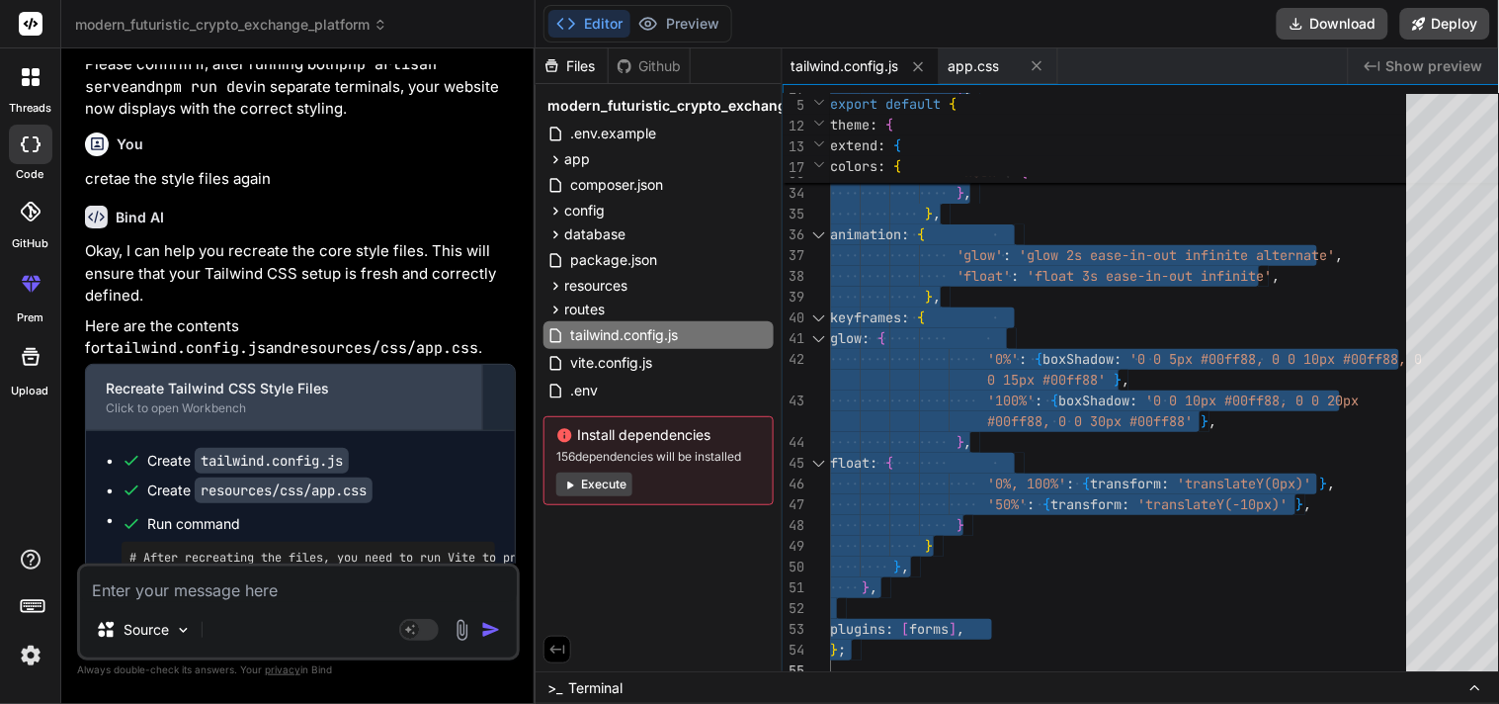
scroll to position [25724, 0]
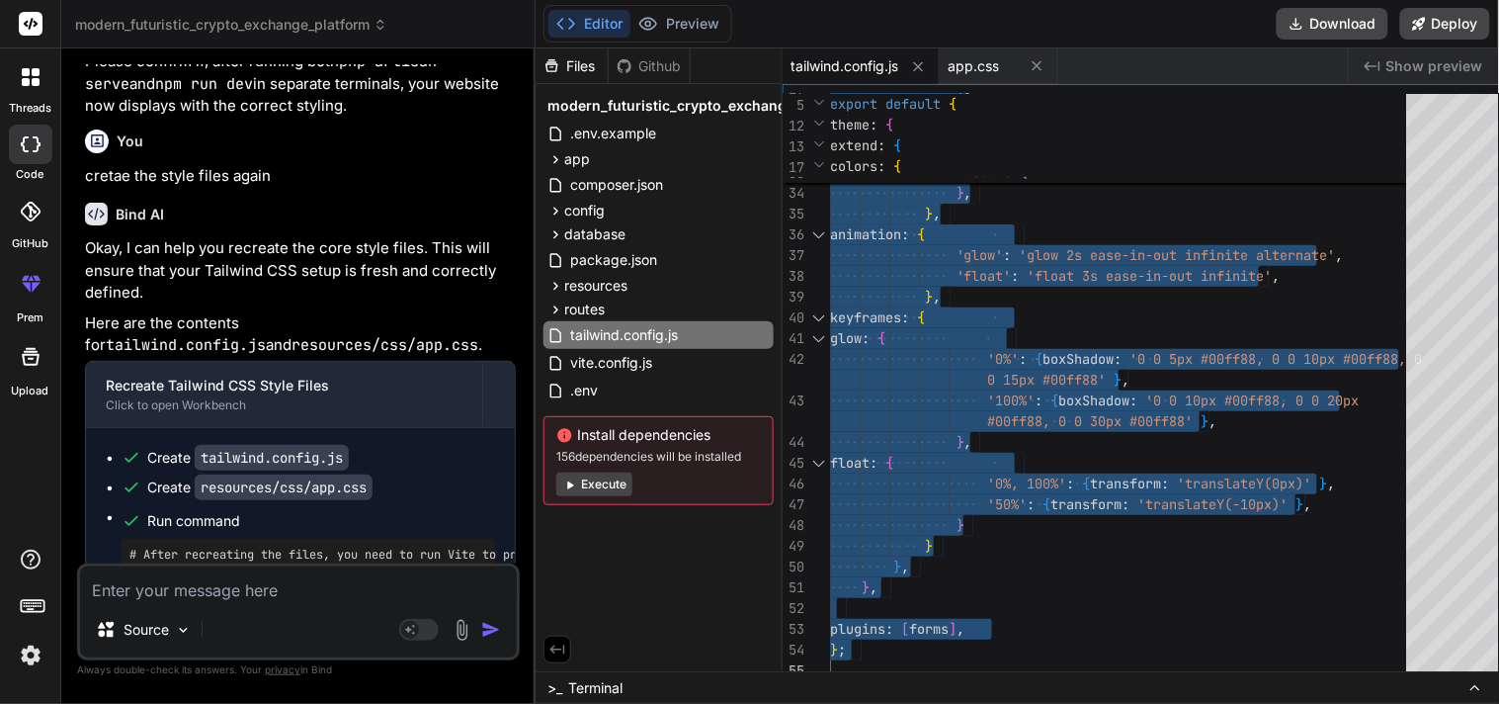
click at [662, 577] on div "Files Github modern_futuristic_crypto_exchange_platform .env.example app Http C…" at bounding box center [659, 359] width 247 height 623
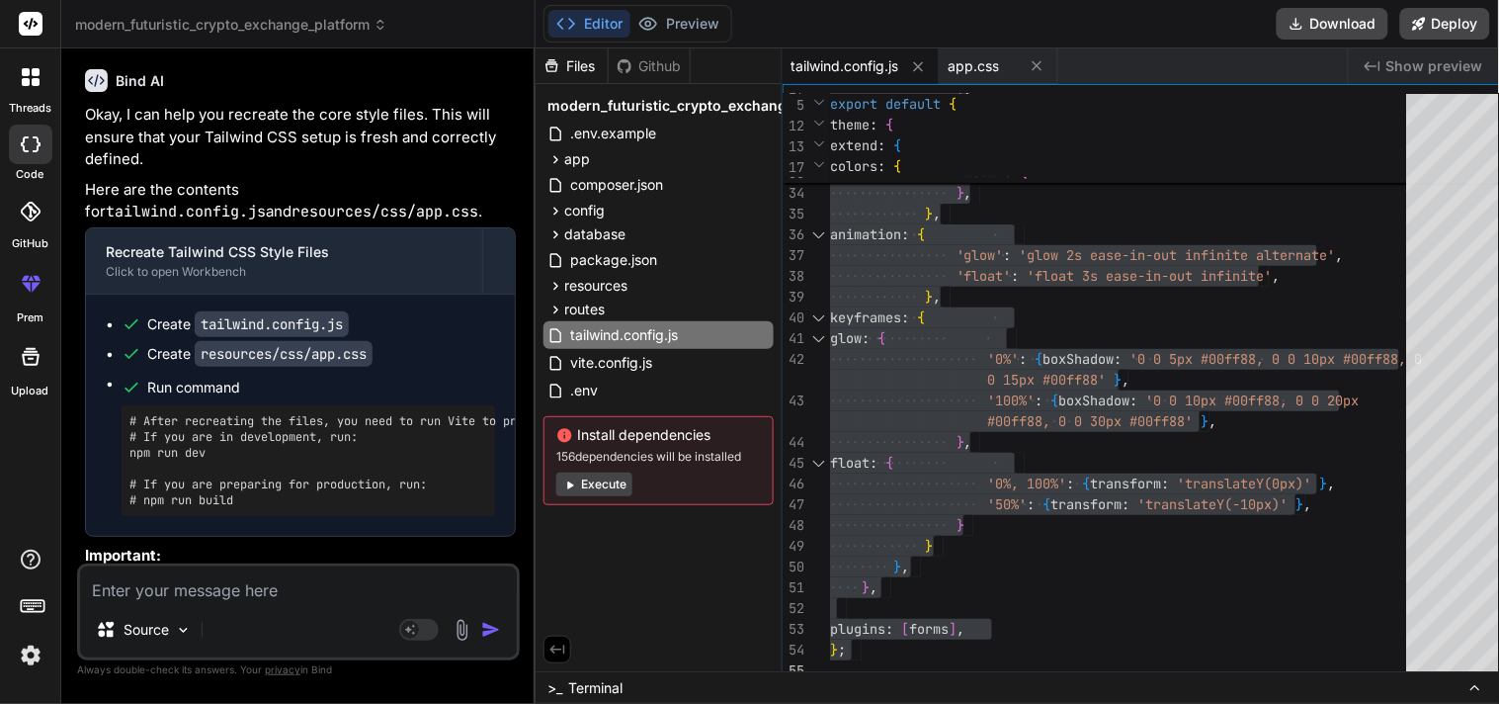
scroll to position [25873, 0]
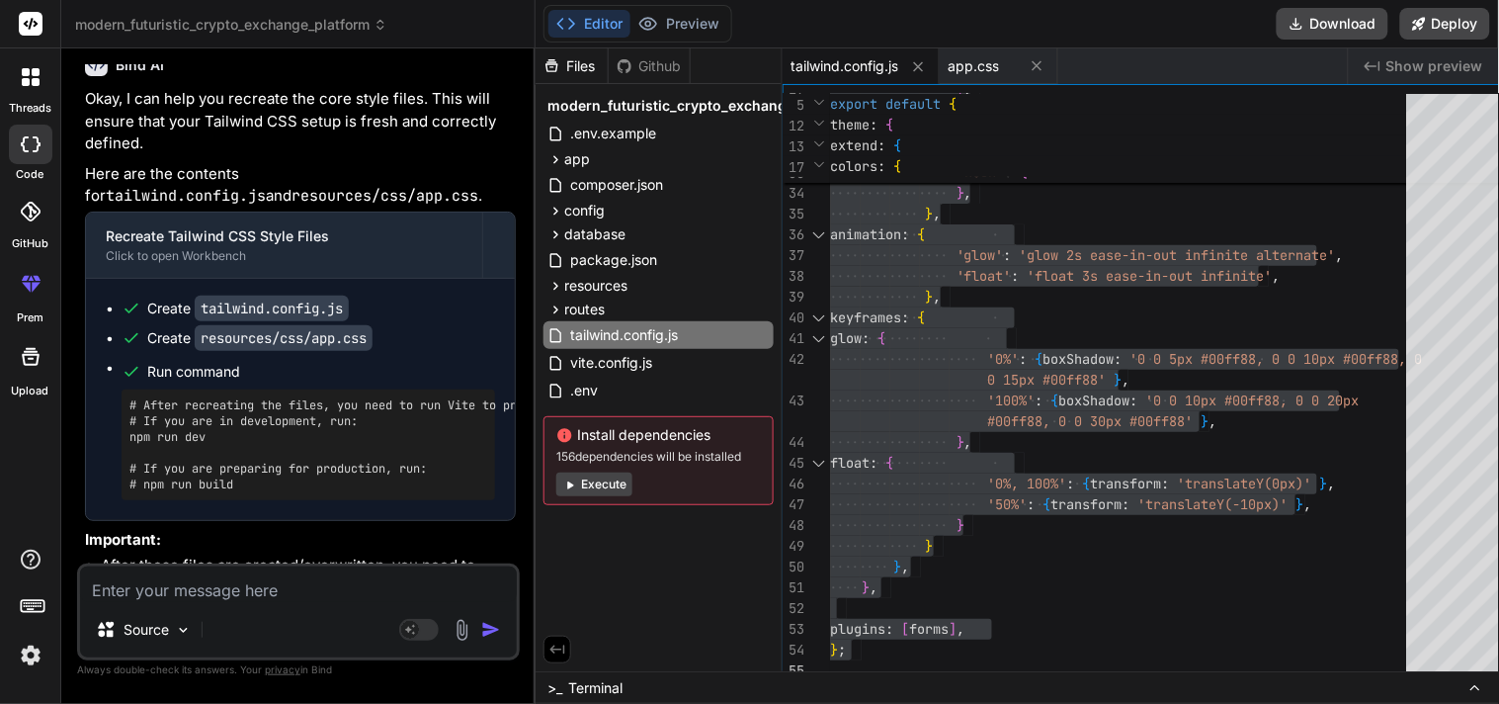
click at [731, 580] on div "Files Github modern_futuristic_crypto_exchange_platform .env.example app Http C…" at bounding box center [659, 359] width 247 height 623
click at [1012, 566] on div "} , 'neon' : { 400 : '#00ff88' , 500 : '#00e676' , 600 : '#00d166' , } , } , an…" at bounding box center [1124, 79] width 589 height 1204
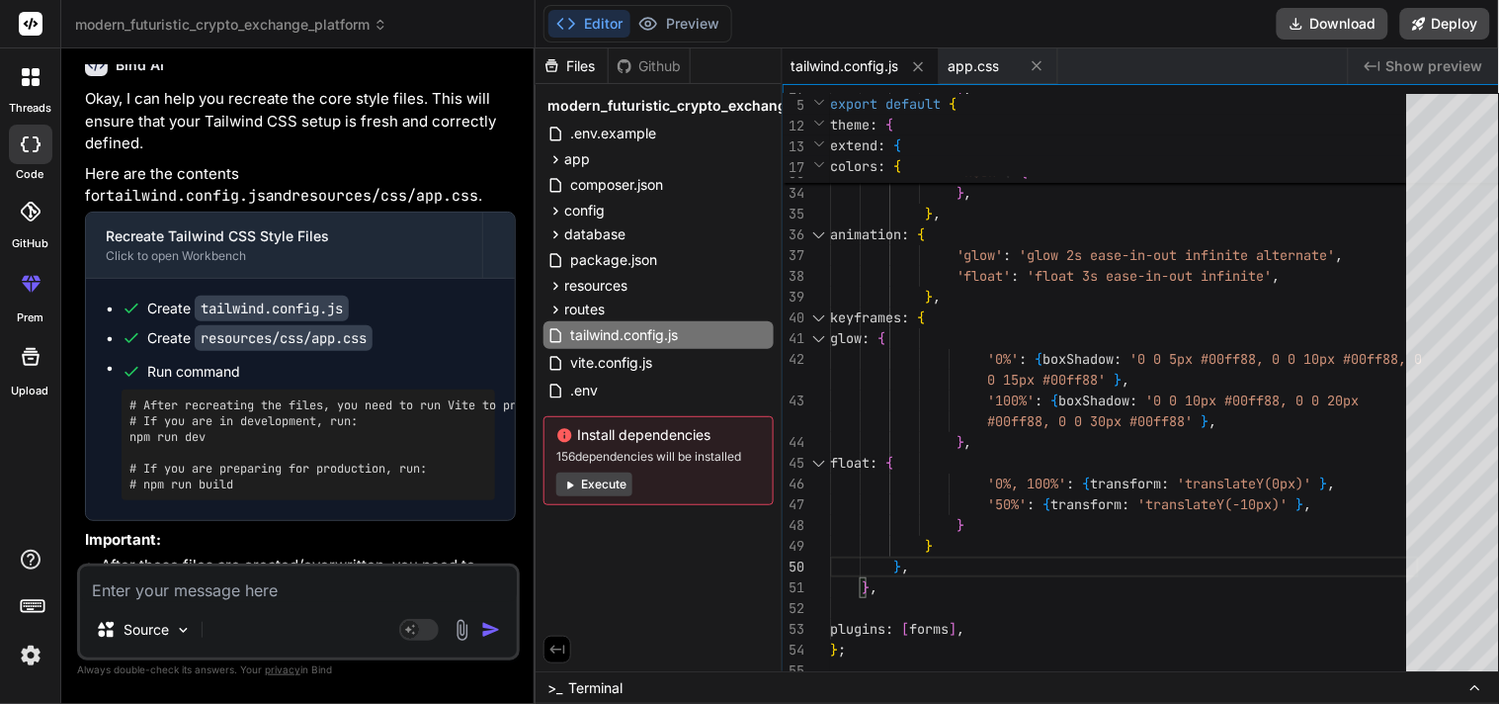
click at [327, 600] on code "npm run dev" at bounding box center [338, 610] width 98 height 20
click at [465, 640] on img at bounding box center [462, 630] width 23 height 23
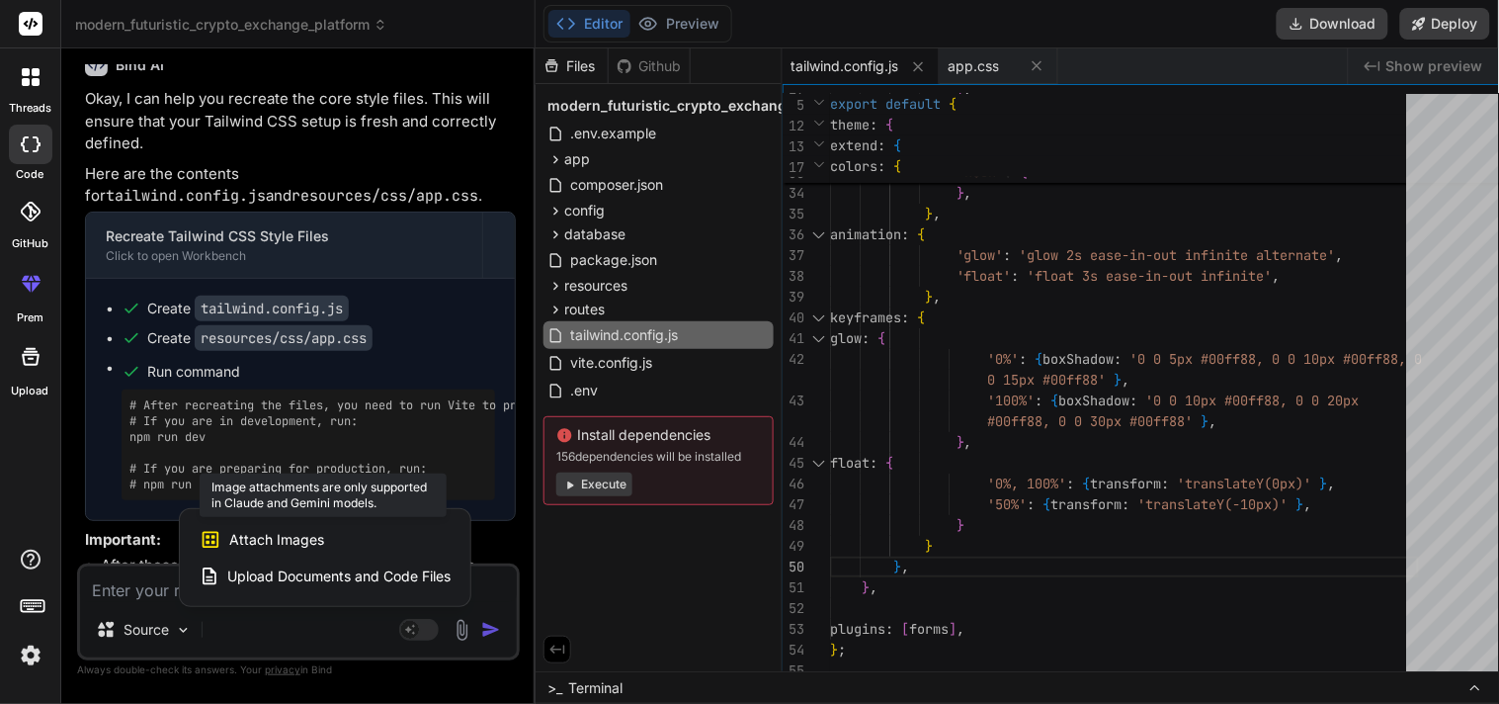
click at [271, 540] on span "Attach Images" at bounding box center [276, 540] width 95 height 20
click at [288, 571] on span "Upload Documents and Code Files" at bounding box center [338, 576] width 223 height 20
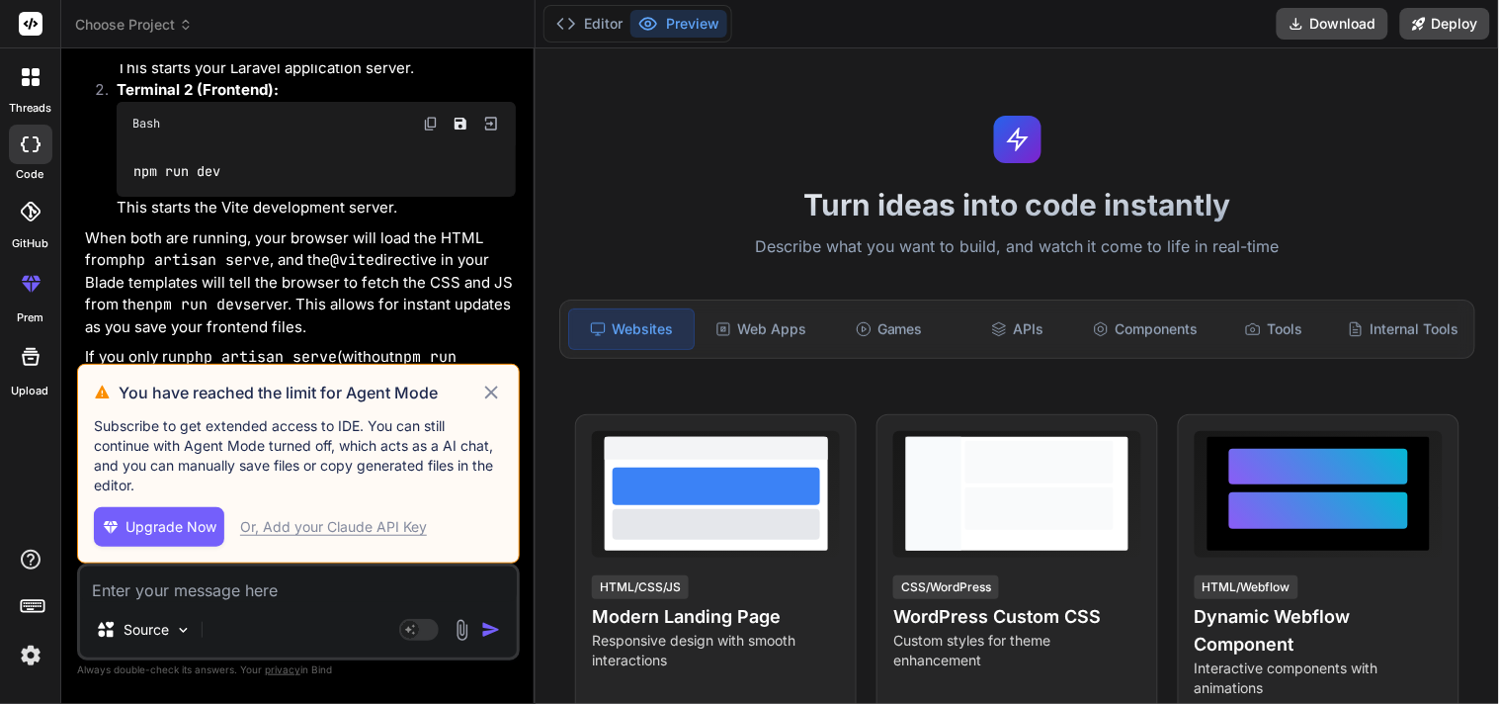
click at [494, 401] on icon at bounding box center [491, 393] width 23 height 24
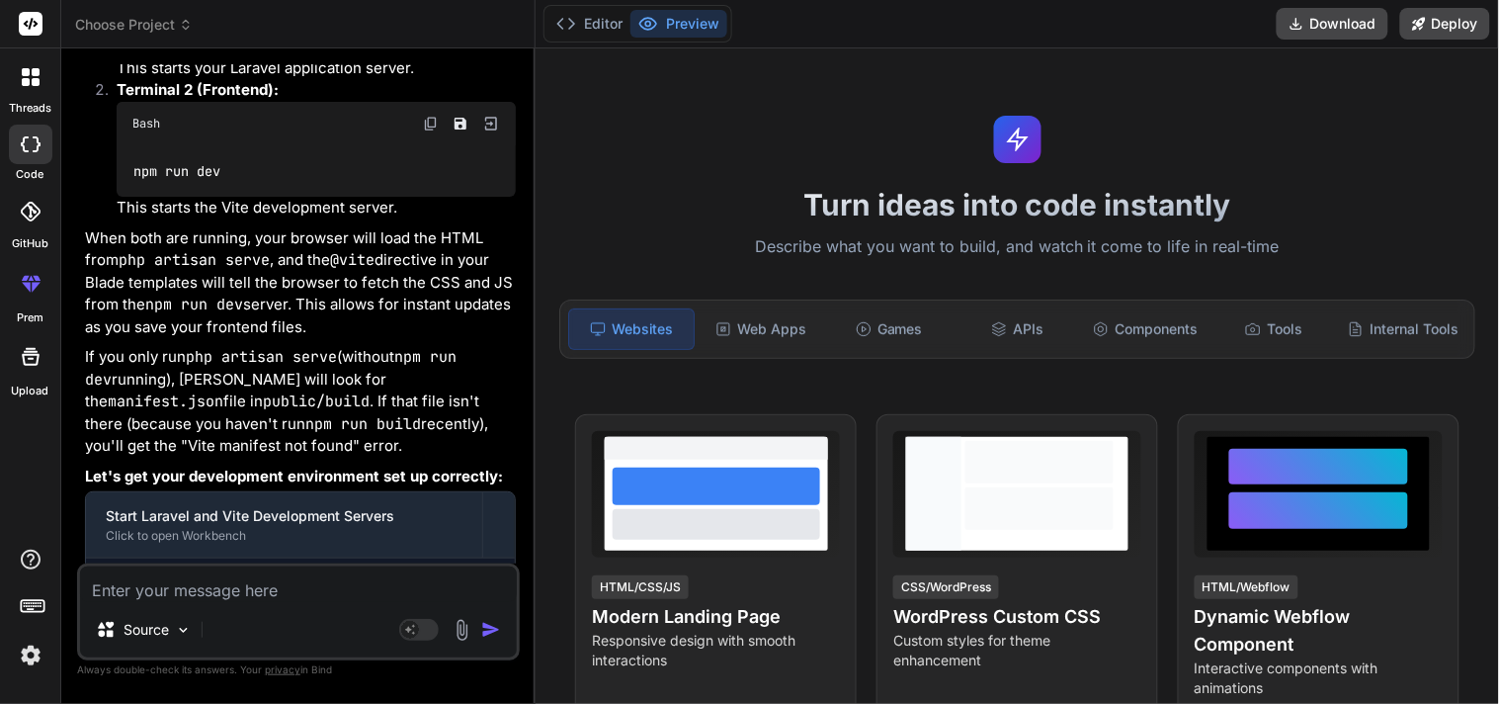
click at [461, 636] on img at bounding box center [462, 630] width 23 height 23
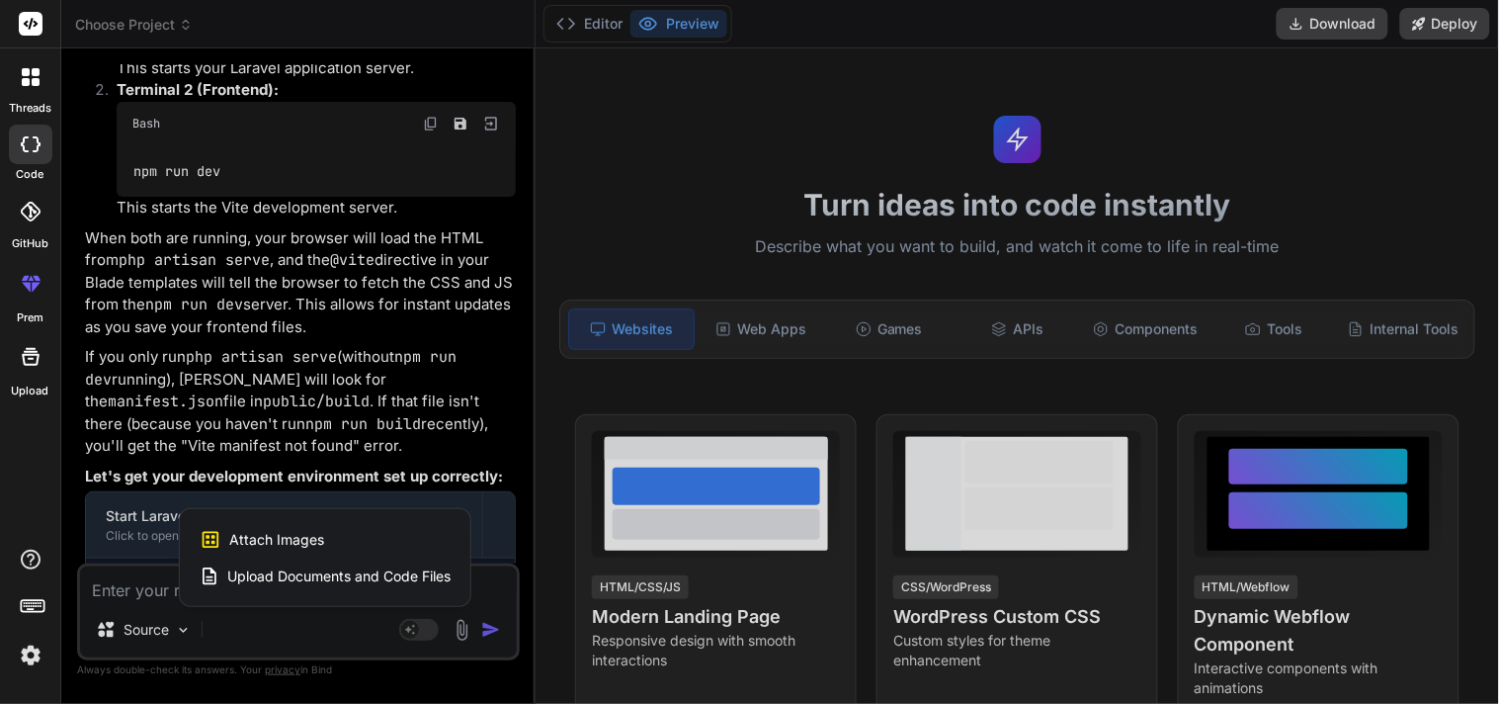
click at [293, 580] on span "Upload Documents and Code Files" at bounding box center [338, 576] width 223 height 20
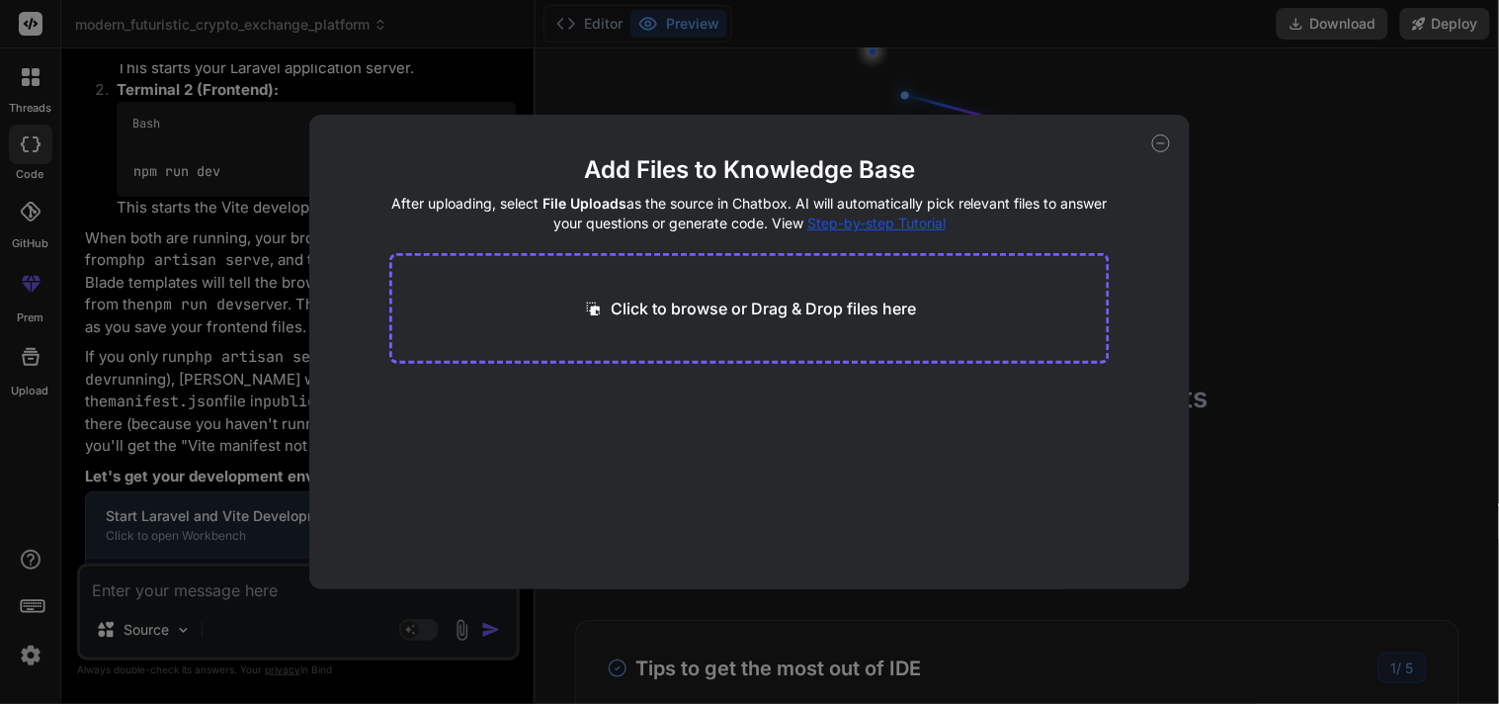
scroll to position [40, 0]
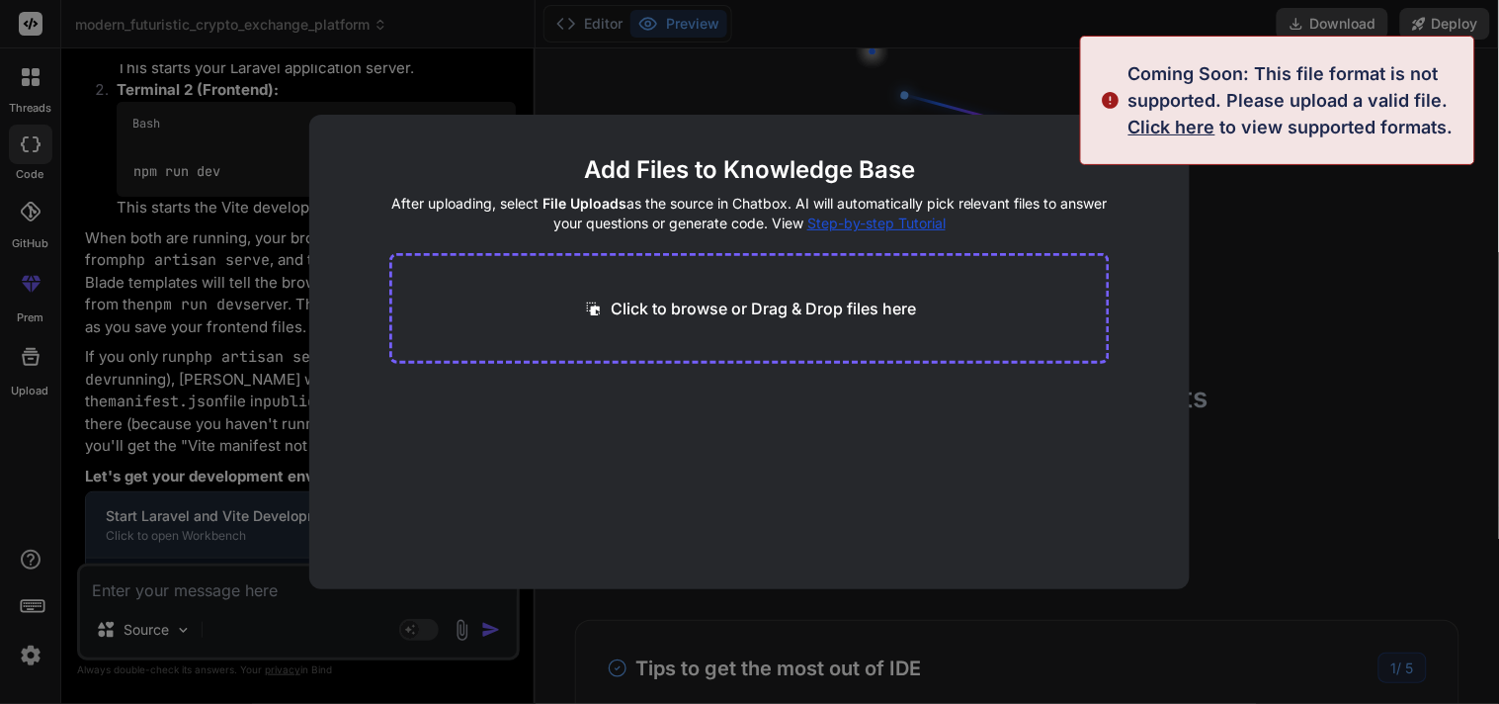
click at [1303, 386] on div "Add Files to Knowledge Base After uploading, select File Uploads as the source …" at bounding box center [749, 352] width 1499 height 704
type textarea "x"
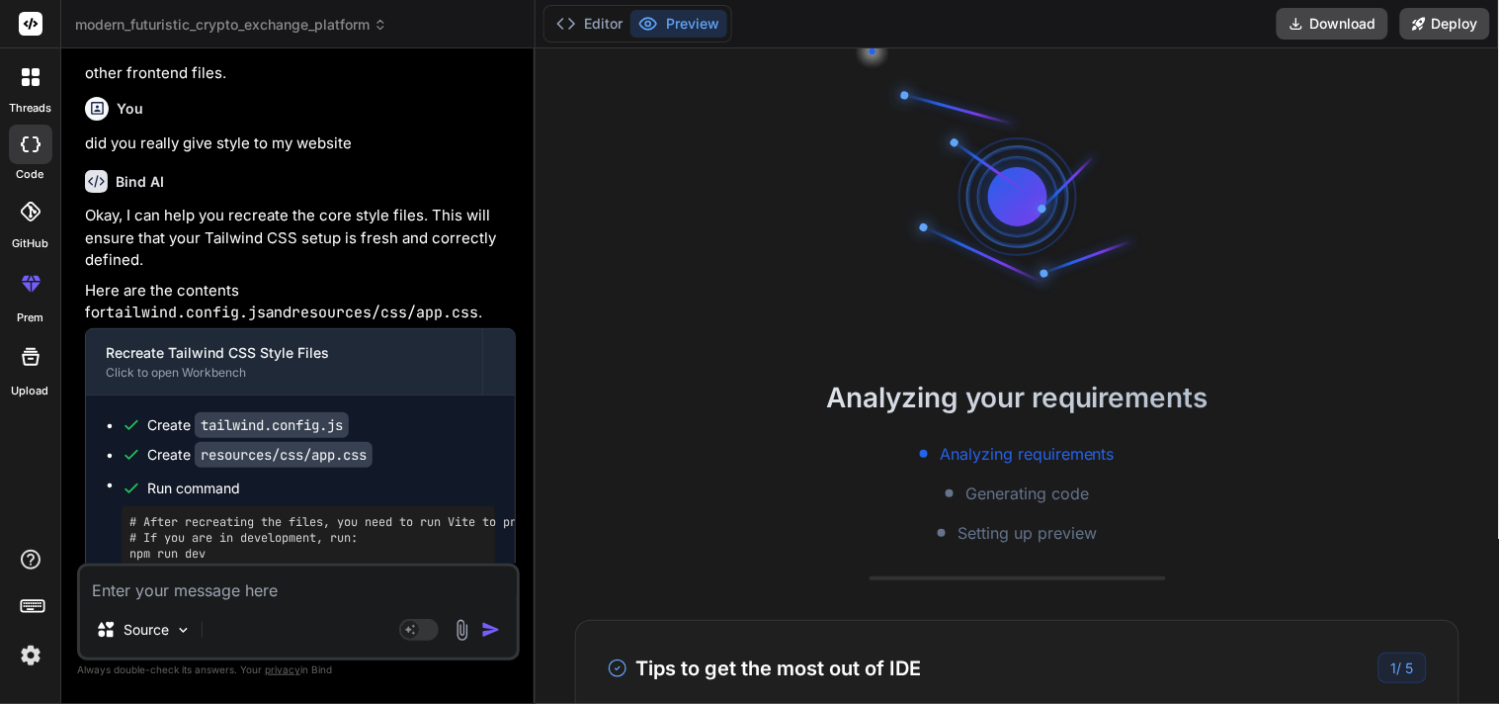
scroll to position [6780, 0]
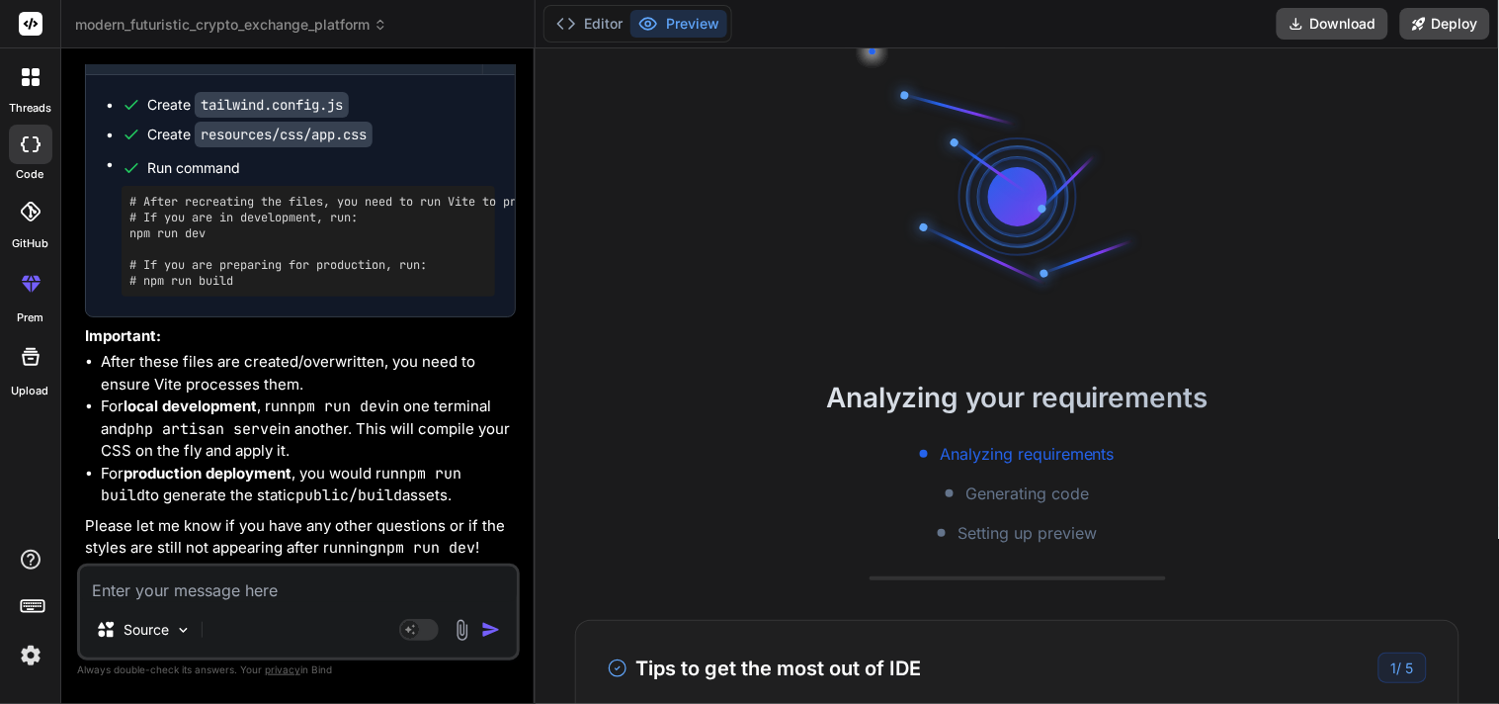
click at [270, 577] on textarea at bounding box center [298, 584] width 437 height 36
click at [287, 588] on textarea at bounding box center [298, 584] width 437 height 36
click at [574, 24] on polyline at bounding box center [571, 24] width 5 height 10
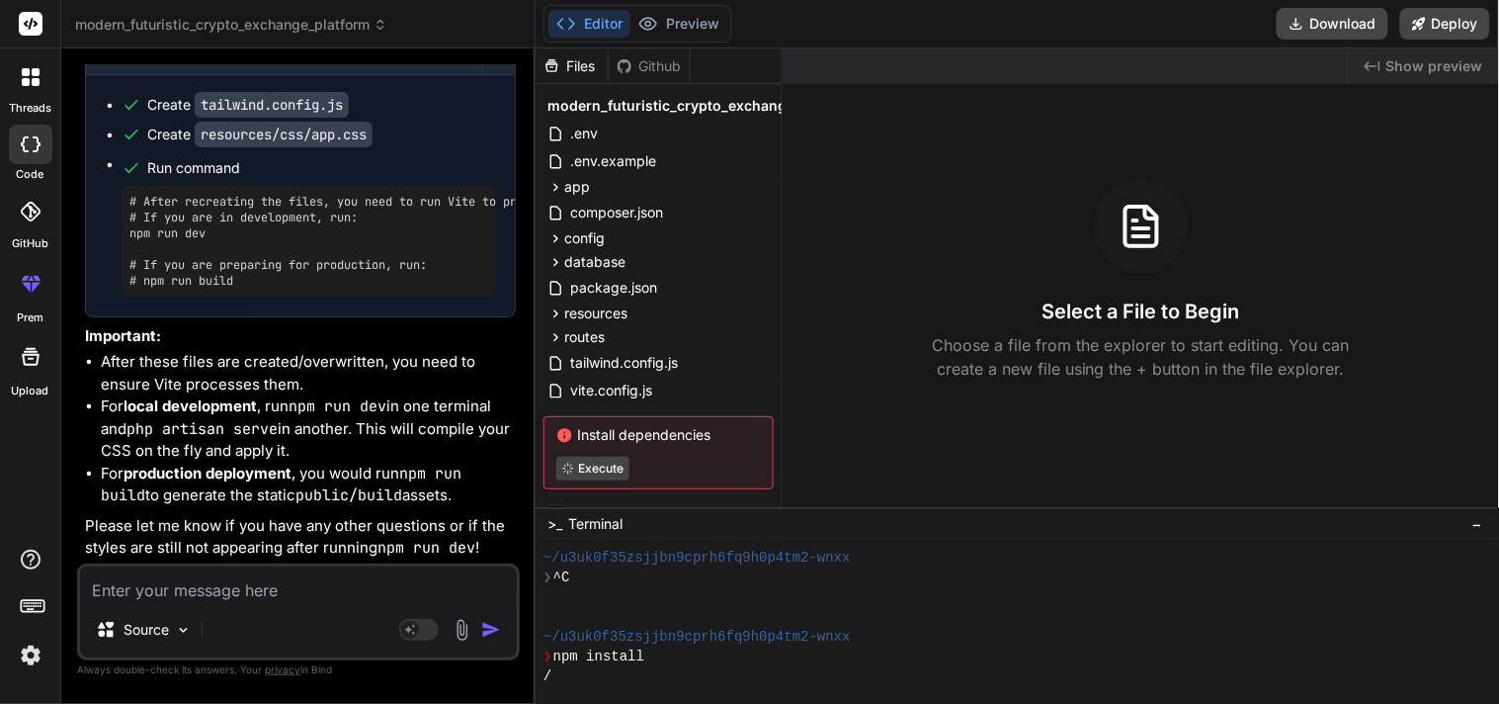
click at [1480, 527] on span "−" at bounding box center [1478, 524] width 11 height 20
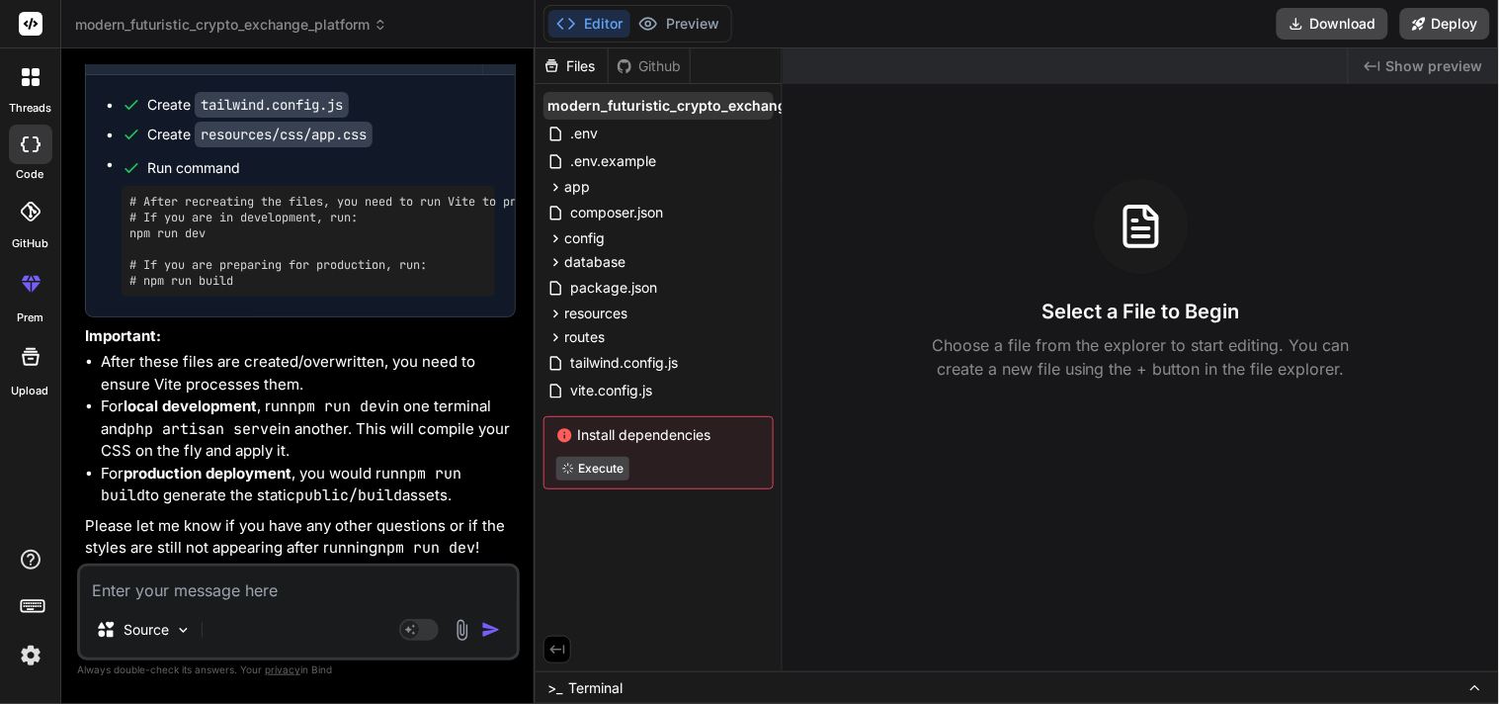
click at [614, 111] on span "modern_futuristic_crypto_exchange_platform" at bounding box center [704, 106] width 312 height 20
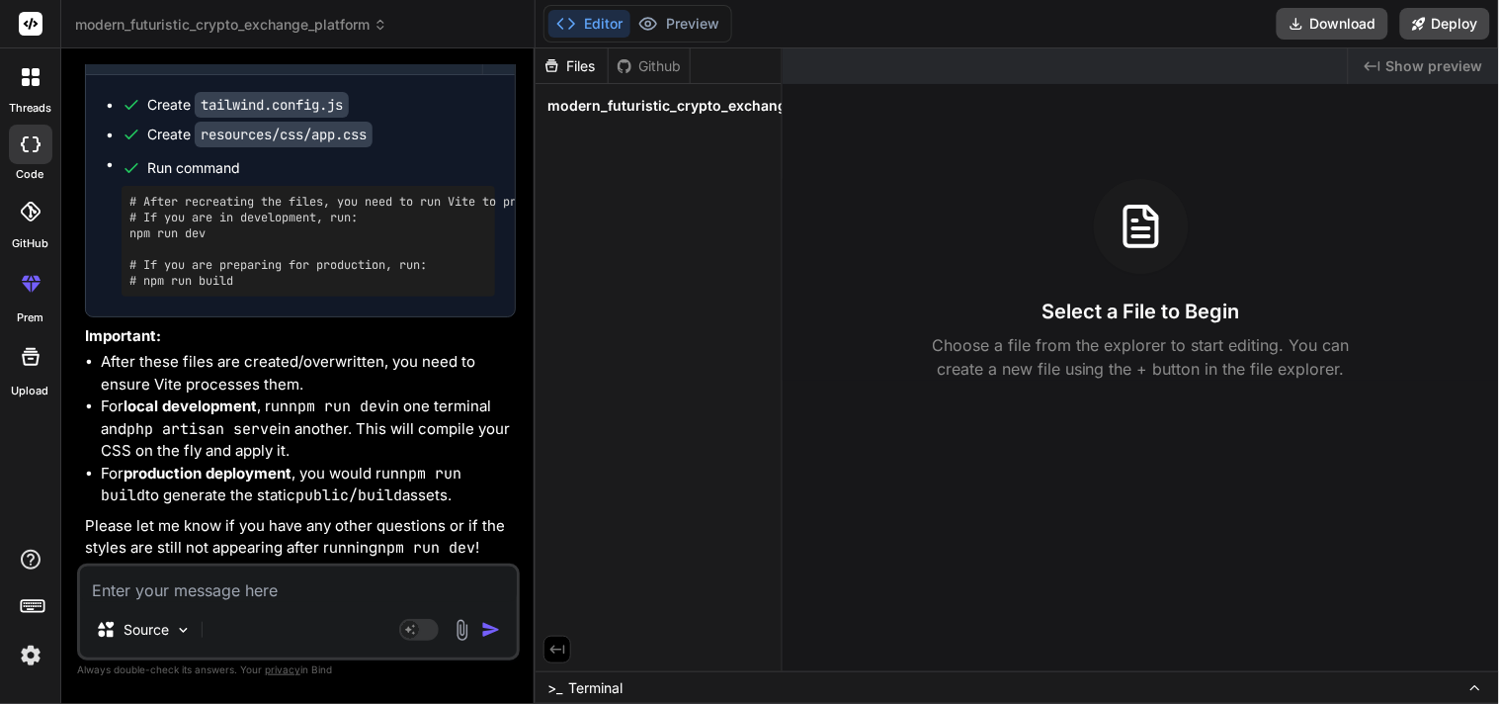
click at [614, 111] on span "modern_futuristic_crypto_exchange_platform" at bounding box center [704, 106] width 312 height 20
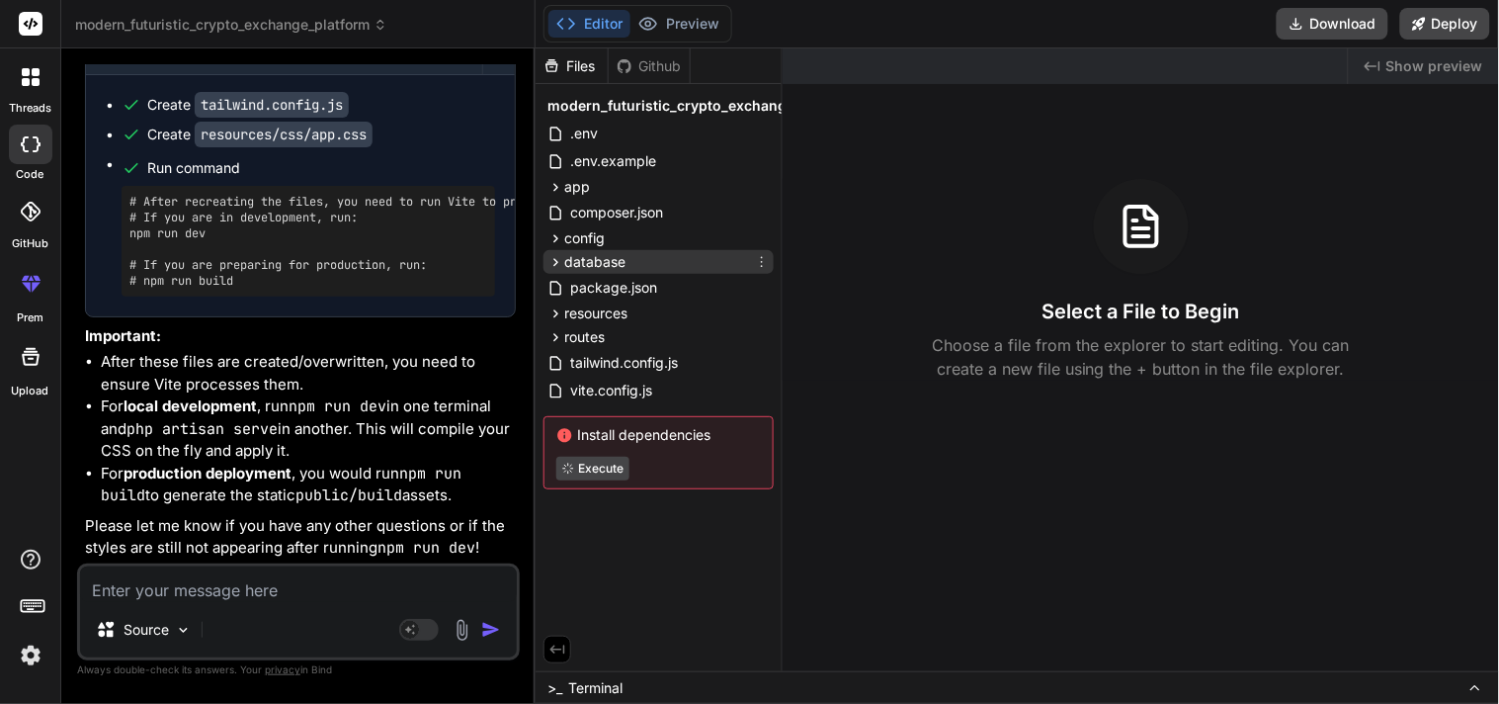
click at [616, 270] on span "database" at bounding box center [594, 262] width 61 height 20
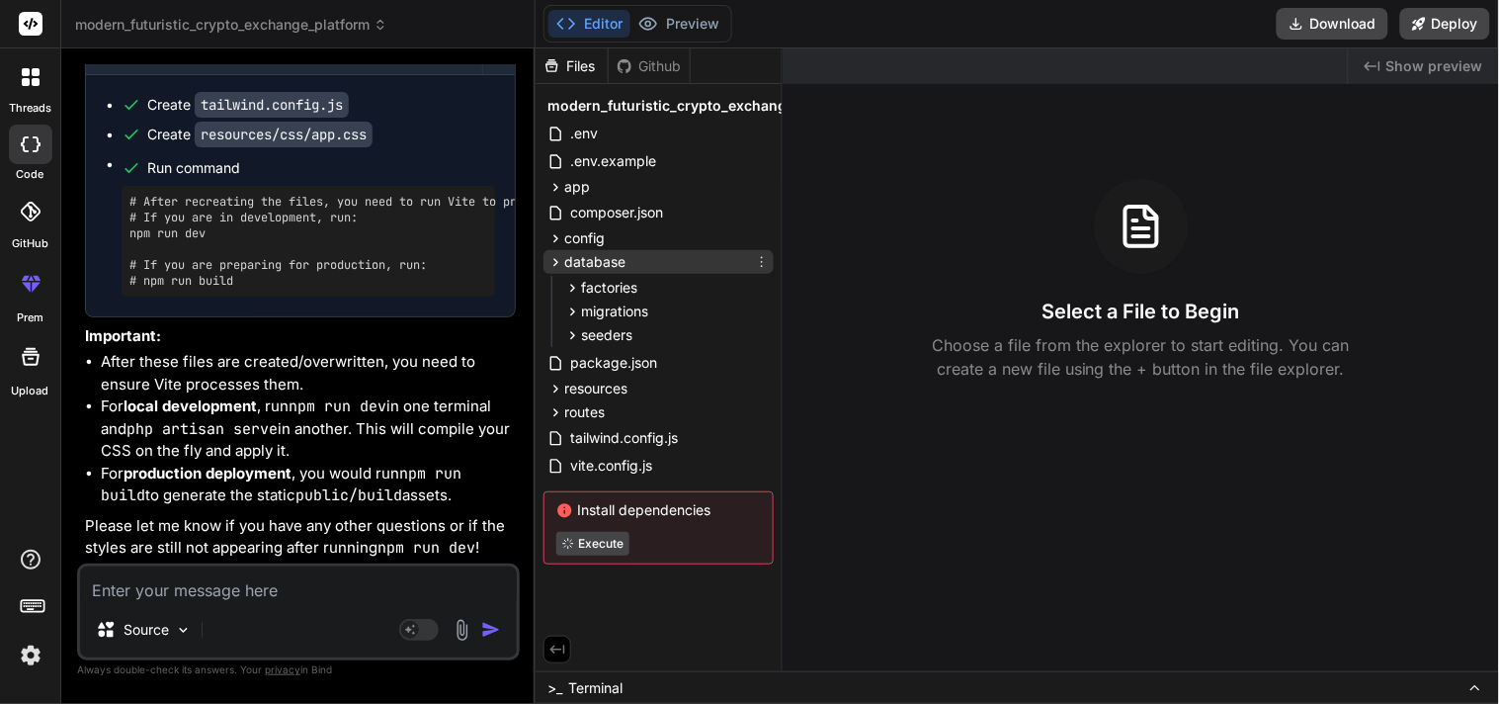
click at [667, 262] on div "database" at bounding box center [659, 262] width 230 height 24
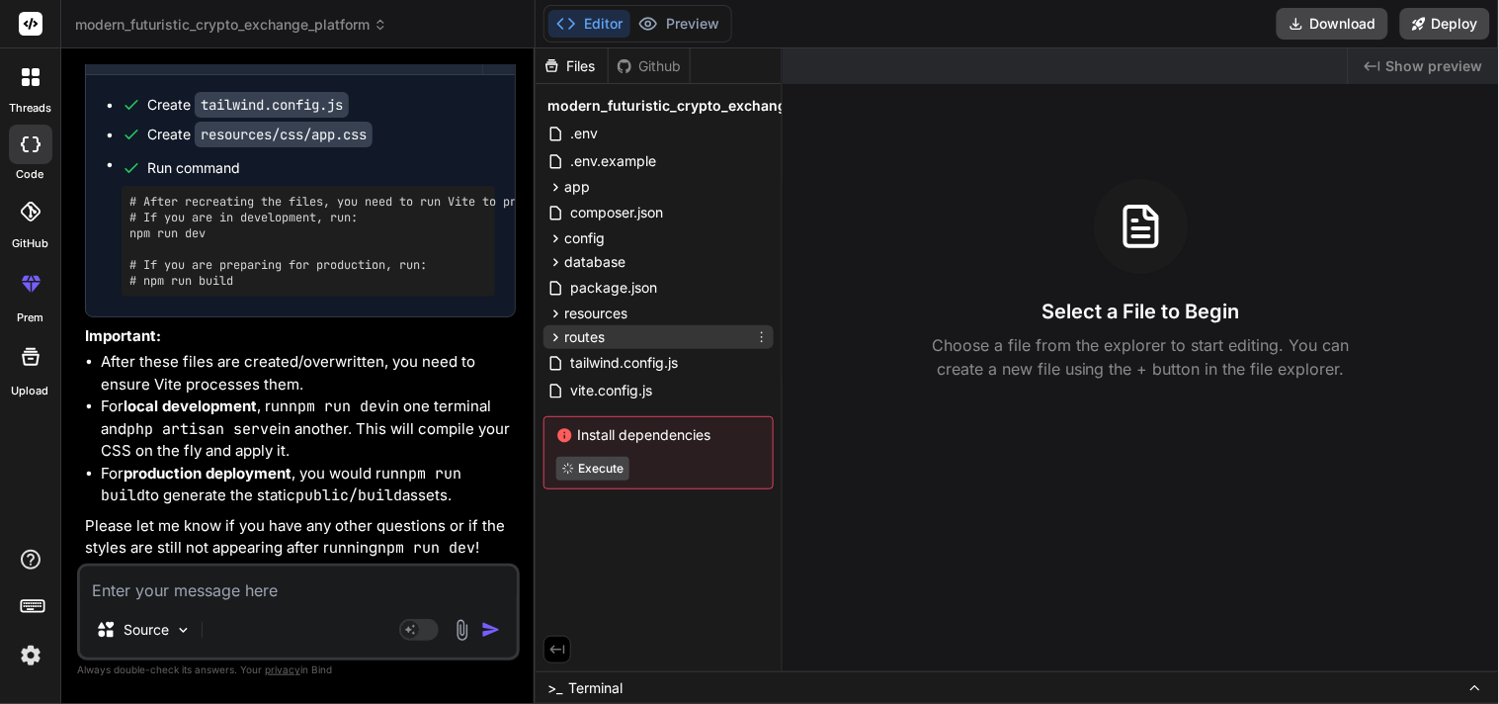
click at [649, 343] on div "routes" at bounding box center [659, 337] width 230 height 24
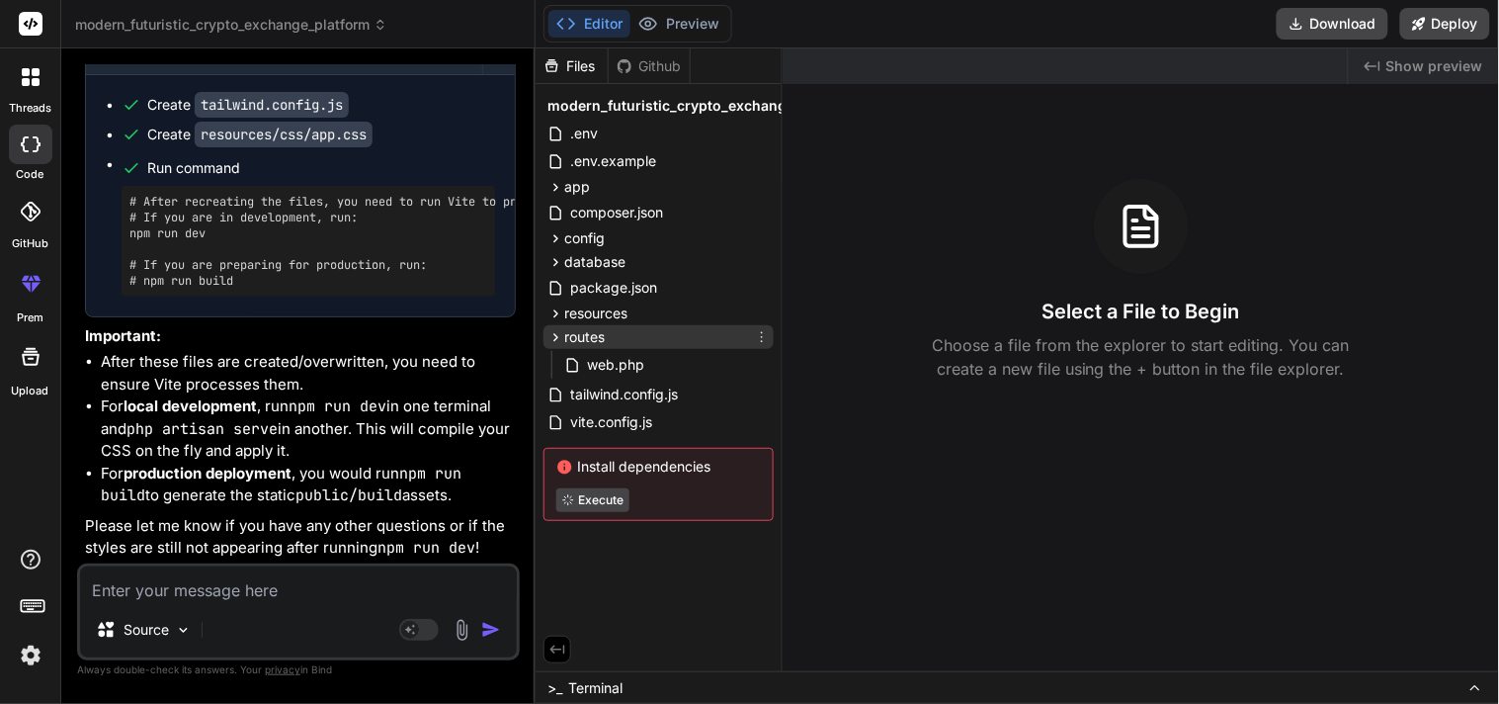
click at [631, 343] on div "routes" at bounding box center [659, 337] width 230 height 24
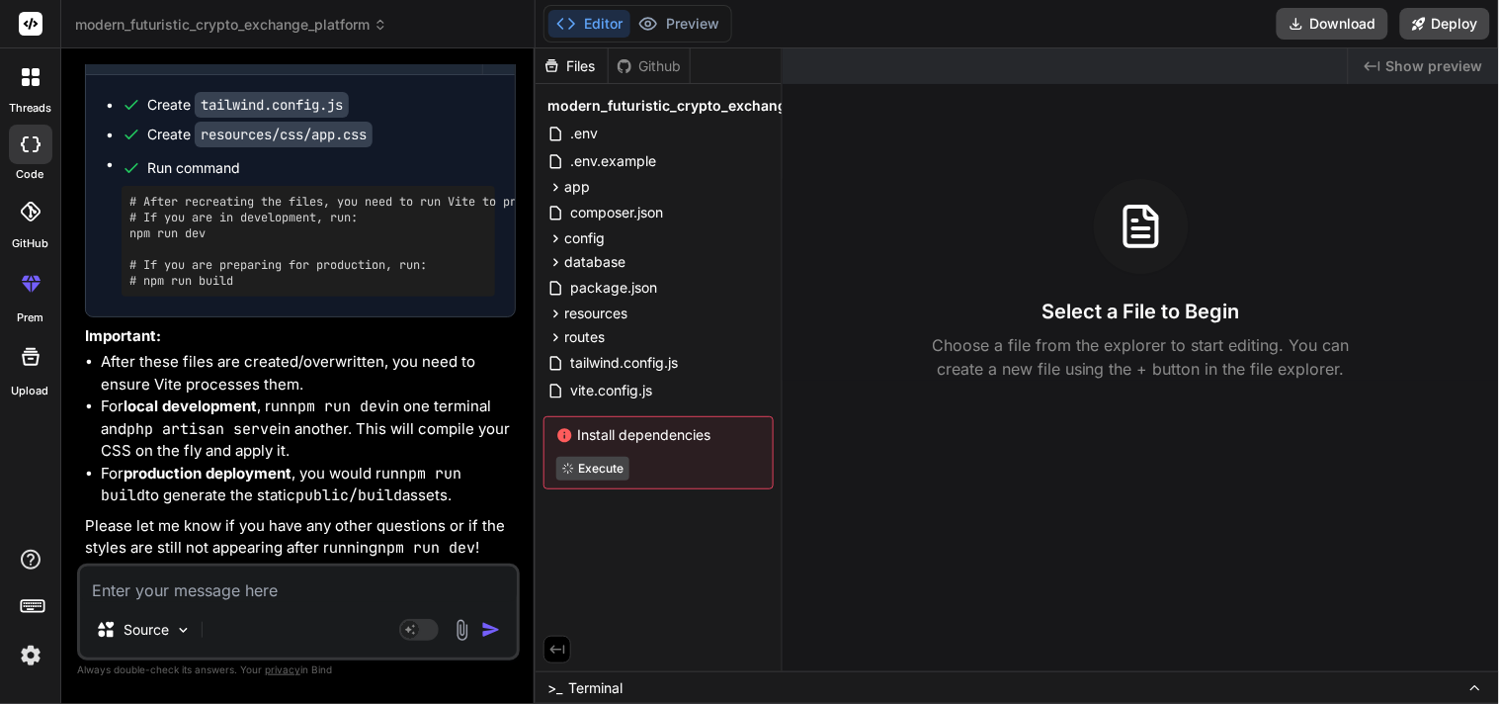
click at [615, 532] on div "Files Github modern_futuristic_crypto_exchange_platform .env .env.example app H…" at bounding box center [659, 359] width 247 height 623
click at [716, 0] on div "Editor Preview Download Deploy" at bounding box center [1018, 24] width 964 height 48
click at [709, 3] on div "Editor Preview Download Deploy" at bounding box center [1018, 24] width 964 height 48
click at [696, 16] on button "Preview" at bounding box center [679, 24] width 97 height 28
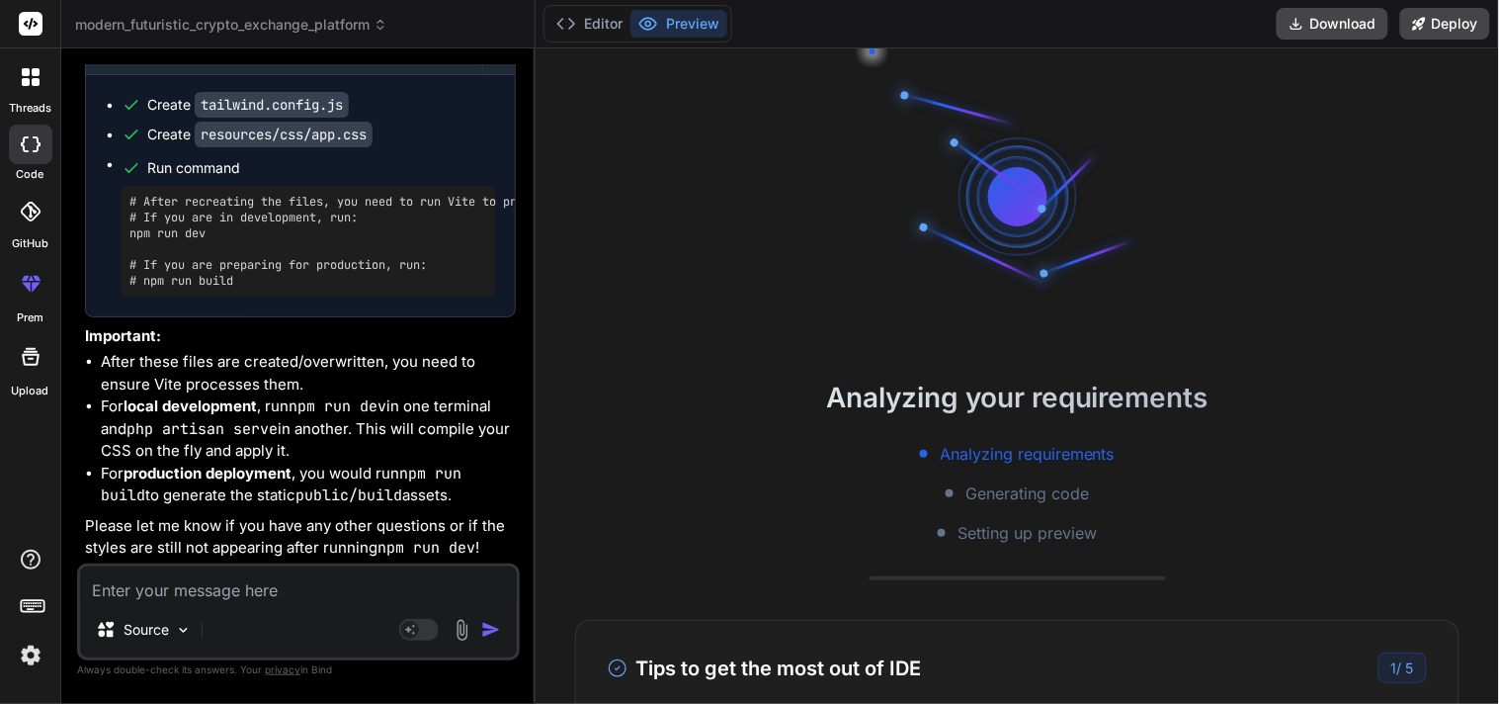
click at [624, 346] on div "Analyzing your requirements Analyzing requirements Generating code Setting up p…" at bounding box center [1018, 375] width 964 height 655
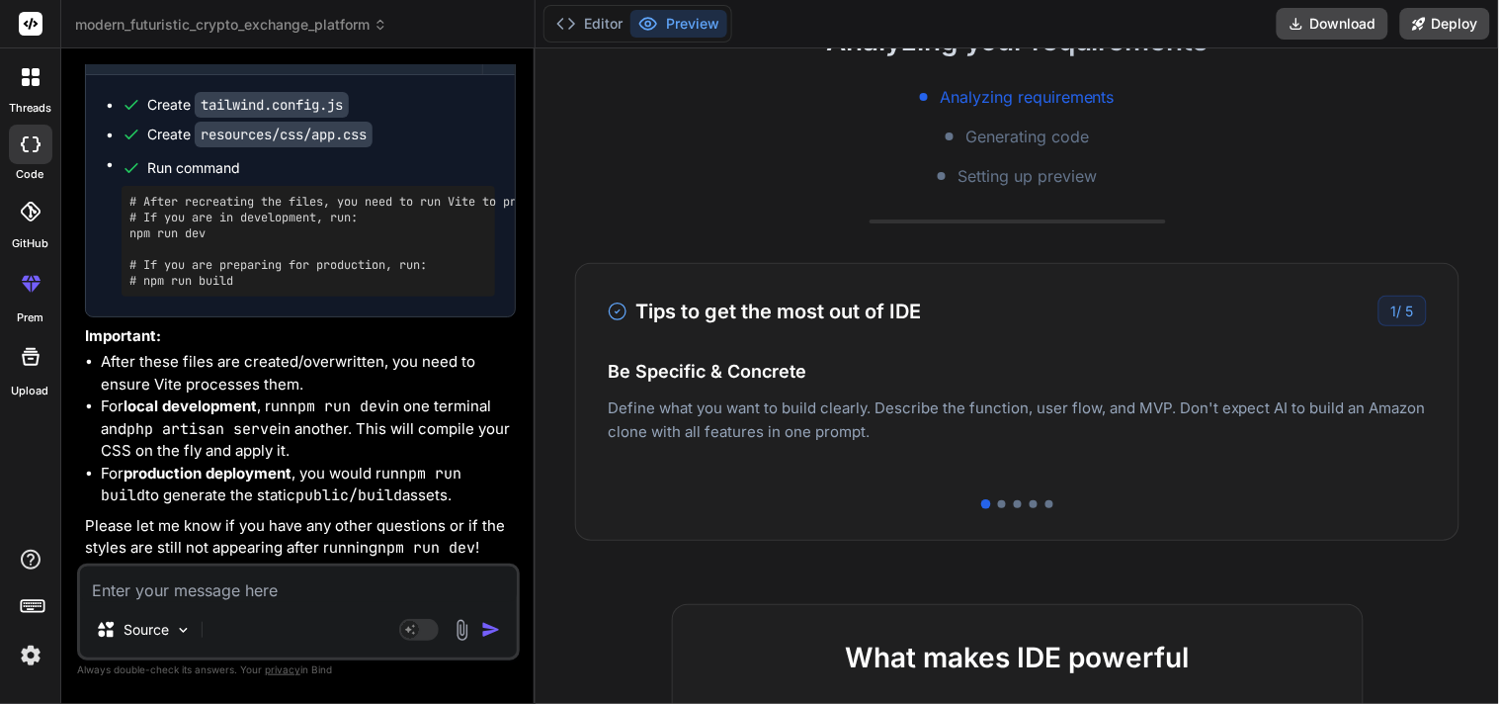
scroll to position [0, 0]
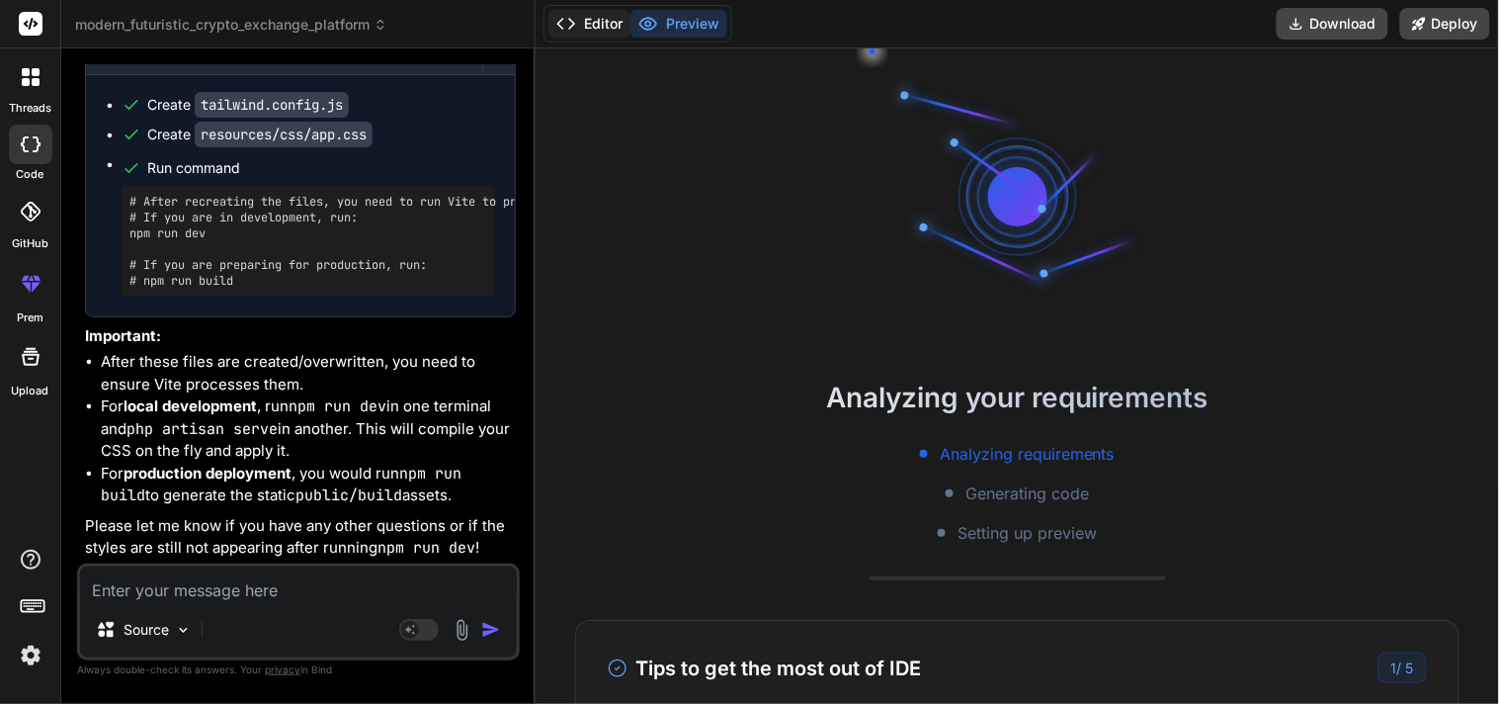
click at [594, 17] on button "Editor" at bounding box center [590, 24] width 82 height 28
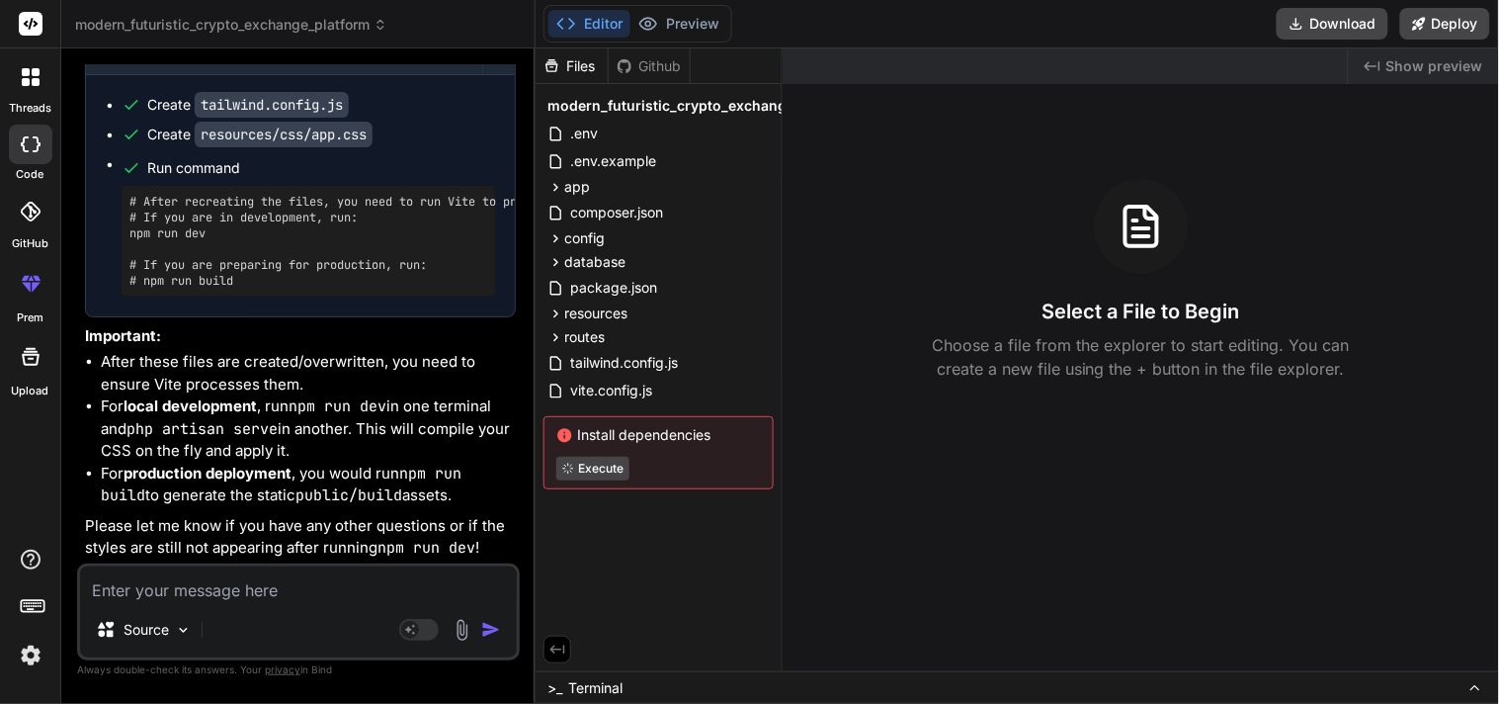
click at [319, 586] on textarea at bounding box center [298, 584] width 437 height 36
type textarea "s"
type textarea "x"
type textarea "st"
type textarea "x"
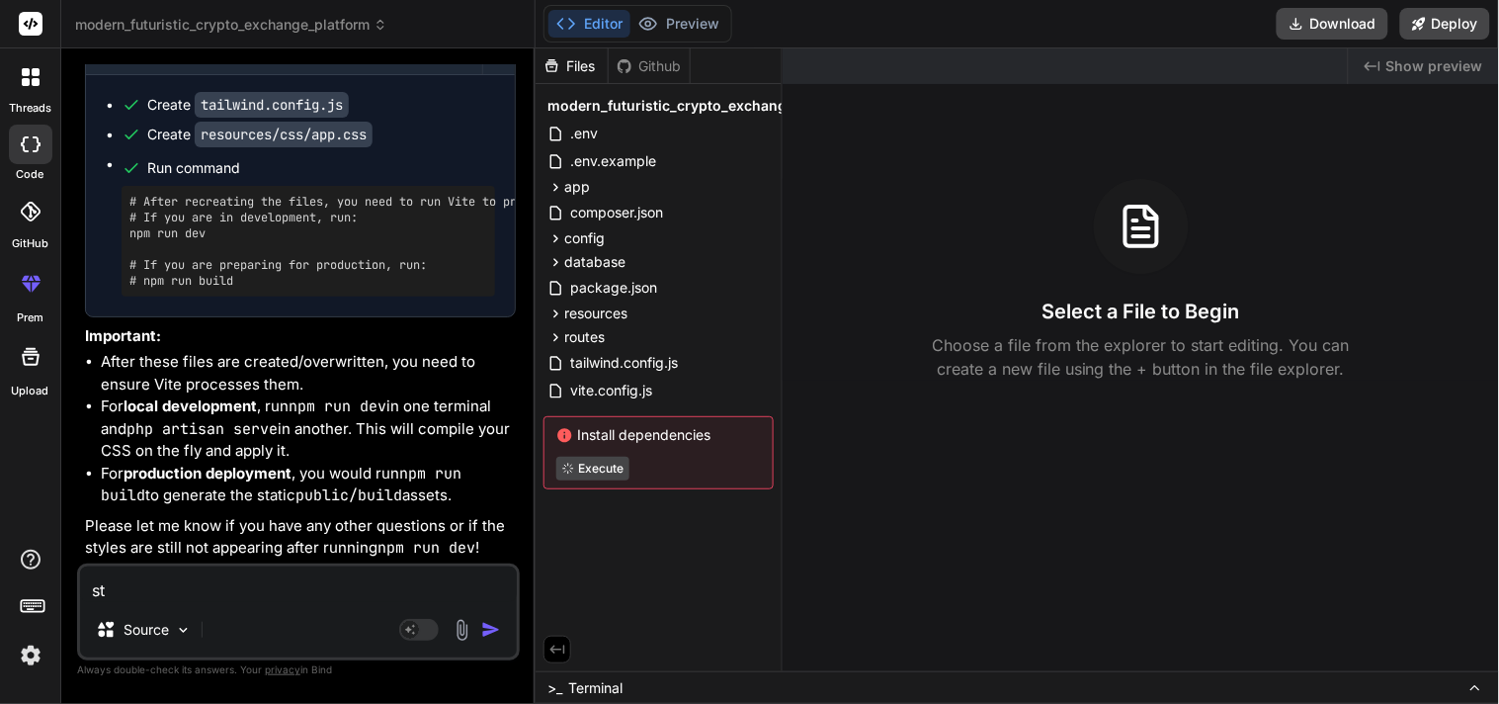
type textarea "sti"
type textarea "x"
type textarea "stil"
type textarea "x"
type textarea "still"
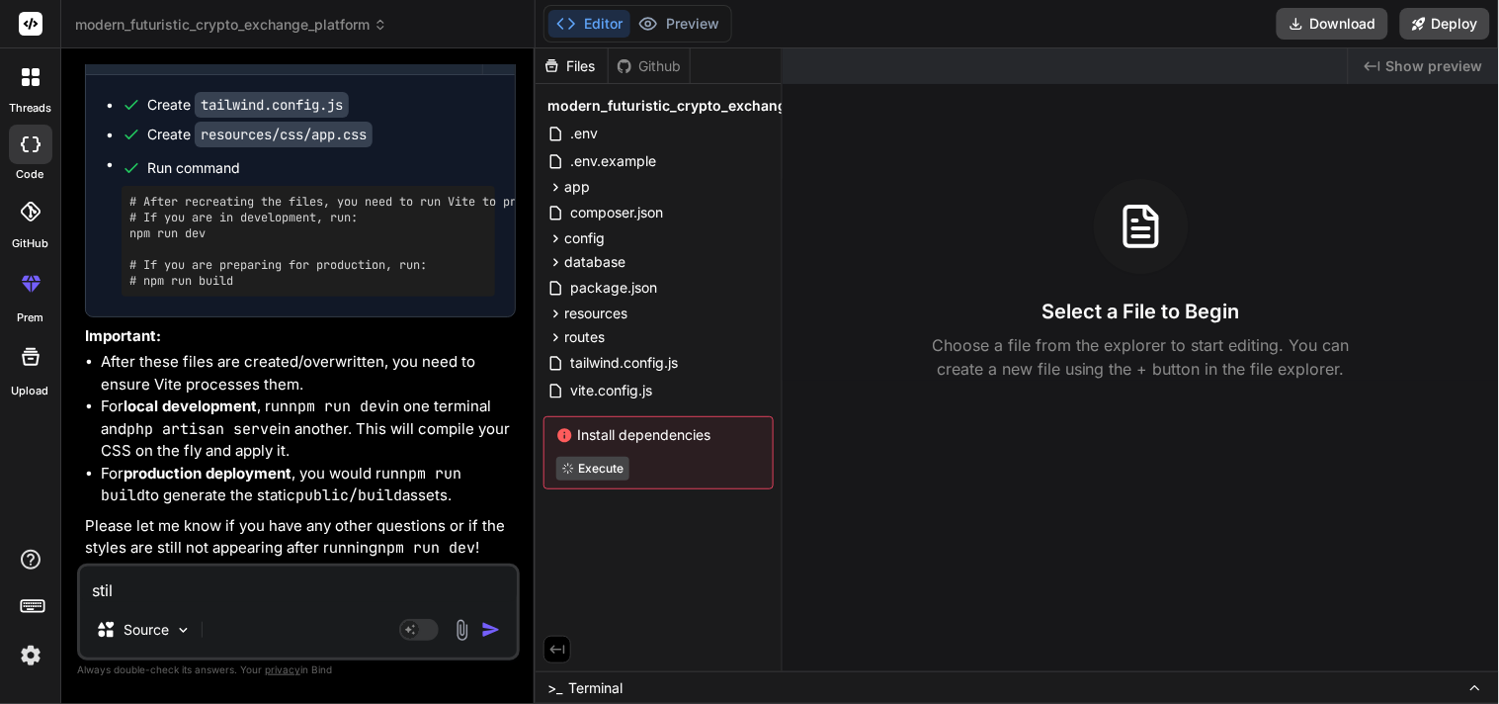
type textarea "x"
type textarea "still"
type textarea "x"
type textarea "still n"
type textarea "x"
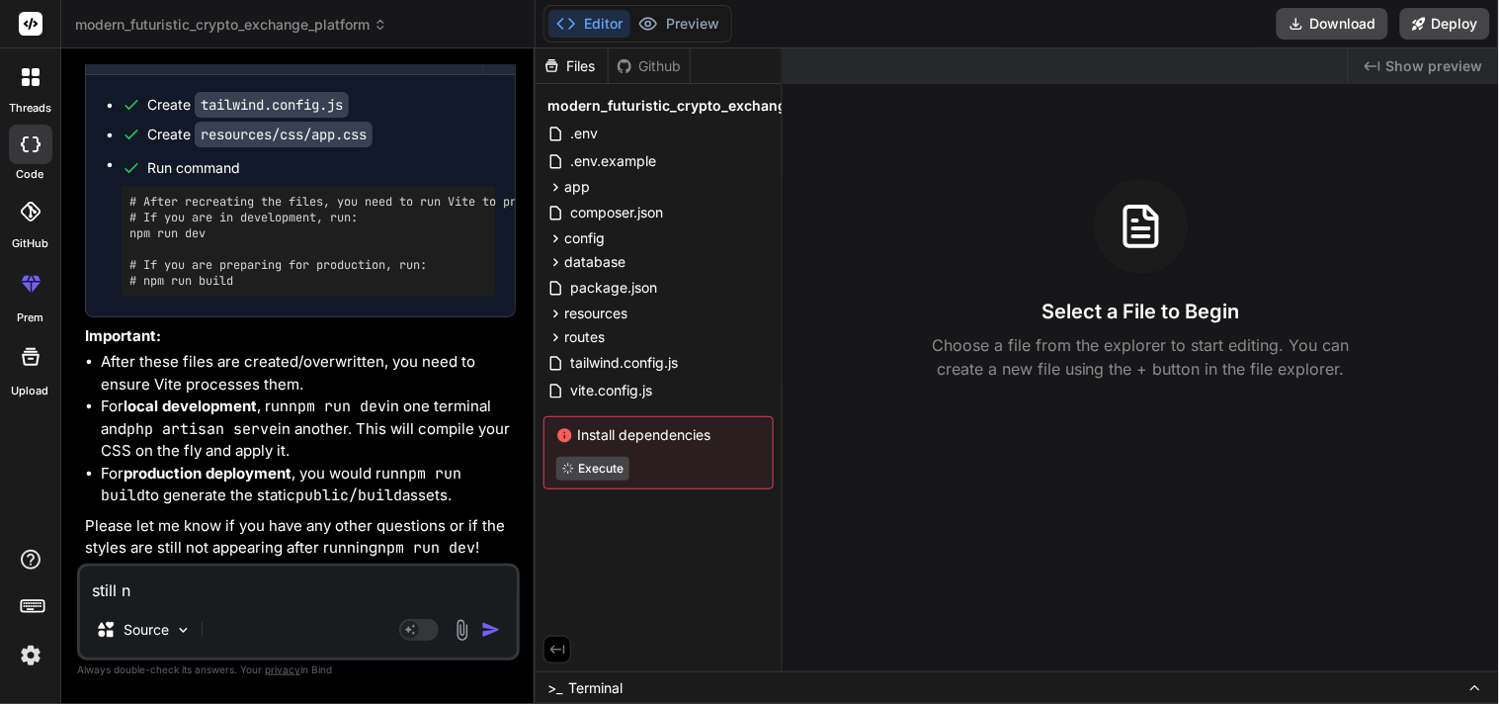
type textarea "still no"
type textarea "x"
type textarea "still not"
type textarea "x"
type textarea "still not"
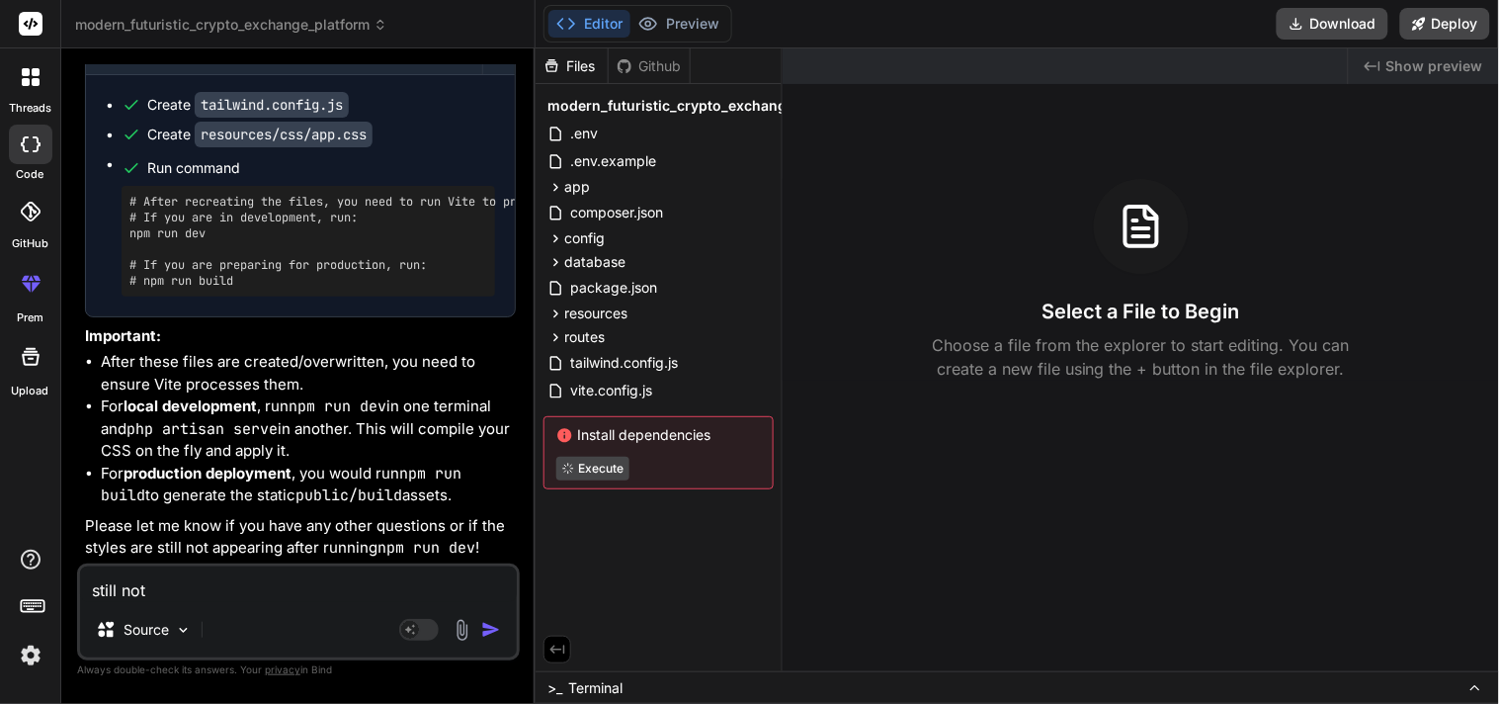
type textarea "x"
type textarea "still not w"
type textarea "x"
type textarea "still not wo"
type textarea "x"
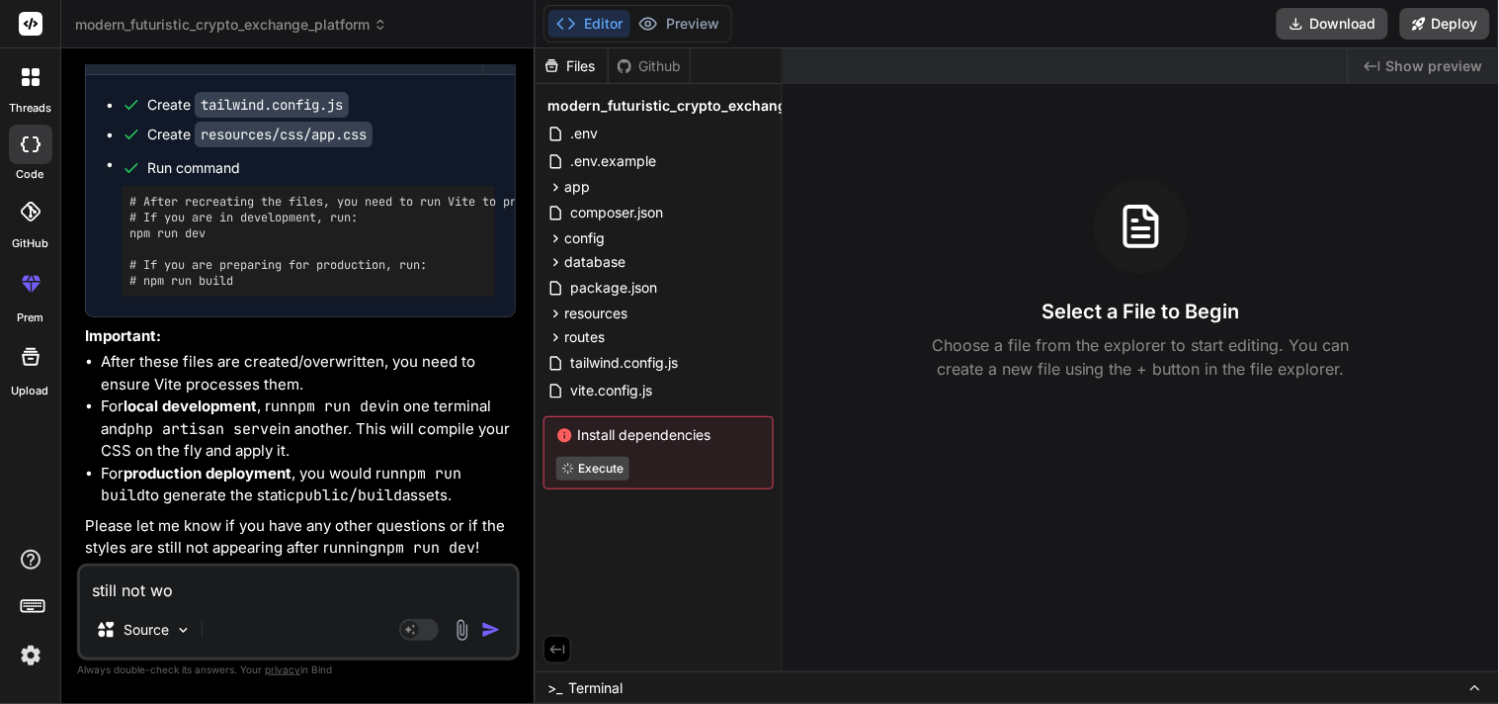
type textarea "still not wor"
type textarea "x"
type textarea "still not work"
type textarea "x"
type textarea "still not worki"
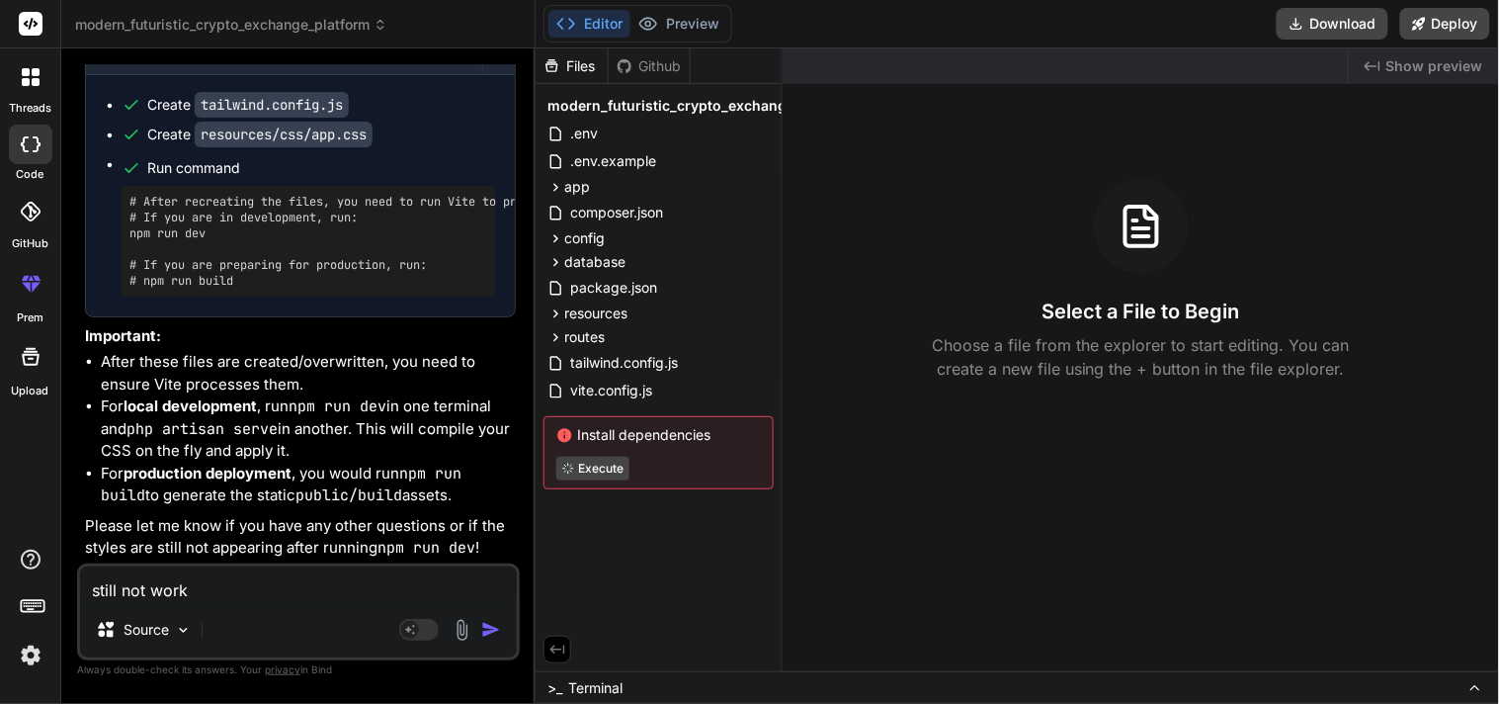
type textarea "x"
type textarea "still not workin"
type textarea "x"
type textarea "still not working"
type textarea "x"
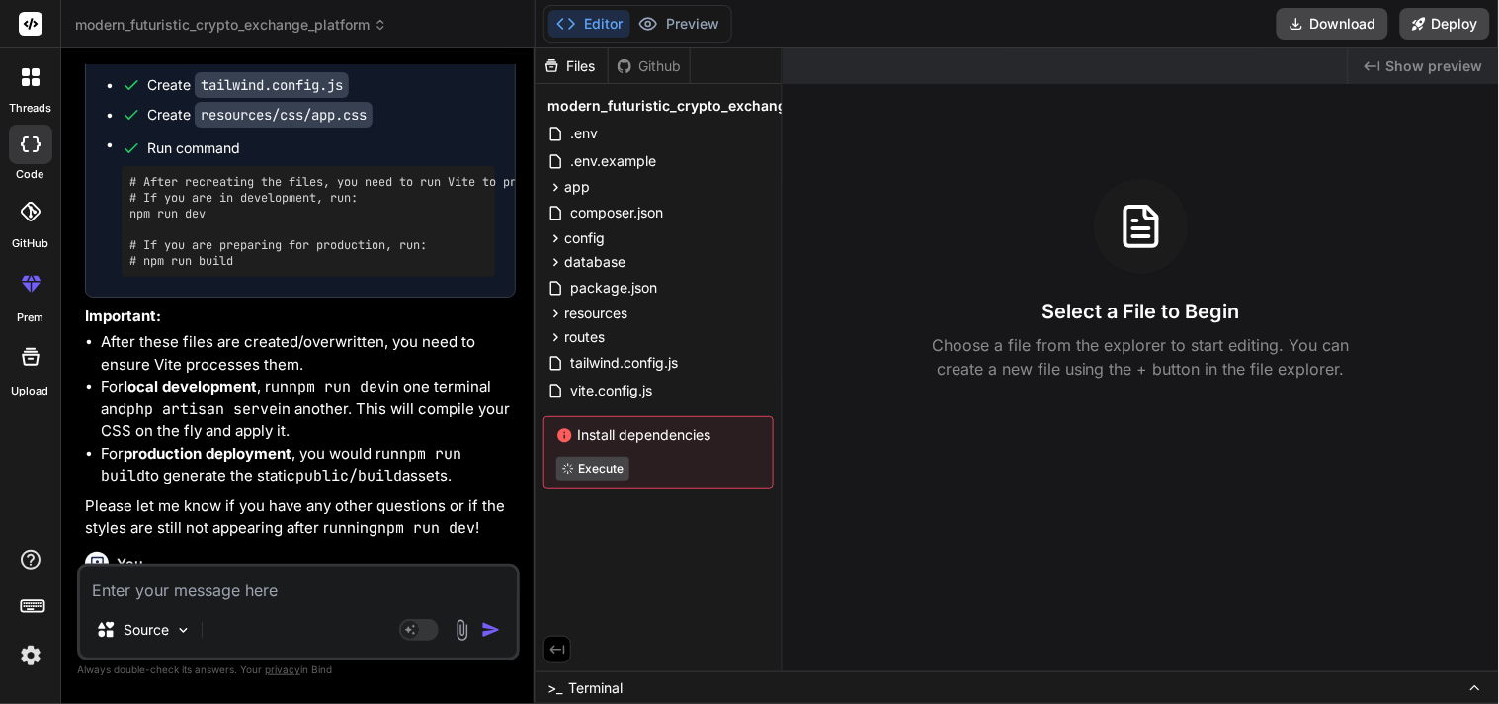
scroll to position [6985, 0]
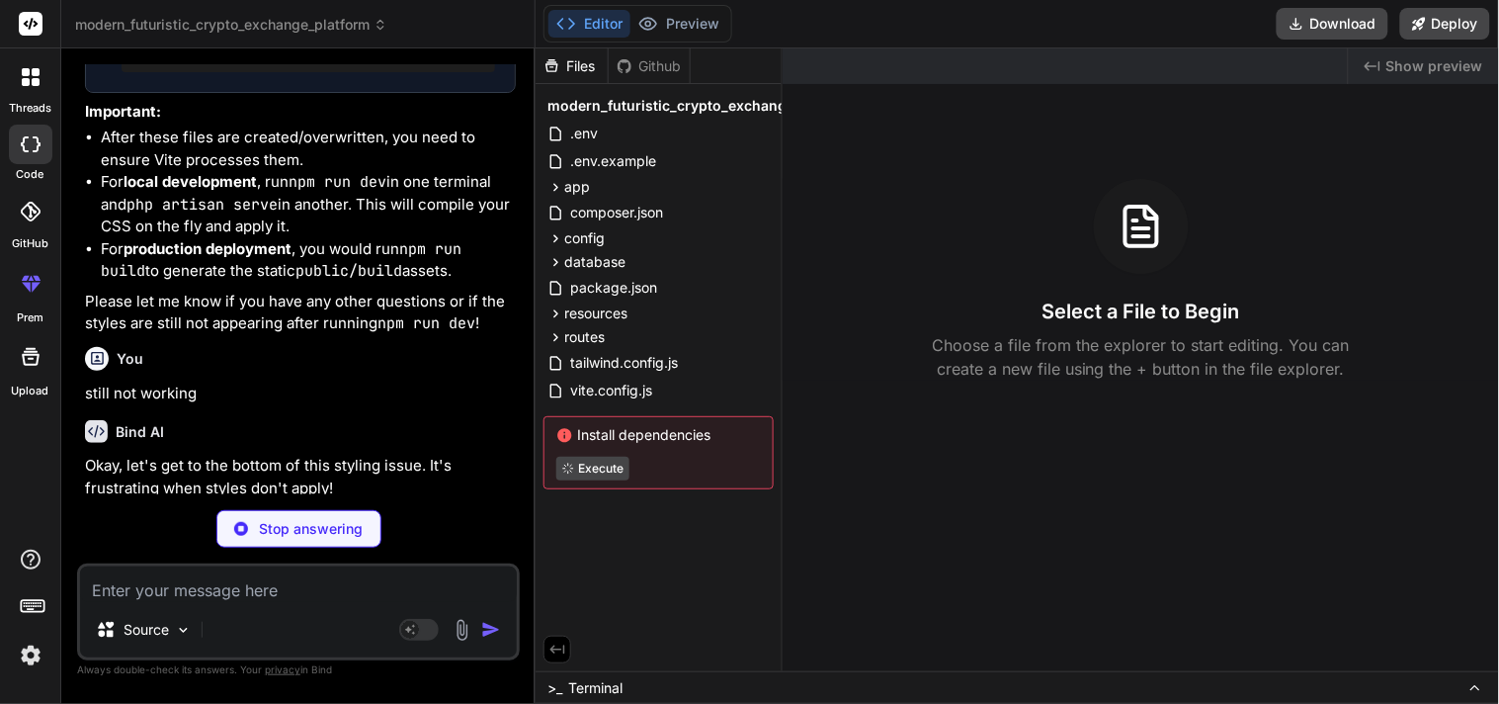
type textarea "x"
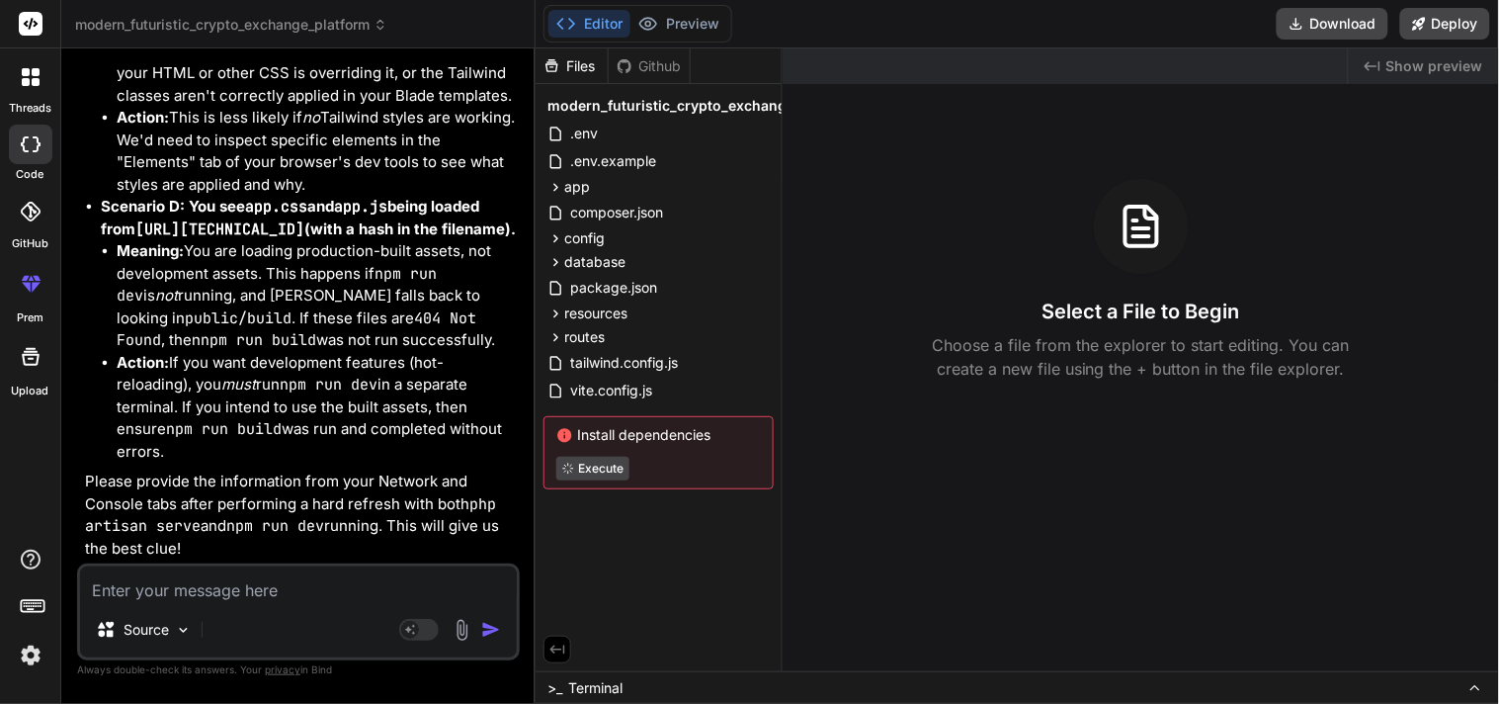
scroll to position [9748, 0]
click at [245, 583] on textarea at bounding box center [298, 584] width 437 height 36
type textarea "m"
type textarea "x"
type textarea "ma"
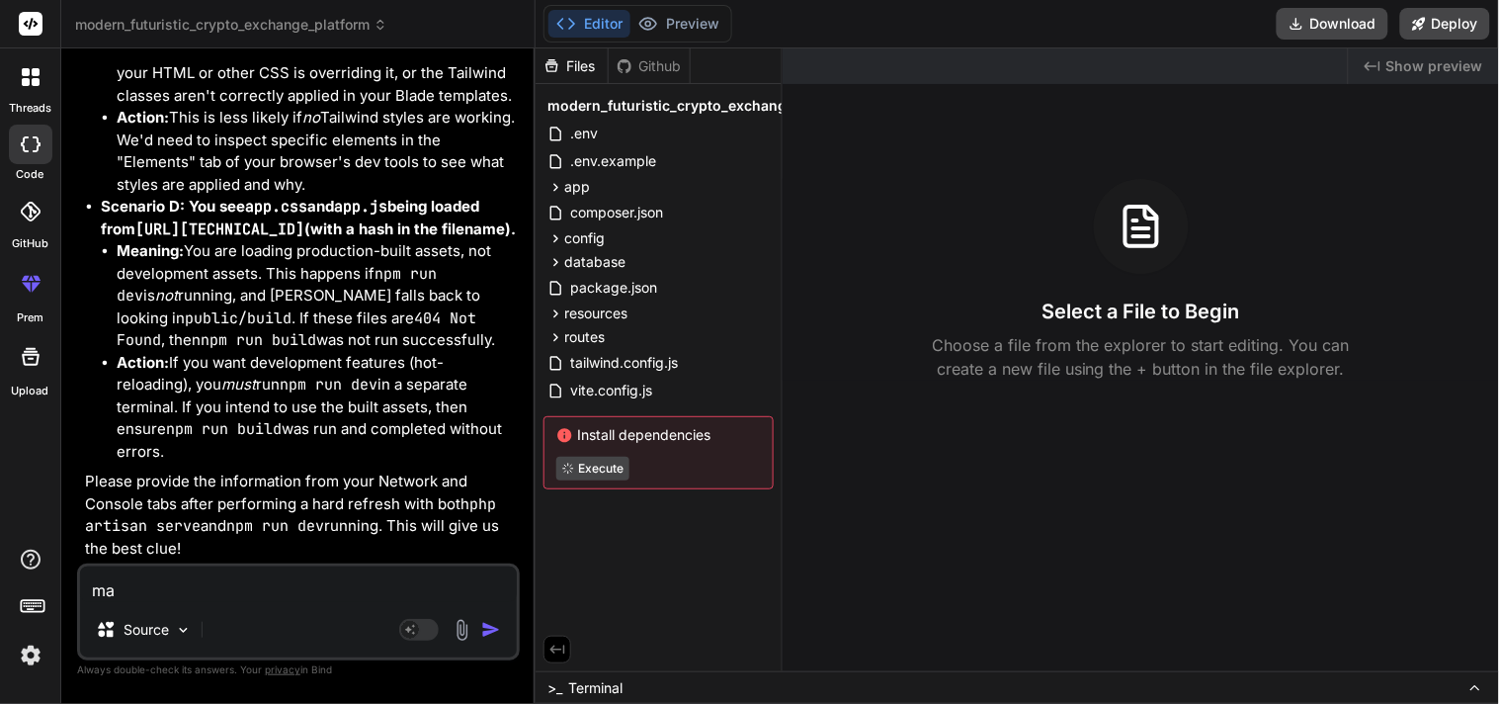
type textarea "x"
type textarea "may"
type textarea "x"
type textarea "mayb"
type textarea "x"
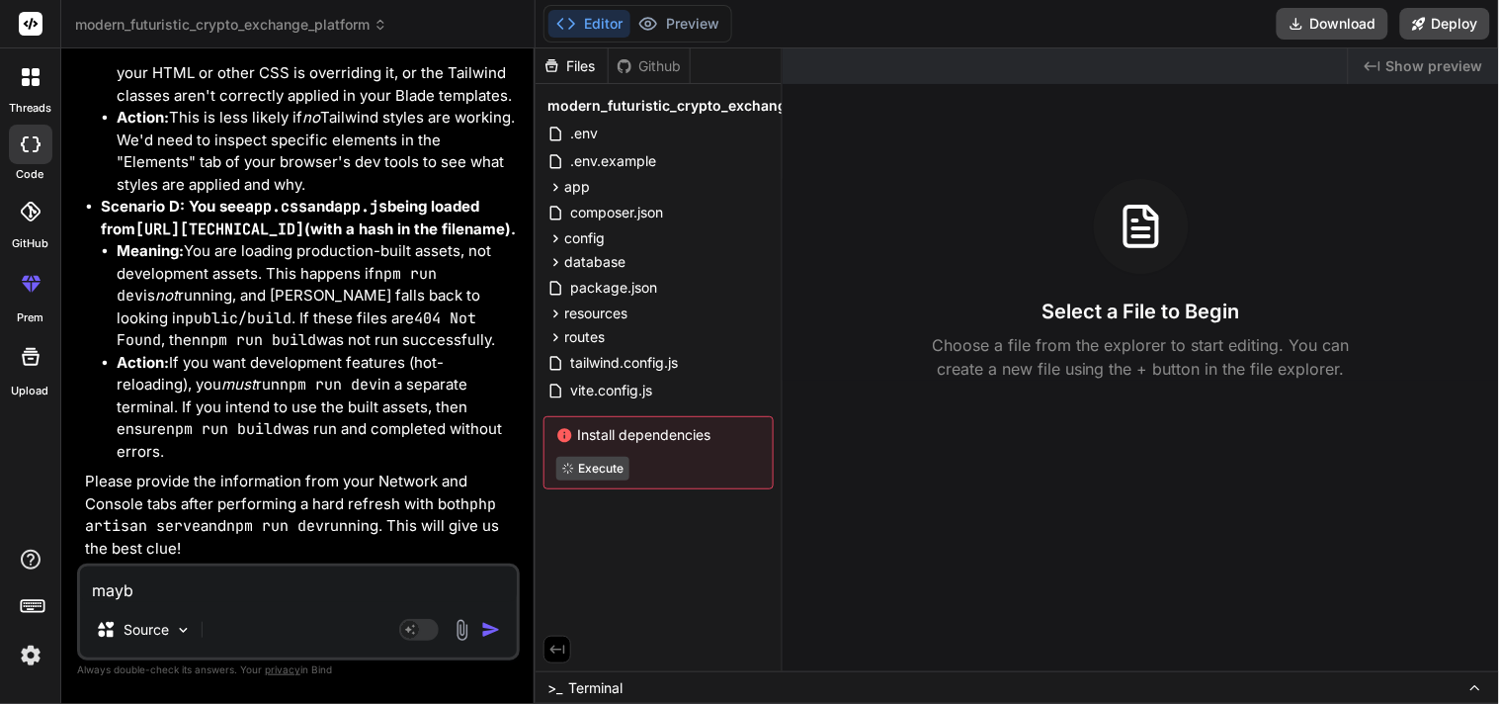
type textarea "maybe"
type textarea "x"
type textarea "maybe"
type textarea "x"
type textarea "maybe y"
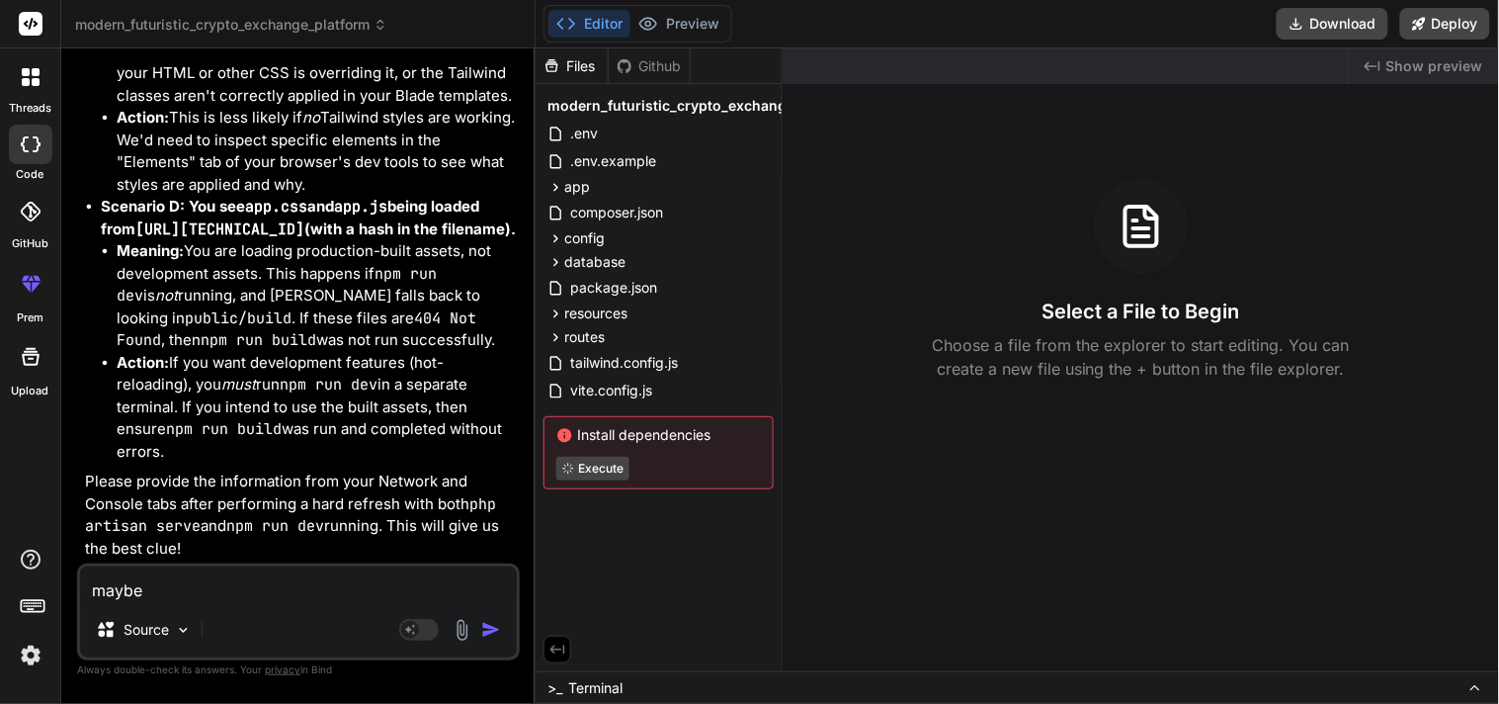
type textarea "x"
type textarea "maybe yo"
type textarea "x"
type textarea "maybe you"
type textarea "x"
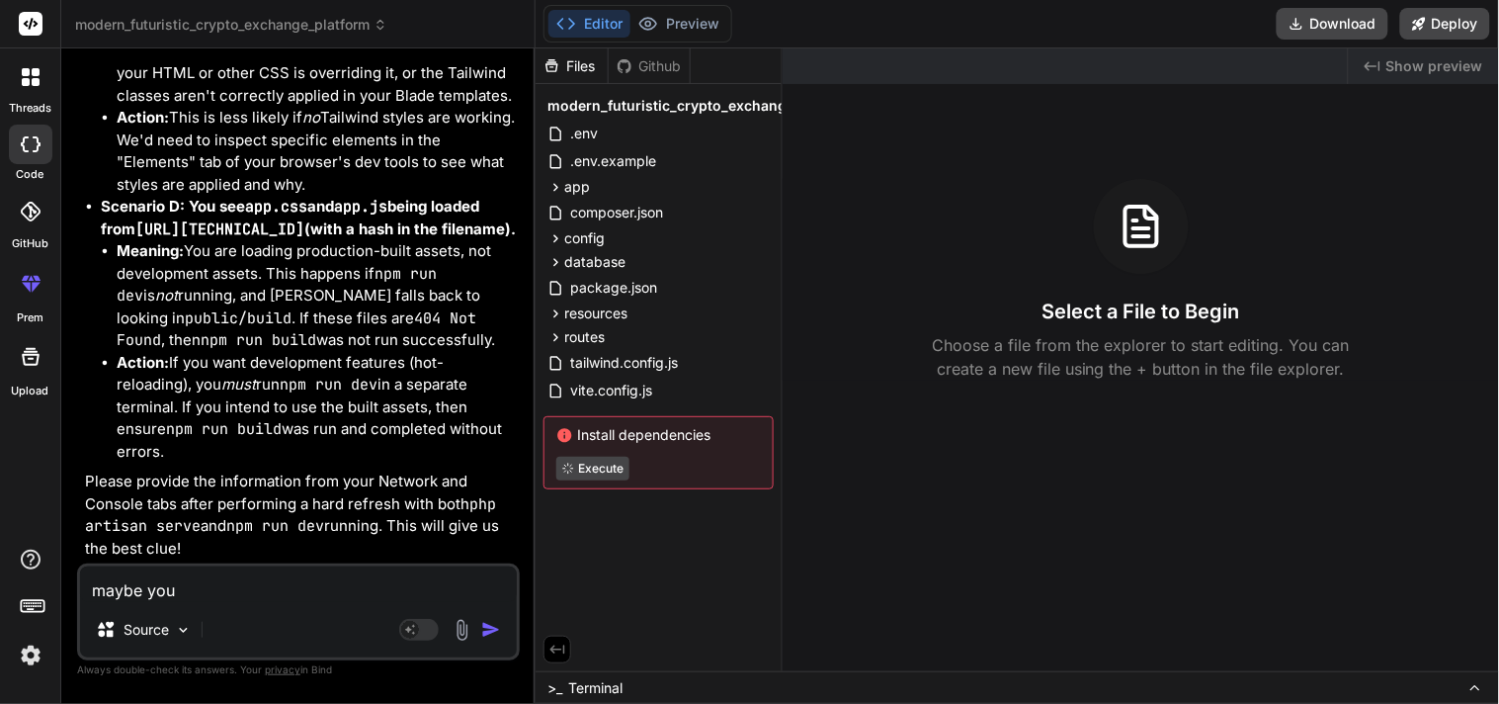
type textarea "maybe you"
type textarea "x"
type textarea "maybe you h"
type textarea "x"
type textarea "maybe you ha"
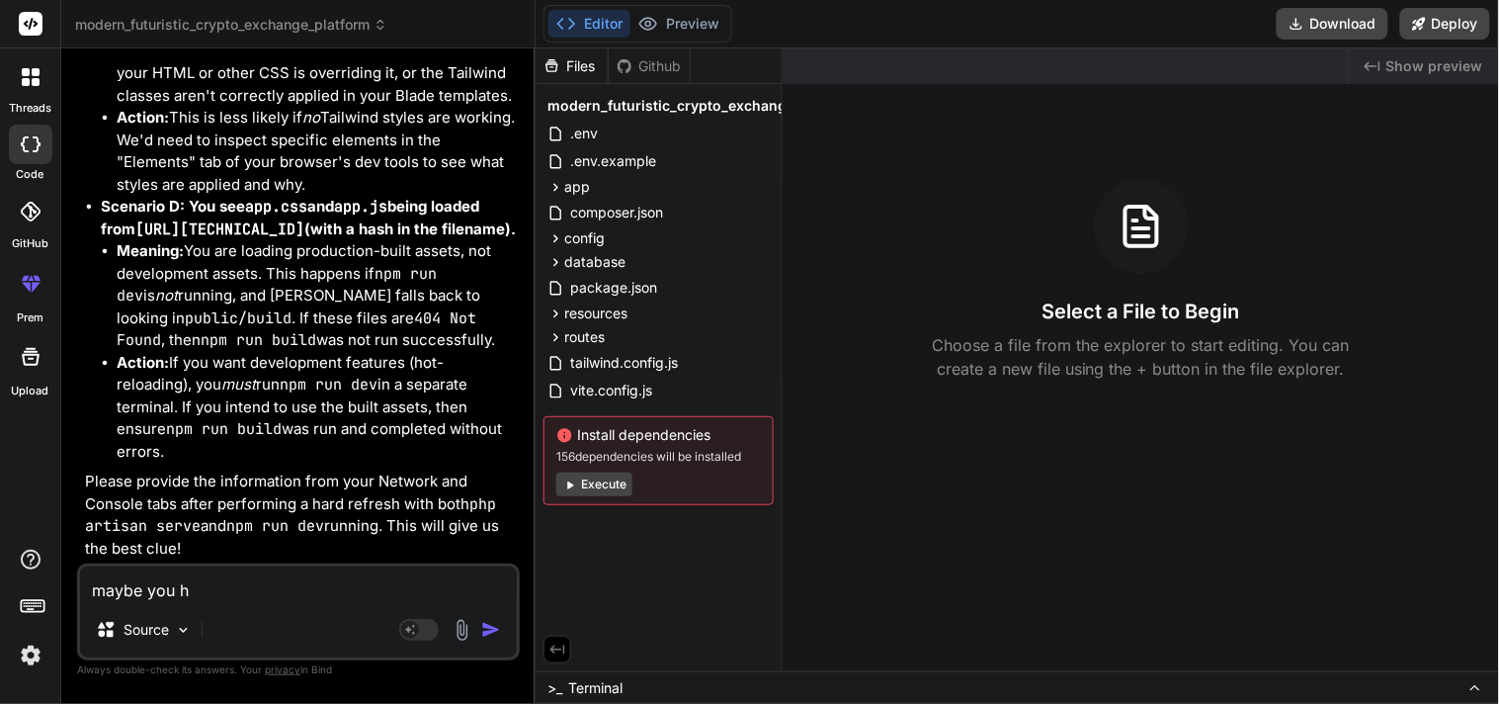
type textarea "x"
type textarea "maybe you hav"
type textarea "x"
type textarea "maybe you have"
type textarea "x"
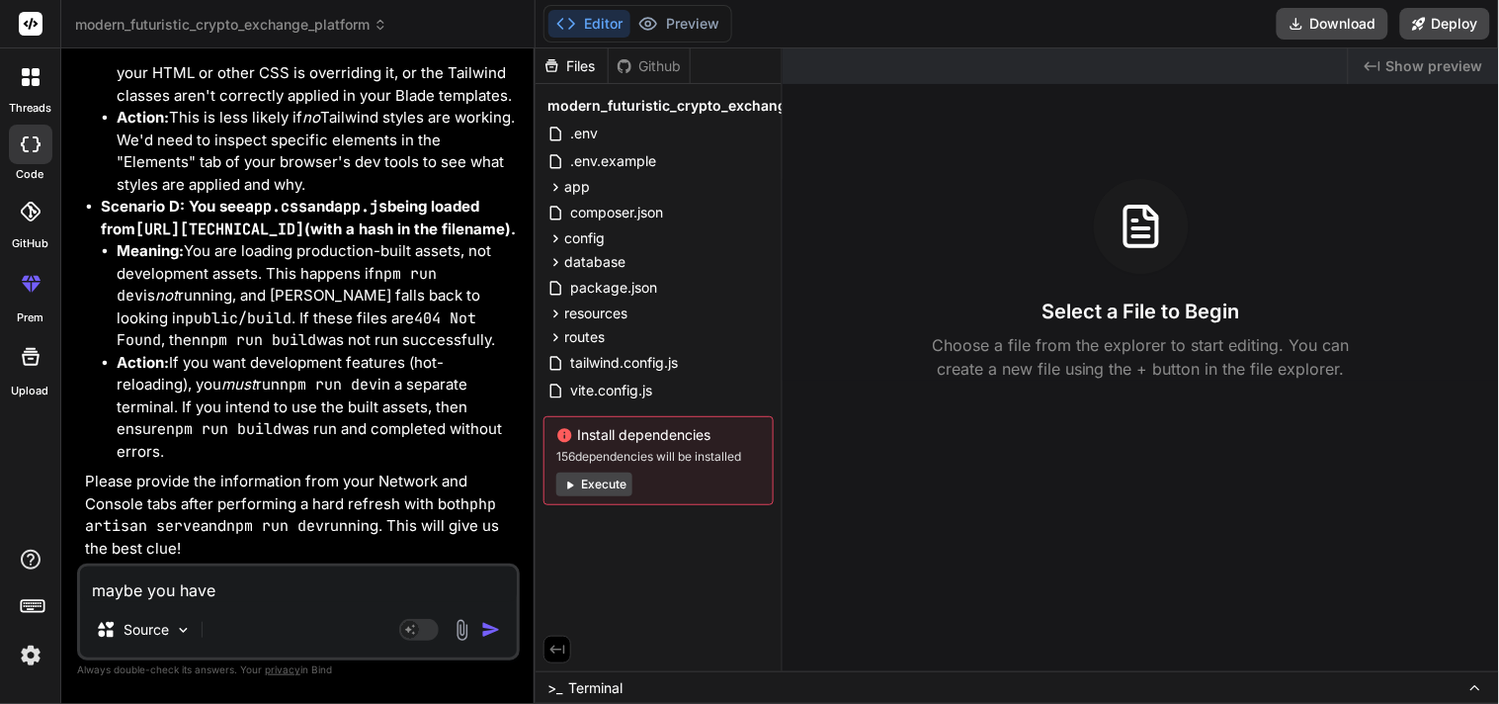
type textarea "maybe you have"
type textarea "x"
type textarea "maybe you have n"
type textarea "x"
type textarea "maybe you have no"
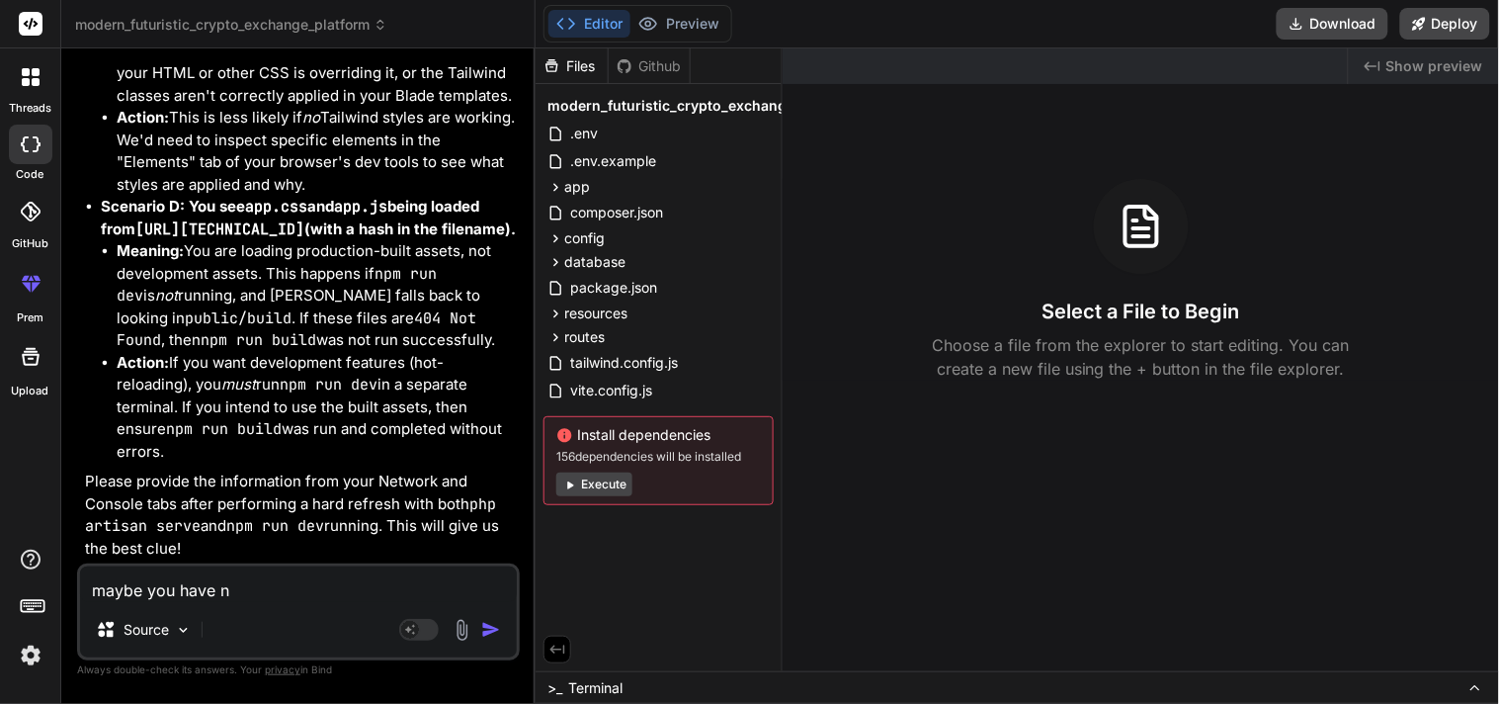
type textarea "x"
type textarea "maybe you have not"
type textarea "x"
type textarea "maybe you have not"
type textarea "x"
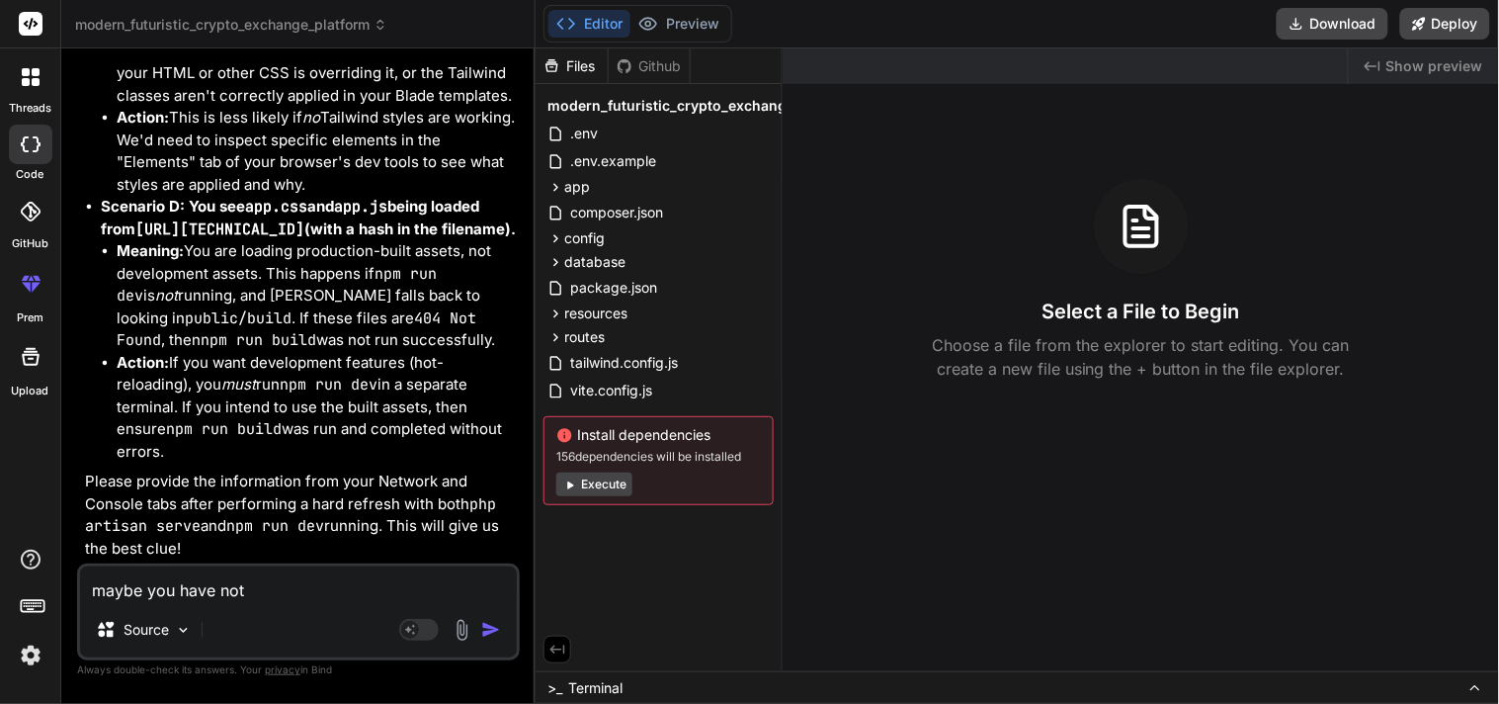
type textarea "maybe you have not g"
type textarea "x"
type textarea "maybe you have not gi"
type textarea "x"
type textarea "maybe you have not giv"
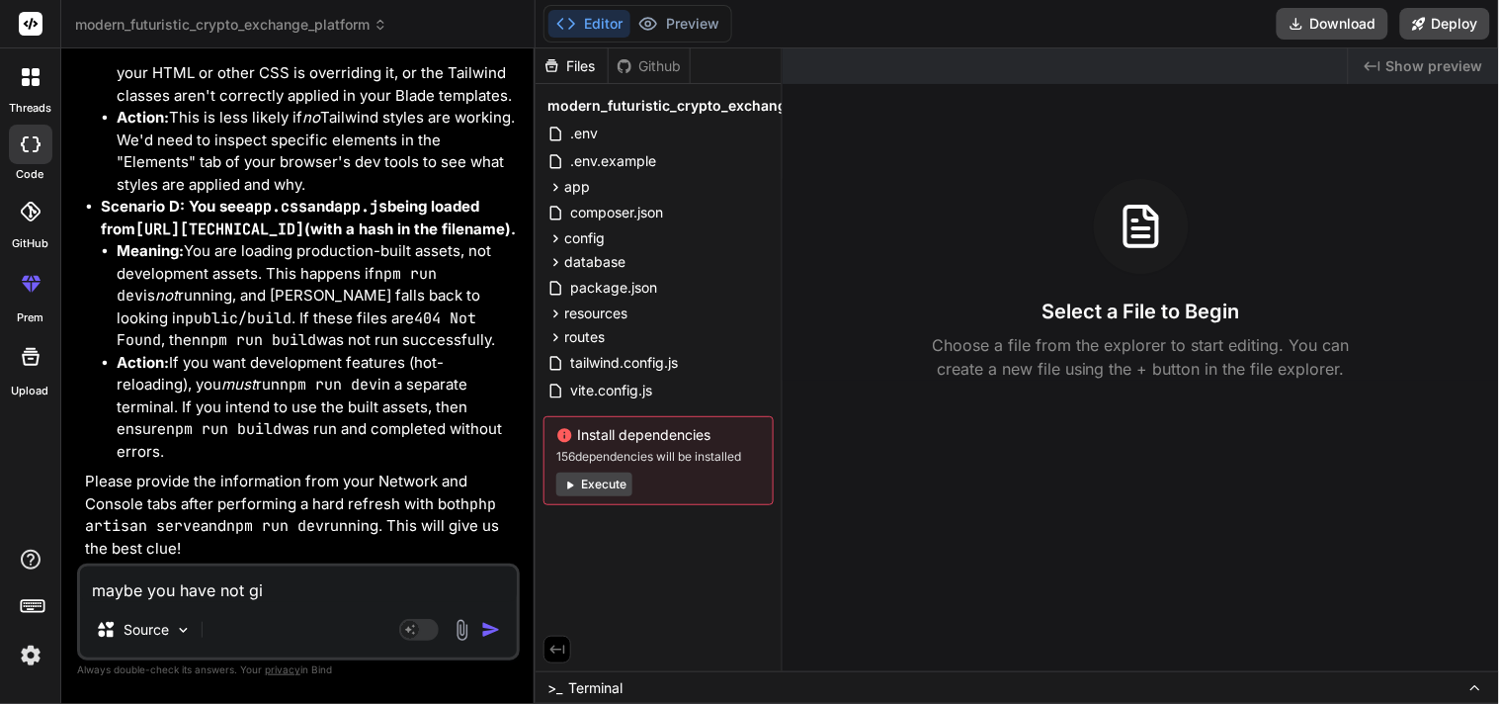
type textarea "x"
type textarea "maybe you have not give"
type textarea "x"
type textarea "maybe you have not given"
type textarea "x"
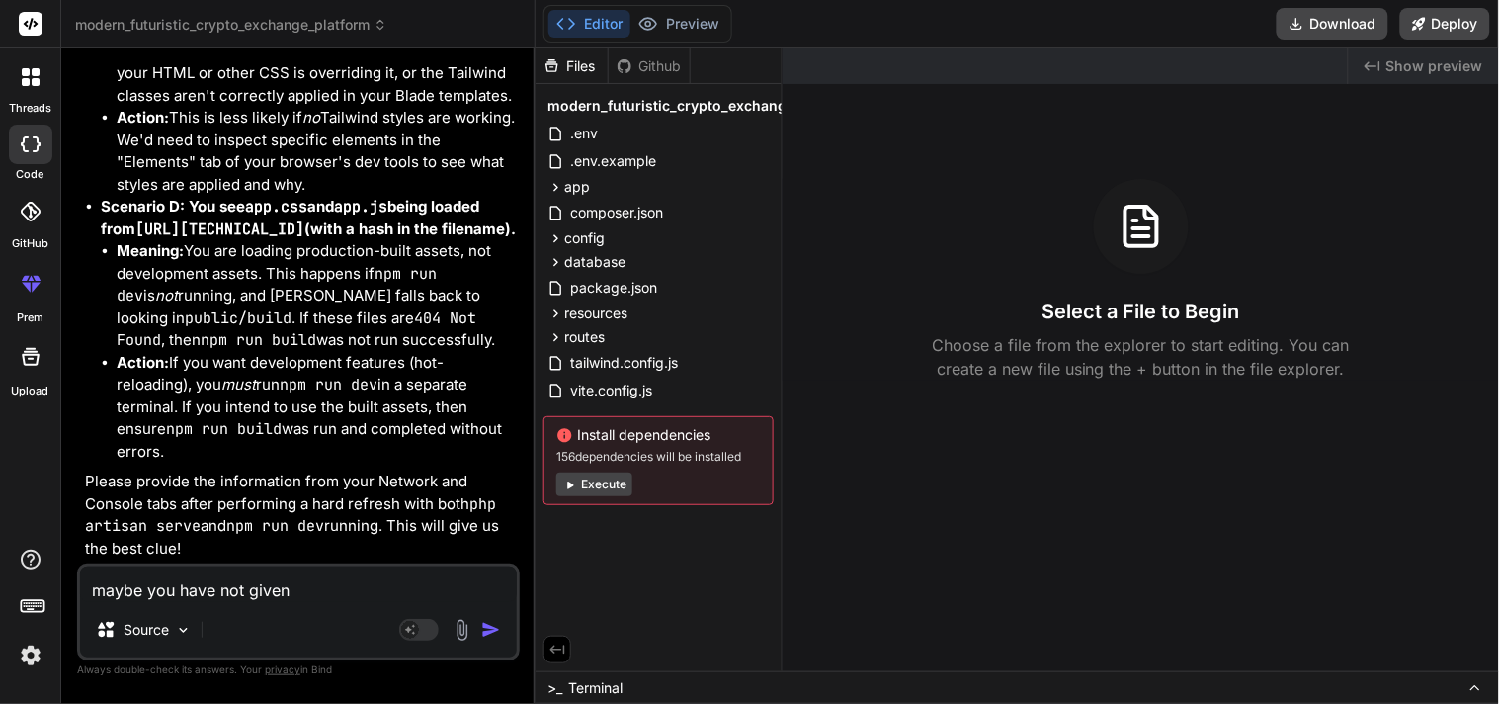
type textarea "maybe you have not given"
type textarea "x"
type textarea "maybe you have not given m"
type textarea "x"
type textarea "maybe you have not given my"
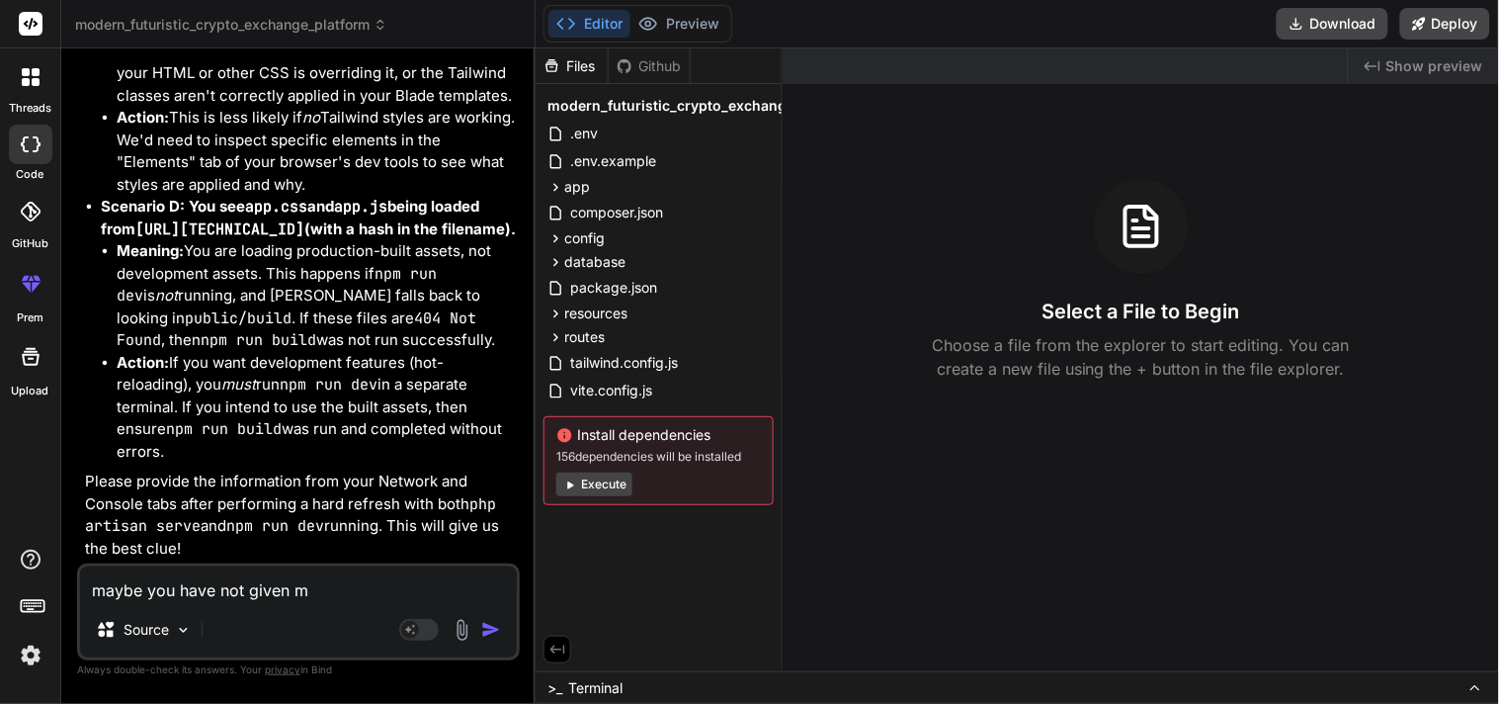
type textarea "x"
type textarea "maybe you have not given my"
type textarea "x"
type textarea "maybe you have not given my w"
type textarea "x"
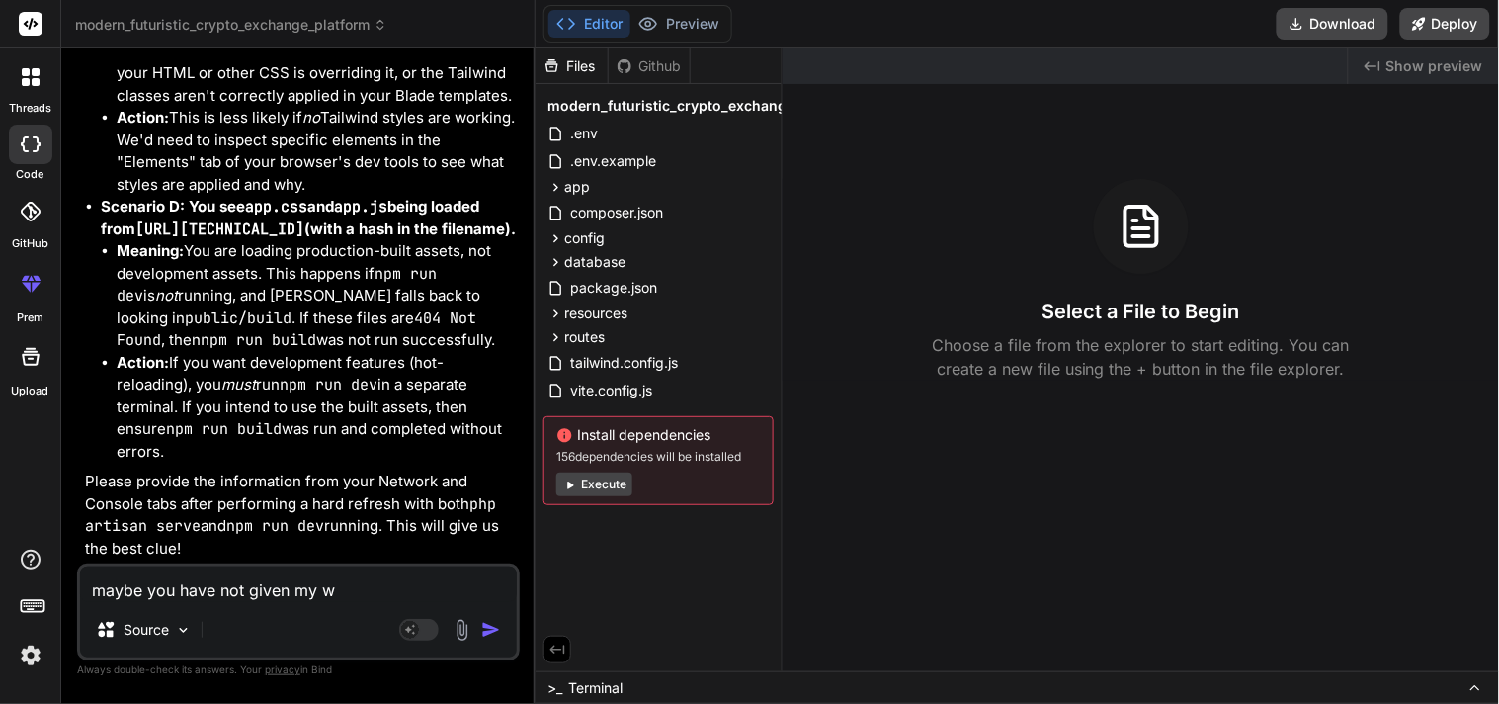
type textarea "maybe you have not given my we"
type textarea "x"
type textarea "maybe you have not given my web"
type textarea "x"
type textarea "maybe you have not given my webs"
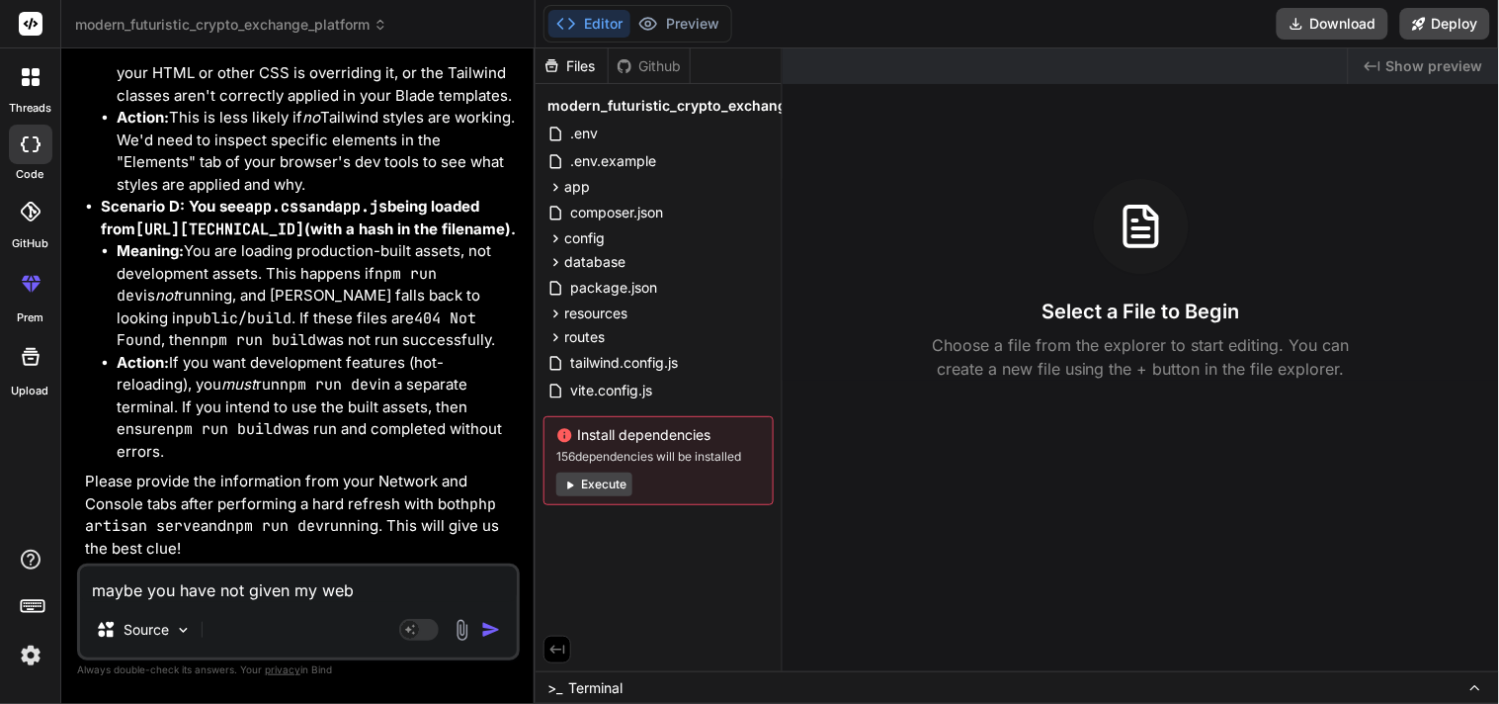
type textarea "x"
type textarea "maybe you have not given my websi"
type textarea "x"
type textarea "maybe you have not given my websit"
type textarea "x"
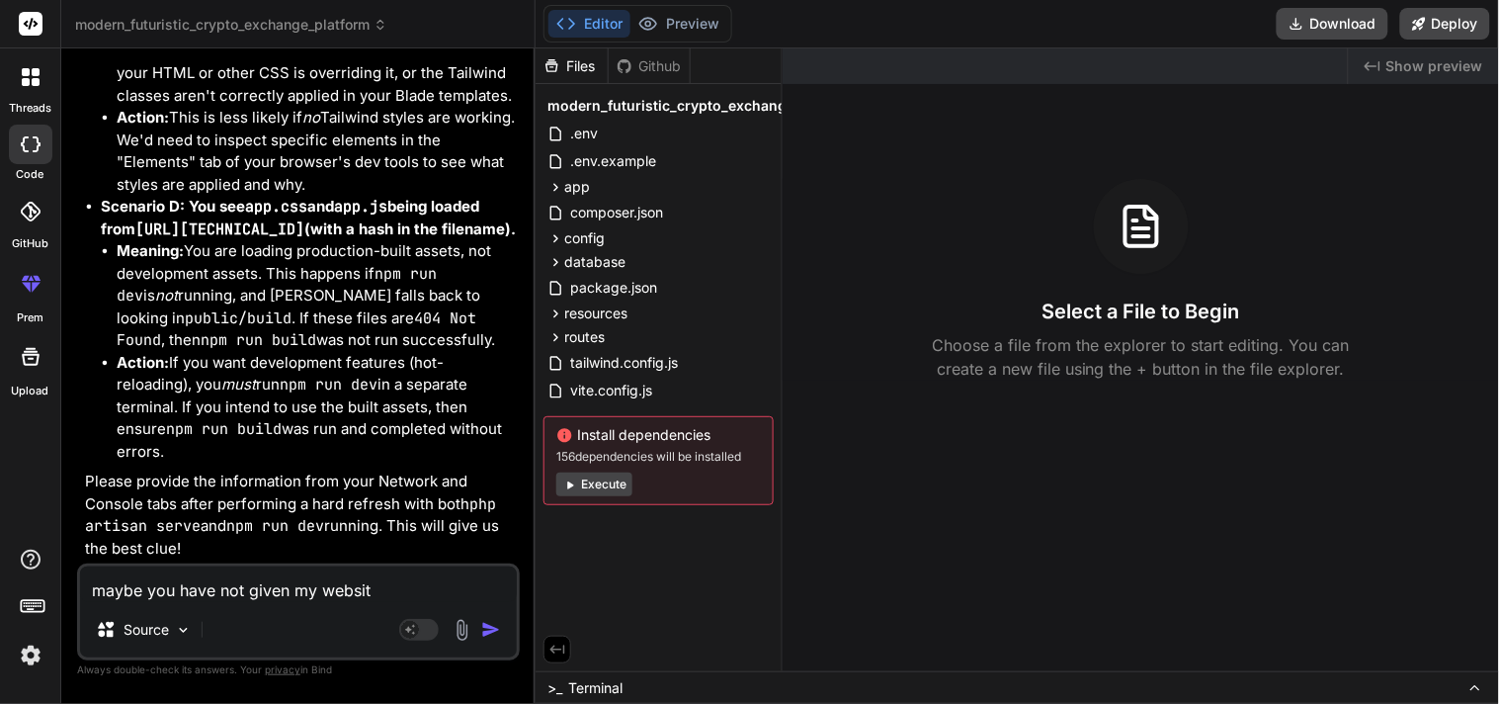
type textarea "maybe you have not given my website"
type textarea "x"
type textarea "maybe you have not given my website"
type textarea "x"
type textarea "maybe you have not given my website a"
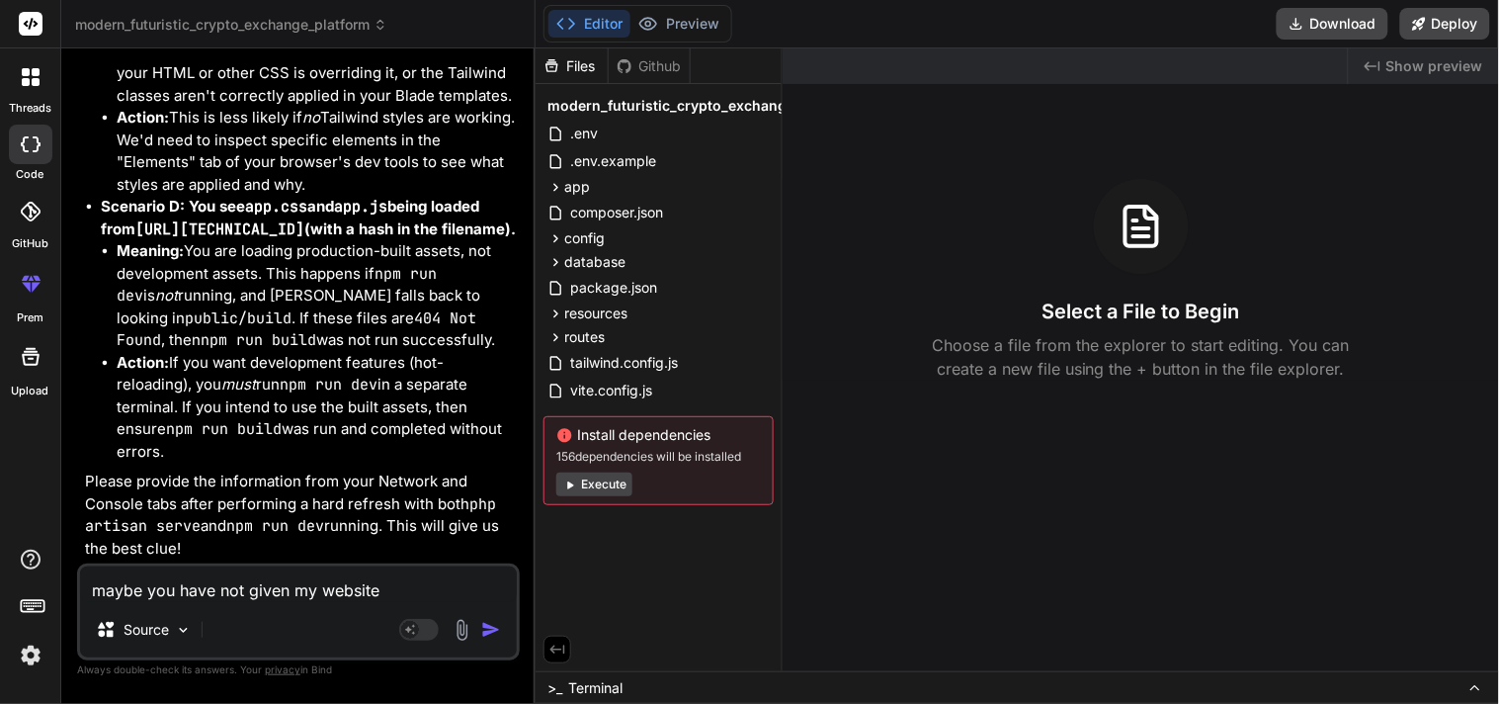
type textarea "x"
type textarea "maybe you have not given my website a"
type textarea "x"
type textarea "maybe you have not given my website a f"
type textarea "x"
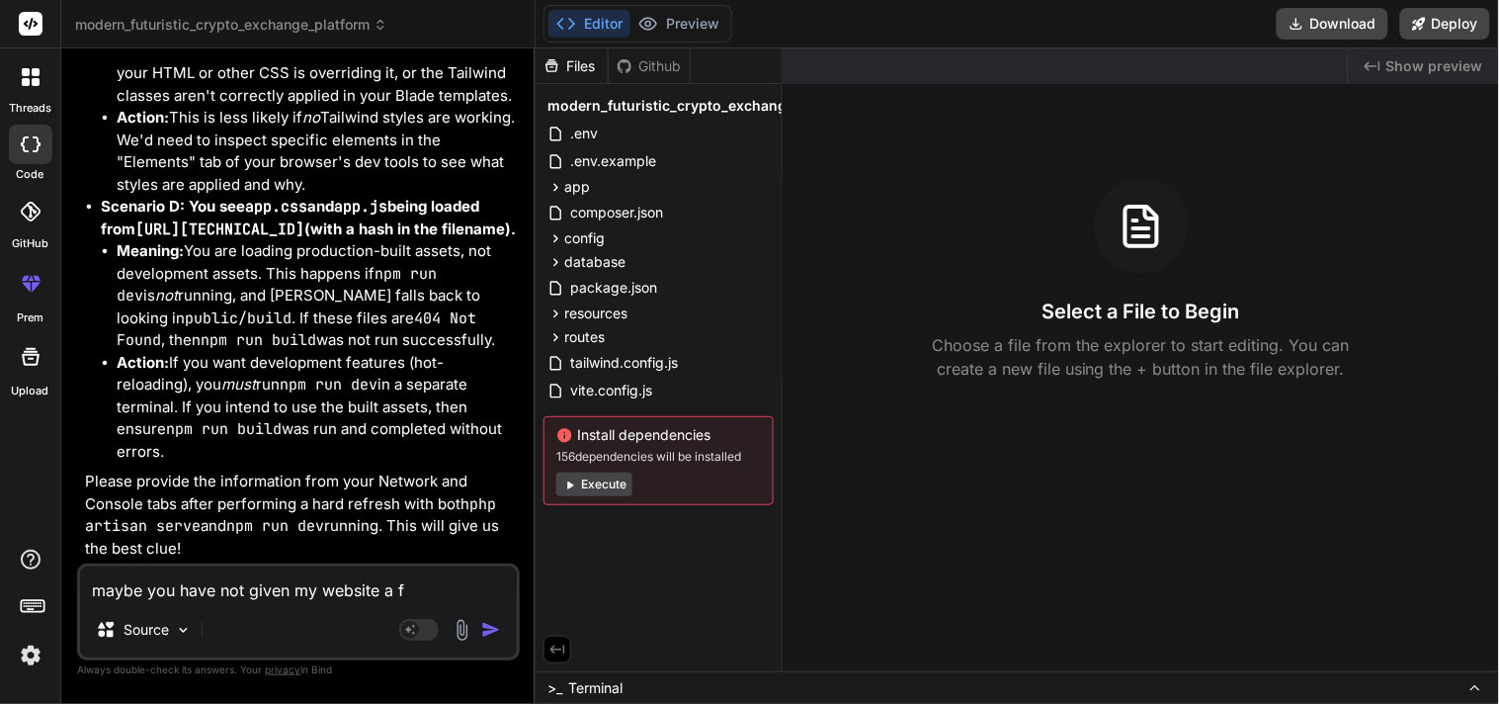
type textarea "maybe you have not given my website a fu"
type textarea "x"
type textarea "maybe you have not given my website a fut"
type textarea "x"
type textarea "maybe you have not given my website a futu"
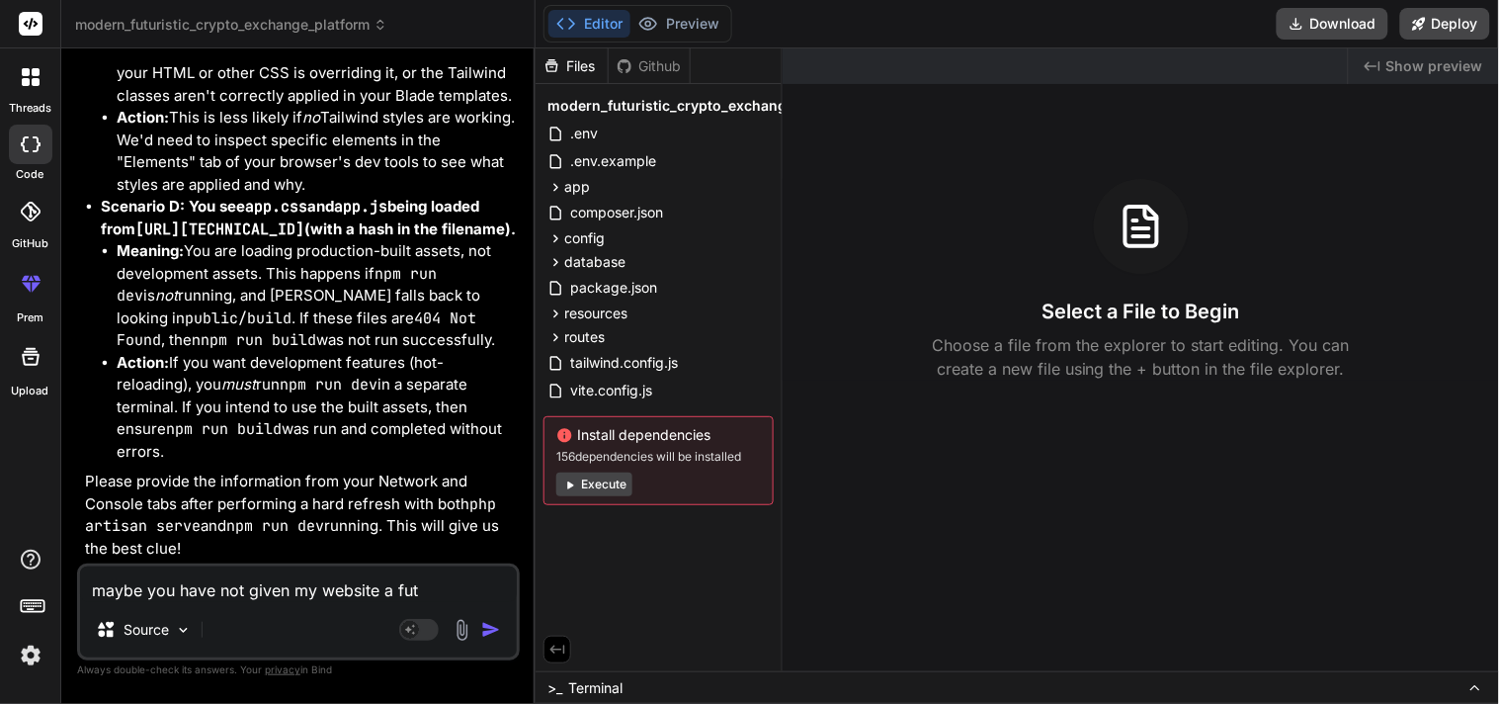
type textarea "x"
type textarea "maybe you have not given my website a futur"
type textarea "x"
type textarea "maybe you have not given my website a futuru"
type textarea "x"
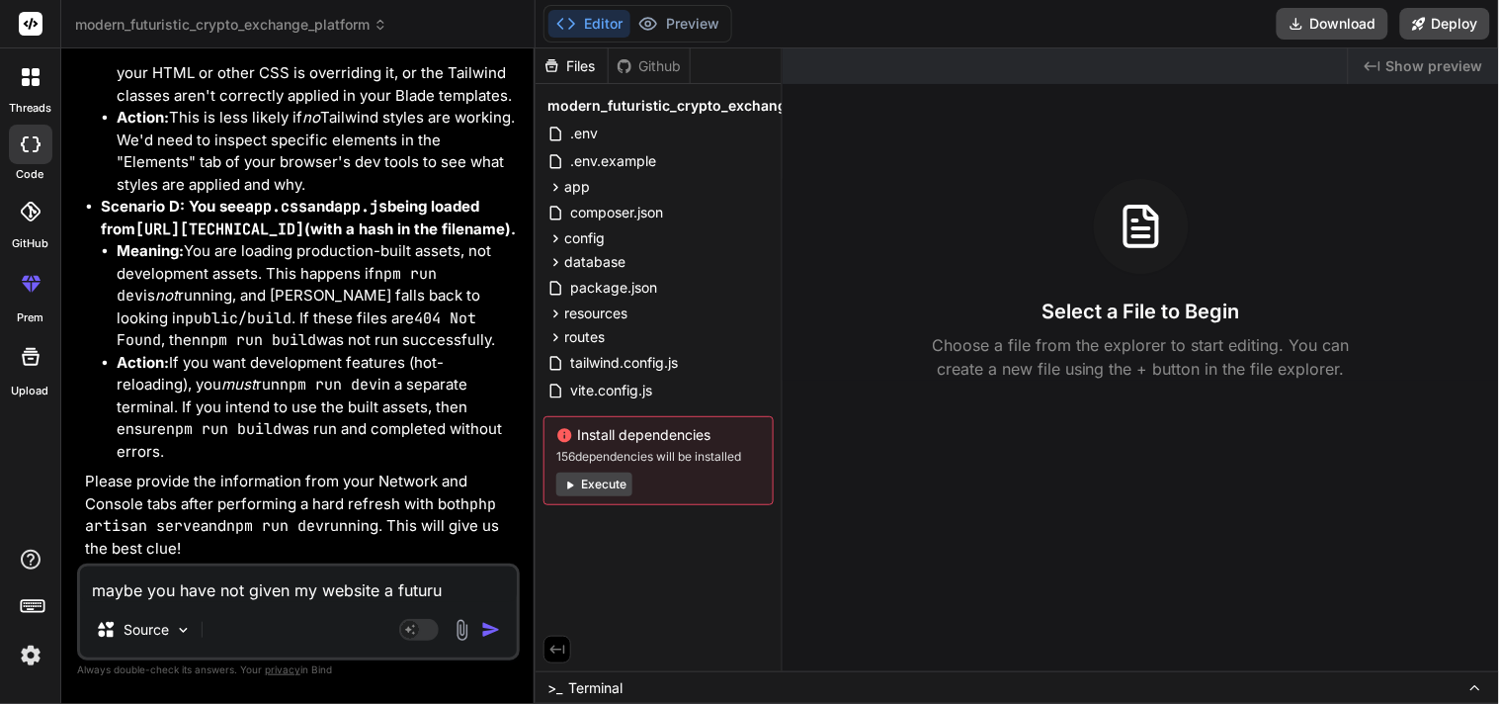
type textarea "maybe you have not given my website a futur"
type textarea "x"
type textarea "maybe you have not given my website a futuri"
type textarea "x"
type textarea "maybe you have not given my website a futuris"
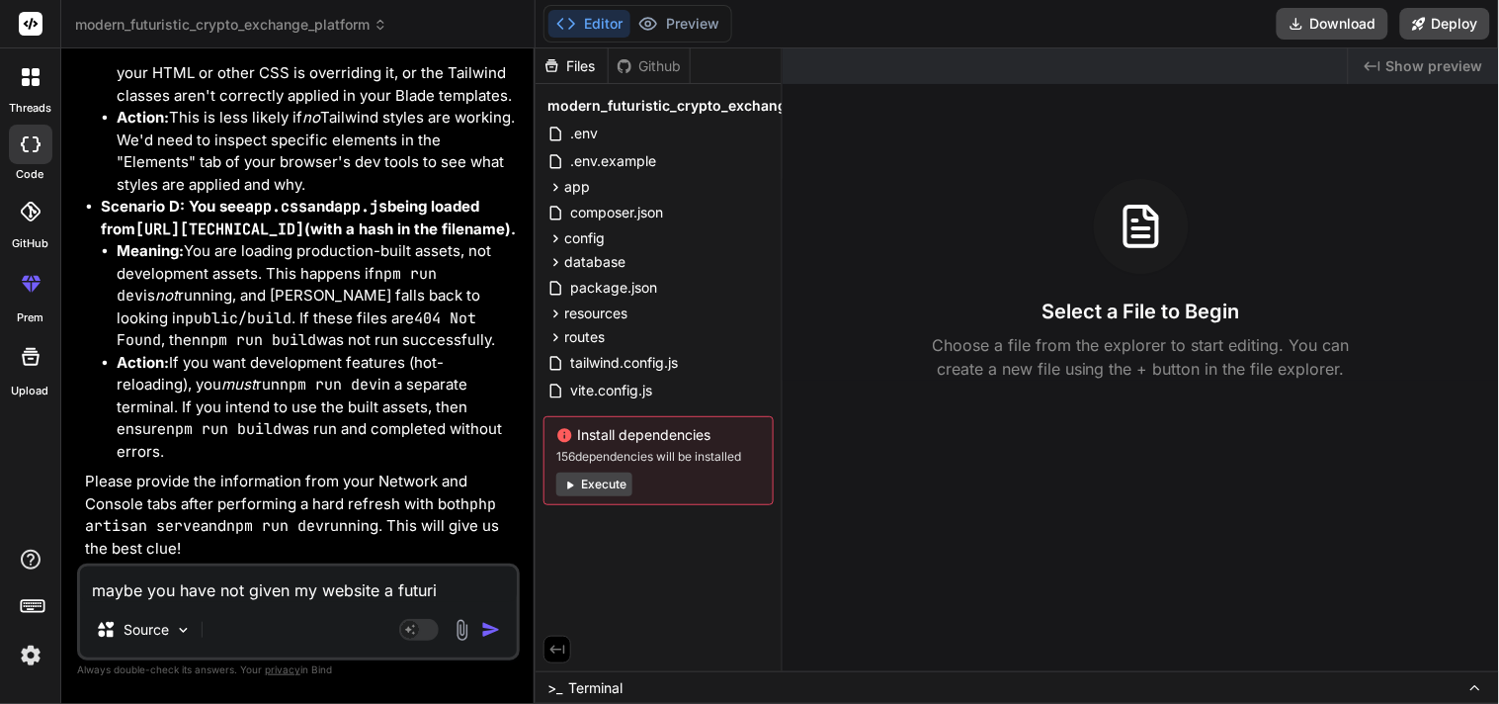
type textarea "x"
type textarea "maybe you have not given my website a futurist"
type textarea "x"
type textarea "maybe you have not given my website a futuristi"
type textarea "x"
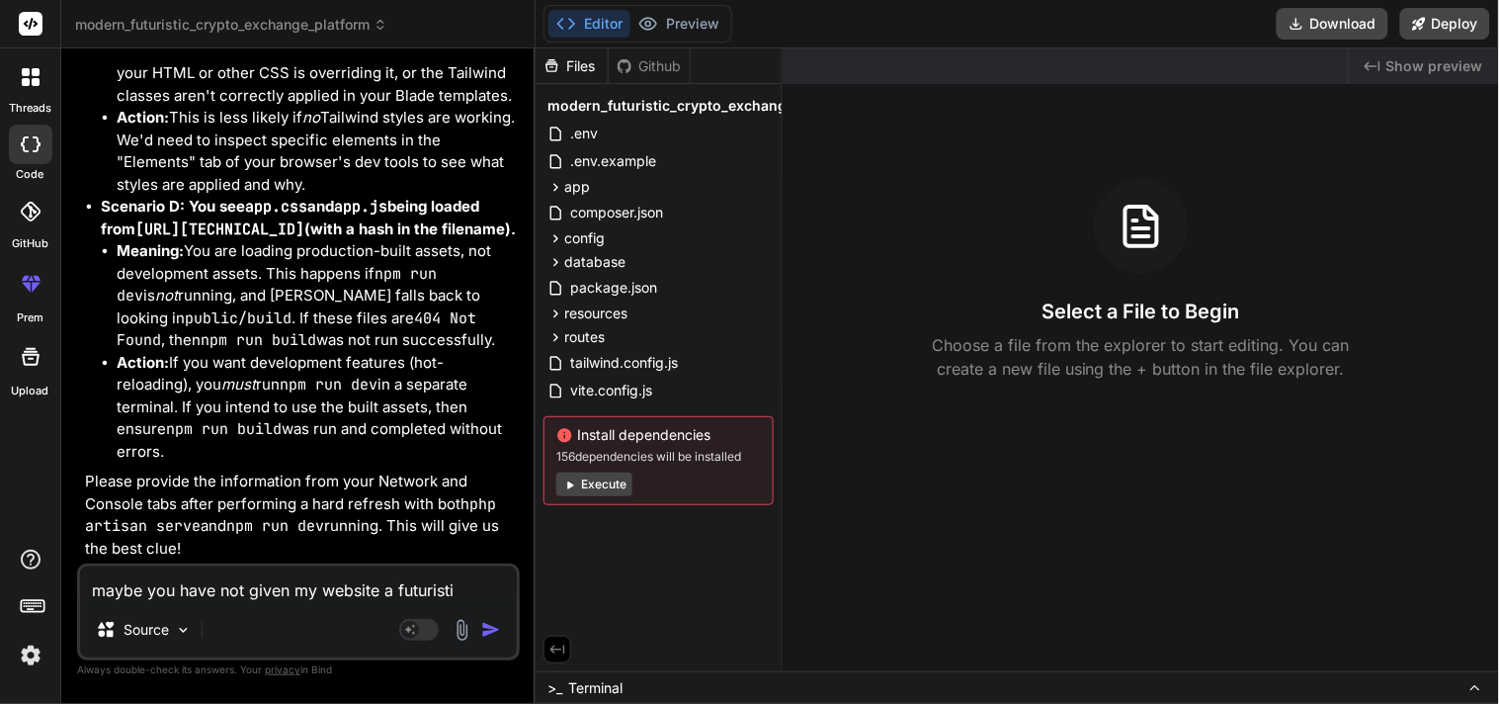
type textarea "maybe you have not given my website a futuristic"
type textarea "x"
type textarea "maybe you have not given my website a futuristic"
type textarea "x"
type textarea "maybe you have not given my website a futuristic l"
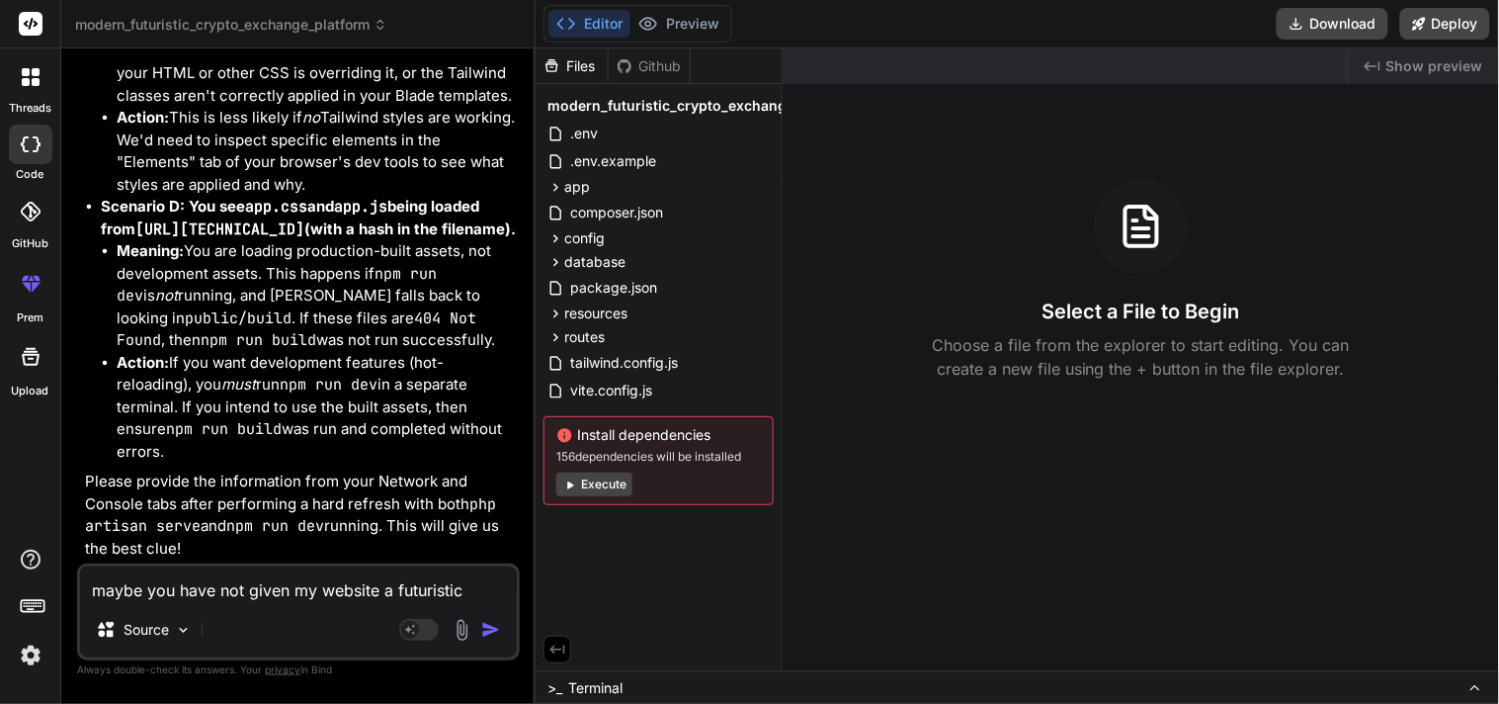
type textarea "x"
type textarea "maybe you have not given my website a futuristic lo"
type textarea "x"
type textarea "maybe you have not given my website a futuristic loo"
type textarea "x"
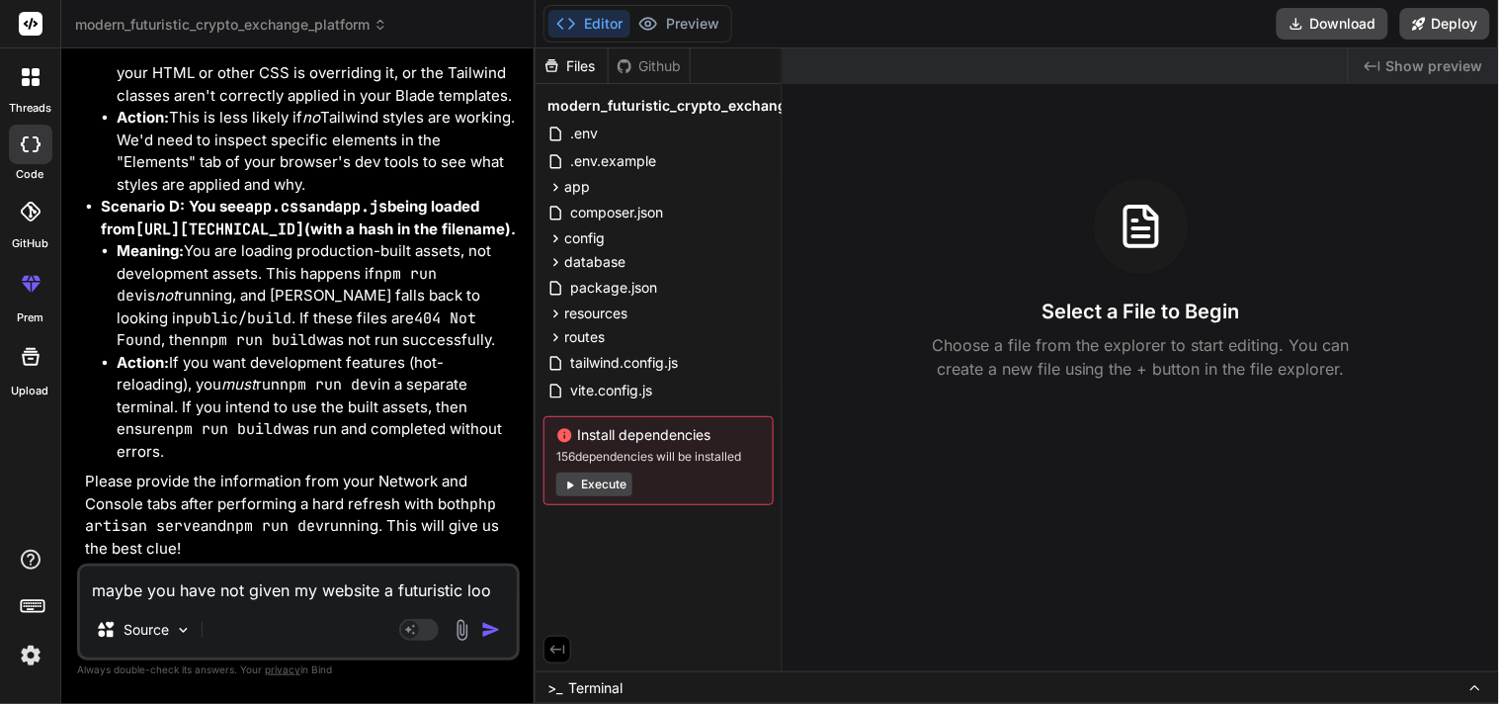
type textarea "maybe you have not given my website a futuristic look"
type textarea "x"
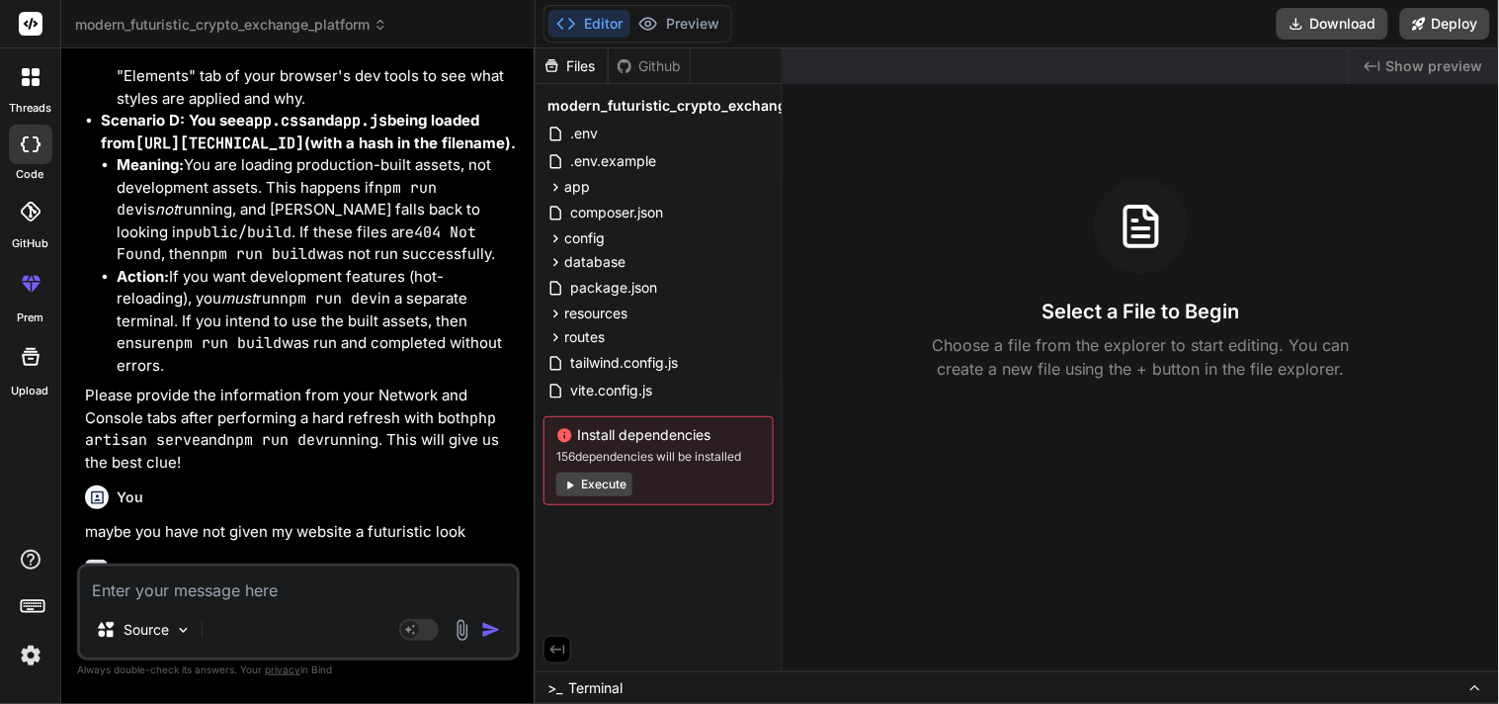
scroll to position [9953, 0]
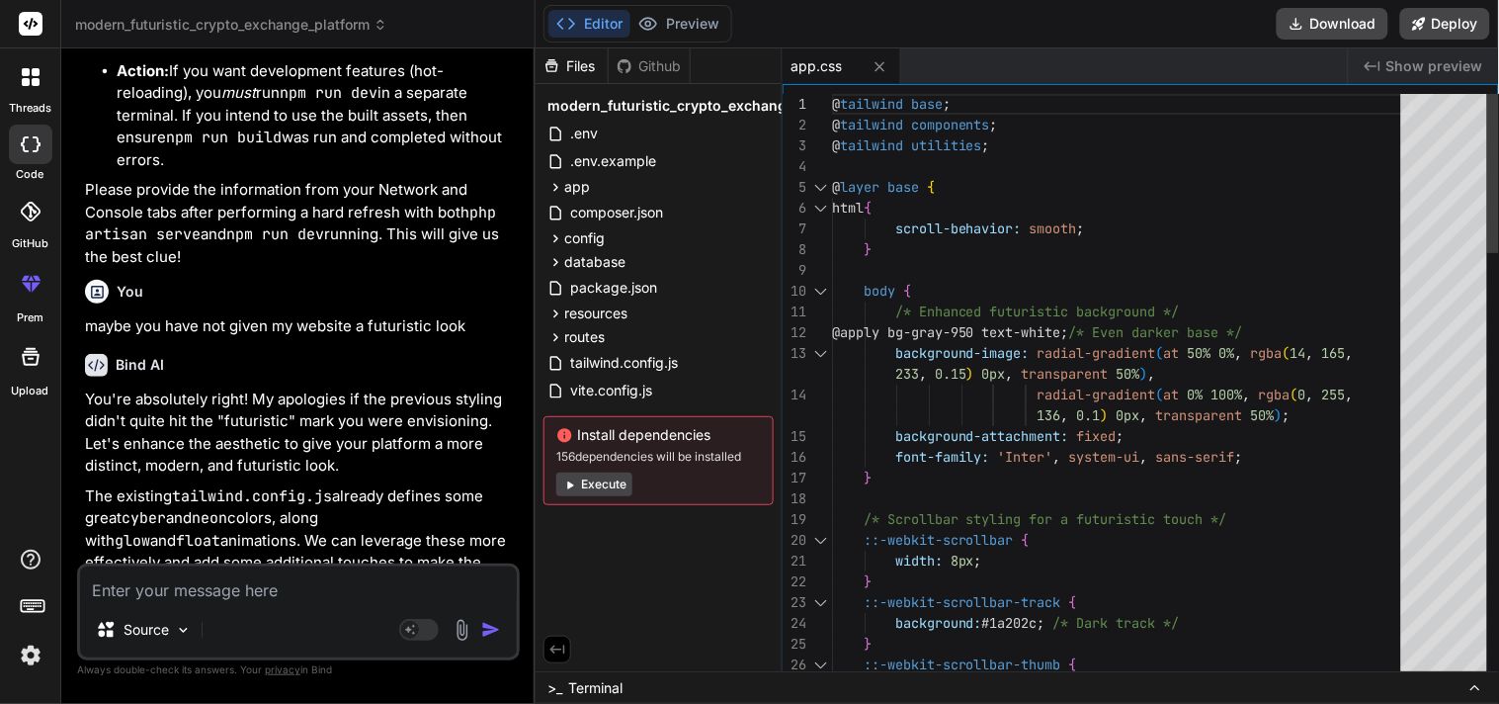
type textarea "x"
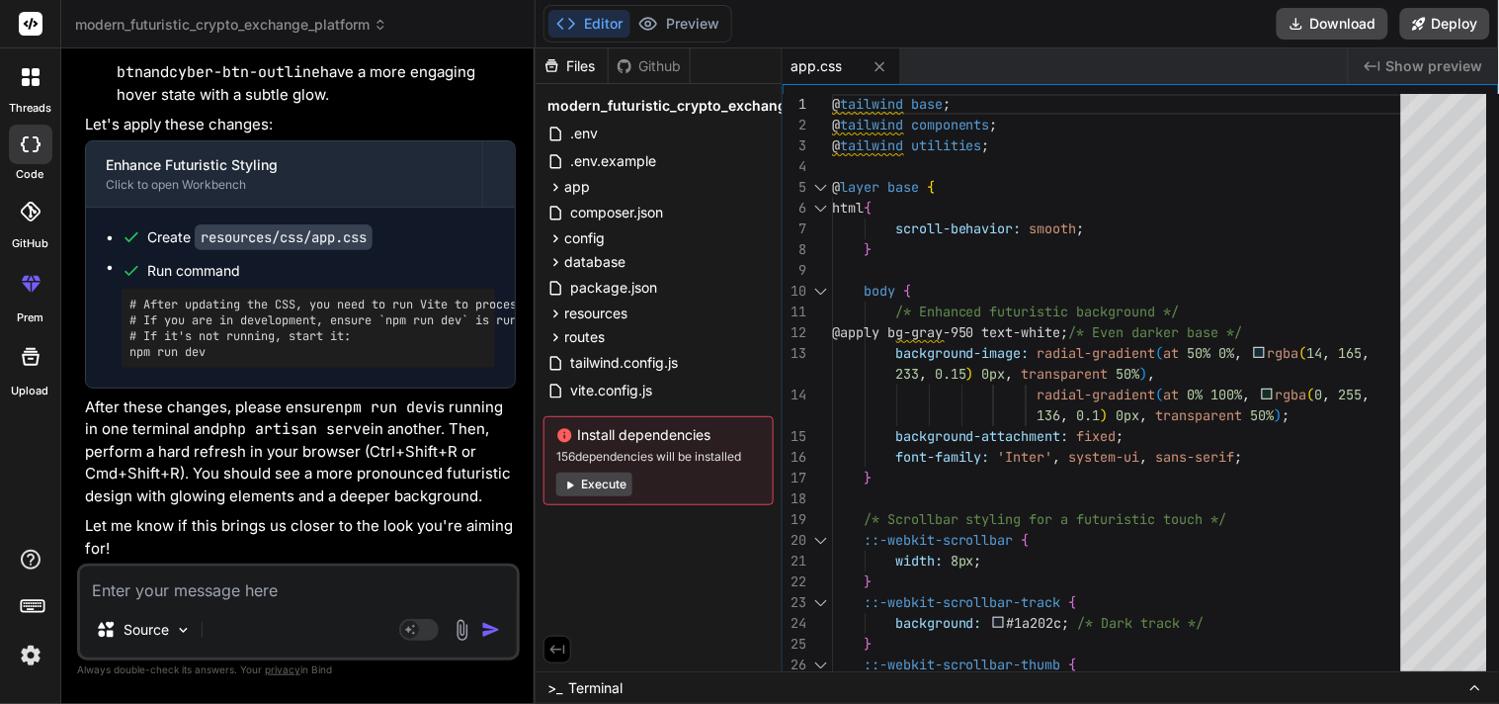
scroll to position [10830, 0]
click at [317, 584] on textarea at bounding box center [298, 584] width 437 height 36
type textarea "i"
type textarea "x"
type textarea "i"
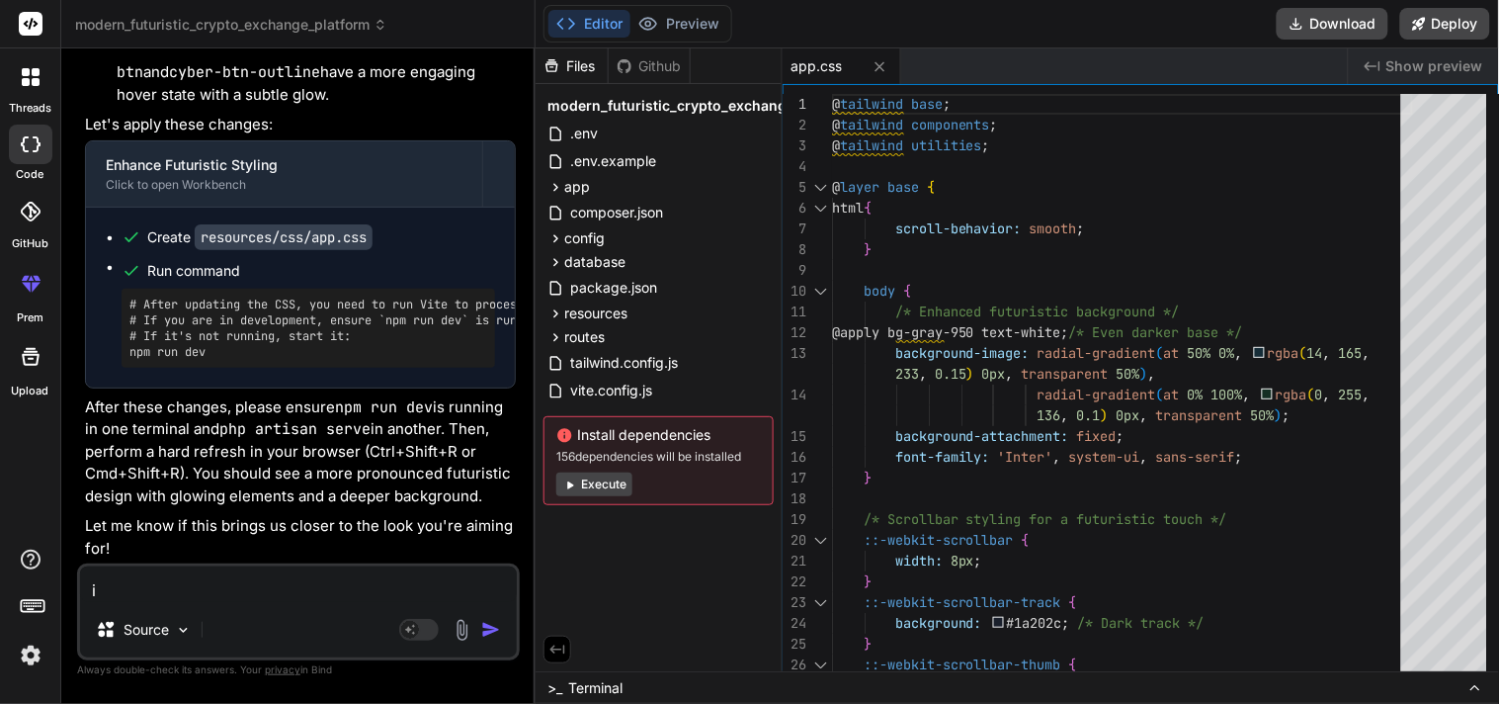
type textarea "x"
type textarea "i h"
type textarea "x"
type textarea "i ha"
type textarea "x"
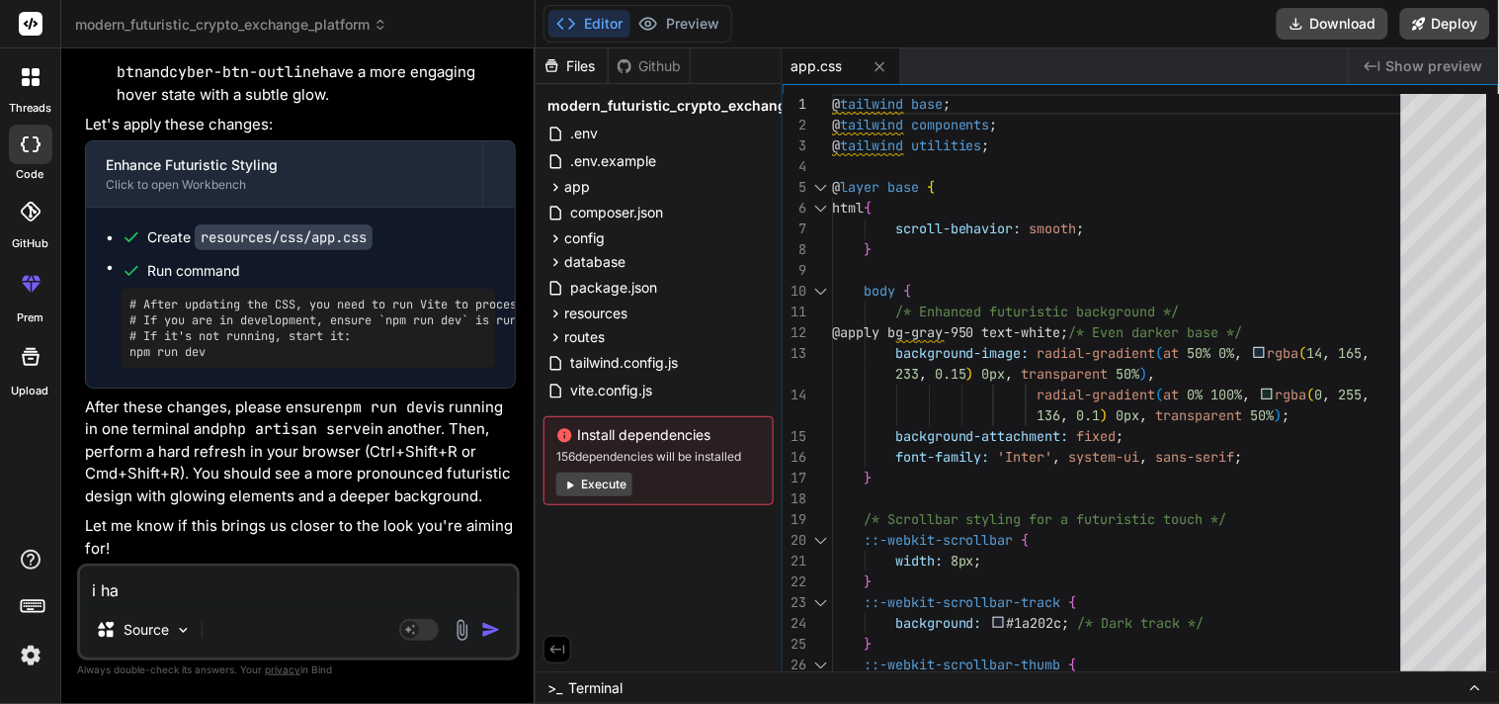
type textarea "i hav"
type textarea "x"
type textarea "i have"
type textarea "x"
type textarea "i have"
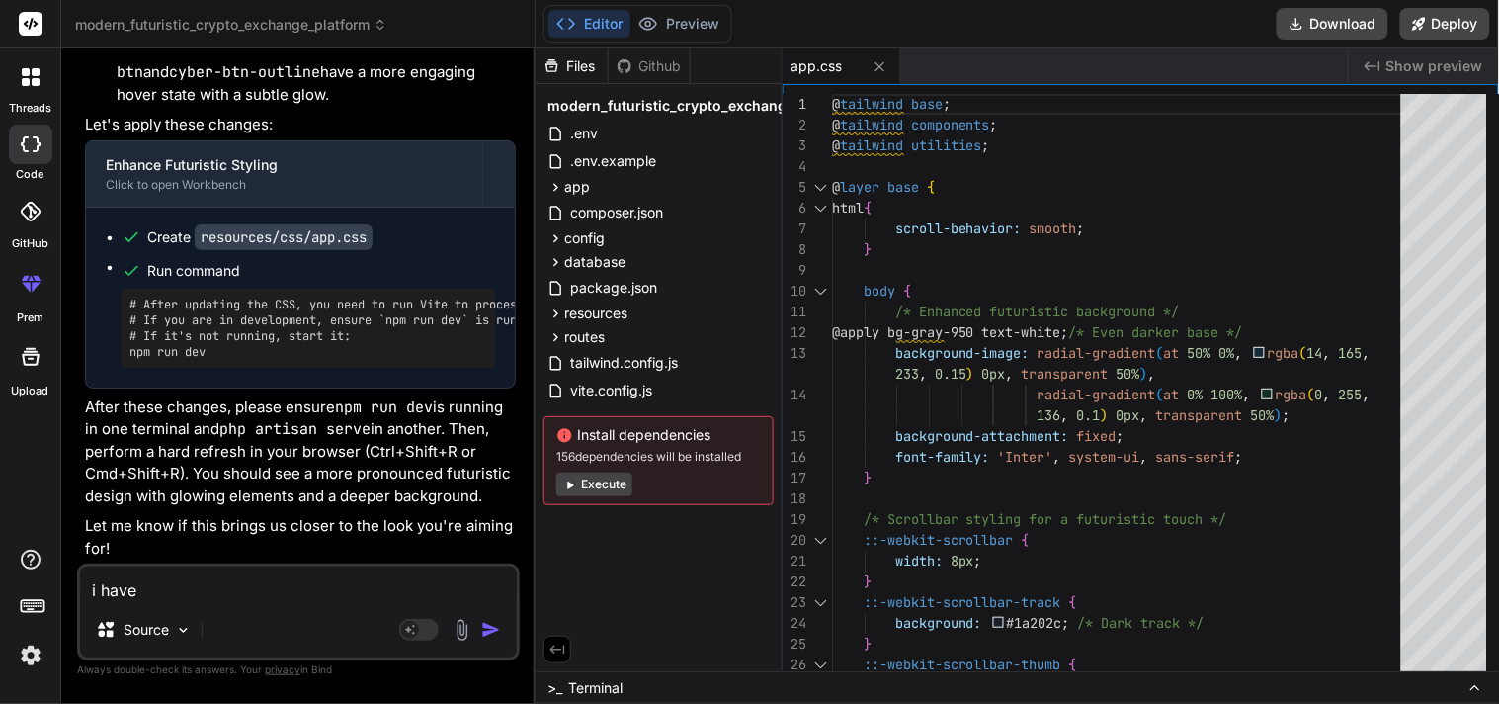
type textarea "x"
type textarea "i have a"
type textarea "x"
type textarea "i have al"
type textarea "x"
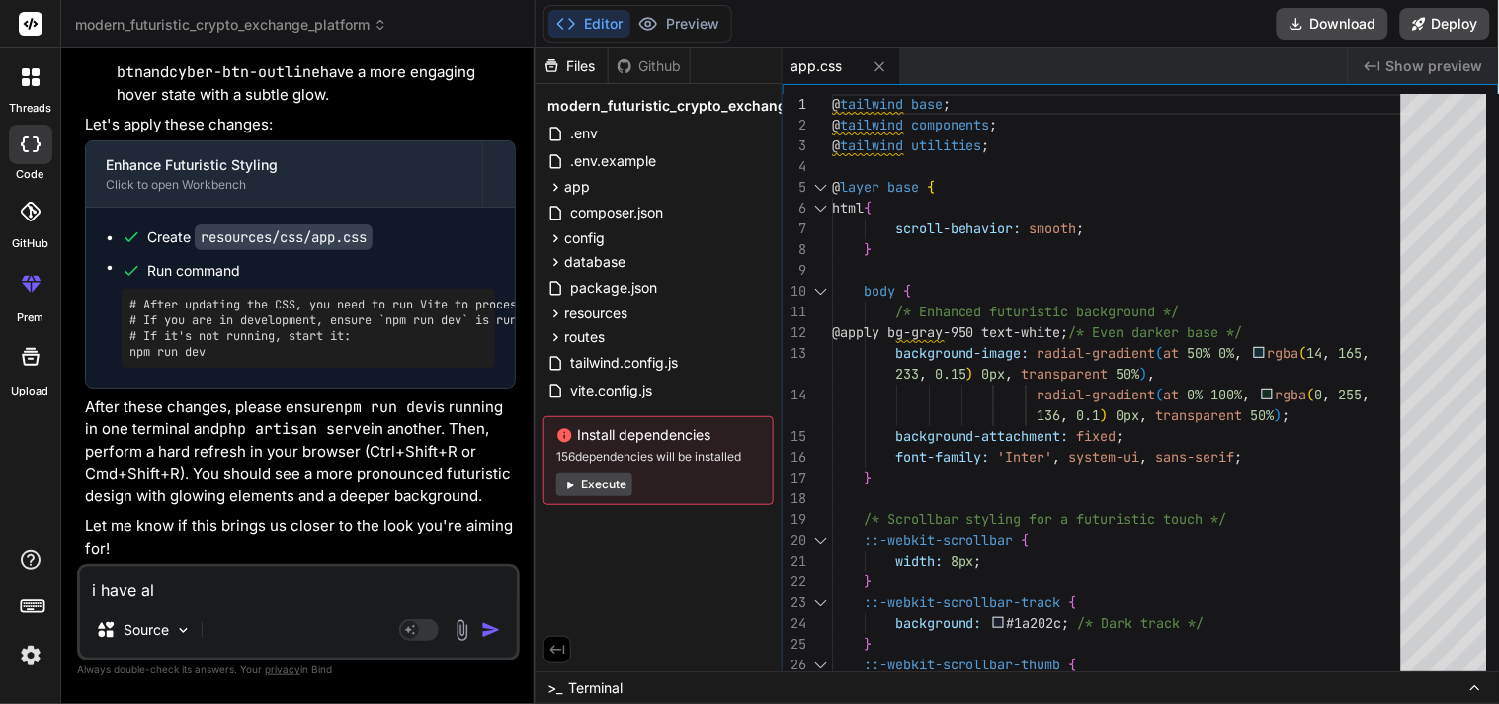
type textarea "i have als"
type textarea "x"
type textarea "i have also"
type textarea "x"
type textarea "i have also"
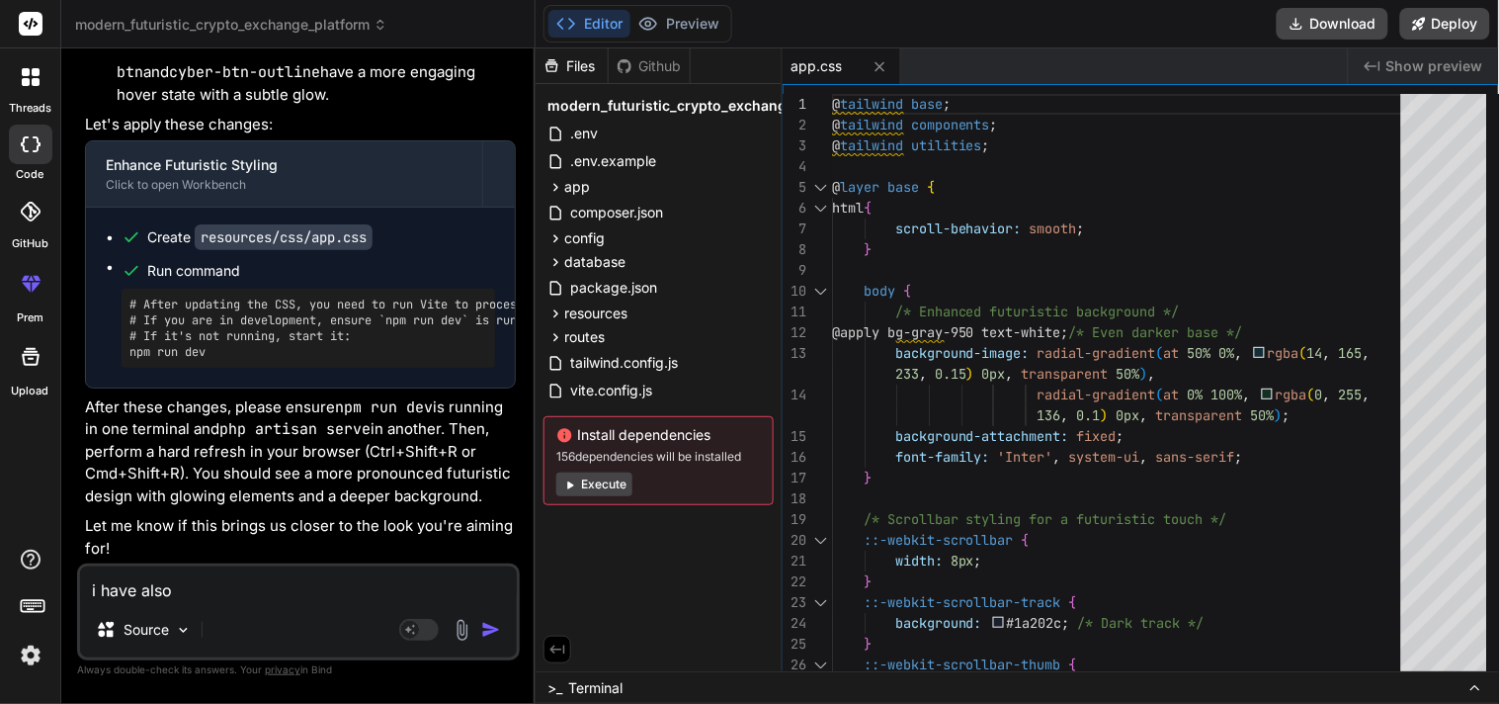
type textarea "x"
type textarea "i have also h"
type textarea "x"
type textarea "i have also ha"
type textarea "x"
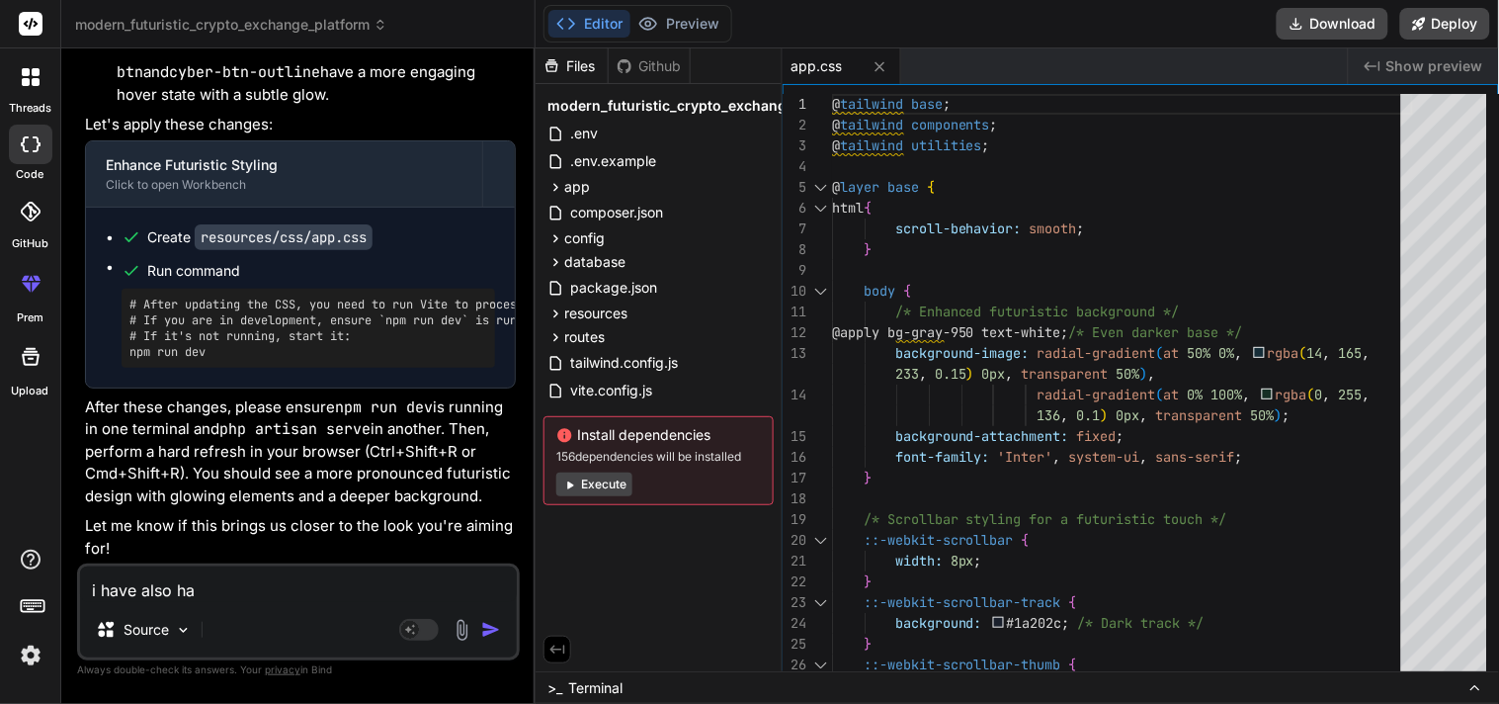
type textarea "i have also hav"
type textarea "x"
type textarea "i have also have"
type textarea "x"
type textarea "i have also have"
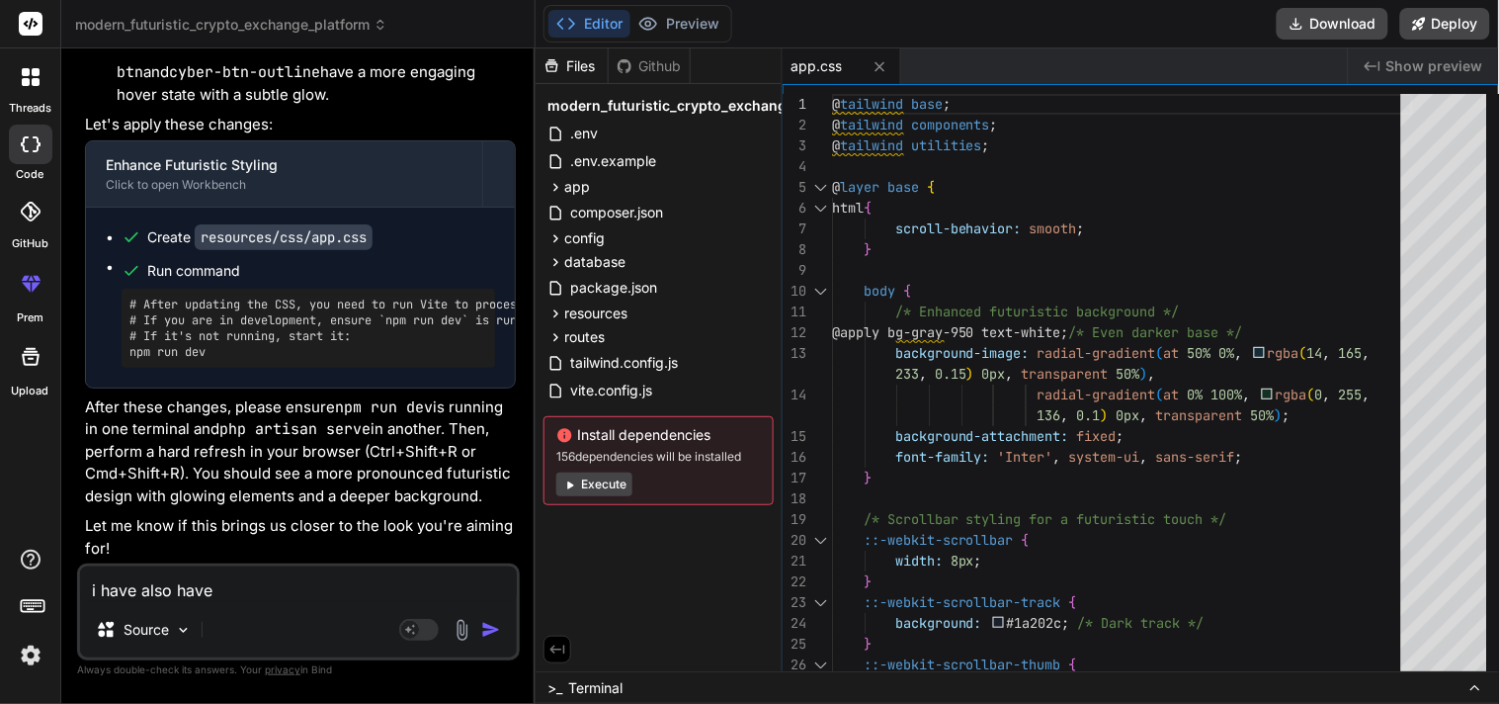
type textarea "x"
type textarea "i have also have a"
type textarea "x"
type textarea "i have also have a"
type textarea "x"
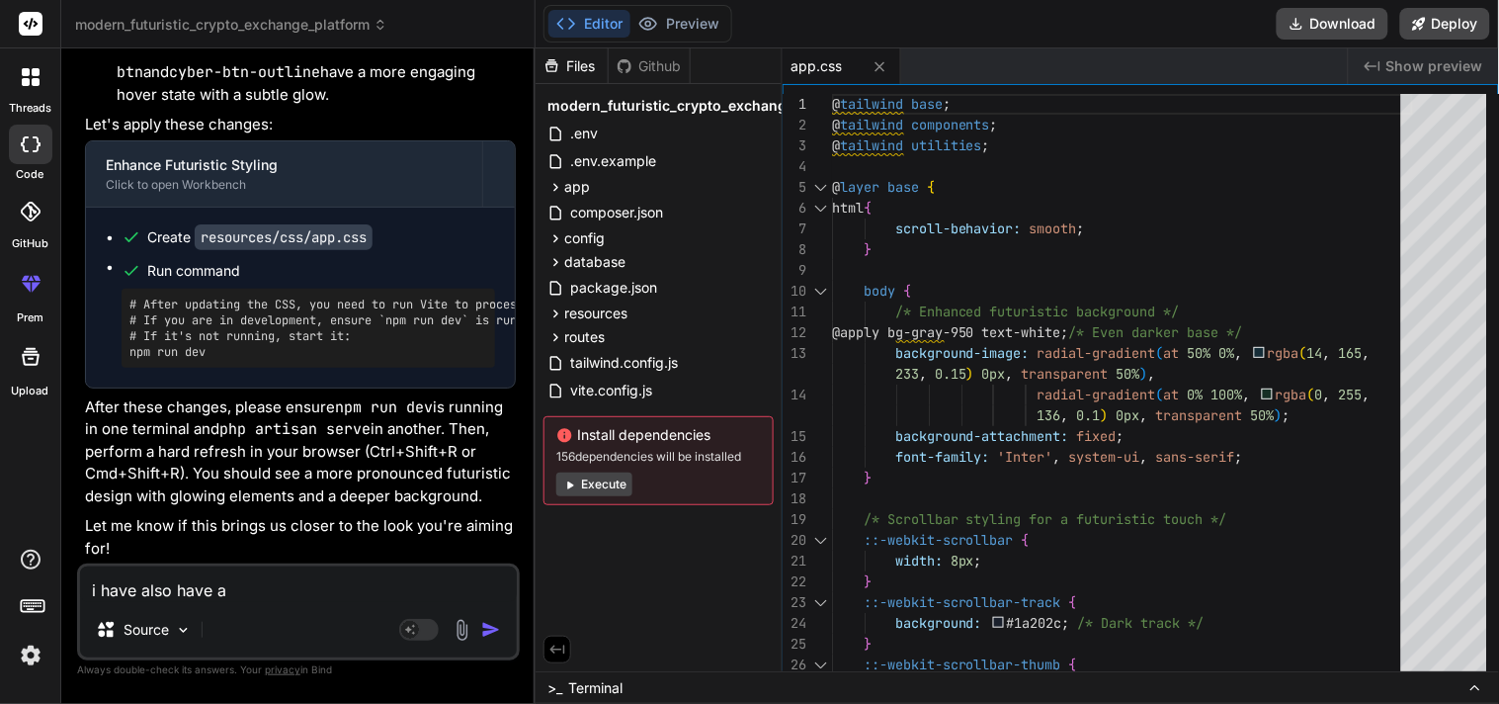
type textarea "i have also have a b"
type textarea "x"
type textarea "i have also have a bo"
type textarea "x"
type textarea "i have also have a boo"
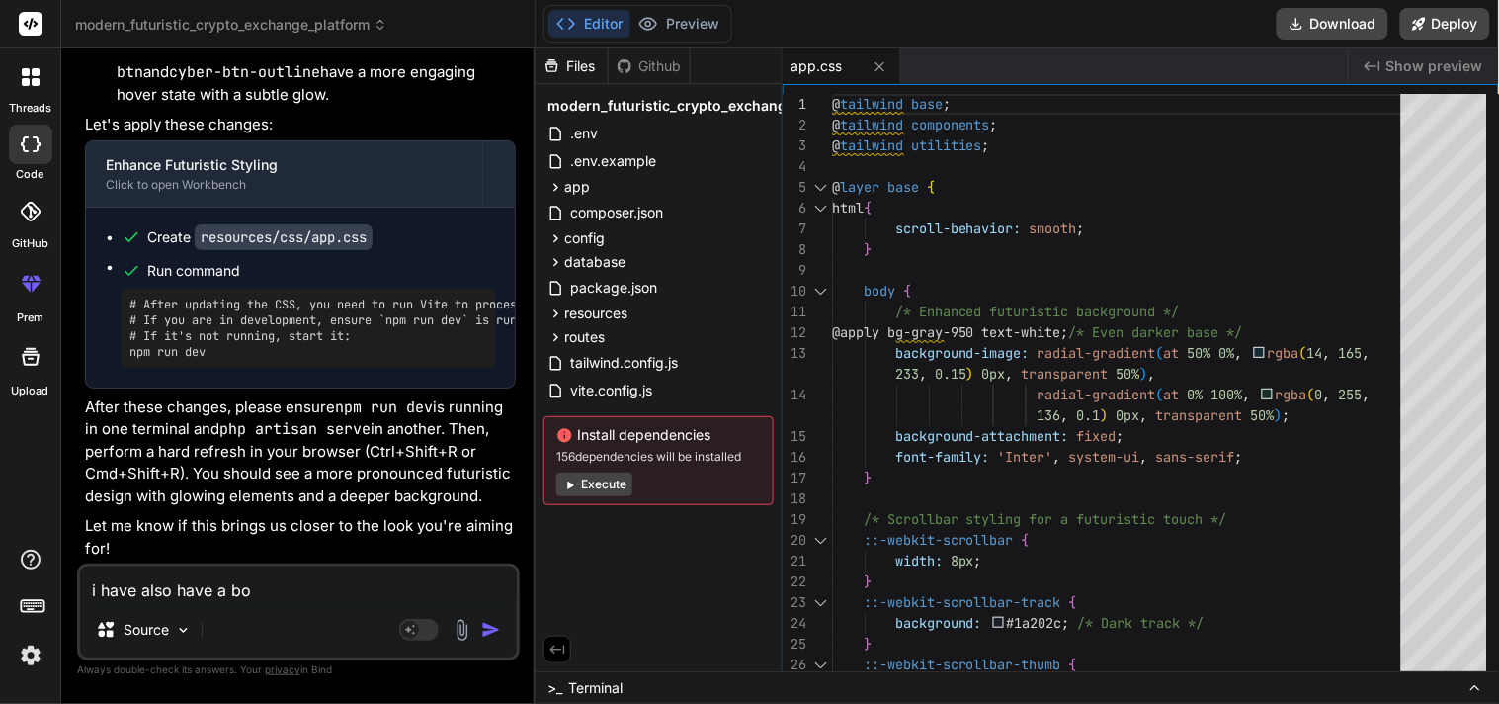
type textarea "x"
type textarea "i have also have a boot"
type textarea "x"
type textarea "i have also have a boots"
type textarea "x"
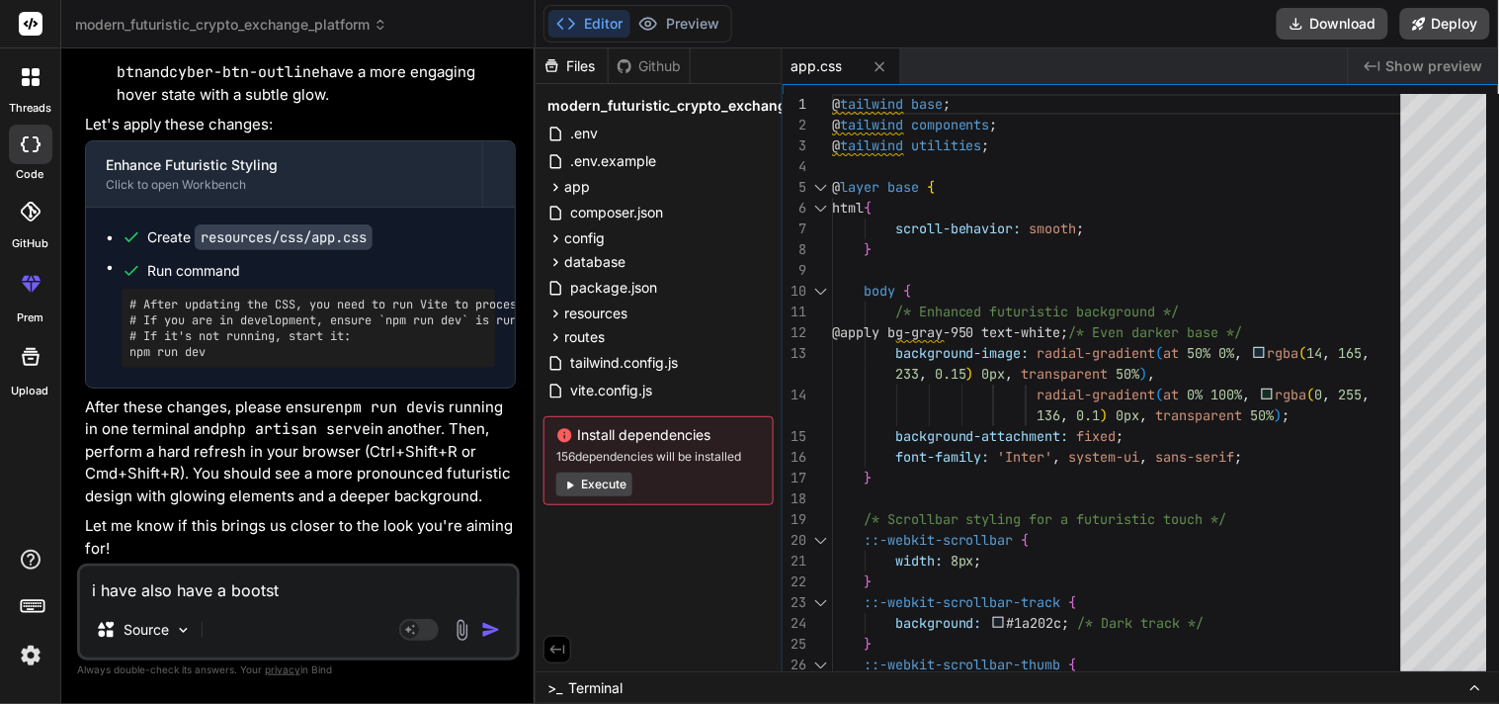
type textarea "i have also have a bootstr"
type textarea "x"
type textarea "i have also have a bootstra"
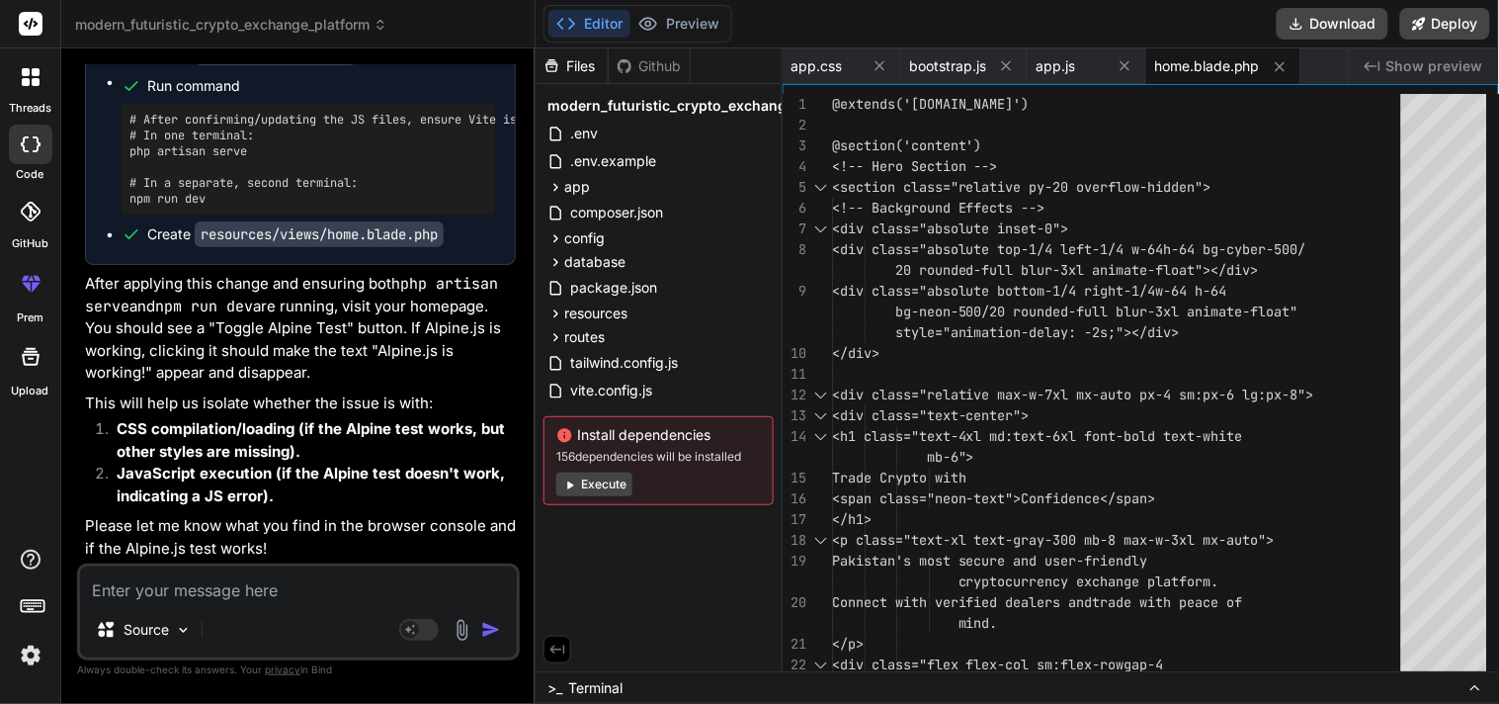
scroll to position [12607, 0]
click at [204, 595] on textarea at bounding box center [298, 584] width 437 height 36
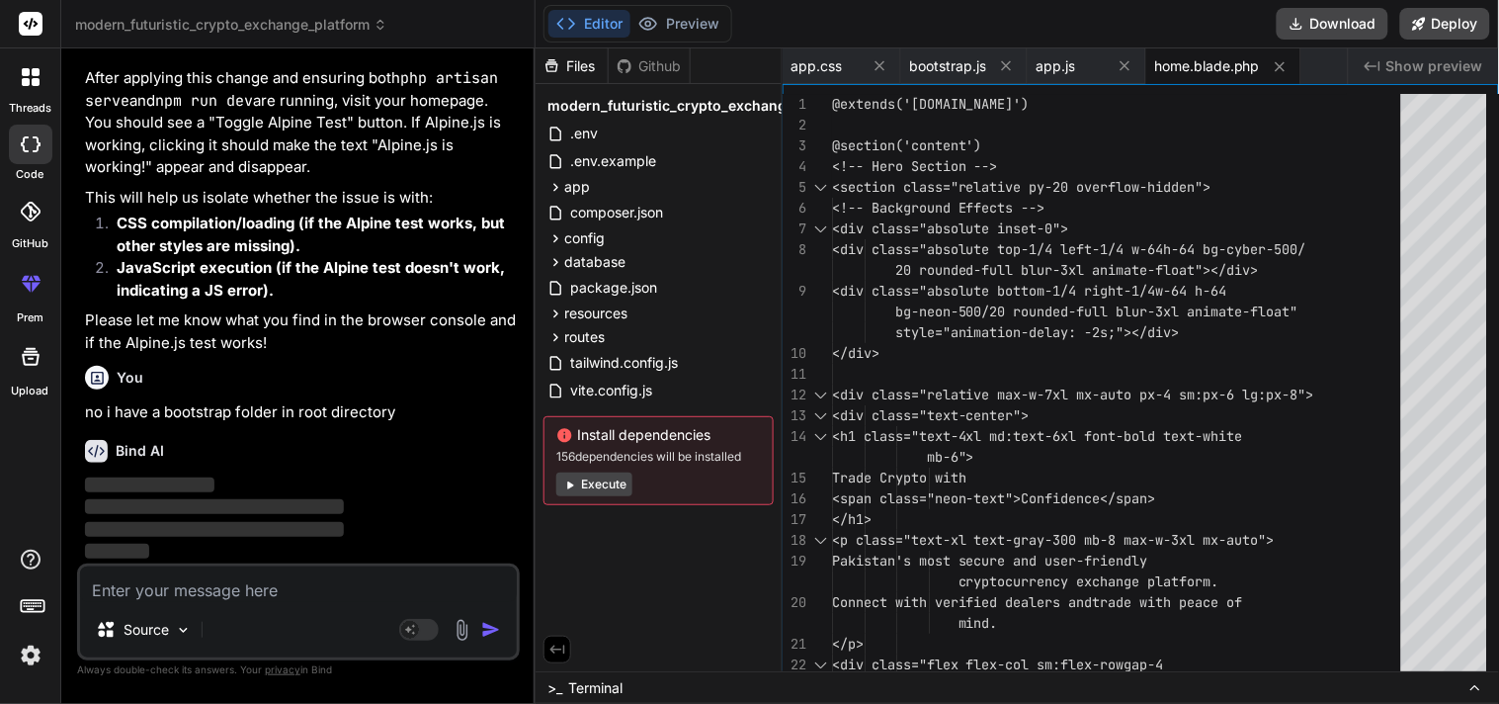
scroll to position [12812, 0]
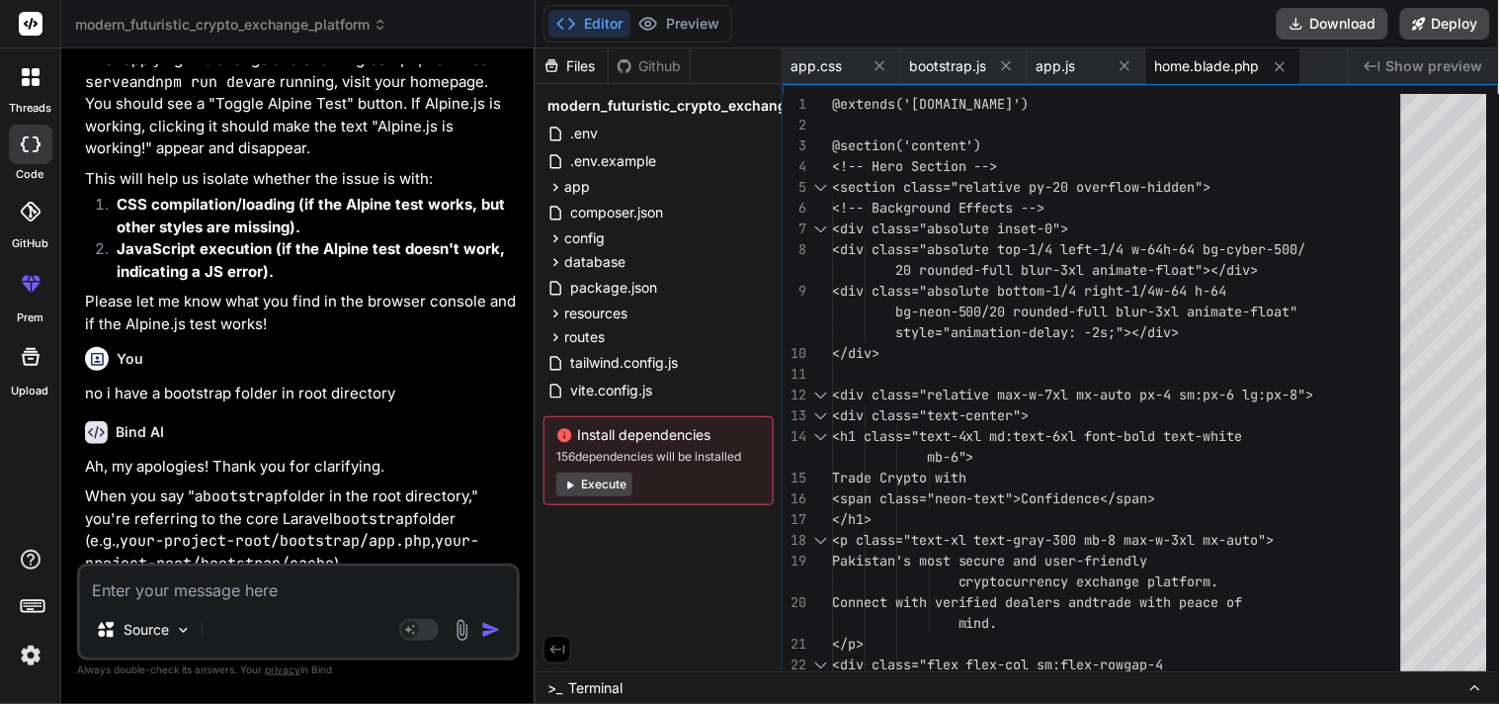
click at [1182, 60] on span "home.blade.php" at bounding box center [1207, 66] width 106 height 20
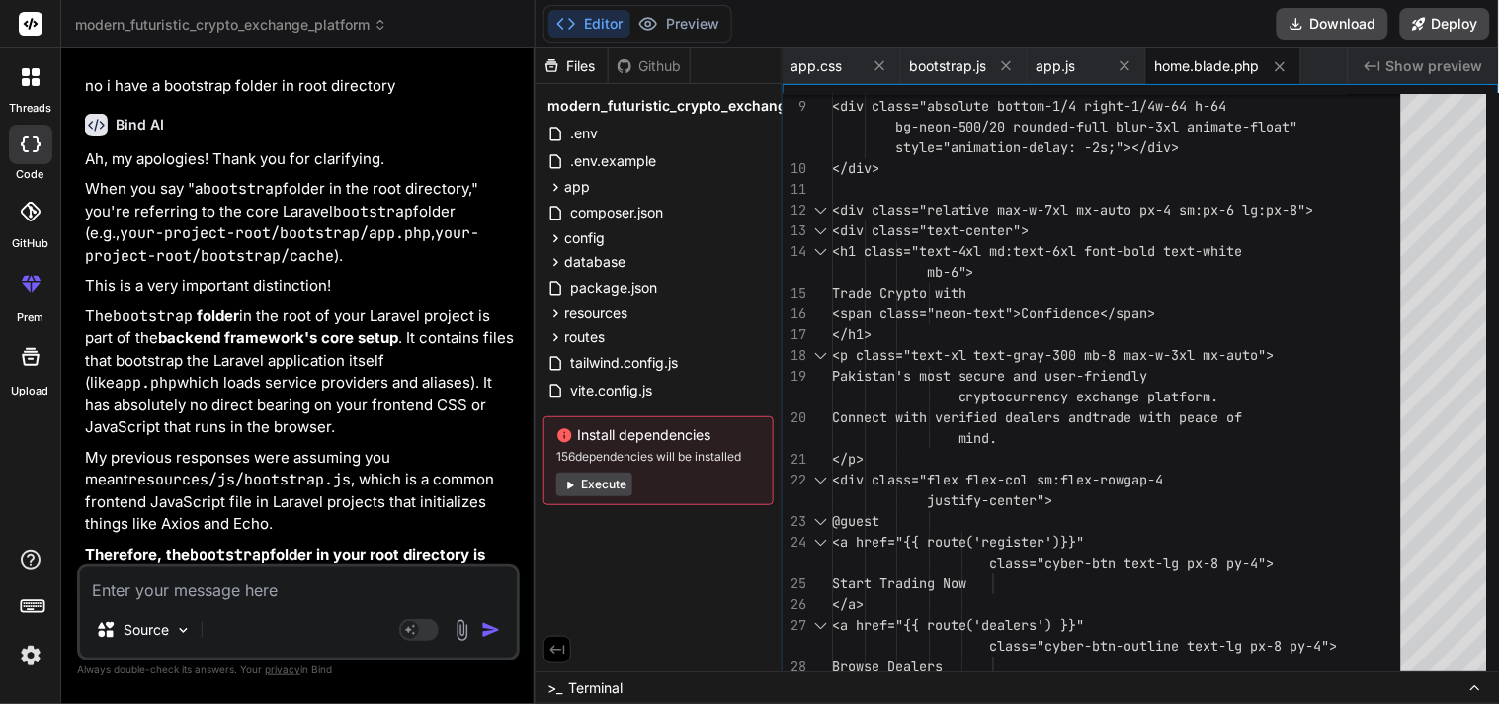
scroll to position [13127, 0]
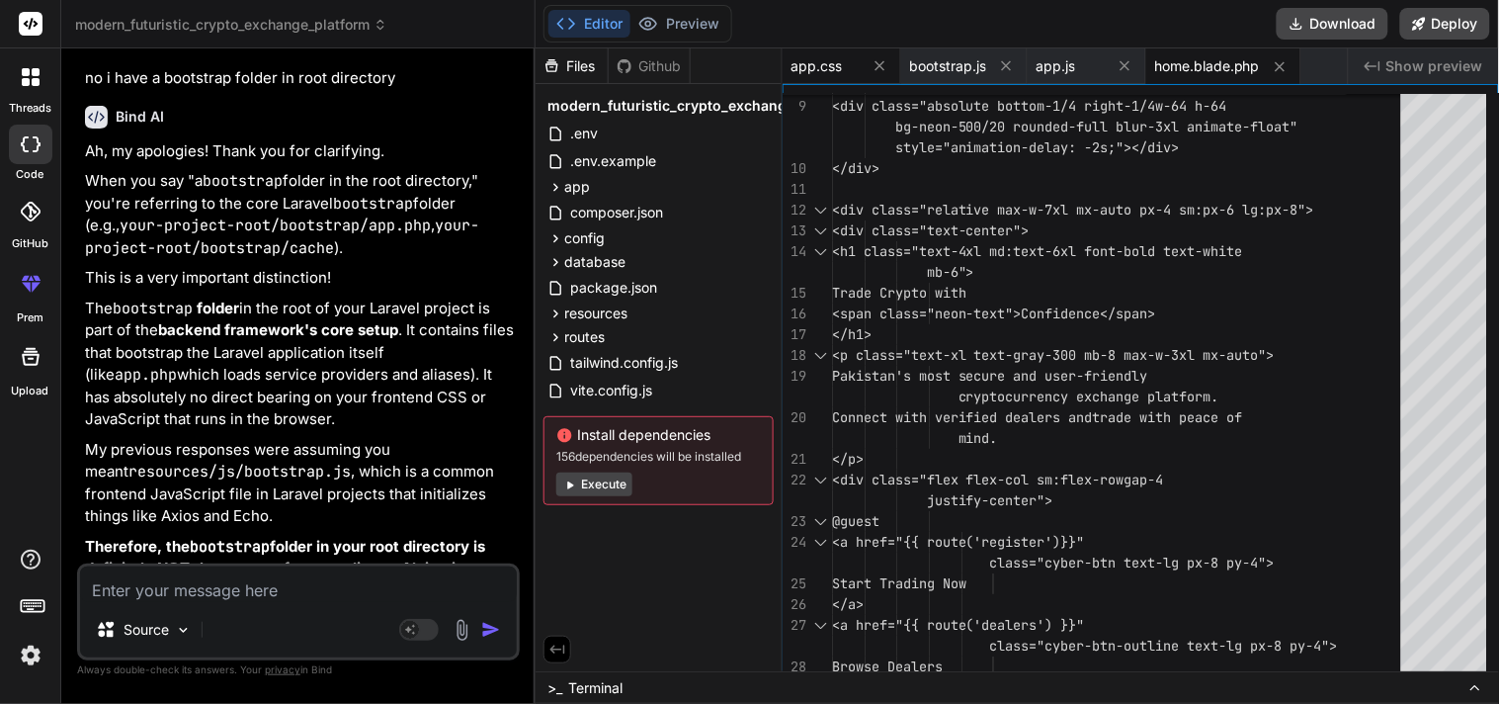
click at [810, 73] on span "app.css" at bounding box center [816, 66] width 51 height 20
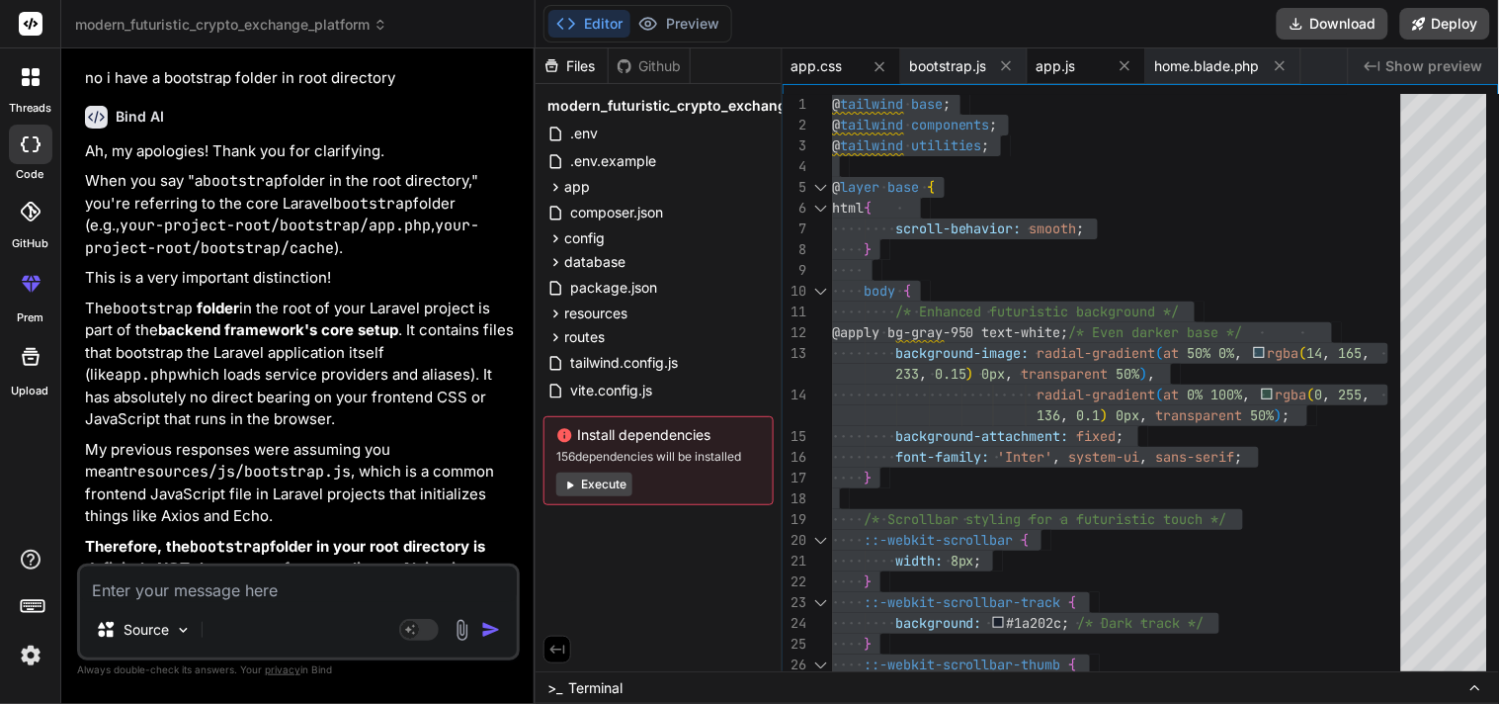
click at [1062, 62] on span "app.js" at bounding box center [1056, 66] width 40 height 20
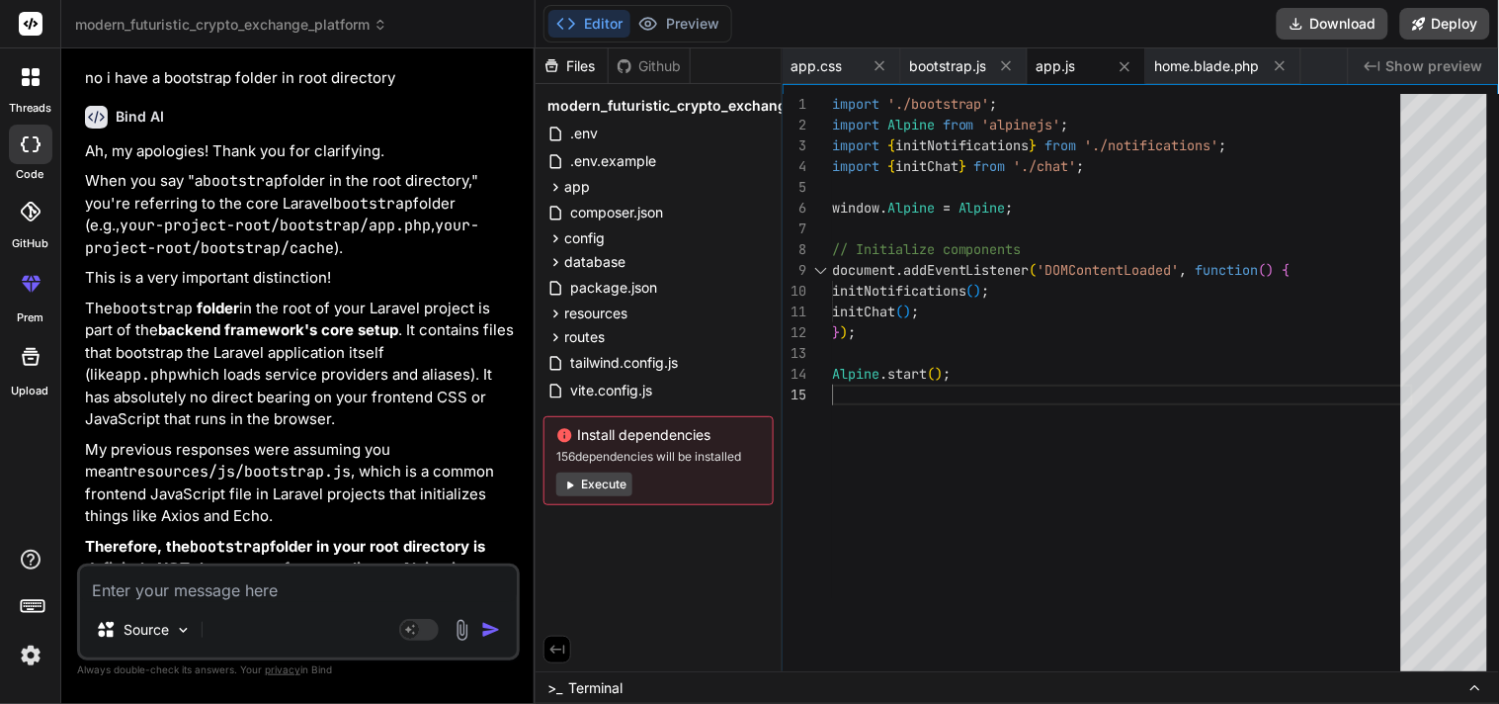
click at [1008, 447] on div "initNotifications ( ) ; initChat ( ) ; } ) ; Alpine . start ( ) ; import Alpine…" at bounding box center [1122, 387] width 581 height 587
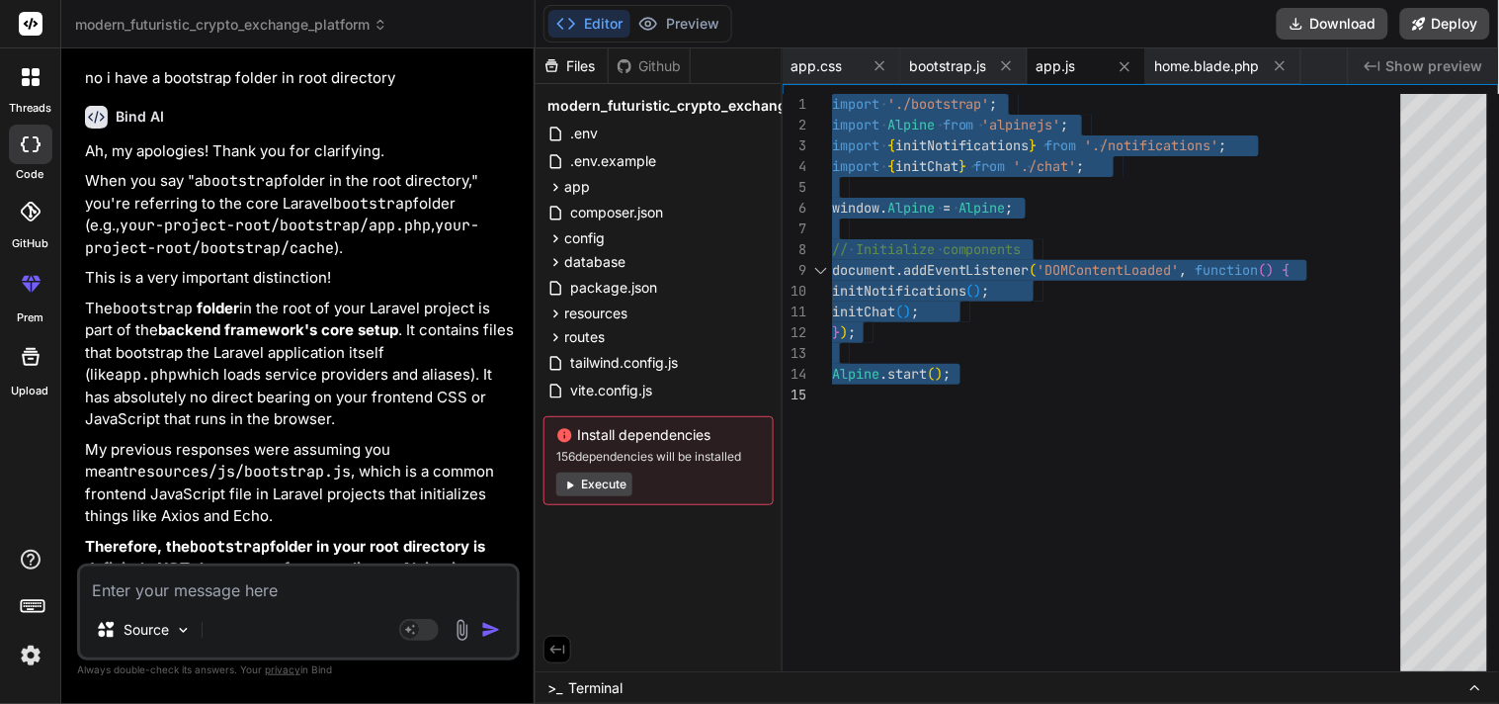
click at [940, 415] on div "initNotifications ( ) ; initChat ( ) ; } ) ; Alpine . start ( ) ; import Alpine…" at bounding box center [1122, 387] width 581 height 587
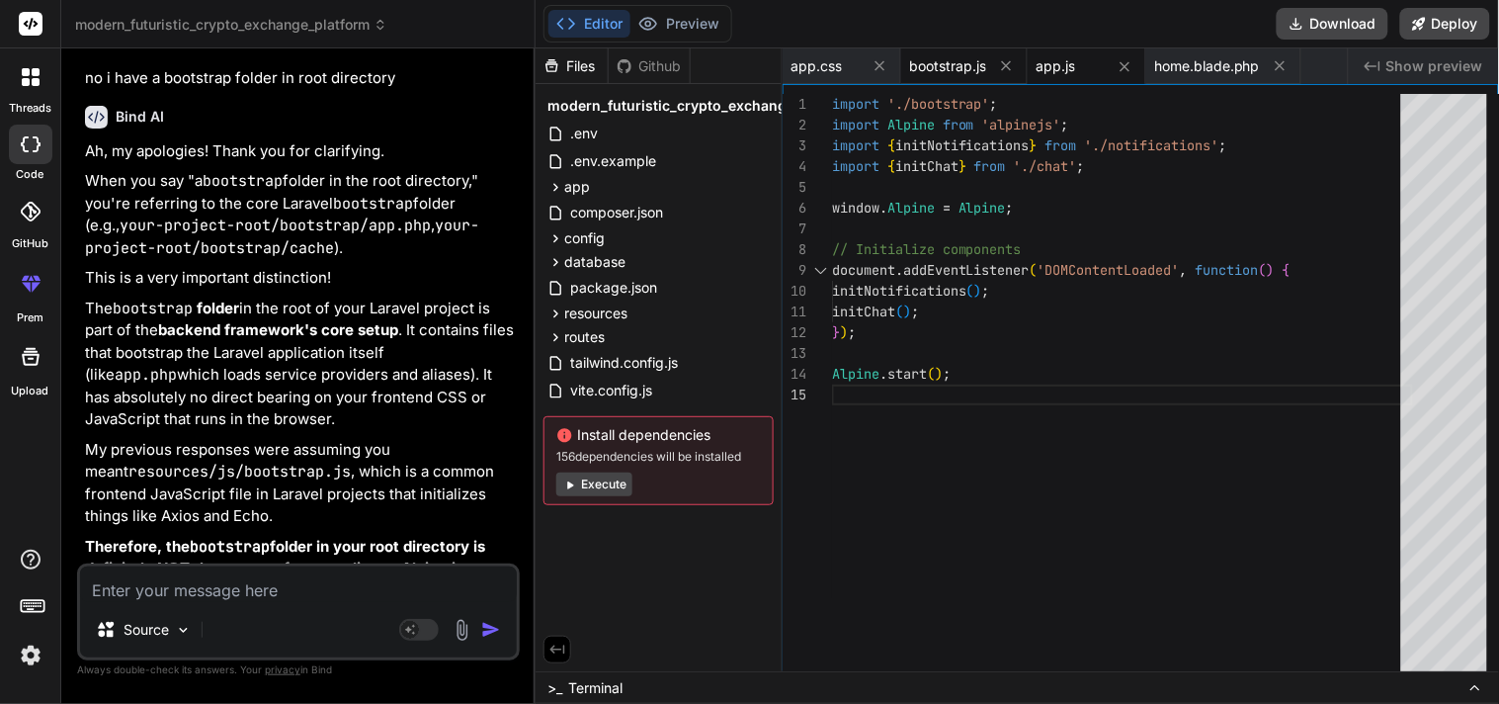
click at [969, 79] on div "bootstrap.js" at bounding box center [964, 66] width 127 height 36
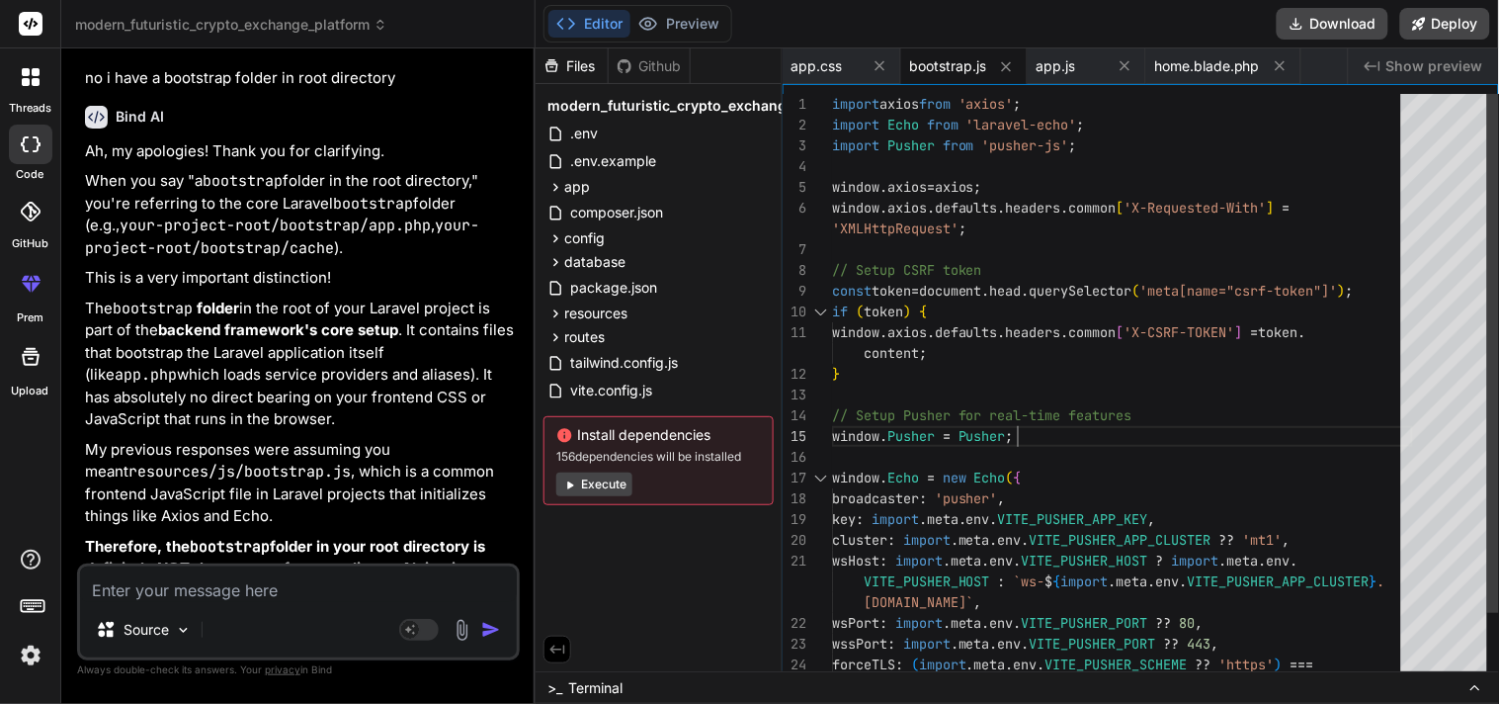
click at [1023, 423] on div "if ( token ) { window . axios . defaults . headers . common [ 'X-CSRF-TOKEN' ] …" at bounding box center [1122, 426] width 581 height 664
click at [726, 337] on div "routes" at bounding box center [659, 337] width 230 height 24
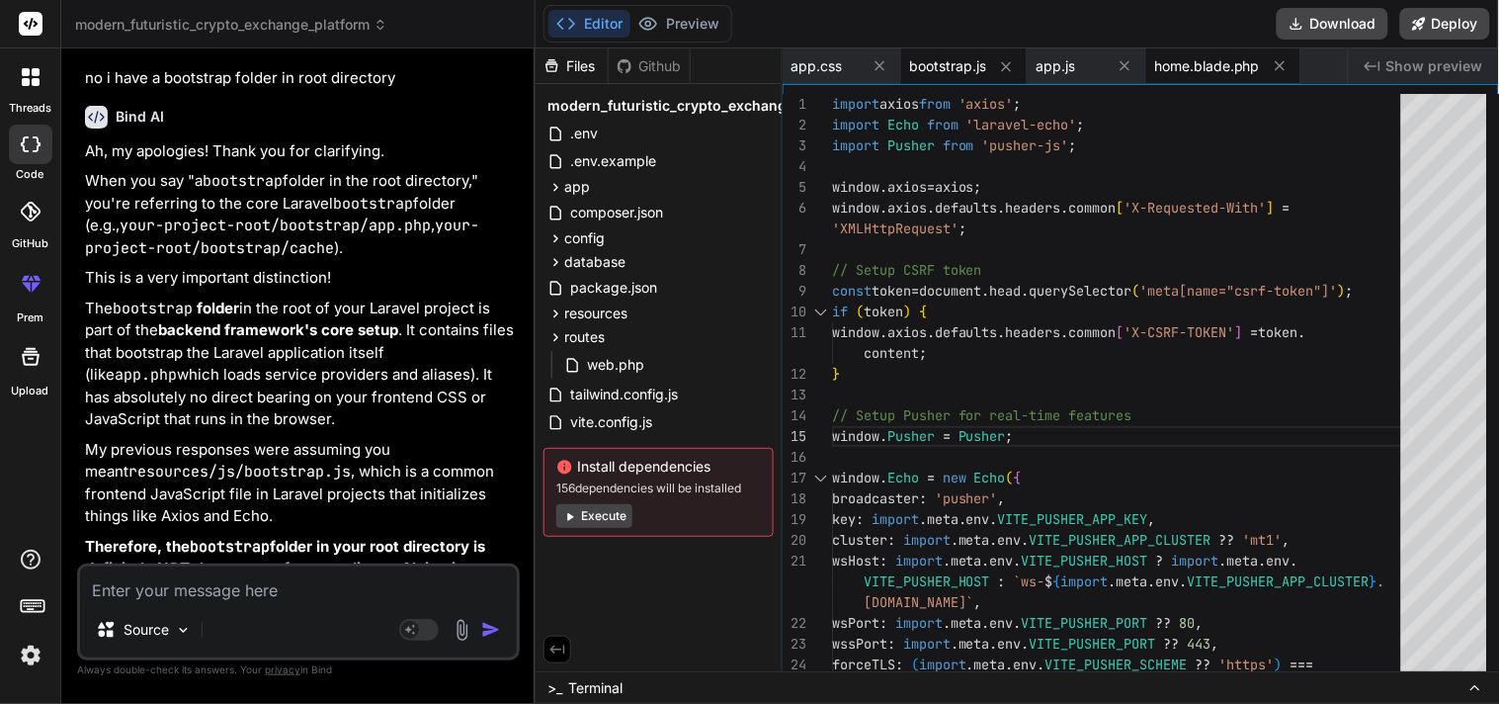
click at [1203, 64] on span "home.blade.php" at bounding box center [1207, 66] width 106 height 20
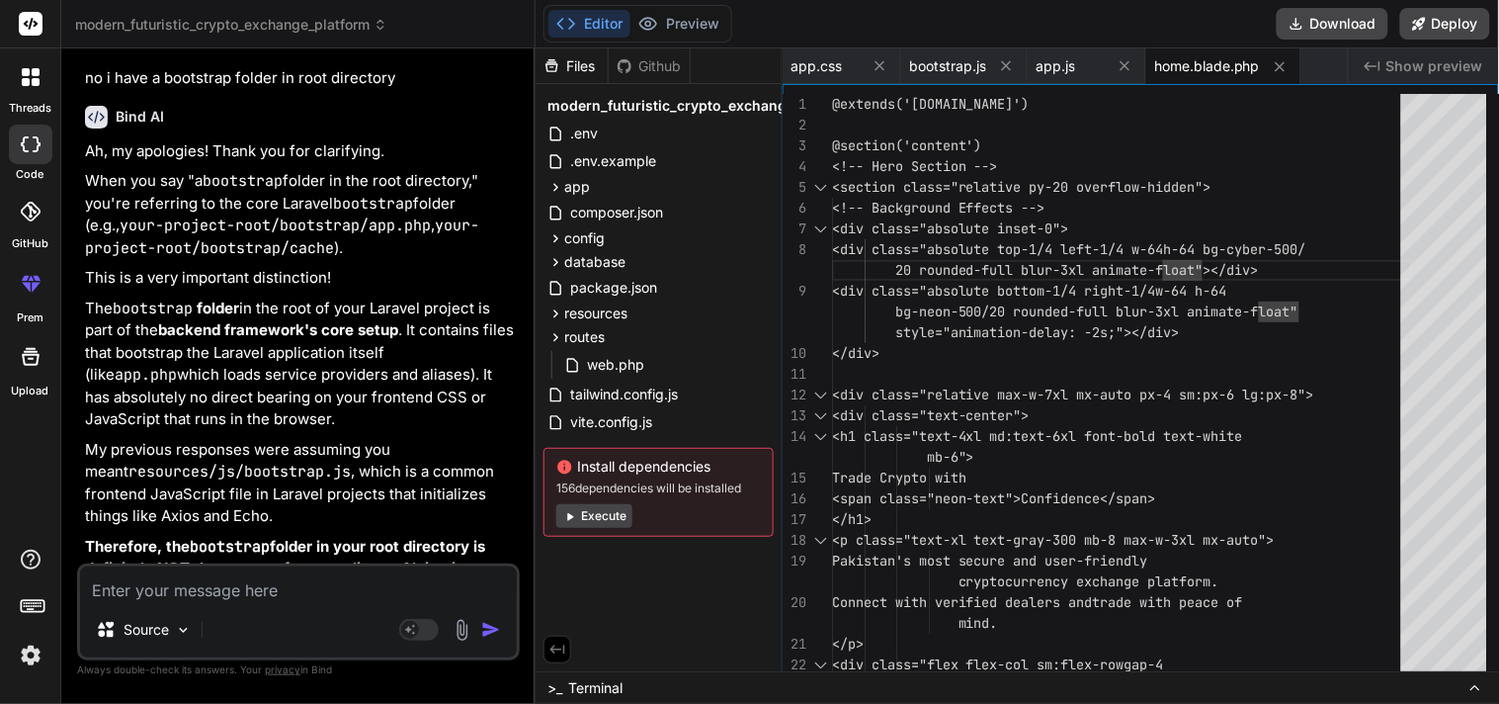
click at [232, 595] on textarea at bounding box center [298, 584] width 437 height 36
paste textarea "Trait "Illuminate\Foundation\Auth\RegistersUsers" not found"
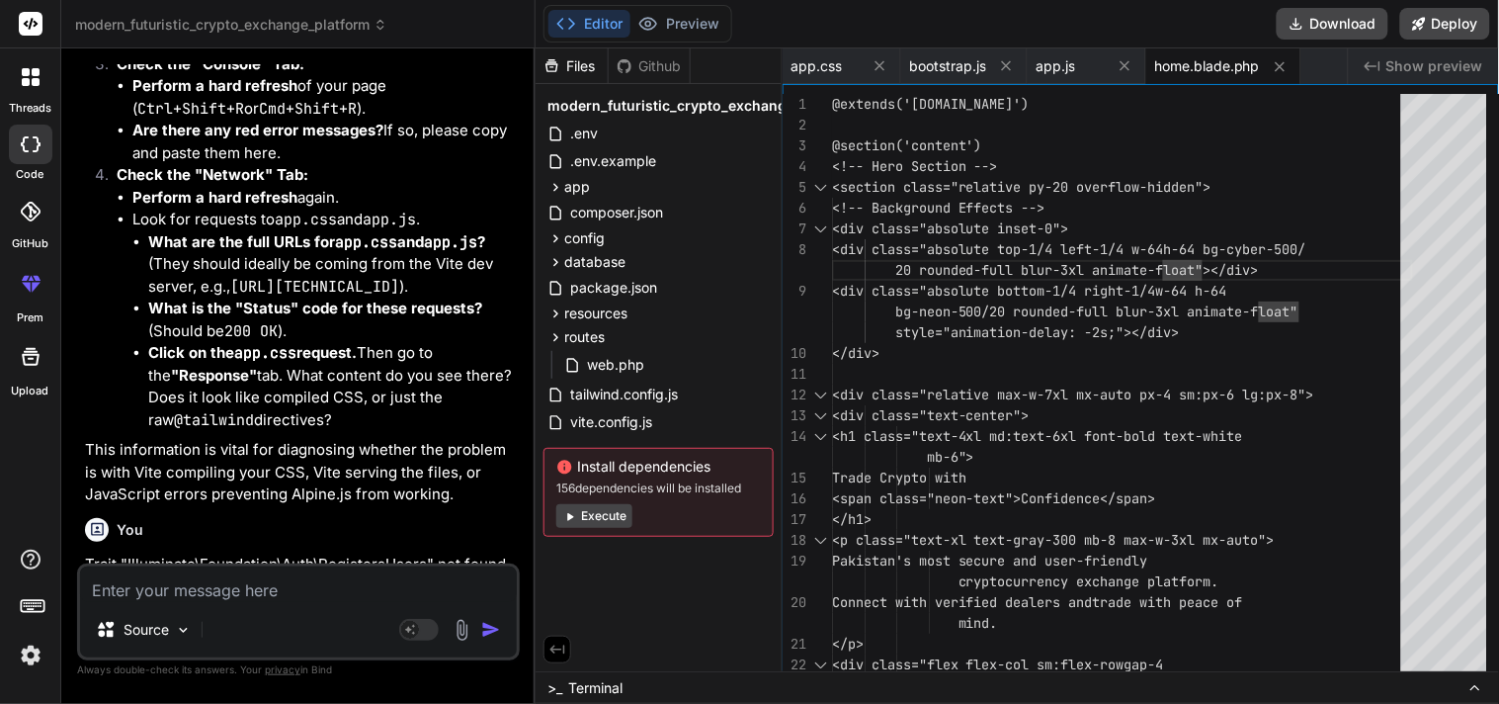
scroll to position [14781, 0]
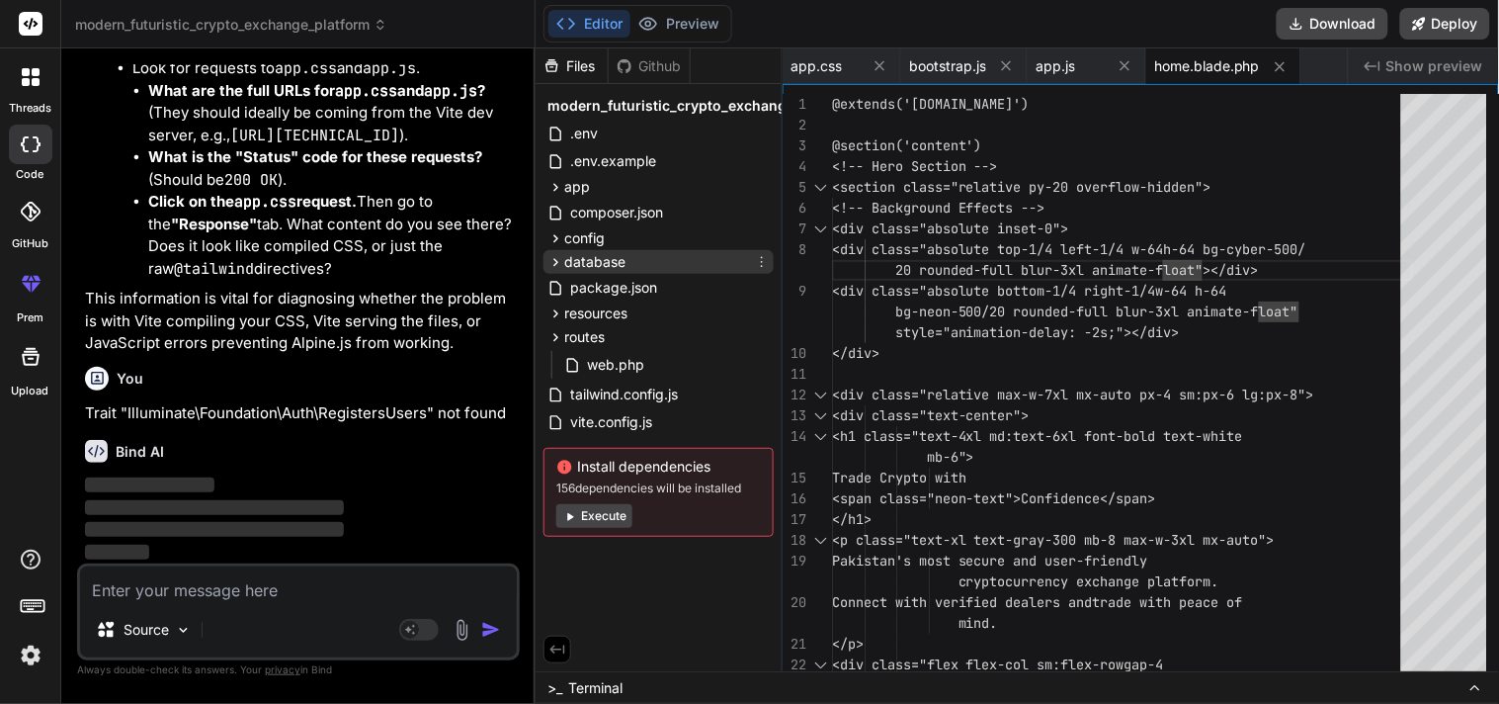
click at [594, 263] on span "database" at bounding box center [594, 262] width 61 height 20
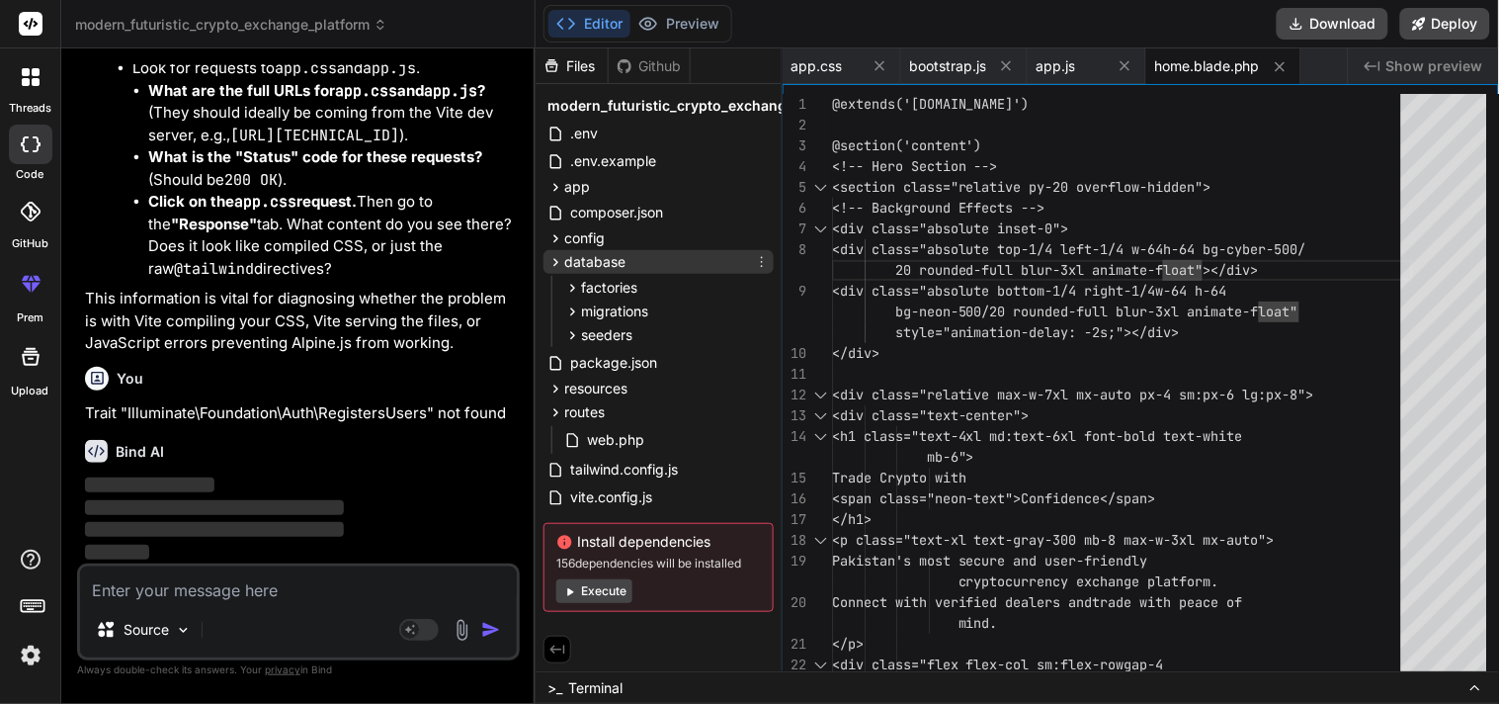
click at [594, 263] on span "database" at bounding box center [594, 262] width 61 height 20
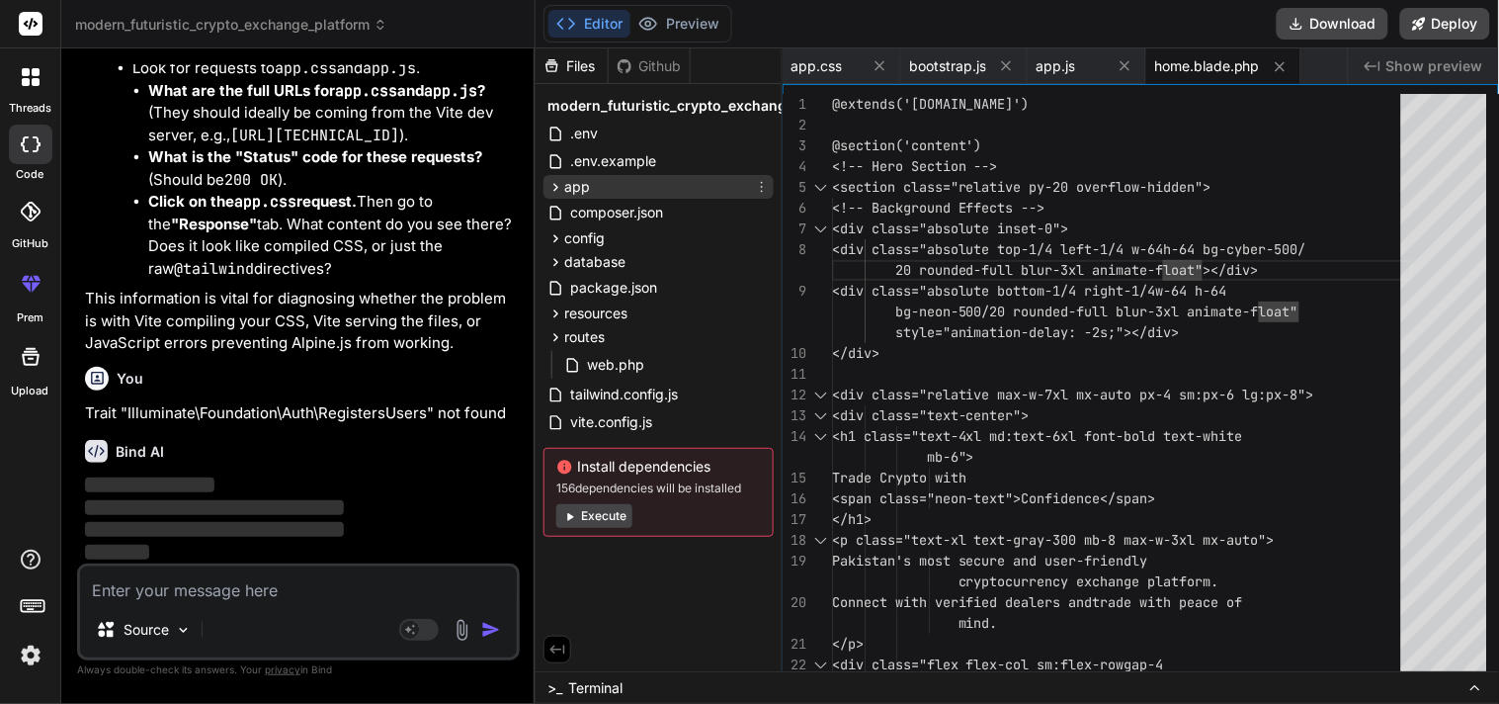
click at [601, 190] on div "app" at bounding box center [659, 187] width 230 height 24
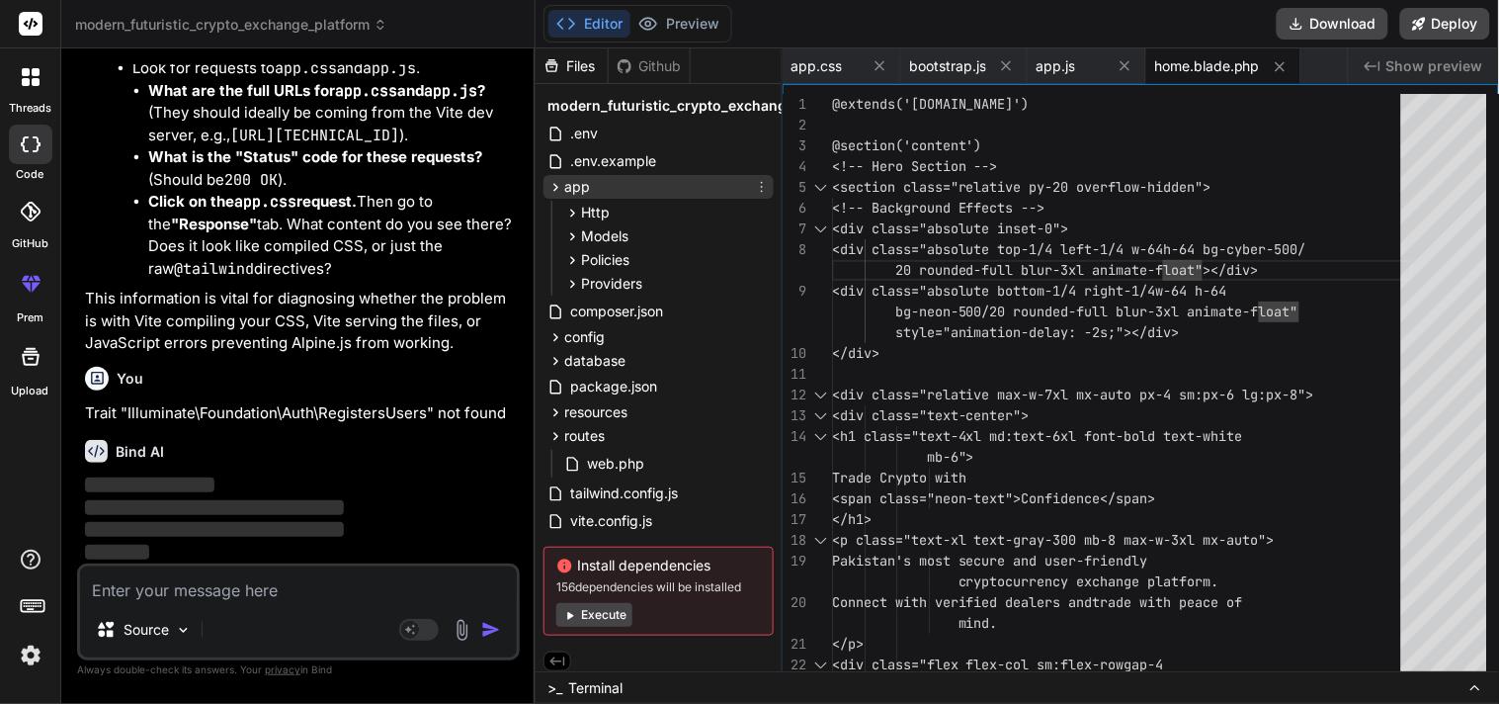
click at [601, 190] on div "app" at bounding box center [659, 187] width 230 height 24
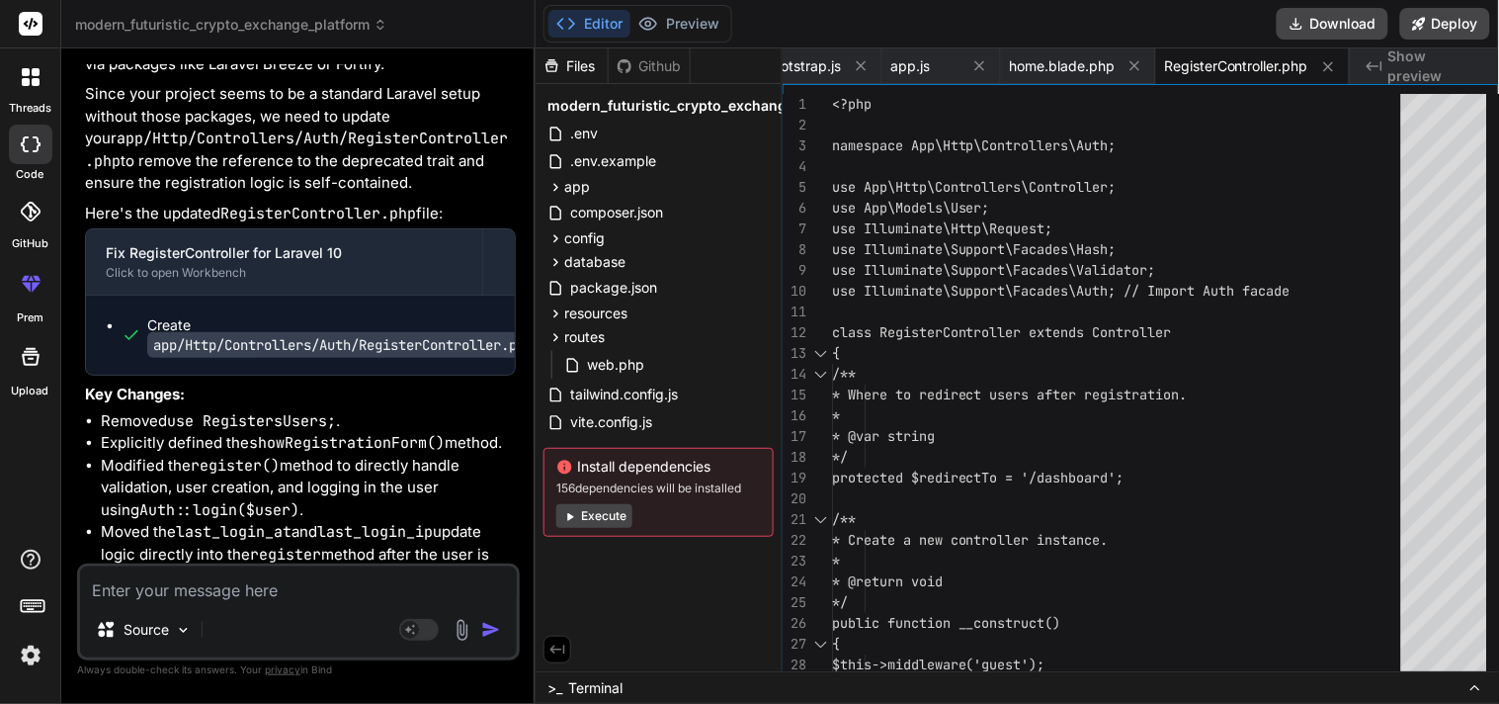
scroll to position [15253, 0]
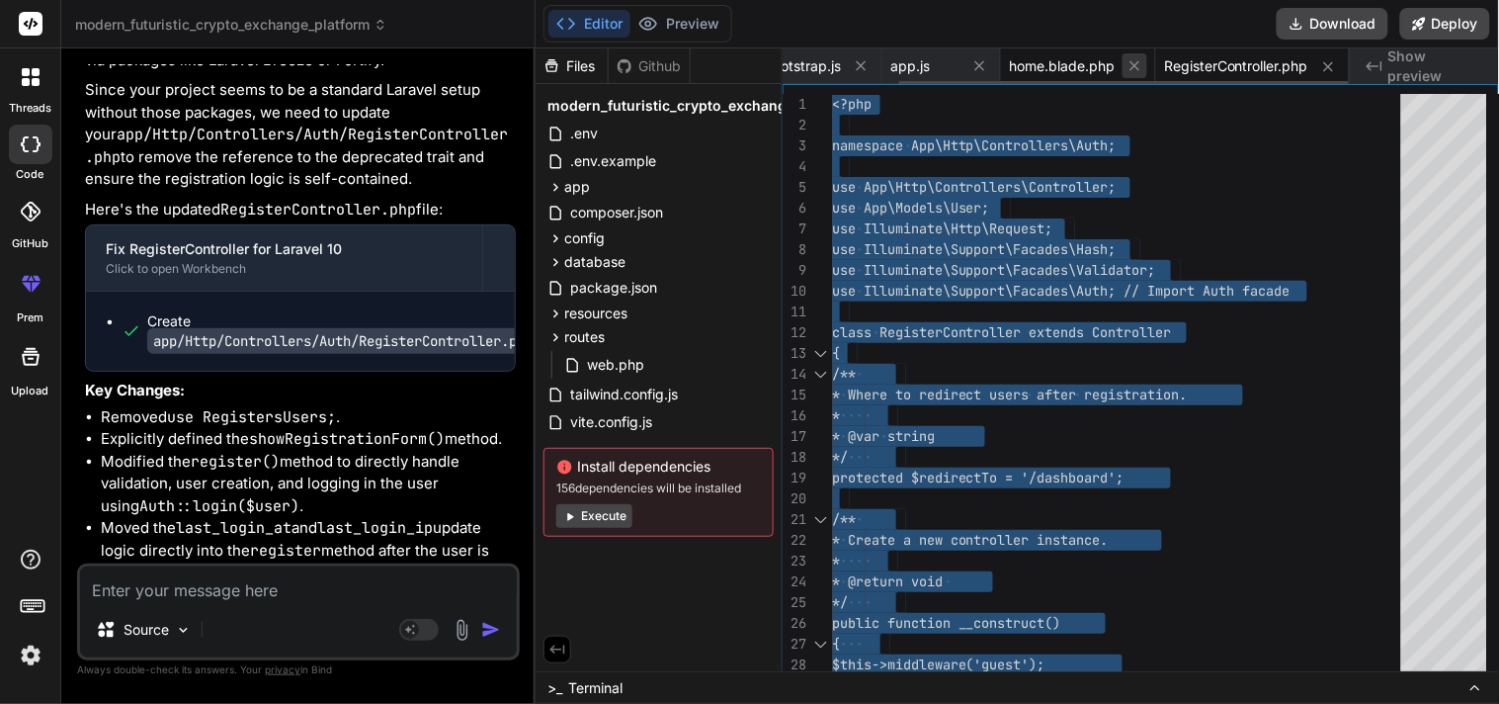
click at [1127, 62] on icon at bounding box center [1135, 65] width 17 height 17
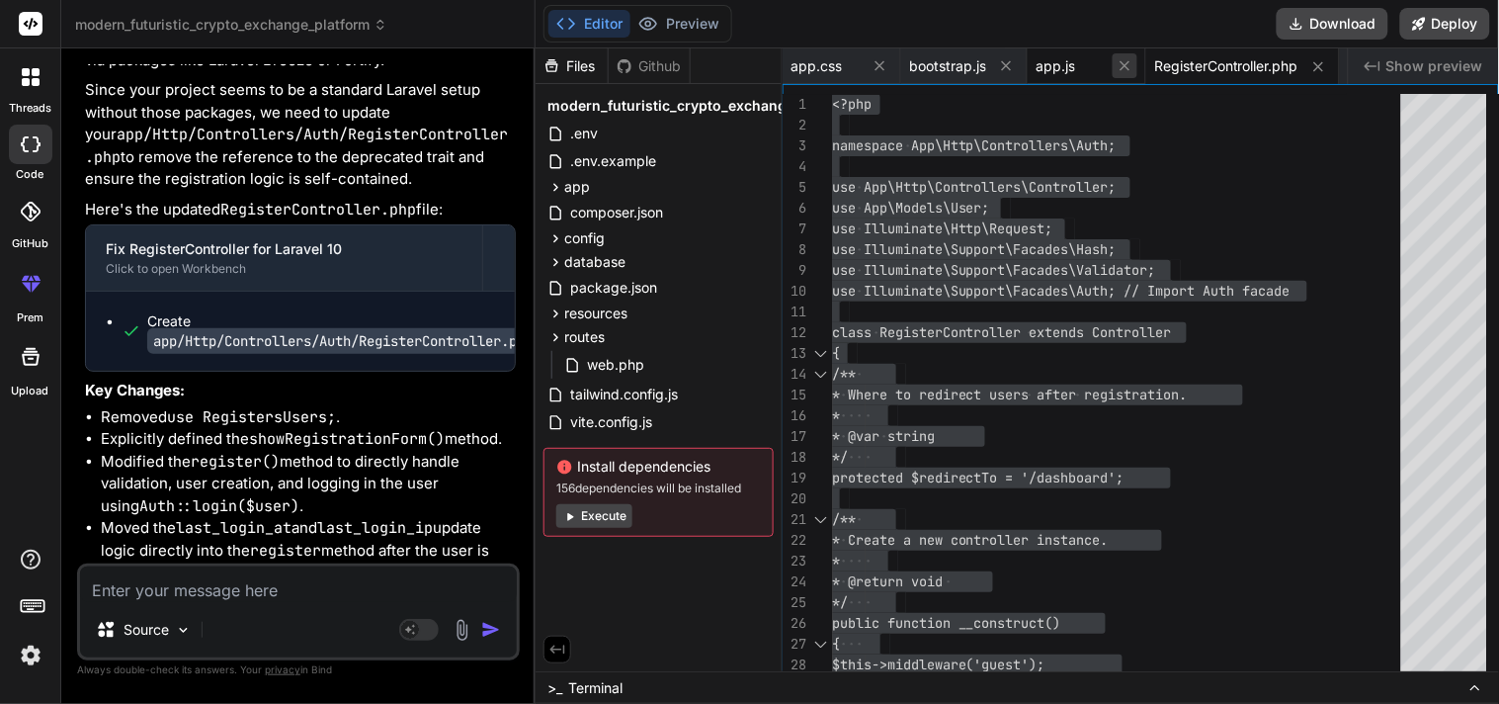
click at [1122, 63] on icon at bounding box center [1125, 65] width 17 height 17
click at [1009, 66] on icon at bounding box center [1007, 66] width 10 height 10
click at [881, 69] on icon at bounding box center [880, 65] width 17 height 17
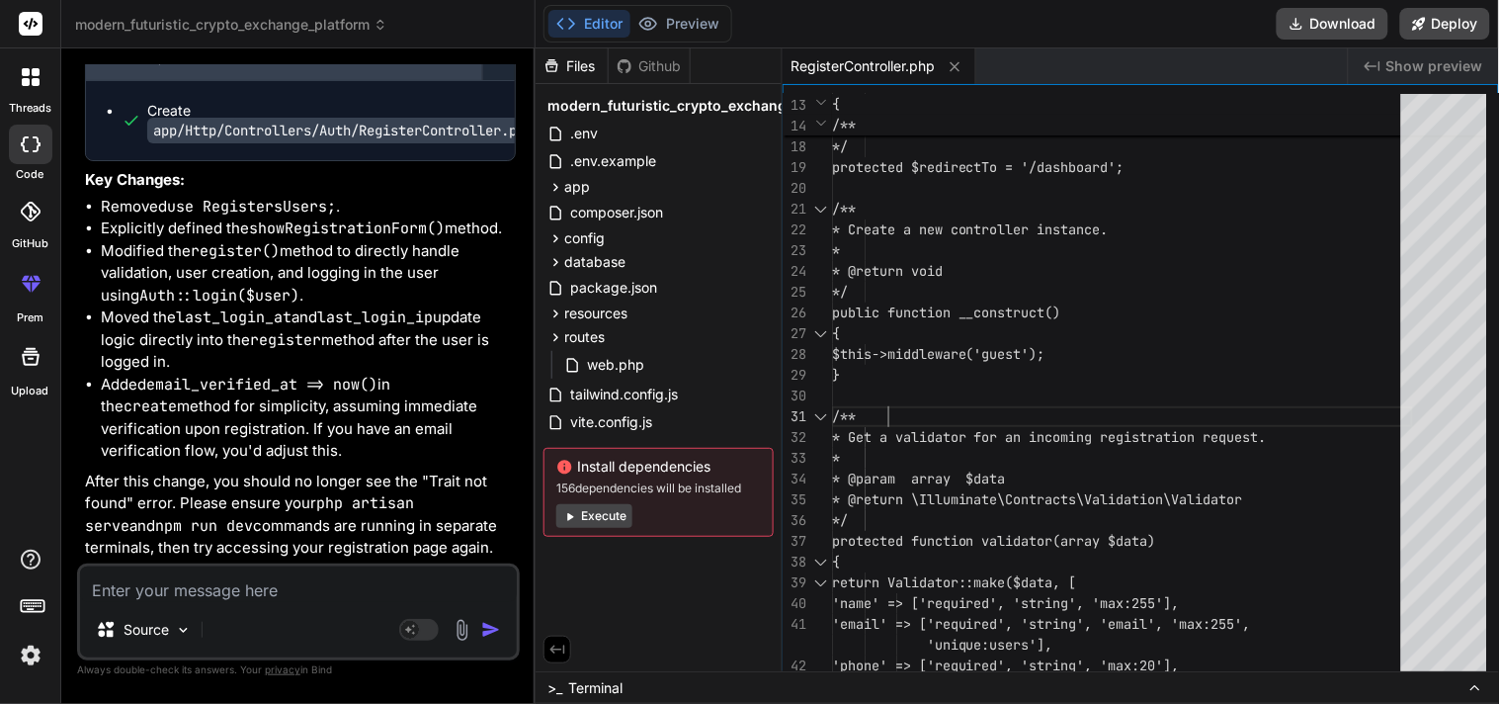
scroll to position [15528, 0]
click at [267, 590] on textarea at bounding box center [298, 584] width 437 height 36
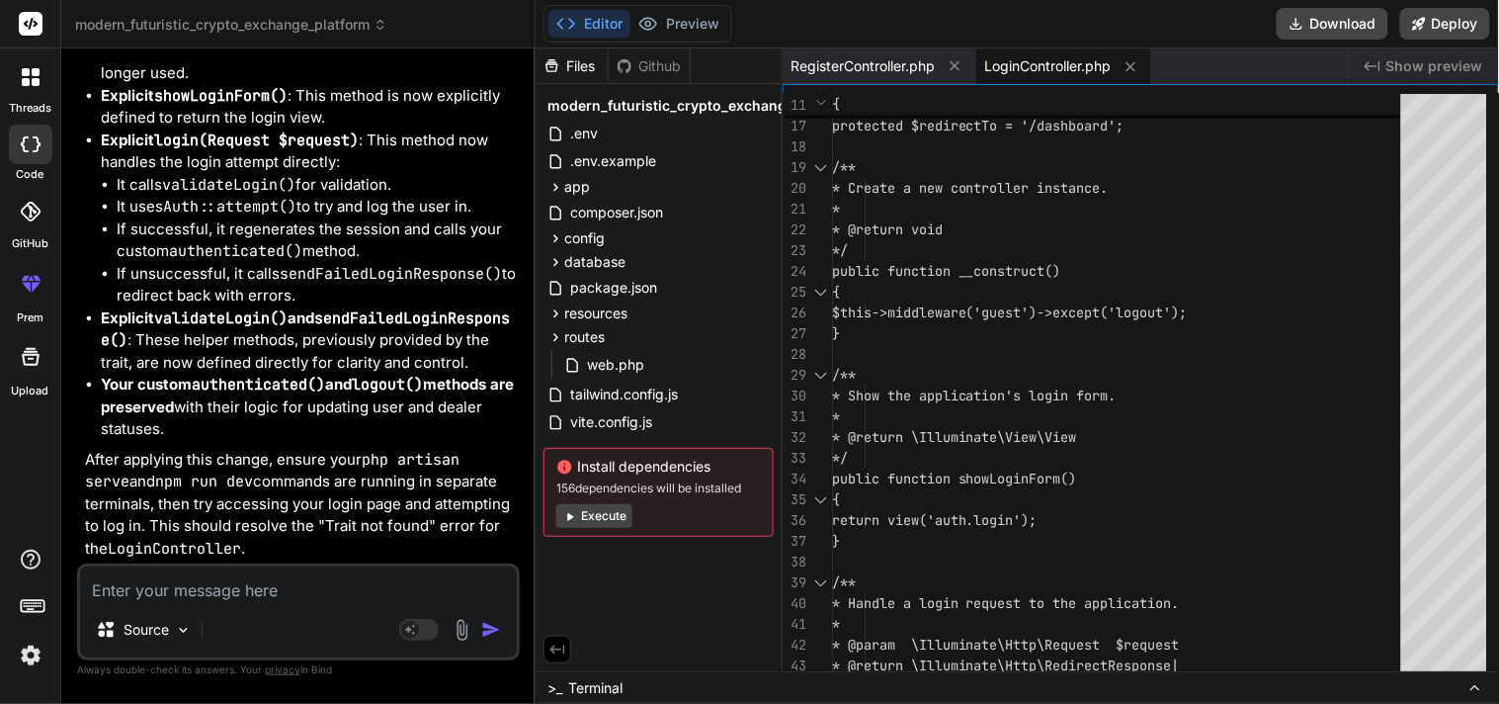
scroll to position [16612, 0]
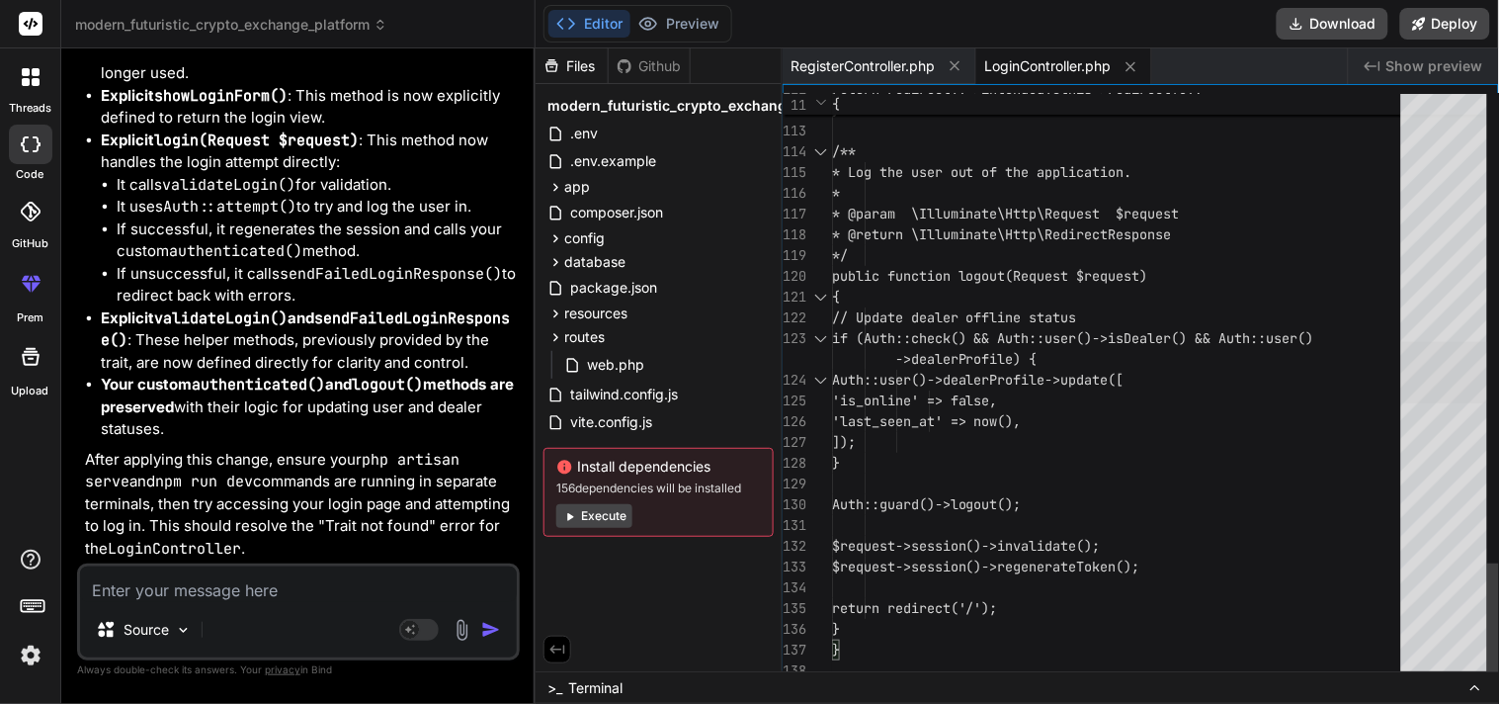
click at [1434, 391] on div at bounding box center [1445, 372] width 86 height 61
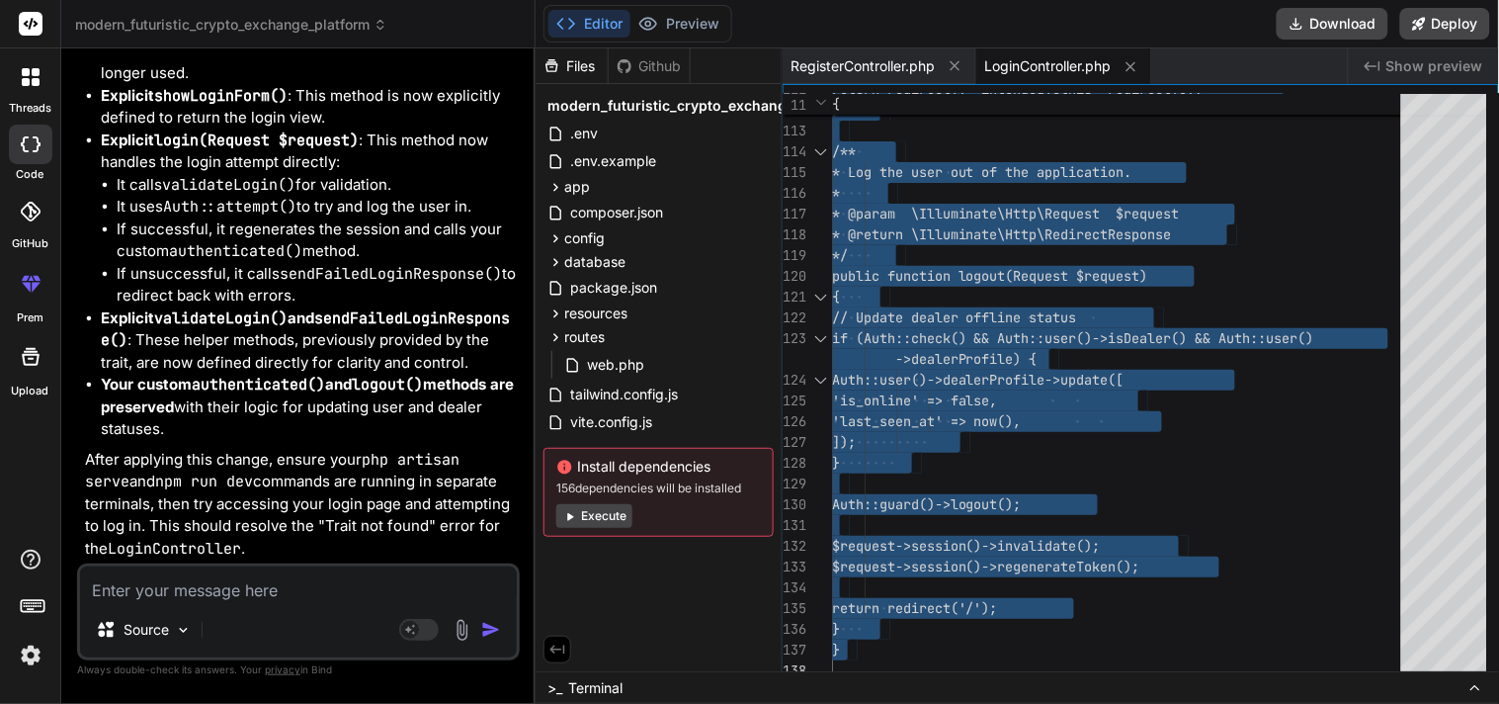
click at [243, 577] on textarea at bounding box center [298, 584] width 437 height 36
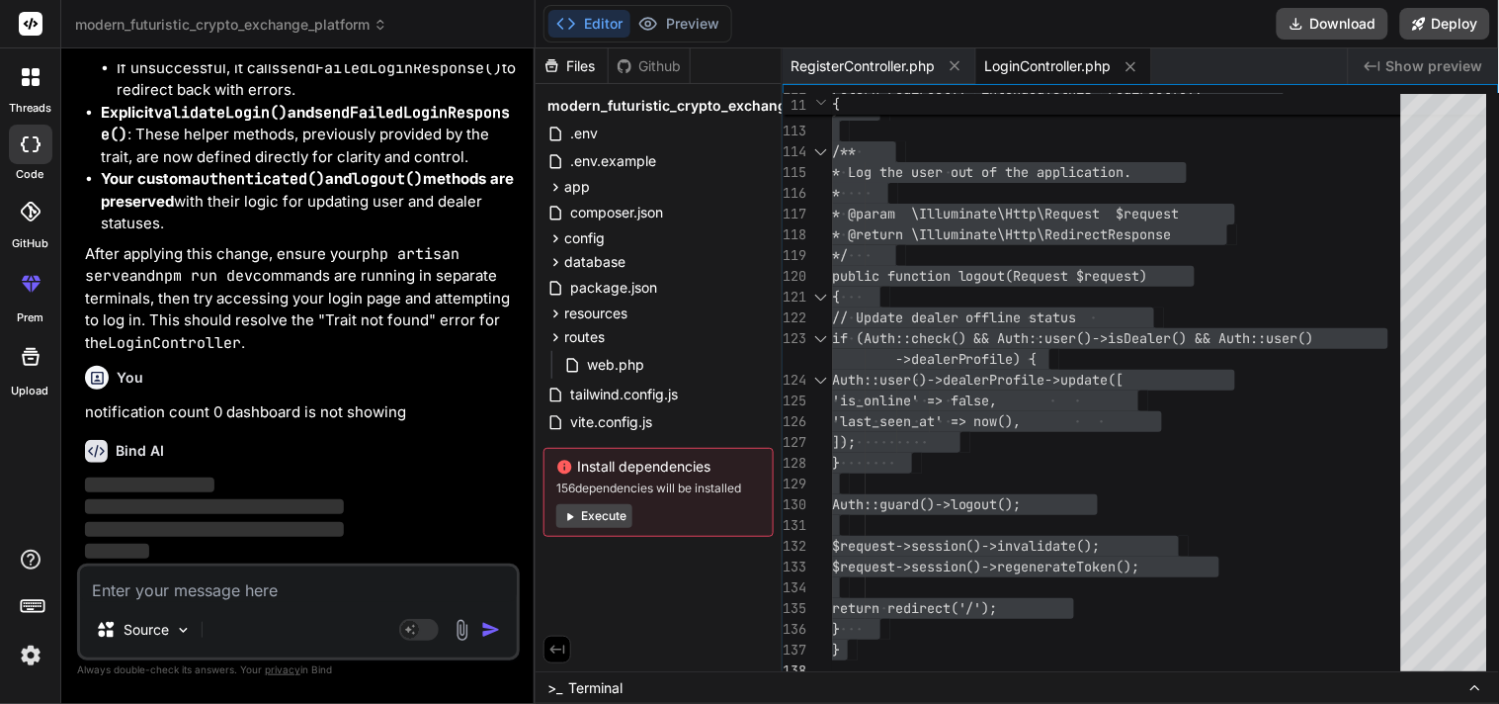
scroll to position [16818, 0]
click at [1135, 73] on icon at bounding box center [1131, 66] width 17 height 17
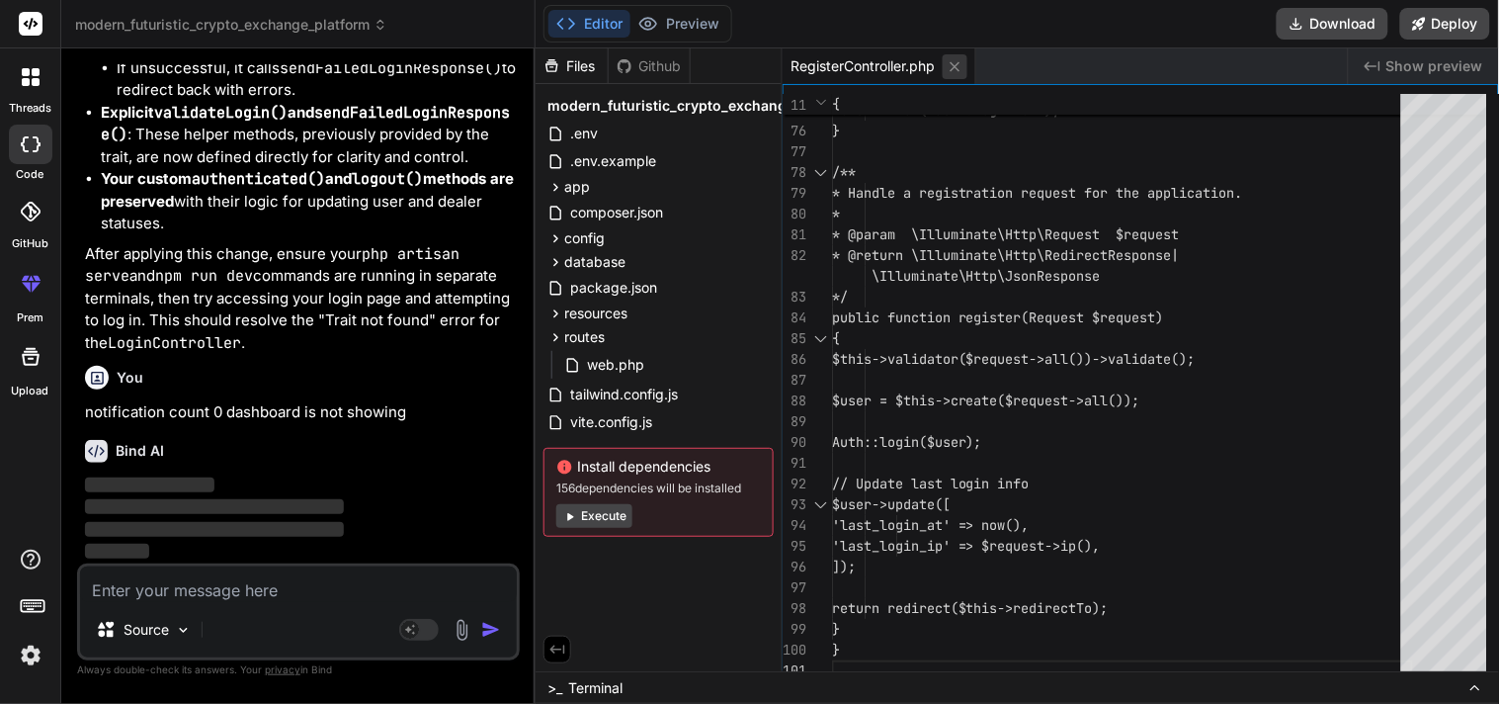
click at [953, 62] on icon at bounding box center [956, 66] width 10 height 10
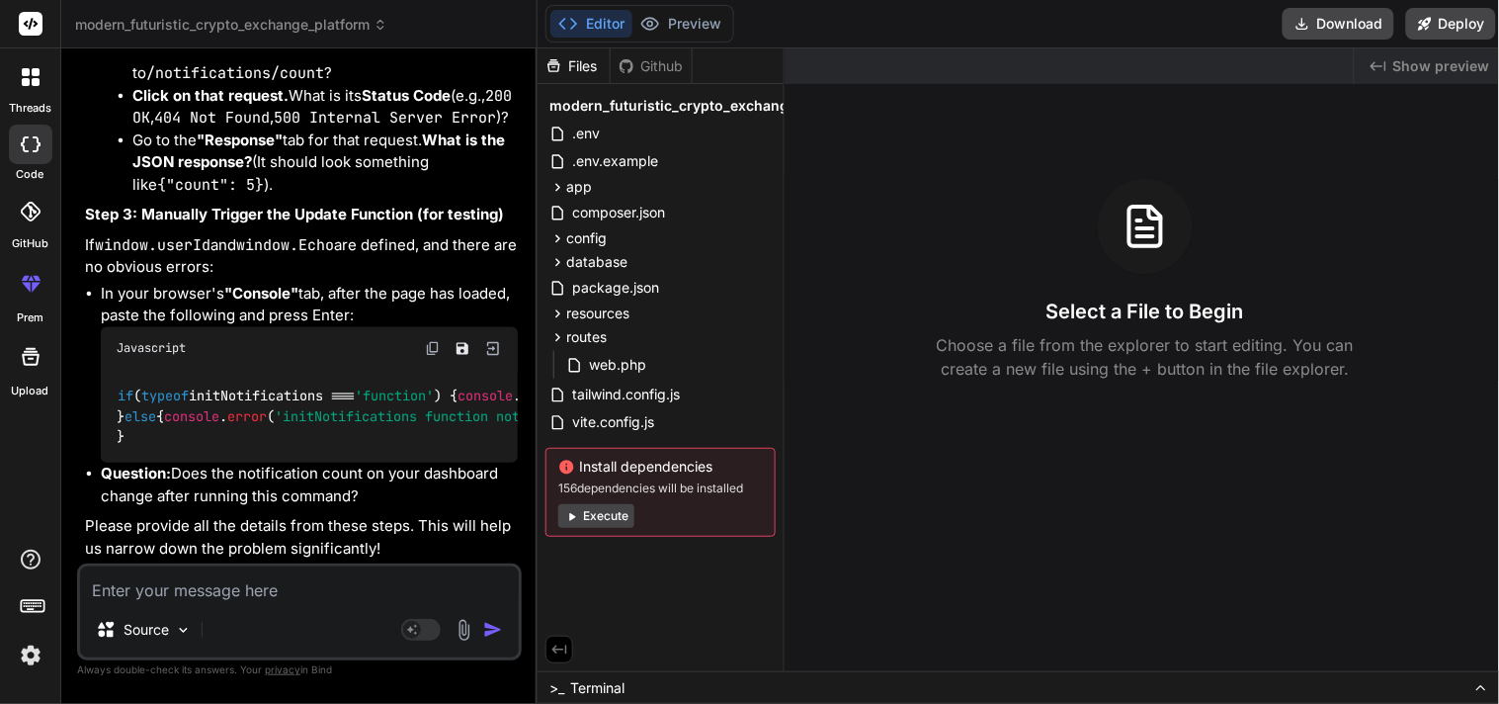
scroll to position [18363, 0]
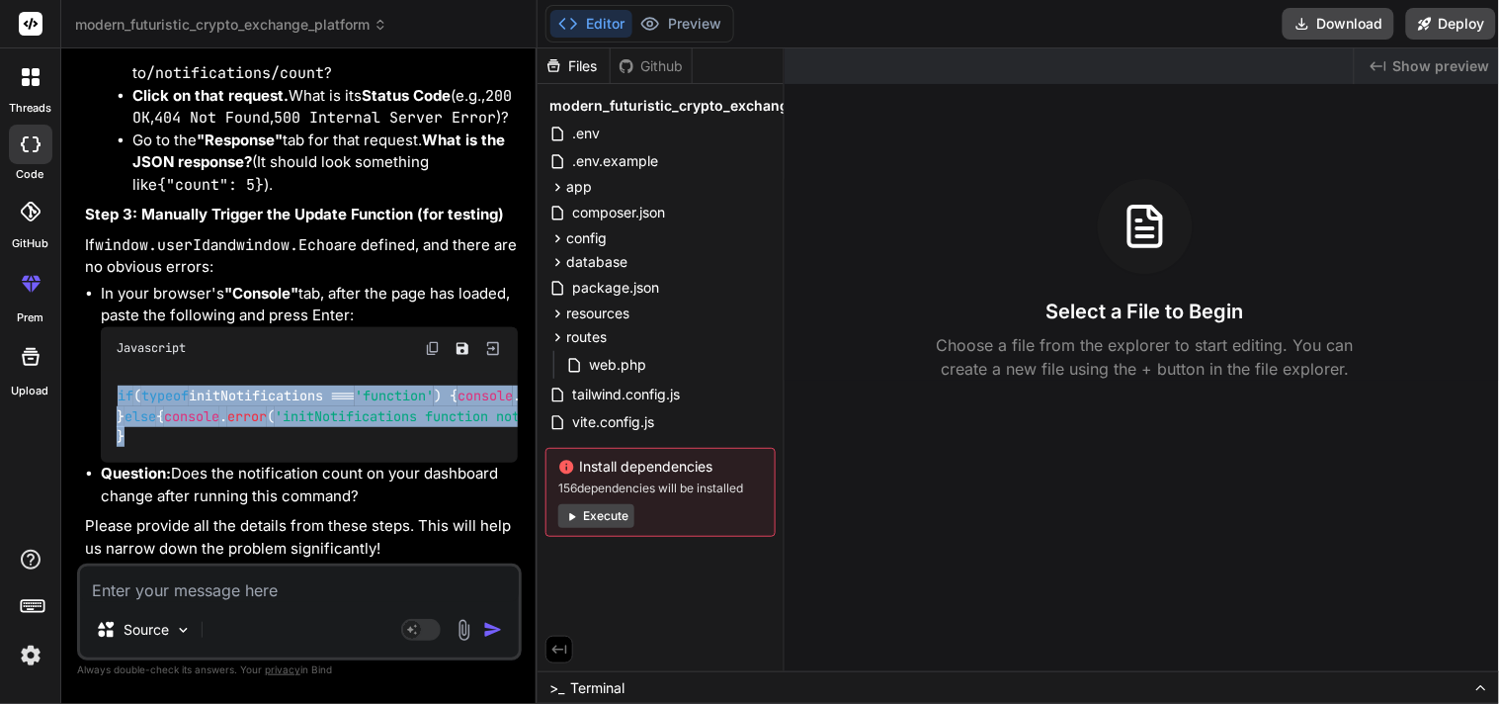
drag, startPoint x: 128, startPoint y: 420, endPoint x: 100, endPoint y: 313, distance: 110.5
click at [101, 371] on div "if ( typeof initNotifications === 'function' ) { console . log ( 'Manually call…" at bounding box center [309, 417] width 417 height 92
copy code "if ( typeof initNotifications === 'function' ) { console . log ( 'Manually call…"
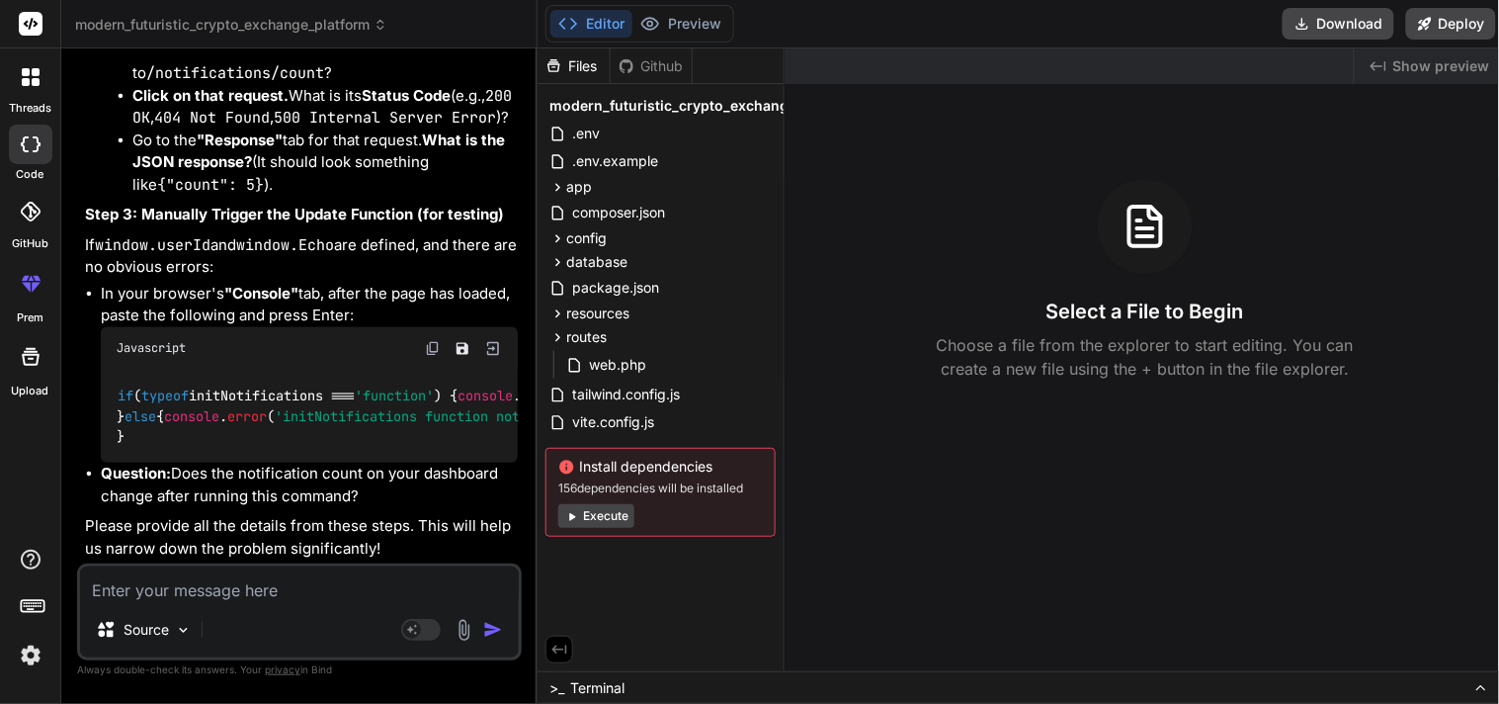
click at [279, 577] on textarea at bounding box center [299, 584] width 439 height 36
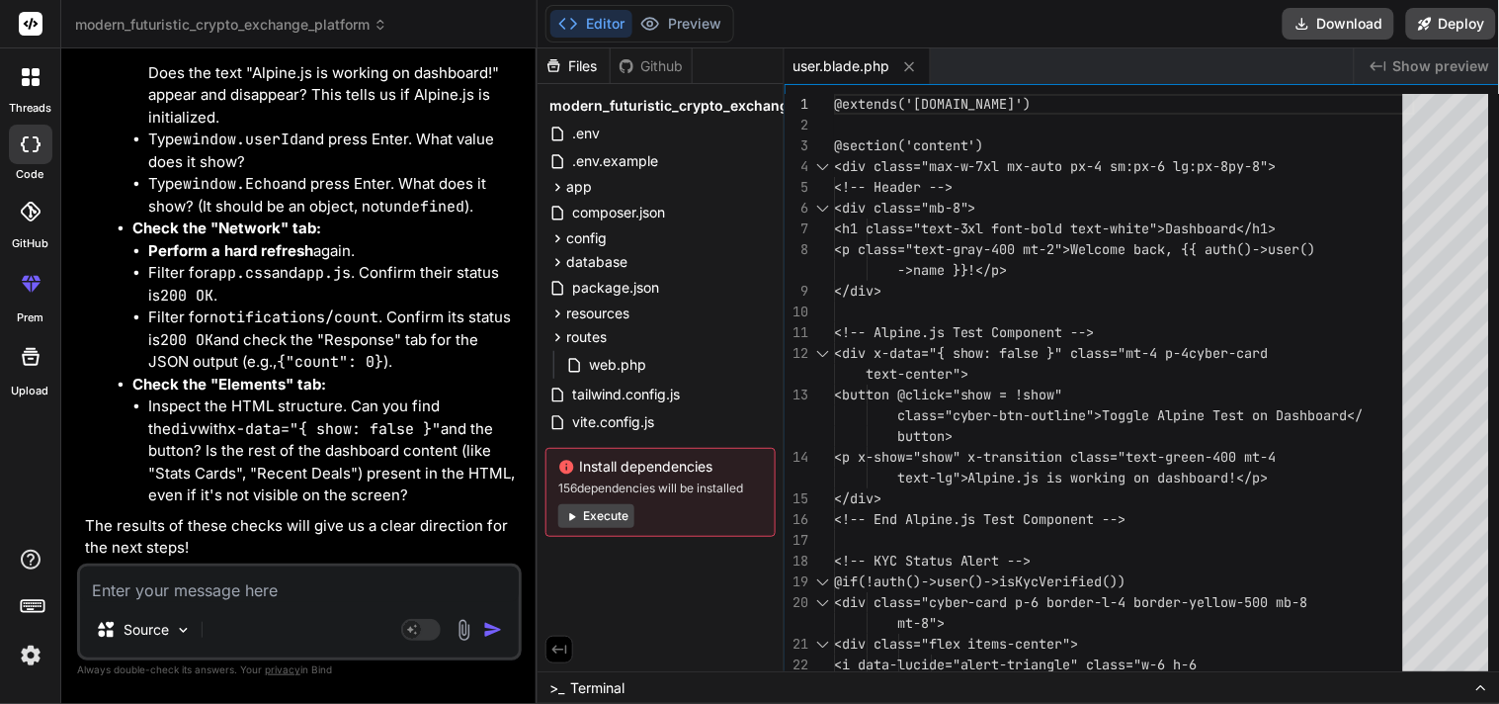
scroll to position [19902, 0]
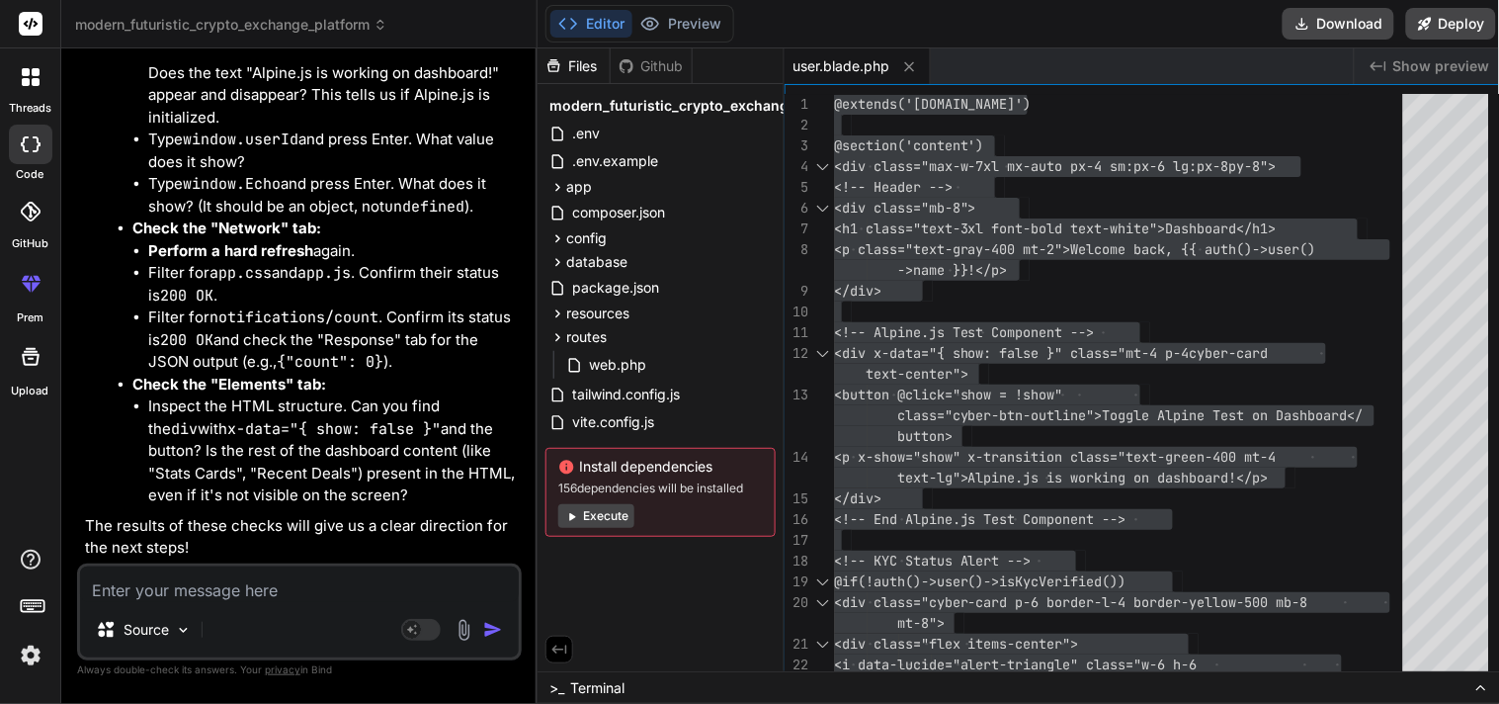
click at [212, 578] on textarea at bounding box center [299, 584] width 439 height 36
paste textarea "{"count":0}"
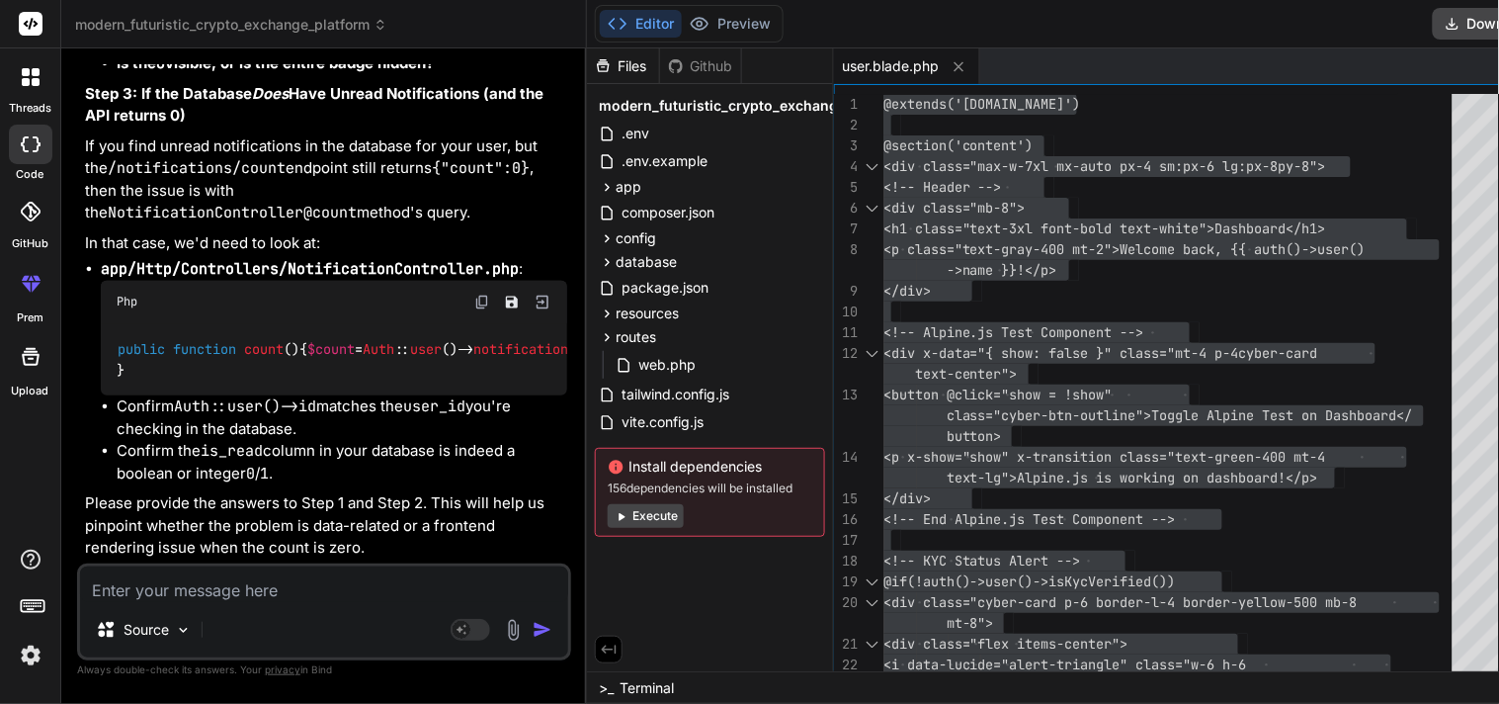
scroll to position [21688, 0]
click at [192, 574] on textarea at bounding box center [324, 584] width 488 height 36
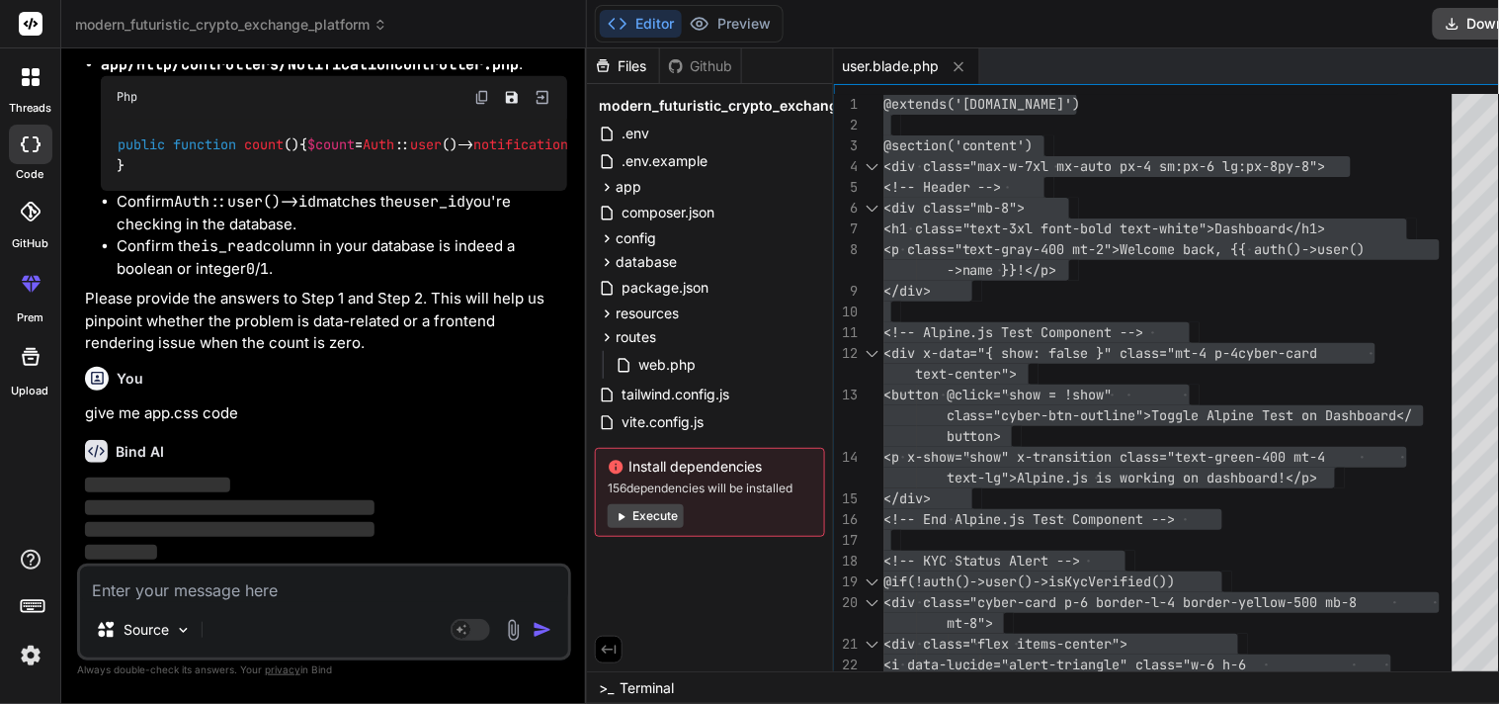
scroll to position [21894, 0]
click at [616, 311] on span "resources" at bounding box center [647, 313] width 63 height 20
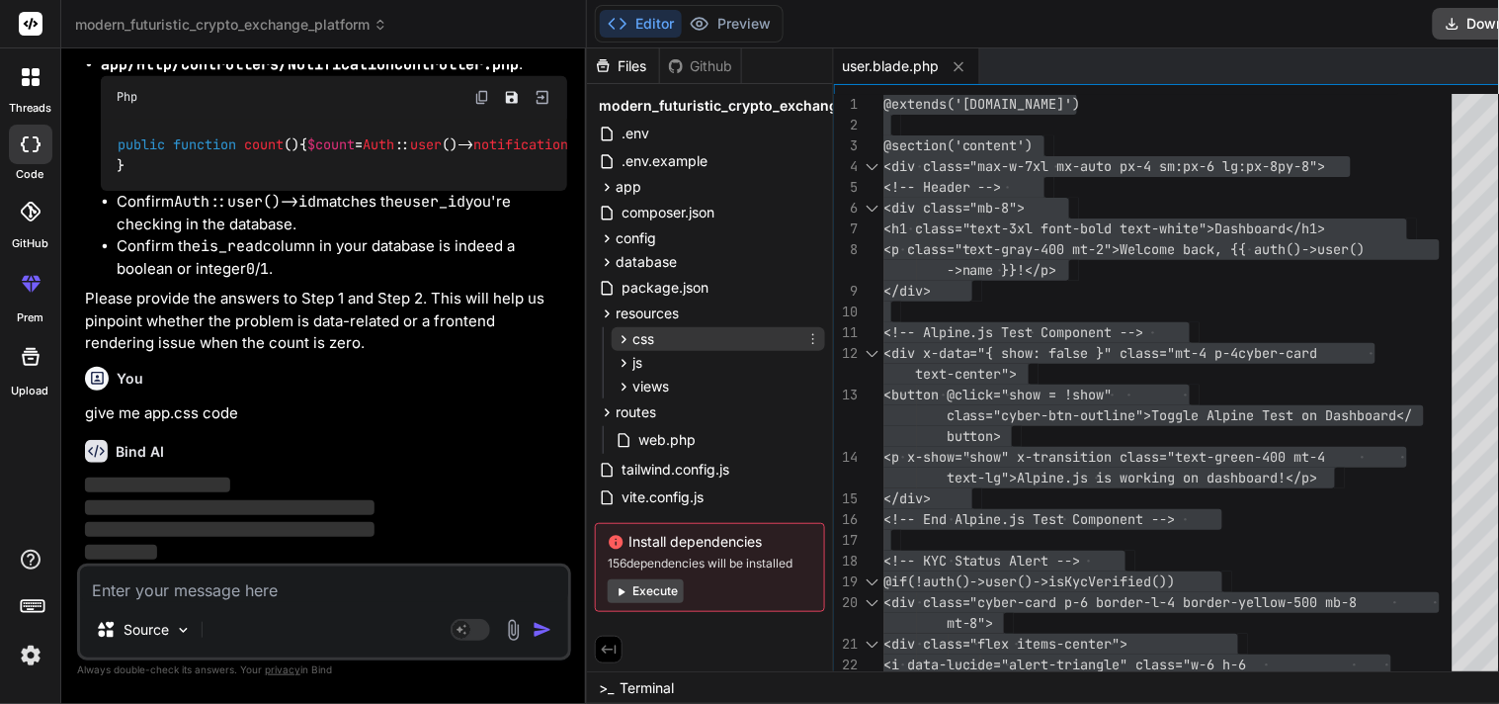
click at [643, 346] on div "css" at bounding box center [718, 339] width 213 height 24
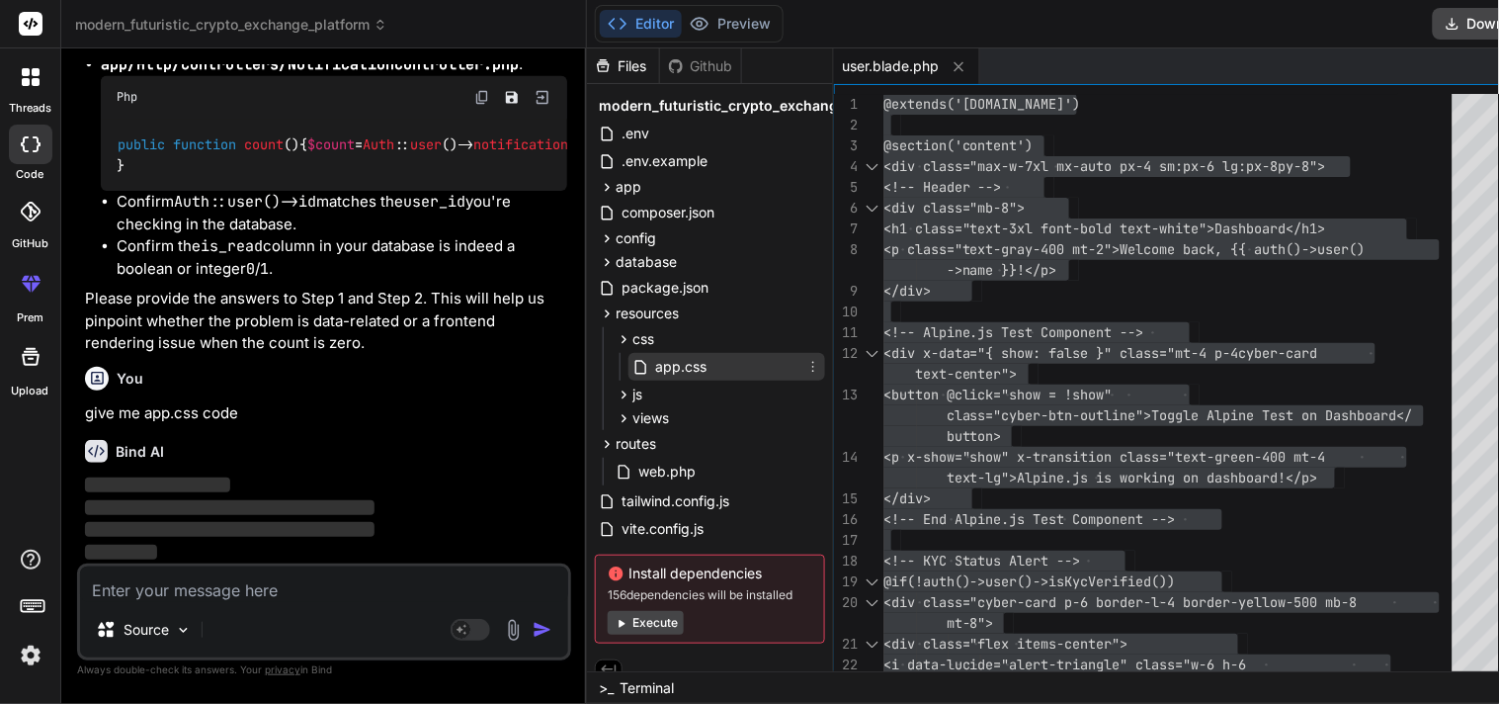
click at [663, 376] on div "app.css" at bounding box center [727, 367] width 197 height 28
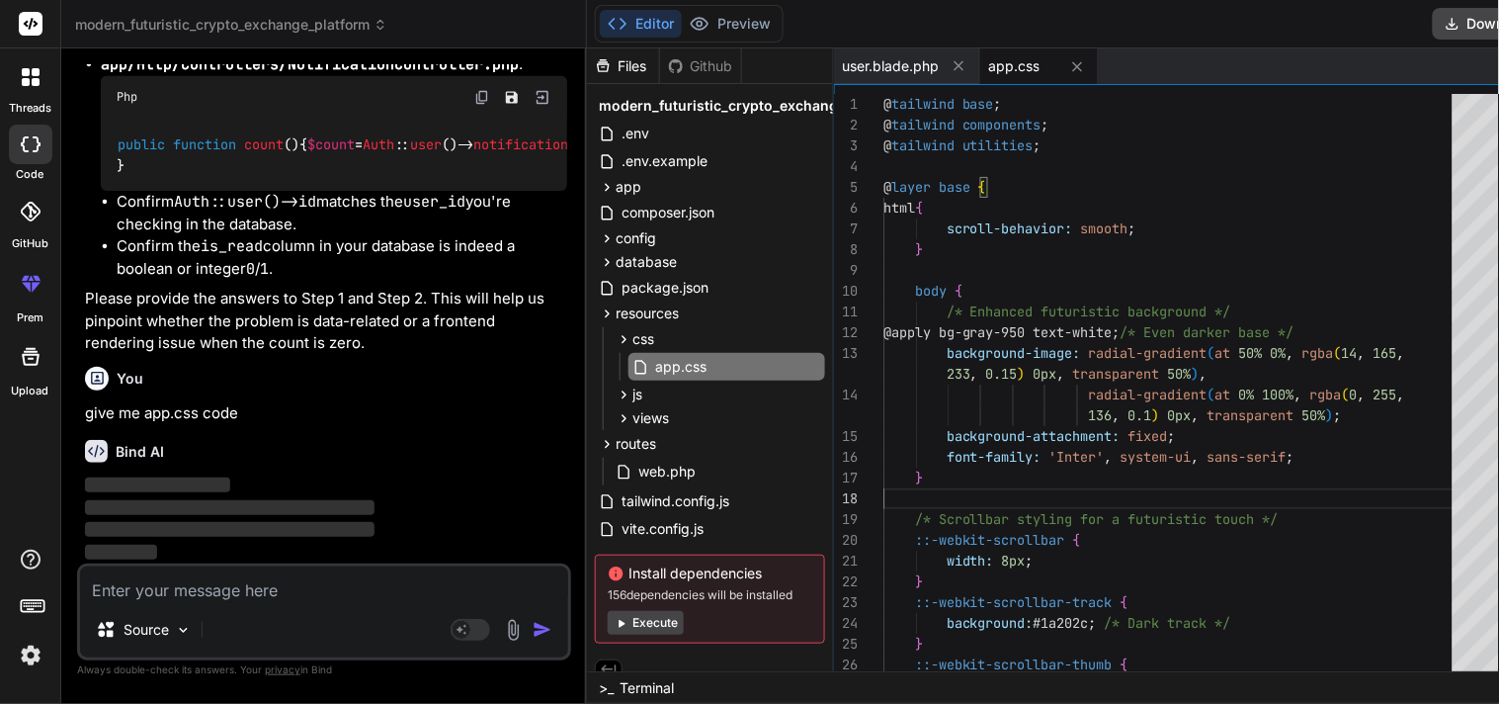
scroll to position [0, 0]
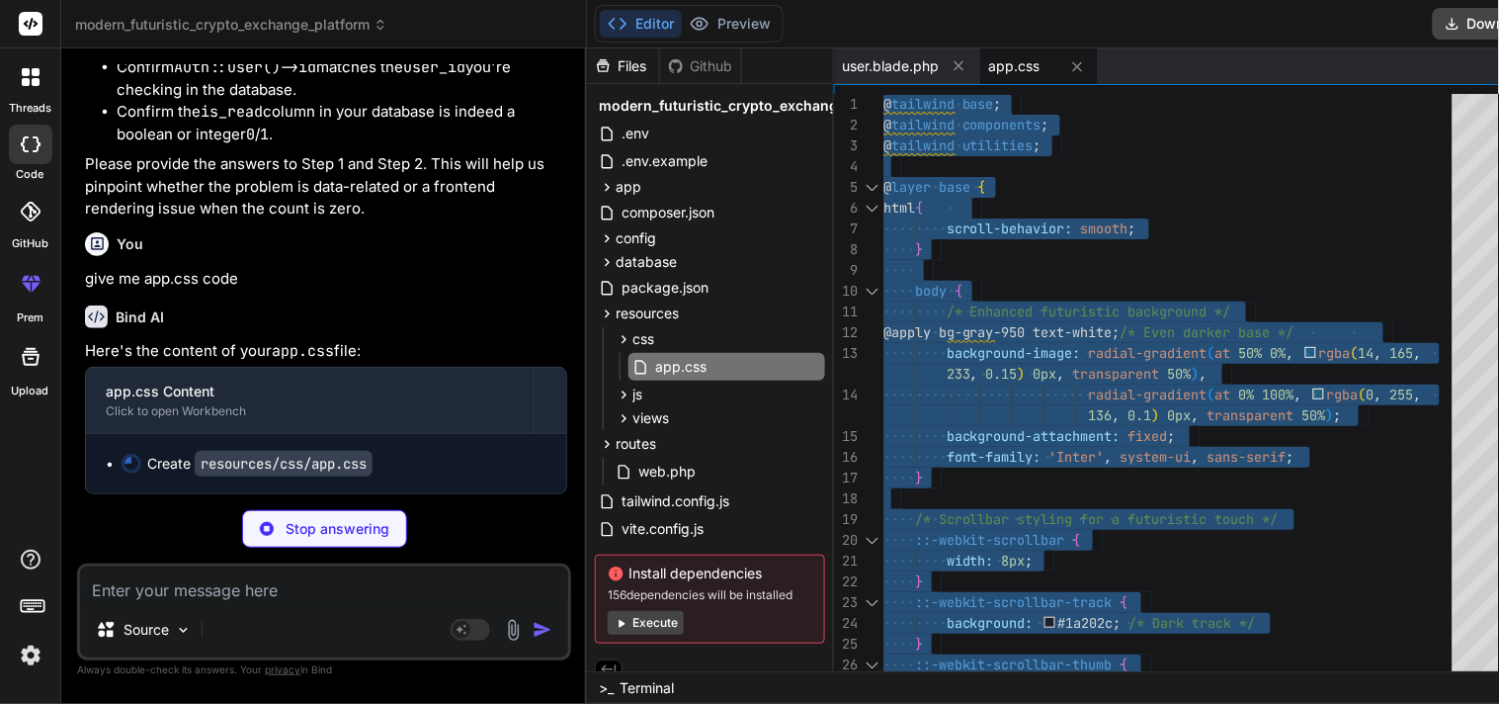
click at [1065, 73] on button at bounding box center [1077, 66] width 25 height 25
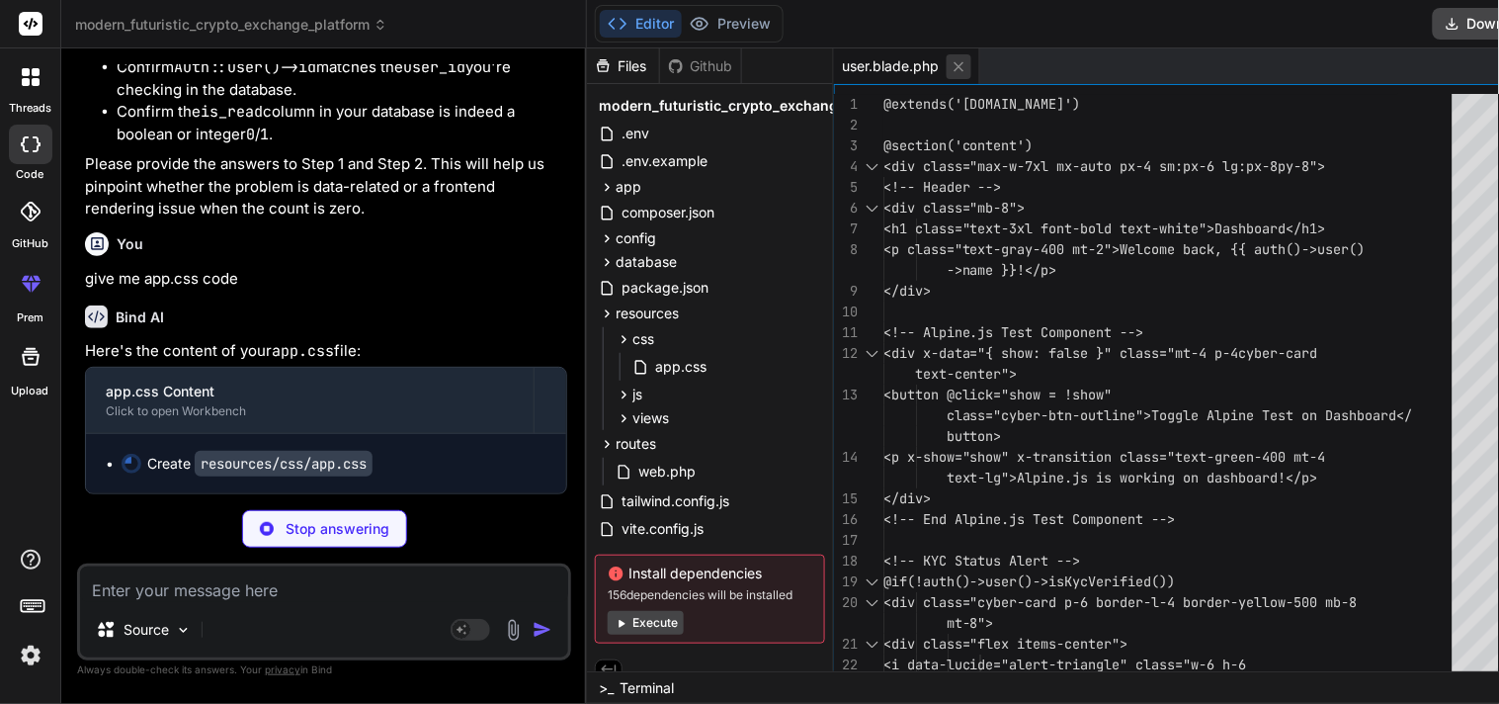
click at [951, 70] on icon at bounding box center [959, 66] width 17 height 17
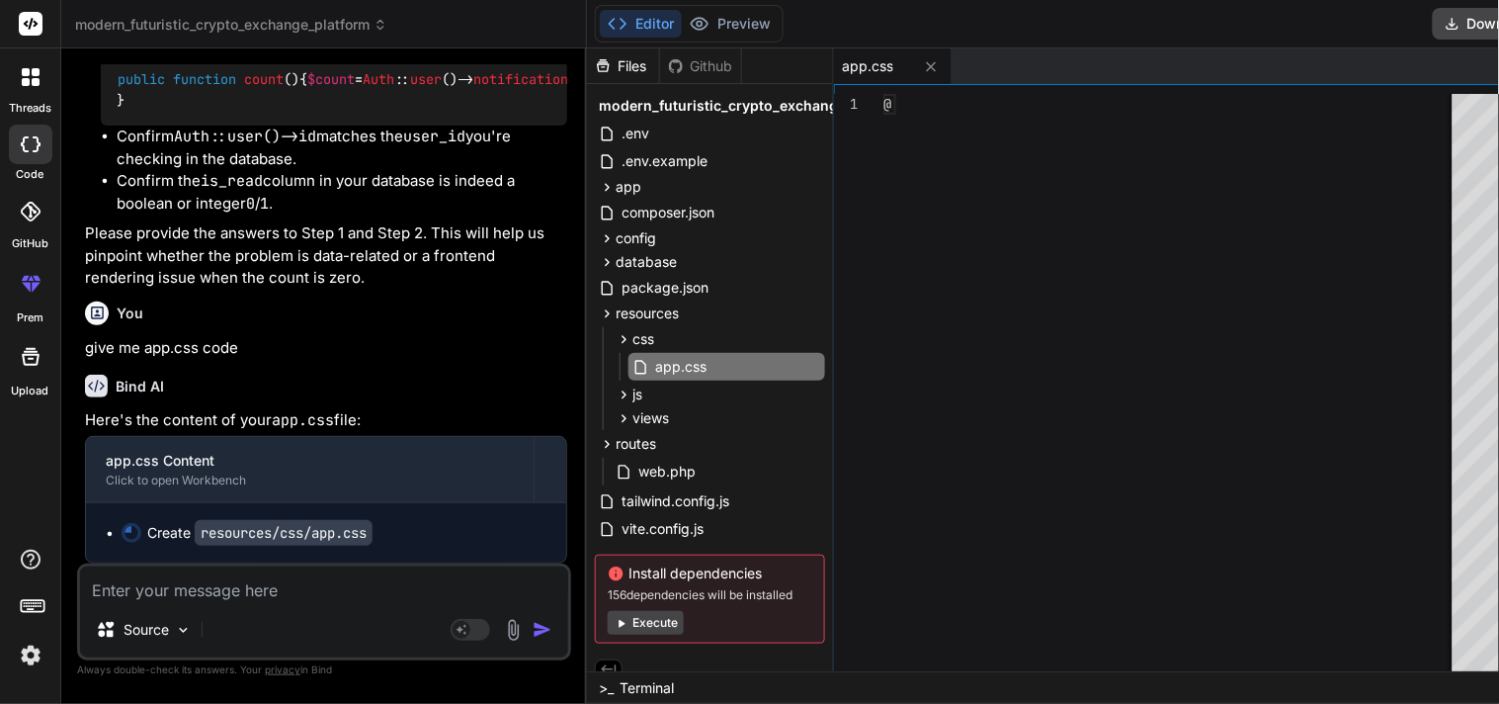
scroll to position [21959, 0]
